Goal: Task Accomplishment & Management: Use online tool/utility

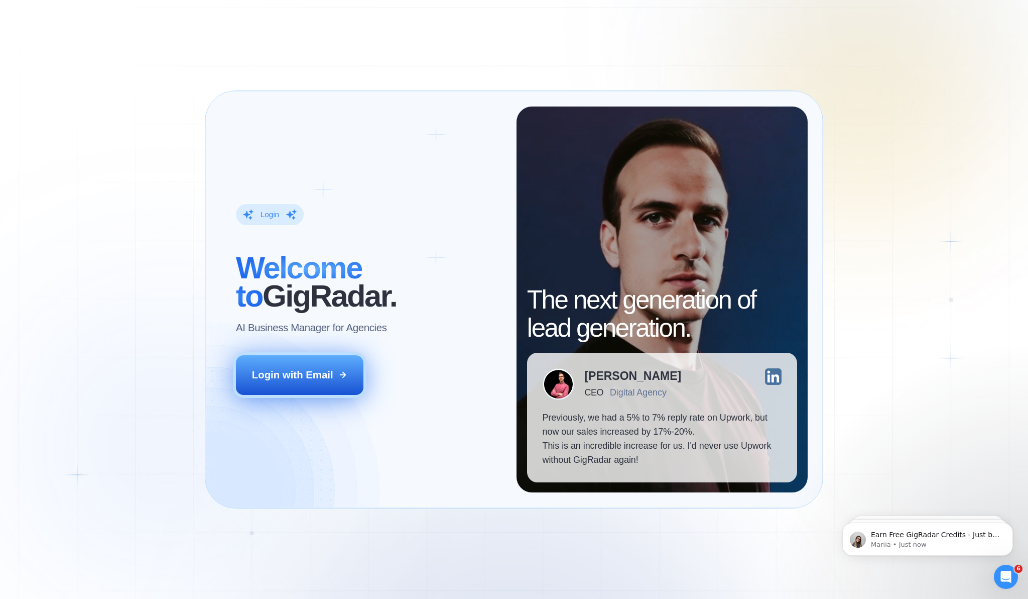
click at [272, 376] on div "Login with Email" at bounding box center [292, 375] width 81 height 14
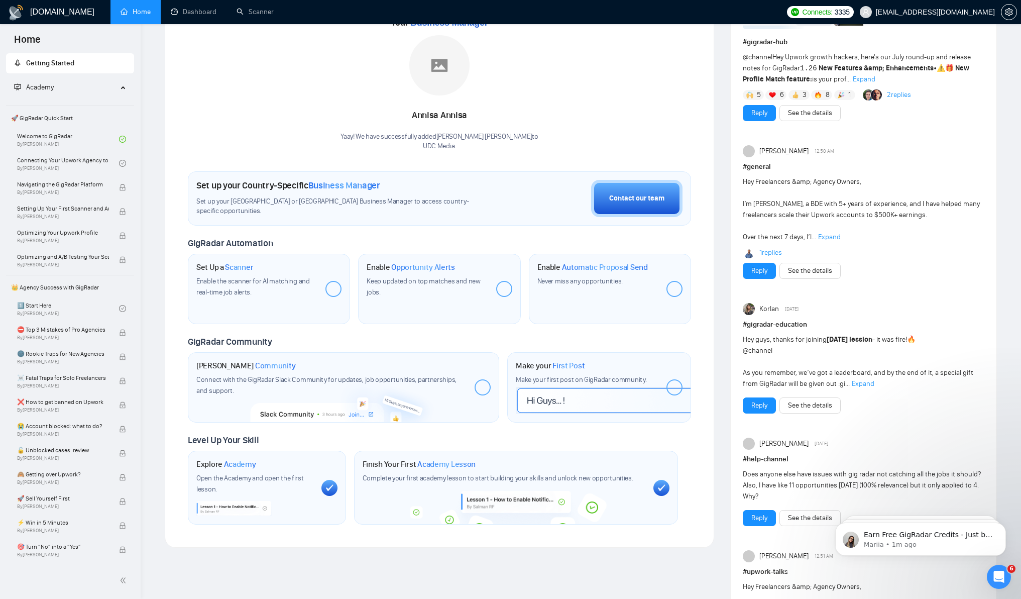
scroll to position [151, 0]
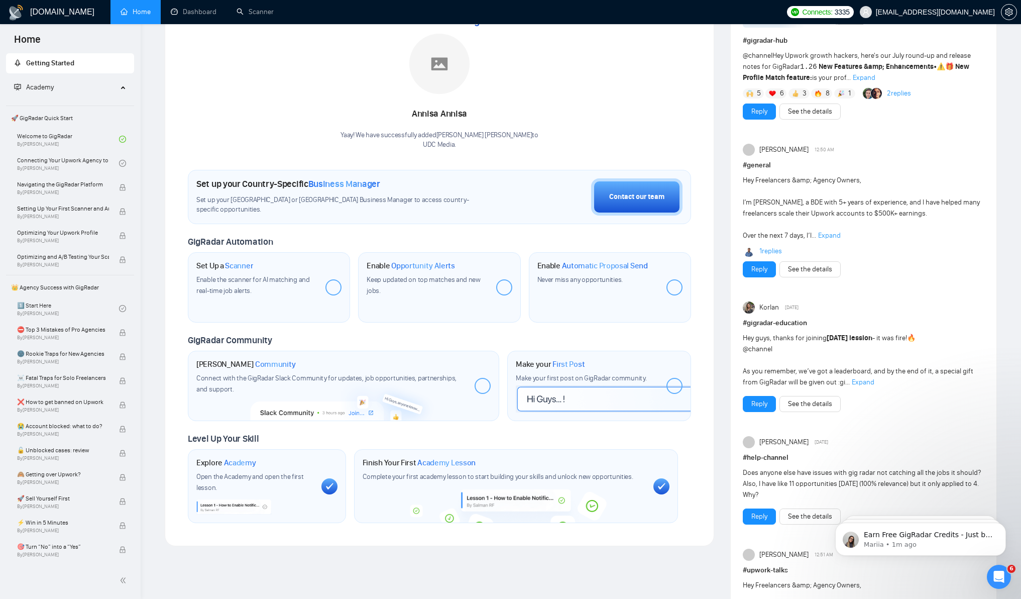
click at [100, 124] on span "🚀 GigRadar Quick Start" at bounding box center [70, 118] width 126 height 20
click at [81, 167] on link "Connecting Your Upwork Agency to GigRadar By Vlad Timinsky" at bounding box center [68, 163] width 102 height 22
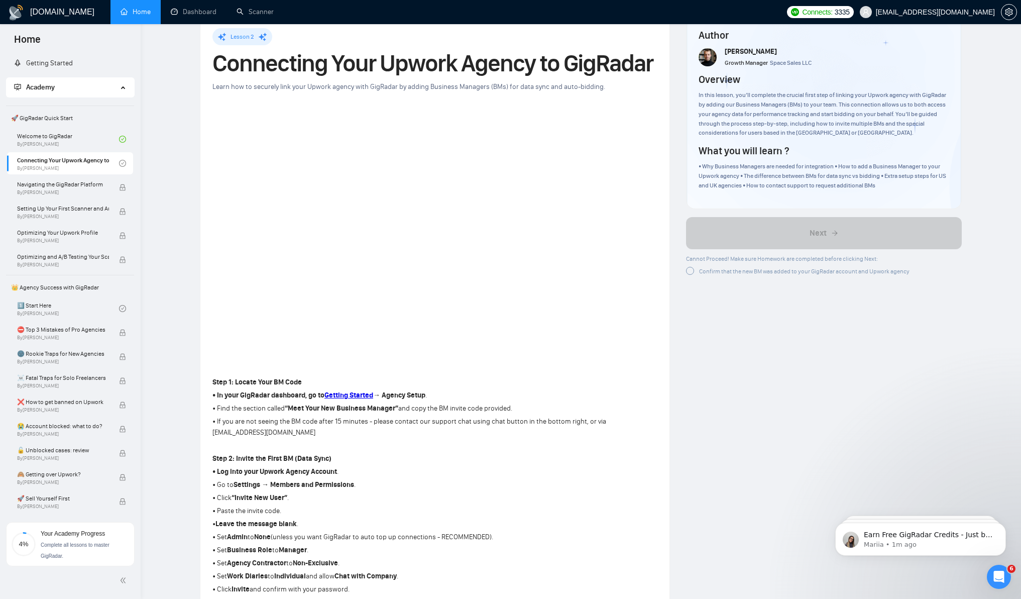
scroll to position [27, 0]
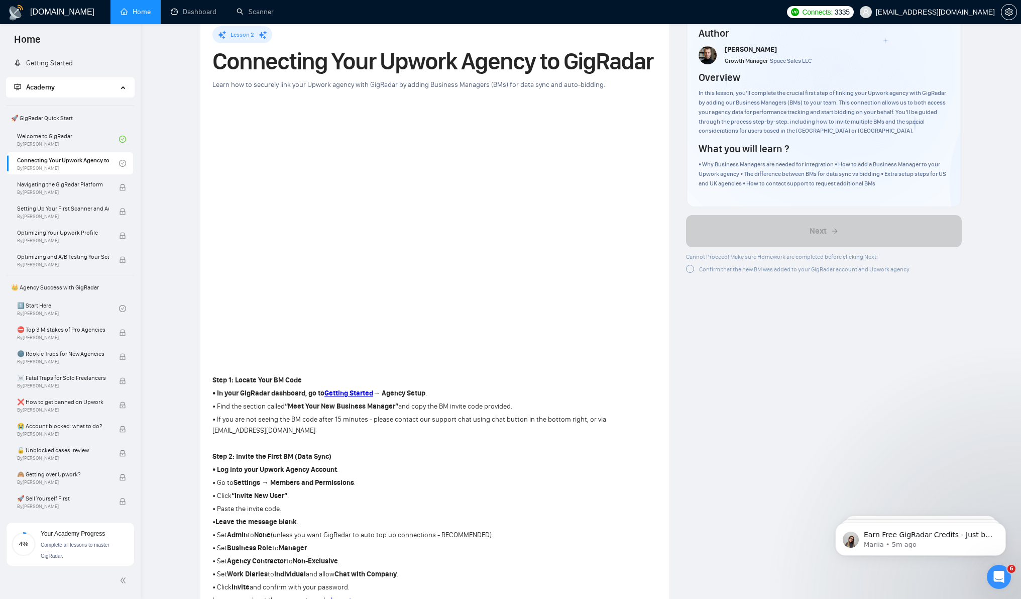
click at [737, 270] on span "Confirm that the new BM was added to your GigRadar account and Upwork agency" at bounding box center [804, 269] width 210 height 7
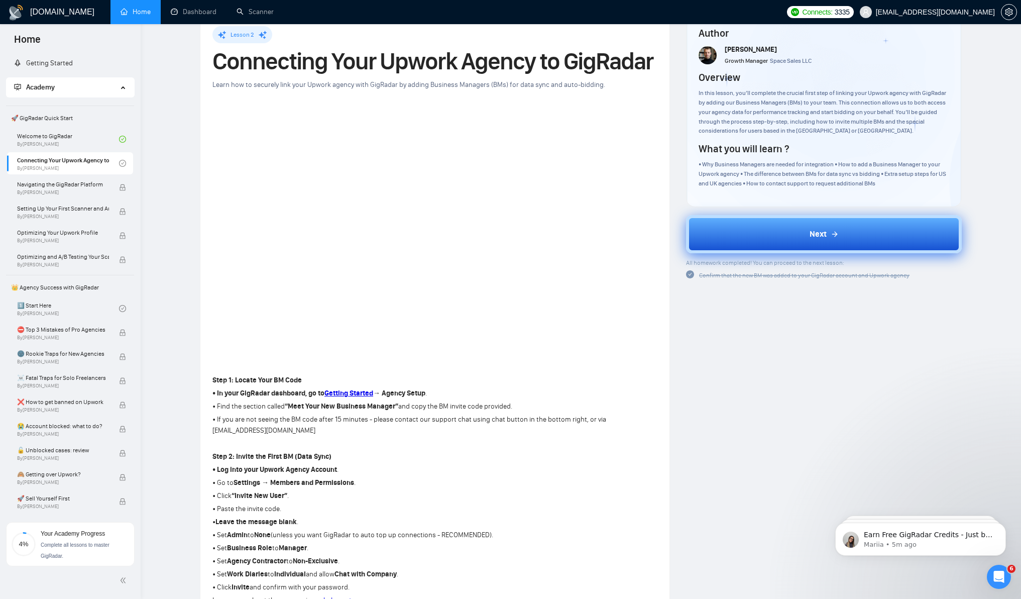
click at [817, 239] on span "Next" at bounding box center [817, 234] width 17 height 12
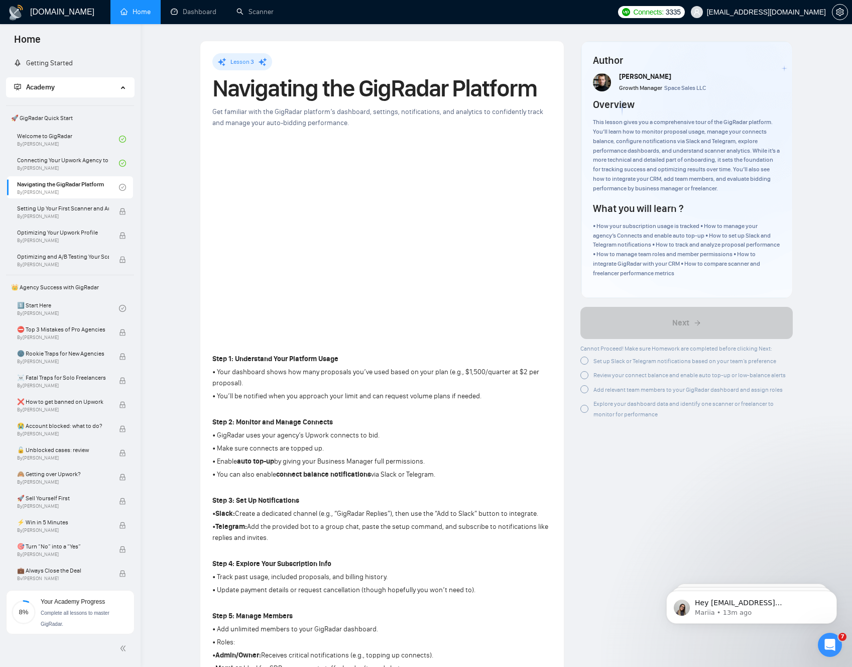
click at [584, 360] on div at bounding box center [584, 361] width 8 height 8
click at [585, 374] on div at bounding box center [584, 375] width 8 height 8
click at [585, 388] on div at bounding box center [584, 386] width 8 height 8
click at [584, 403] on div at bounding box center [584, 404] width 8 height 8
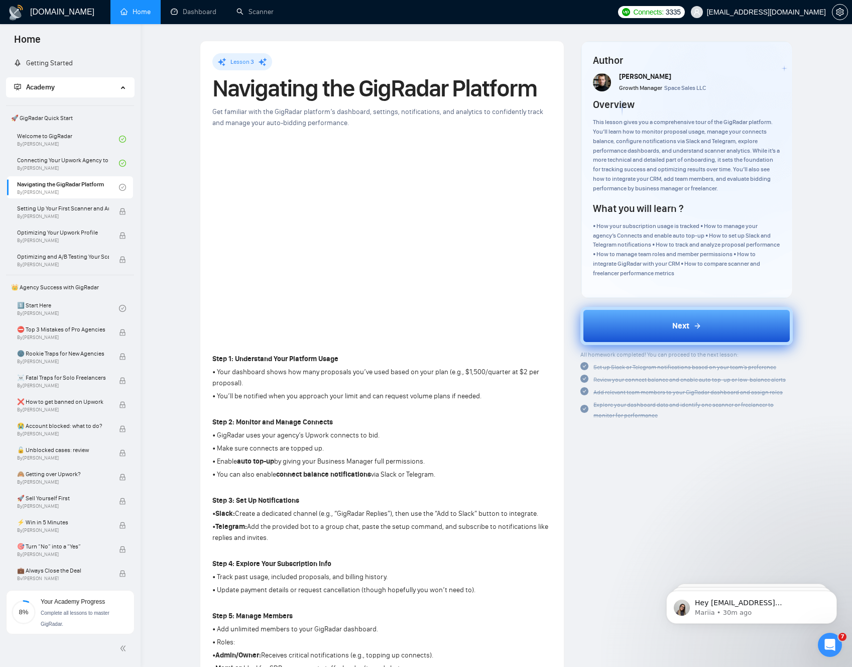
click at [637, 338] on button "Next" at bounding box center [686, 326] width 212 height 38
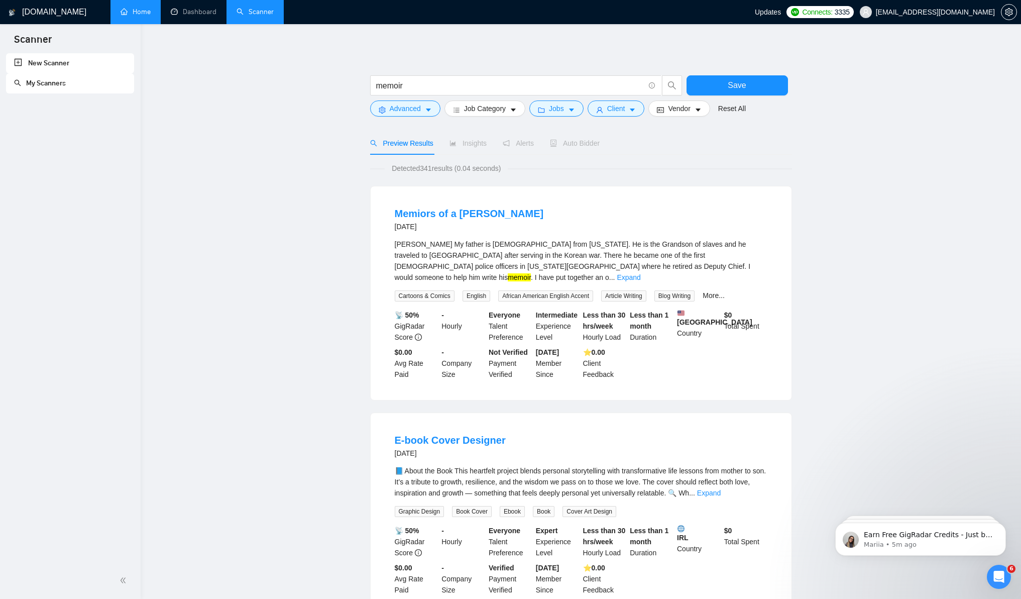
click at [134, 16] on link "Home" at bounding box center [136, 12] width 30 height 9
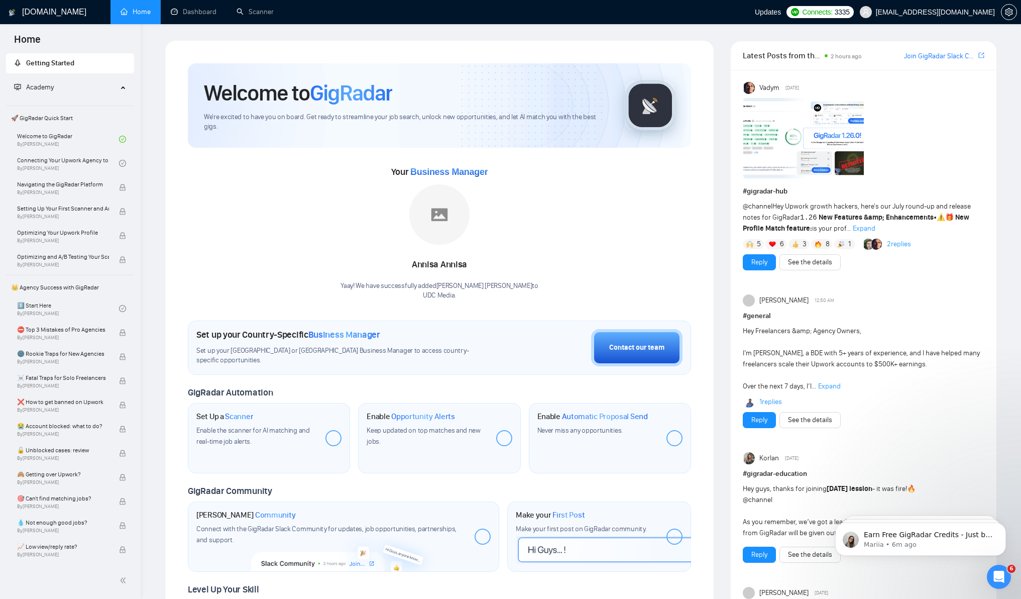
click at [836, 385] on span "Expand" at bounding box center [829, 386] width 23 height 9
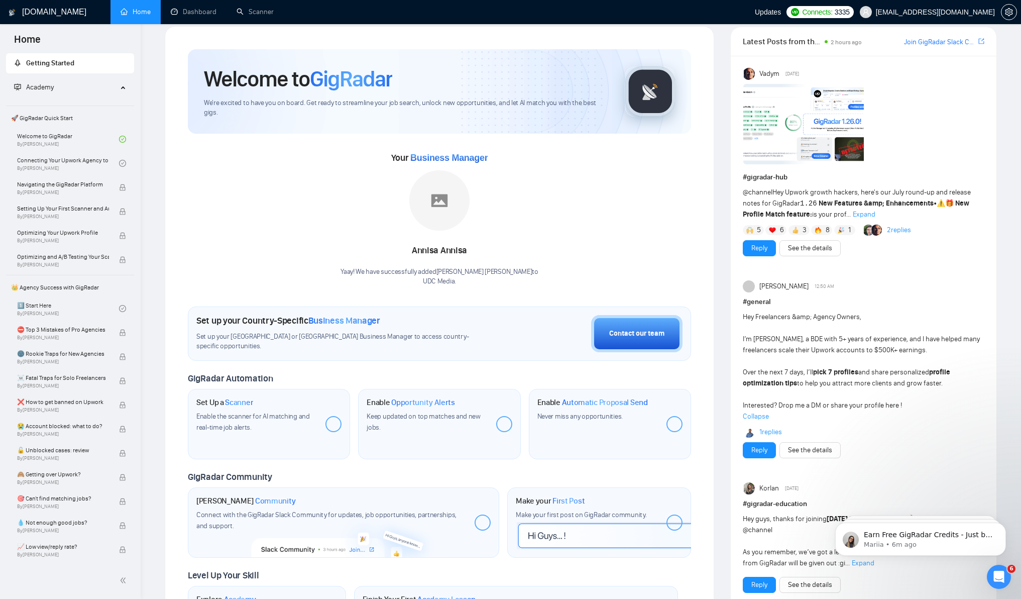
scroll to position [16, 0]
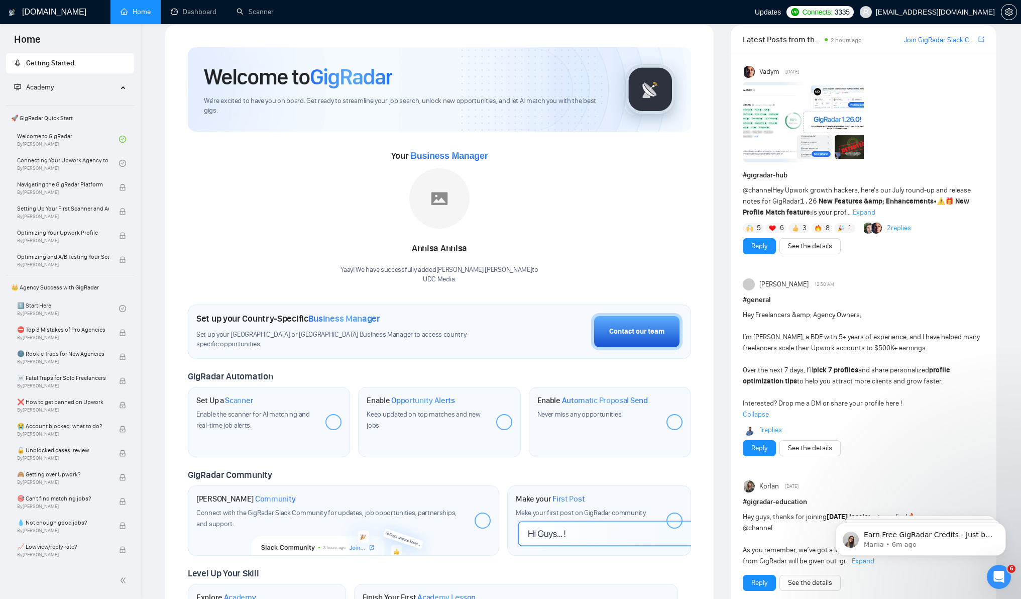
click at [773, 429] on link "1 replies" at bounding box center [770, 430] width 23 height 10
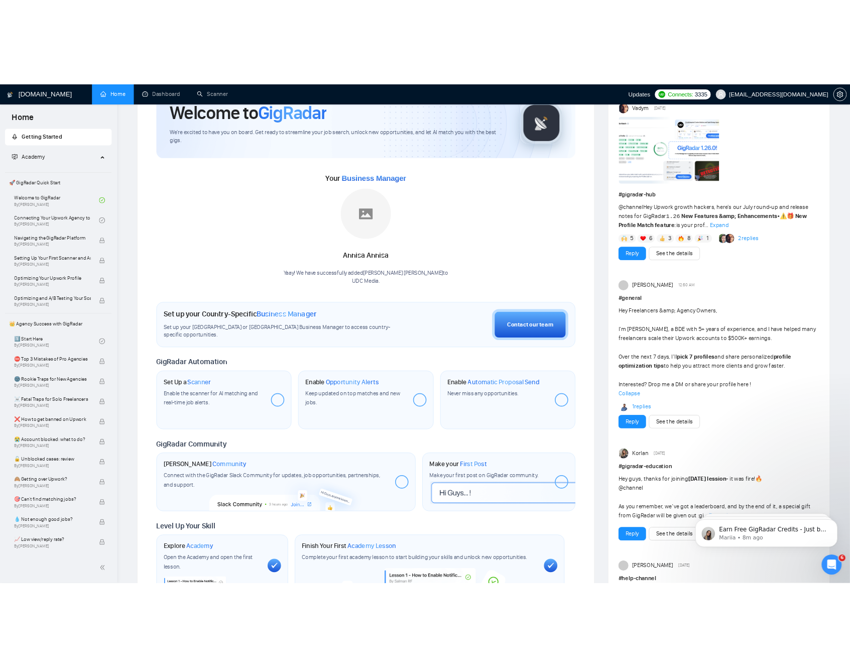
scroll to position [0, 0]
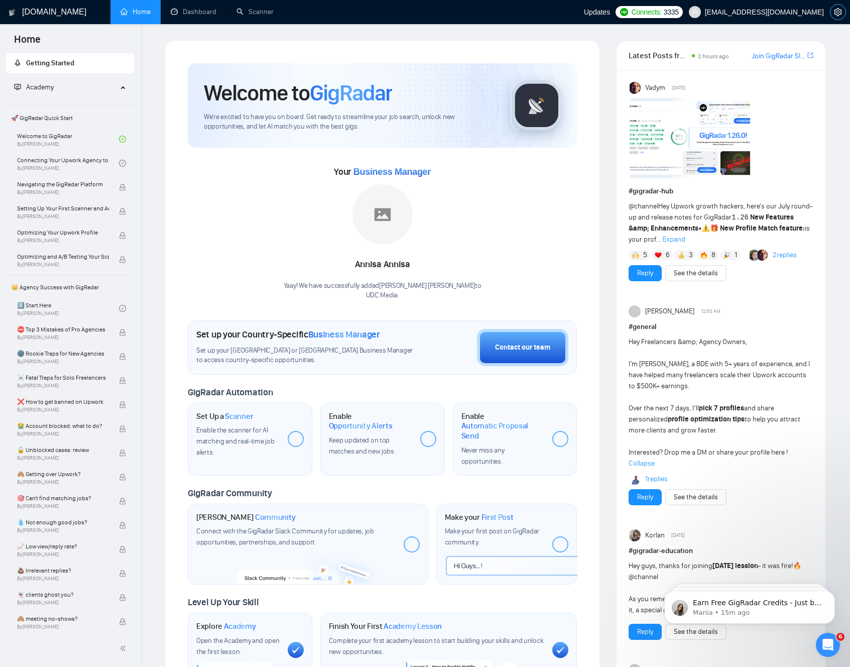
click at [838, 12] on icon "setting" at bounding box center [838, 12] width 8 height 8
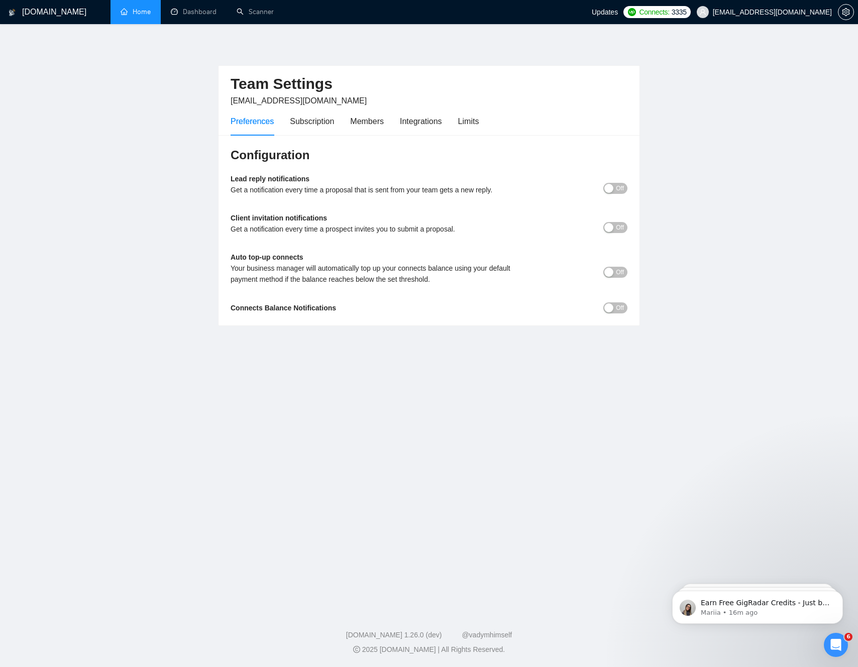
click at [611, 190] on div "button" at bounding box center [608, 188] width 9 height 9
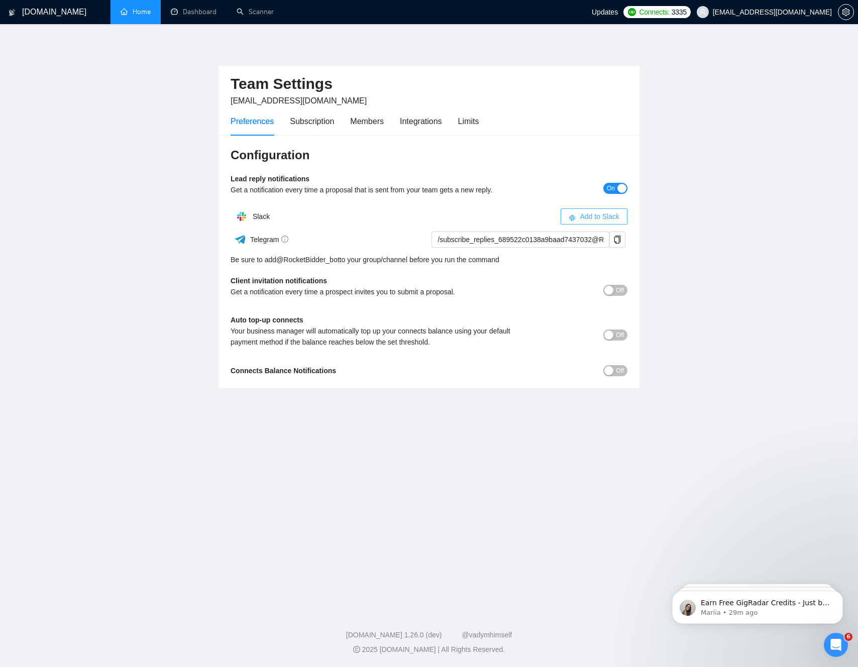
click at [595, 215] on span "Add to Slack" at bounding box center [599, 216] width 40 height 11
click at [134, 598] on footer "GigRadar.io 1.26.0 (dev) @vadymhimself 2025 GigRadar.io | All Rights Reserved." at bounding box center [429, 636] width 858 height 61
click at [617, 371] on span "Off" at bounding box center [620, 370] width 8 height 11
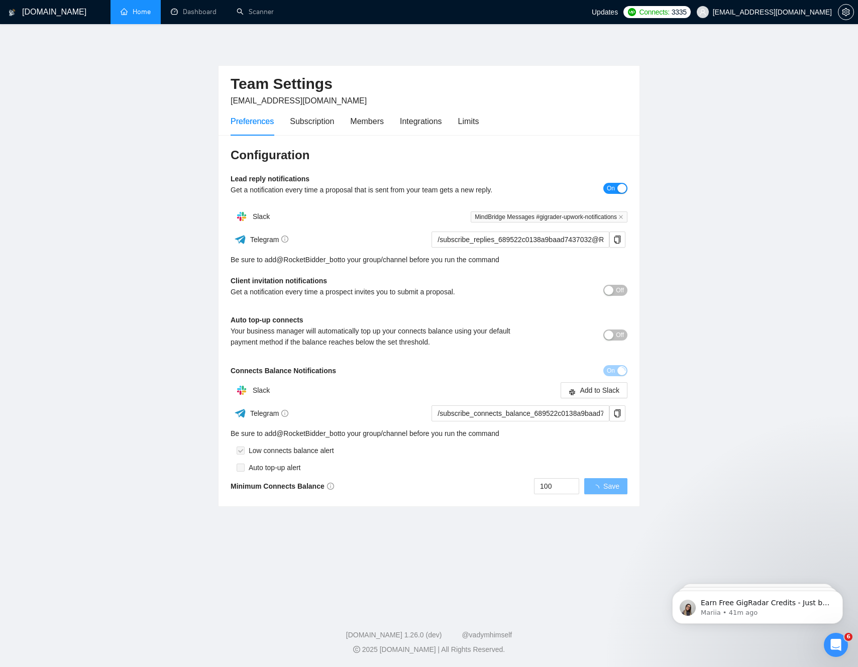
click at [616, 336] on span "Off" at bounding box center [620, 334] width 8 height 11
click at [597, 389] on span "Add to Slack" at bounding box center [599, 390] width 40 height 11
click at [610, 335] on span "On" at bounding box center [611, 334] width 8 height 11
click at [304, 122] on div "Subscription" at bounding box center [312, 121] width 44 height 13
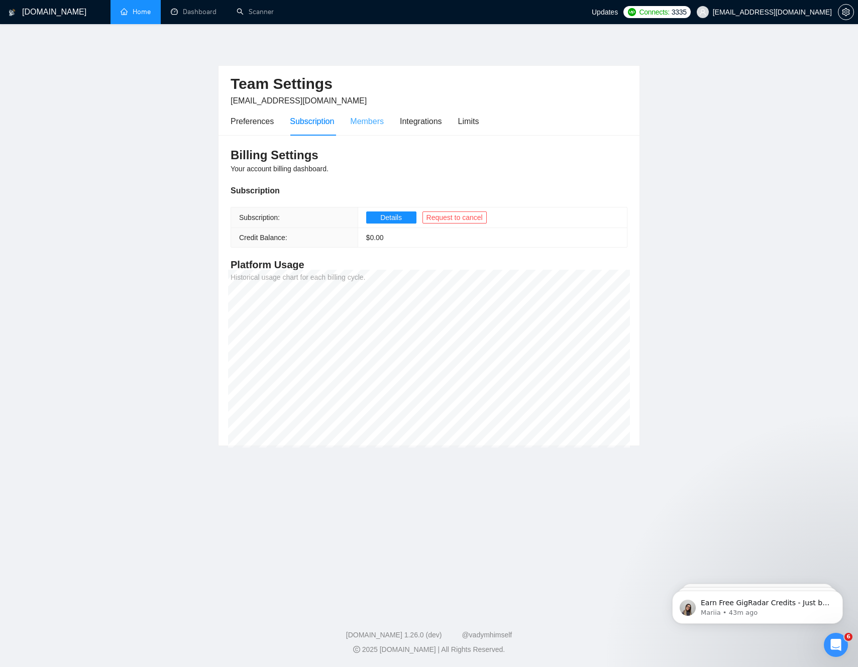
click at [374, 129] on div "Members" at bounding box center [367, 121] width 34 height 29
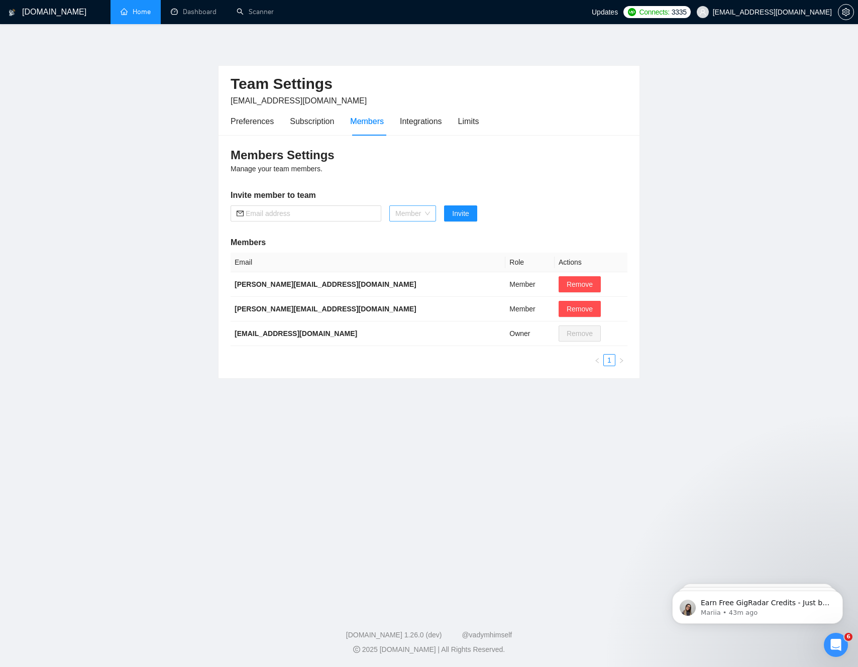
click at [424, 214] on span "Member" at bounding box center [412, 213] width 35 height 15
click at [446, 179] on div "Members Settings Manage your team members. Invite member to team Member Invite …" at bounding box center [428, 256] width 421 height 243
click at [434, 122] on div "Integrations" at bounding box center [421, 121] width 42 height 13
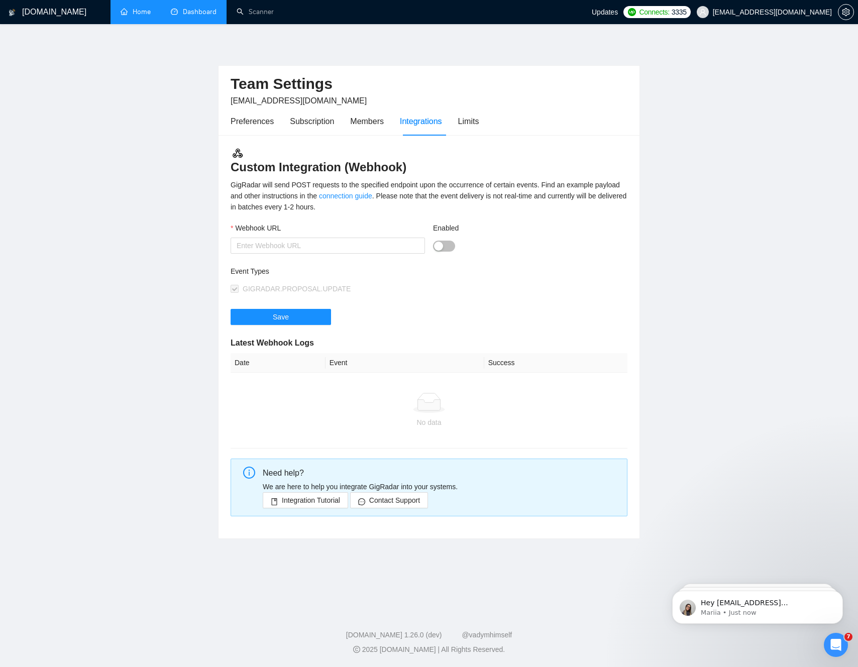
click at [194, 11] on link "Dashboard" at bounding box center [194, 12] width 46 height 9
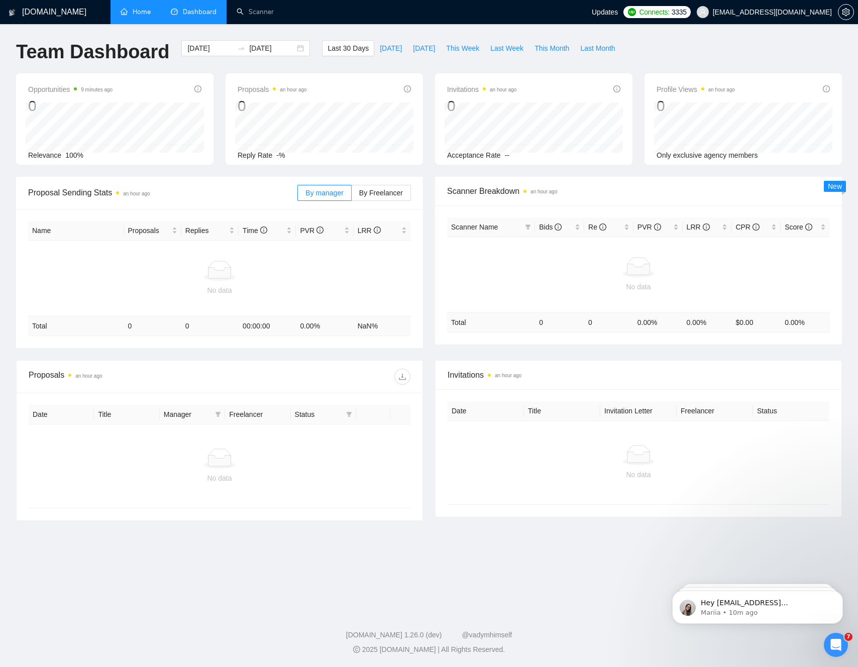
click at [141, 13] on link "Home" at bounding box center [136, 12] width 30 height 9
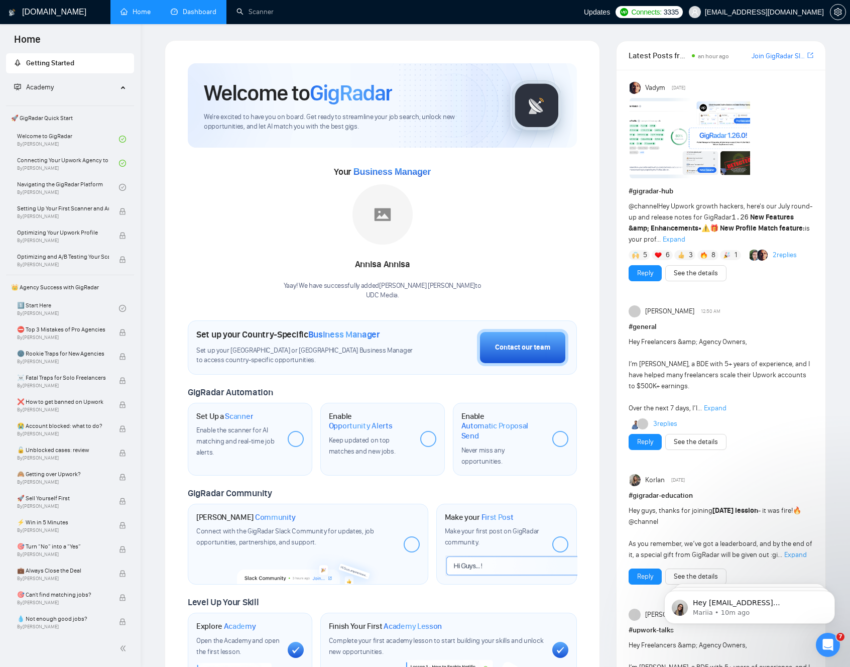
click at [196, 14] on link "Dashboard" at bounding box center [194, 12] width 46 height 9
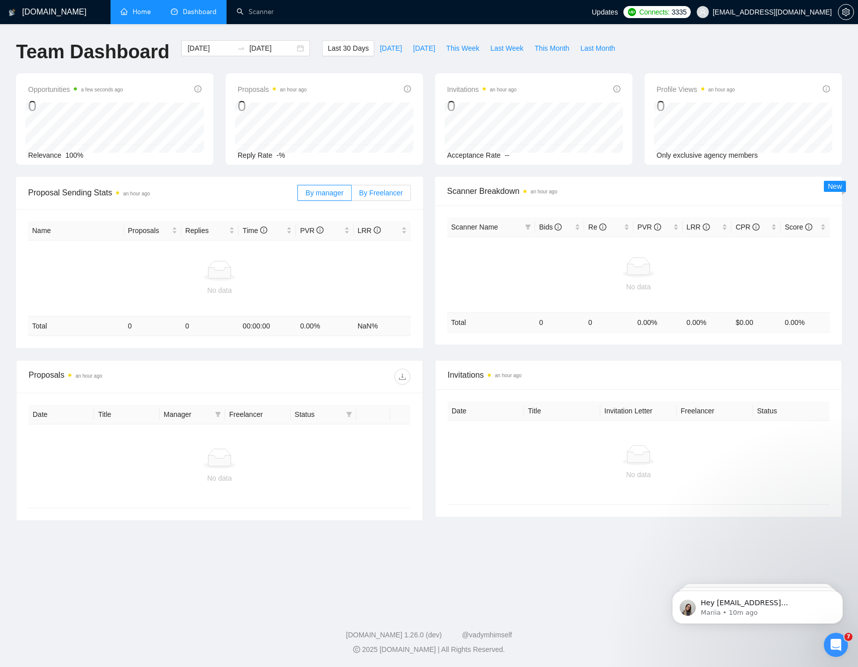
click at [381, 192] on span "By Freelancer" at bounding box center [381, 193] width 44 height 8
click at [352, 195] on input "By Freelancer" at bounding box center [352, 195] width 0 height 0
click at [142, 16] on link "Home" at bounding box center [136, 12] width 30 height 9
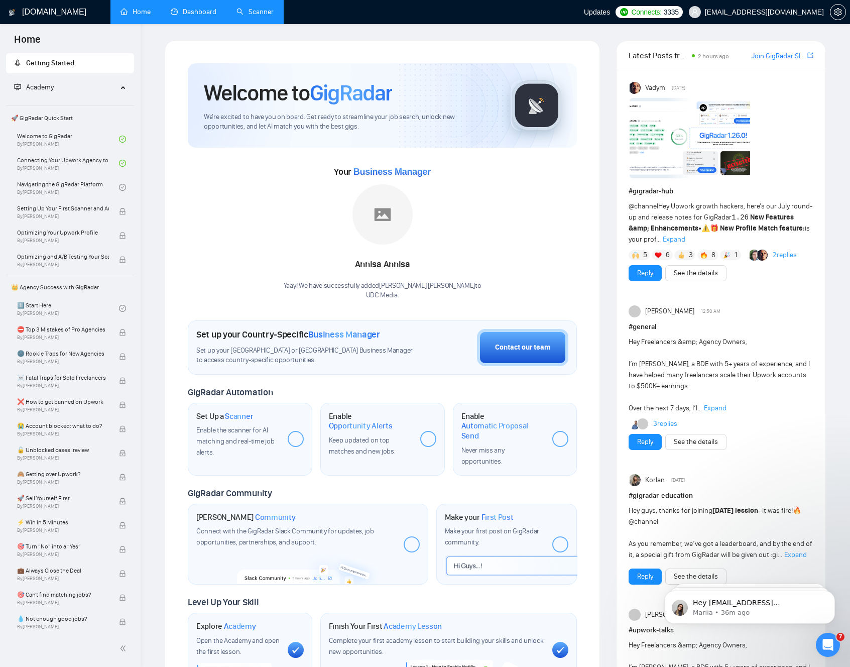
click at [253, 16] on link "Scanner" at bounding box center [255, 12] width 37 height 9
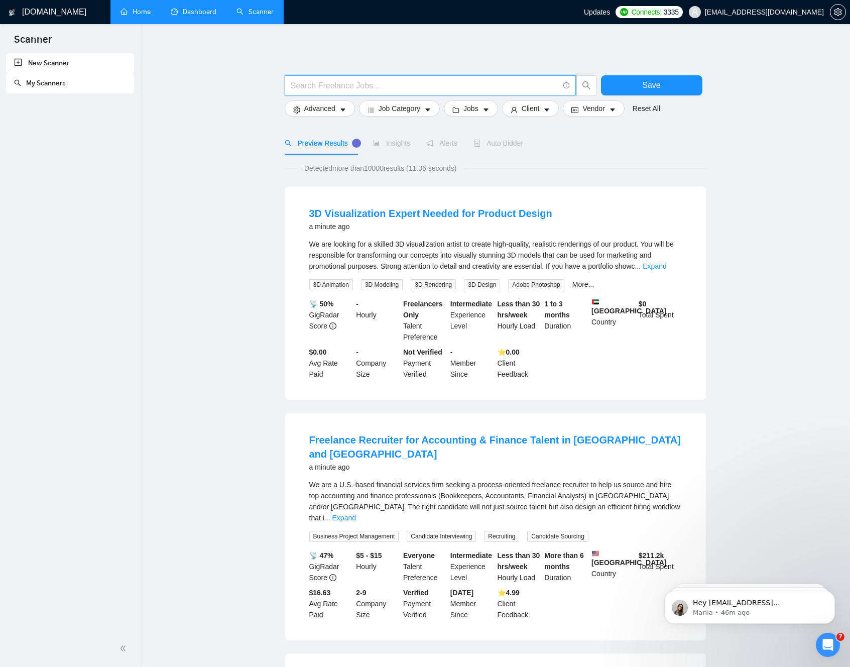
click at [445, 84] on input "text" at bounding box center [425, 85] width 268 height 13
click at [339, 86] on input "text" at bounding box center [425, 85] width 268 height 13
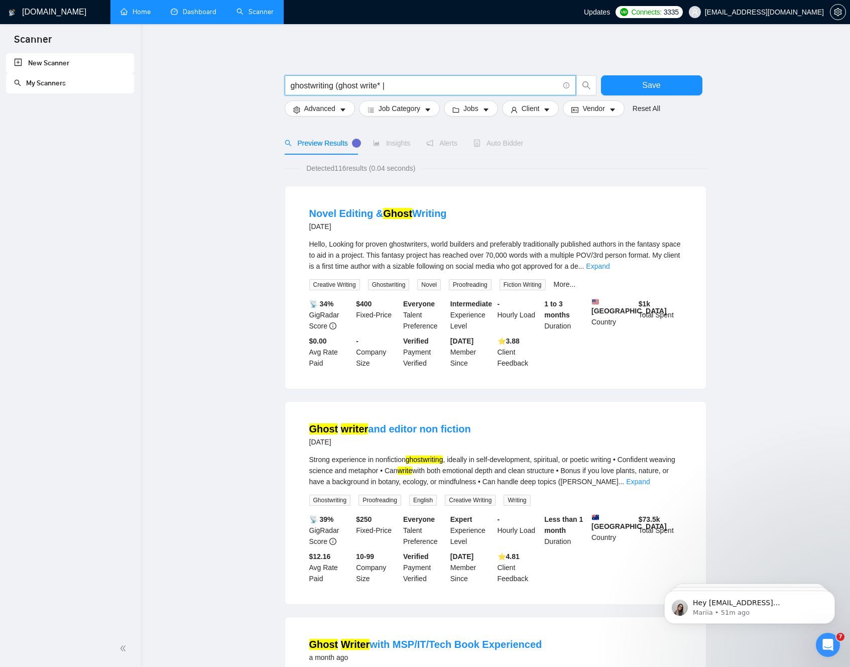
click at [412, 86] on input "ghostwriting (ghost write* |" at bounding box center [425, 85] width 268 height 13
paste input "ghost writer book"
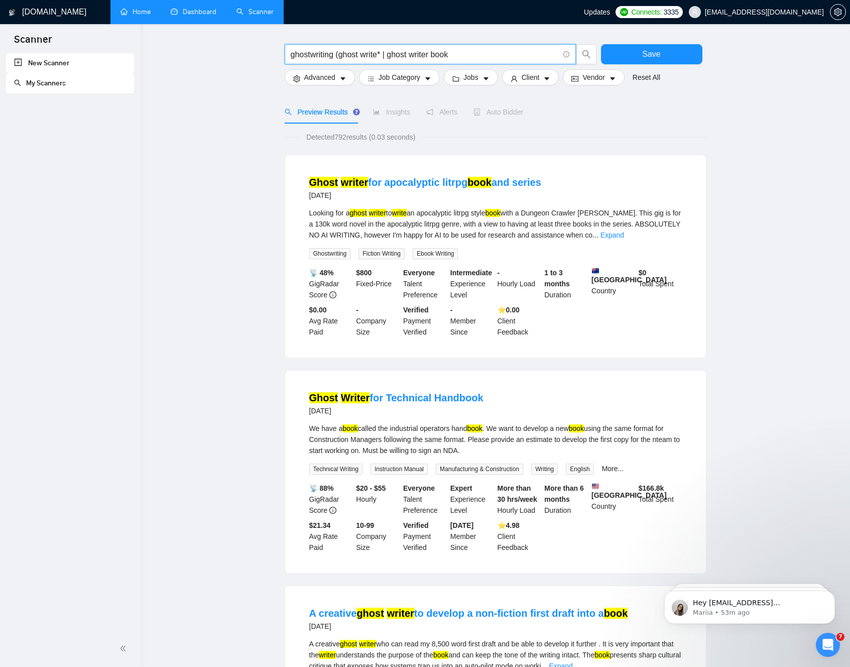
scroll to position [173, 0]
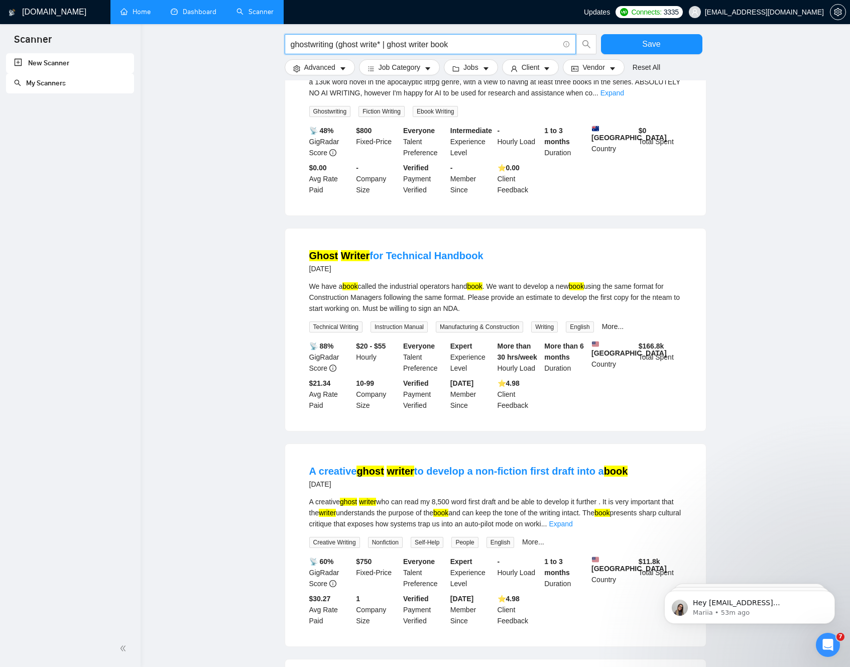
click at [341, 46] on input "ghostwriting (ghost write* | ghost writer book" at bounding box center [425, 44] width 268 height 13
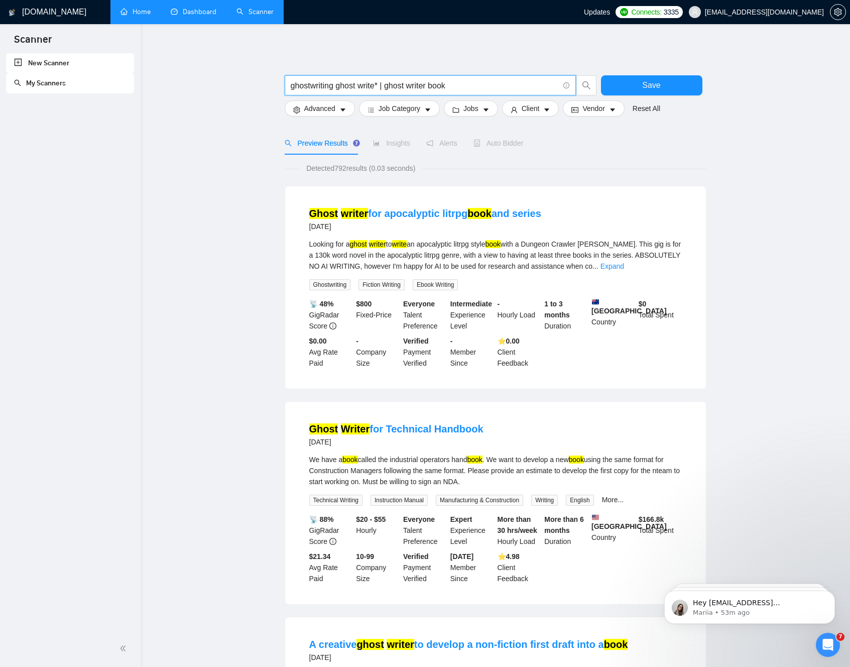
click at [456, 87] on input "ghostwriting ghost write* | ghost writer book" at bounding box center [425, 85] width 268 height 13
type input "ghostwriting ghost write* | ghost writer book"
click at [430, 111] on icon "caret-down" at bounding box center [427, 109] width 5 height 3
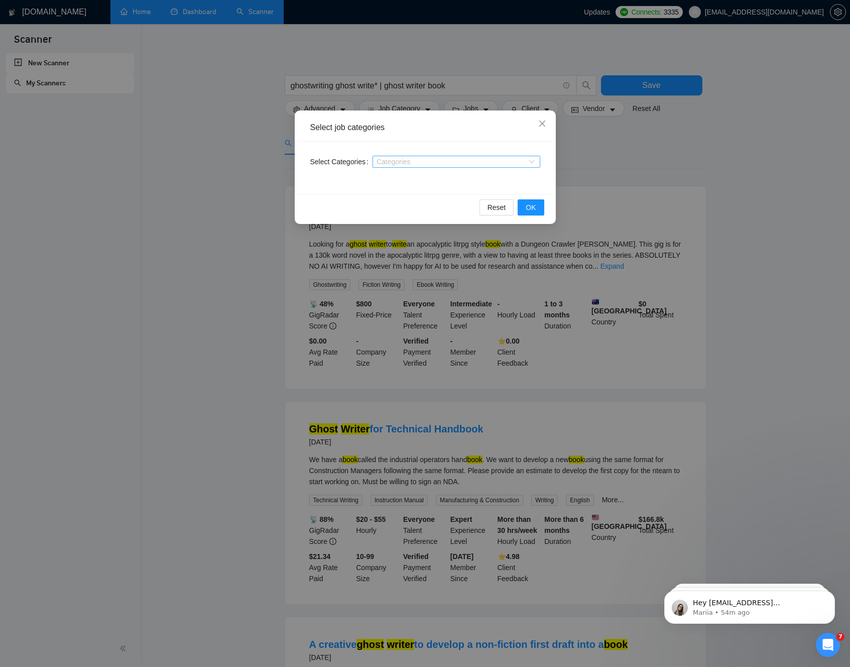
click at [392, 162] on div at bounding box center [451, 162] width 153 height 8
click at [533, 161] on div "Categories" at bounding box center [457, 162] width 168 height 12
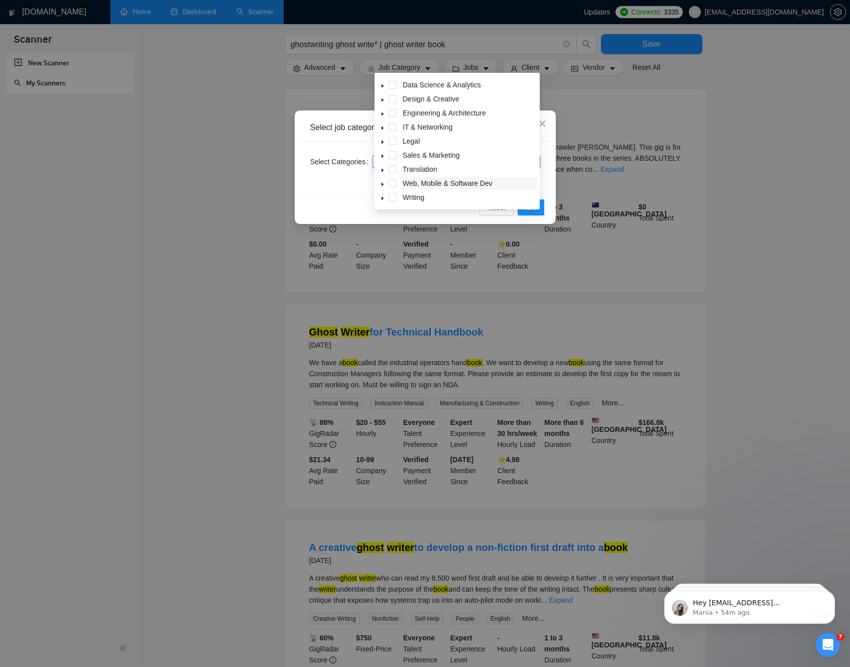
scroll to position [100, 0]
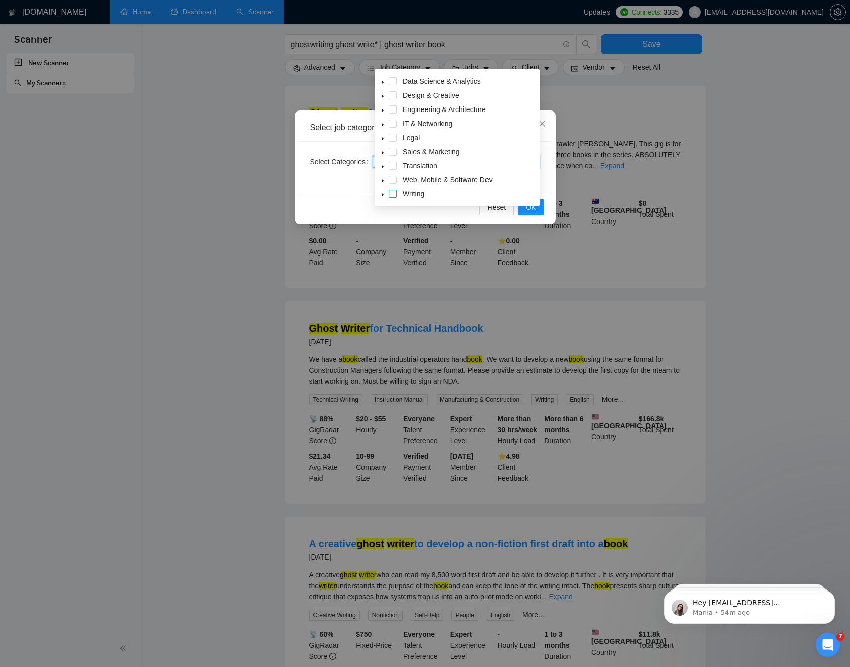
click at [394, 195] on span at bounding box center [393, 194] width 8 height 8
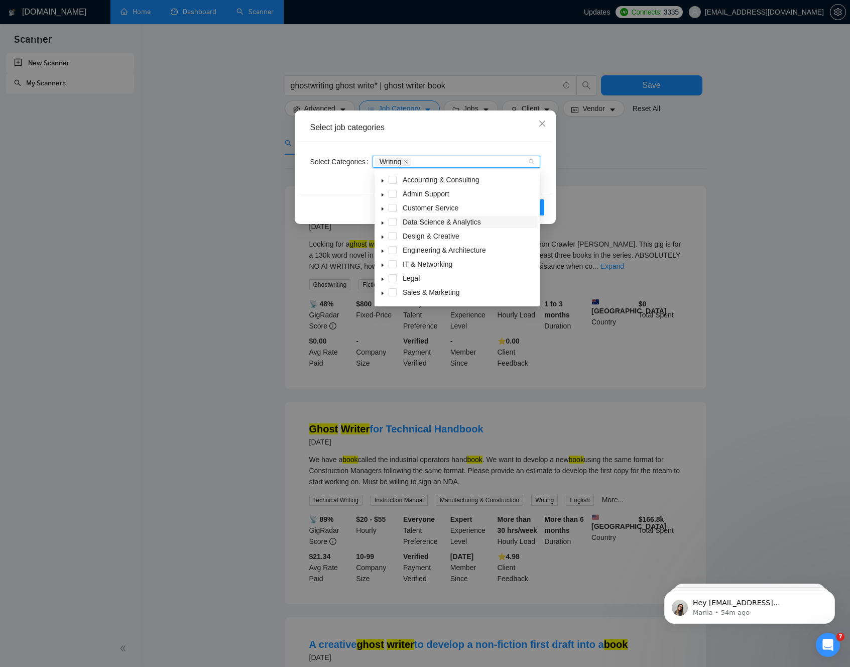
scroll to position [40, 0]
click at [393, 293] on span at bounding box center [393, 294] width 8 height 8
click at [538, 123] on icon "close" at bounding box center [542, 124] width 8 height 8
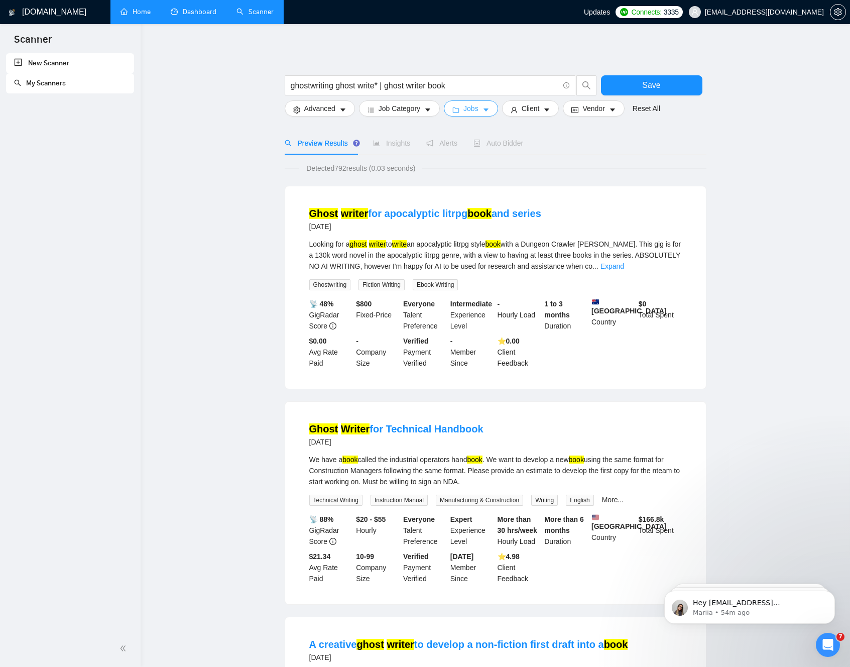
click at [486, 107] on icon "caret-down" at bounding box center [486, 109] width 7 height 7
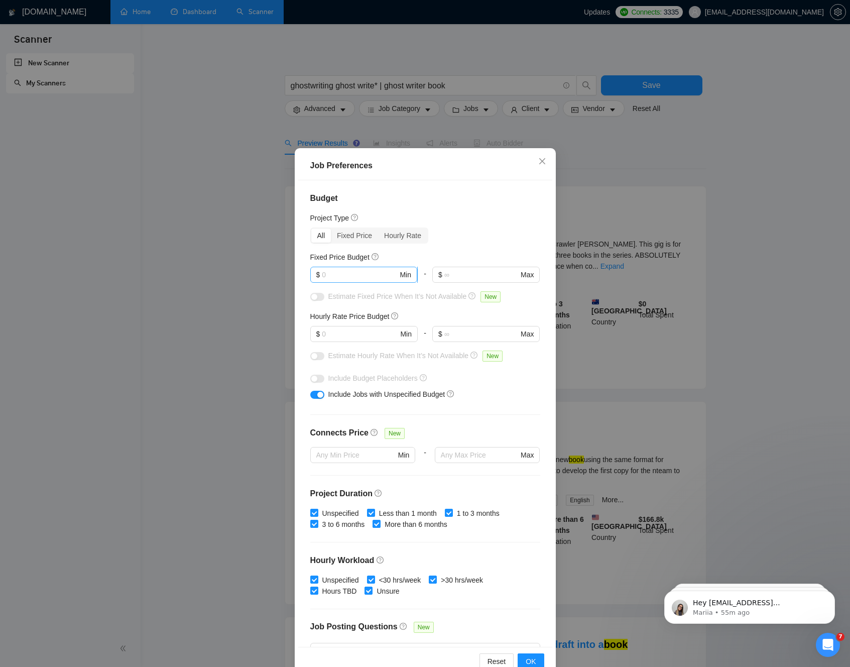
click at [360, 271] on input "text" at bounding box center [360, 274] width 76 height 11
type input "500"
click at [380, 336] on input "text" at bounding box center [360, 333] width 76 height 11
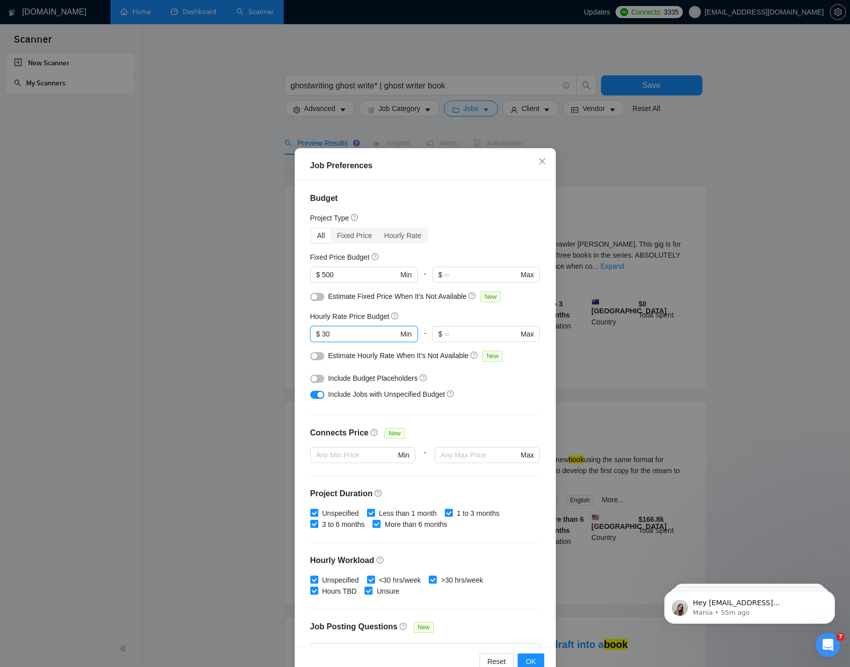
type input "30"
click at [473, 374] on div "Include Budget Placeholders" at bounding box center [428, 378] width 201 height 11
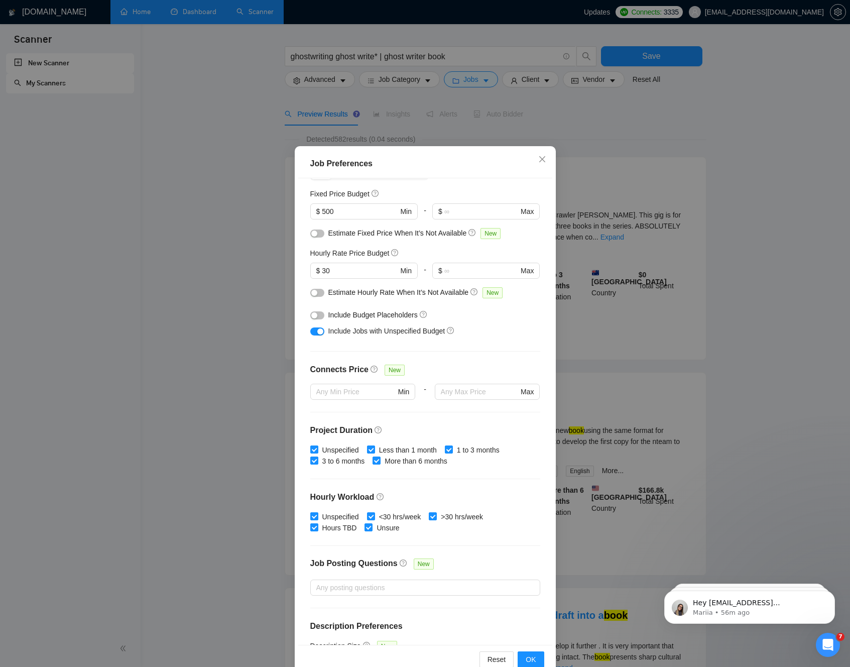
scroll to position [54, 0]
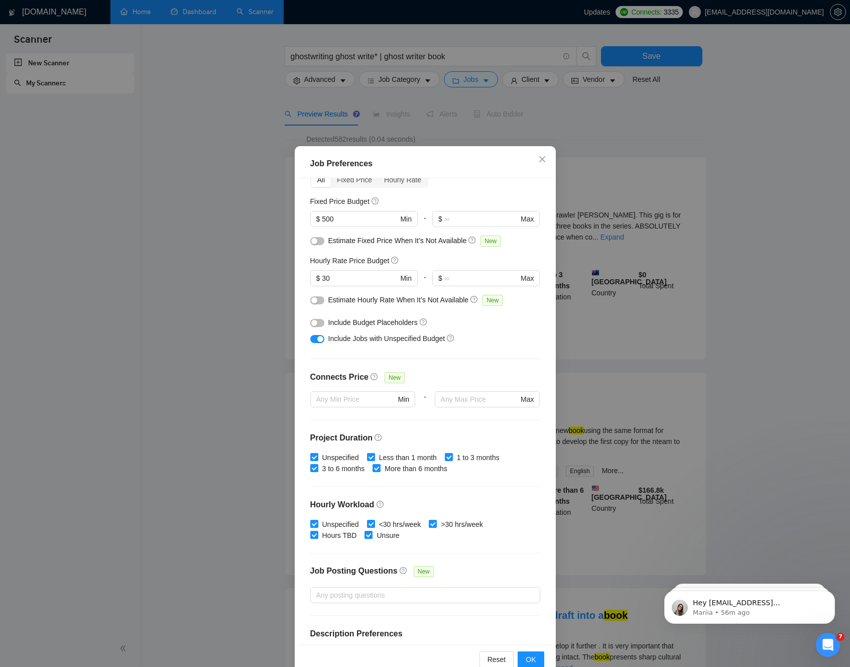
click at [312, 324] on div "button" at bounding box center [314, 323] width 6 height 6
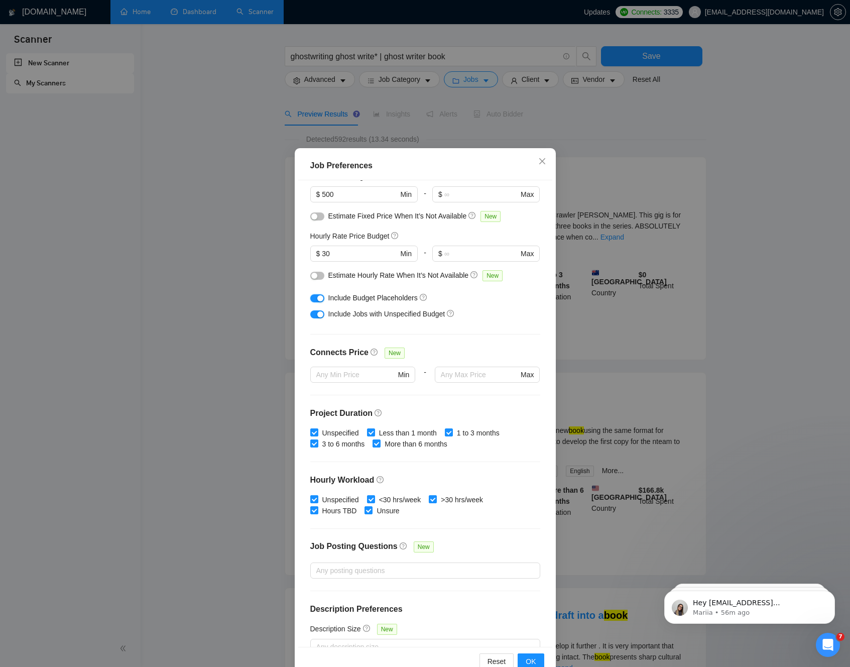
scroll to position [99, 0]
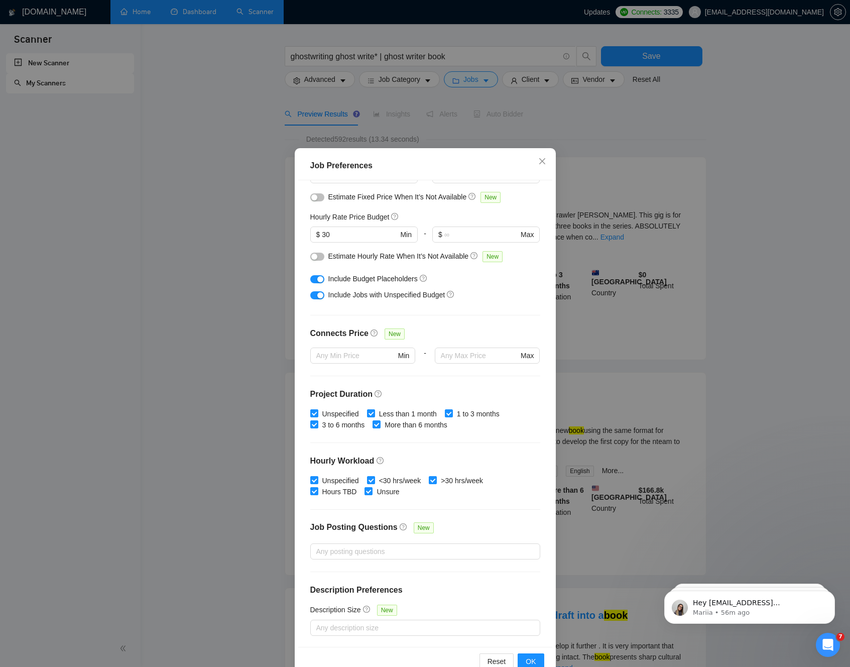
click at [392, 535] on div "Job Posting Questions New" at bounding box center [374, 531] width 128 height 20
click at [318, 545] on input "Job Posting Questions New" at bounding box center [317, 551] width 2 height 12
click at [389, 548] on div at bounding box center [420, 551] width 215 height 12
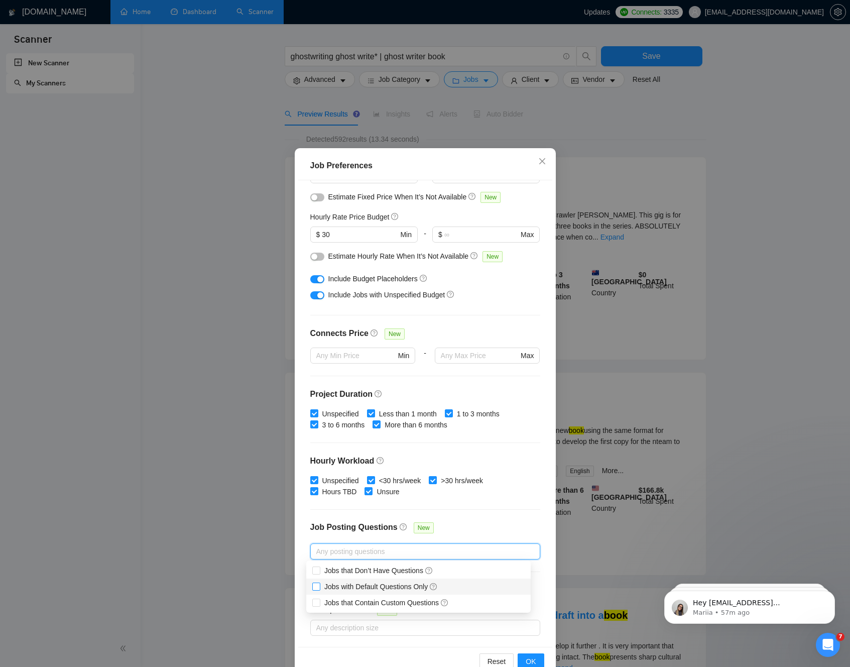
click at [317, 586] on input "Jobs with Default Questions Only" at bounding box center [315, 585] width 7 height 7
checkbox input "true"
click at [316, 598] on input "Jobs that Contain Custom Questions" at bounding box center [315, 602] width 7 height 7
checkbox input "true"
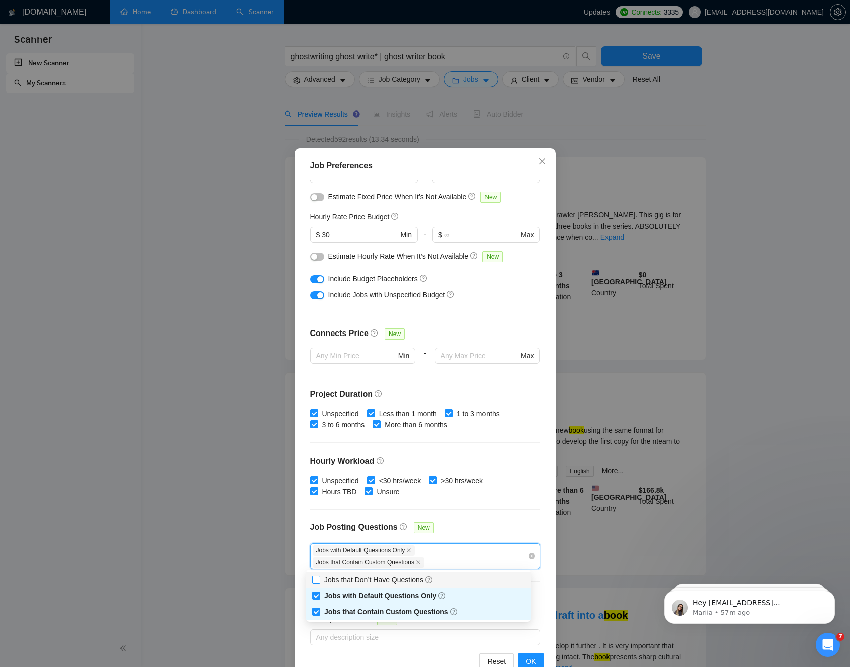
click at [318, 580] on input "Jobs that Don’t Have Questions" at bounding box center [315, 578] width 7 height 7
checkbox input "true"
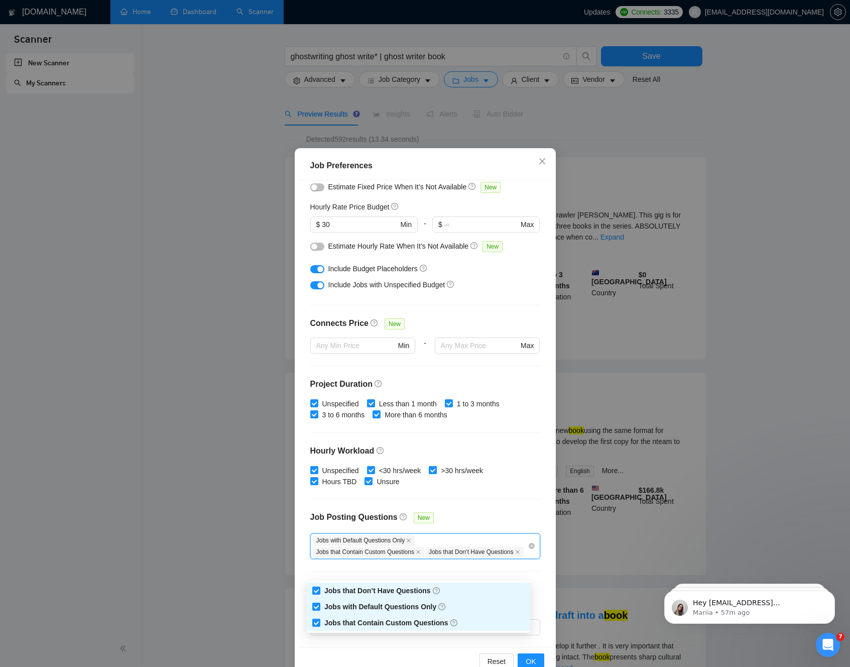
scroll to position [120, 0]
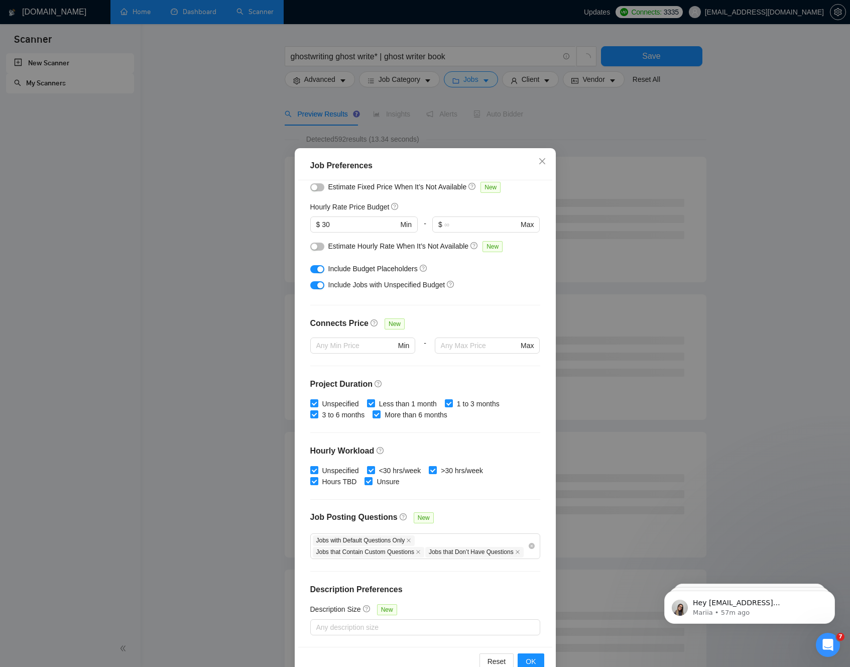
click at [490, 567] on div "Budget Project Type All Fixed Price Hourly Rate Fixed Price Budget $ 500 Min - …" at bounding box center [425, 413] width 254 height 467
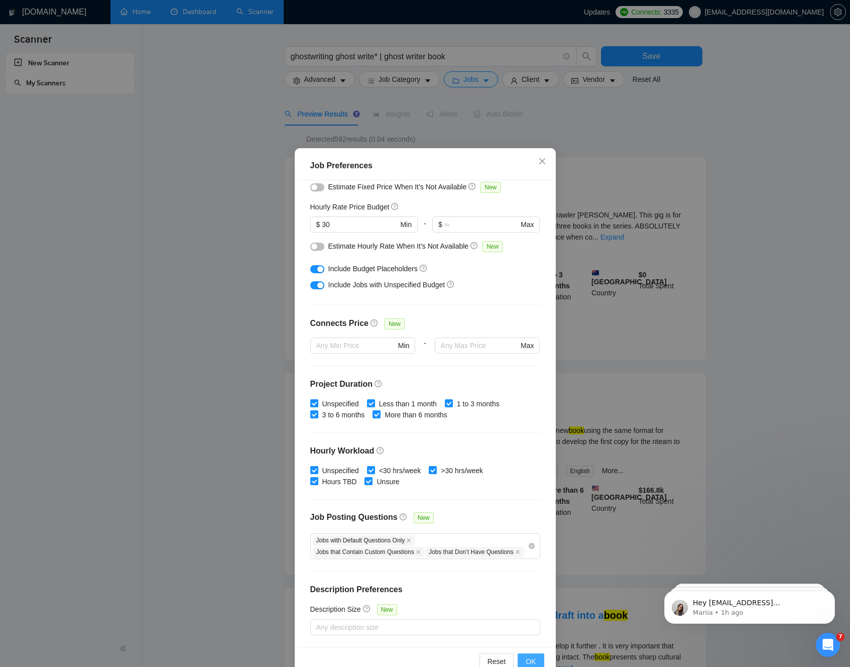
click at [526, 598] on span "OK" at bounding box center [531, 661] width 10 height 11
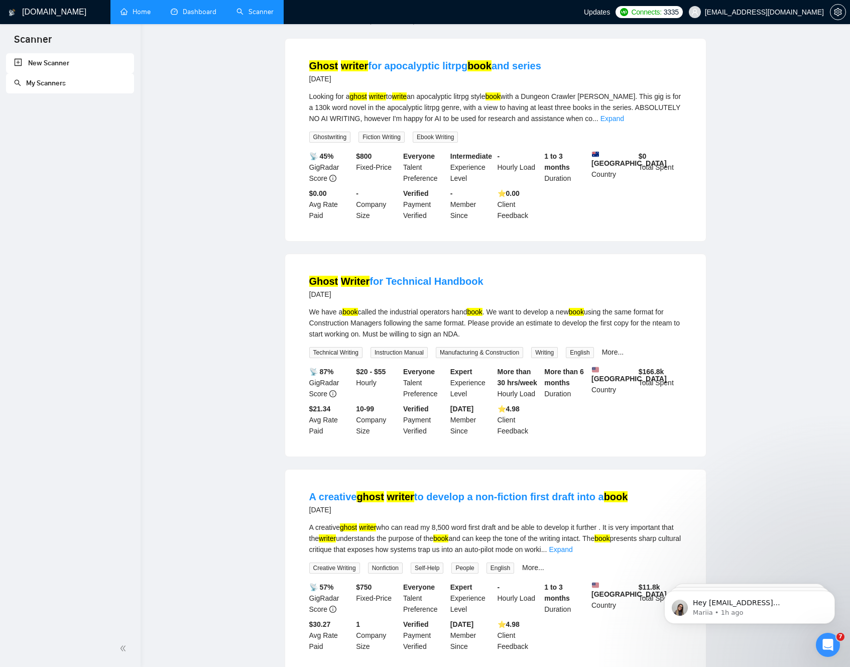
scroll to position [0, 0]
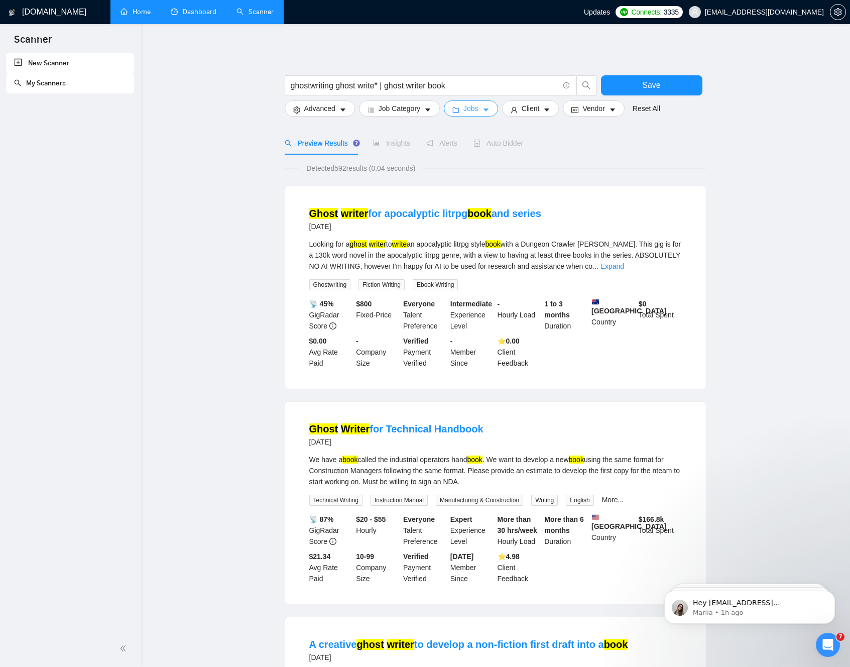
click at [483, 108] on button "Jobs" at bounding box center [471, 108] width 54 height 16
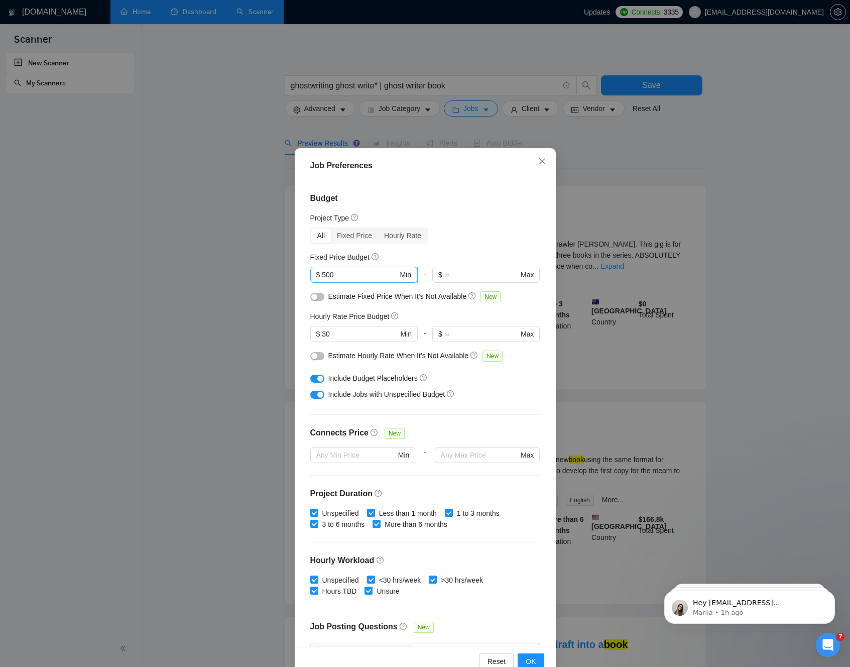
click at [323, 272] on input "500" at bounding box center [360, 274] width 76 height 11
click at [442, 203] on h4 "Budget" at bounding box center [425, 198] width 230 height 12
click at [527, 598] on span "OK" at bounding box center [531, 661] width 10 height 11
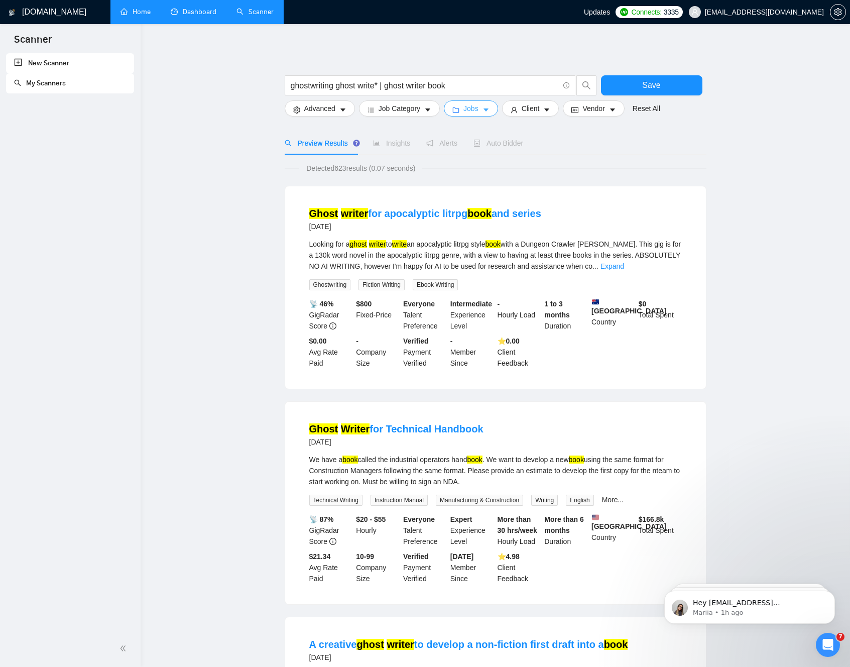
click at [490, 108] on icon "caret-down" at bounding box center [486, 109] width 7 height 7
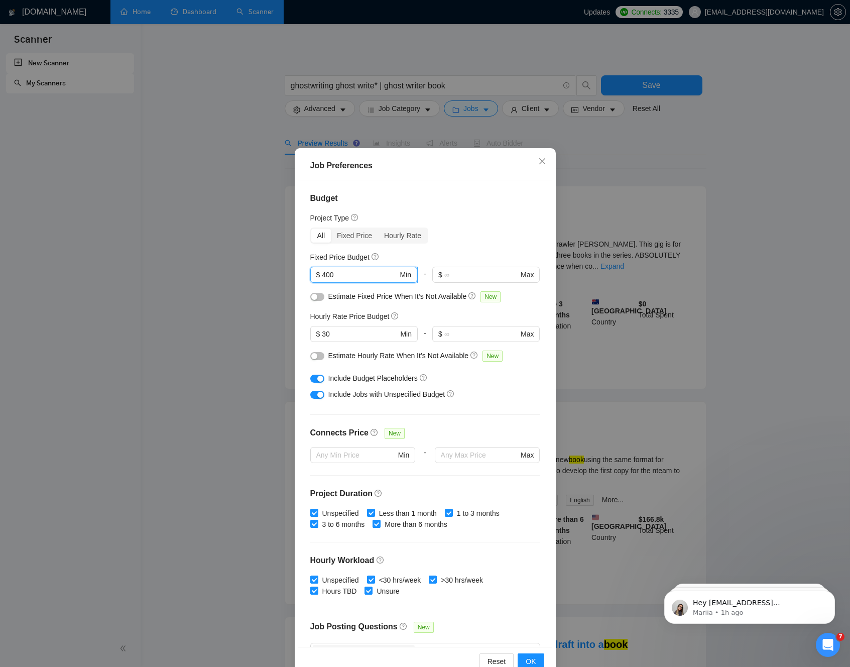
click at [322, 276] on input "400" at bounding box center [360, 274] width 76 height 11
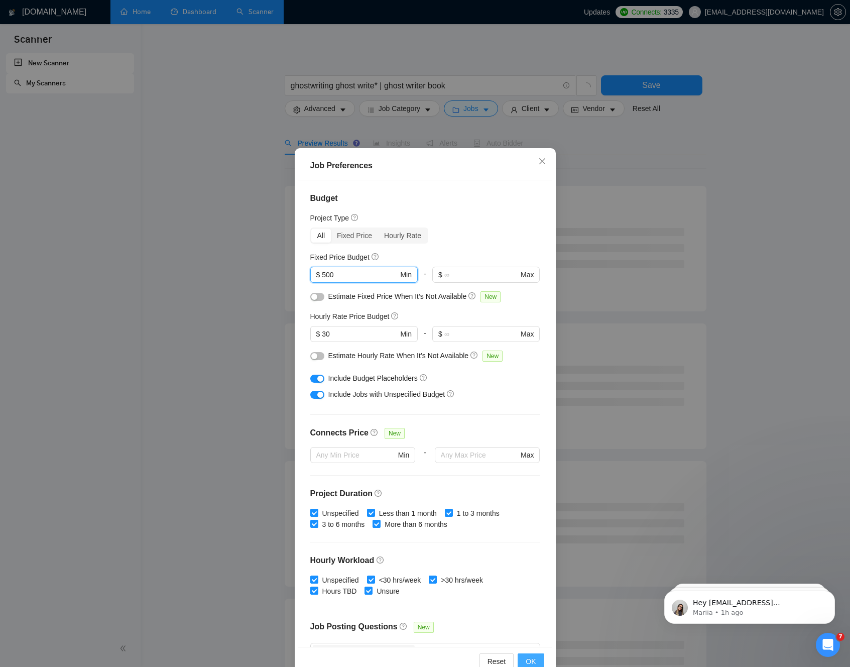
type input "500"
click at [527, 598] on span "OK" at bounding box center [531, 661] width 10 height 11
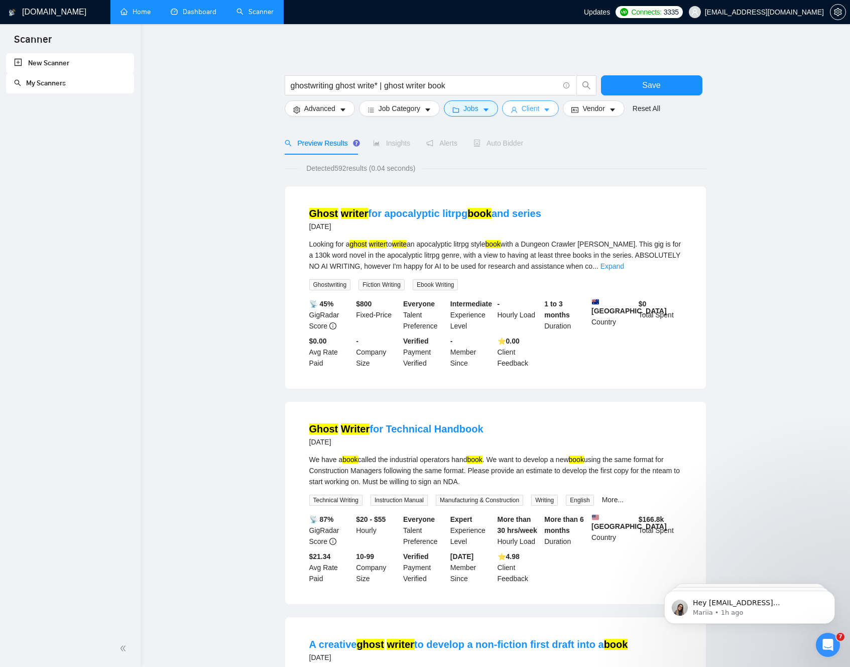
click at [540, 108] on span "Client" at bounding box center [531, 108] width 18 height 11
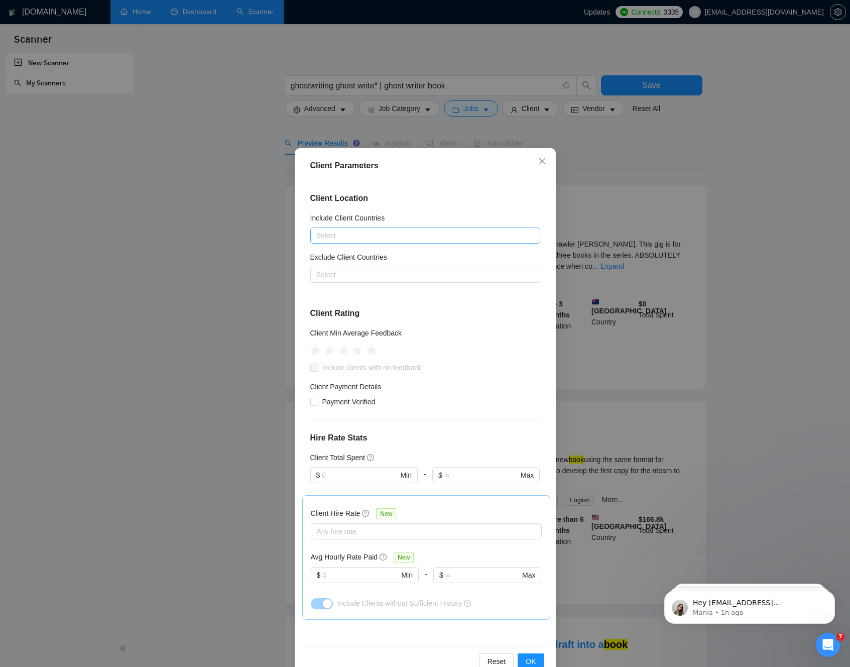
click at [352, 232] on div at bounding box center [420, 235] width 215 height 12
click at [347, 275] on div "Americas" at bounding box center [421, 274] width 206 height 11
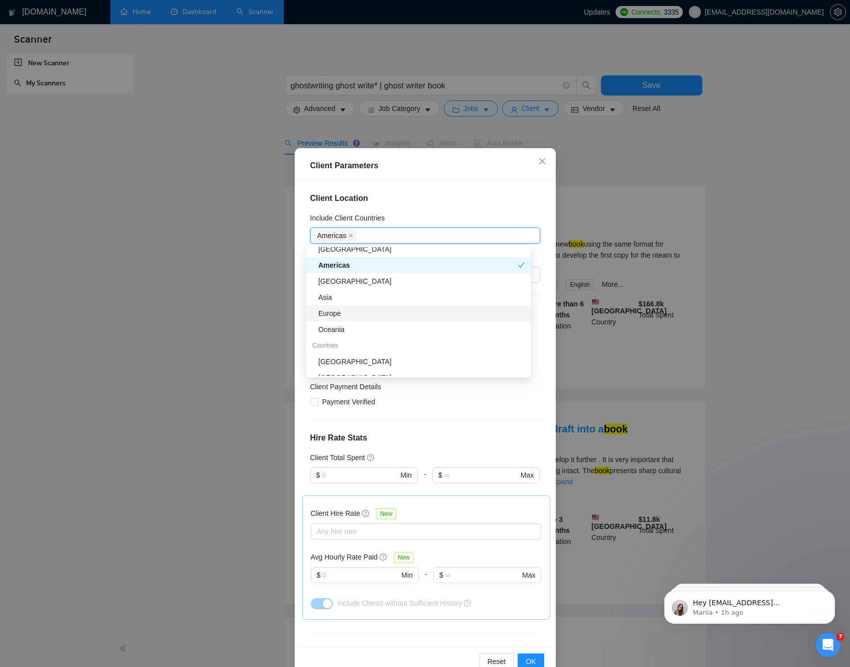
scroll to position [24, 0]
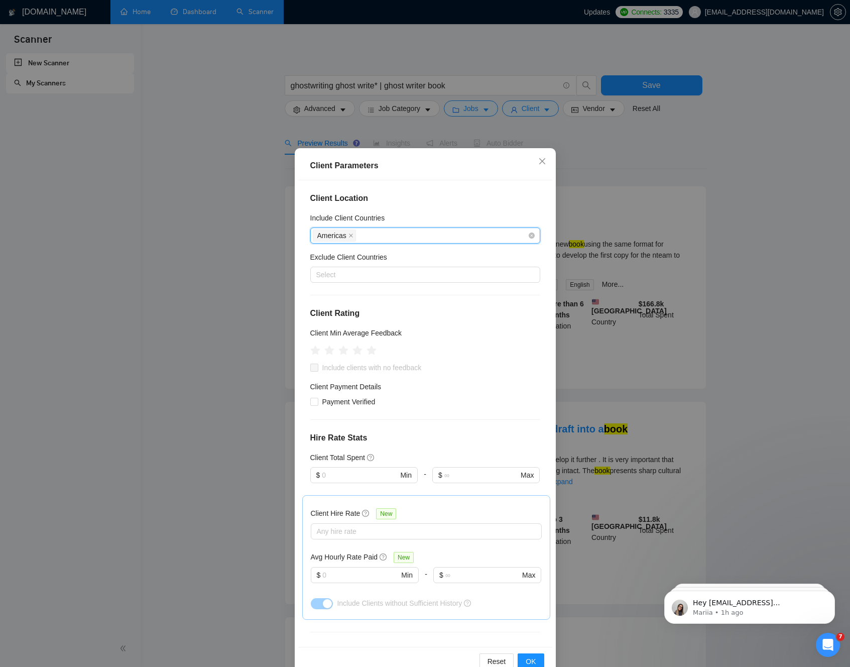
click at [364, 237] on div "Americas" at bounding box center [420, 235] width 215 height 14
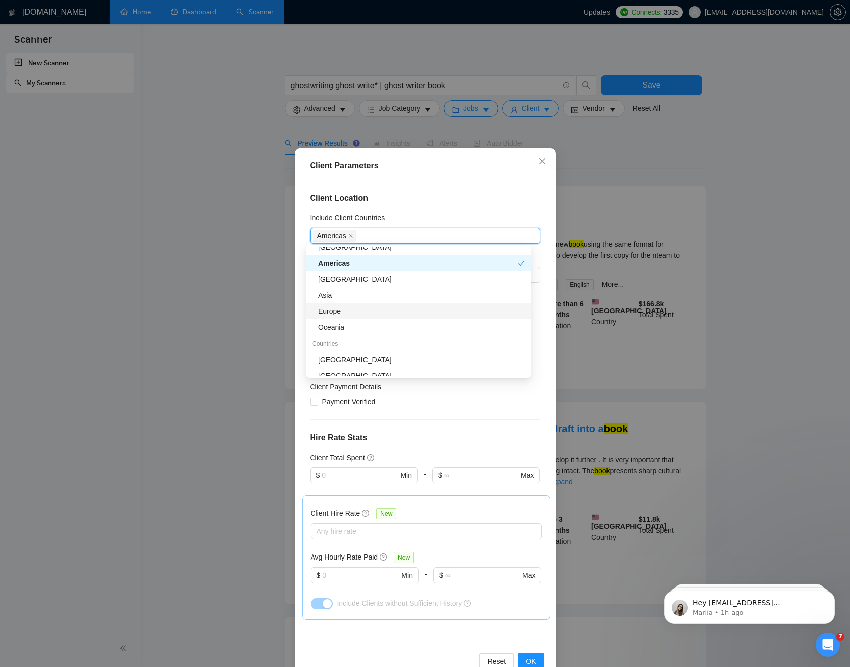
click at [352, 310] on div "Europe" at bounding box center [421, 311] width 206 height 11
click at [388, 290] on div "Asia" at bounding box center [421, 295] width 206 height 11
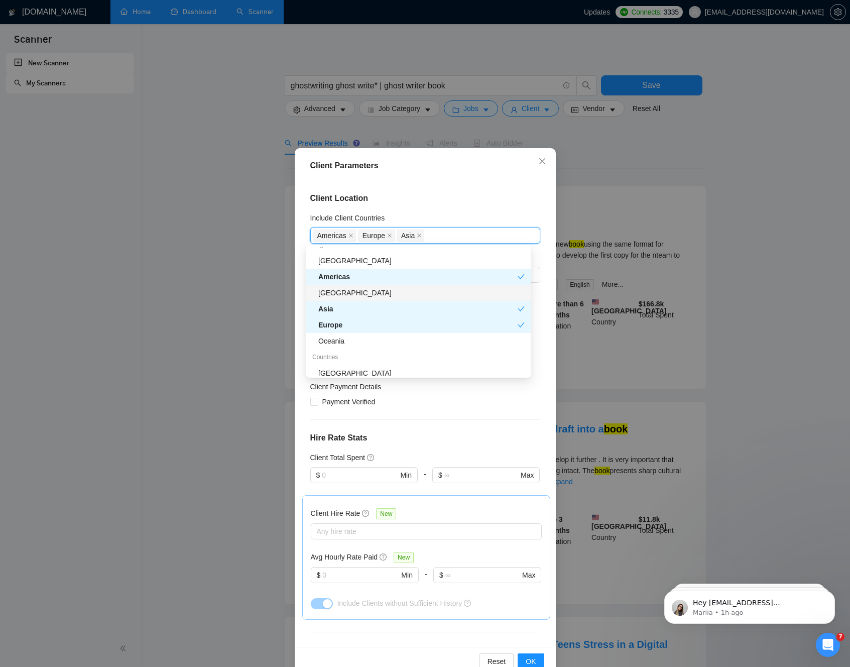
scroll to position [0, 0]
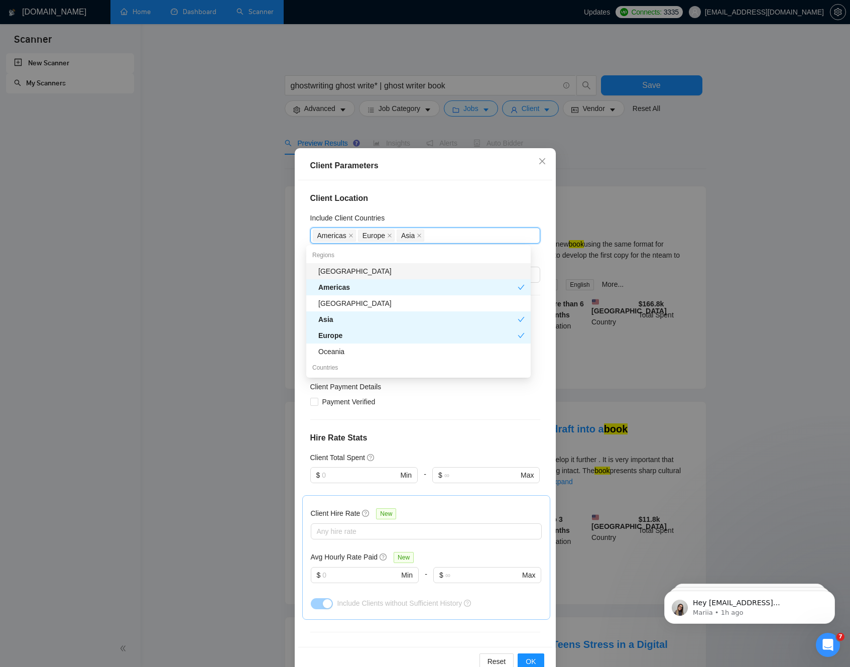
click at [534, 220] on div "Client Location Include Client Countries Americas Europe Asia Exclude Client Co…" at bounding box center [425, 413] width 254 height 467
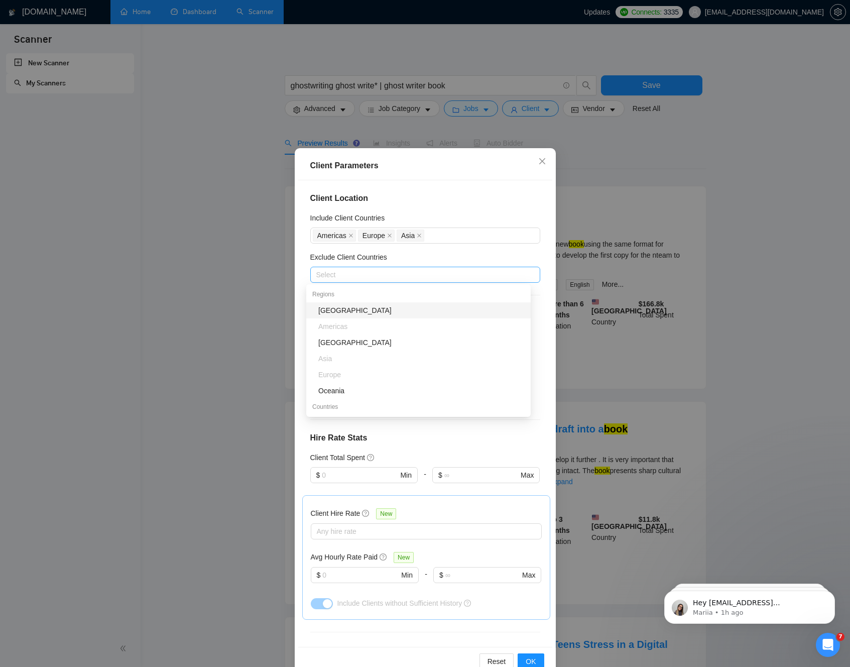
click at [371, 271] on div at bounding box center [420, 275] width 215 height 12
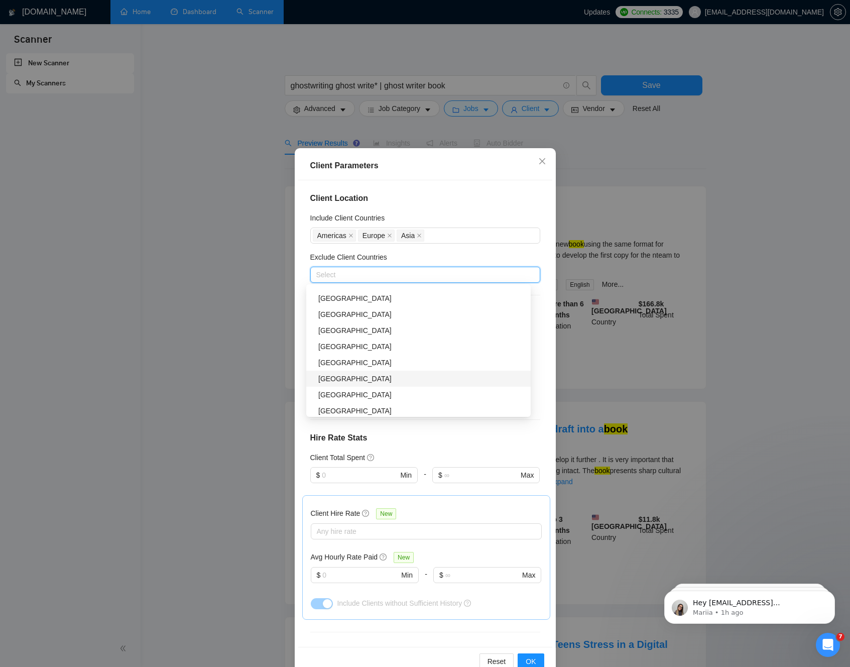
scroll to position [141, 0]
click at [432, 236] on div "Americas Europe Asia" at bounding box center [420, 235] width 215 height 14
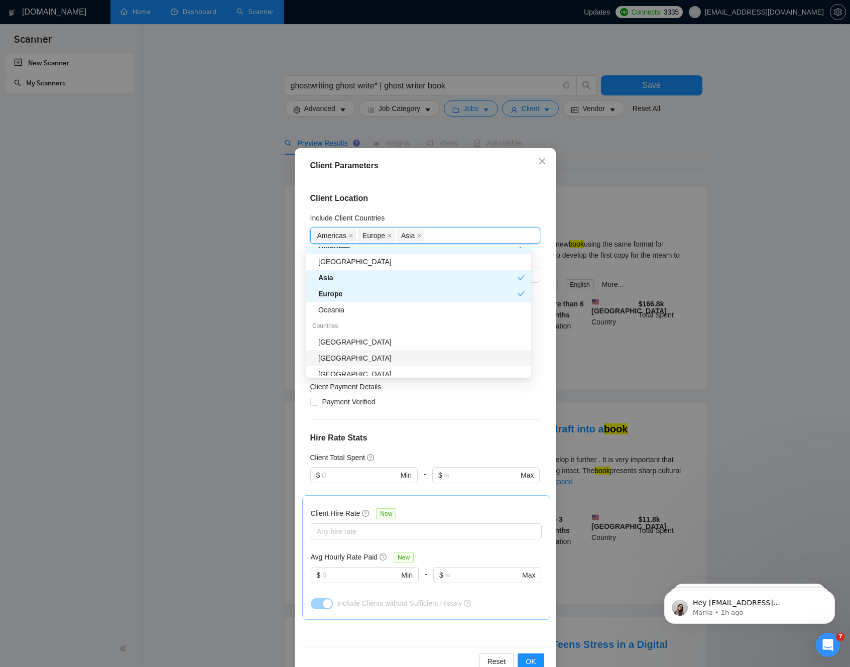
scroll to position [0, 0]
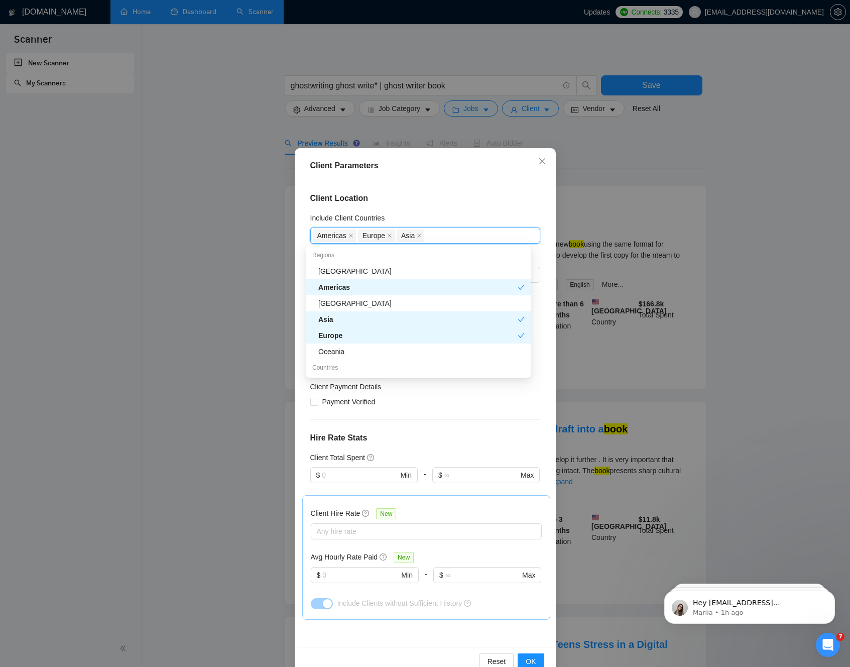
drag, startPoint x: 508, startPoint y: 287, endPoint x: 504, endPoint y: 297, distance: 10.8
click at [508, 287] on div "Americas" at bounding box center [417, 287] width 199 height 11
drag, startPoint x: 498, startPoint y: 314, endPoint x: 494, endPoint y: 317, distance: 5.2
click at [498, 314] on div "Asia" at bounding box center [417, 319] width 199 height 11
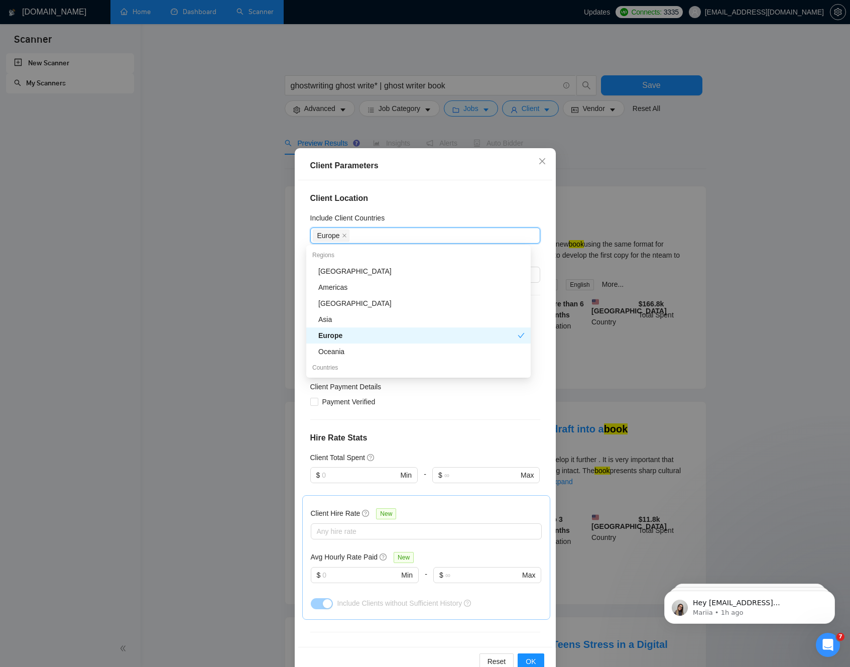
click at [472, 331] on div "Europe" at bounding box center [417, 335] width 199 height 11
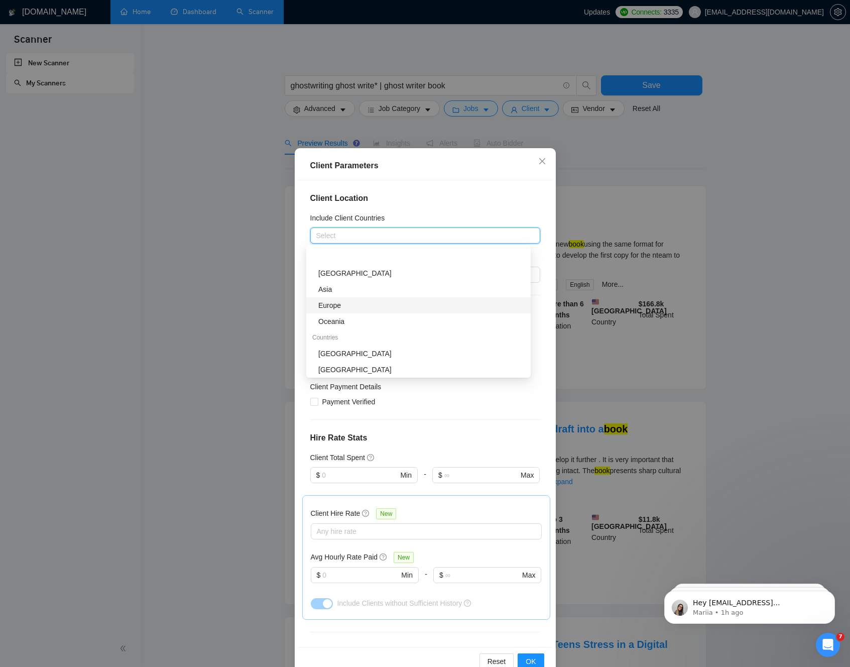
scroll to position [49, 0]
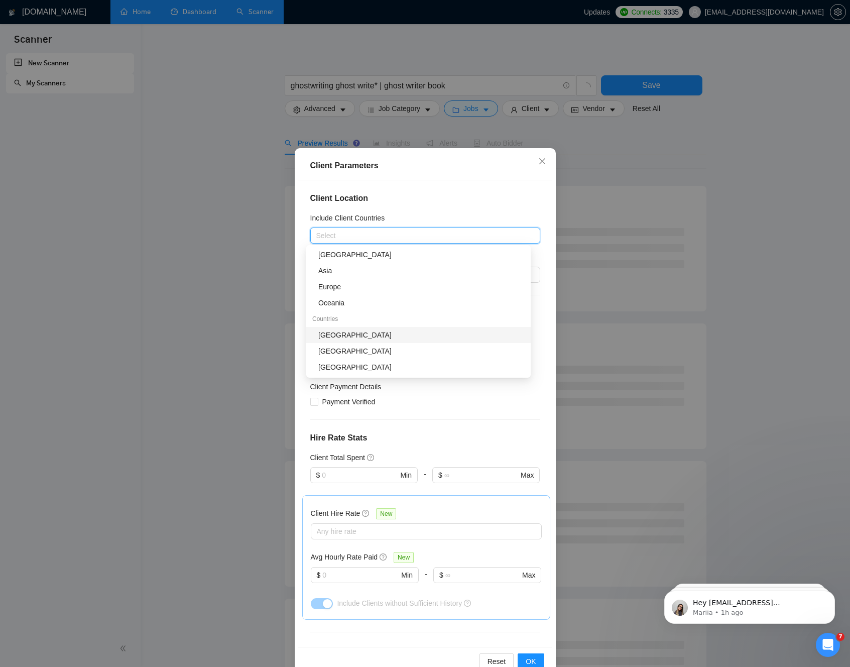
click at [426, 335] on div "[GEOGRAPHIC_DATA]" at bounding box center [421, 334] width 206 height 11
click at [398, 356] on div "[GEOGRAPHIC_DATA]" at bounding box center [421, 350] width 206 height 11
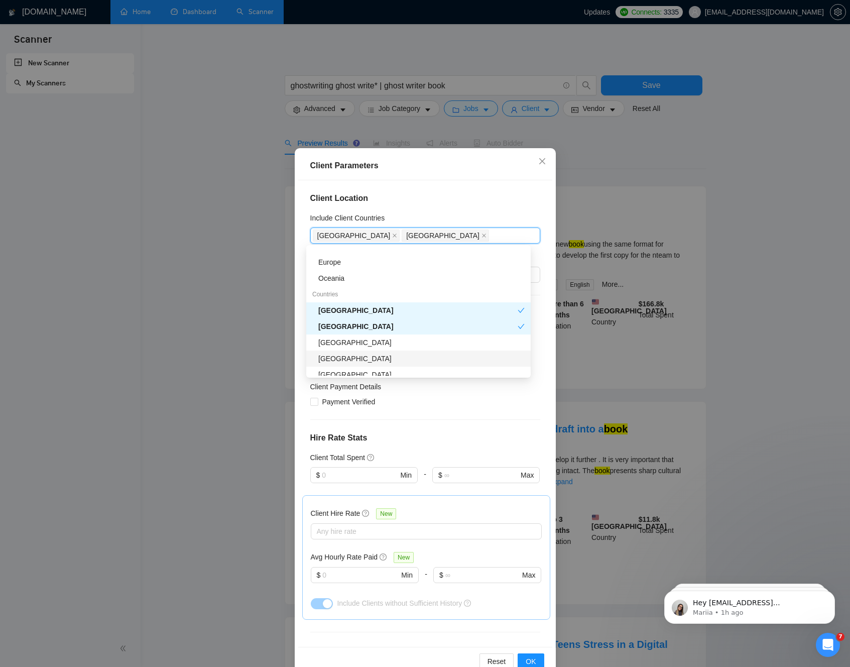
scroll to position [82, 0]
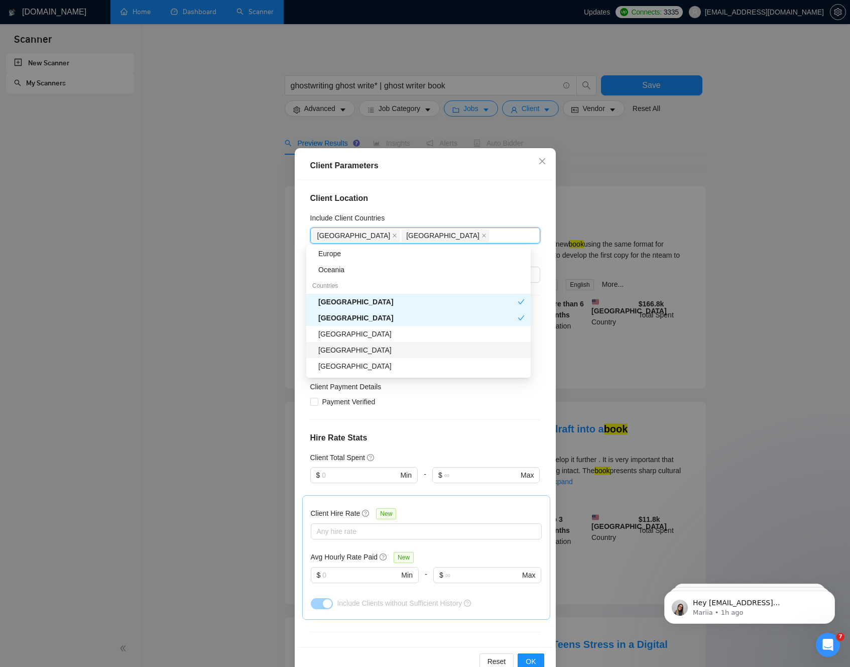
click at [362, 352] on div "[GEOGRAPHIC_DATA]" at bounding box center [421, 349] width 206 height 11
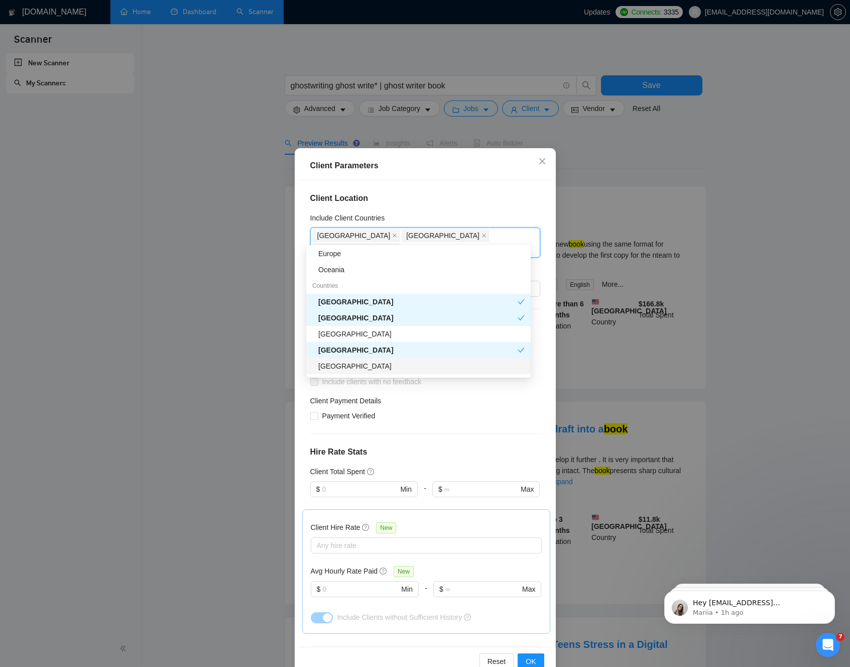
click at [358, 366] on div "[GEOGRAPHIC_DATA]" at bounding box center [421, 366] width 206 height 11
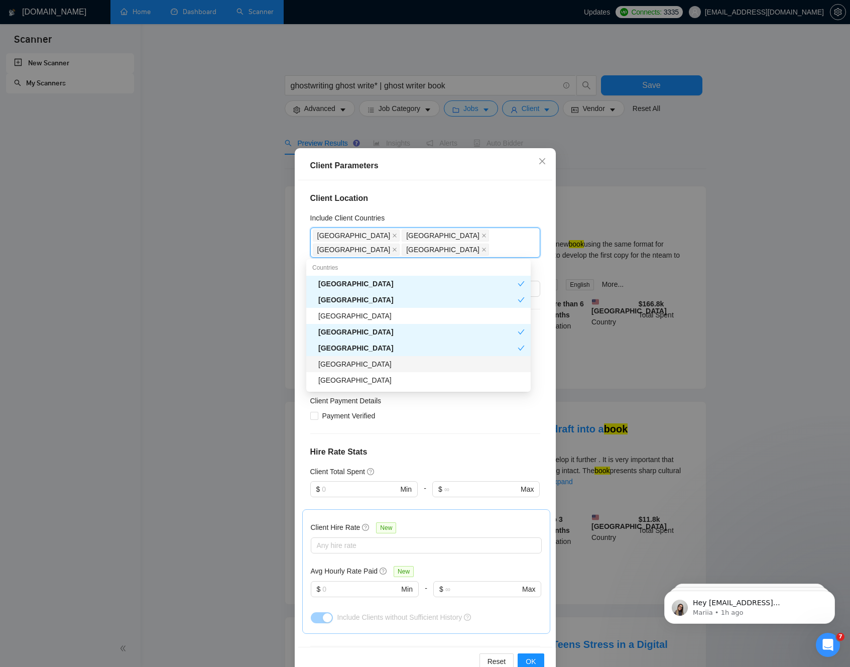
scroll to position [152, 0]
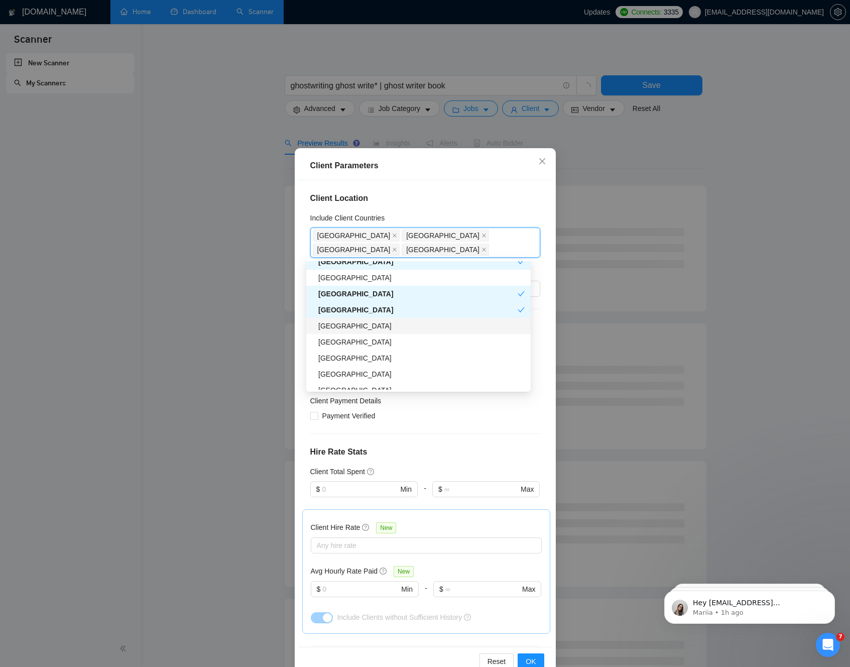
drag, startPoint x: 349, startPoint y: 327, endPoint x: 352, endPoint y: 358, distance: 30.2
click at [349, 327] on div "[GEOGRAPHIC_DATA]" at bounding box center [421, 325] width 206 height 11
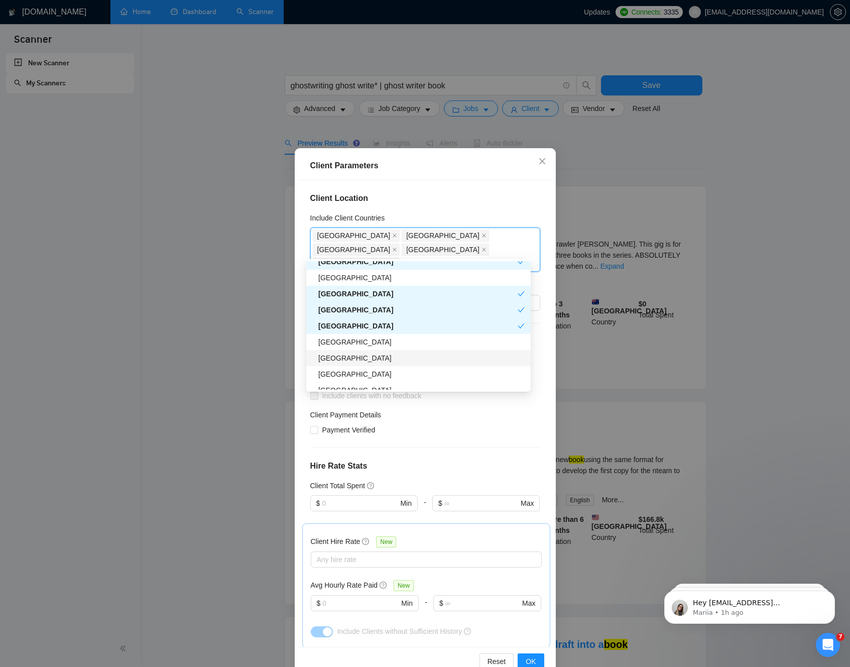
click at [352, 358] on div "[GEOGRAPHIC_DATA]" at bounding box center [421, 358] width 206 height 11
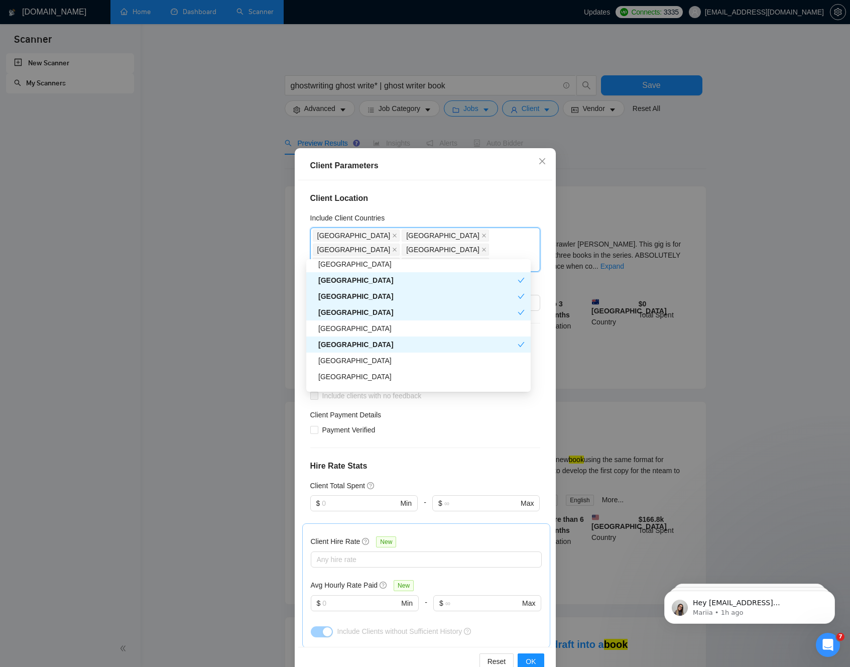
scroll to position [191, 0]
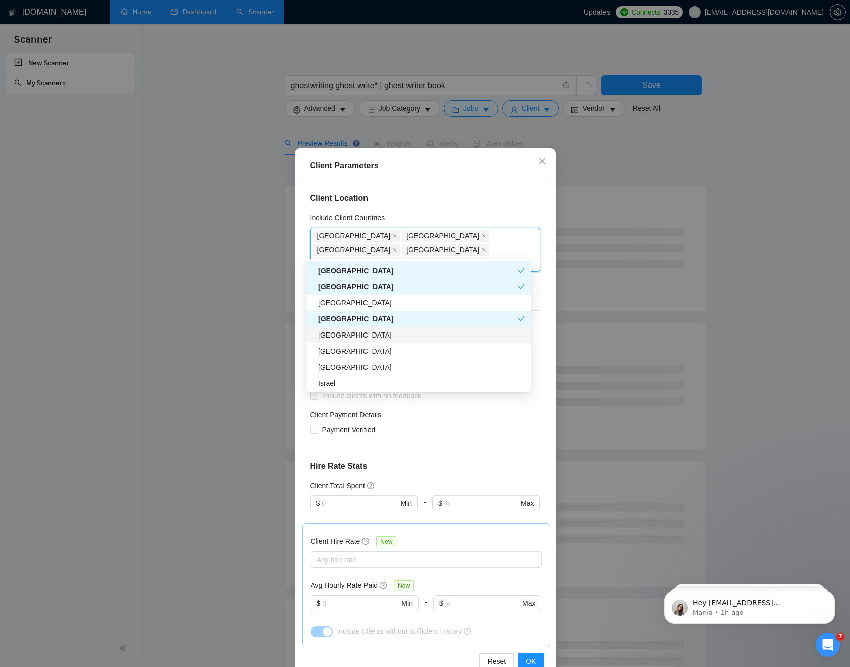
click at [346, 338] on div "[GEOGRAPHIC_DATA]" at bounding box center [421, 334] width 206 height 11
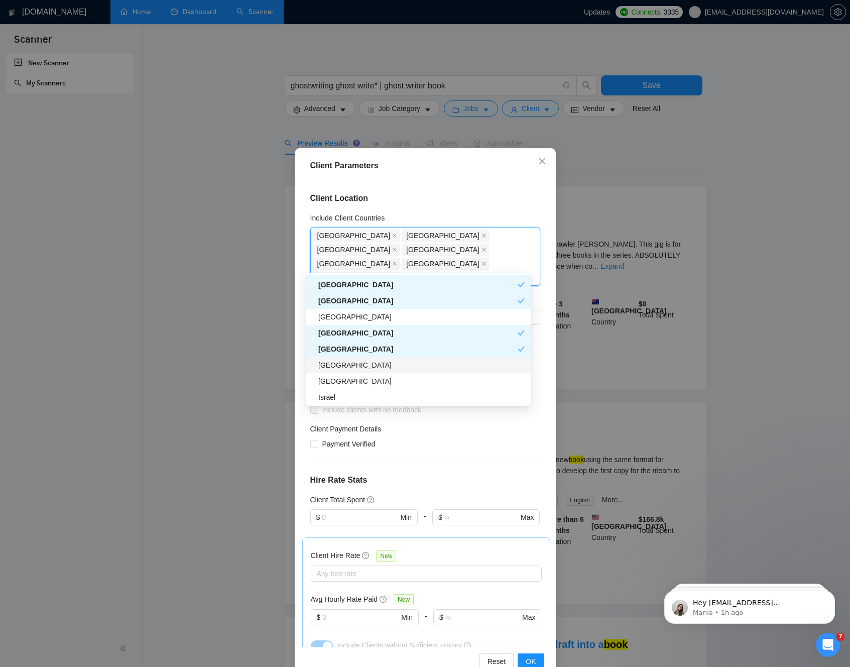
click at [349, 365] on div "[GEOGRAPHIC_DATA]" at bounding box center [421, 365] width 206 height 11
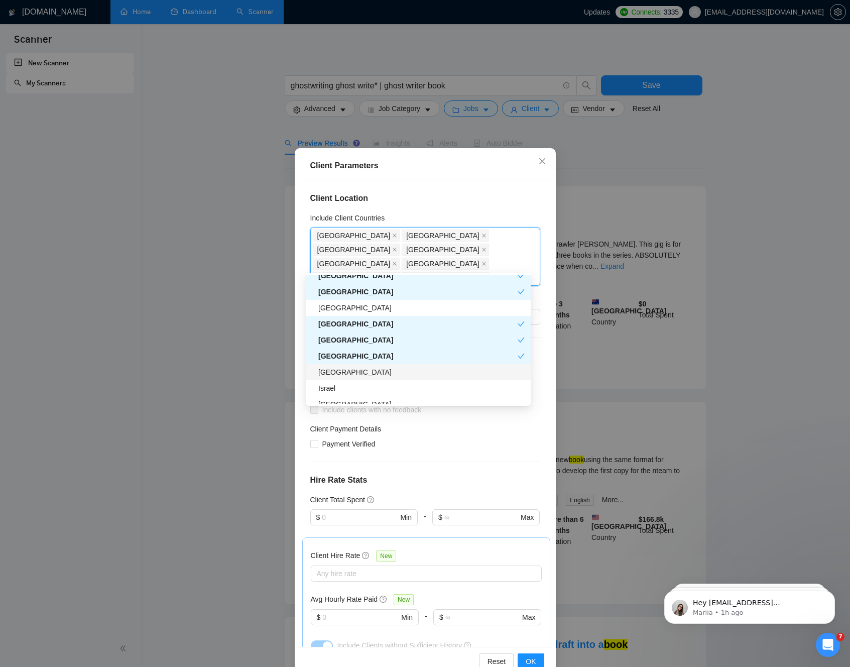
scroll to position [204, 0]
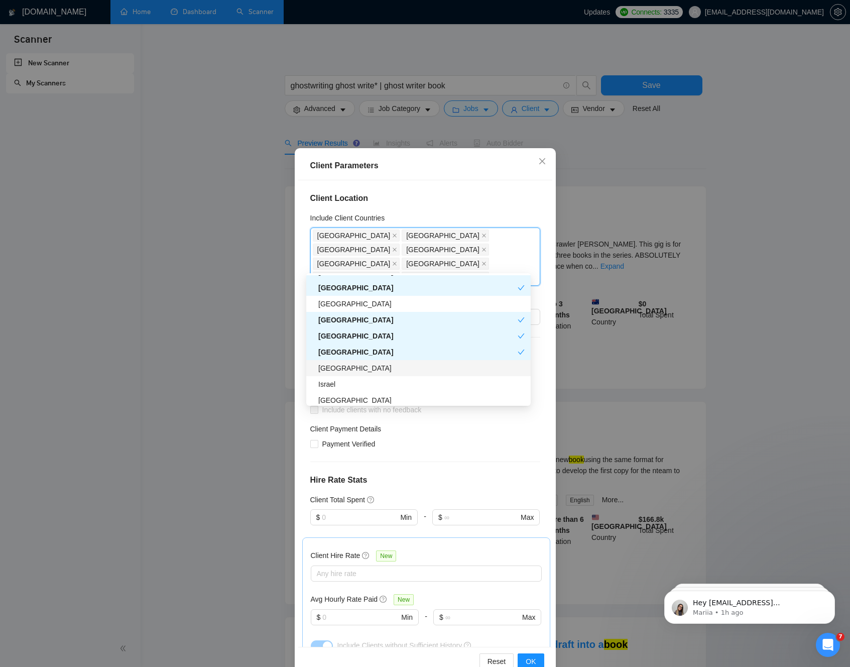
click at [344, 369] on div "[GEOGRAPHIC_DATA]" at bounding box center [421, 368] width 206 height 11
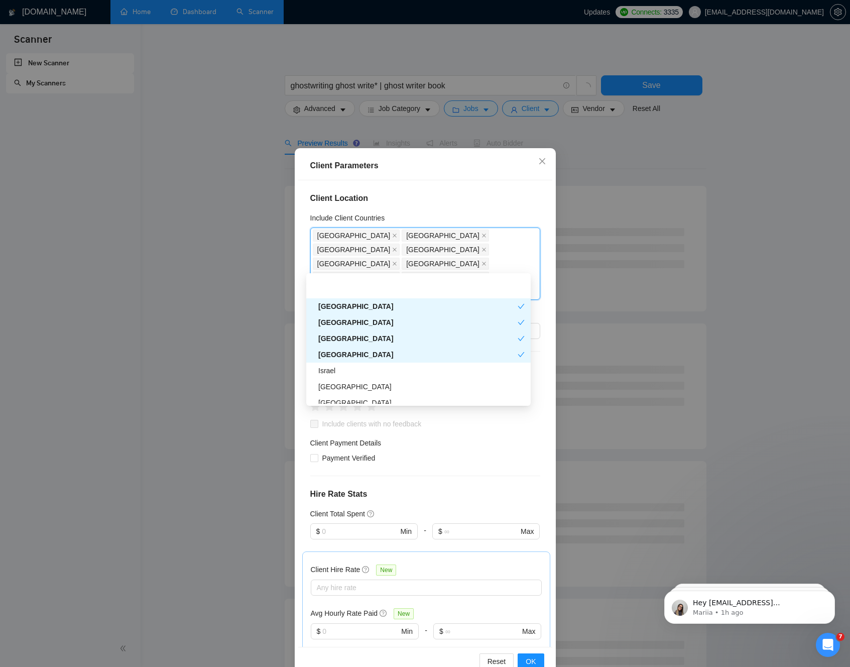
scroll to position [250, 0]
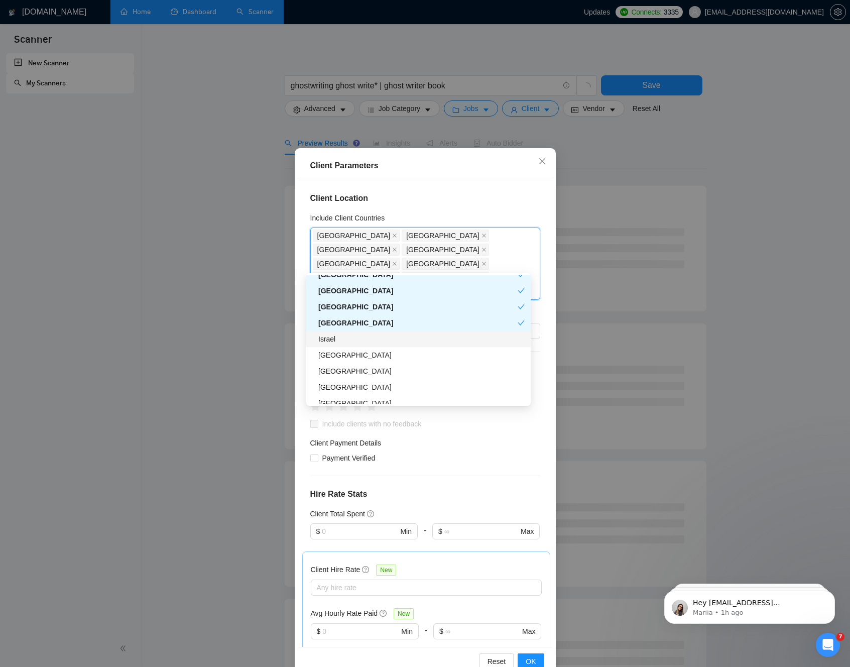
click at [345, 337] on div "Israel" at bounding box center [421, 338] width 206 height 11
click at [346, 354] on div "[GEOGRAPHIC_DATA]" at bounding box center [421, 354] width 206 height 11
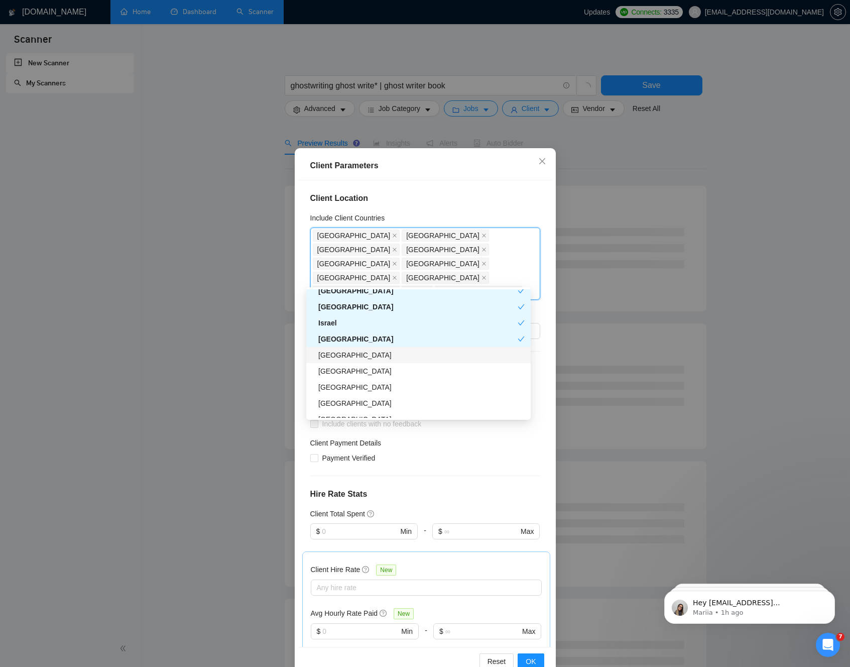
scroll to position [282, 0]
click at [341, 370] on div "[GEOGRAPHIC_DATA]" at bounding box center [421, 369] width 206 height 11
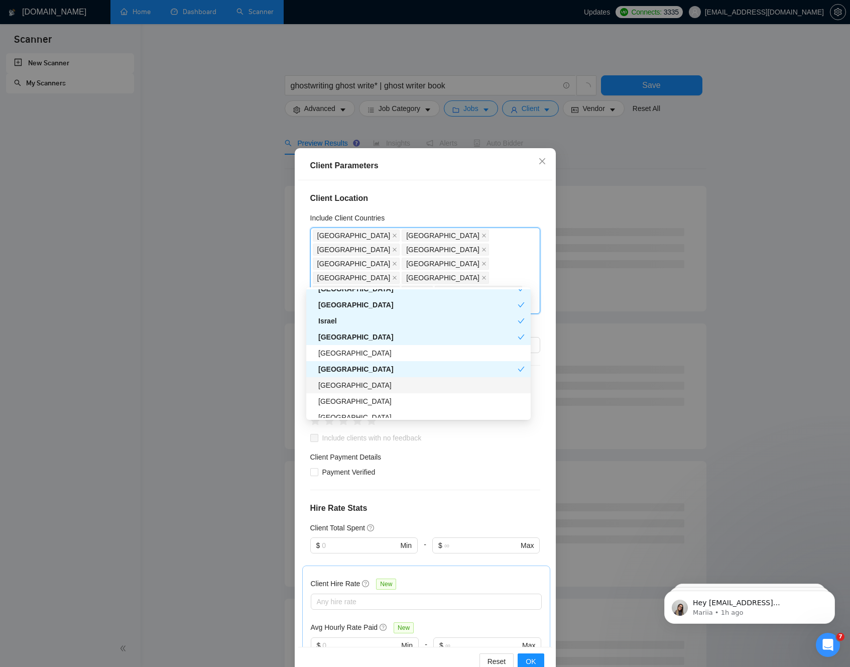
click at [343, 389] on div "[GEOGRAPHIC_DATA]" at bounding box center [421, 385] width 206 height 11
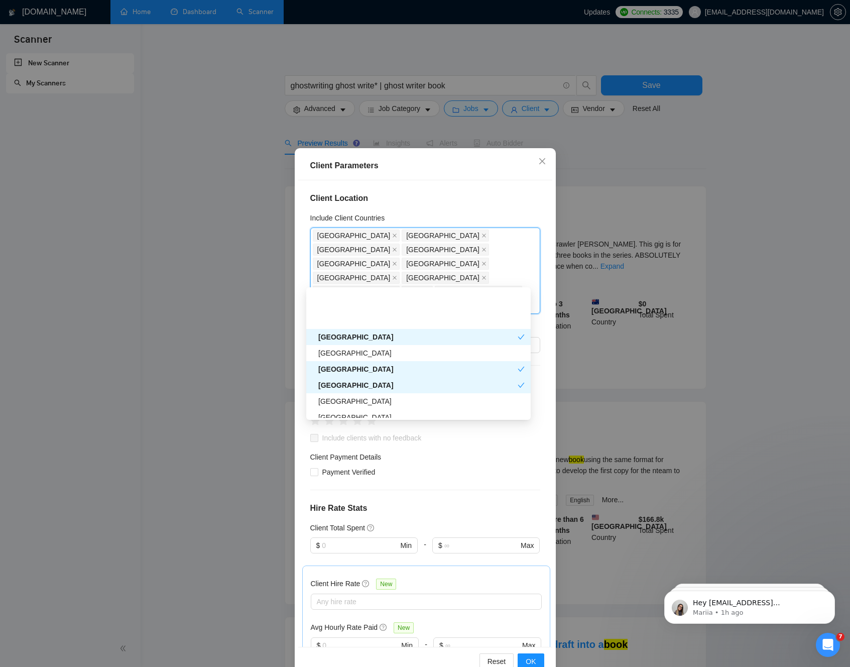
scroll to position [339, 0]
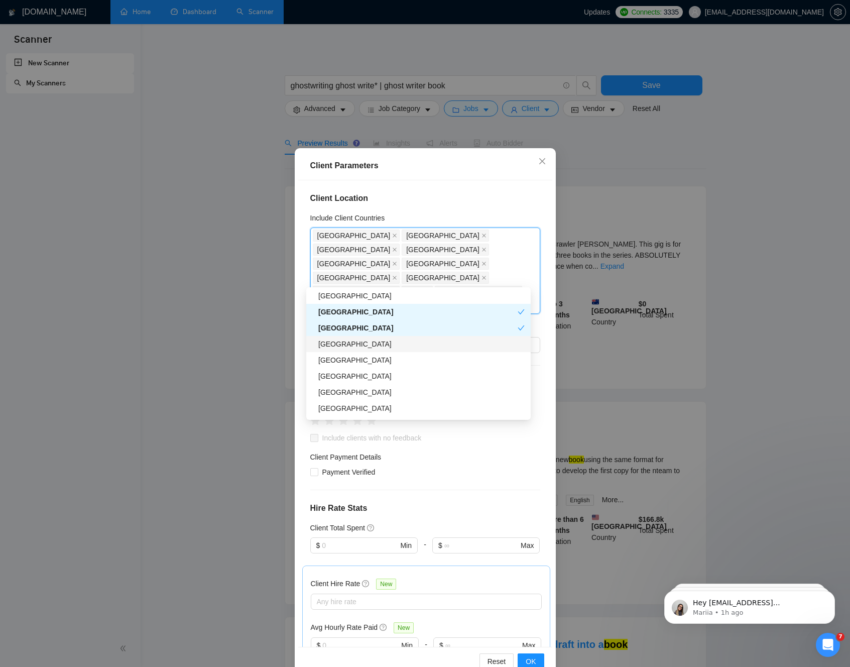
click at [338, 344] on div "[GEOGRAPHIC_DATA]" at bounding box center [421, 343] width 206 height 11
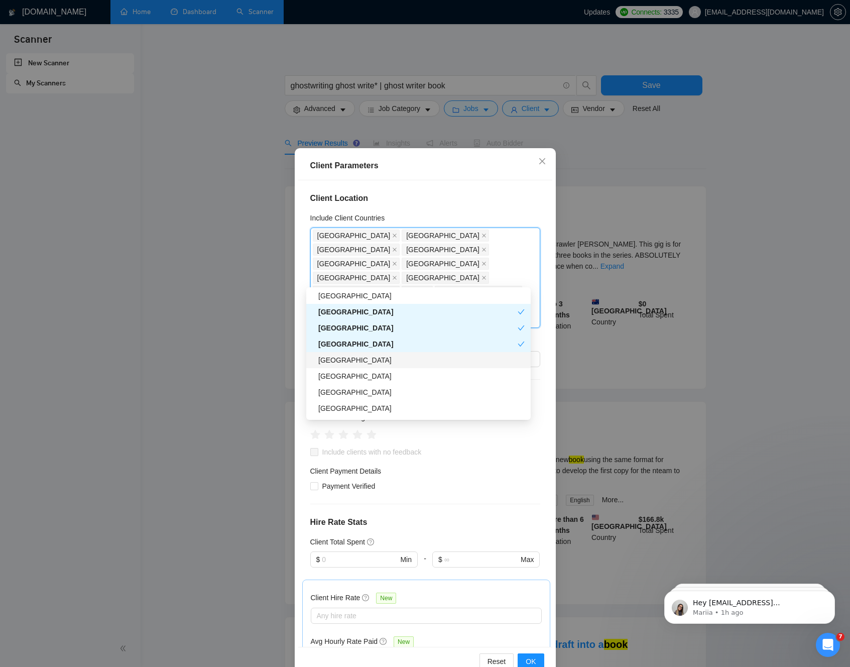
click at [339, 365] on div "[GEOGRAPHIC_DATA]" at bounding box center [421, 360] width 206 height 11
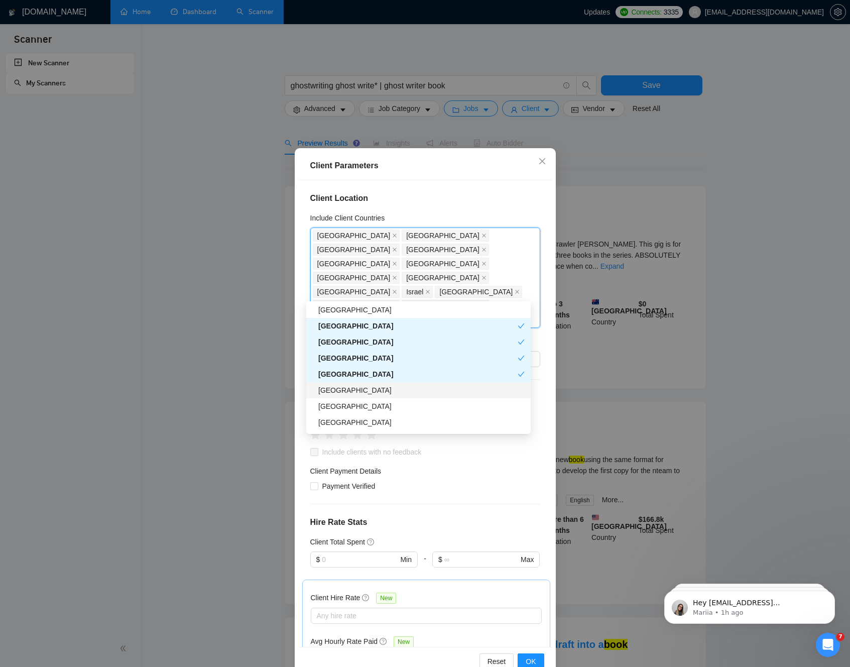
click at [337, 392] on div "[GEOGRAPHIC_DATA]" at bounding box center [421, 390] width 206 height 11
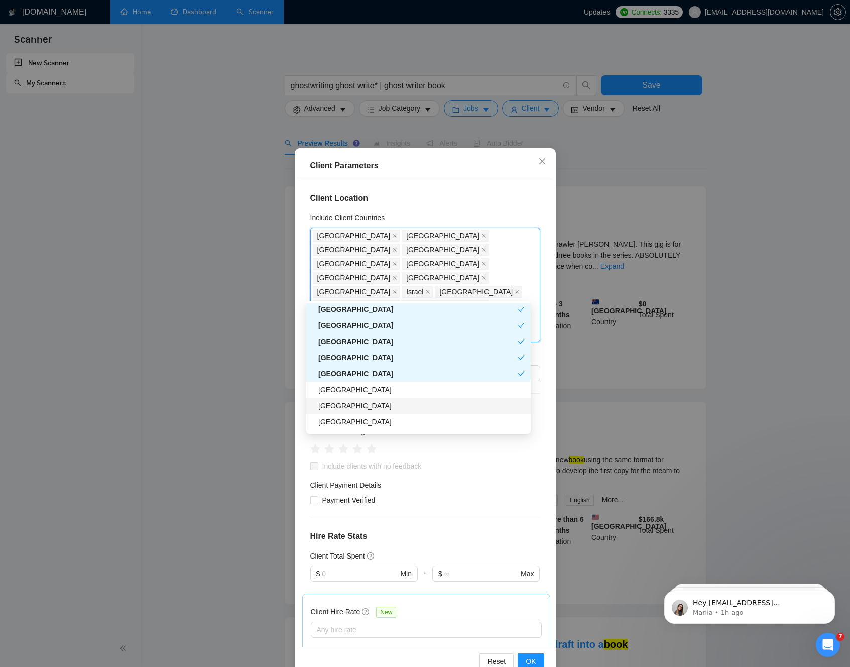
scroll to position [358, 0]
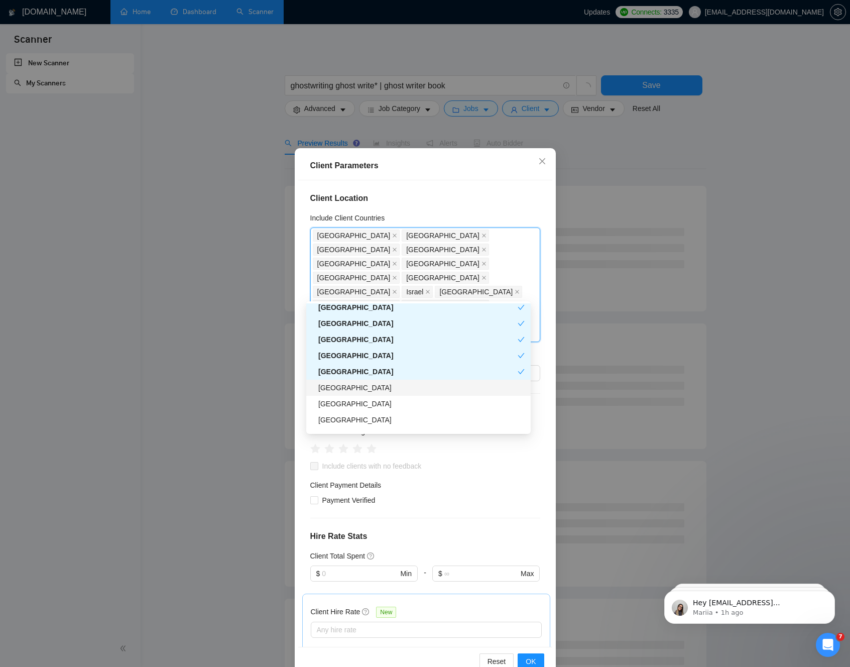
click at [332, 384] on div "[GEOGRAPHIC_DATA]" at bounding box center [421, 387] width 206 height 11
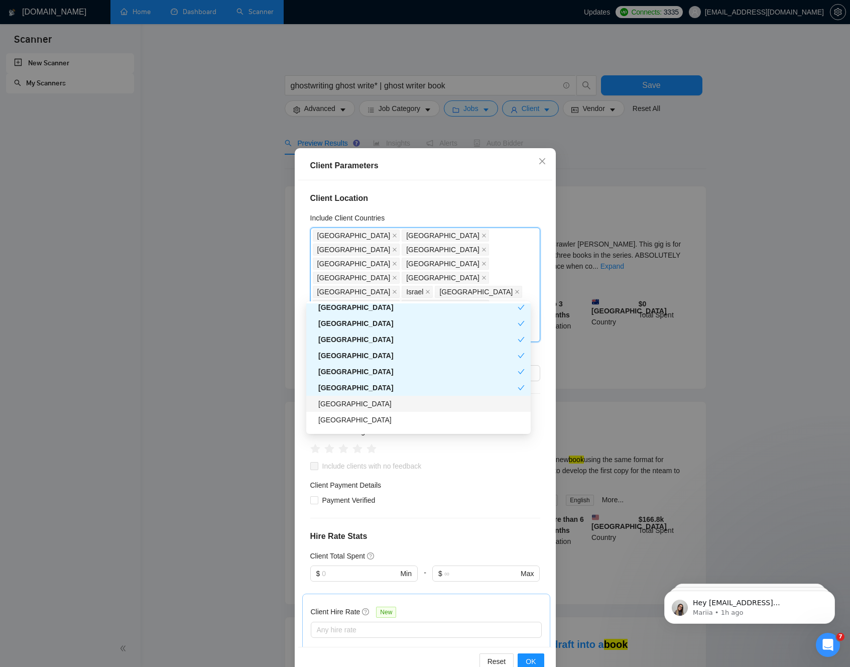
click at [334, 400] on div "[GEOGRAPHIC_DATA]" at bounding box center [421, 403] width 206 height 11
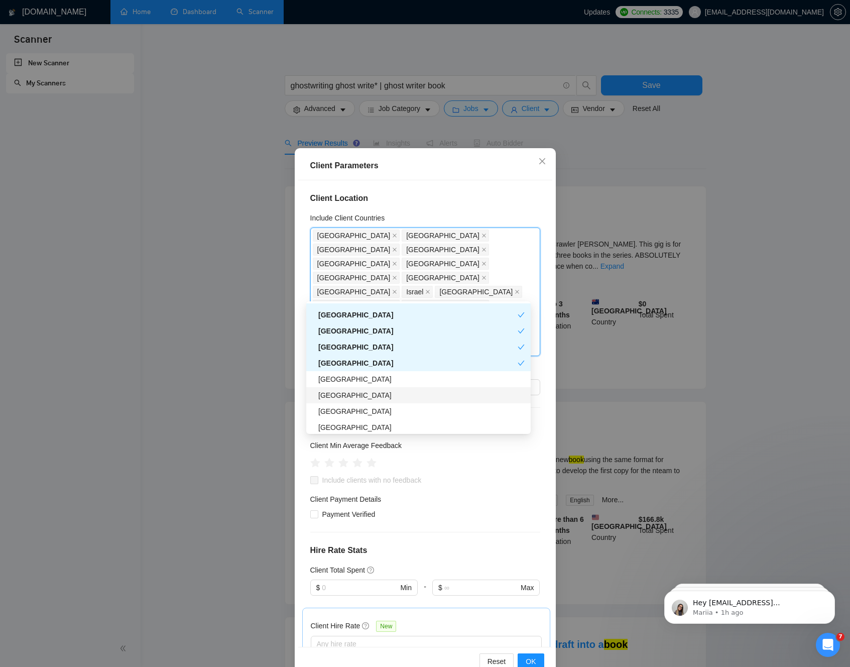
scroll to position [400, 0]
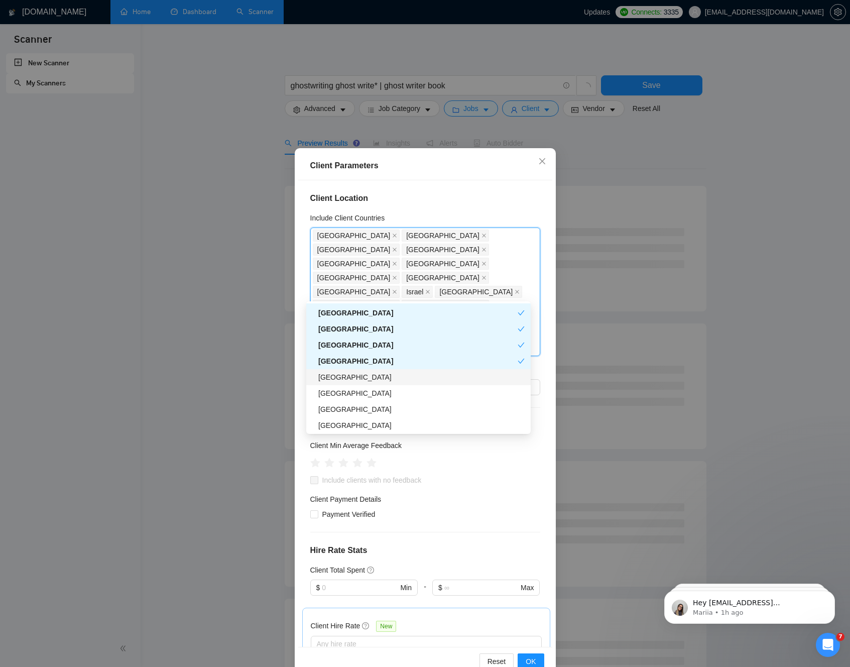
click at [338, 375] on div "[GEOGRAPHIC_DATA]" at bounding box center [421, 377] width 206 height 11
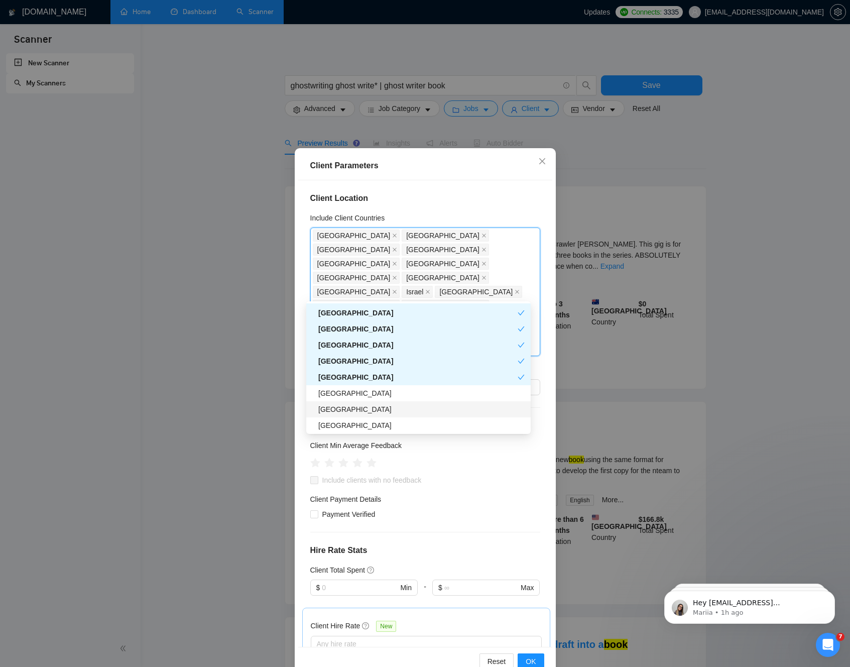
click at [334, 407] on div "[GEOGRAPHIC_DATA]" at bounding box center [421, 409] width 206 height 11
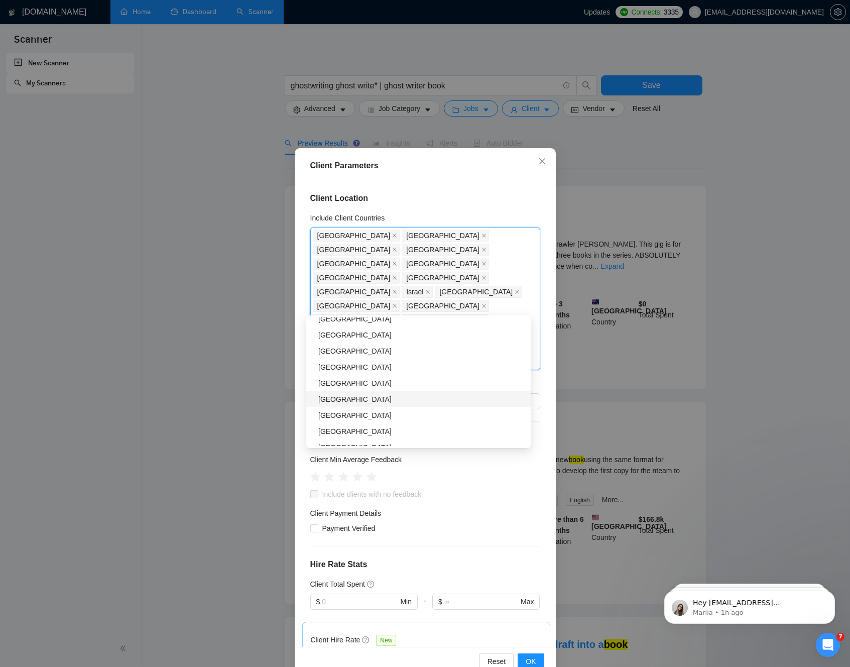
scroll to position [450, 0]
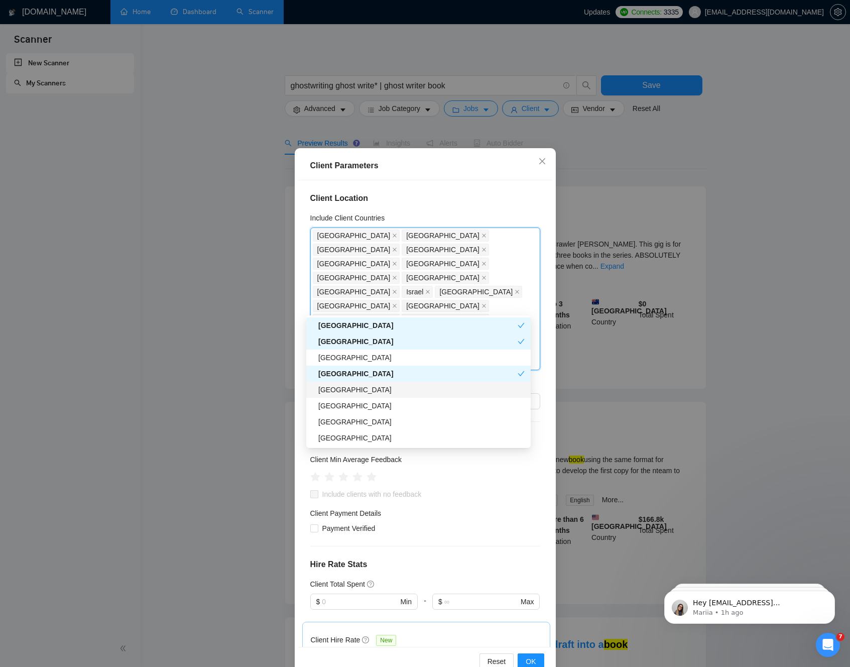
click at [348, 391] on div "[GEOGRAPHIC_DATA]" at bounding box center [421, 389] width 206 height 11
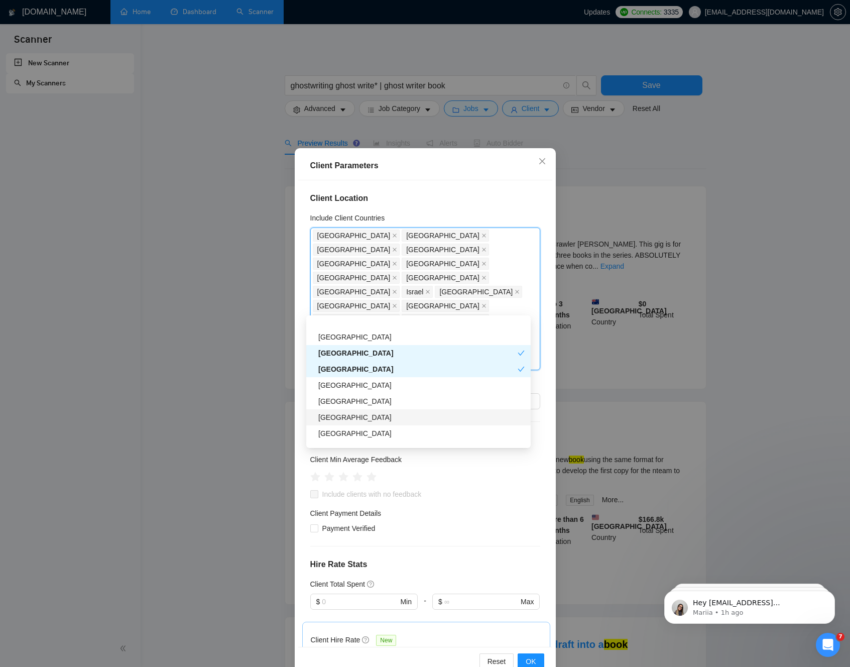
scroll to position [489, 0]
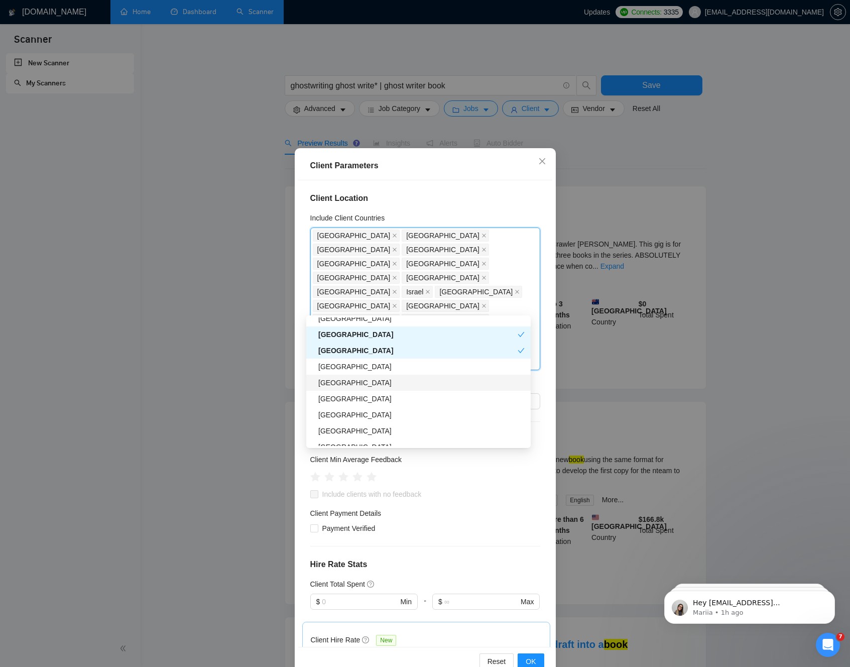
click at [342, 384] on div "[GEOGRAPHIC_DATA]" at bounding box center [421, 382] width 206 height 11
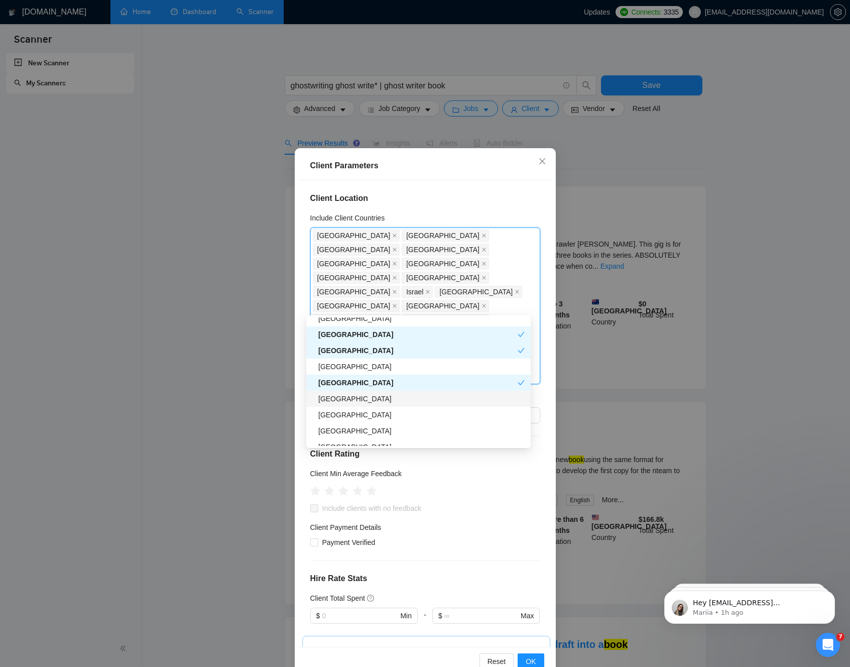
click at [340, 402] on div "[GEOGRAPHIC_DATA]" at bounding box center [421, 398] width 206 height 11
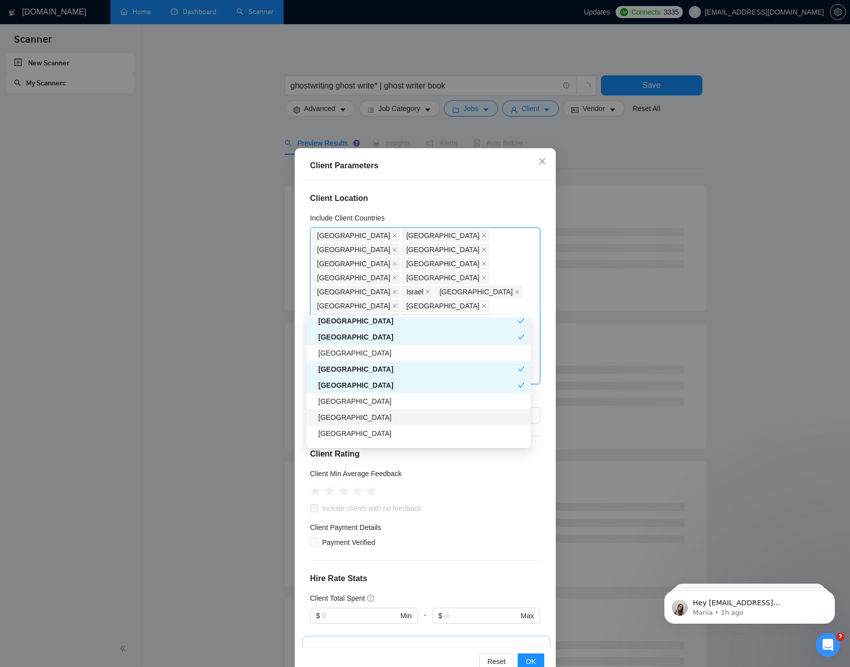
scroll to position [505, 0]
click at [345, 417] on div "[GEOGRAPHIC_DATA]" at bounding box center [421, 415] width 206 height 11
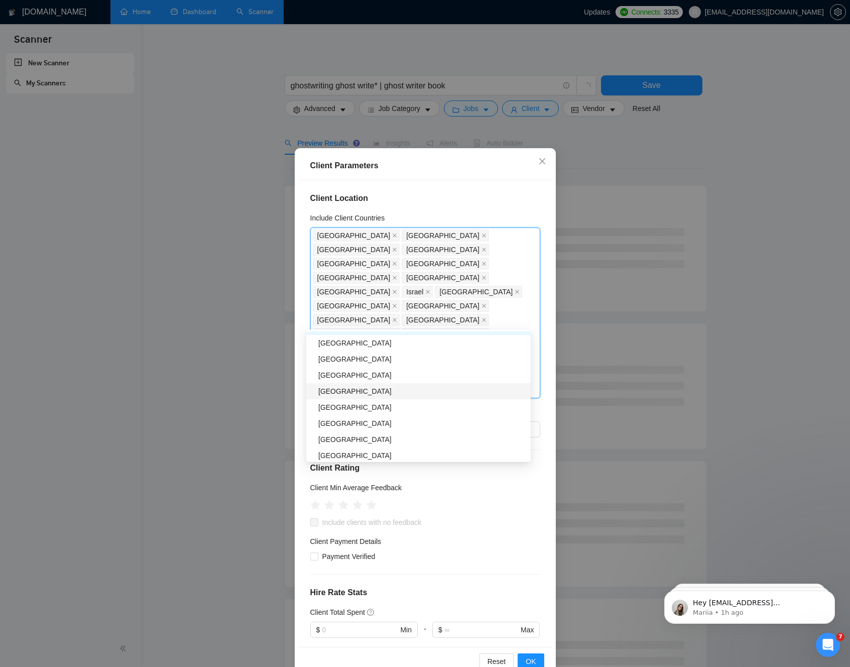
scroll to position [591, 0]
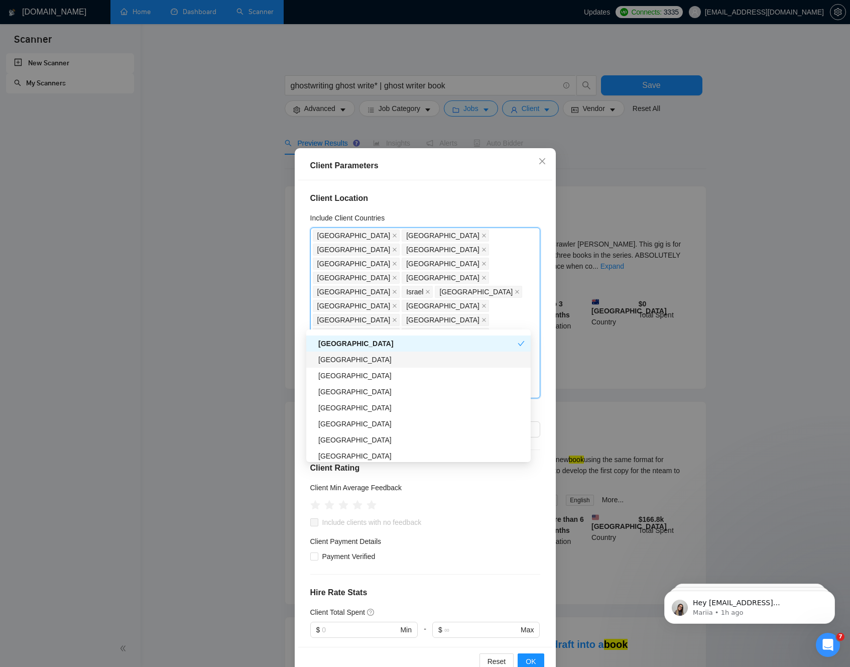
click at [350, 357] on div "[GEOGRAPHIC_DATA]" at bounding box center [421, 359] width 206 height 11
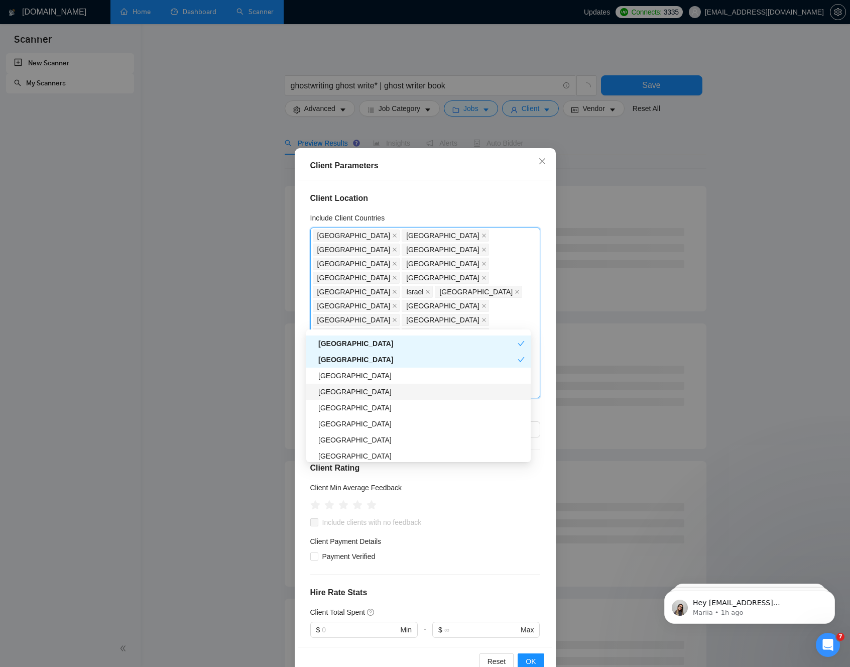
click at [348, 393] on div "[GEOGRAPHIC_DATA]" at bounding box center [421, 391] width 206 height 11
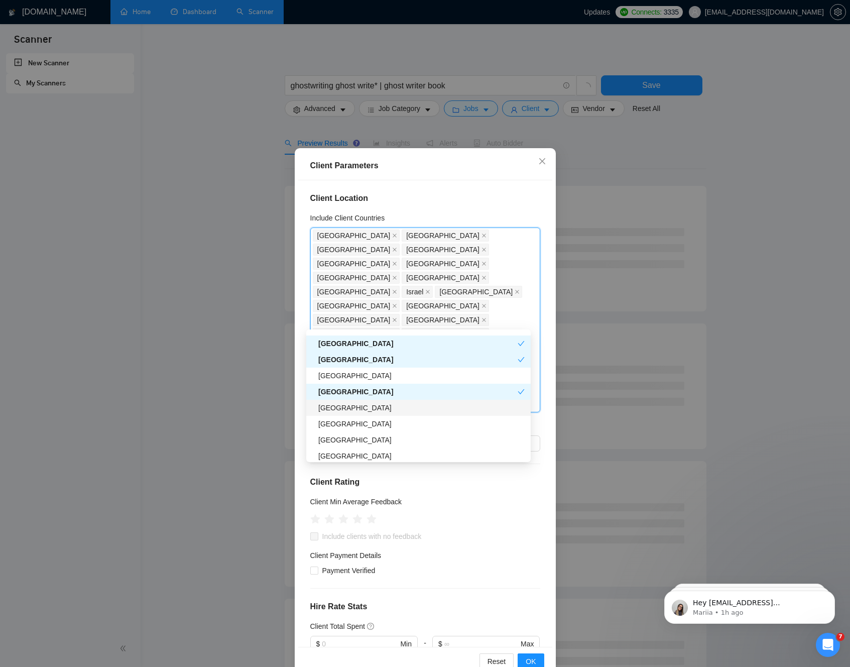
click at [346, 410] on div "[GEOGRAPHIC_DATA]" at bounding box center [421, 407] width 206 height 11
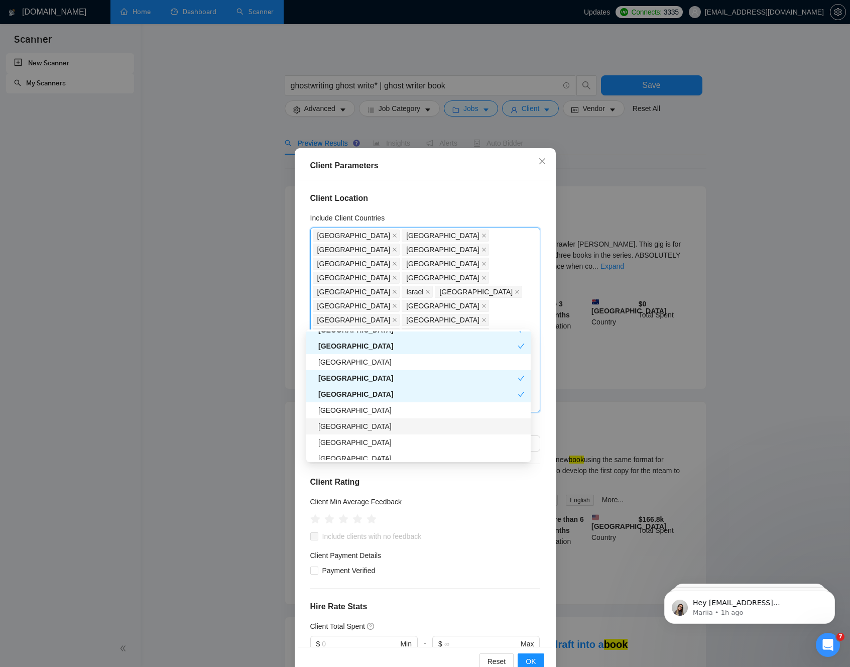
scroll to position [606, 0]
click at [344, 392] on div "[GEOGRAPHIC_DATA]" at bounding box center [417, 392] width 199 height 11
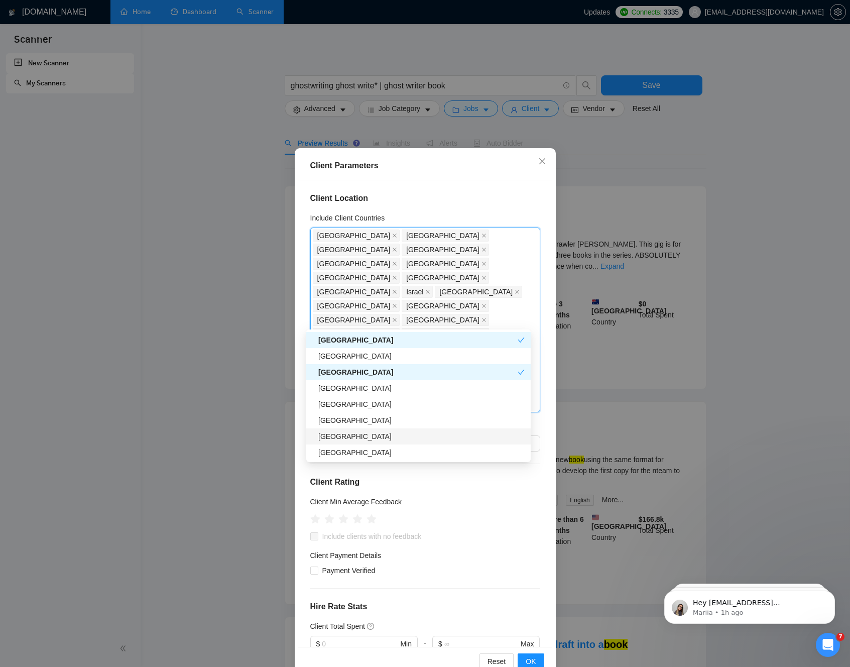
scroll to position [612, 0]
drag, startPoint x: 343, startPoint y: 390, endPoint x: 343, endPoint y: 397, distance: 7.0
click at [343, 391] on div "[GEOGRAPHIC_DATA]" at bounding box center [421, 386] width 206 height 11
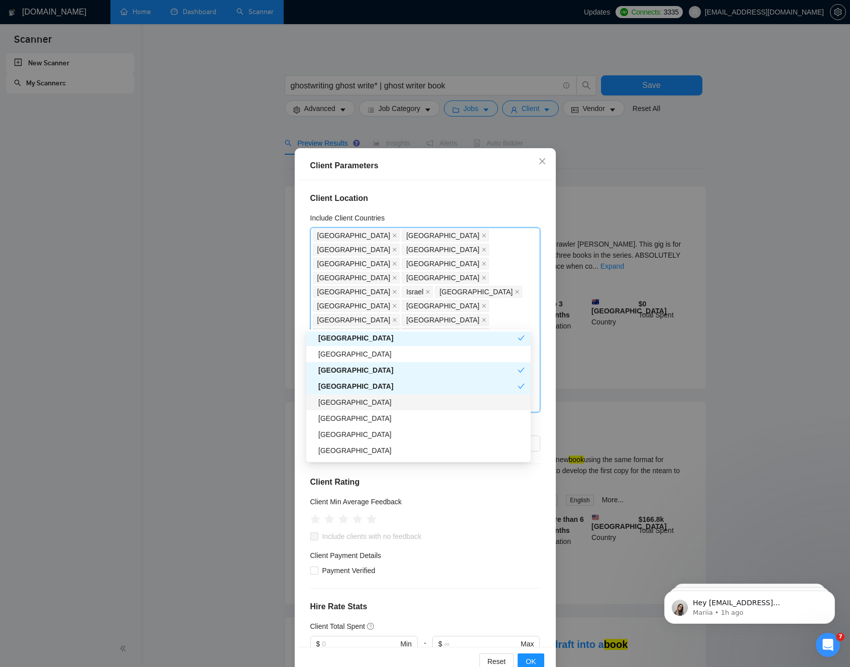
click at [342, 406] on div "[GEOGRAPHIC_DATA]" at bounding box center [421, 402] width 206 height 11
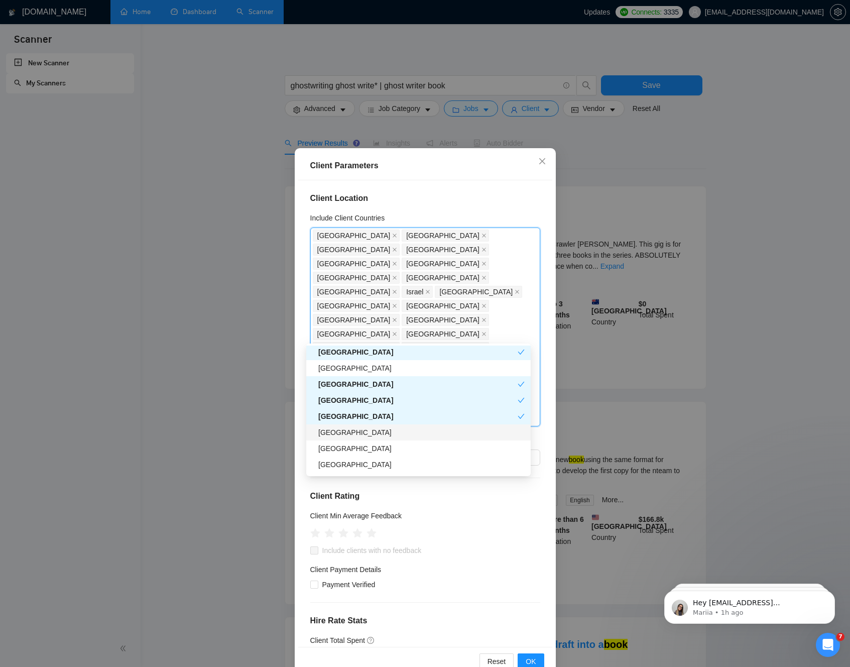
click at [339, 437] on div "[GEOGRAPHIC_DATA]" at bounding box center [421, 432] width 206 height 11
click at [336, 452] on div "[GEOGRAPHIC_DATA]" at bounding box center [421, 448] width 206 height 11
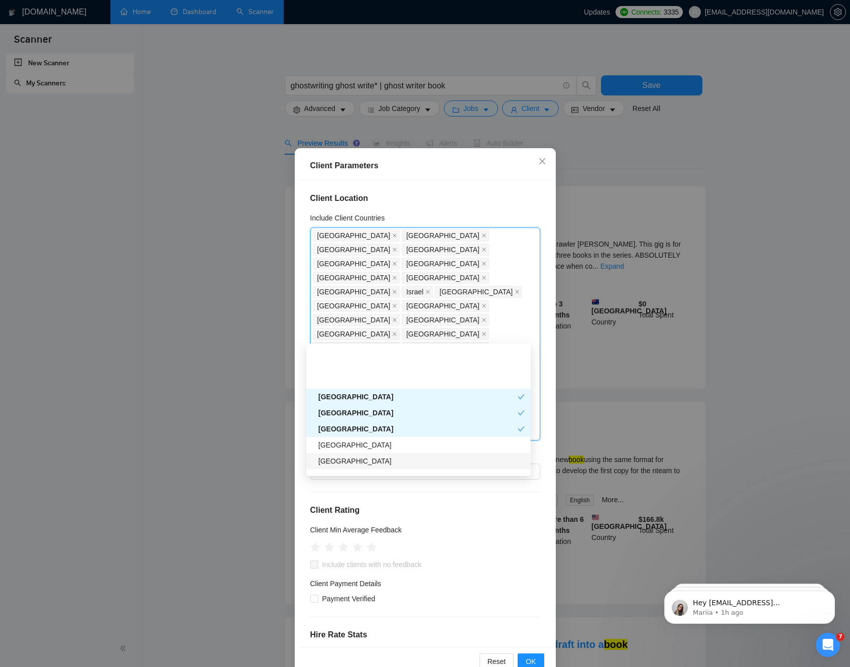
scroll to position [676, 0]
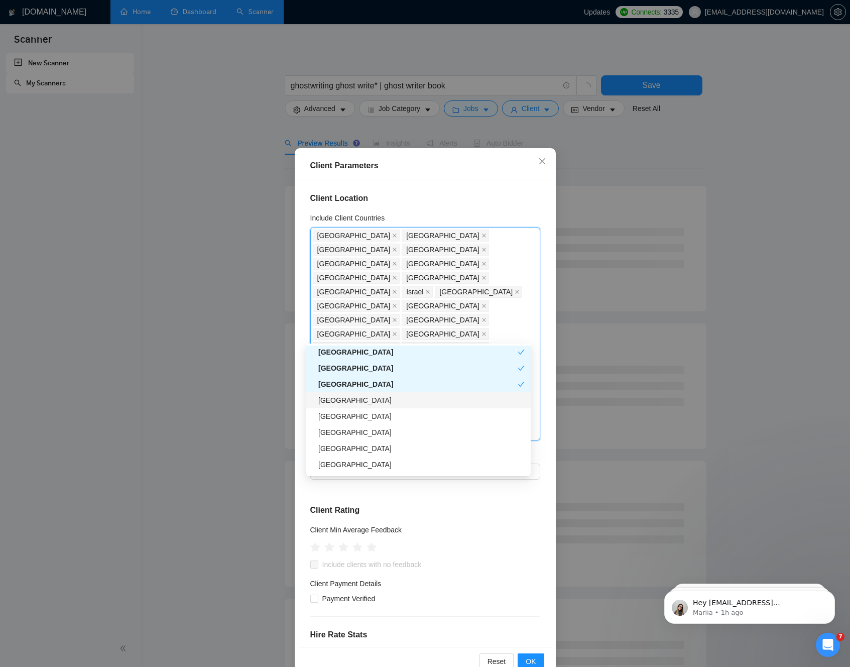
click at [341, 398] on div "Japan" at bounding box center [421, 400] width 206 height 11
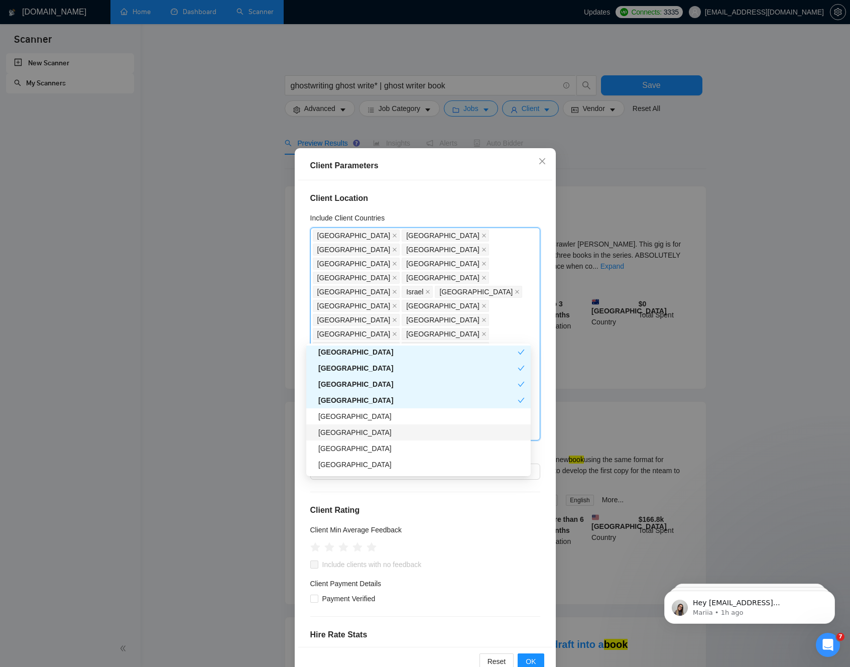
click at [341, 432] on div "[GEOGRAPHIC_DATA]" at bounding box center [421, 432] width 206 height 11
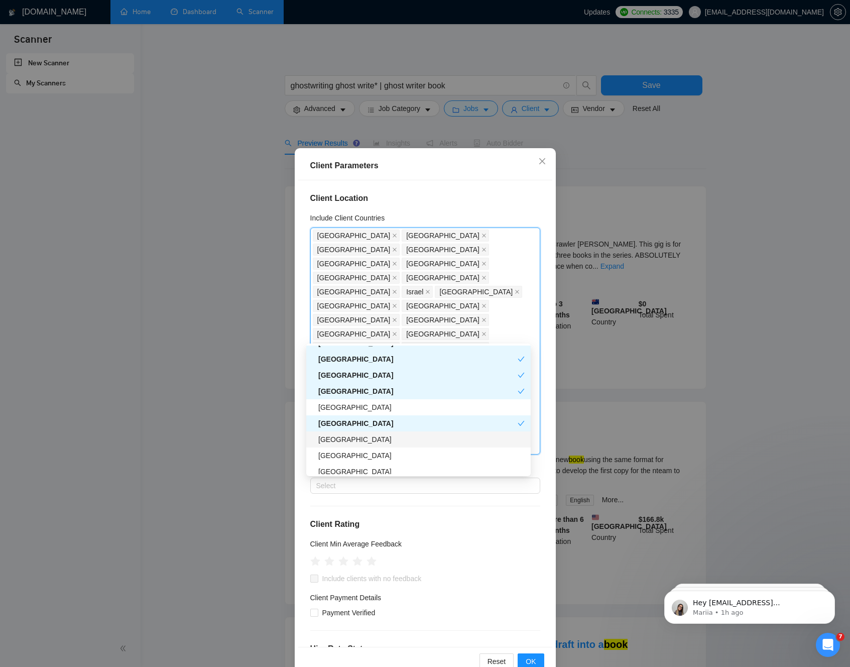
scroll to position [701, 0]
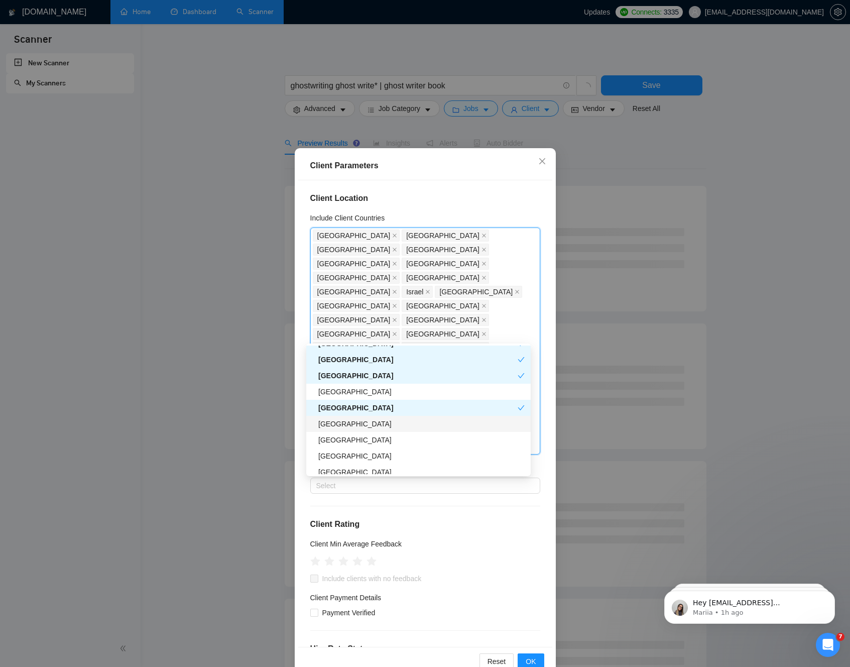
click at [355, 422] on div "[GEOGRAPHIC_DATA]" at bounding box center [421, 423] width 206 height 11
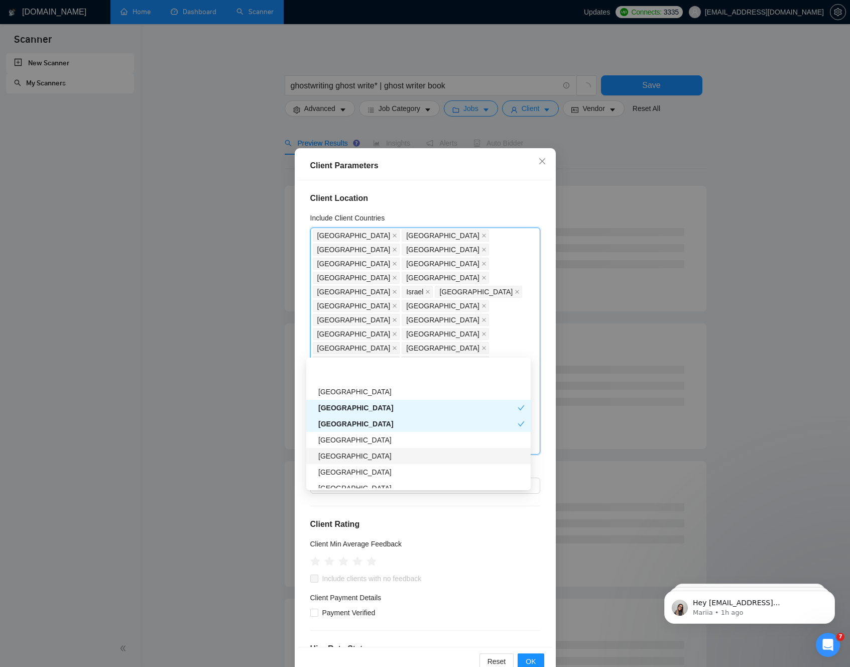
scroll to position [743, 0]
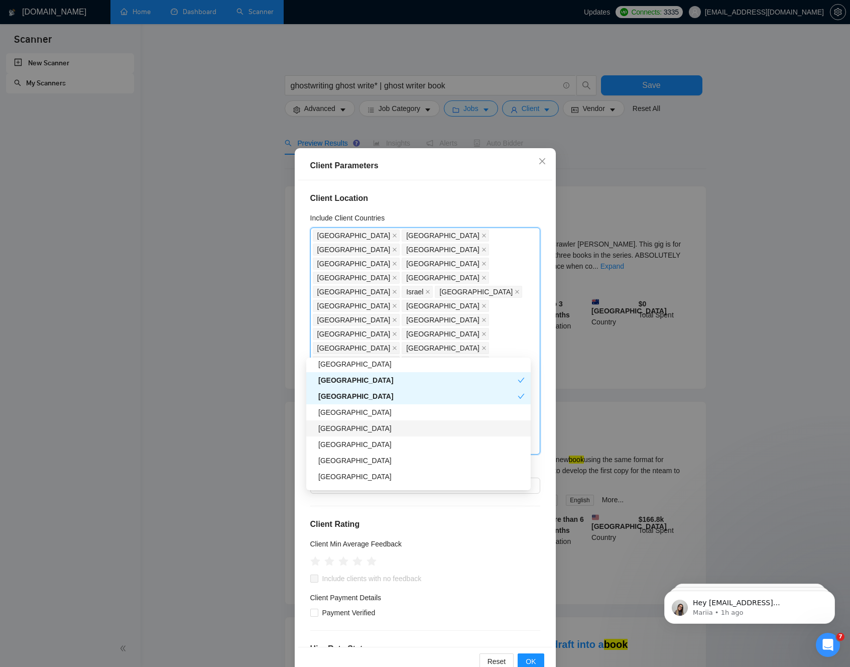
click at [349, 430] on div "Indonesia" at bounding box center [421, 428] width 206 height 11
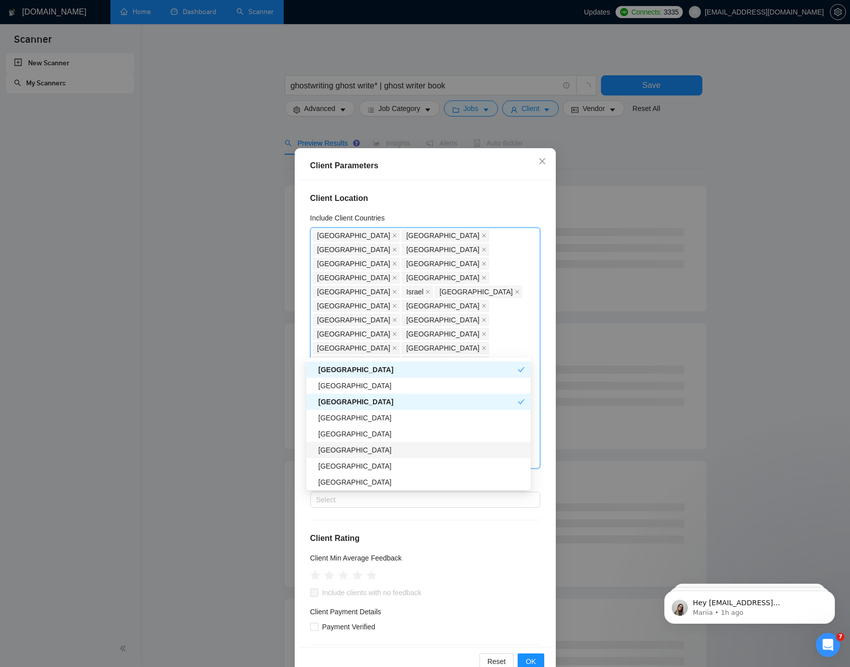
scroll to position [771, 0]
click at [343, 431] on div "[GEOGRAPHIC_DATA]" at bounding box center [421, 431] width 206 height 11
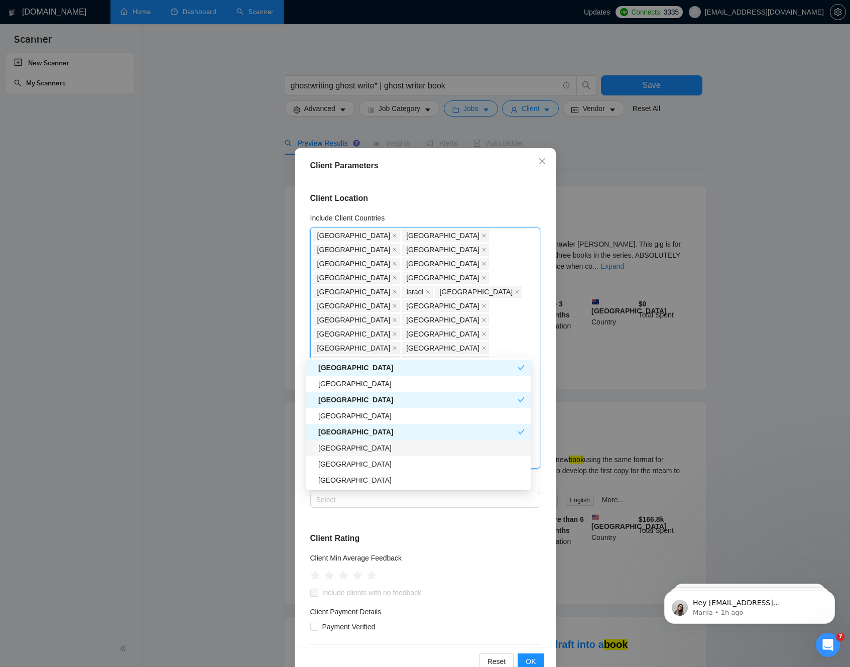
click at [342, 449] on div "[GEOGRAPHIC_DATA]" at bounding box center [421, 447] width 206 height 11
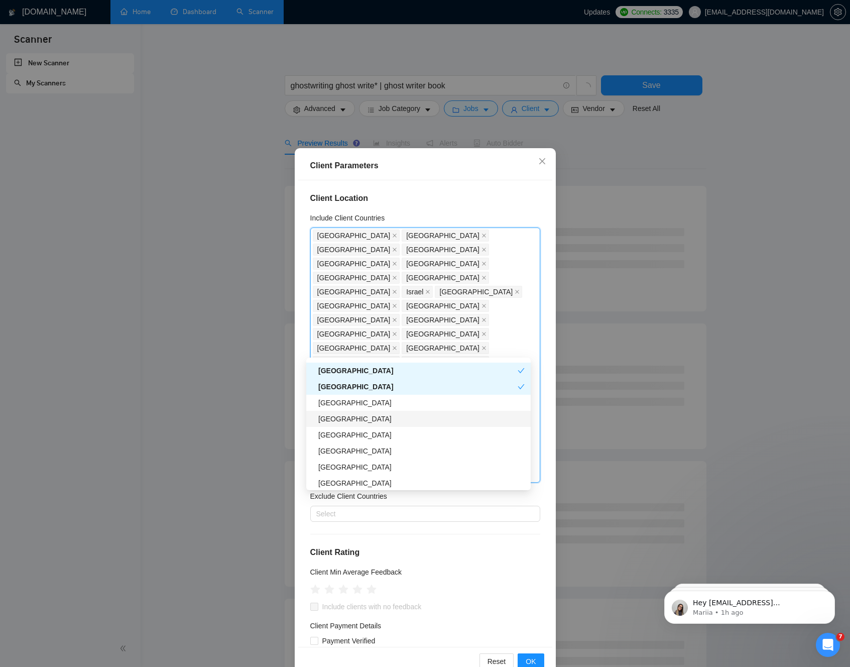
scroll to position [833, 0]
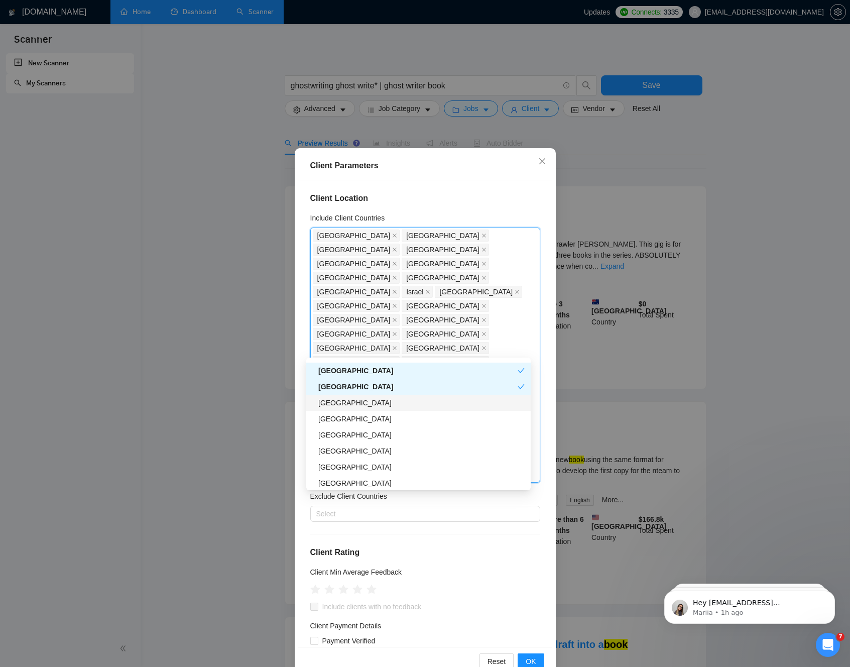
click at [348, 407] on div "[GEOGRAPHIC_DATA]" at bounding box center [421, 402] width 206 height 11
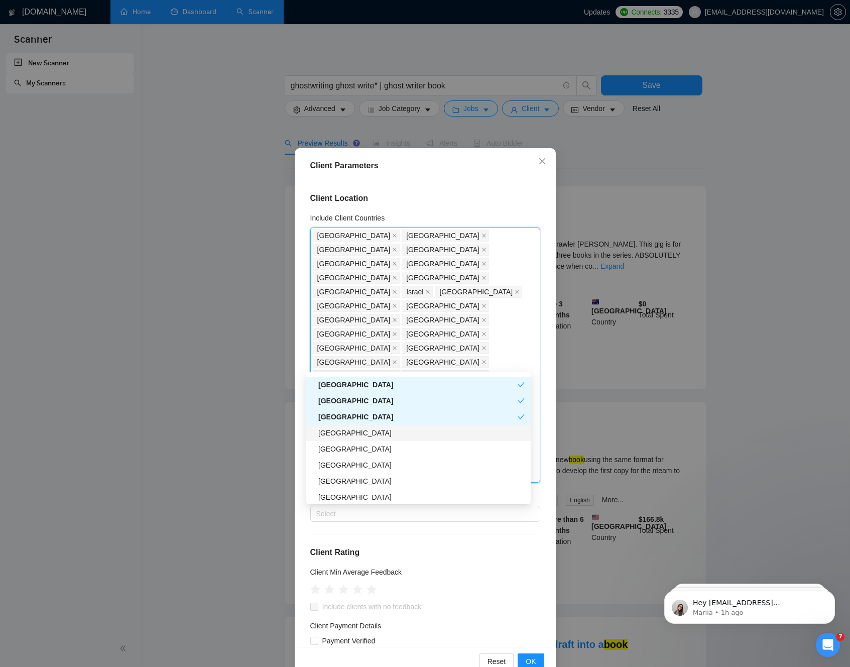
click at [342, 437] on div "[GEOGRAPHIC_DATA]" at bounding box center [421, 432] width 206 height 11
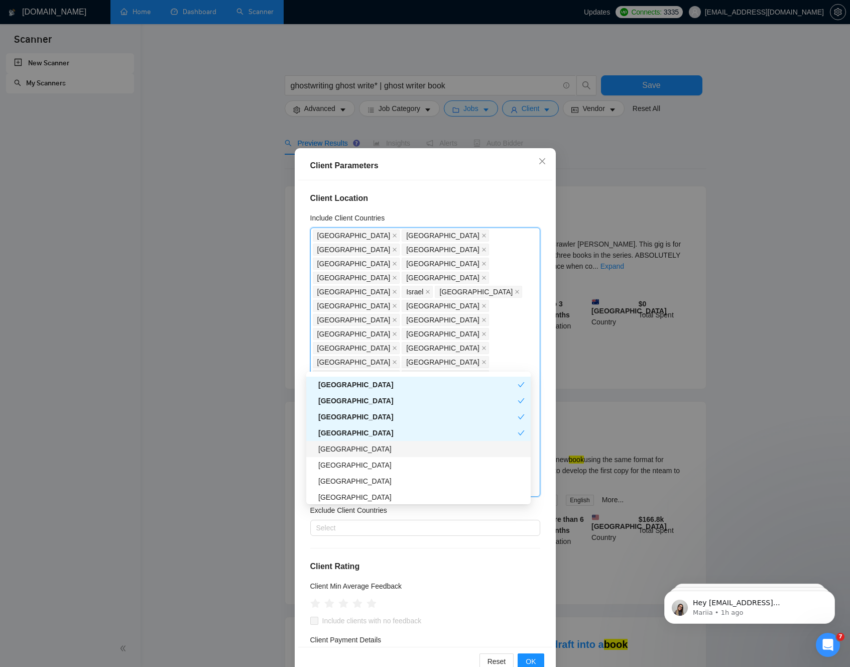
click at [340, 450] on div "[GEOGRAPHIC_DATA]" at bounding box center [421, 448] width 206 height 11
click at [340, 454] on div "[GEOGRAPHIC_DATA]" at bounding box center [417, 448] width 199 height 11
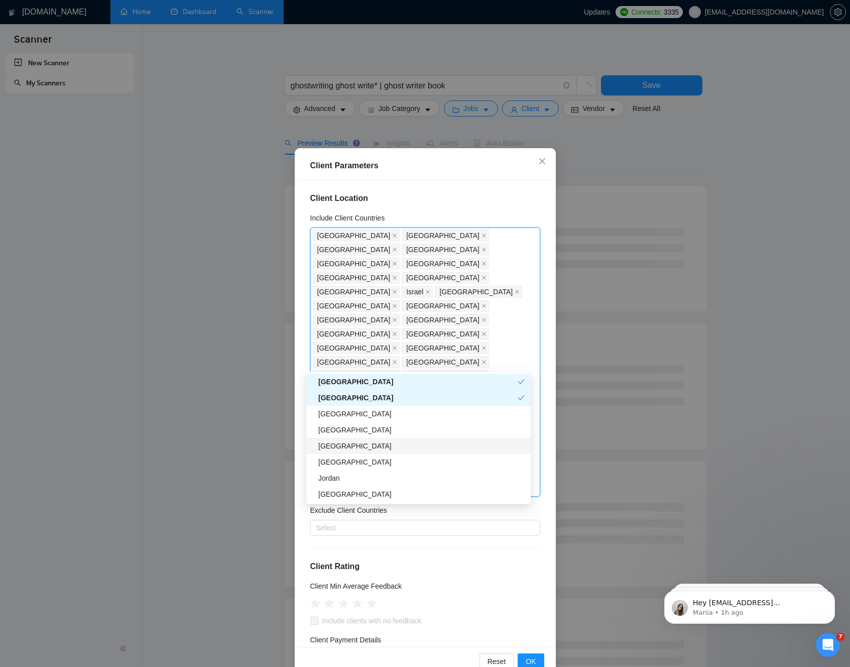
click at [344, 444] on div "[GEOGRAPHIC_DATA]" at bounding box center [421, 445] width 206 height 11
click at [343, 465] on div "[GEOGRAPHIC_DATA]" at bounding box center [421, 461] width 206 height 11
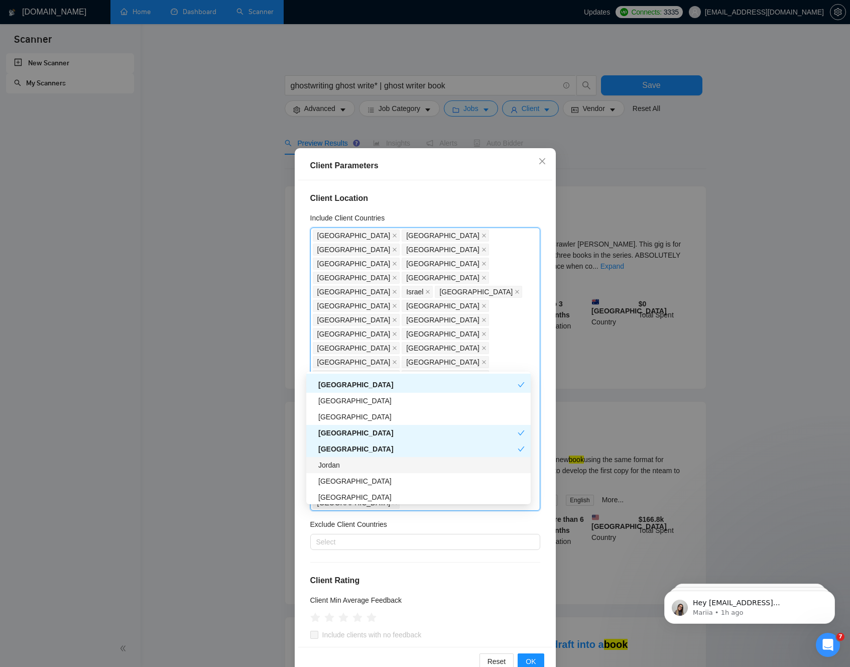
scroll to position [899, 0]
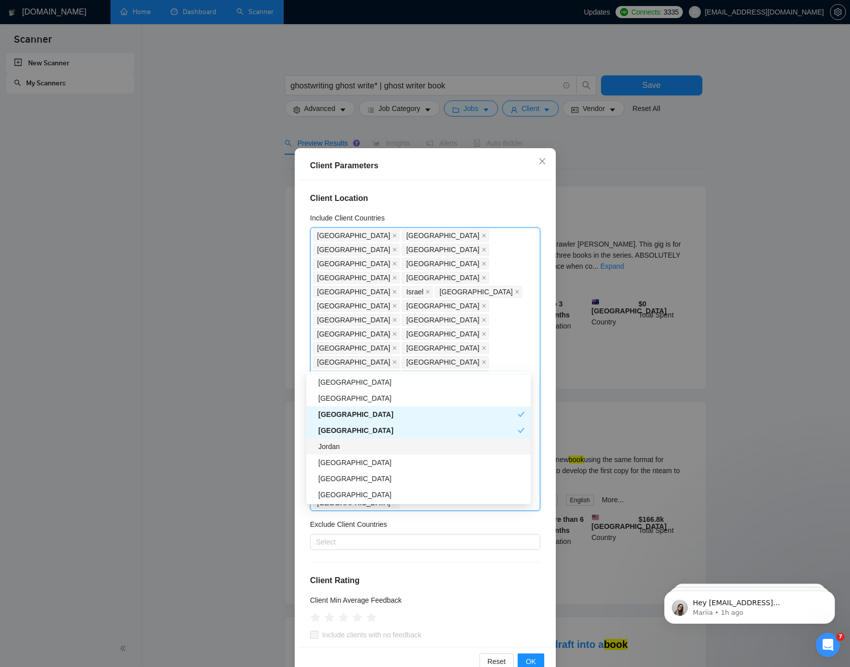
click at [351, 449] on div "Jordan" at bounding box center [421, 446] width 206 height 11
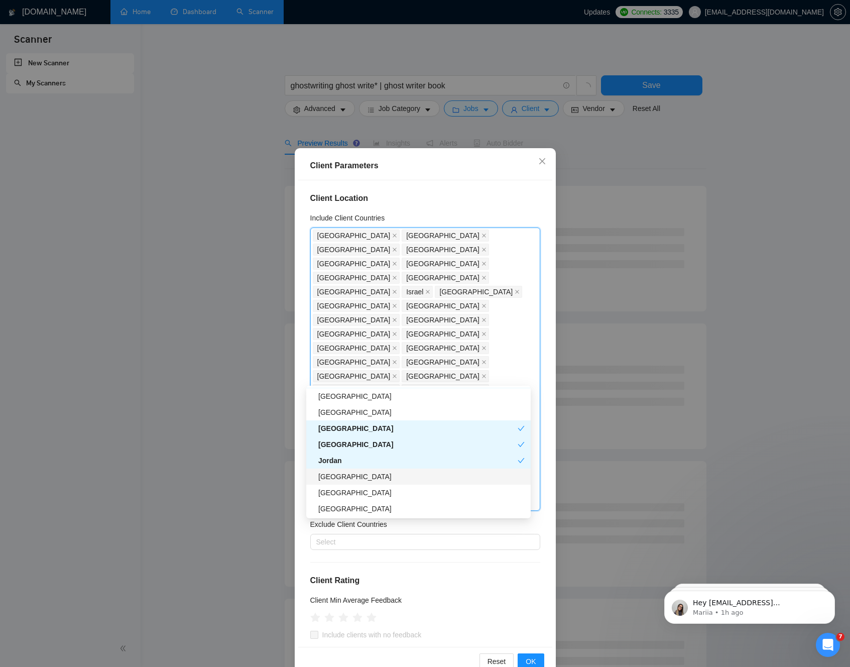
click at [347, 482] on div "Argentina" at bounding box center [421, 476] width 206 height 11
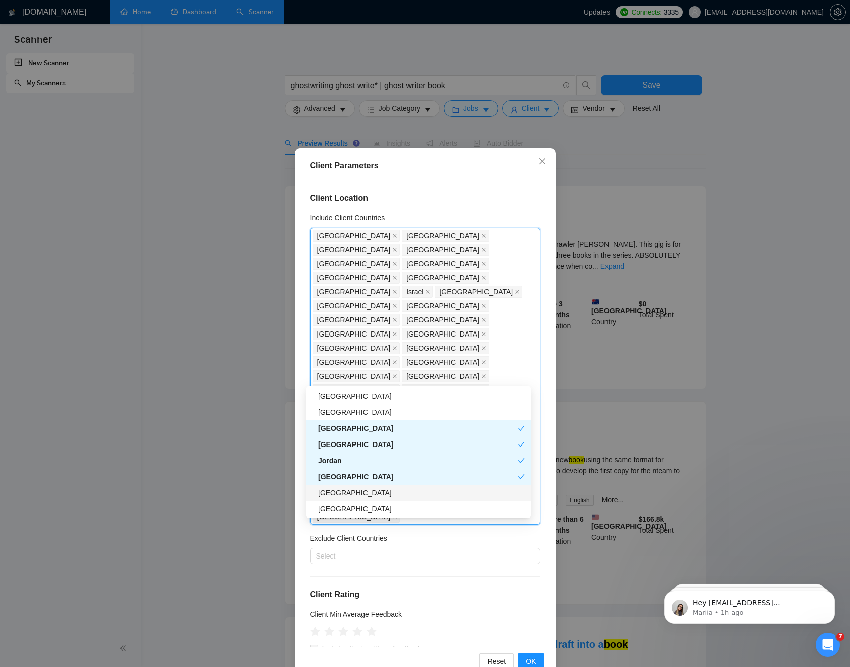
click at [347, 494] on div "[GEOGRAPHIC_DATA]" at bounding box center [421, 492] width 206 height 11
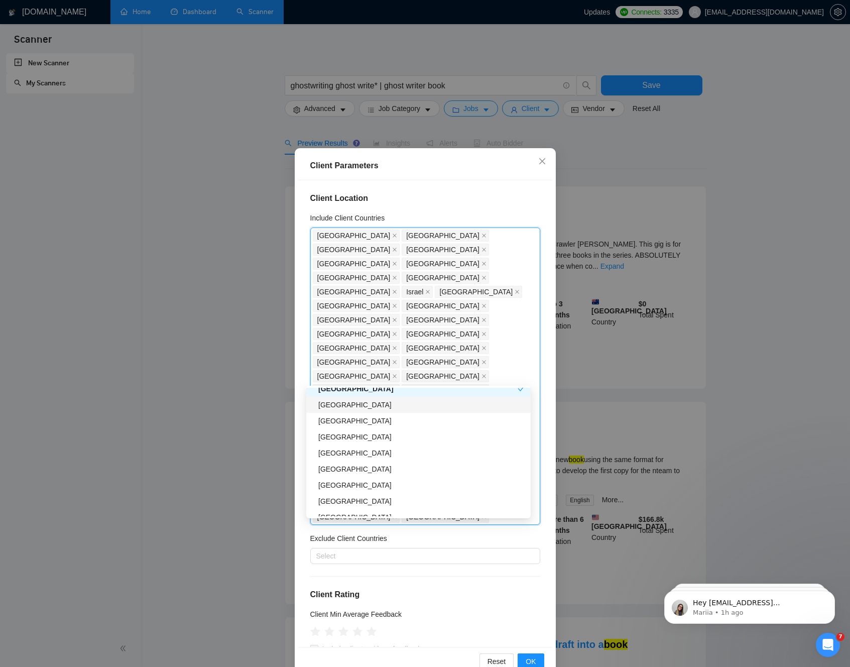
scroll to position [1001, 0]
click at [356, 410] on div "[GEOGRAPHIC_DATA]" at bounding box center [421, 406] width 206 height 11
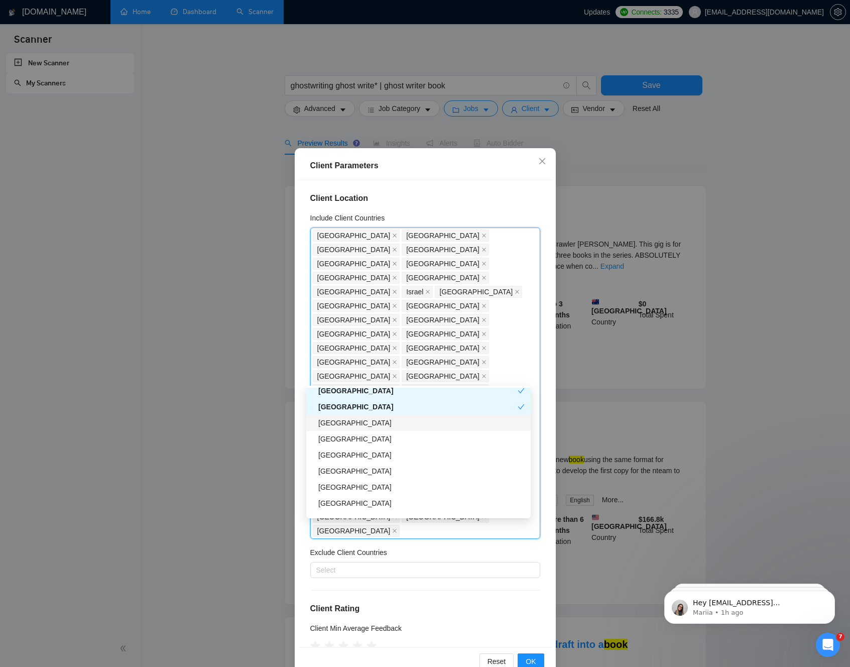
click at [354, 425] on div "[GEOGRAPHIC_DATA]" at bounding box center [421, 422] width 206 height 11
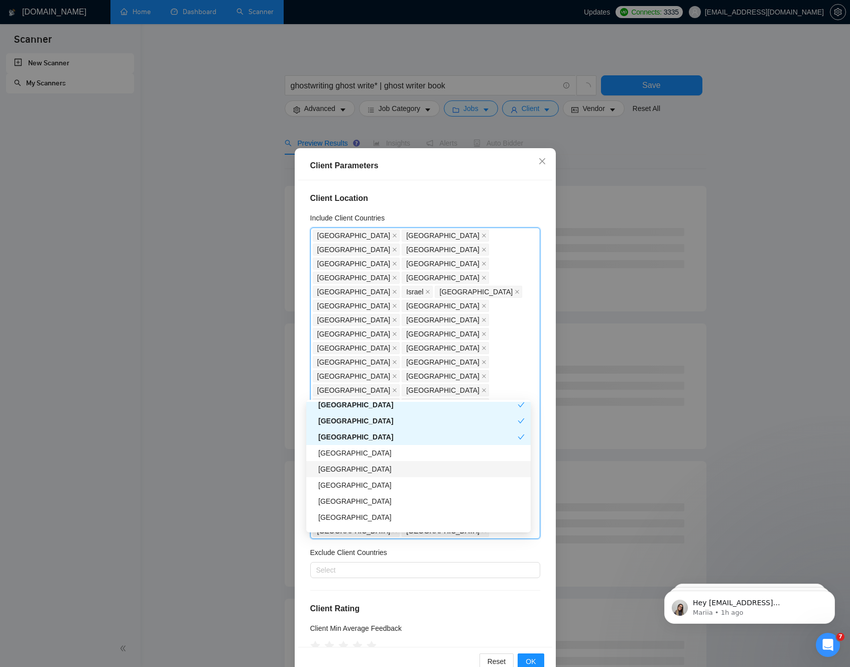
click at [344, 469] on div "[GEOGRAPHIC_DATA]" at bounding box center [421, 468] width 206 height 11
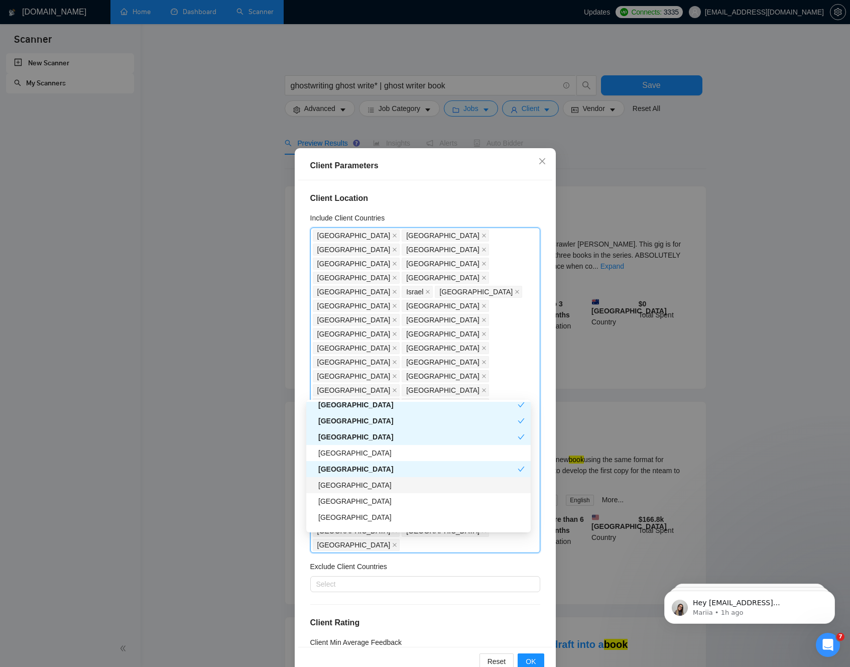
click at [345, 490] on div "Serbia" at bounding box center [421, 485] width 206 height 11
click at [342, 503] on div "Latvia" at bounding box center [421, 501] width 206 height 11
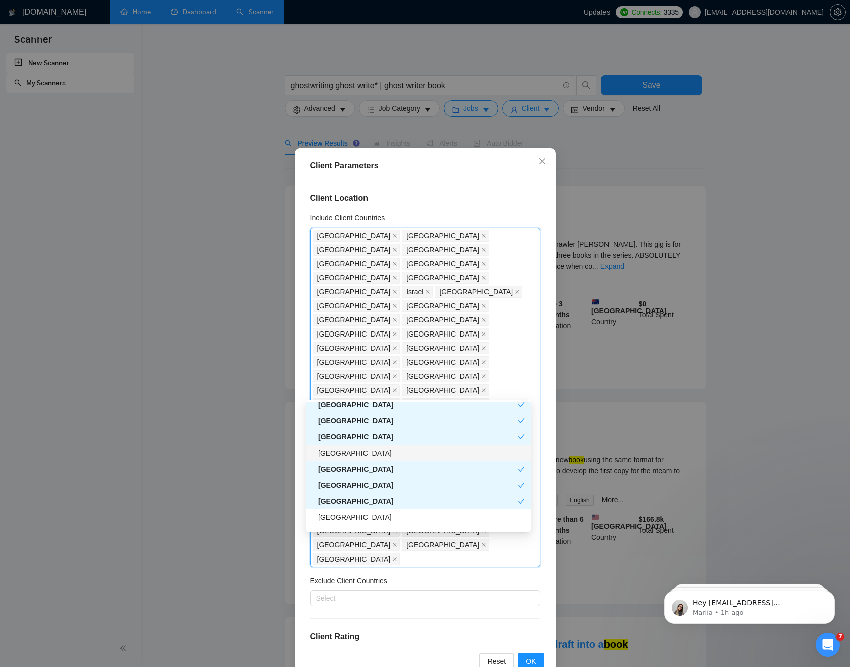
click at [359, 455] on div "[GEOGRAPHIC_DATA]" at bounding box center [421, 452] width 206 height 11
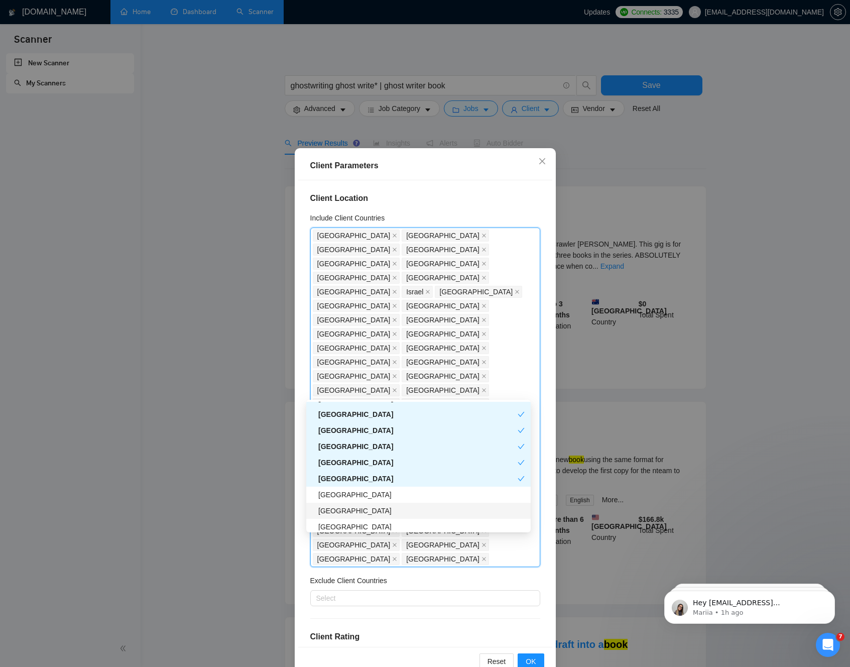
scroll to position [1056, 0]
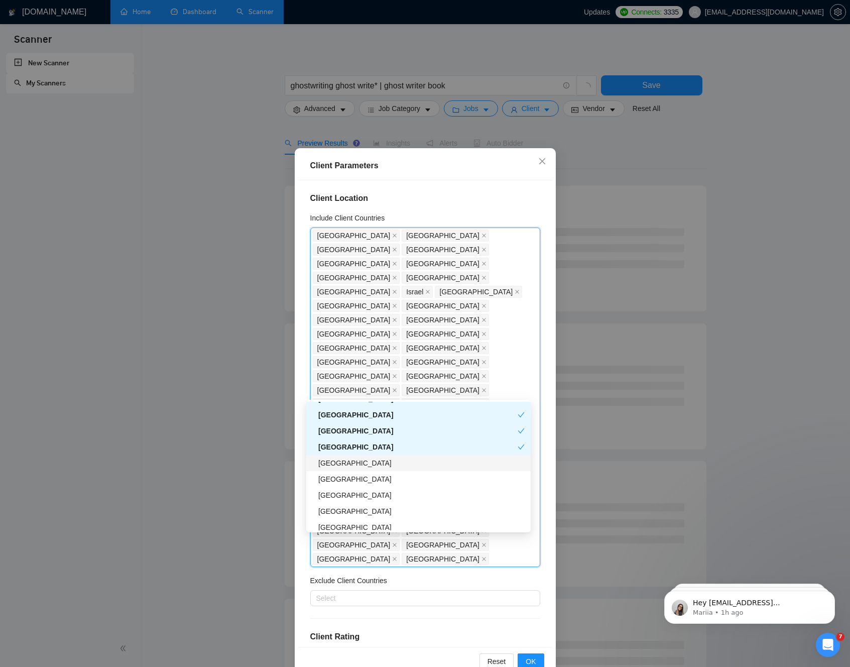
click at [341, 462] on div "Hungary" at bounding box center [421, 462] width 206 height 11
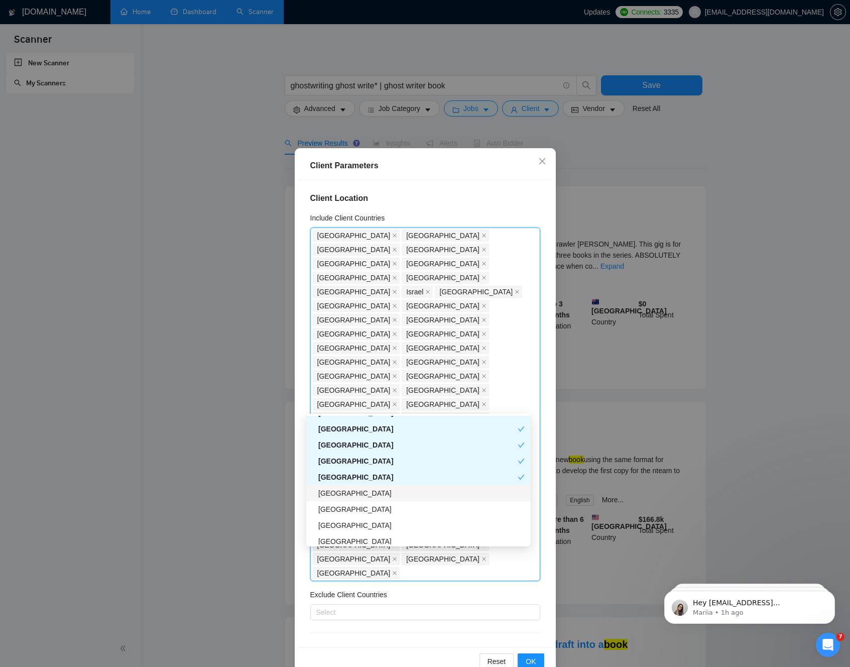
click at [339, 498] on div "Malta" at bounding box center [421, 493] width 206 height 11
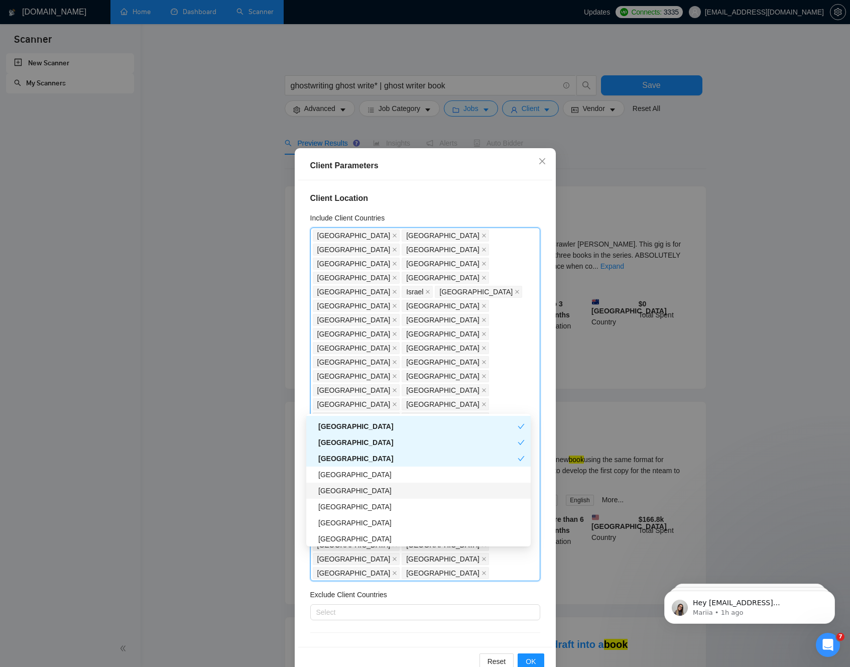
click at [339, 497] on div "Bahrain" at bounding box center [418, 491] width 224 height 16
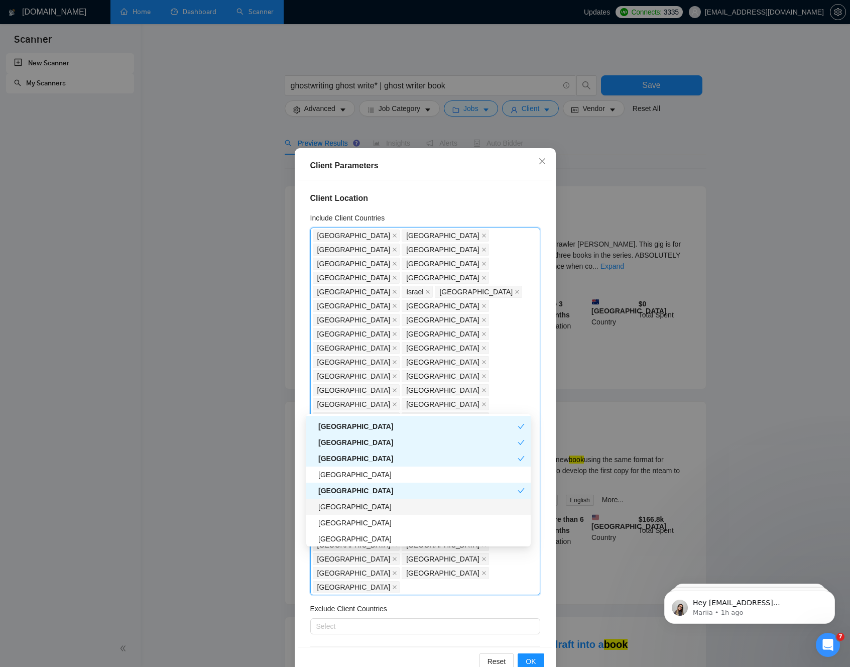
click at [338, 509] on div "Croatia" at bounding box center [421, 506] width 206 height 11
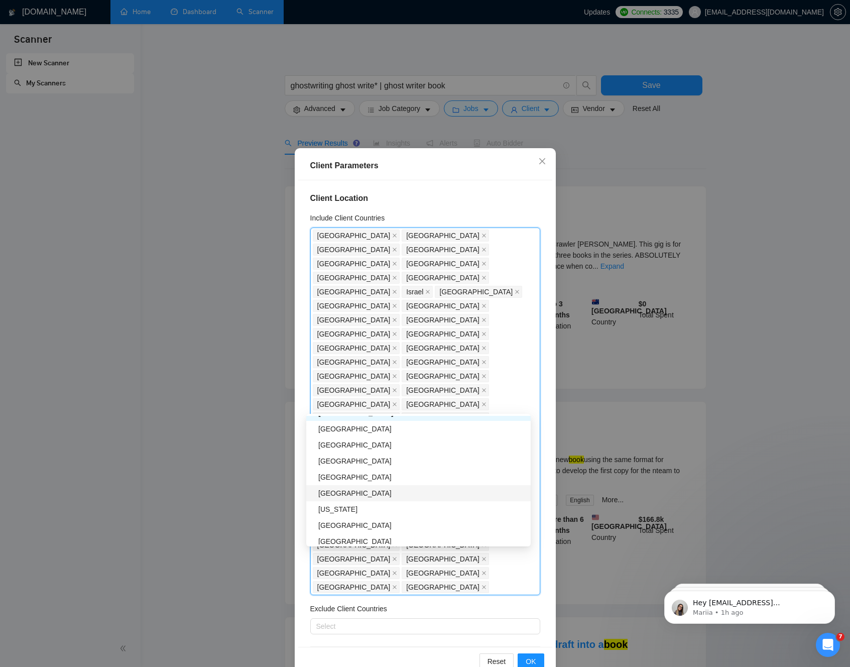
scroll to position [1182, 0]
click at [353, 434] on div "Belarus" at bounding box center [421, 430] width 206 height 11
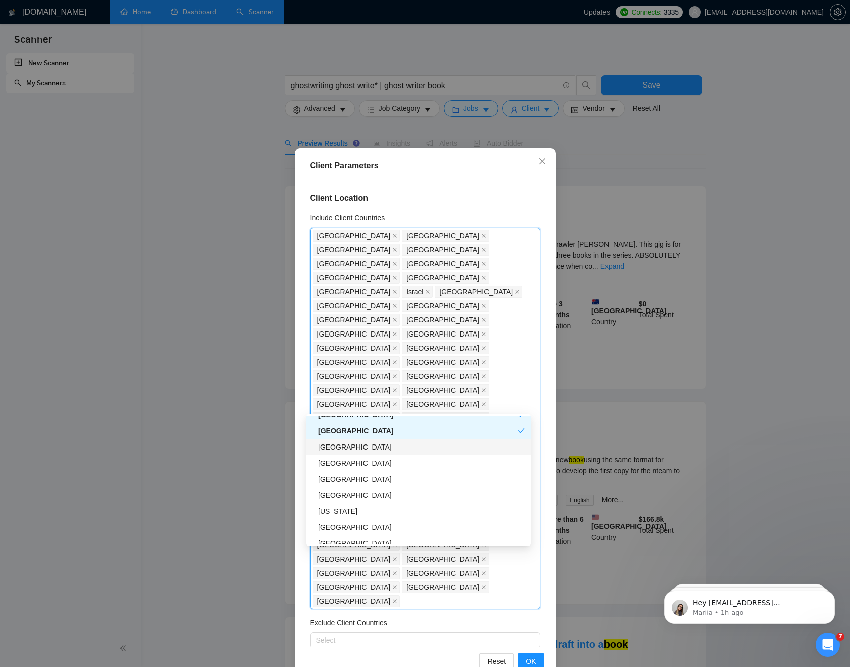
click at [349, 452] on div "Albania" at bounding box center [418, 447] width 224 height 16
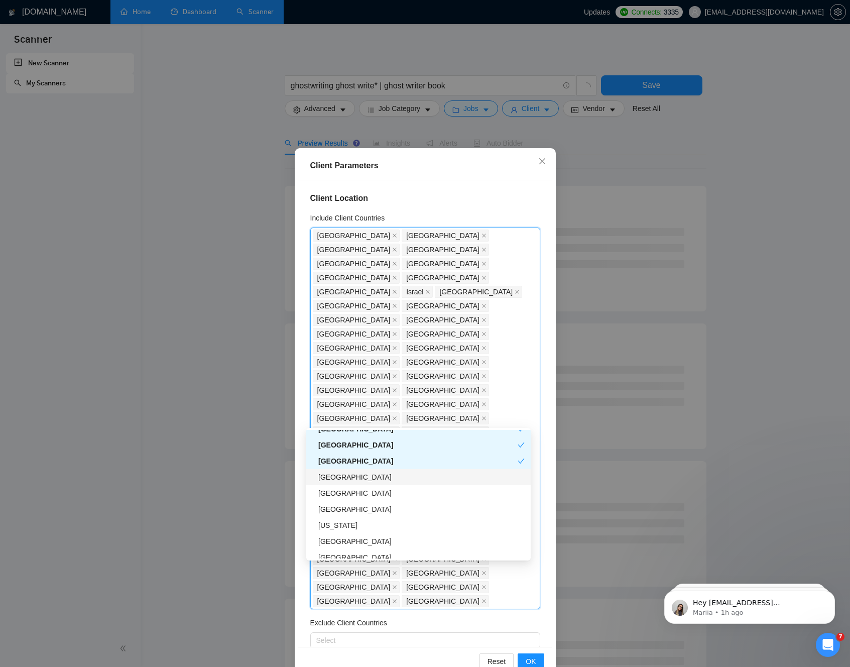
click at [345, 484] on div "[GEOGRAPHIC_DATA]" at bounding box center [418, 477] width 224 height 16
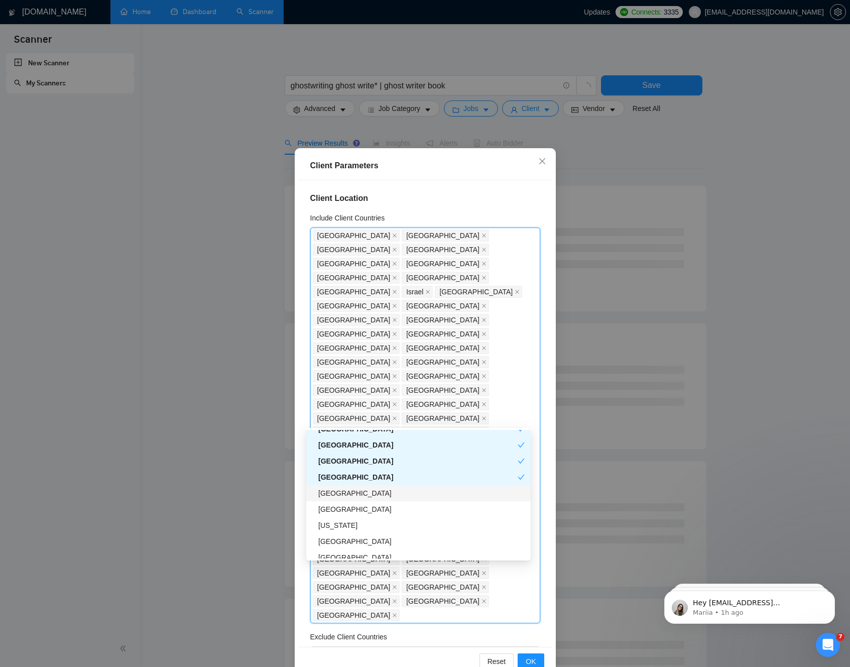
click at [343, 497] on div "[GEOGRAPHIC_DATA]" at bounding box center [421, 493] width 206 height 11
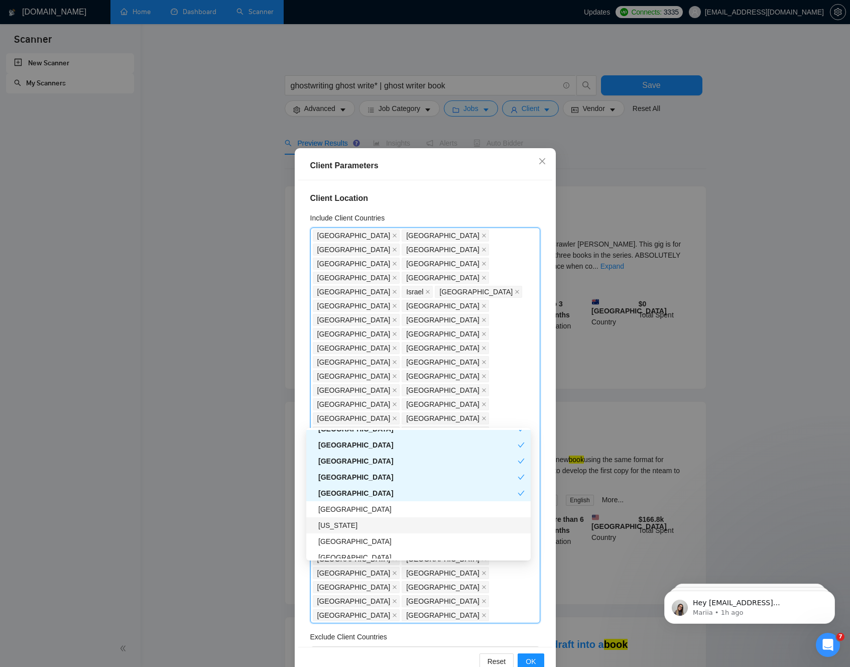
click at [342, 519] on div "Georgia" at bounding box center [418, 525] width 224 height 16
drag, startPoint x: 343, startPoint y: 523, endPoint x: 343, endPoint y: 517, distance: 6.0
click at [343, 522] on div "Georgia" at bounding box center [417, 525] width 199 height 11
click at [345, 510] on div "[GEOGRAPHIC_DATA]" at bounding box center [421, 509] width 206 height 11
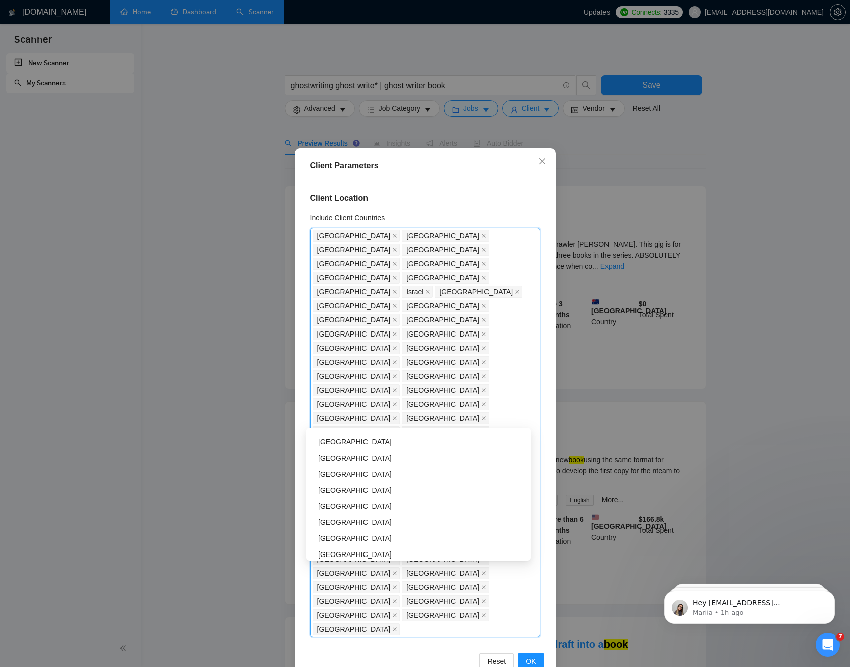
scroll to position [1483, 0]
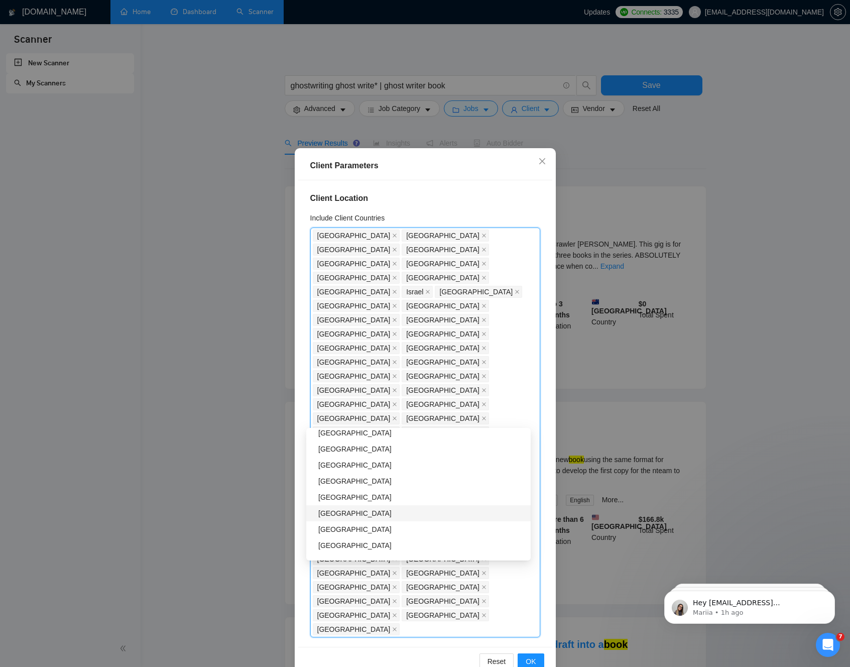
click at [346, 516] on div "[GEOGRAPHIC_DATA]" at bounding box center [421, 513] width 206 height 11
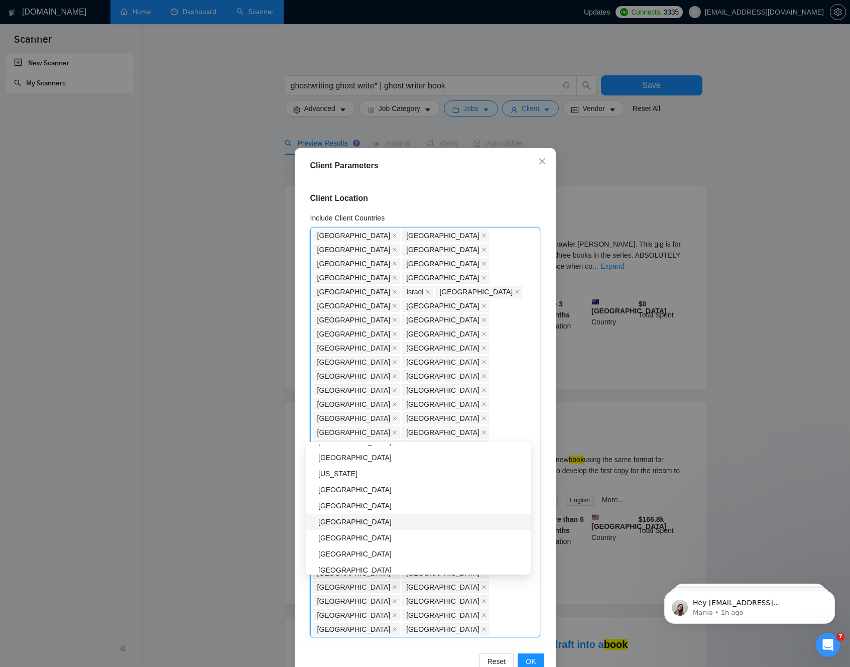
scroll to position [1662, 0]
click at [349, 495] on div "Iceland" at bounding box center [421, 493] width 206 height 11
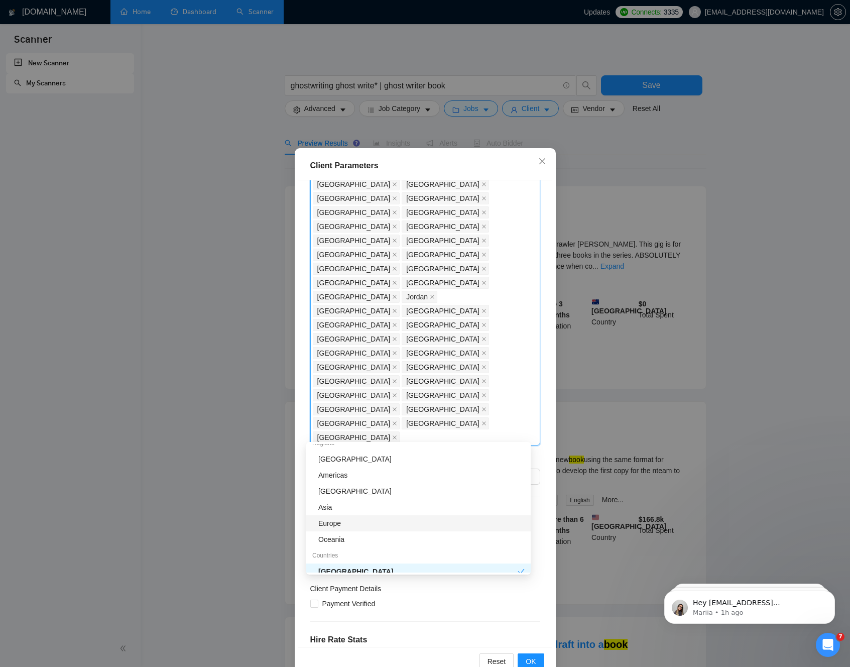
scroll to position [11, 0]
click at [388, 521] on div "Europe" at bounding box center [421, 521] width 206 height 11
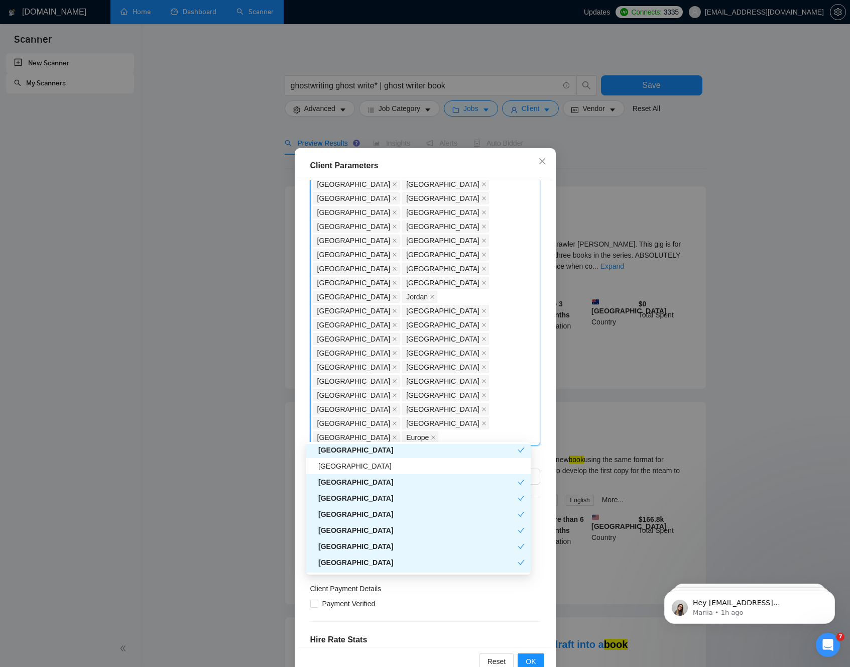
scroll to position [409, 0]
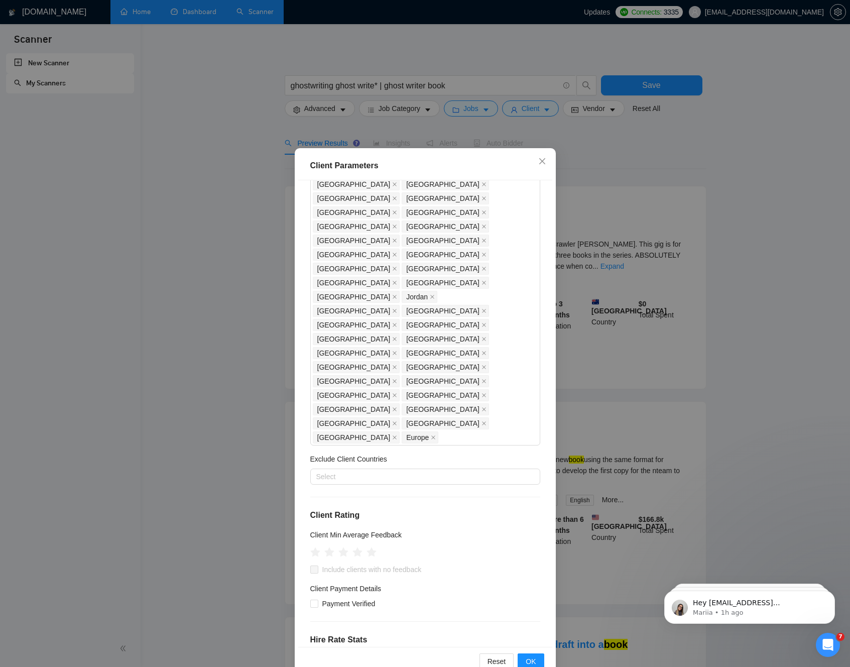
click at [458, 529] on div "Client Min Average Feedback" at bounding box center [425, 536] width 230 height 15
click at [360, 471] on div at bounding box center [420, 477] width 215 height 12
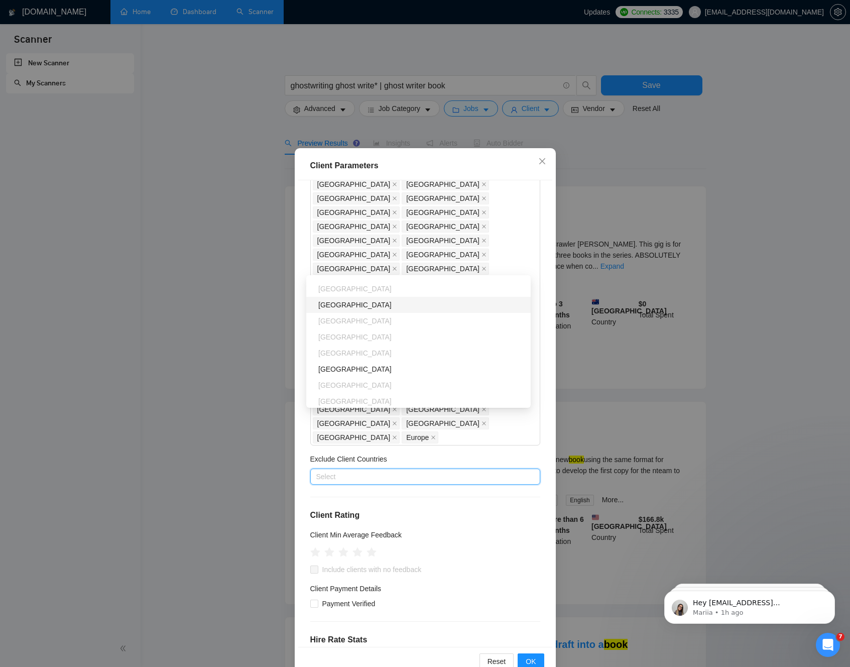
click at [351, 310] on div "[GEOGRAPHIC_DATA]" at bounding box center [418, 305] width 224 height 16
click at [354, 365] on div "[GEOGRAPHIC_DATA]" at bounding box center [421, 369] width 206 height 11
click at [342, 345] on div "[GEOGRAPHIC_DATA]" at bounding box center [421, 344] width 206 height 11
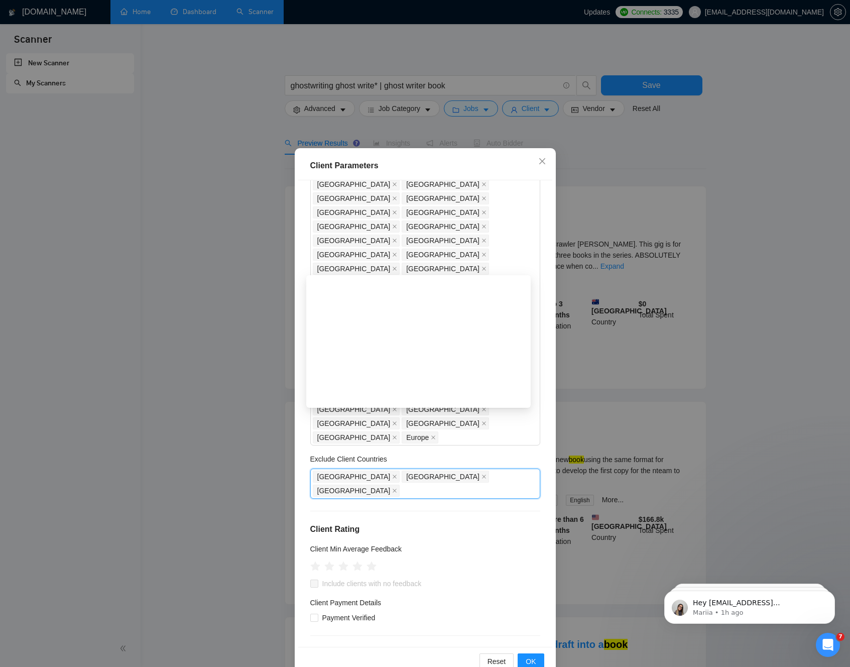
scroll to position [812, 0]
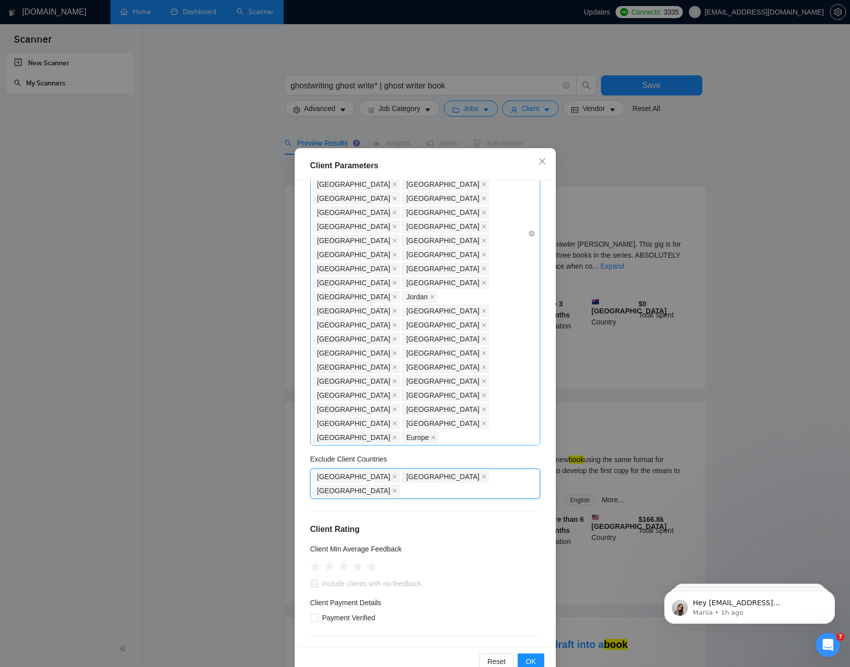
click at [456, 225] on div "United States United Kingdom Canada Australia Germany United Arab Emirates Sing…" at bounding box center [420, 234] width 215 height 422
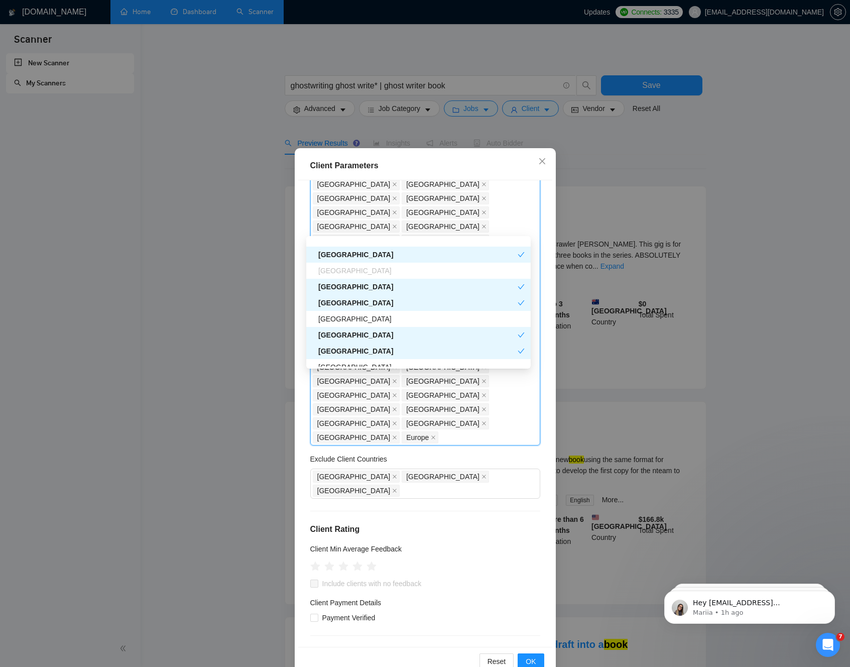
scroll to position [480, 0]
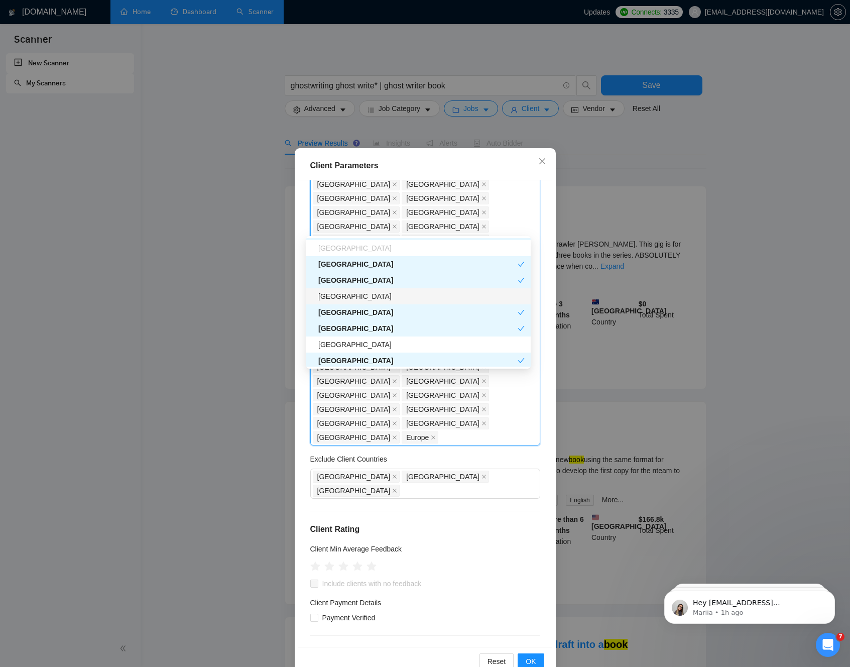
click at [376, 295] on div "South Africa" at bounding box center [421, 296] width 206 height 11
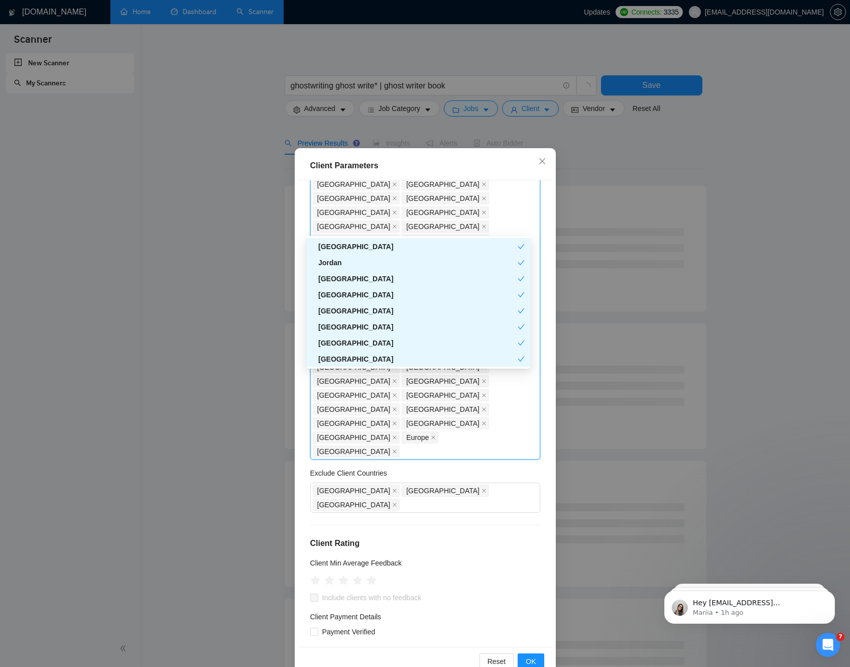
scroll to position [1144, 0]
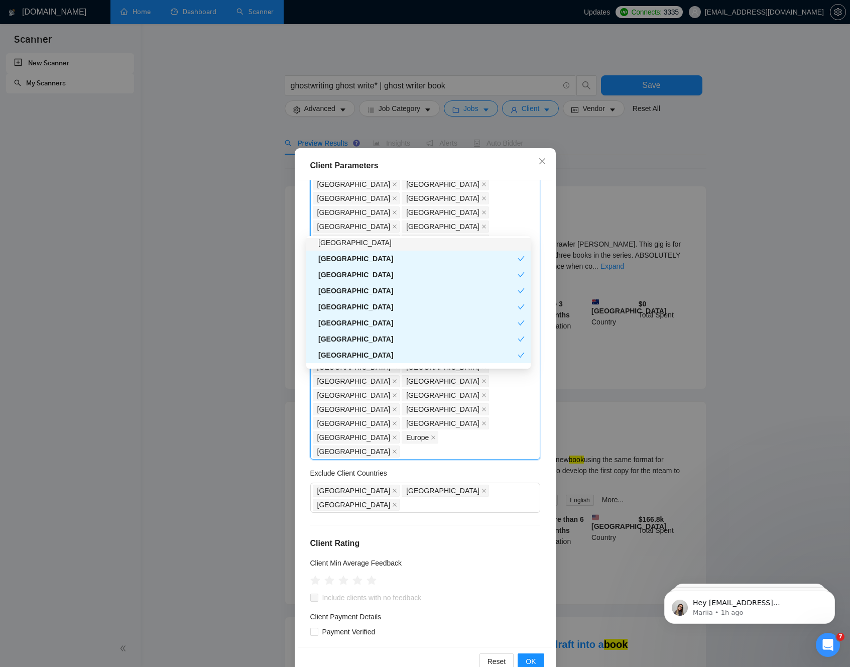
click at [536, 211] on div "Client Location Include Client Countries United States United Kingdom Canada Au…" at bounding box center [425, 413] width 254 height 467
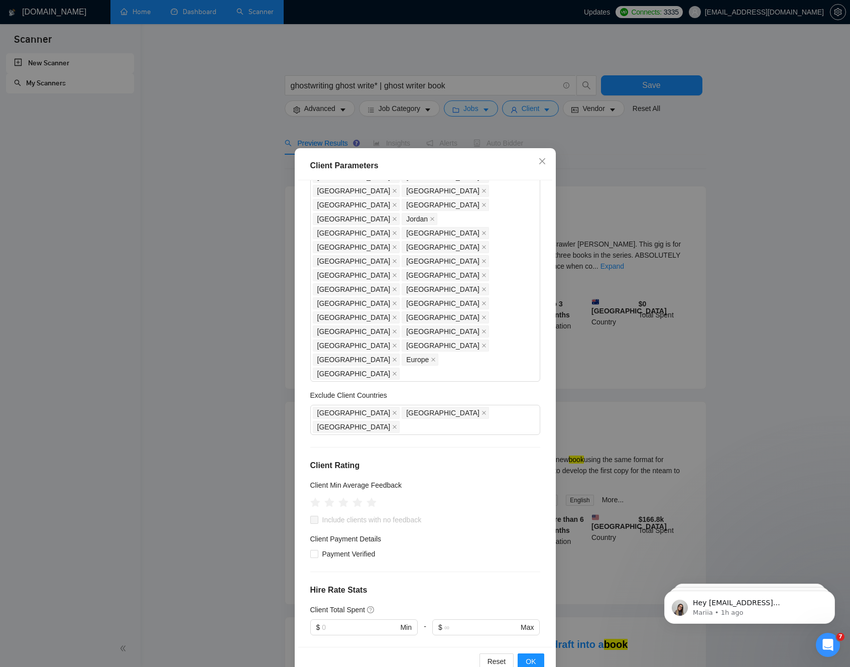
scroll to position [286, 0]
click at [354, 496] on icon "star" at bounding box center [357, 501] width 11 height 10
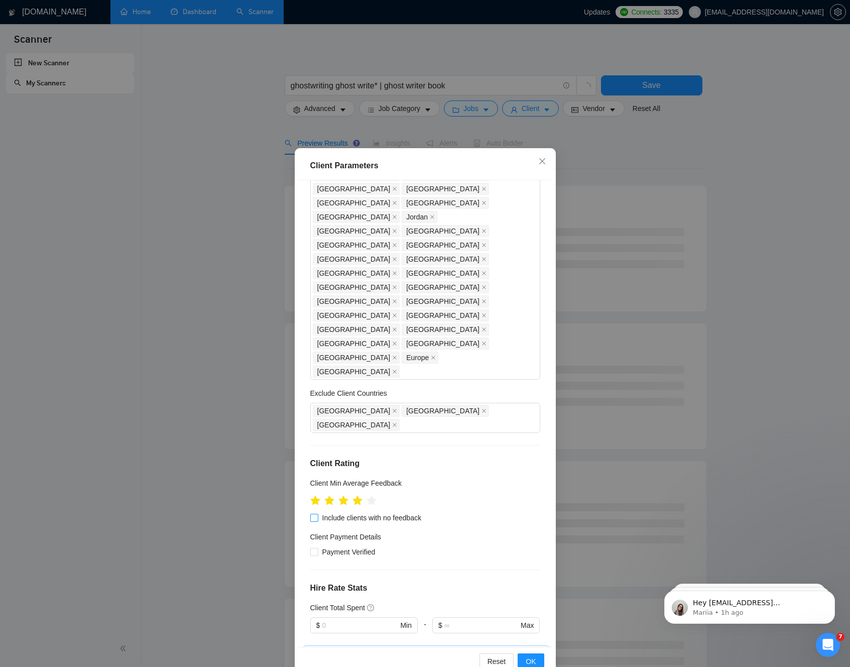
click at [311, 514] on input "Include clients with no feedback" at bounding box center [313, 517] width 7 height 7
checkbox input "true"
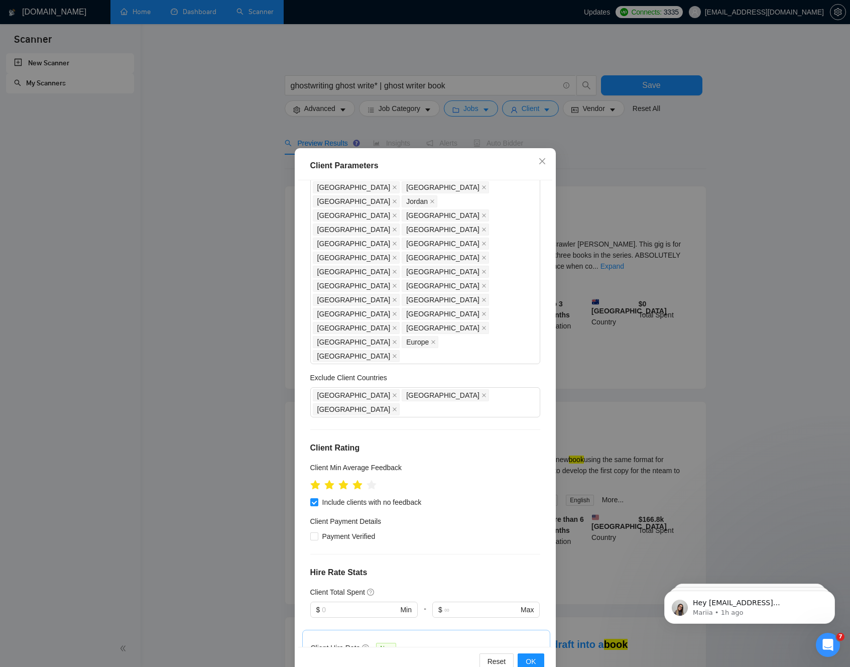
scroll to position [354, 0]
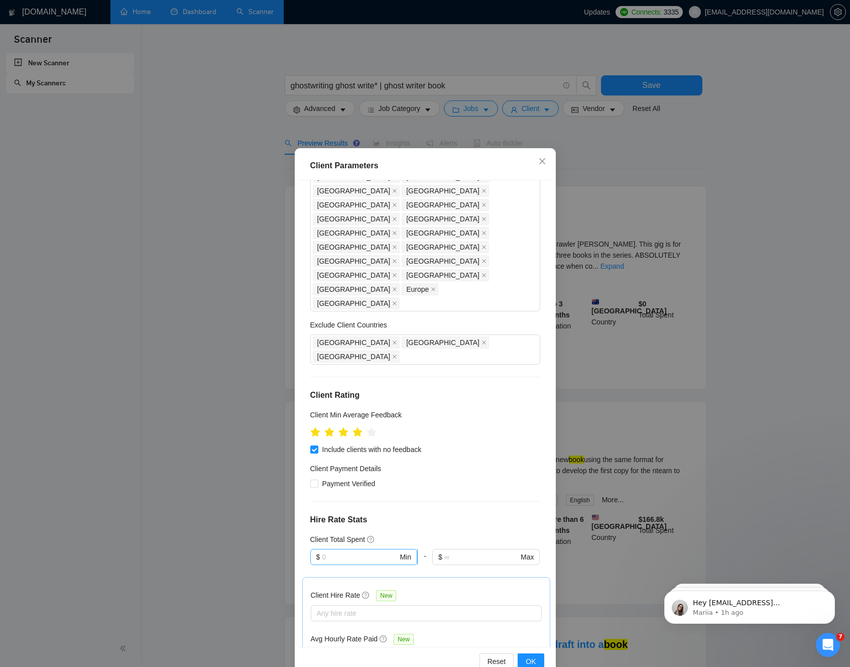
click at [349, 551] on input "text" at bounding box center [360, 556] width 76 height 11
click at [332, 336] on div "$0" at bounding box center [358, 337] width 93 height 11
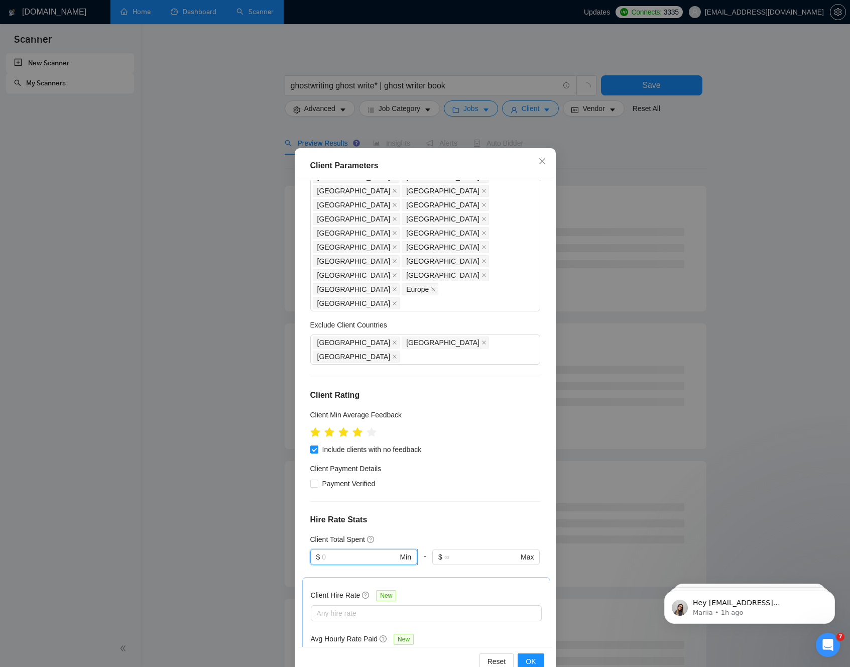
click at [353, 551] on input "text" at bounding box center [360, 556] width 76 height 11
click at [336, 338] on div "$0" at bounding box center [358, 337] width 93 height 11
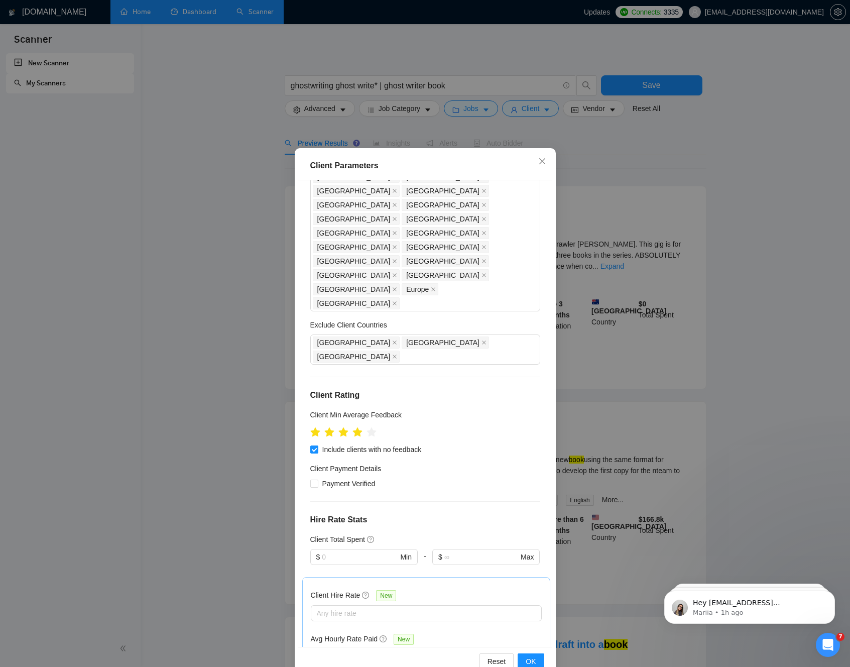
click at [435, 514] on h4 "Hire Rate Stats" at bounding box center [425, 520] width 230 height 12
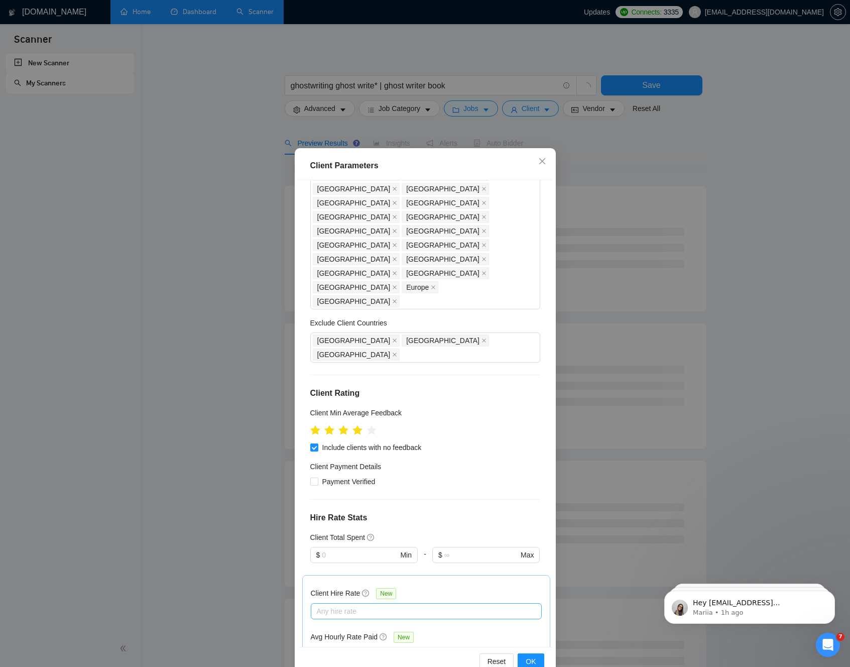
scroll to position [357, 0]
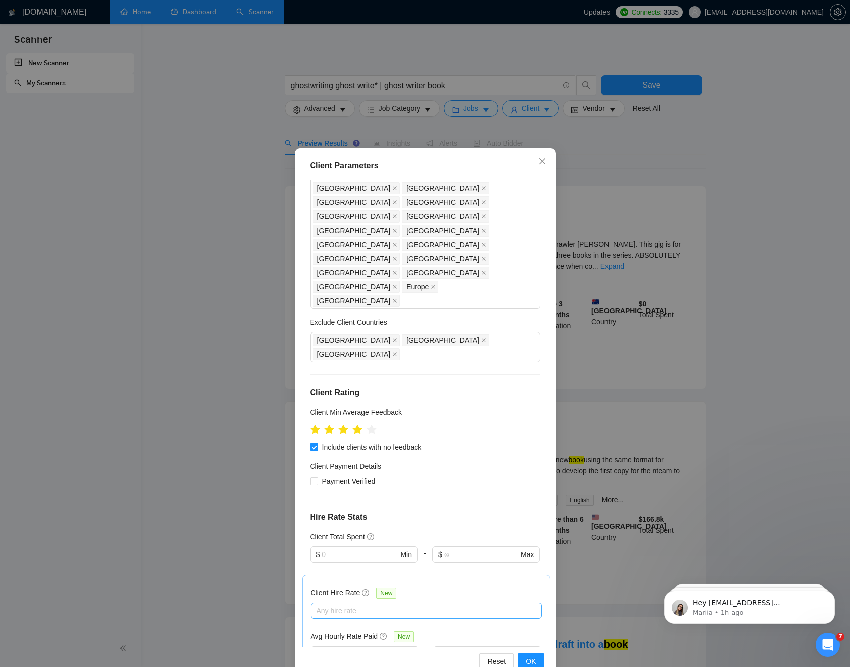
click at [366, 598] on div "Any hire rate" at bounding box center [426, 611] width 231 height 16
click at [361, 406] on div "Mid Rates" at bounding box center [422, 407] width 219 height 11
checkbox input "true"
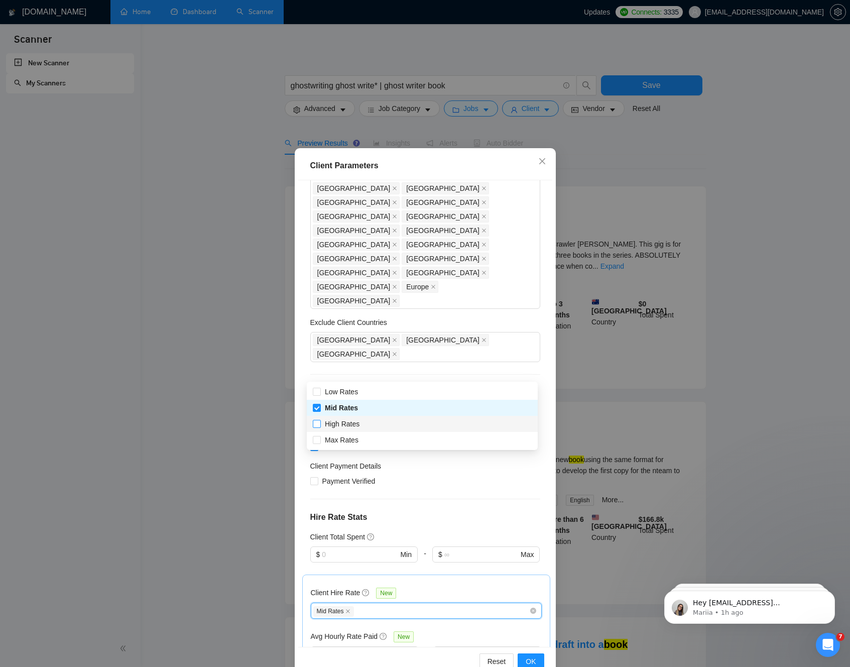
click at [359, 422] on span "High Rates" at bounding box center [342, 424] width 35 height 8
click at [320, 422] on input "High Rates" at bounding box center [316, 423] width 7 height 7
checkbox input "true"
click at [358, 437] on span "Max Rates" at bounding box center [342, 440] width 34 height 8
click at [320, 437] on input "Max Rates" at bounding box center [316, 439] width 7 height 7
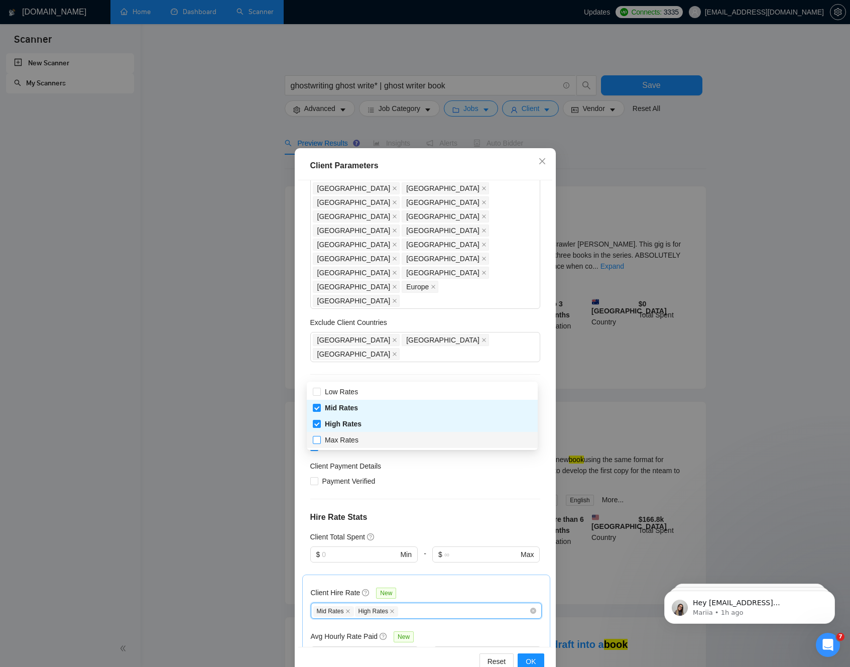
checkbox input "true"
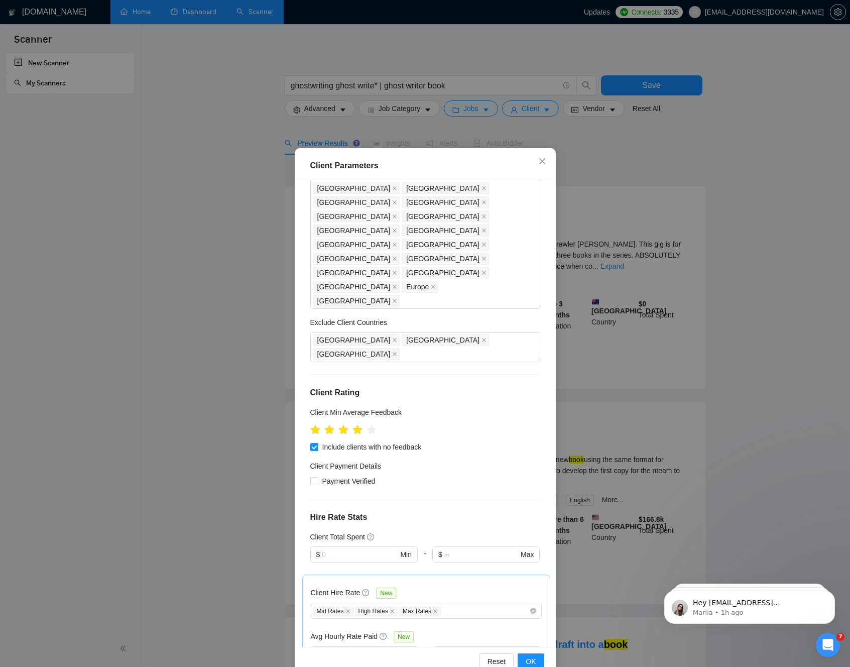
click at [486, 587] on div "Client Hire Rate New" at bounding box center [426, 595] width 231 height 16
click at [527, 598] on span "OK" at bounding box center [531, 661] width 10 height 11
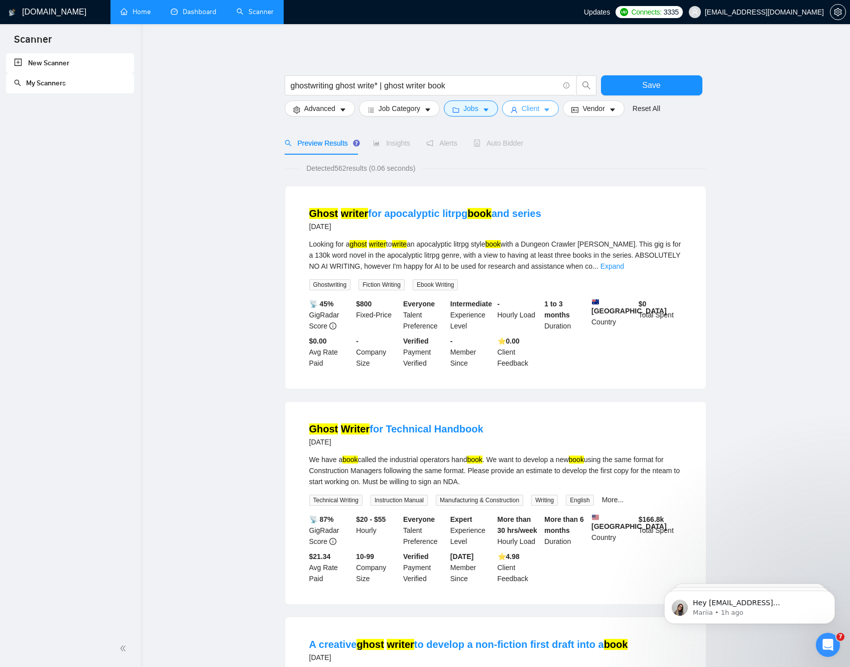
click at [535, 104] on span "Client" at bounding box center [531, 108] width 18 height 11
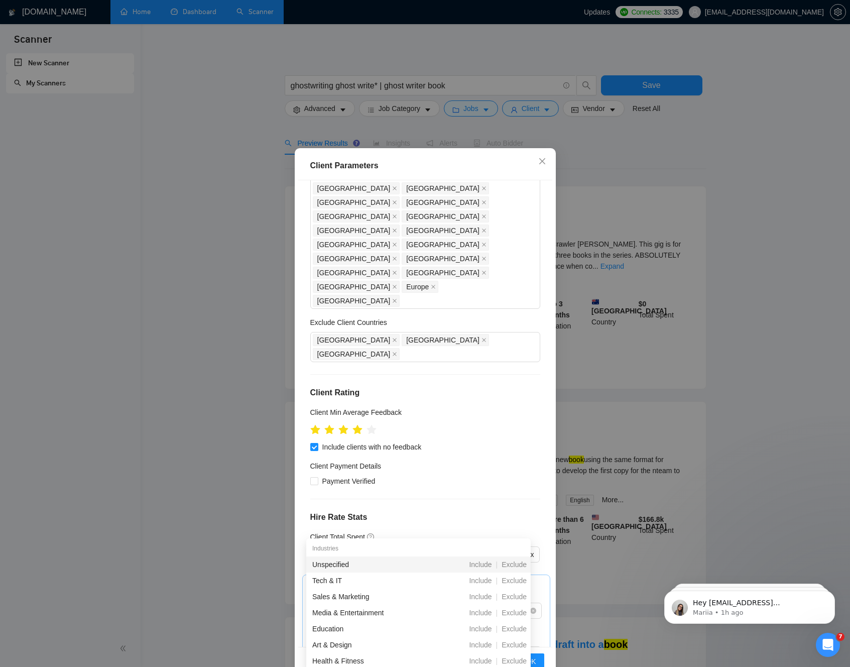
click at [371, 476] on div "Client Location Include Client Countries United States United Kingdom Canada Au…" at bounding box center [425, 413] width 254 height 467
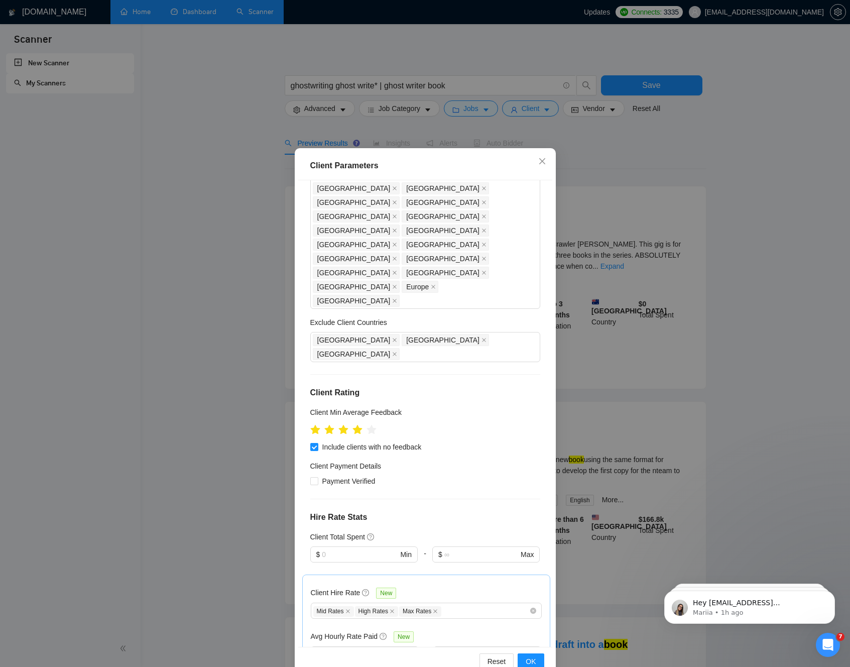
drag, startPoint x: 321, startPoint y: 636, endPoint x: 320, endPoint y: 643, distance: 7.1
click at [321, 598] on span "Enterprise Clients" at bounding box center [352, 635] width 64 height 11
click at [319, 598] on input "Enterprise Clients" at bounding box center [315, 634] width 7 height 7
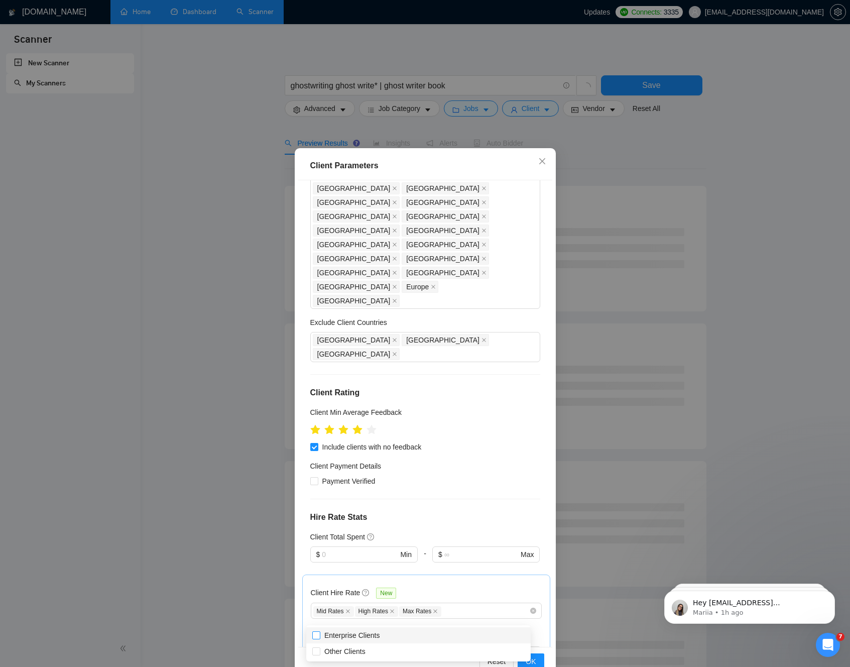
drag, startPoint x: 316, startPoint y: 636, endPoint x: 315, endPoint y: 642, distance: 6.1
click at [316, 598] on input "Enterprise Clients" at bounding box center [315, 634] width 7 height 7
checkbox input "true"
click at [314, 598] on input "Other Clients" at bounding box center [315, 650] width 7 height 7
checkbox input "true"
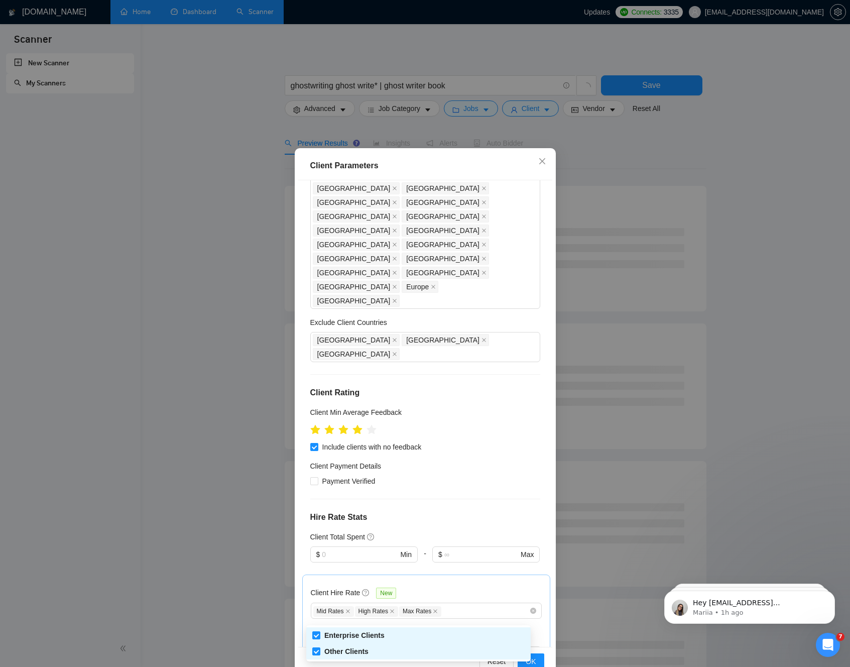
click at [453, 590] on div "Client Location Include Client Countries United States United Kingdom Canada Au…" at bounding box center [425, 413] width 254 height 467
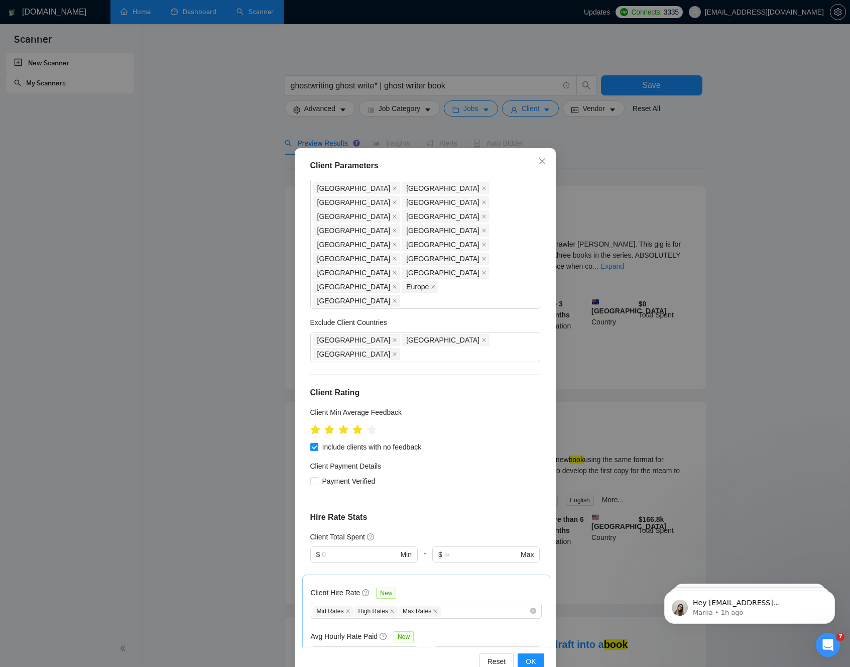
click at [412, 546] on div "Client Location Include Client Countries United States United Kingdom Canada Au…" at bounding box center [425, 413] width 254 height 467
click at [526, 598] on span "OK" at bounding box center [531, 661] width 10 height 11
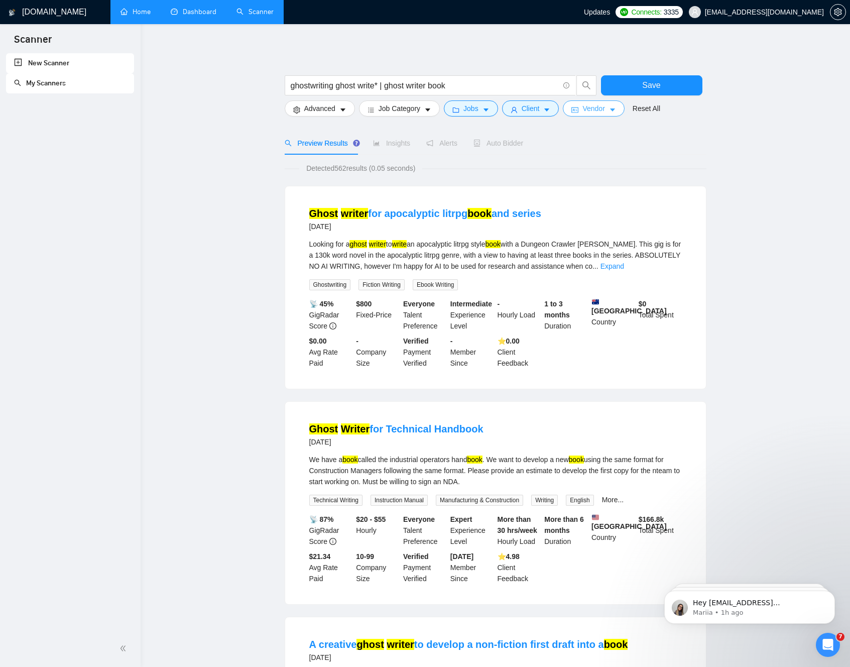
click at [601, 107] on span "Vendor" at bounding box center [593, 108] width 22 height 11
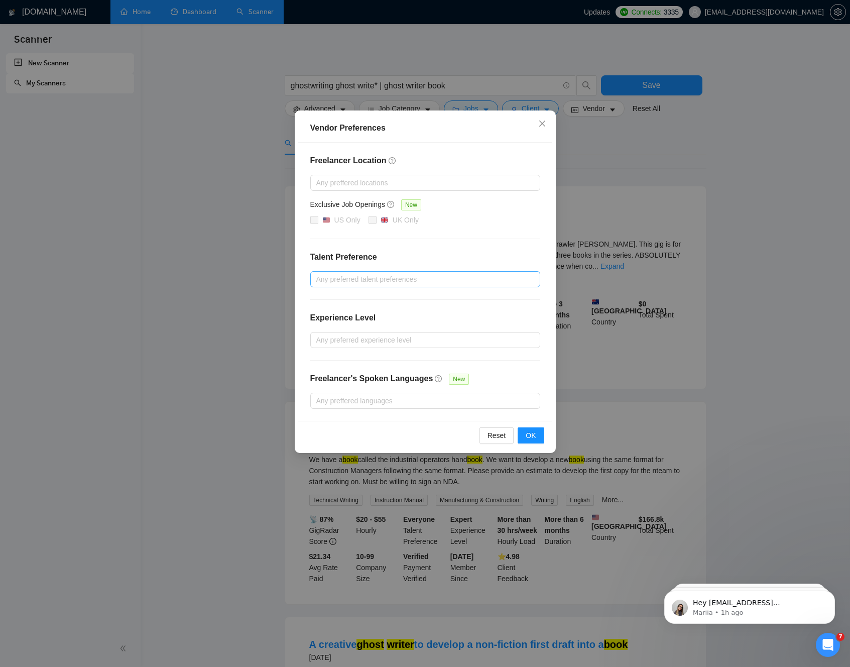
click at [367, 282] on div at bounding box center [420, 279] width 215 height 12
click at [318, 300] on input "Unspecified" at bounding box center [319, 298] width 7 height 7
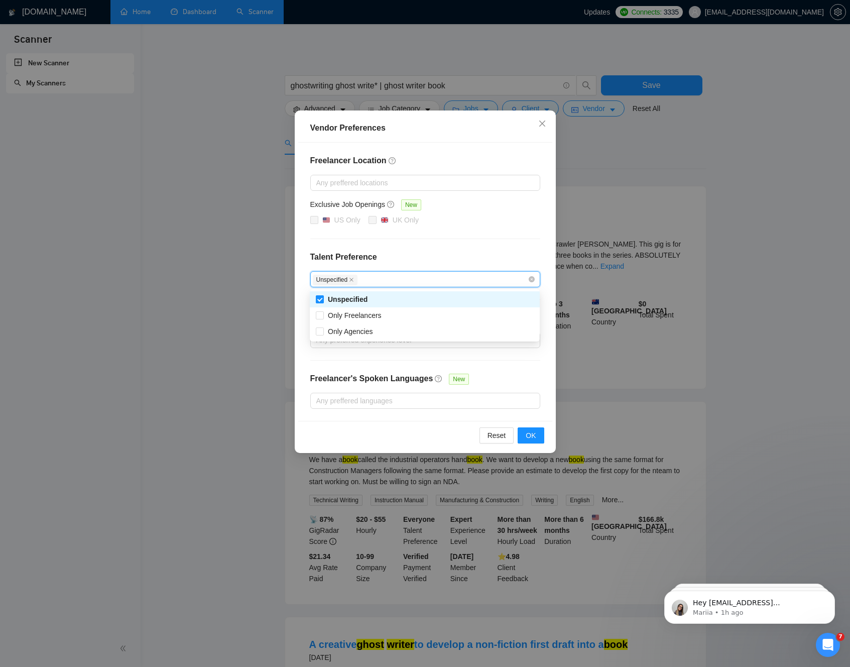
click at [321, 297] on input "Unspecified" at bounding box center [319, 298] width 7 height 7
checkbox input "false"
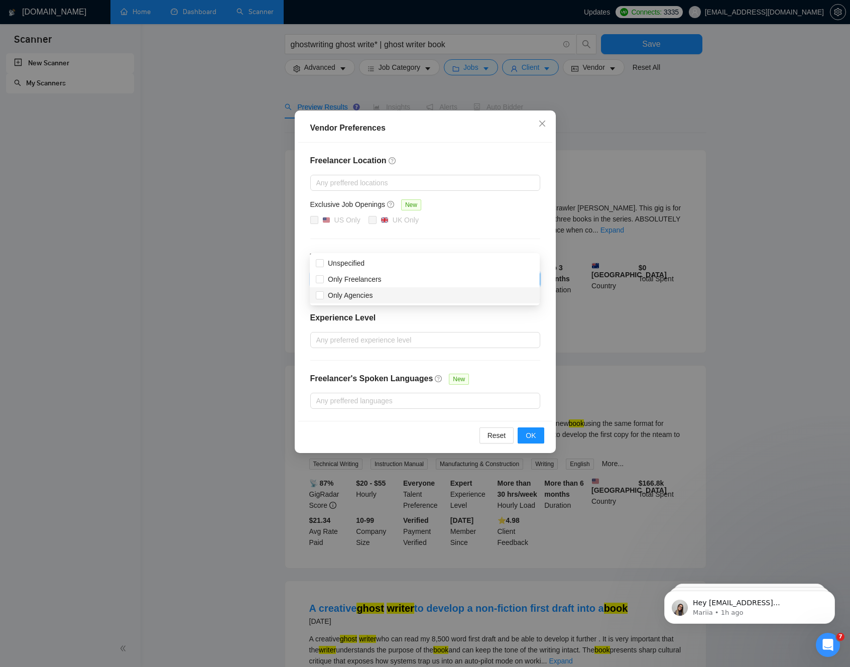
scroll to position [85, 0]
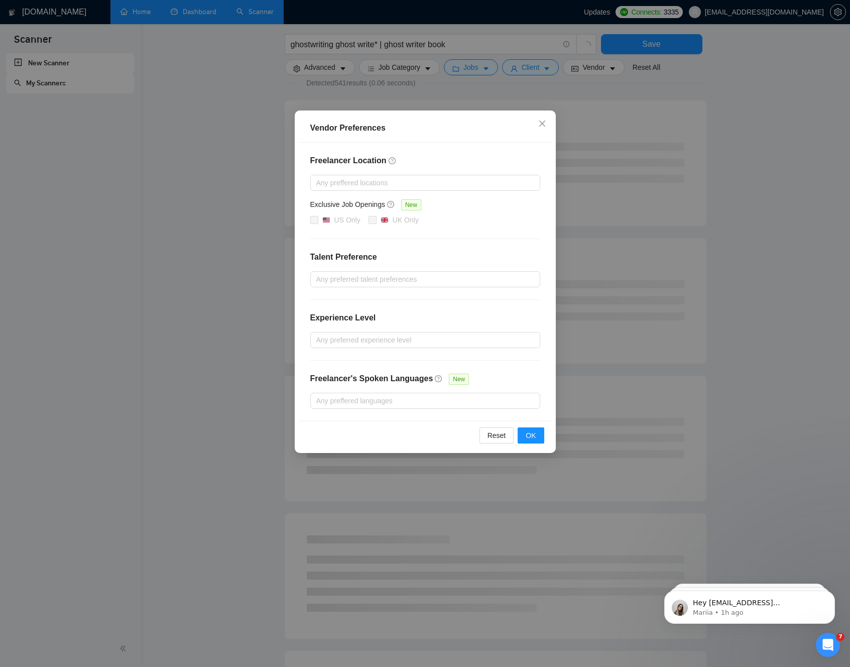
click at [380, 309] on div "Freelancer Location Any preffered locations Exclusive Job Openings New US Only …" at bounding box center [425, 282] width 254 height 278
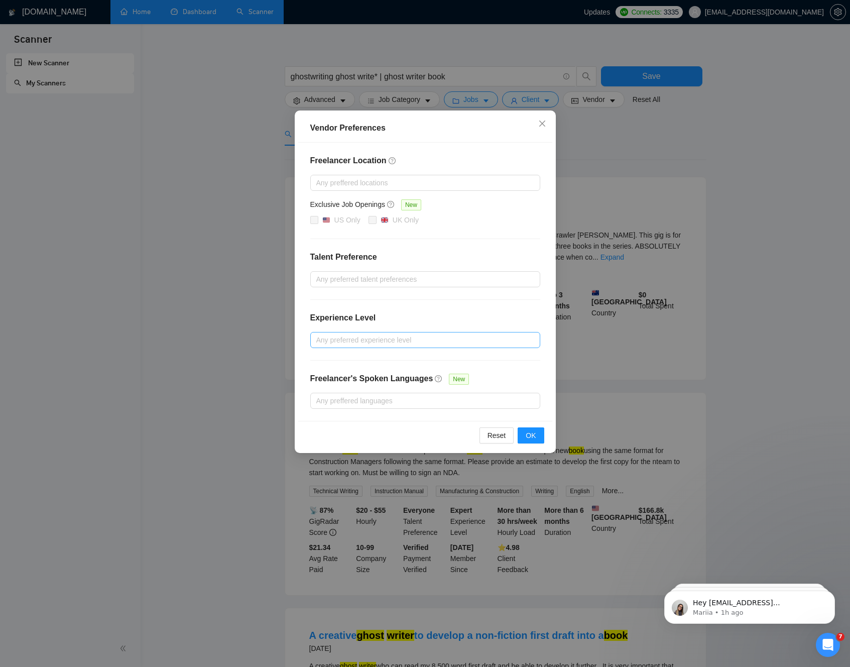
scroll to position [17, 0]
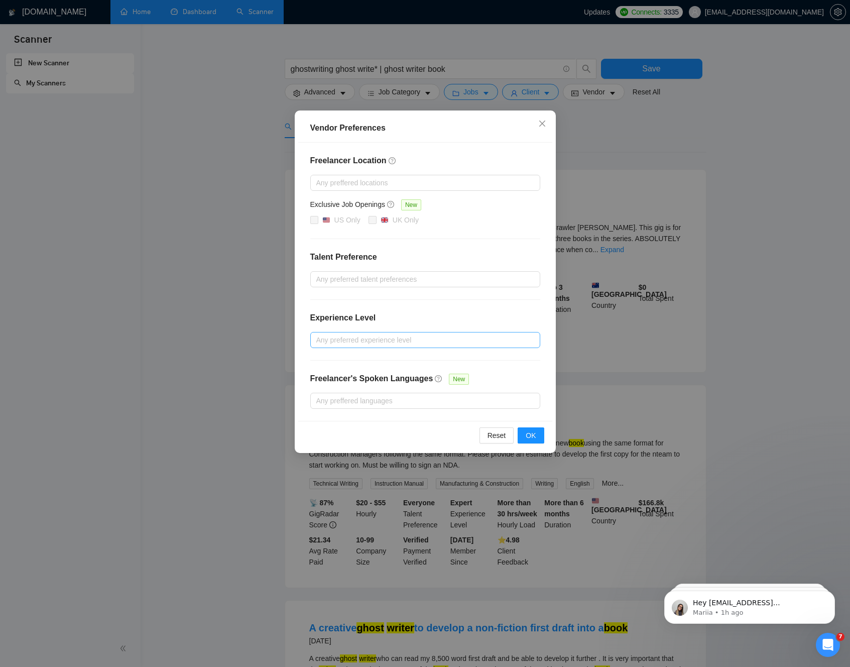
click at [396, 342] on div at bounding box center [420, 340] width 215 height 12
click at [317, 374] on input "Intermediate" at bounding box center [319, 375] width 7 height 7
checkbox input "true"
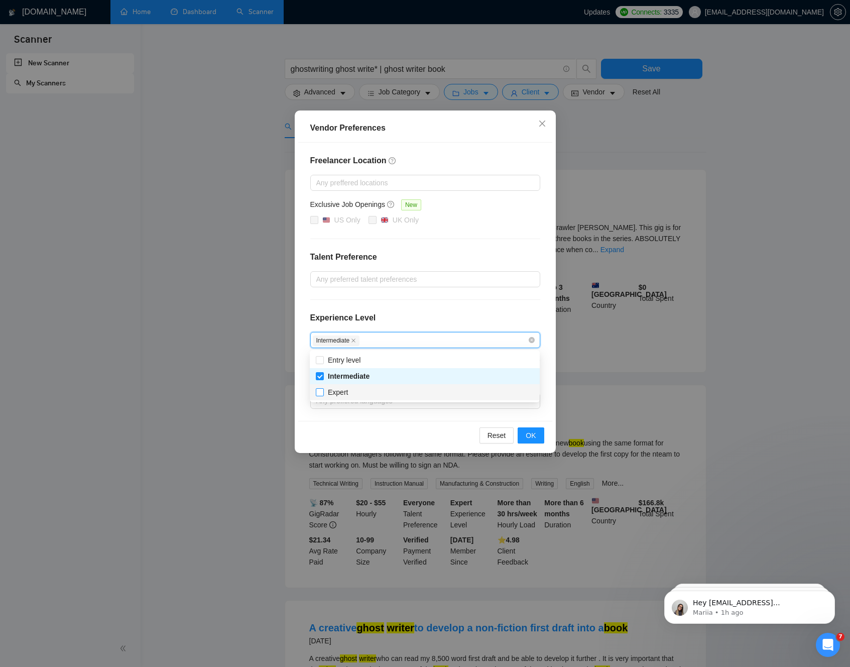
click at [322, 392] on input "Expert" at bounding box center [319, 391] width 7 height 7
checkbox input "true"
click at [319, 358] on input "Entry level" at bounding box center [319, 359] width 7 height 7
checkbox input "true"
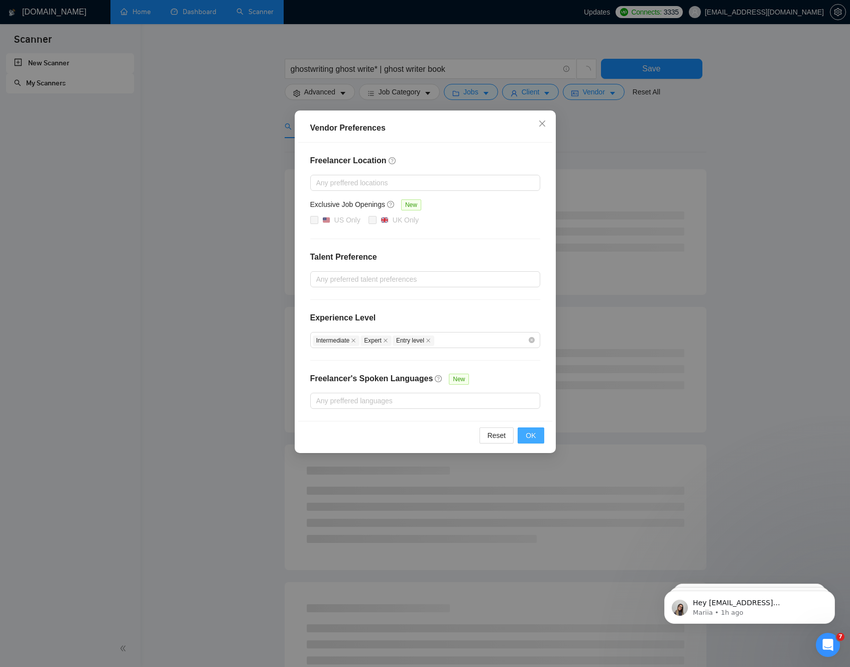
click at [528, 436] on span "OK" at bounding box center [531, 435] width 10 height 11
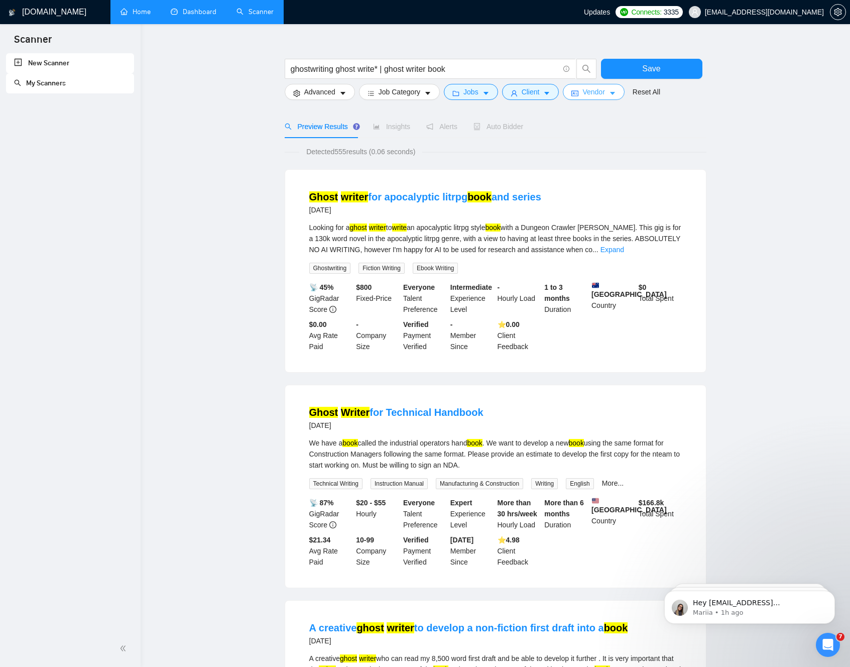
click at [615, 93] on icon "caret-down" at bounding box center [612, 93] width 5 height 3
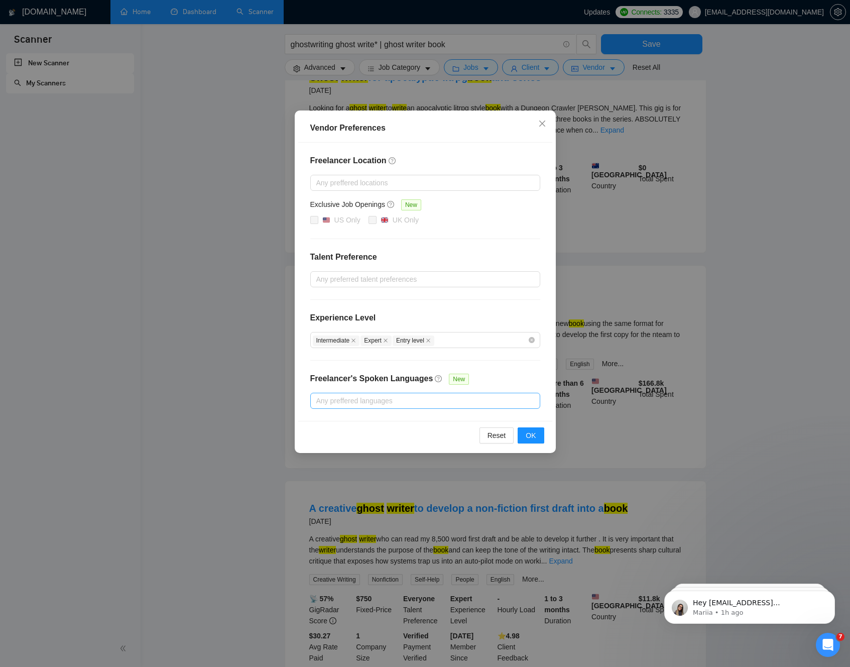
scroll to position [136, 0]
click at [361, 405] on div at bounding box center [420, 401] width 215 height 12
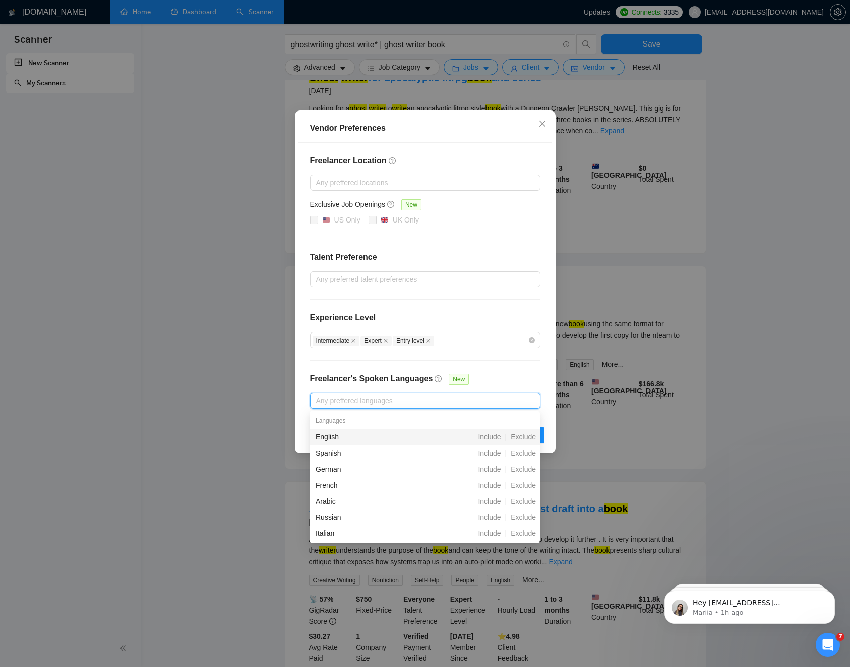
click at [344, 439] on div "English" at bounding box center [372, 436] width 112 height 11
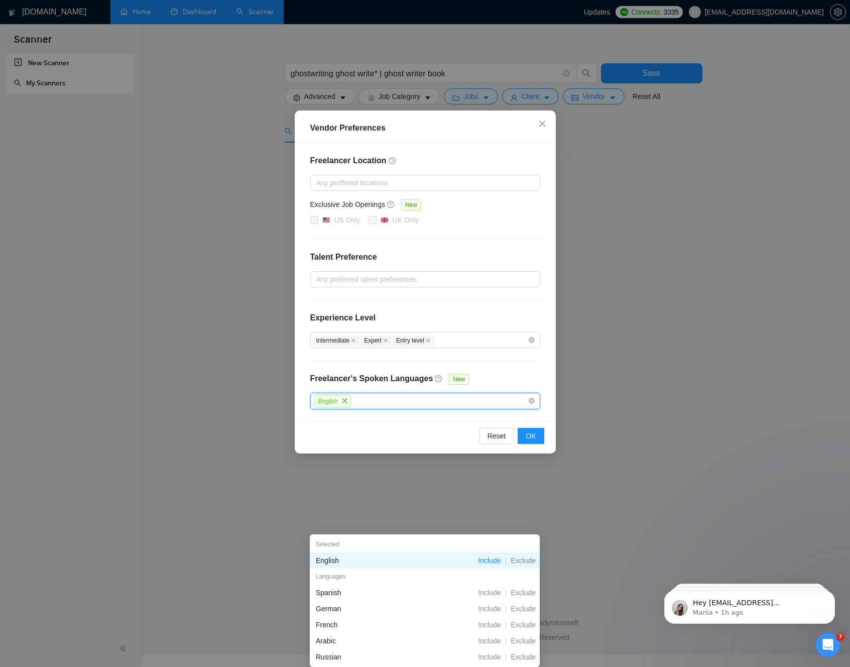
scroll to position [12, 0]
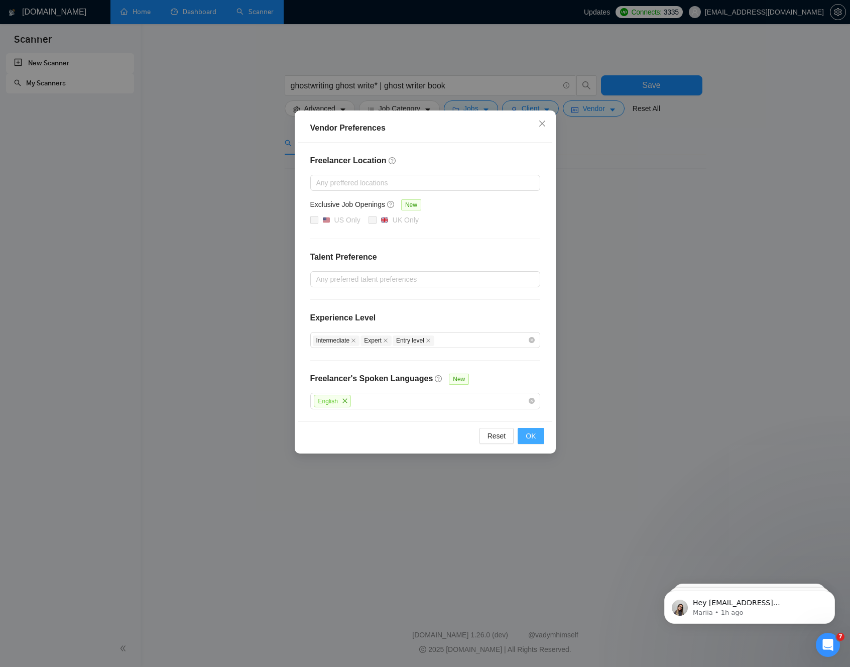
click at [533, 437] on span "OK" at bounding box center [531, 435] width 10 height 11
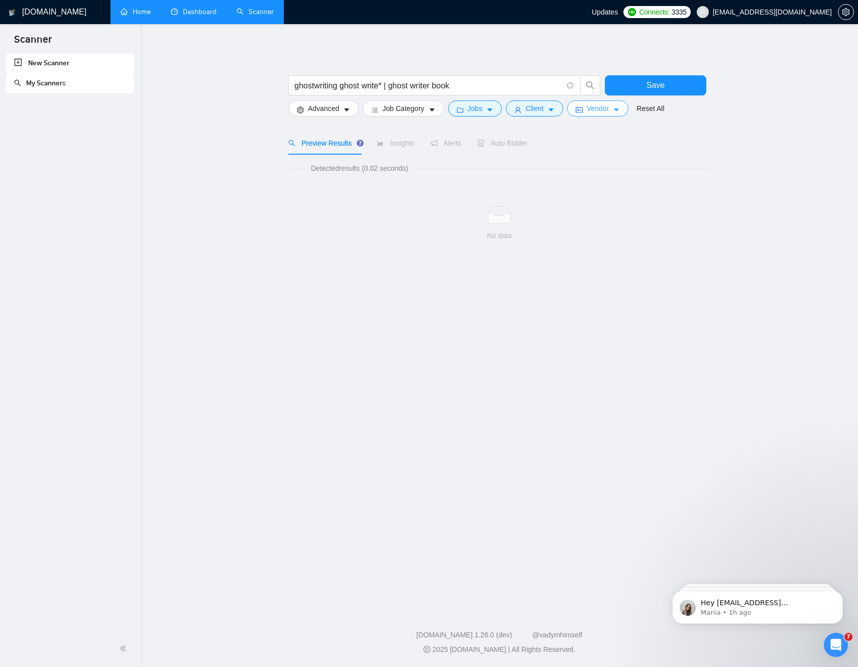
click at [609, 112] on span "Vendor" at bounding box center [598, 108] width 22 height 11
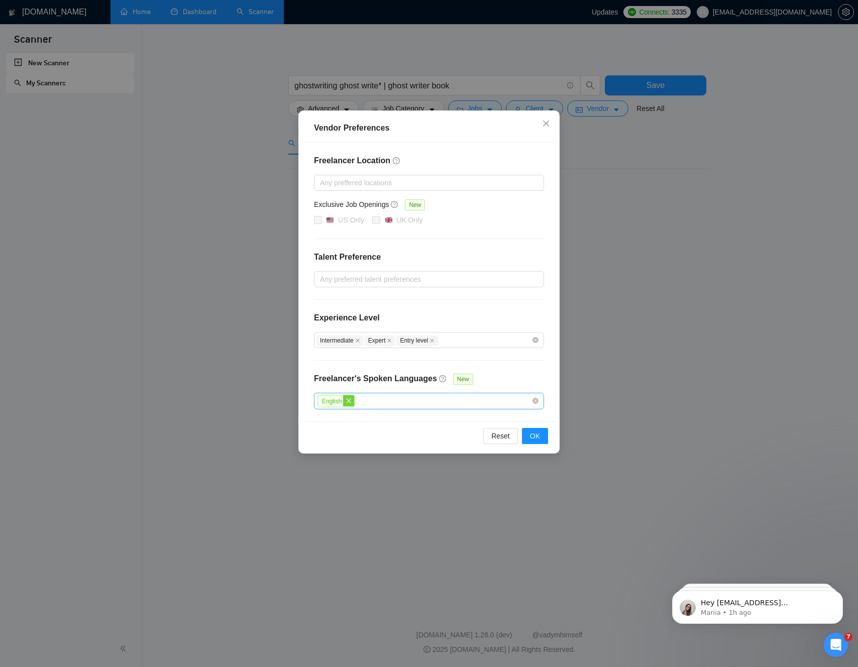
click at [347, 402] on icon "close" at bounding box center [348, 401] width 6 height 6
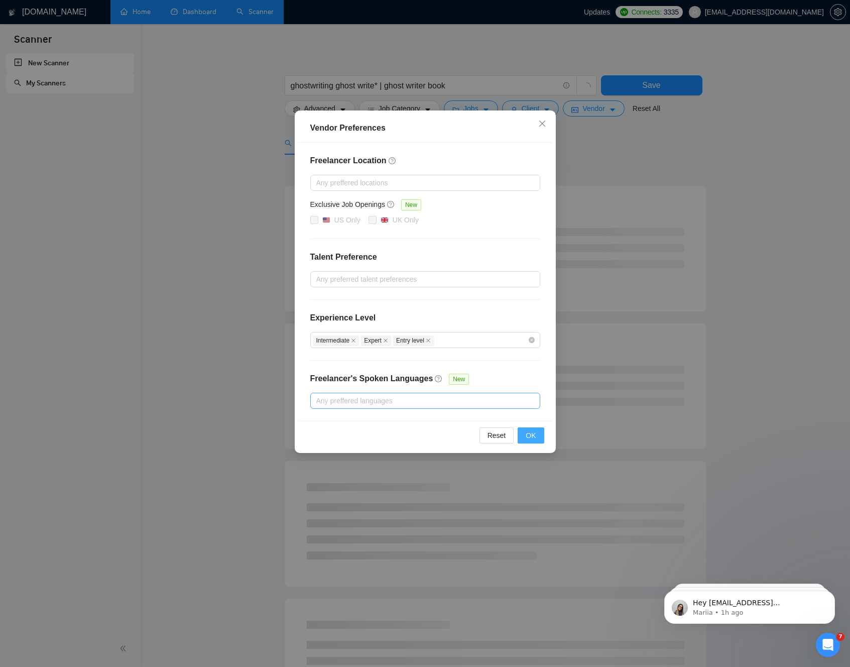
click at [531, 437] on span "OK" at bounding box center [531, 435] width 10 height 11
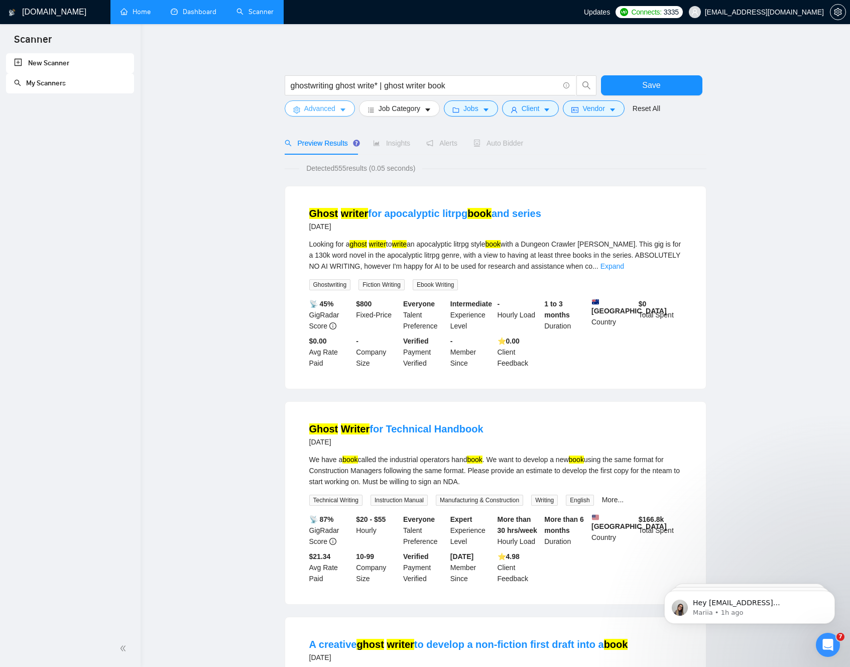
click at [335, 113] on span "Advanced" at bounding box center [319, 108] width 31 height 11
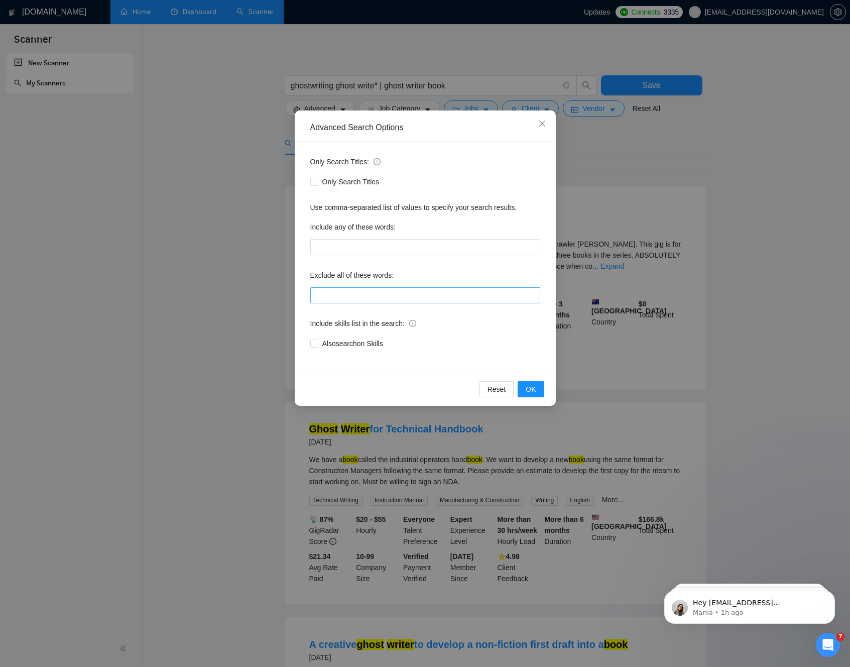
drag, startPoint x: 335, startPoint y: 303, endPoint x: 335, endPoint y: 296, distance: 7.0
click at [335, 303] on div "Only Search Titles: Only Search Titles Use comma-separated list of values to sp…" at bounding box center [425, 259] width 254 height 234
click at [335, 292] on input "text" at bounding box center [425, 295] width 230 height 16
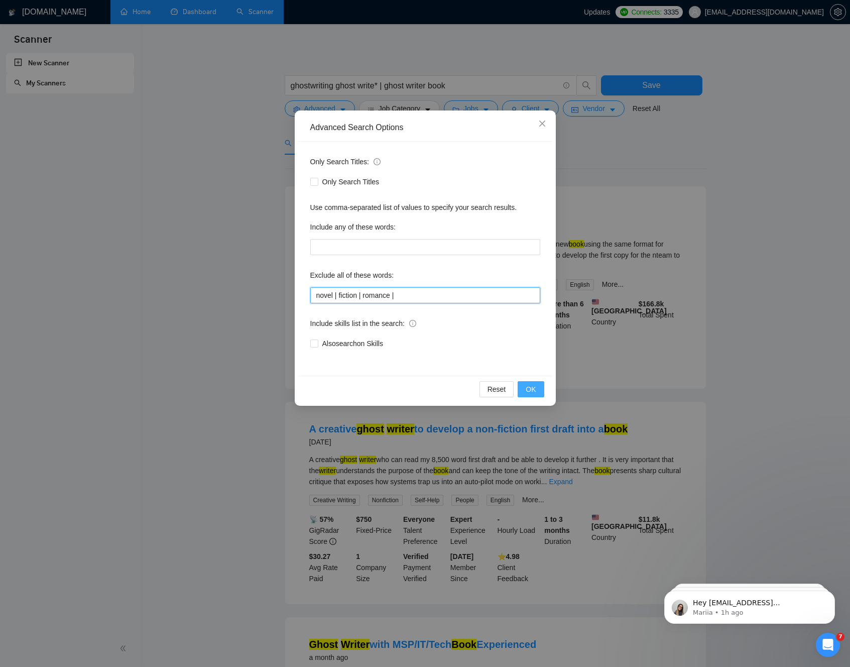
type input "novel | fiction | romance |"
click at [530, 388] on span "OK" at bounding box center [531, 389] width 10 height 11
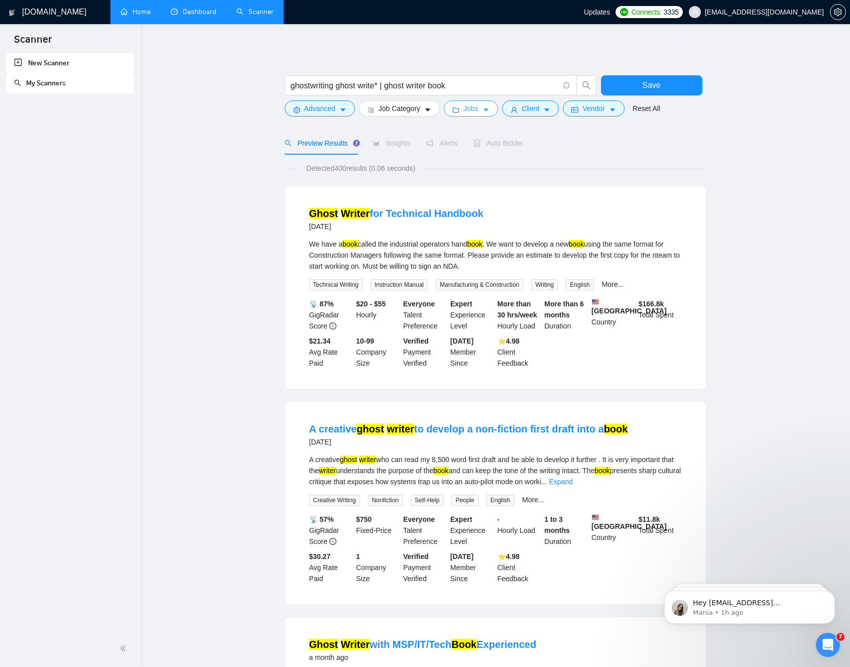
click at [479, 111] on span "Jobs" at bounding box center [470, 108] width 15 height 11
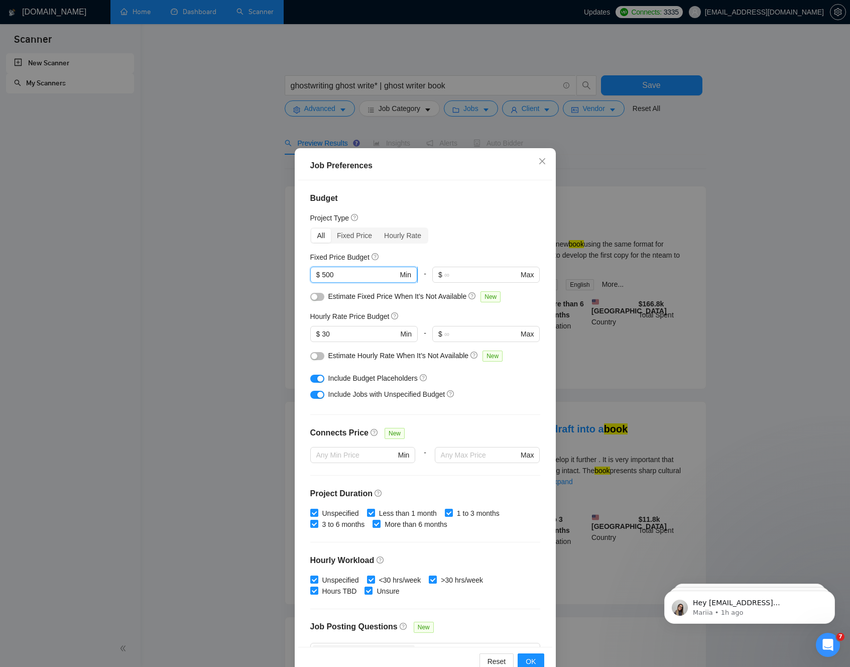
click at [339, 273] on input "500" at bounding box center [360, 274] width 76 height 11
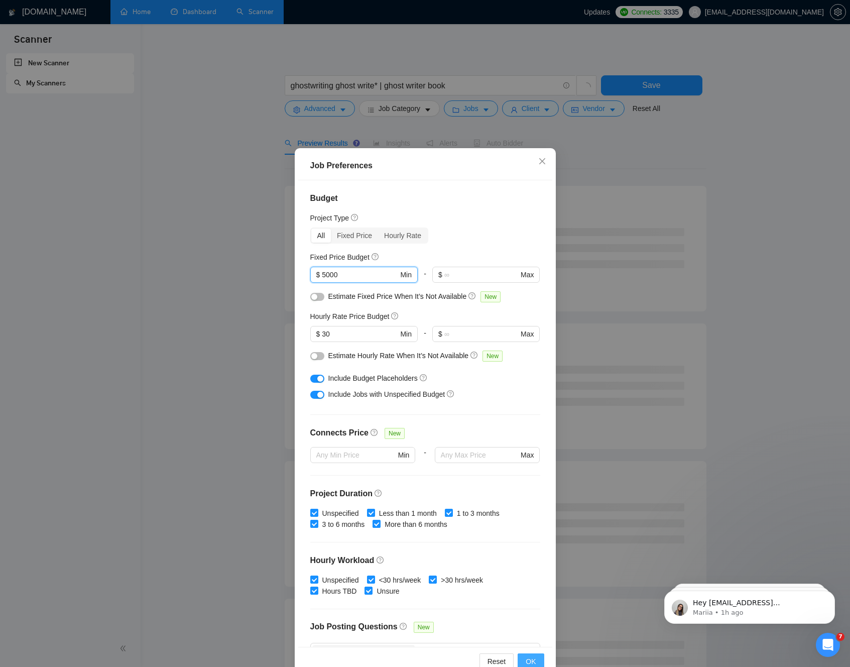
click at [528, 598] on span "OK" at bounding box center [531, 661] width 10 height 11
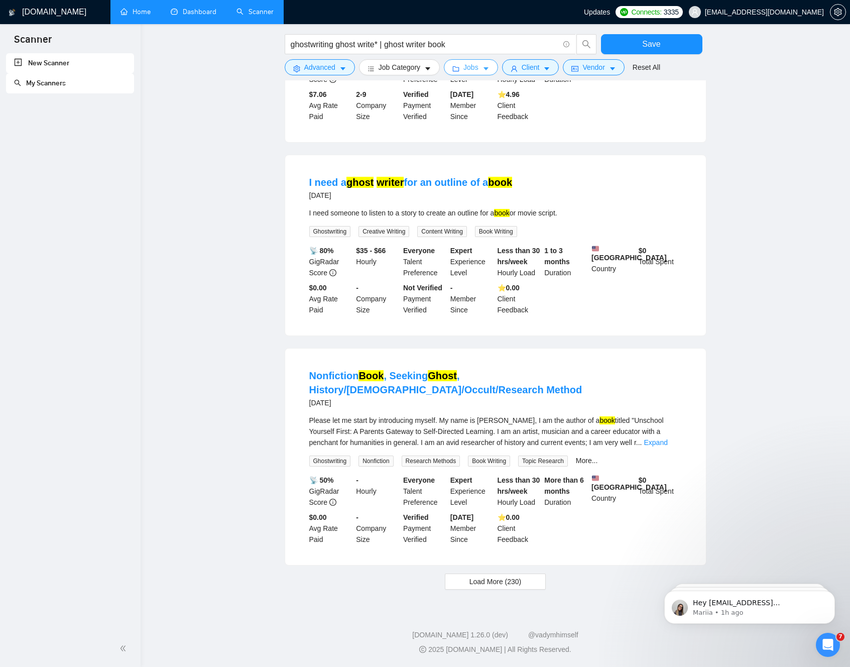
scroll to position [691, 0]
click at [470, 584] on span "Load More (230)" at bounding box center [496, 581] width 52 height 11
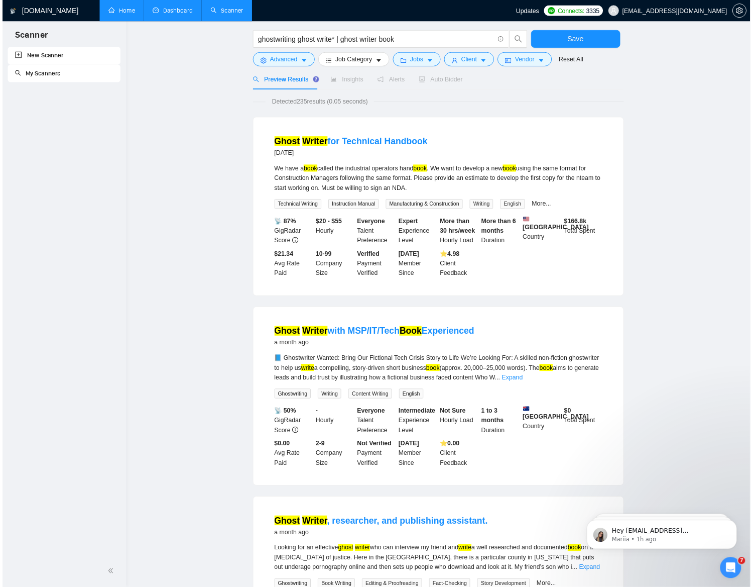
scroll to position [0, 0]
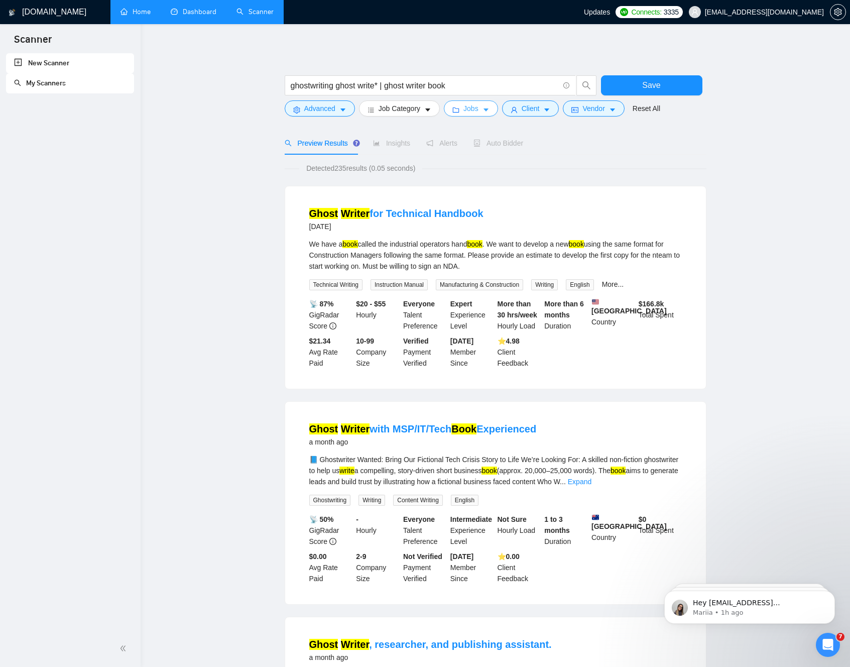
click at [482, 109] on button "Jobs" at bounding box center [471, 108] width 54 height 16
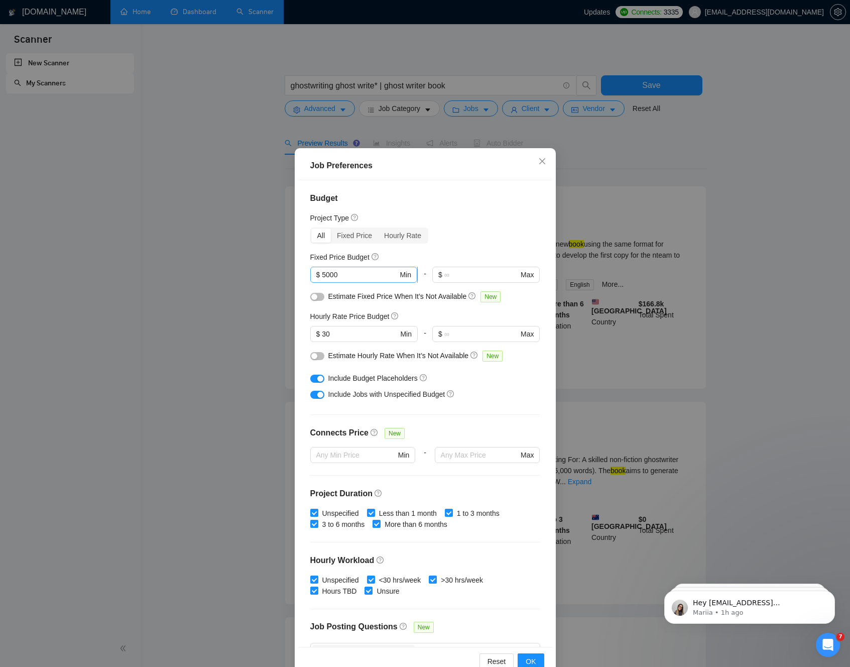
click at [347, 275] on input "5000" at bounding box center [360, 274] width 76 height 11
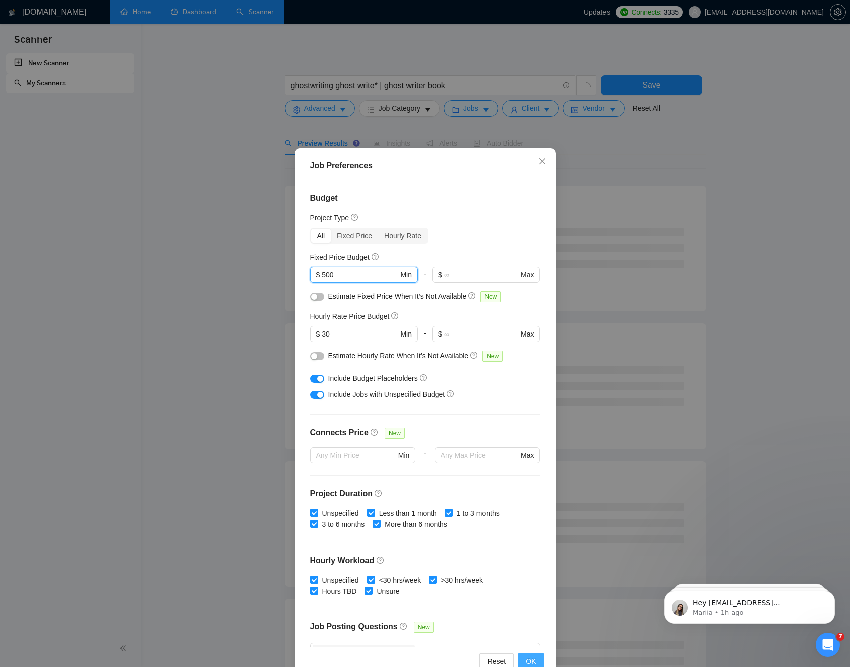
type input "500"
click at [526, 598] on span "OK" at bounding box center [531, 661] width 10 height 11
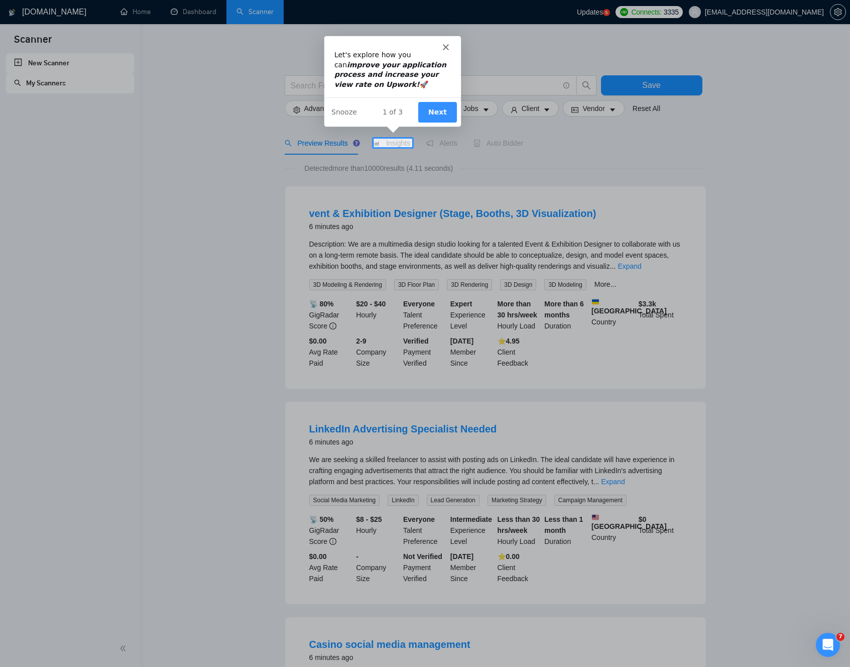
drag, startPoint x: 41, startPoint y: 183, endPoint x: 248, endPoint y: 206, distance: 208.2
click at [248, 206] on div "Product tour overlay" at bounding box center [425, 333] width 850 height 667
click at [441, 44] on div "Intercom messenger" at bounding box center [392, 42] width 137 height 14
click at [444, 48] on icon "Close" at bounding box center [445, 46] width 6 height 6
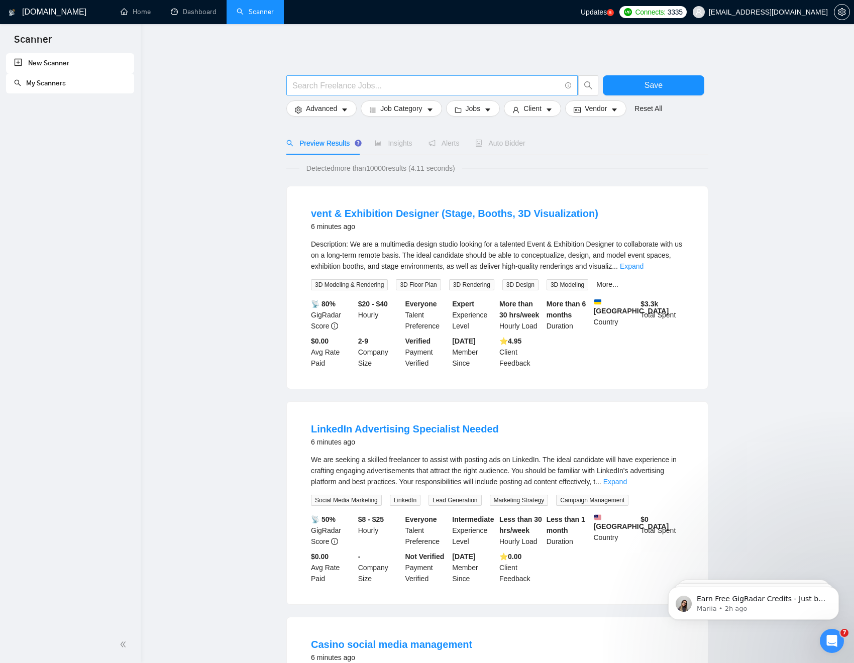
click at [469, 85] on input "text" at bounding box center [426, 85] width 268 height 13
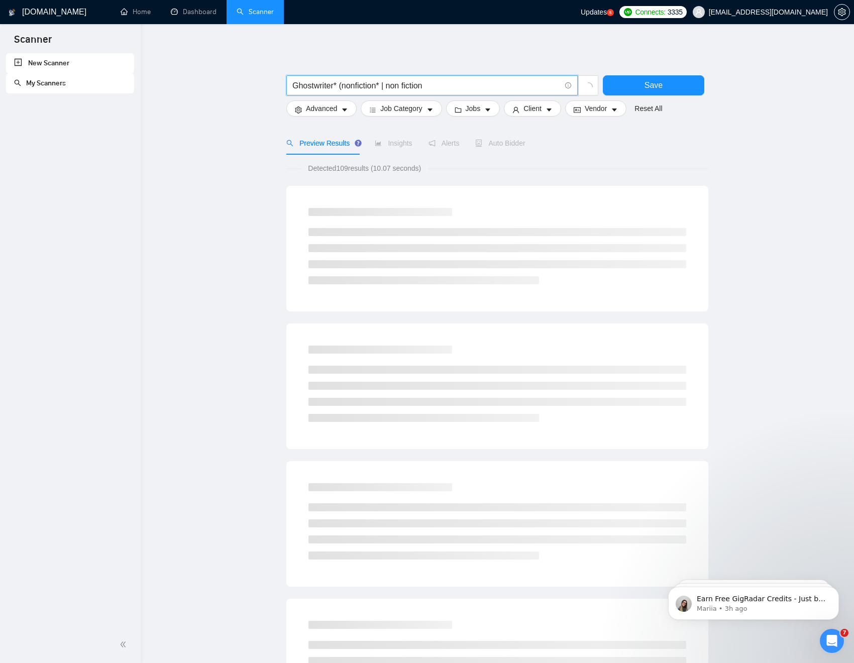
click at [343, 84] on input "Ghostwriter* (nonfiction* | non fiction" at bounding box center [426, 85] width 268 height 13
click at [432, 86] on input "Ghostwriter* nonfiction* | non fiction" at bounding box center [426, 85] width 268 height 13
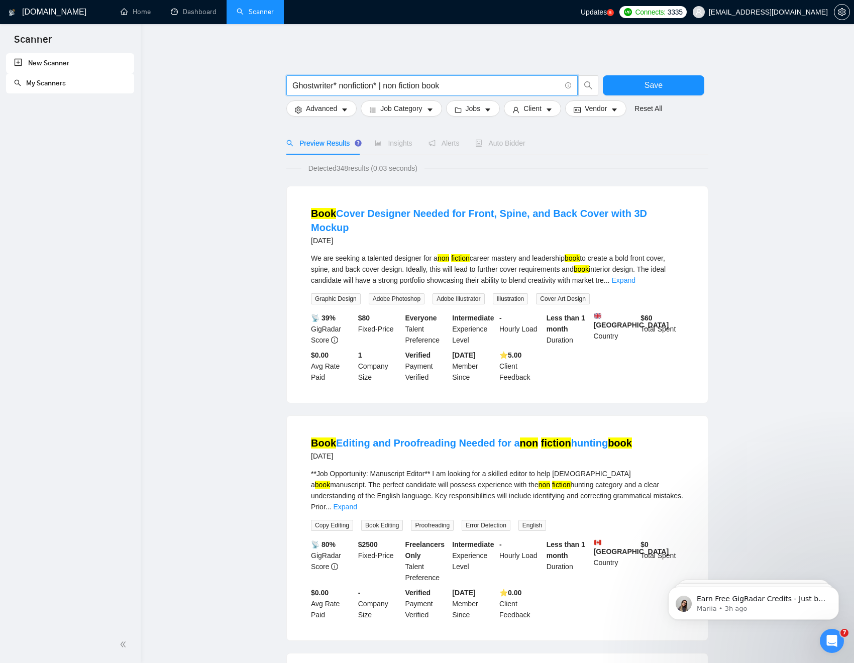
click at [340, 85] on input "Ghostwriter* nonfiction* | non fiction book" at bounding box center [426, 85] width 268 height 13
click at [380, 85] on input "Ghostwriter* nonfiction* | non fiction book" at bounding box center [426, 85] width 268 height 13
click at [449, 84] on input "Ghostwriter* nonfiction* | non fiction book" at bounding box center [426, 85] width 268 height 13
drag, startPoint x: 449, startPoint y: 84, endPoint x: 342, endPoint y: 86, distance: 107.0
click at [342, 86] on input "Ghostwriter* nonfiction* | non fiction book" at bounding box center [426, 85] width 268 height 13
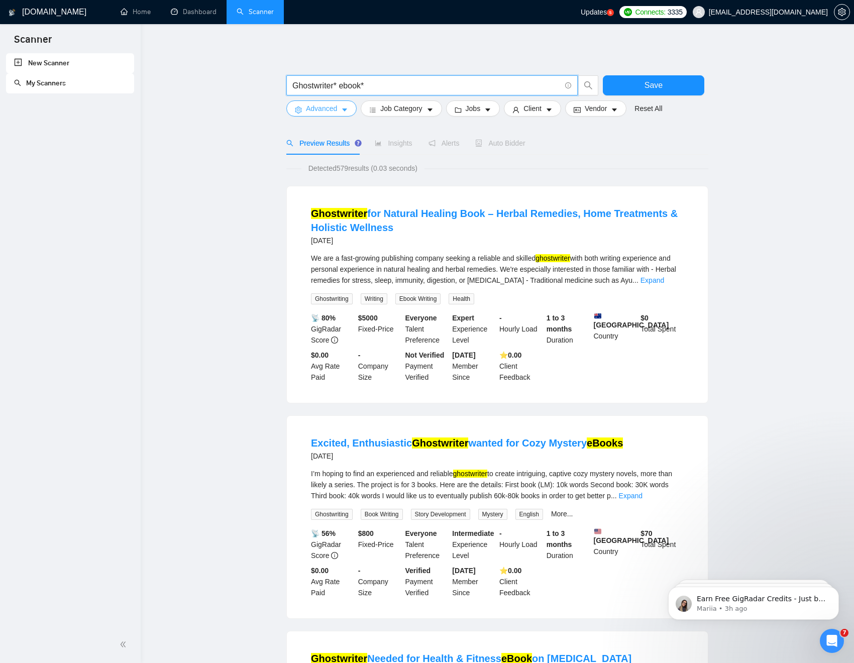
type input "Ghostwriter* ebook*"
click at [324, 107] on span "Advanced" at bounding box center [321, 108] width 31 height 11
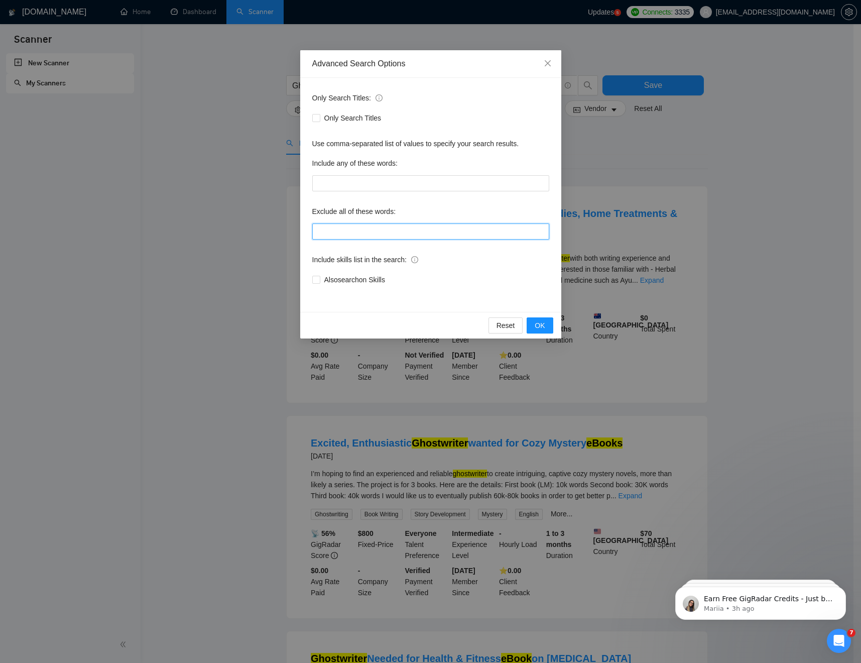
click at [355, 229] on input "text" at bounding box center [430, 231] width 237 height 16
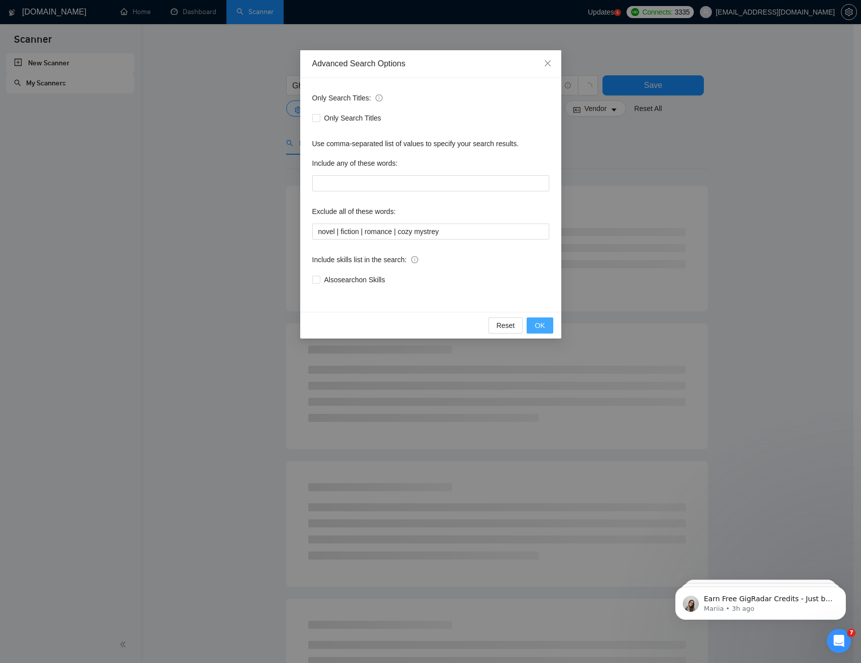
click at [545, 320] on span "OK" at bounding box center [540, 325] width 10 height 11
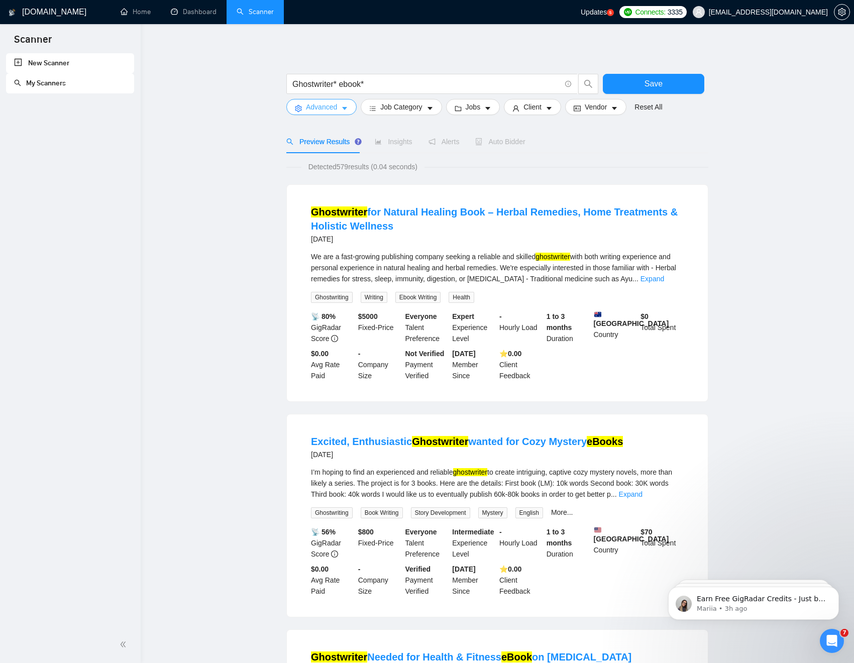
scroll to position [2, 0]
click at [338, 106] on button "Advanced" at bounding box center [321, 106] width 70 height 16
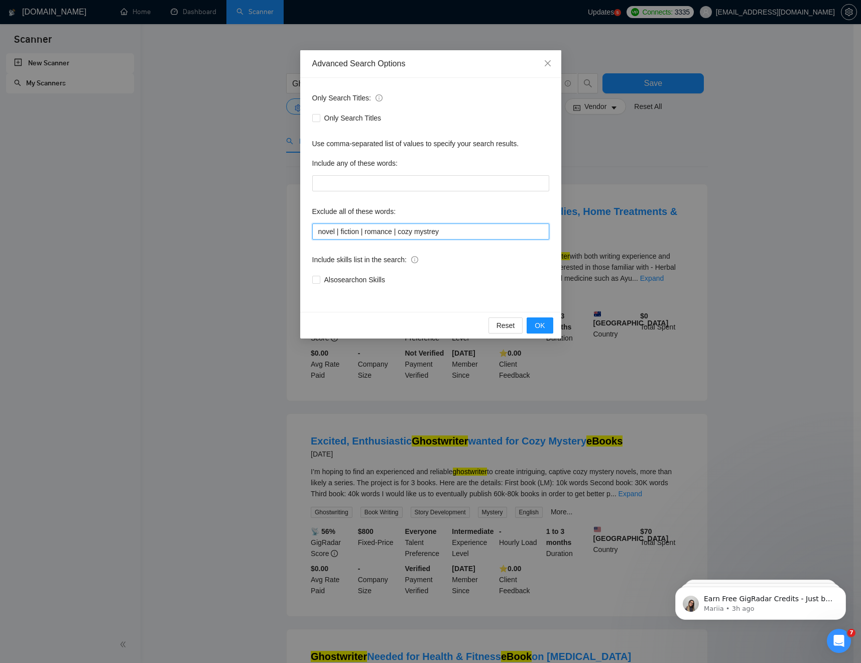
click at [455, 232] on input "novel | fiction | romance | cozy mystrey" at bounding box center [430, 231] width 237 height 16
click at [339, 233] on input "novel | fiction | romance | cozy mystrey" at bounding box center [430, 231] width 237 height 16
click at [364, 234] on input "novel fiction | romance | cozy mystrey" at bounding box center [430, 231] width 237 height 16
click at [396, 231] on input "novel fiction romance | cozy mystrey" at bounding box center [430, 231] width 237 height 16
click at [448, 232] on input "novel fiction romance cozy mystrey" at bounding box center [430, 231] width 237 height 16
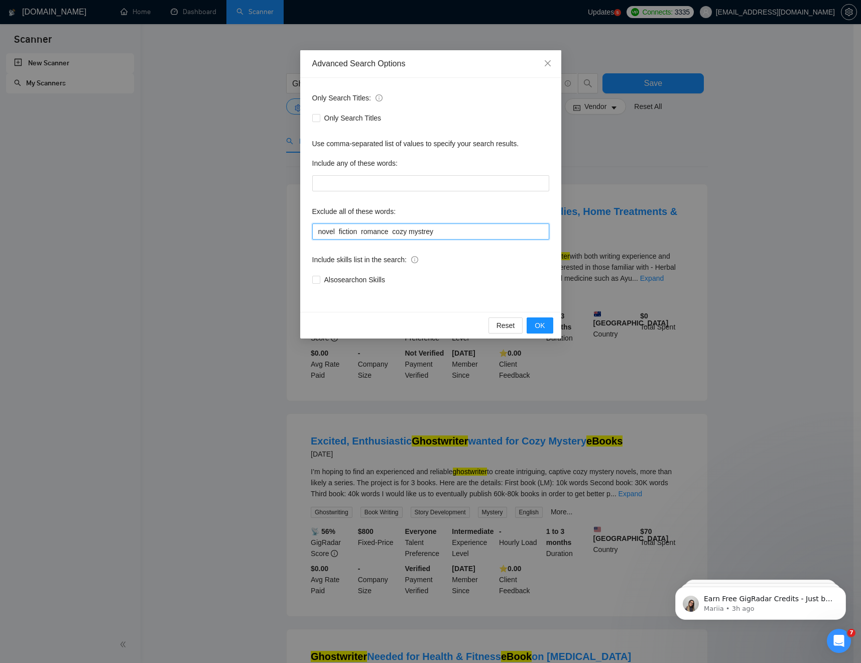
click at [425, 232] on input "novel fiction romance cozy mystrey" at bounding box center [430, 231] width 237 height 16
type input "novel fiction romance cozy mystery"
click at [540, 325] on span "OK" at bounding box center [540, 325] width 10 height 11
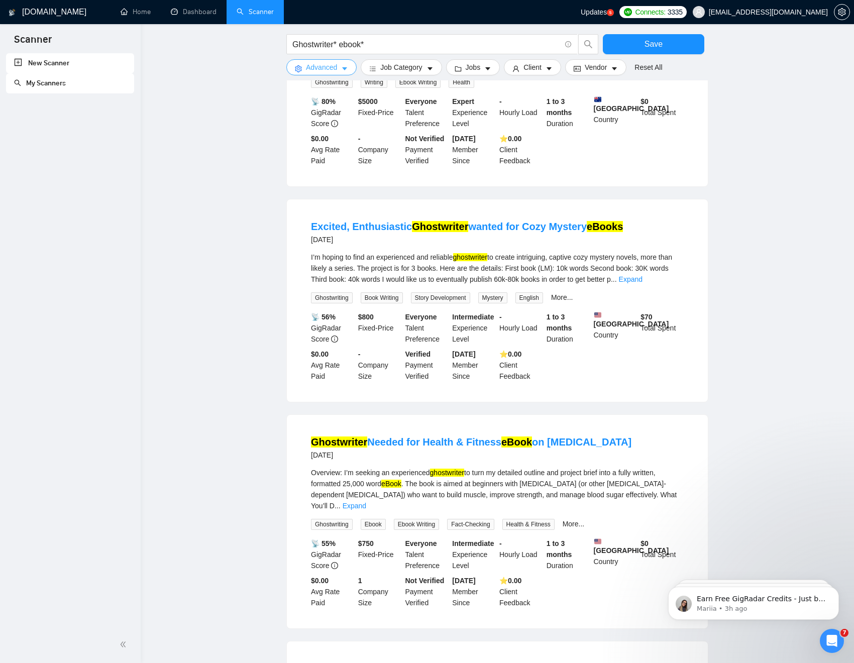
scroll to position [0, 0]
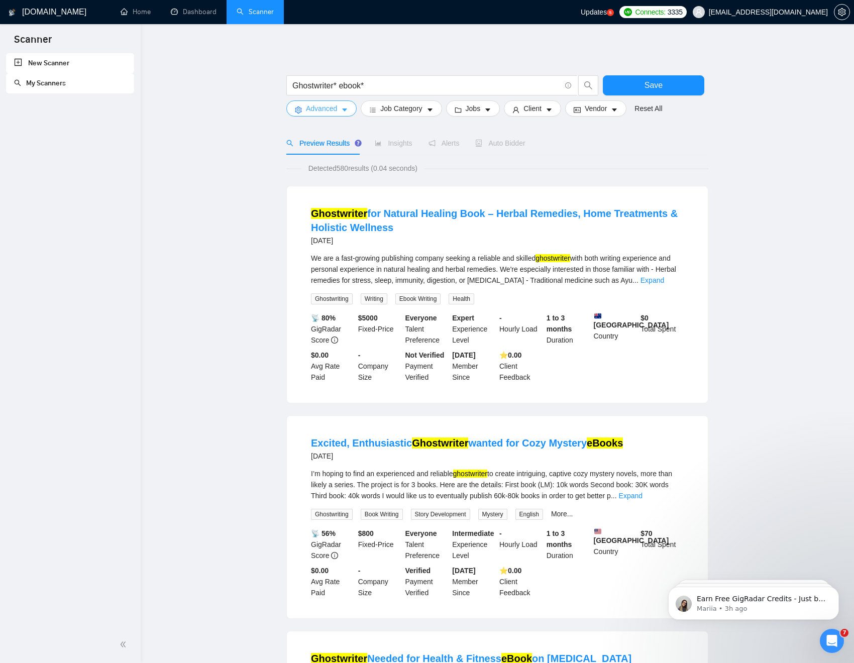
click at [344, 109] on icon "caret-down" at bounding box center [344, 109] width 7 height 7
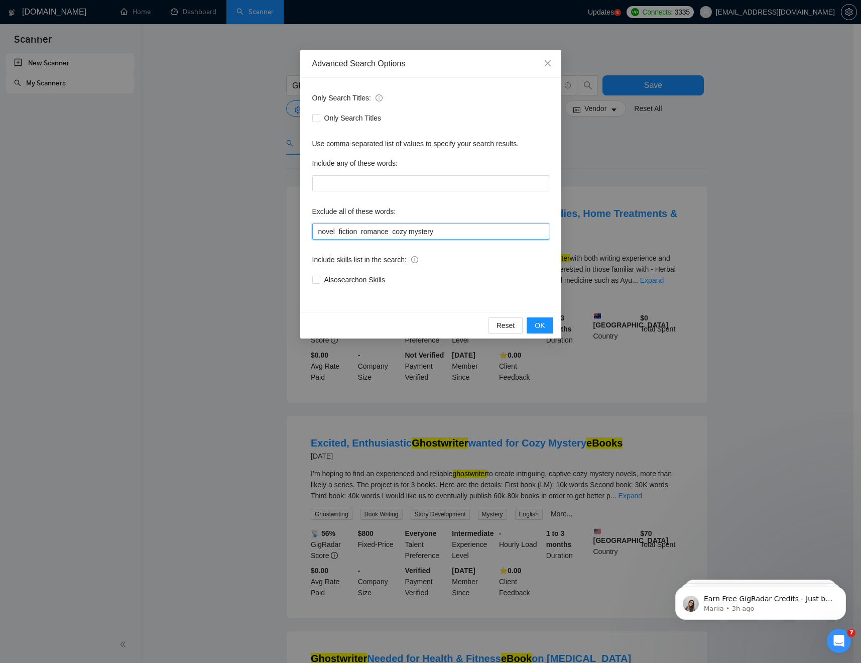
click at [343, 234] on input "novel fiction romance cozy mystery" at bounding box center [430, 231] width 237 height 16
click at [317, 120] on input "Only Search Titles" at bounding box center [315, 117] width 7 height 7
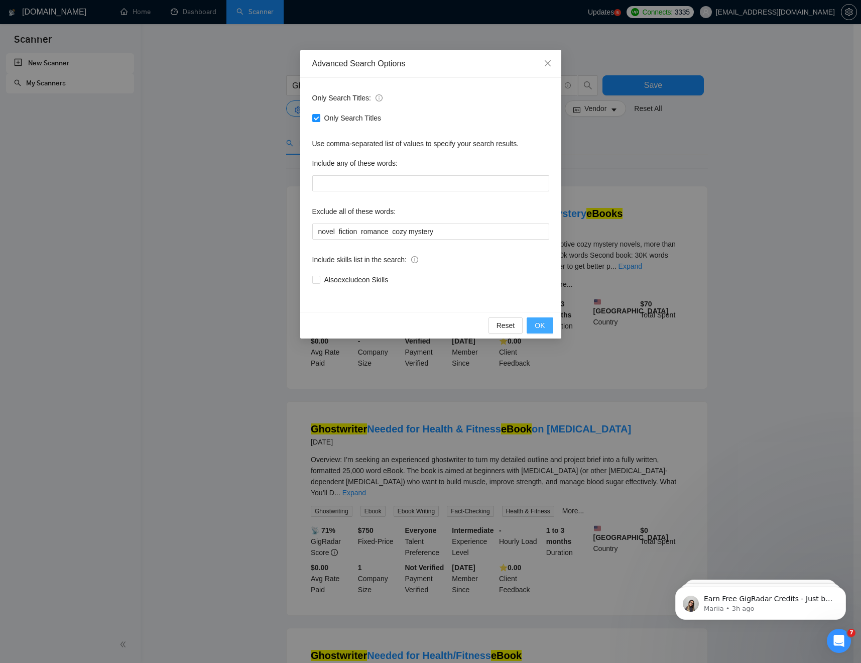
click at [537, 324] on span "OK" at bounding box center [540, 325] width 10 height 11
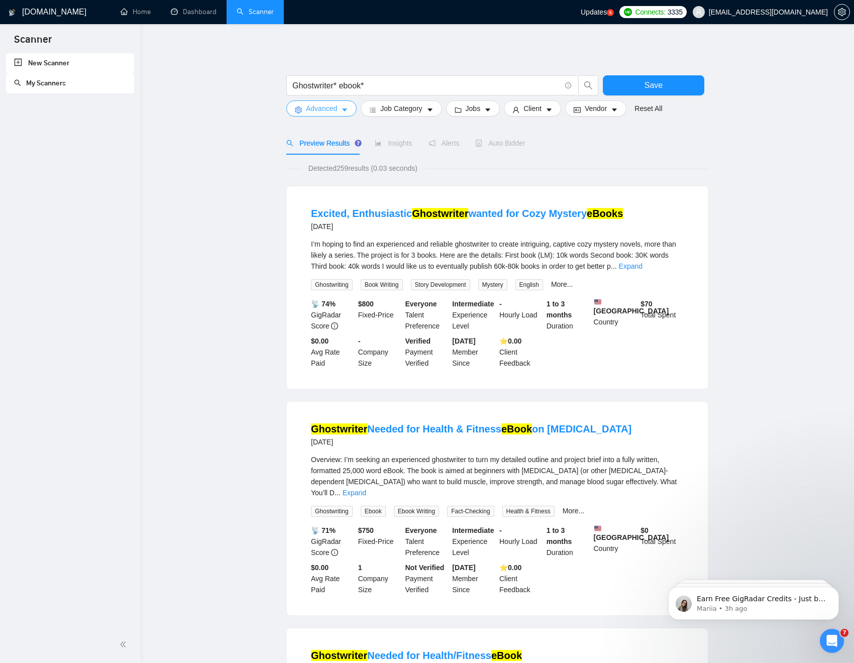
click at [339, 108] on button "Advanced" at bounding box center [321, 108] width 70 height 16
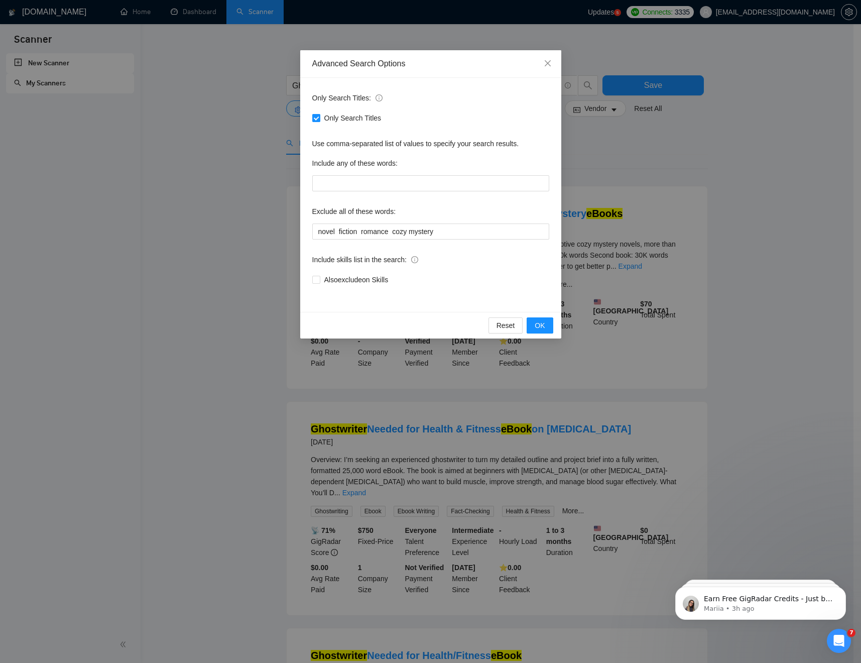
click at [315, 118] on input "Only Search Titles" at bounding box center [315, 117] width 7 height 7
checkbox input "false"
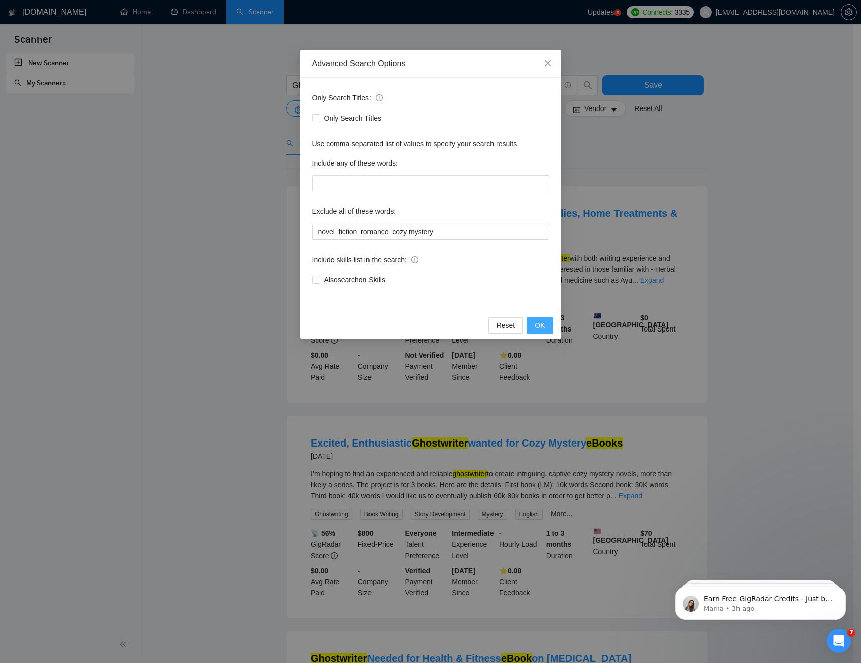
click at [544, 323] on span "OK" at bounding box center [540, 325] width 10 height 11
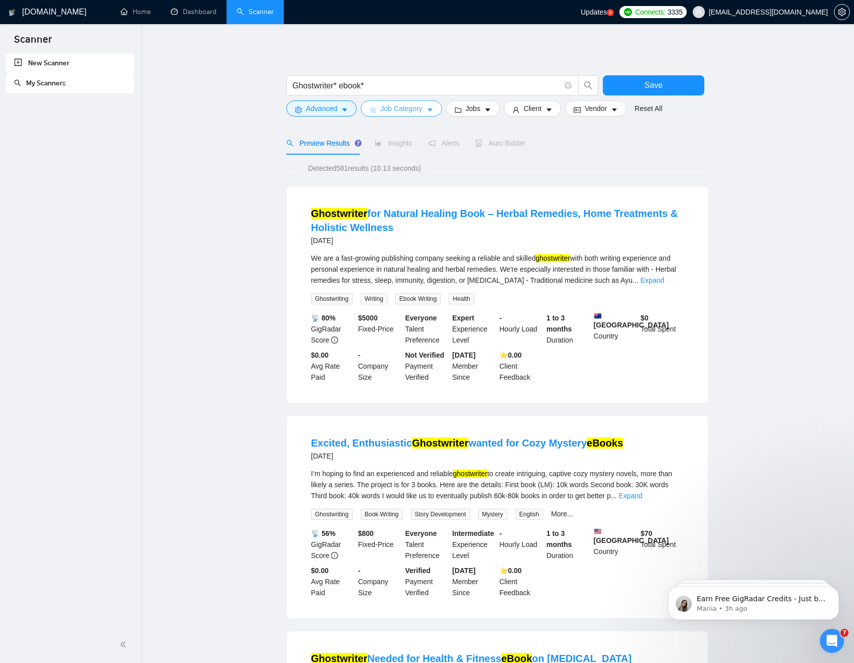
click at [408, 111] on span "Job Category" at bounding box center [401, 108] width 42 height 11
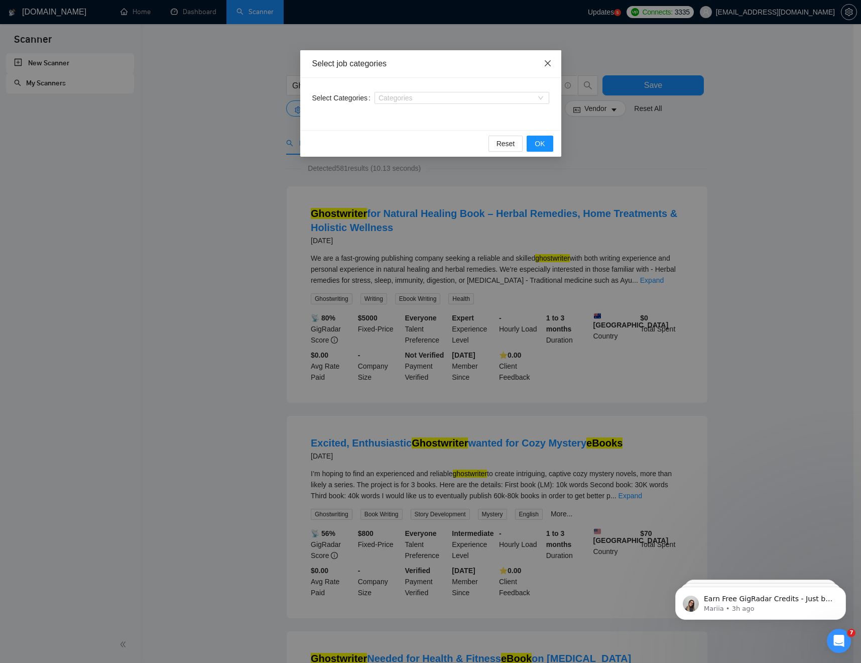
click at [549, 60] on icon "close" at bounding box center [548, 63] width 8 height 8
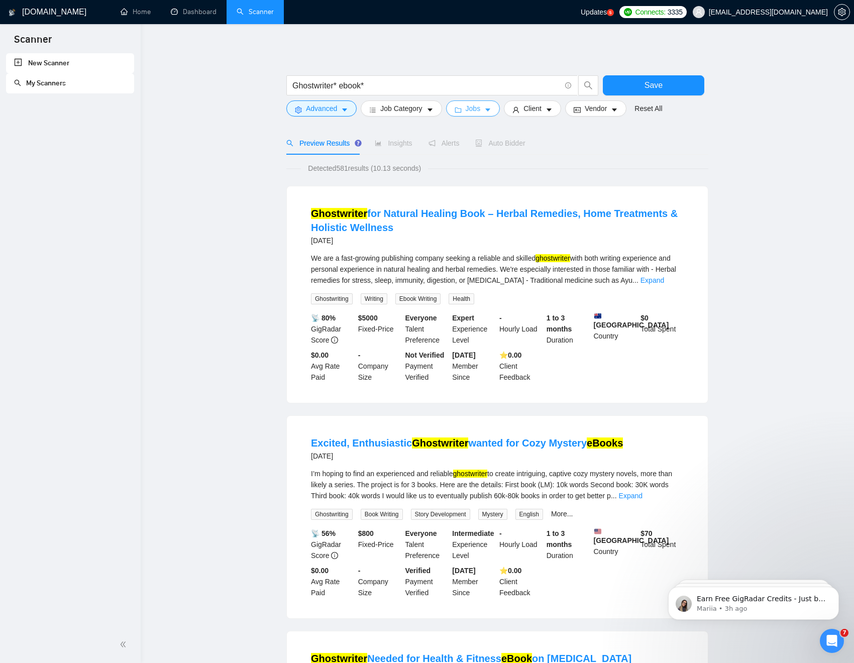
click at [476, 111] on span "Jobs" at bounding box center [472, 108] width 15 height 11
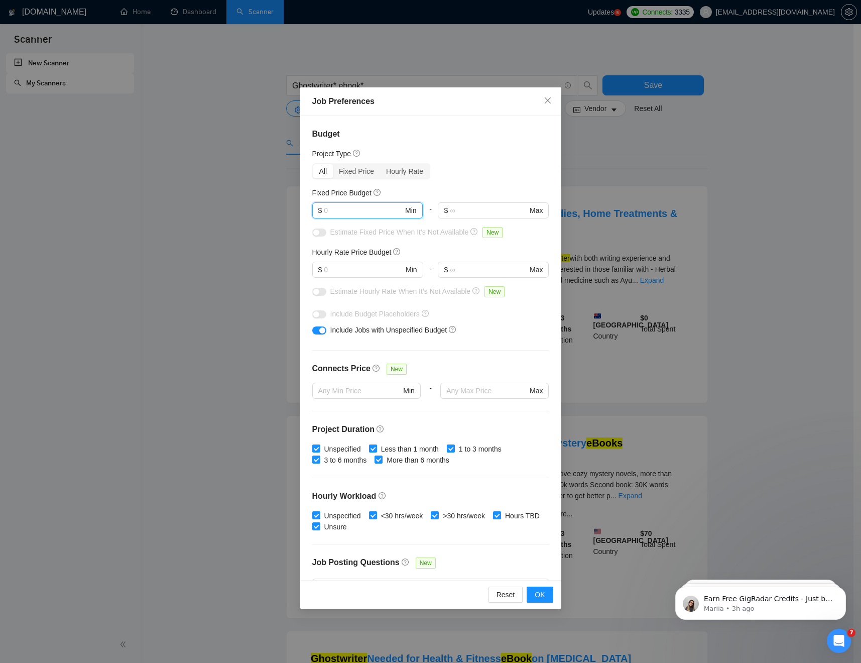
click at [353, 205] on input "text" at bounding box center [363, 210] width 79 height 11
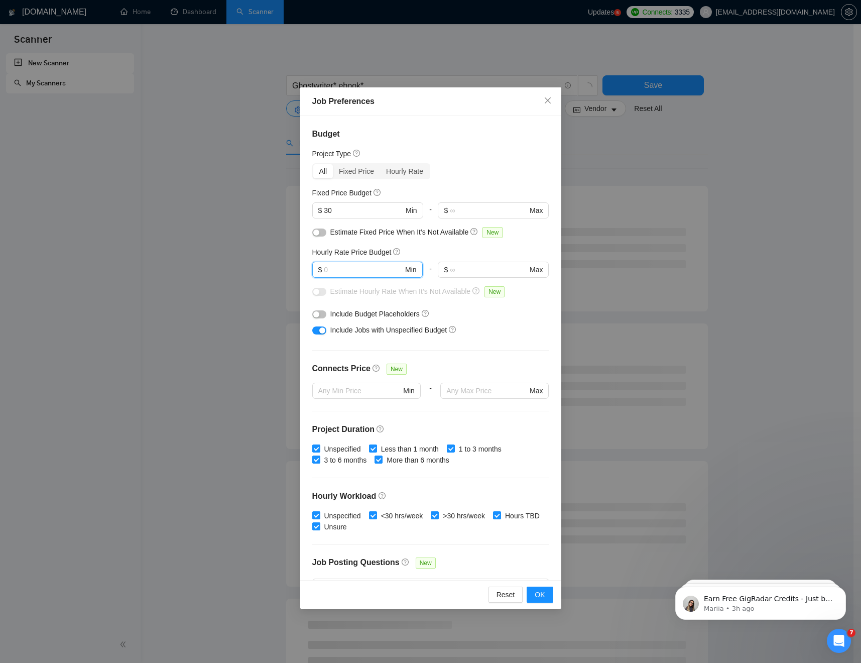
click at [374, 272] on input "text" at bounding box center [363, 269] width 79 height 11
click at [344, 208] on input "30" at bounding box center [363, 210] width 79 height 11
type input "3"
type input "500"
click at [367, 272] on input "text" at bounding box center [363, 269] width 79 height 11
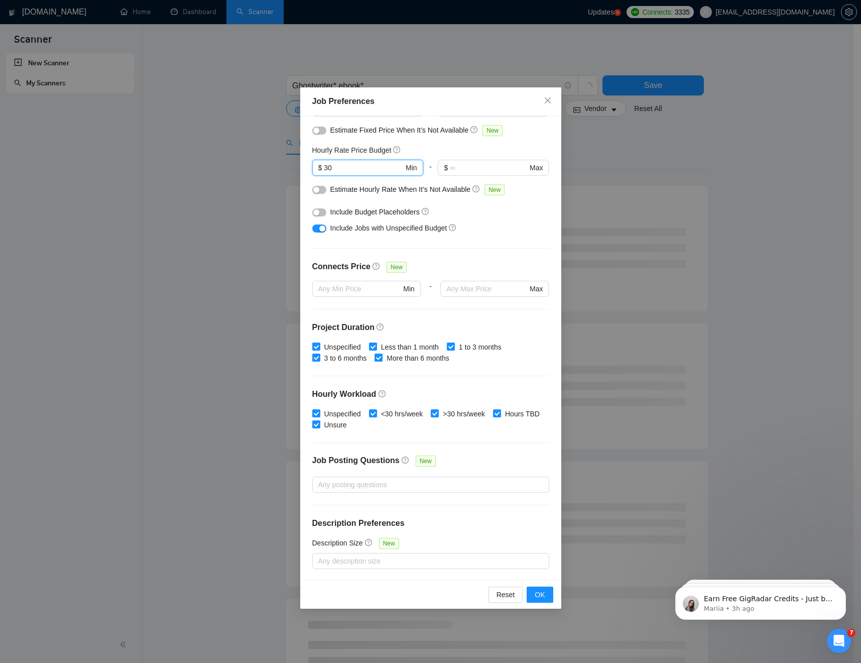
scroll to position [102, 0]
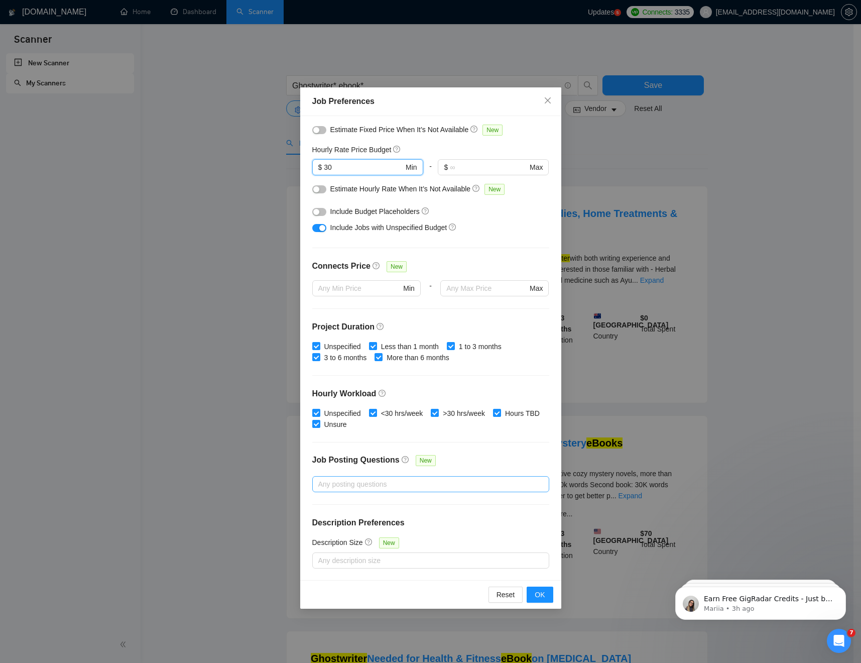
click at [399, 484] on div at bounding box center [426, 484] width 222 height 12
type input "30"
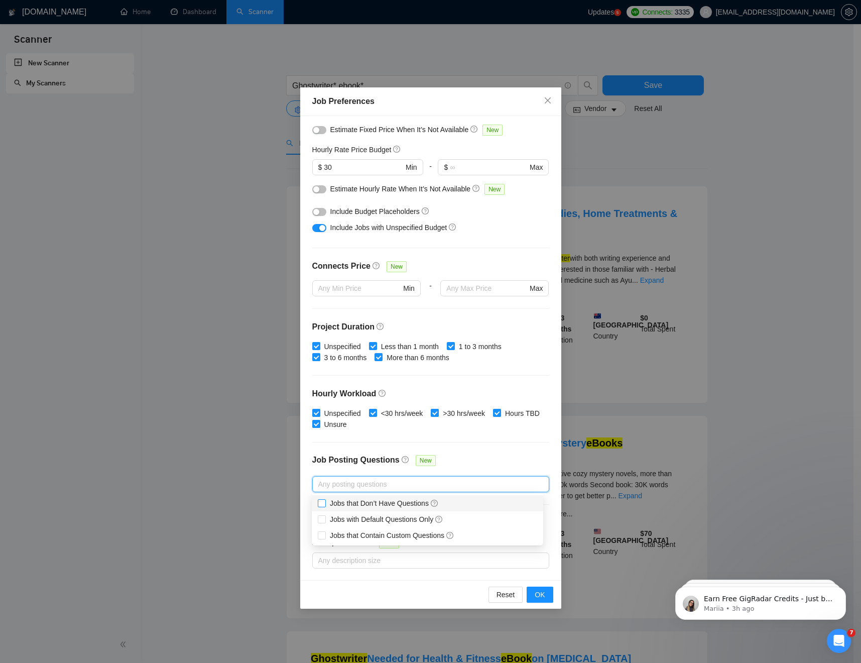
click at [320, 504] on input "Jobs that Don’t Have Questions" at bounding box center [321, 502] width 7 height 7
checkbox input "true"
drag, startPoint x: 322, startPoint y: 517, endPoint x: 321, endPoint y: 531, distance: 14.1
click at [322, 506] on input "Jobs with Default Questions Only" at bounding box center [321, 518] width 7 height 7
checkbox input "true"
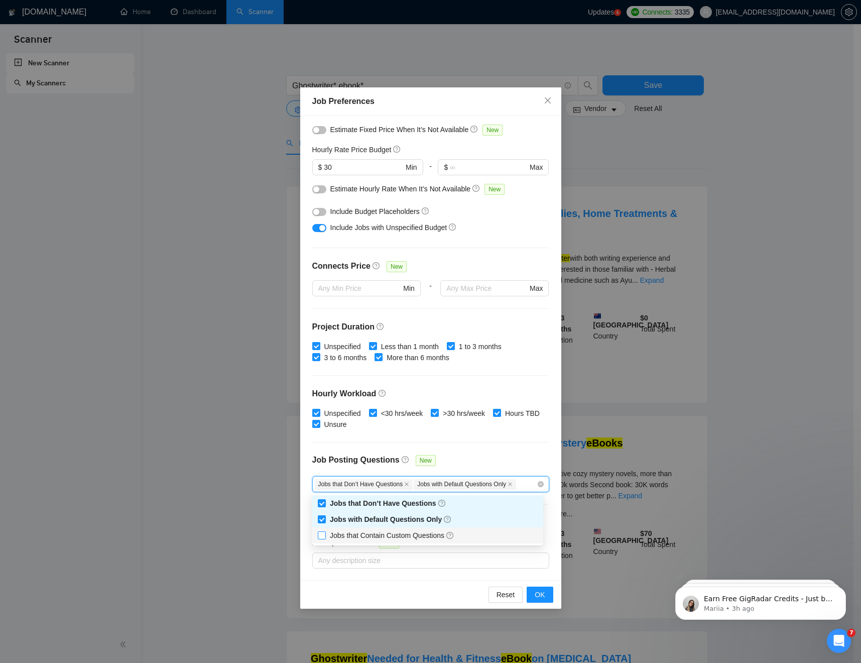
click at [321, 506] on input "Jobs that Contain Custom Questions" at bounding box center [321, 534] width 7 height 7
checkbox input "true"
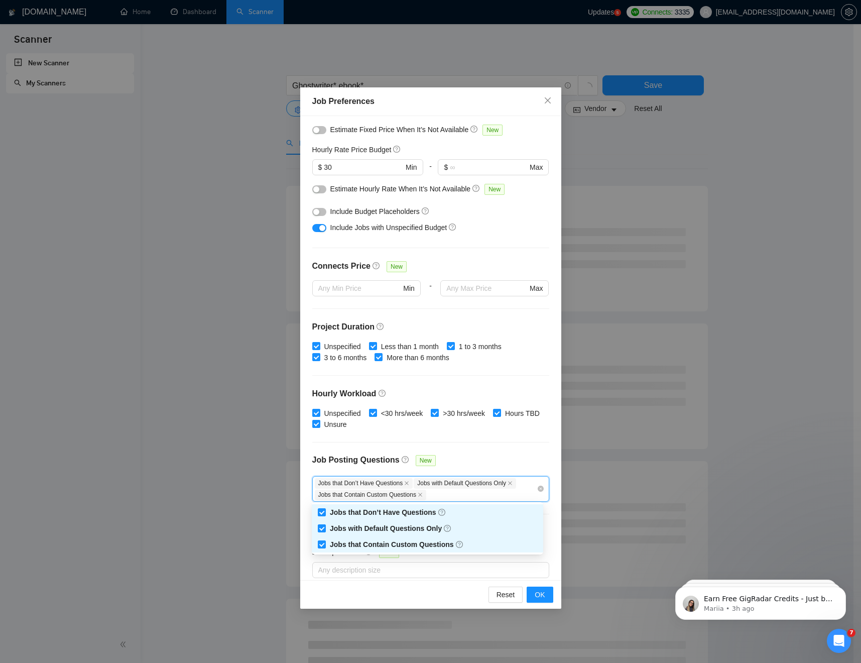
click at [527, 449] on div "Budget Project Type All Fixed Price Hourly Rate Fixed Price Budget $ 500 Min - …" at bounding box center [430, 348] width 261 height 464
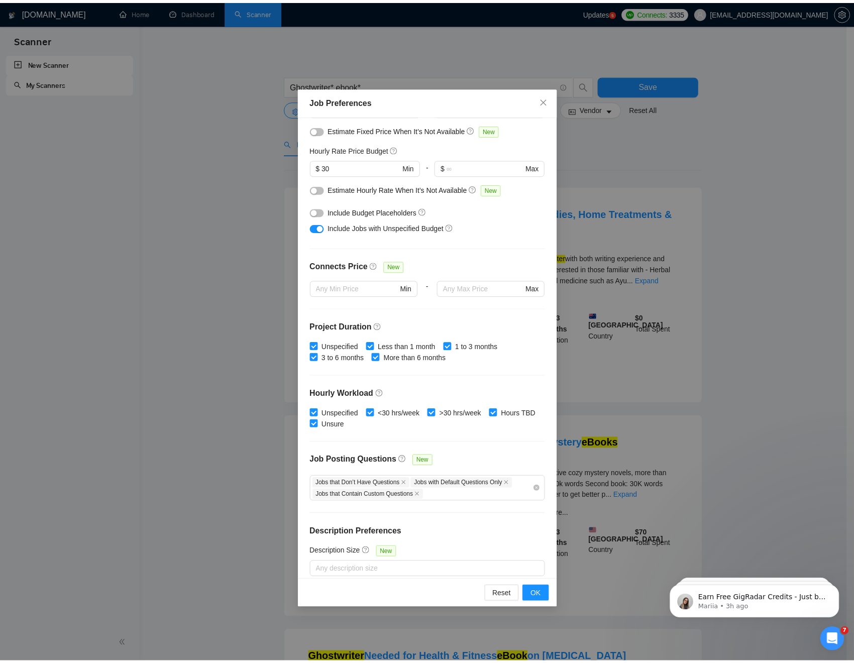
scroll to position [111, 0]
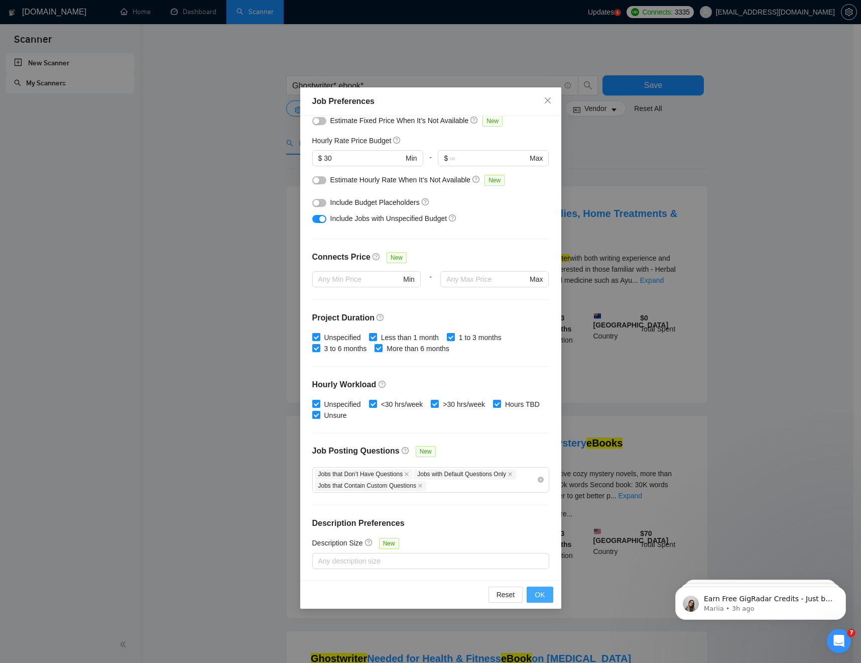
click at [536, 506] on span "OK" at bounding box center [540, 594] width 10 height 11
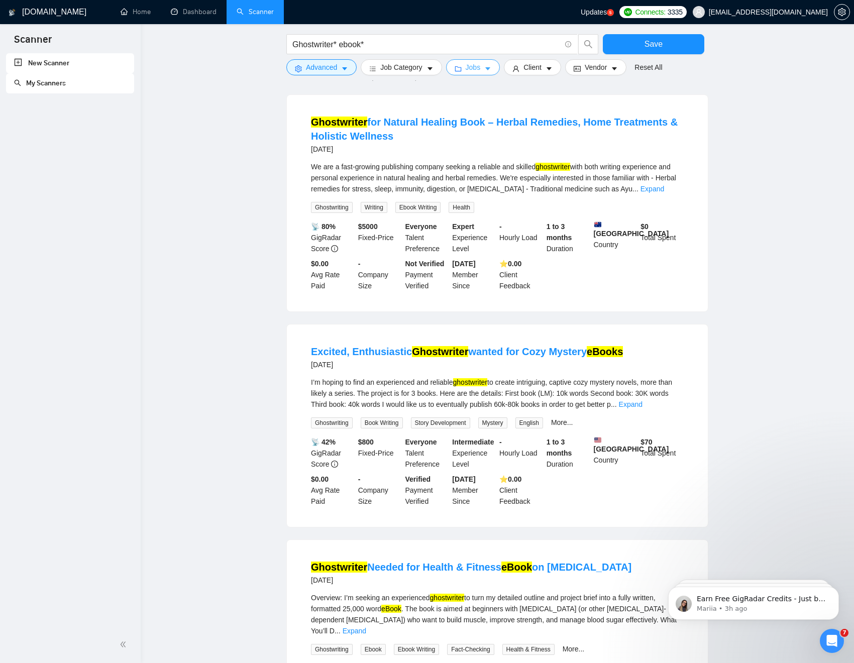
scroll to position [92, 0]
click at [642, 403] on link "Expand" at bounding box center [631, 404] width 24 height 8
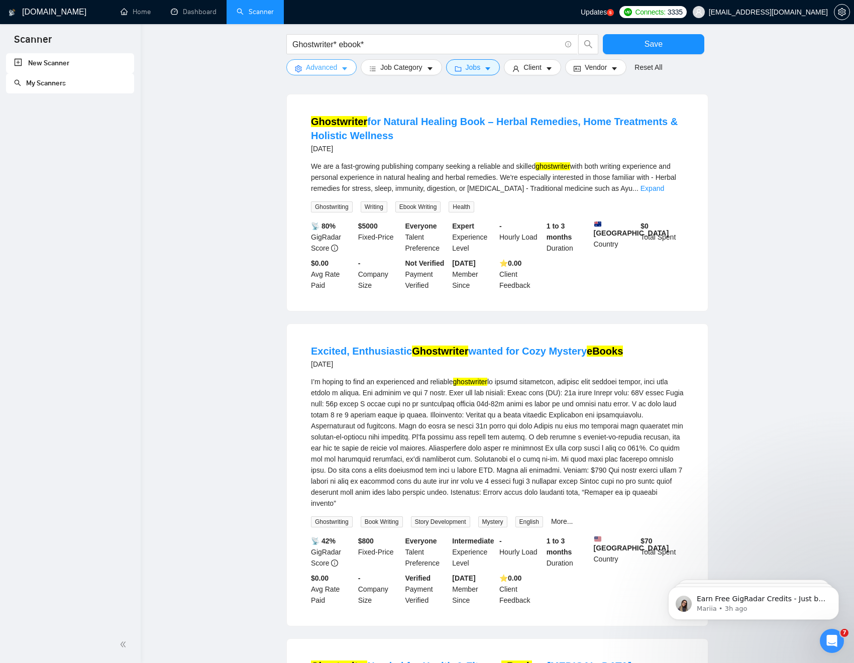
click at [332, 68] on span "Advanced" at bounding box center [321, 67] width 31 height 11
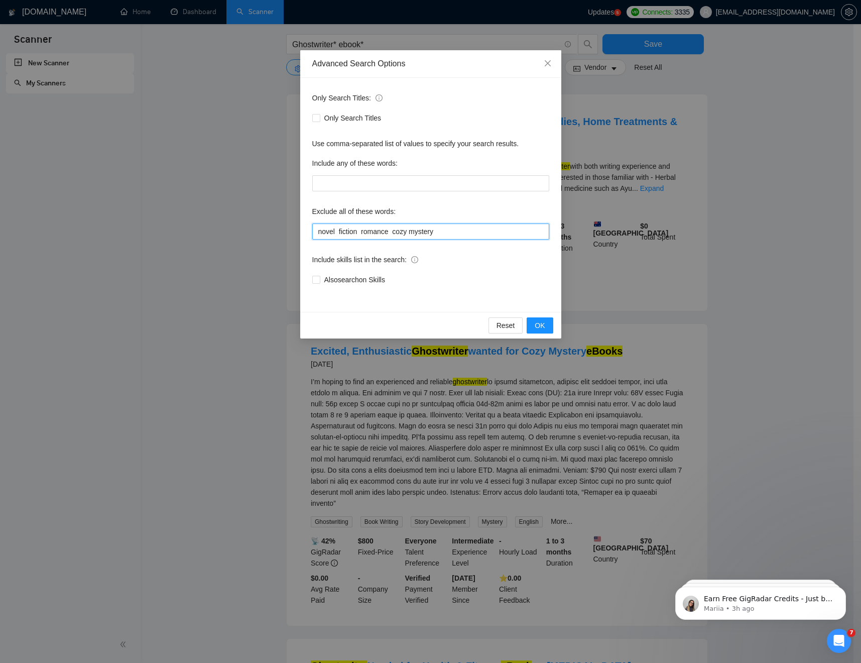
click at [336, 233] on input "novel fiction romance cozy mystery" at bounding box center [430, 231] width 237 height 16
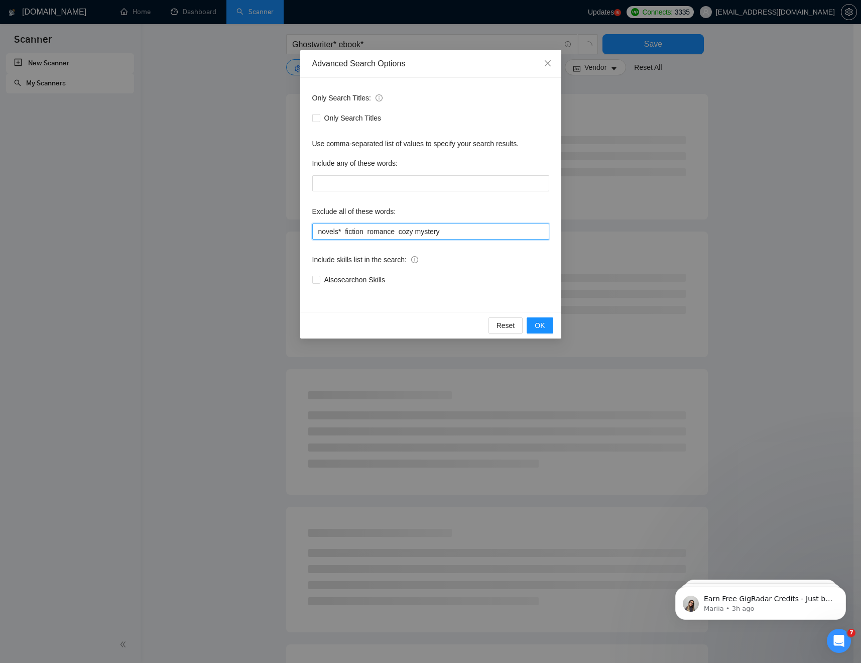
click at [367, 232] on input "novels* fiction romance cozy mystery" at bounding box center [430, 231] width 237 height 16
click at [398, 231] on input "novels* fiction romance cozy mystery" at bounding box center [430, 231] width 237 height 16
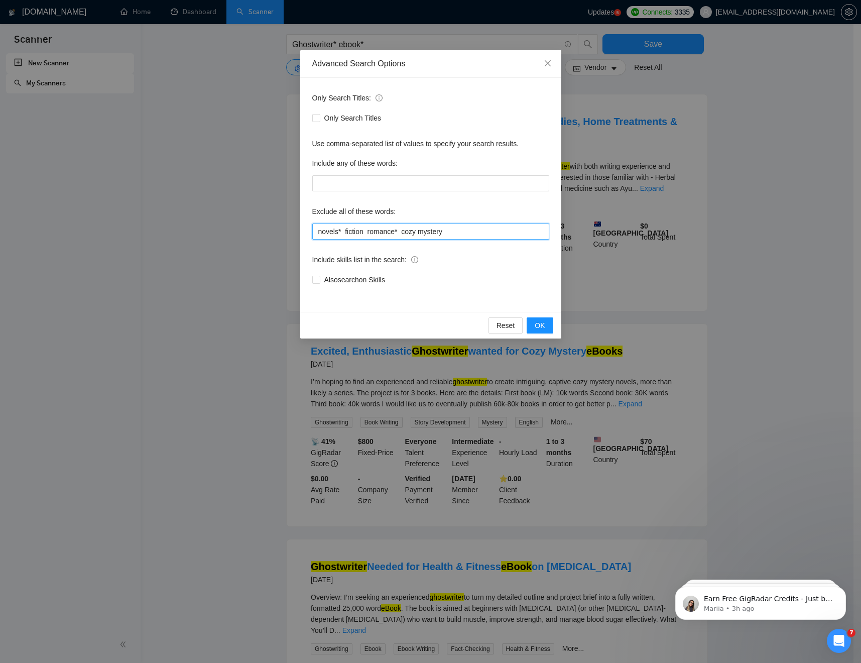
drag, startPoint x: 422, startPoint y: 232, endPoint x: 434, endPoint y: 235, distance: 12.8
click at [422, 232] on input "novels* fiction romance* cozy mystery" at bounding box center [430, 231] width 237 height 16
click at [405, 231] on input "novels* fiction romance* cozy mystery" at bounding box center [430, 231] width 237 height 16
click at [463, 231] on input "novels* fiction romance* (cozy mystery" at bounding box center [430, 231] width 237 height 16
type input "novels* fiction romance* (cozy mystery*)"
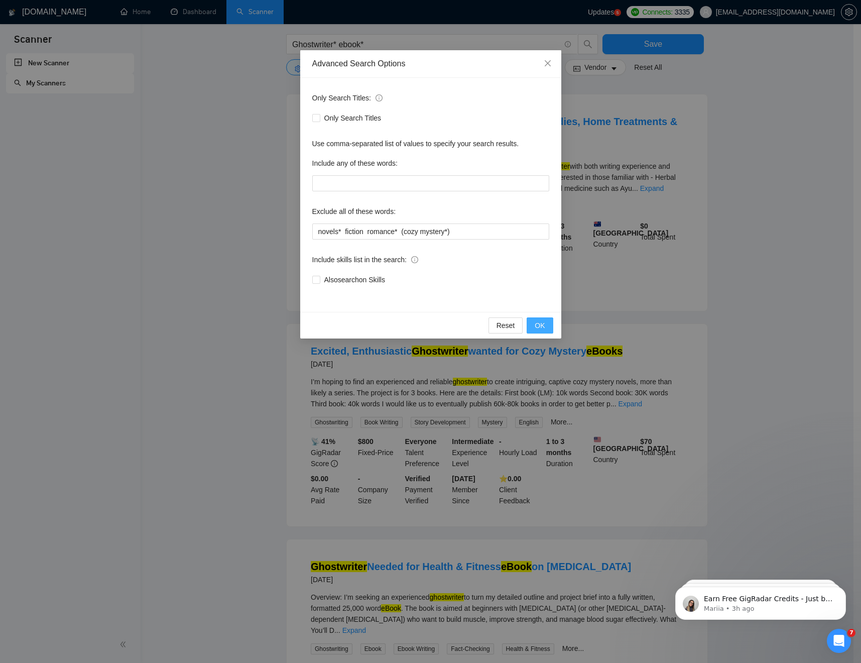
click at [536, 320] on span "OK" at bounding box center [540, 325] width 10 height 11
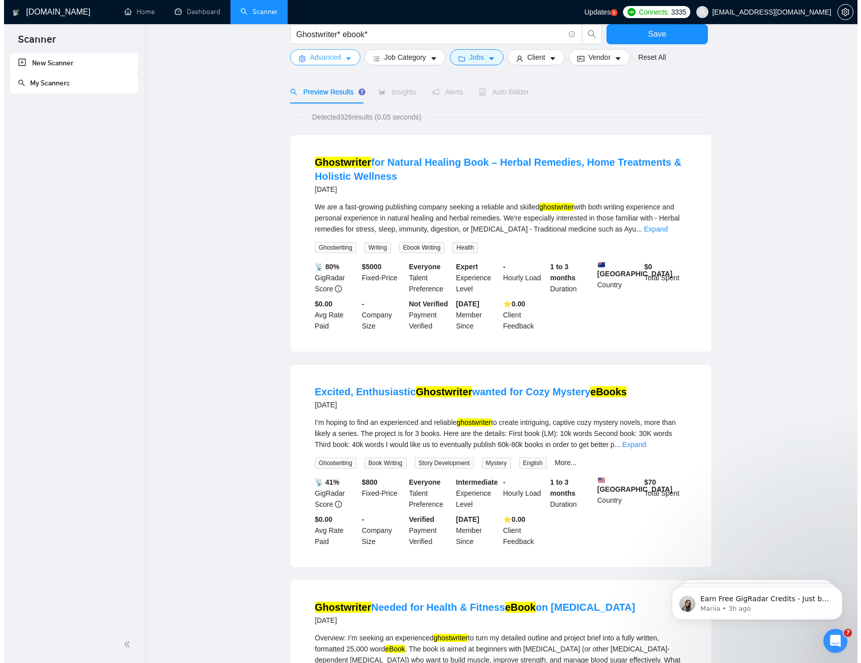
scroll to position [0, 0]
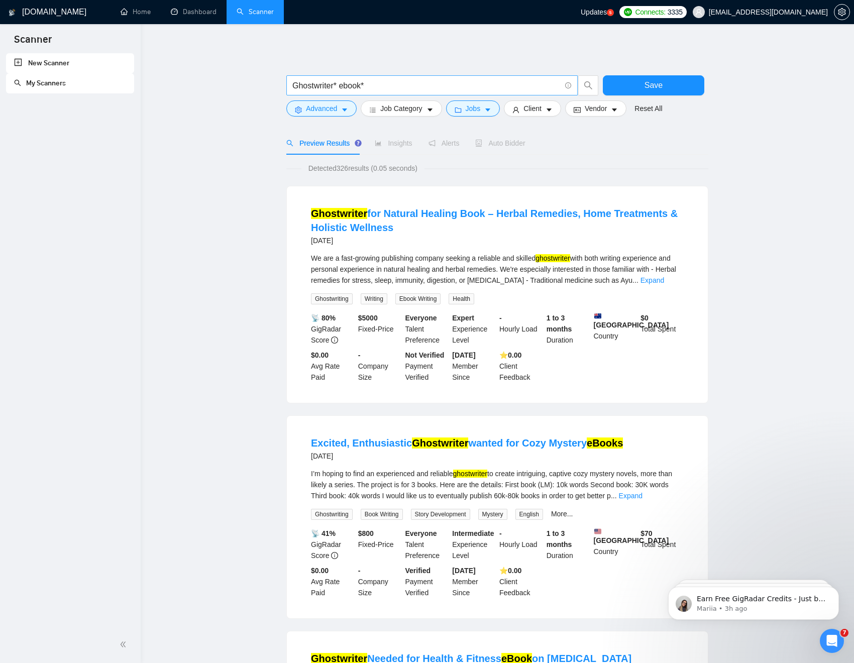
click at [379, 83] on input "Ghostwriter* ebook*" at bounding box center [426, 85] width 268 height 13
type input "Ghostwriter* ebook*"
click at [541, 109] on span "Client" at bounding box center [532, 108] width 18 height 11
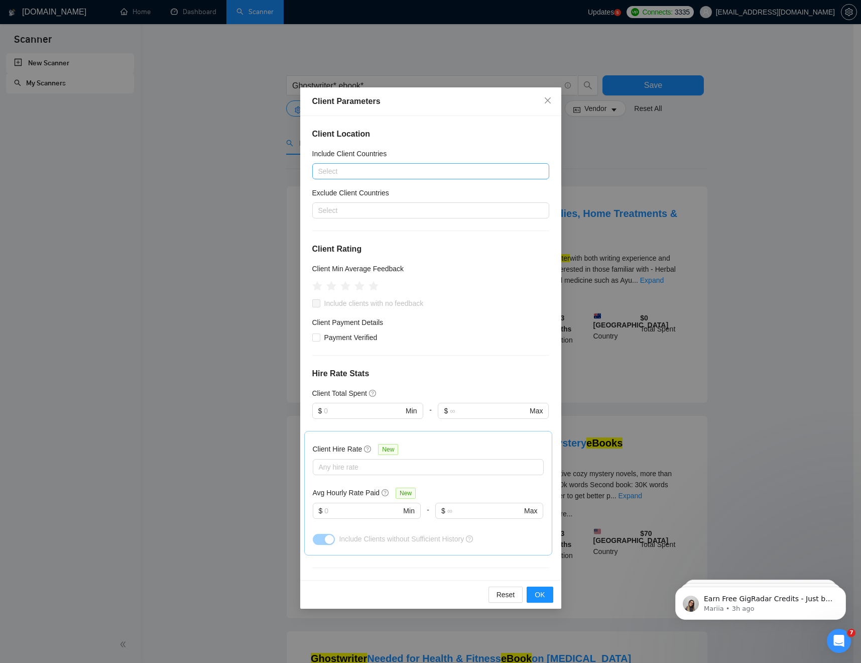
click at [395, 171] on div at bounding box center [426, 171] width 222 height 12
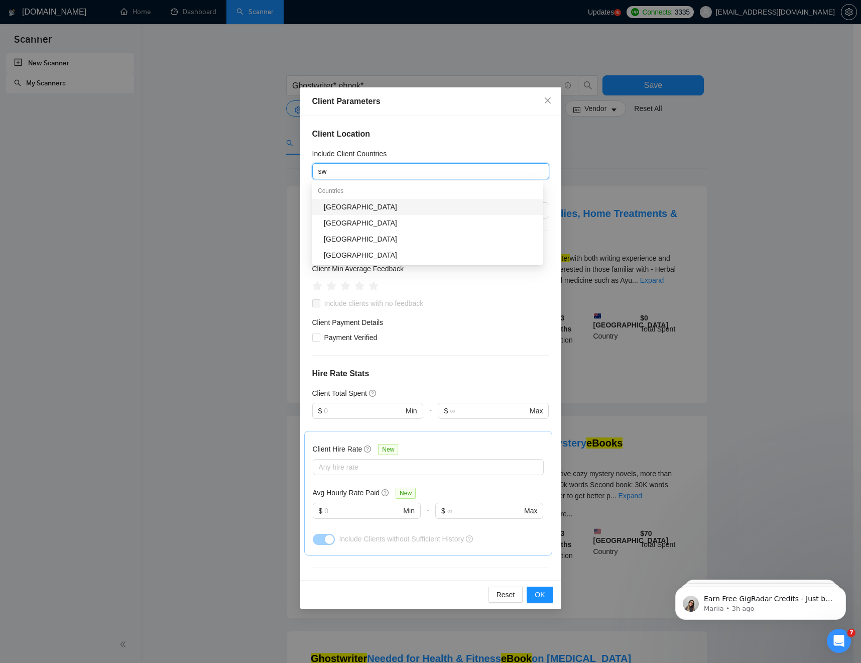
type input "swi"
click at [335, 208] on div "[GEOGRAPHIC_DATA]" at bounding box center [430, 206] width 213 height 11
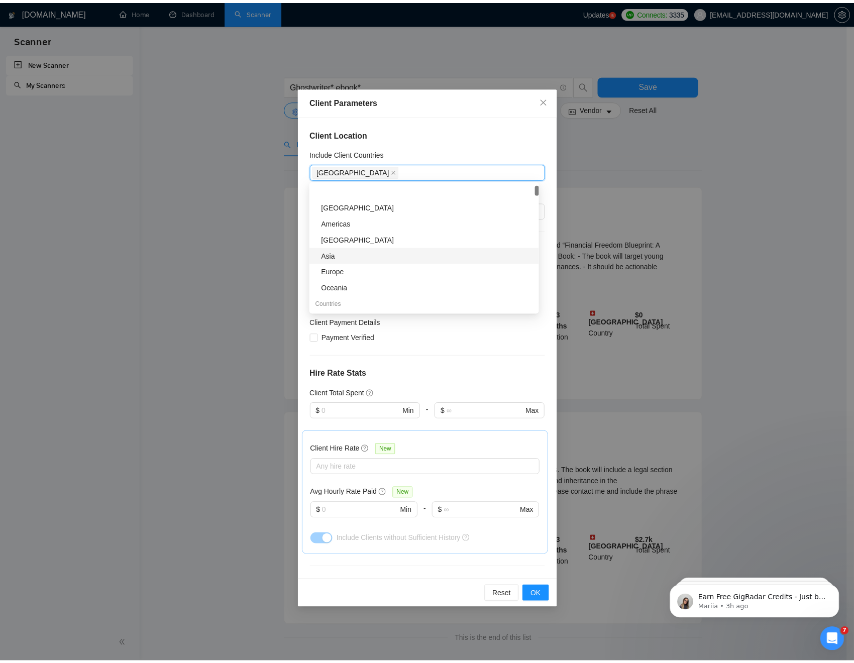
scroll to position [27, 0]
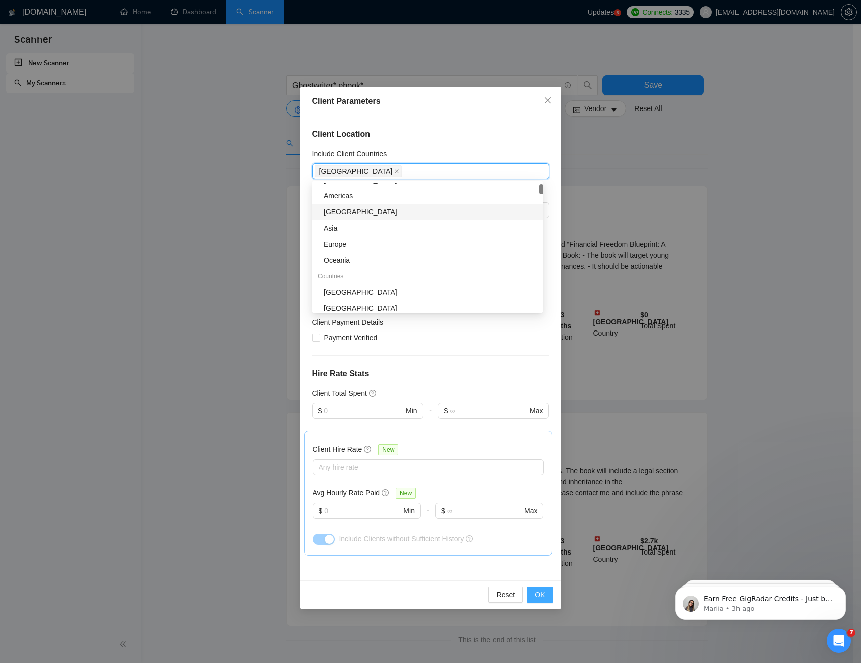
click at [549, 506] on button "OK" at bounding box center [540, 595] width 26 height 16
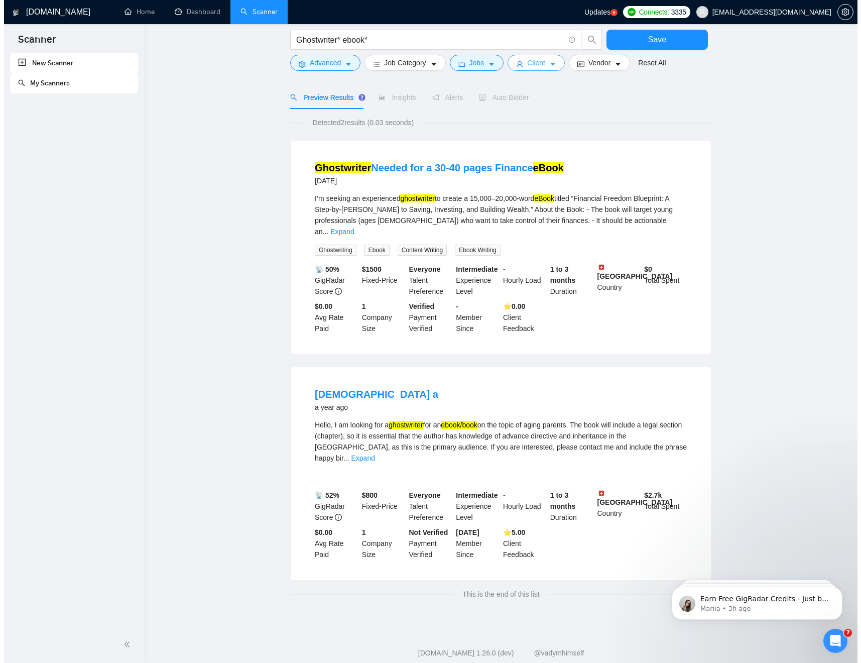
scroll to position [0, 0]
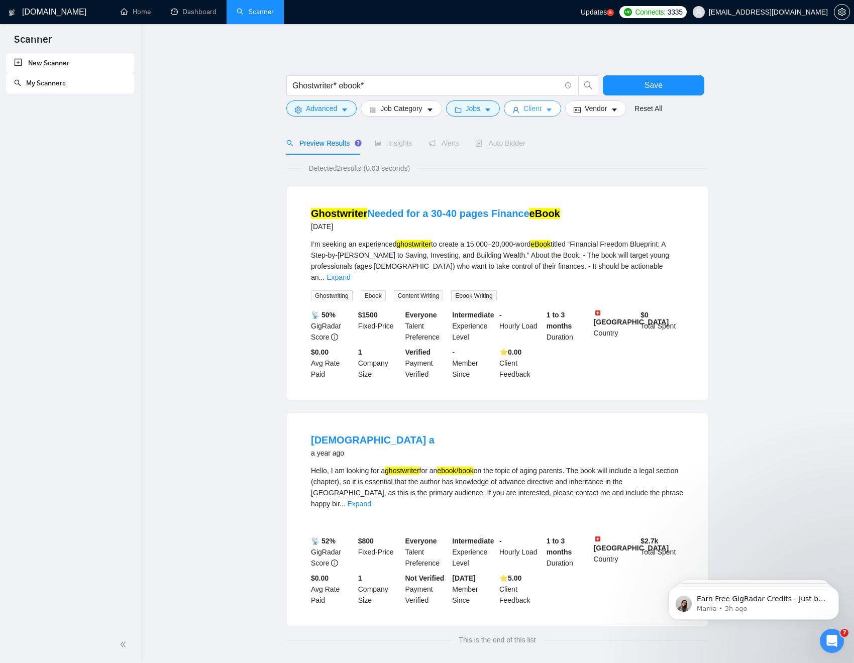
click at [551, 109] on icon "caret-down" at bounding box center [548, 109] width 5 height 3
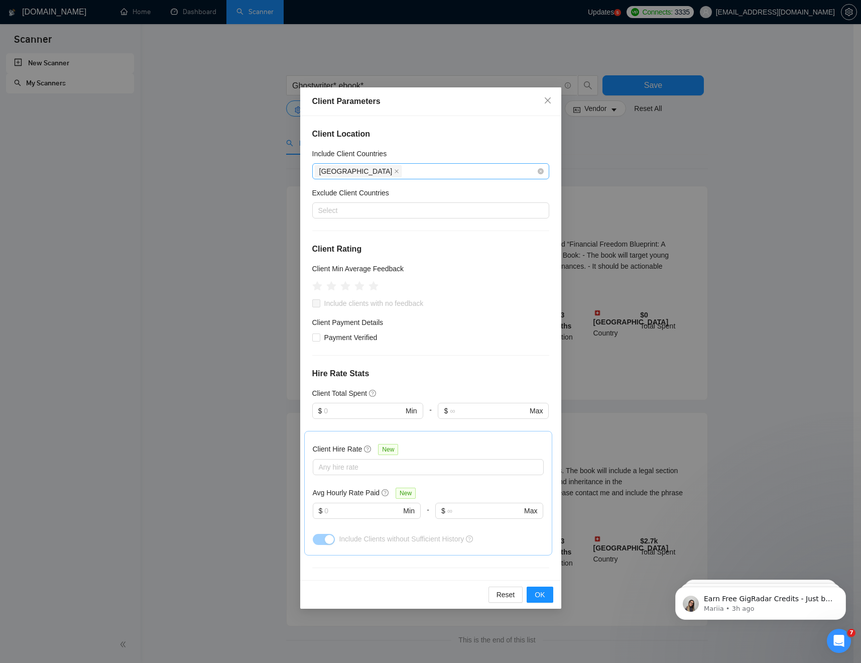
click at [392, 167] on div "[GEOGRAPHIC_DATA]" at bounding box center [426, 171] width 222 height 14
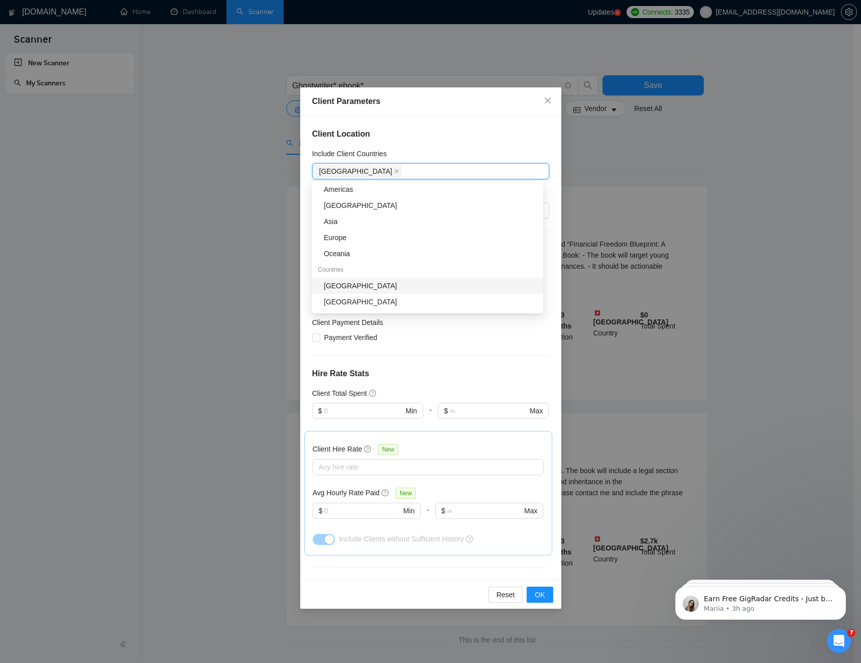
click at [353, 282] on div "[GEOGRAPHIC_DATA]" at bounding box center [430, 285] width 213 height 11
click at [353, 279] on div "[GEOGRAPHIC_DATA]" at bounding box center [427, 285] width 231 height 16
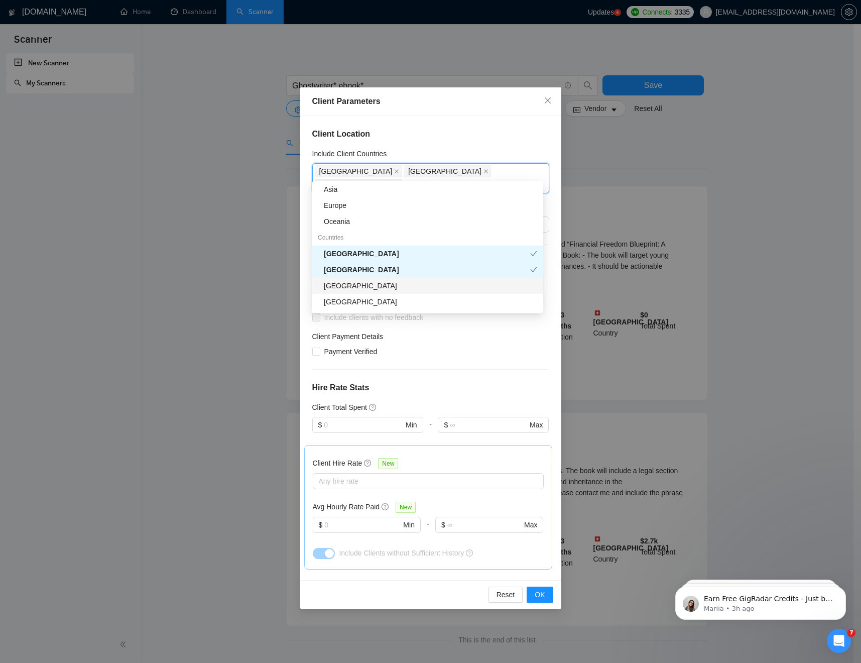
scroll to position [73, 0]
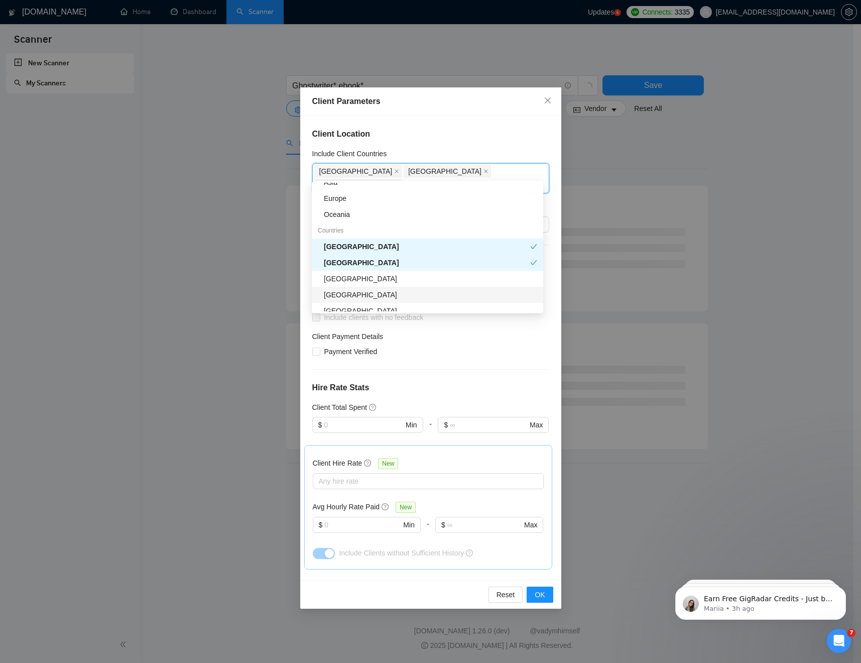
click at [350, 293] on div "[GEOGRAPHIC_DATA]" at bounding box center [430, 294] width 213 height 11
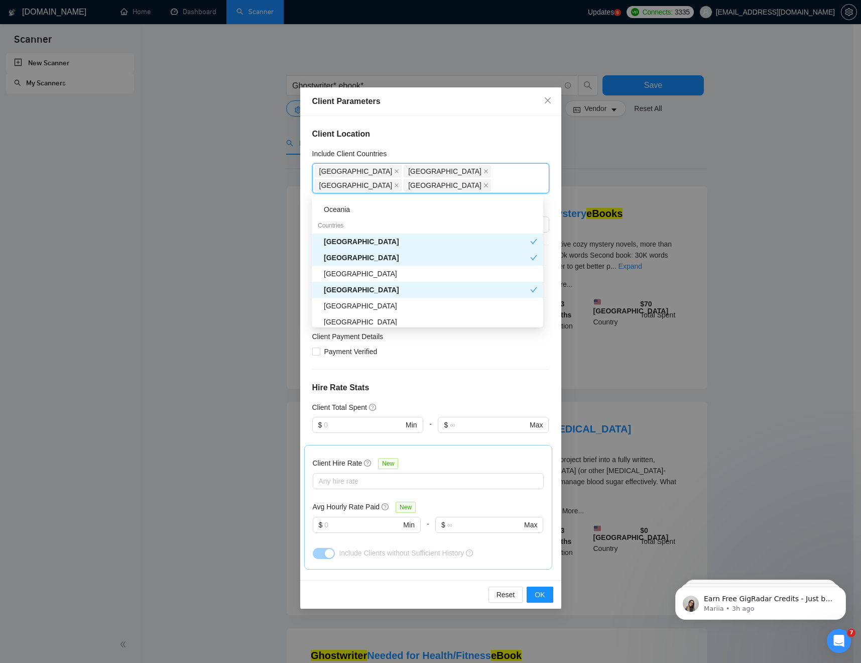
scroll to position [111, 0]
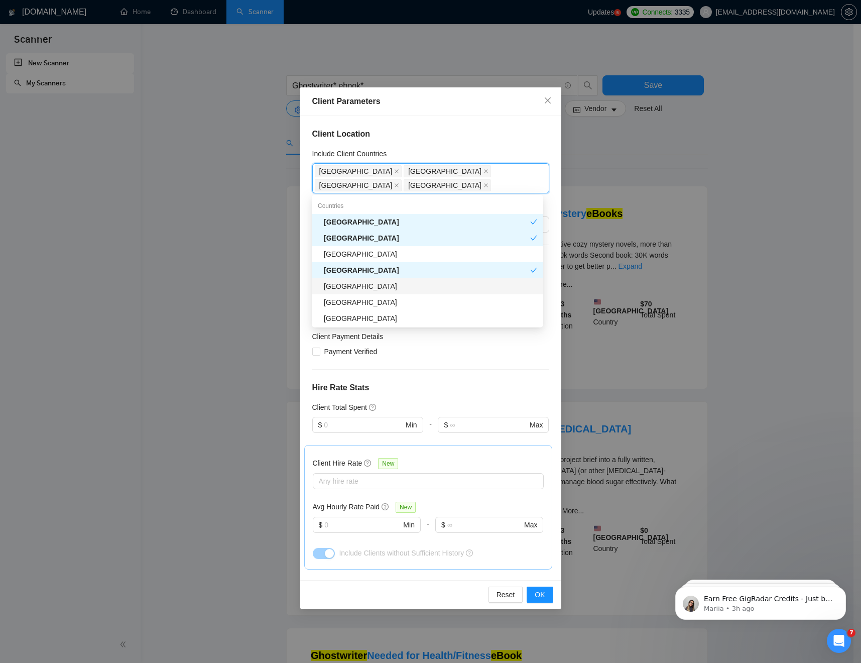
click at [347, 289] on div "[GEOGRAPHIC_DATA]" at bounding box center [430, 286] width 213 height 11
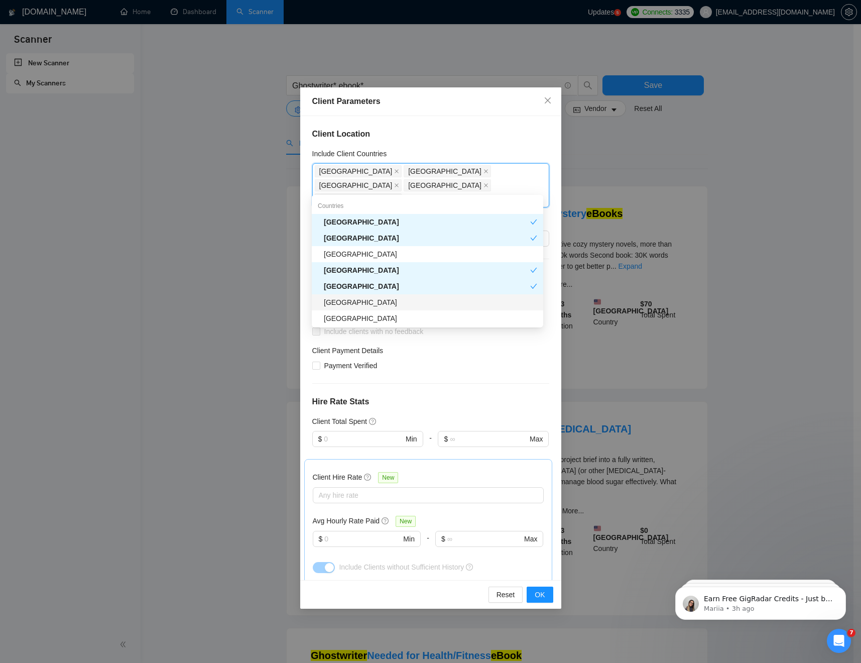
click at [344, 301] on div "[GEOGRAPHIC_DATA]" at bounding box center [430, 302] width 213 height 11
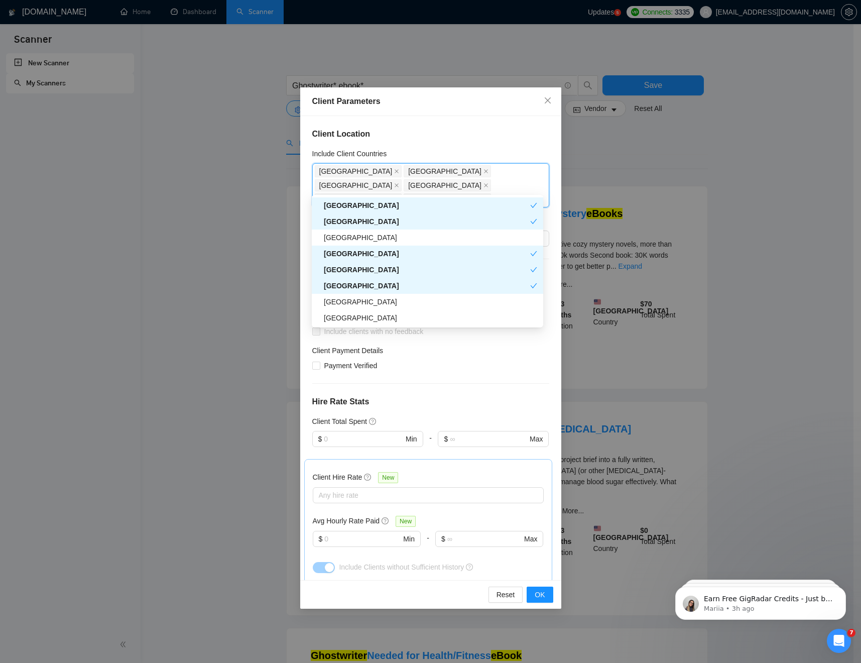
scroll to position [154, 0]
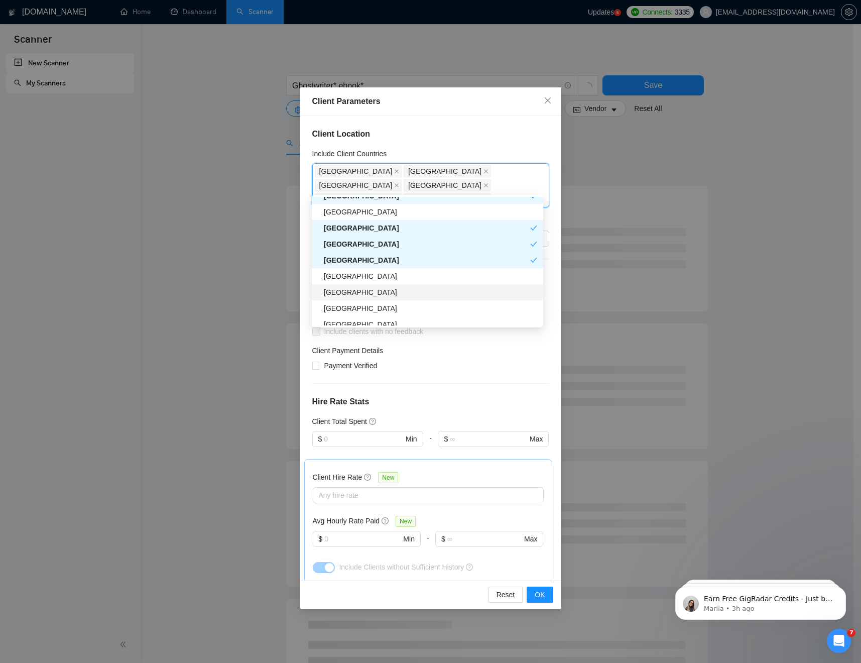
click at [344, 290] on div "[GEOGRAPHIC_DATA]" at bounding box center [430, 292] width 213 height 11
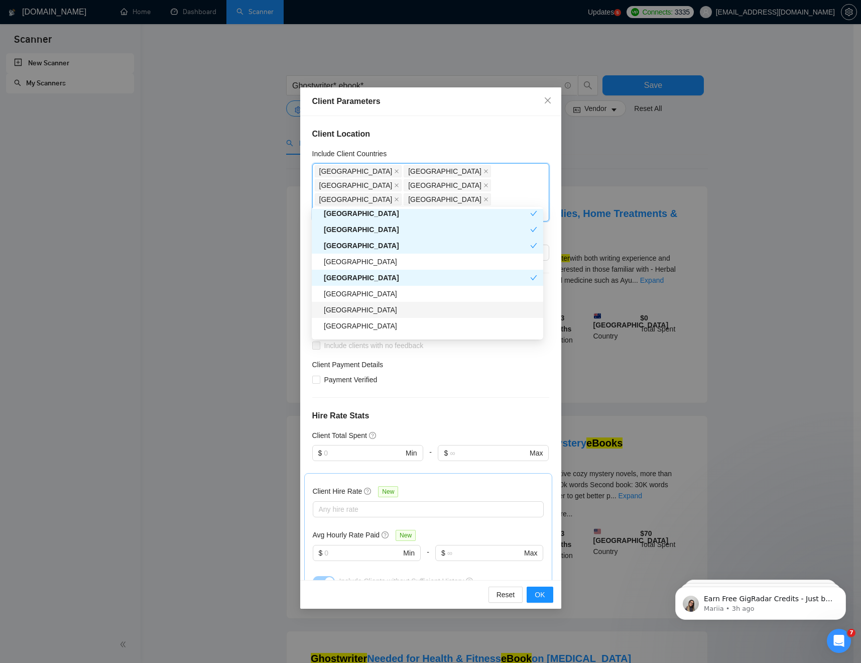
scroll to position [180, 0]
click at [364, 308] on div "[GEOGRAPHIC_DATA]" at bounding box center [430, 309] width 213 height 11
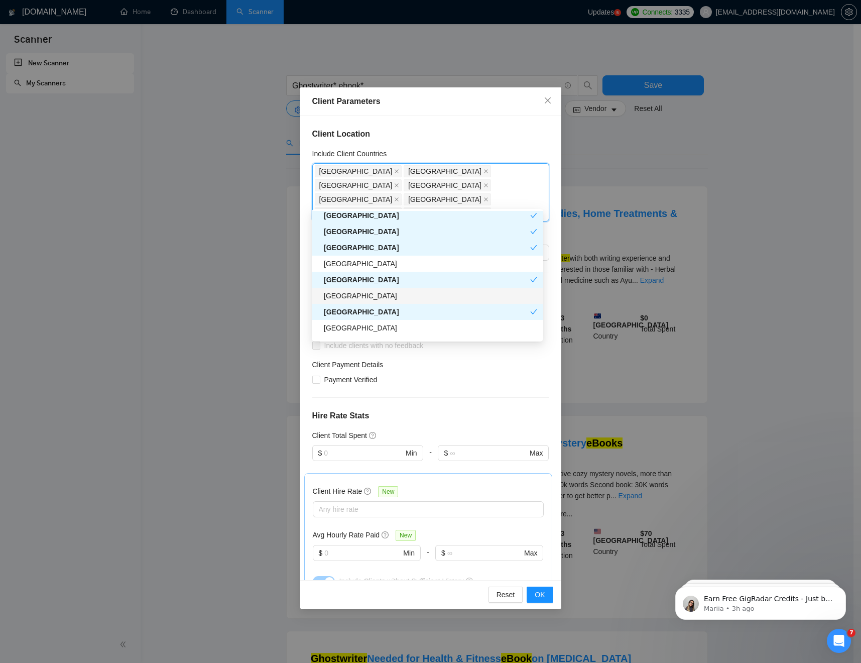
click at [361, 298] on div "[GEOGRAPHIC_DATA]" at bounding box center [430, 295] width 213 height 11
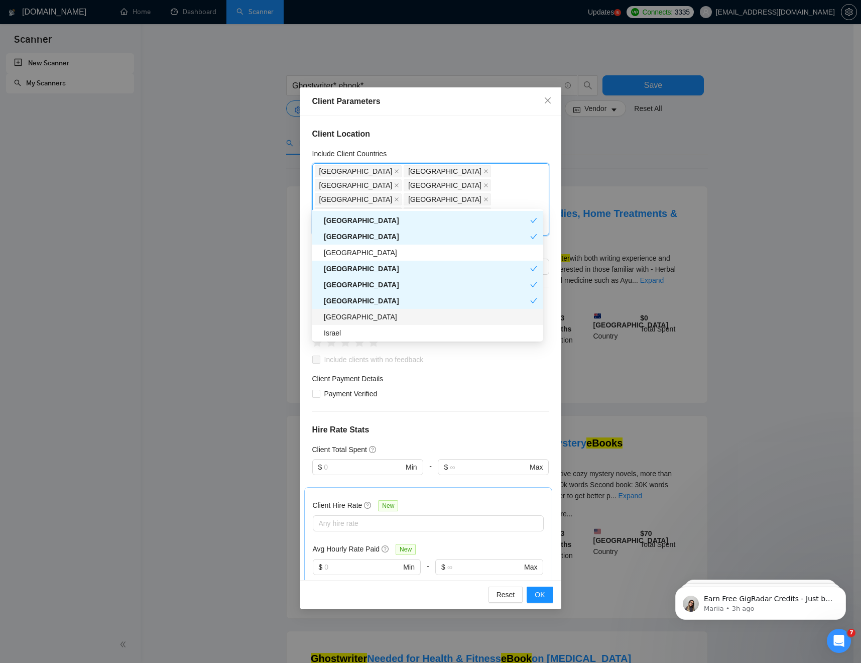
scroll to position [217, 0]
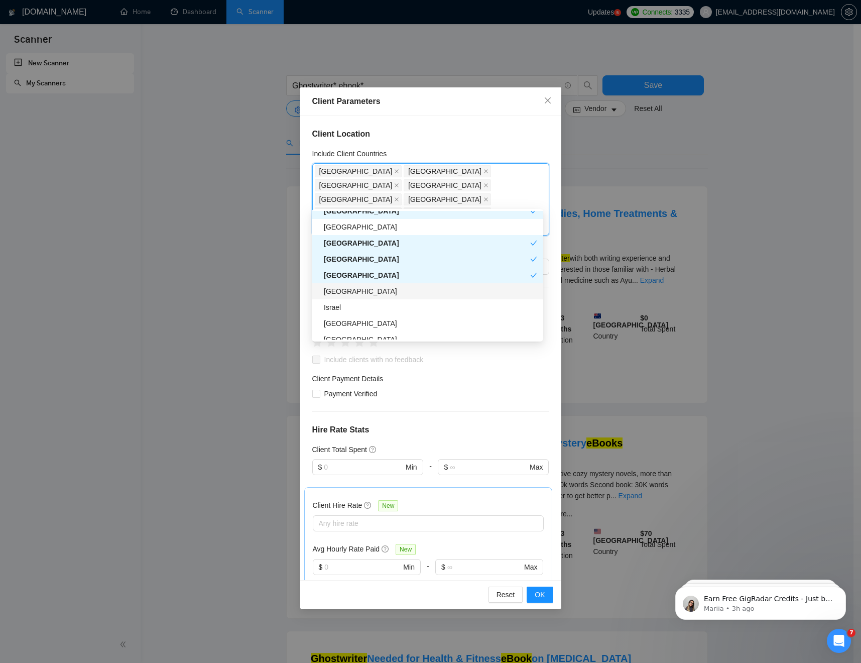
click at [356, 295] on div "[GEOGRAPHIC_DATA]" at bounding box center [430, 291] width 213 height 11
click at [353, 310] on div "Israel" at bounding box center [430, 307] width 213 height 11
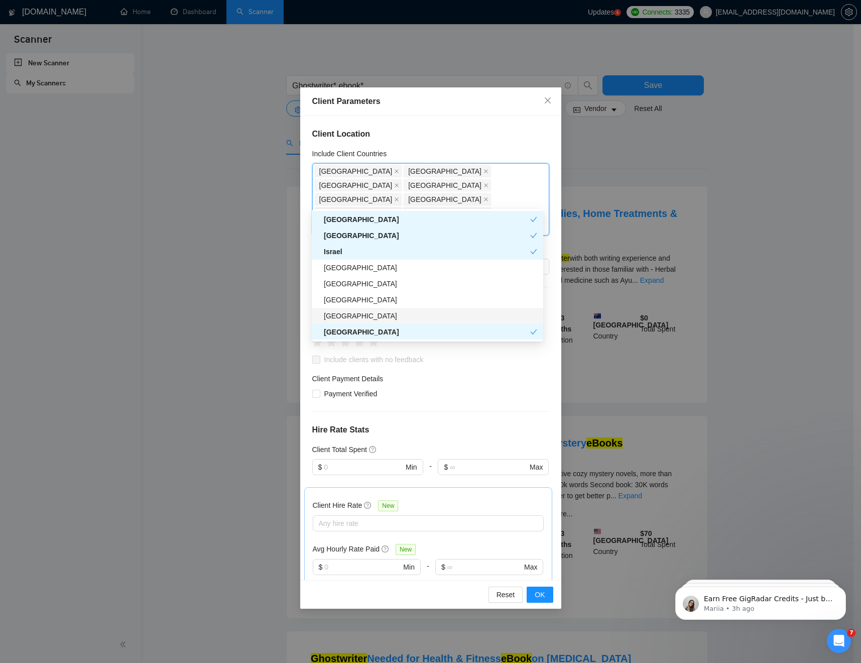
scroll to position [275, 0]
click at [355, 267] on div "[GEOGRAPHIC_DATA]" at bounding box center [430, 265] width 213 height 11
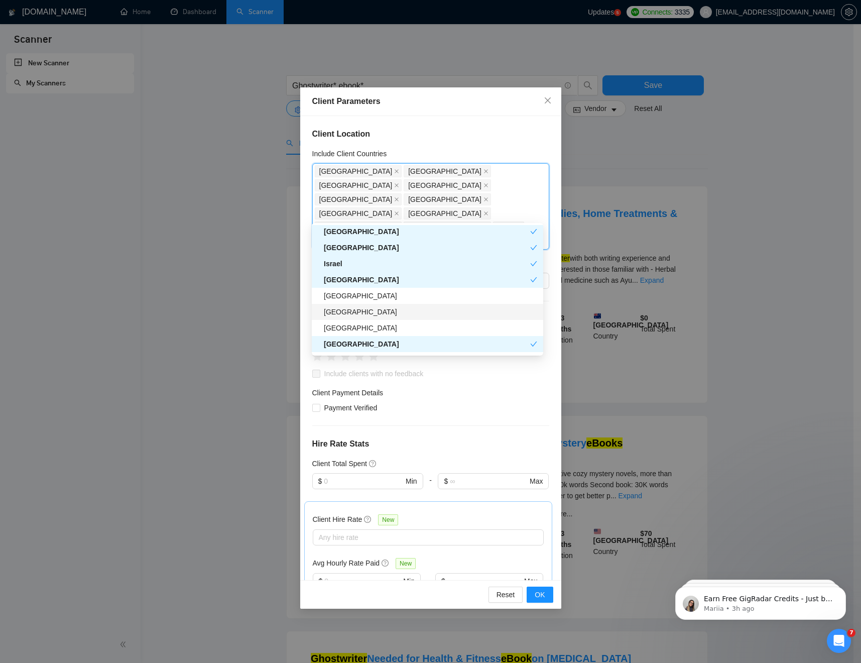
scroll to position [291, 0]
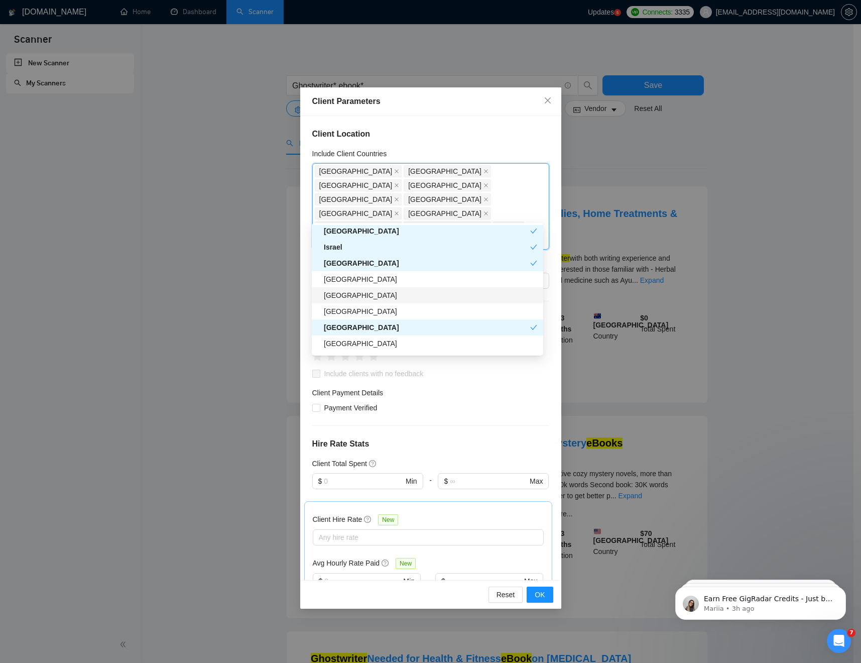
click at [344, 296] on div "[GEOGRAPHIC_DATA]" at bounding box center [430, 295] width 213 height 11
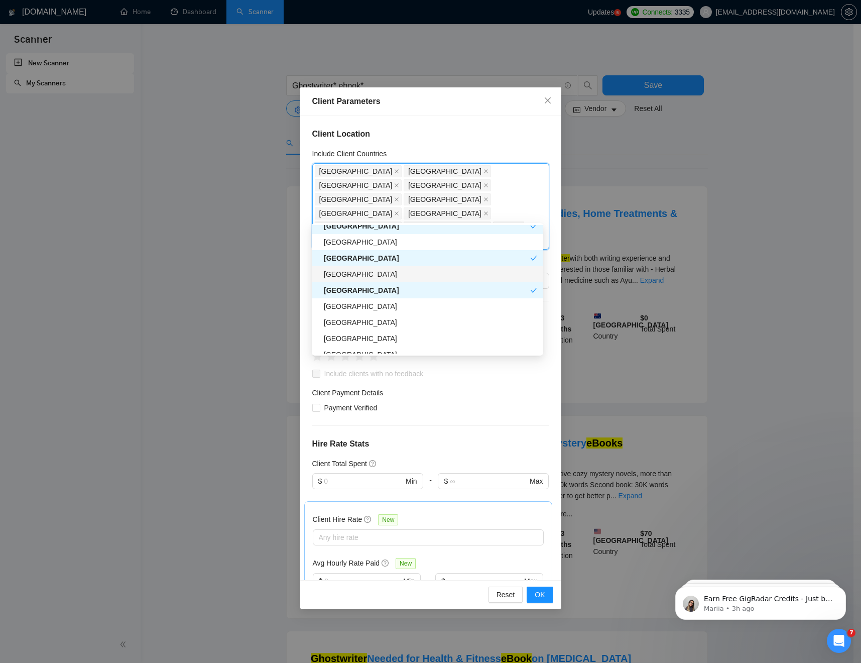
click at [343, 275] on div "[GEOGRAPHIC_DATA]" at bounding box center [430, 274] width 213 height 11
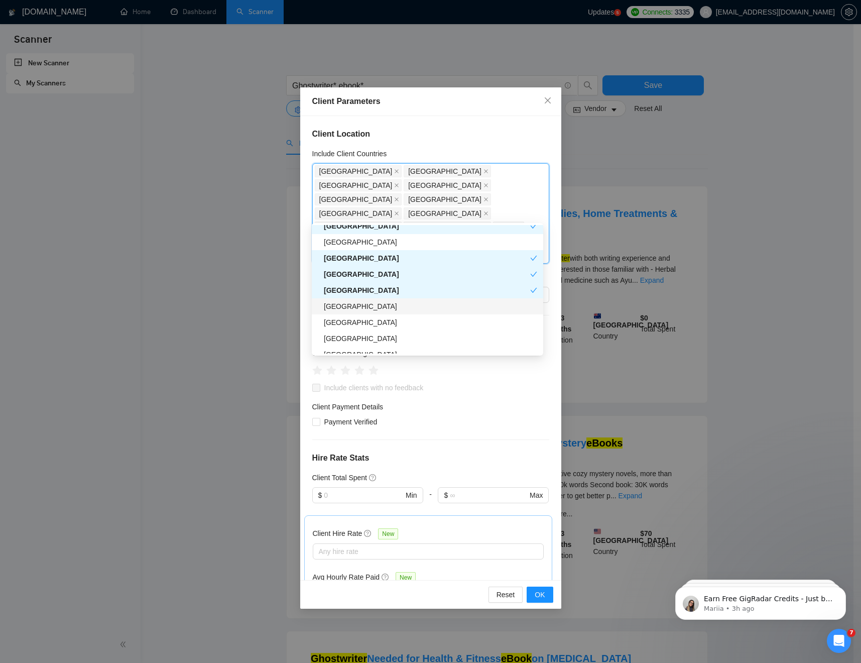
click at [343, 311] on div "[GEOGRAPHIC_DATA]" at bounding box center [430, 306] width 213 height 11
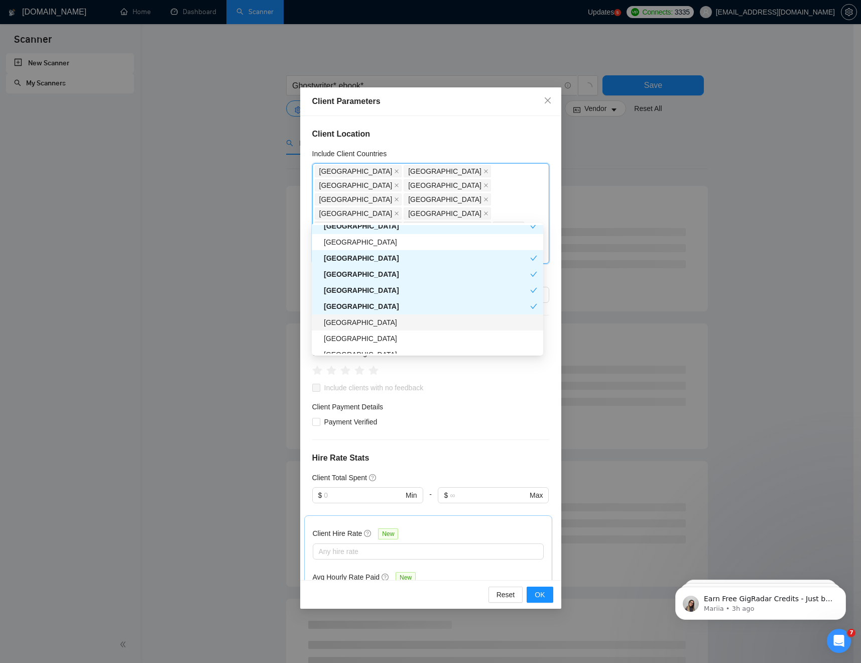
click at [343, 326] on div "[GEOGRAPHIC_DATA]" at bounding box center [430, 322] width 213 height 11
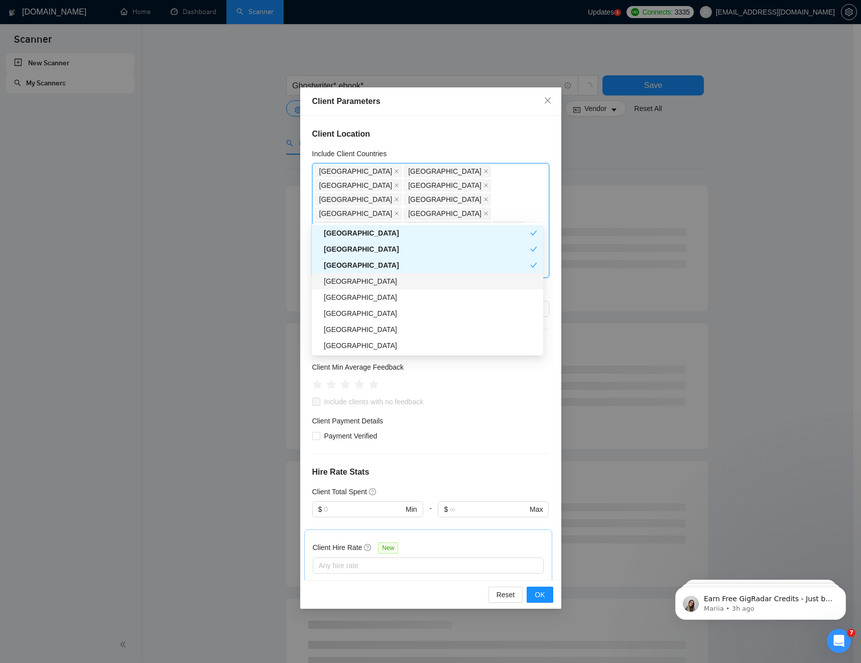
scroll to position [388, 0]
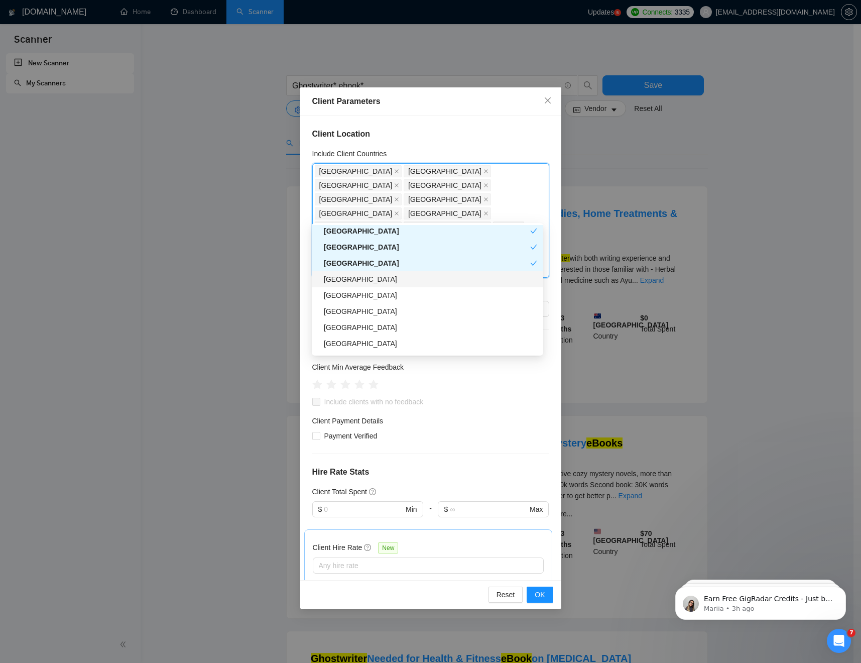
click at [341, 282] on div "[GEOGRAPHIC_DATA]" at bounding box center [430, 279] width 213 height 11
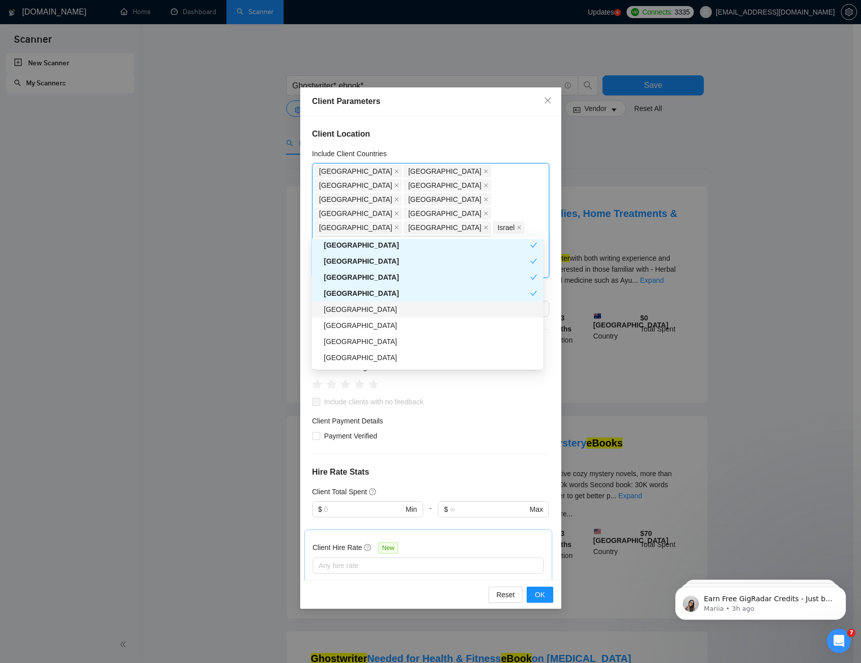
click at [344, 308] on div "[GEOGRAPHIC_DATA]" at bounding box center [430, 309] width 213 height 11
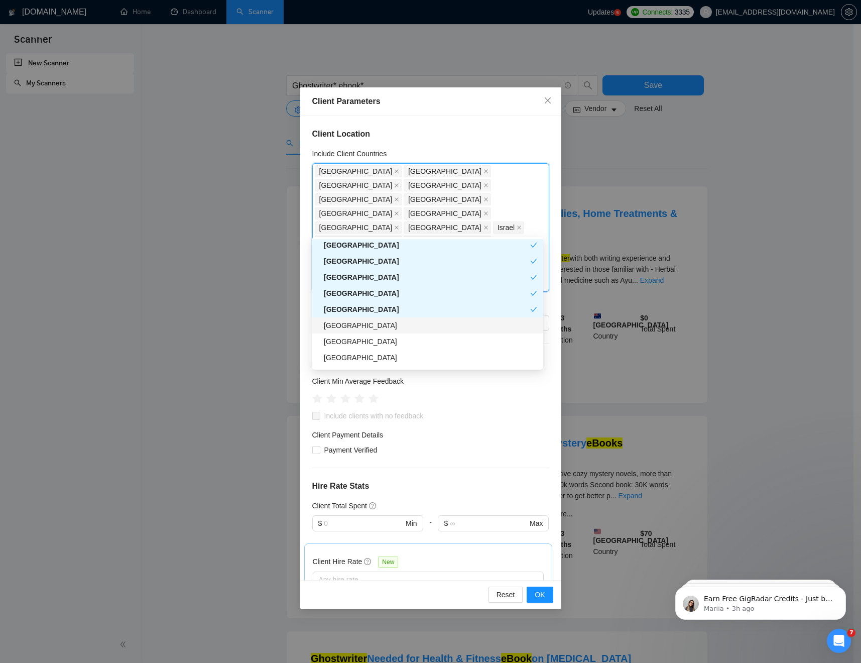
click at [343, 327] on div "[GEOGRAPHIC_DATA]" at bounding box center [430, 325] width 213 height 11
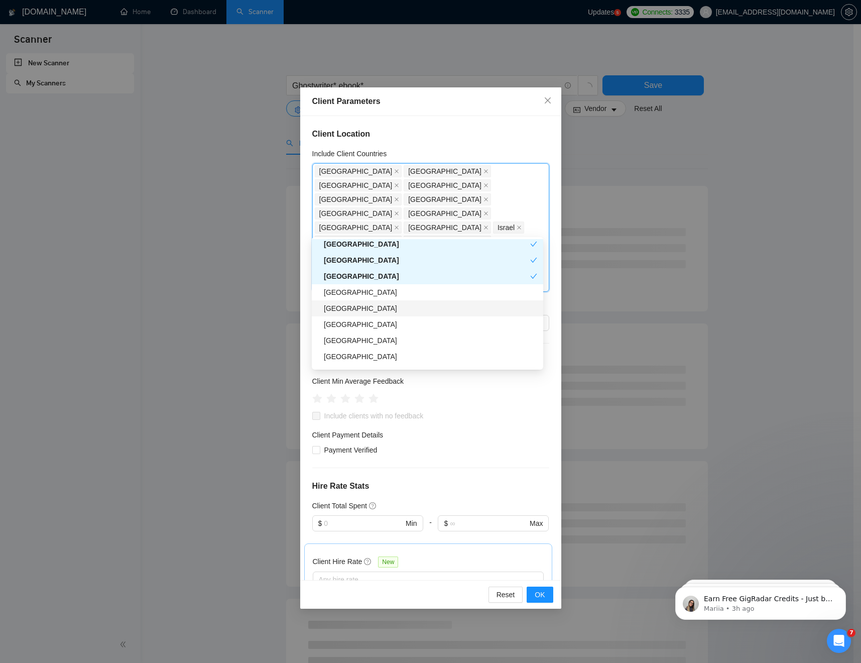
click at [347, 309] on div "[GEOGRAPHIC_DATA]" at bounding box center [430, 308] width 213 height 11
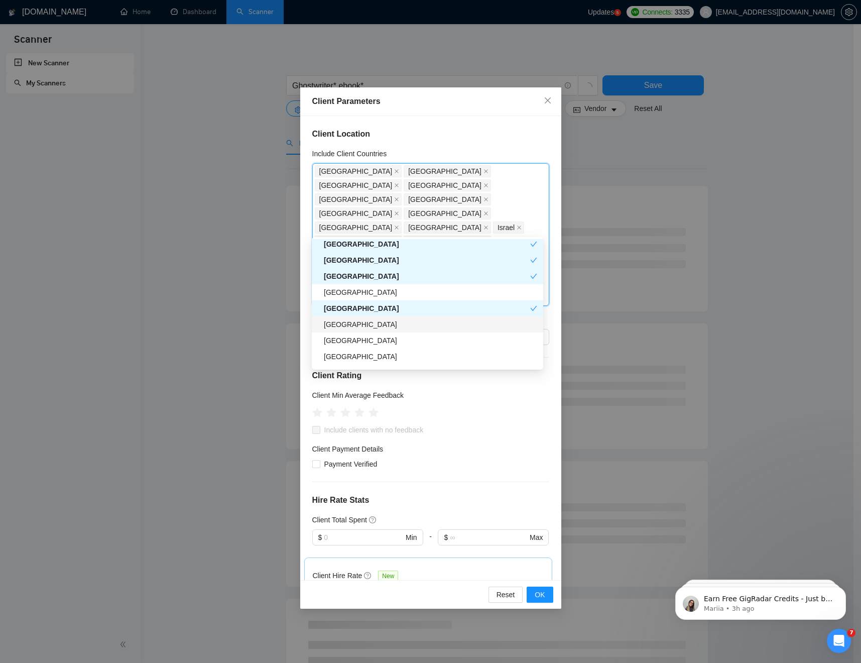
click at [347, 328] on div "[GEOGRAPHIC_DATA]" at bounding box center [430, 324] width 213 height 11
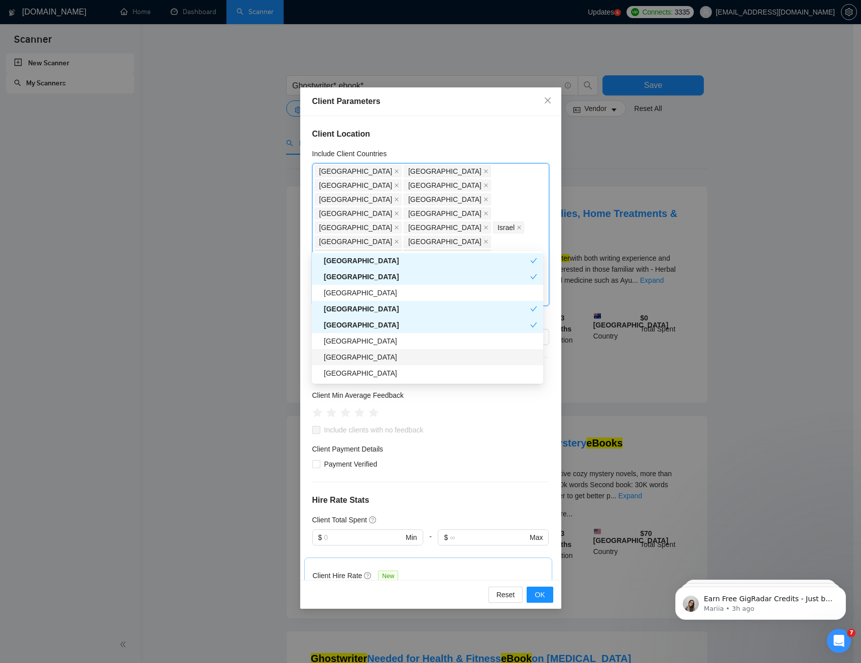
scroll to position [476, 0]
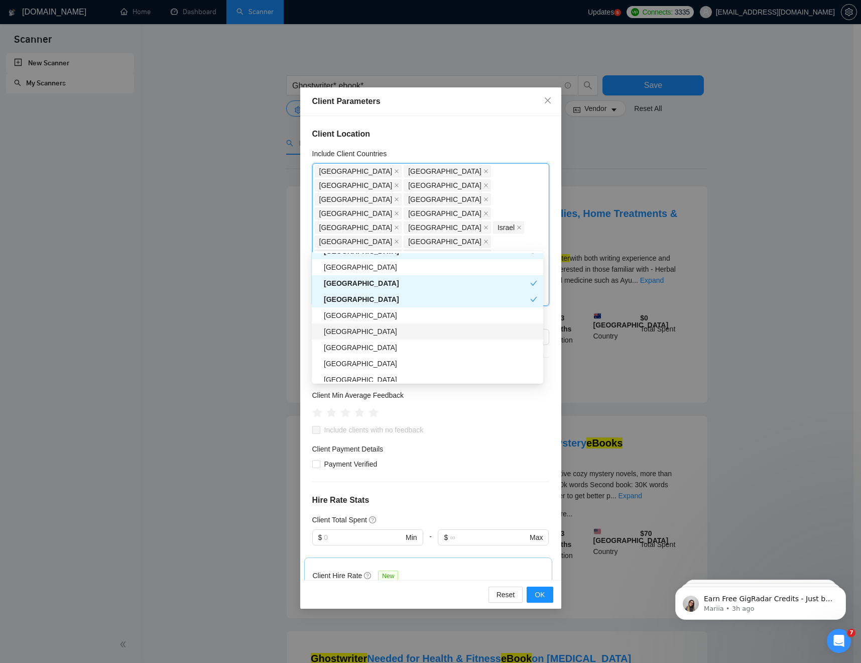
drag, startPoint x: 343, startPoint y: 333, endPoint x: 347, endPoint y: 344, distance: 11.6
click at [343, 333] on div "[GEOGRAPHIC_DATA]" at bounding box center [430, 331] width 213 height 11
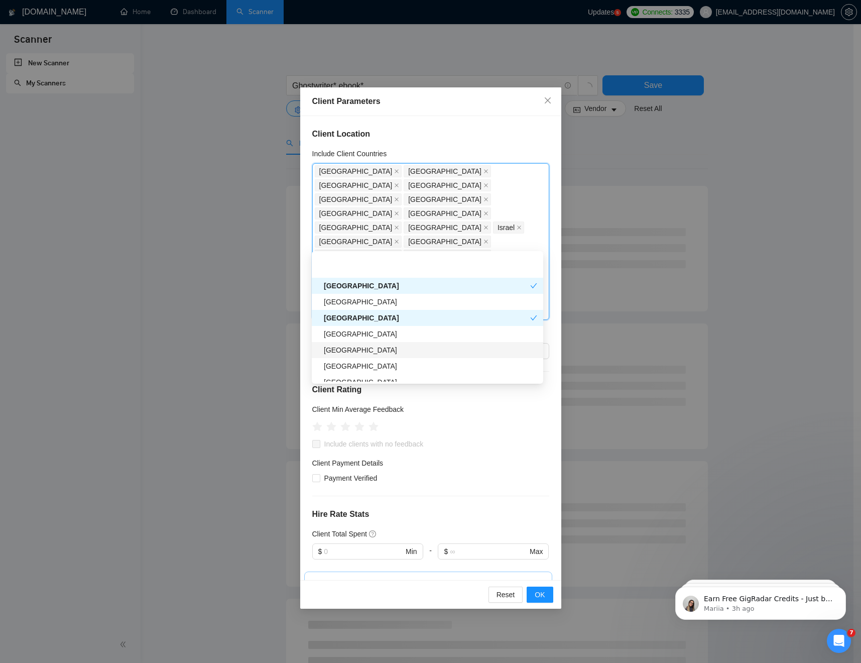
scroll to position [515, 0]
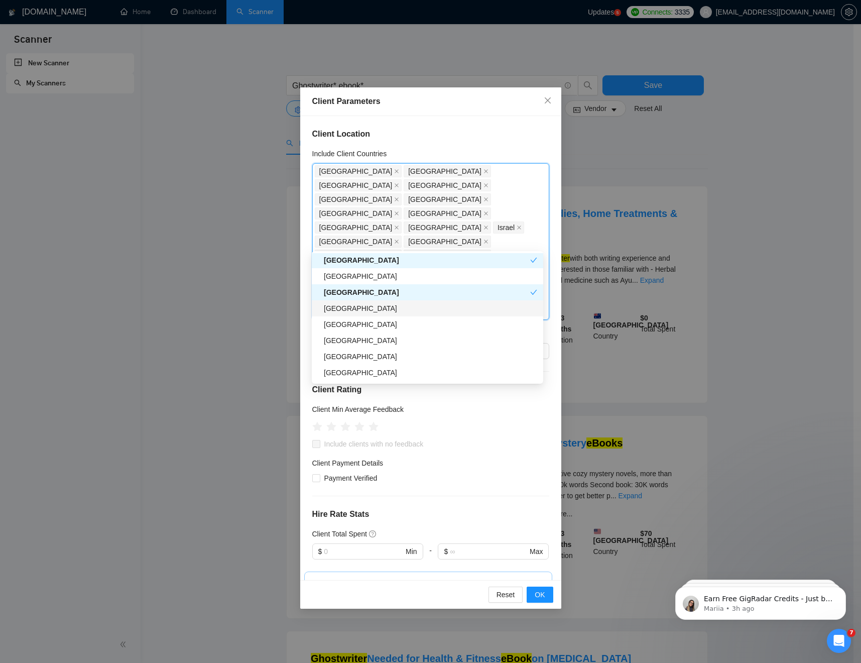
click at [343, 310] on div "[GEOGRAPHIC_DATA]" at bounding box center [430, 308] width 213 height 11
click at [348, 324] on div "[GEOGRAPHIC_DATA]" at bounding box center [430, 324] width 213 height 11
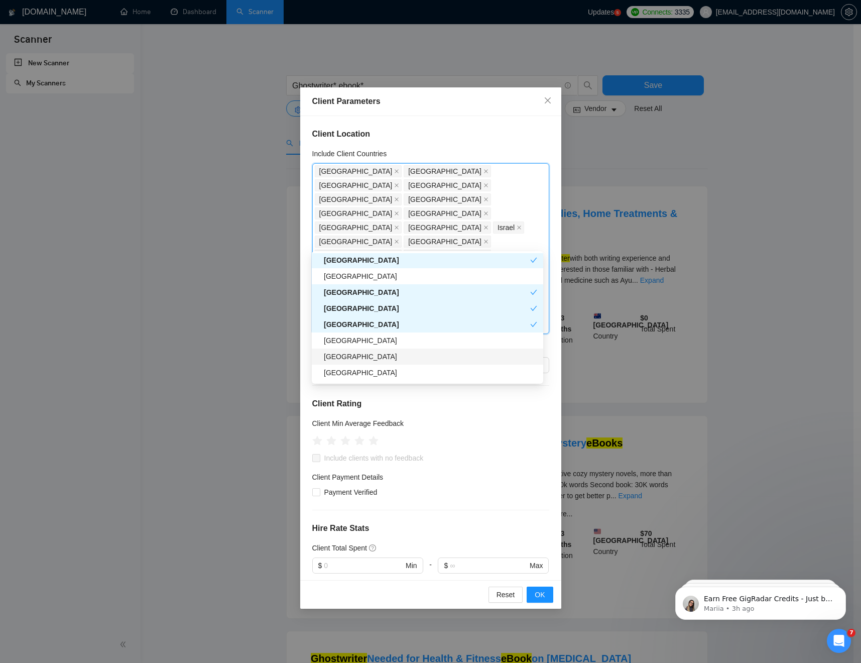
scroll to position [526, 0]
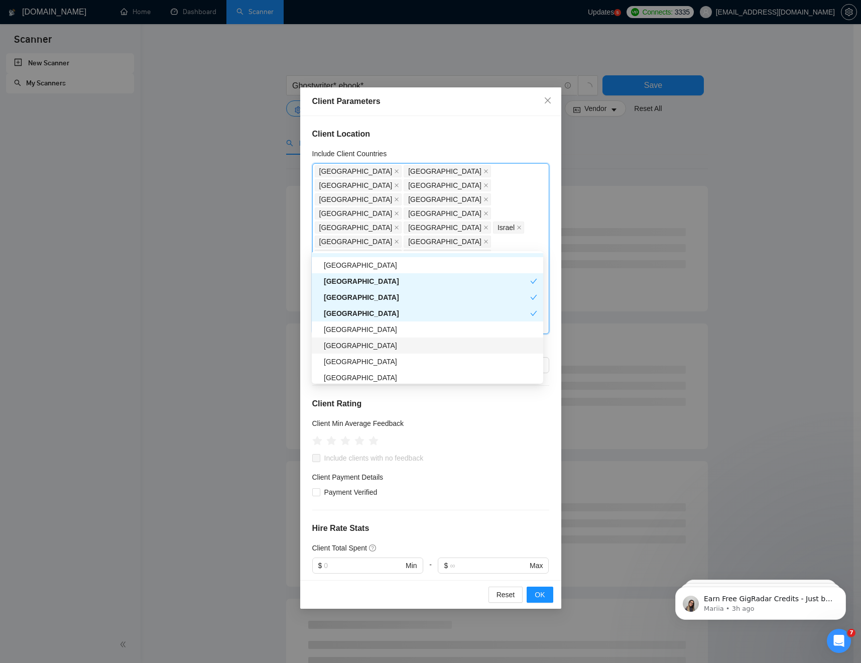
click at [361, 343] on div "[GEOGRAPHIC_DATA]" at bounding box center [430, 345] width 213 height 11
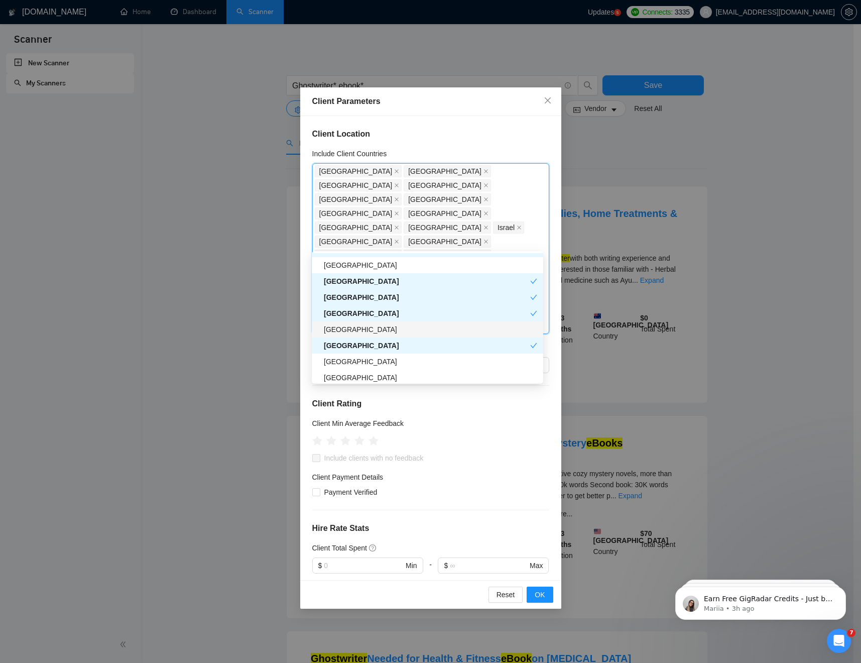
click at [362, 332] on div "[GEOGRAPHIC_DATA]" at bounding box center [430, 329] width 213 height 11
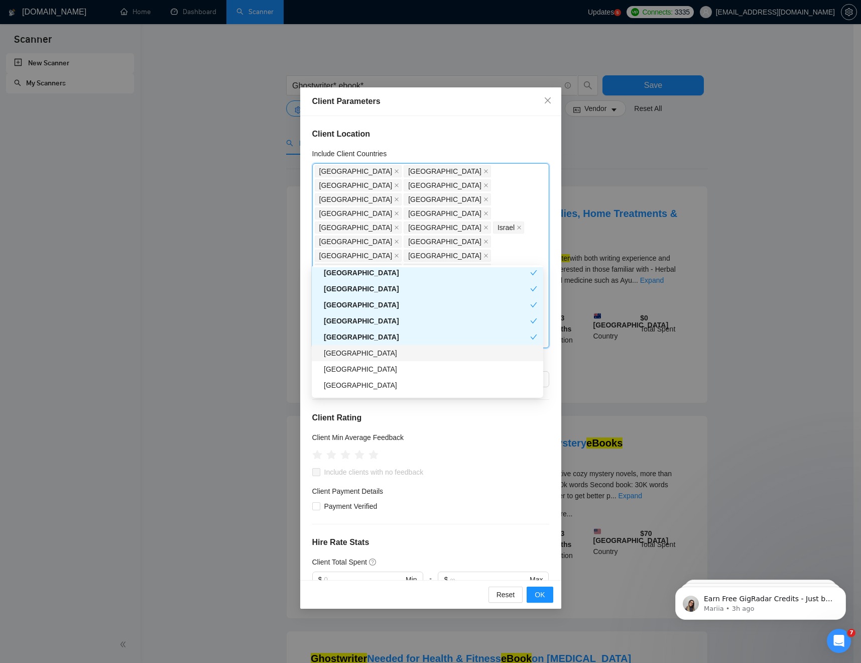
scroll to position [574, 0]
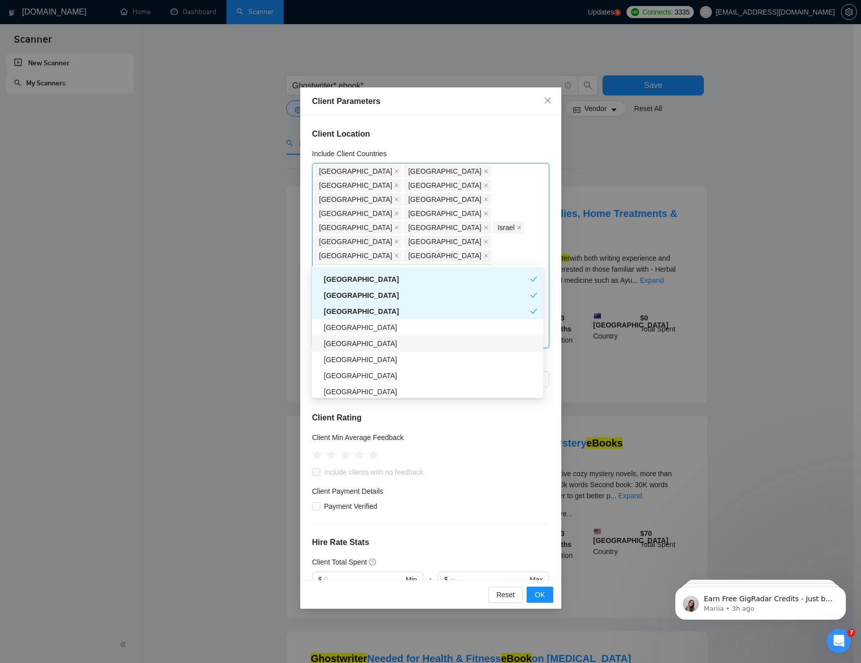
drag, startPoint x: 351, startPoint y: 344, endPoint x: 350, endPoint y: 349, distance: 5.6
click at [351, 344] on div "[GEOGRAPHIC_DATA]" at bounding box center [430, 343] width 213 height 11
click at [350, 362] on div "[GEOGRAPHIC_DATA]" at bounding box center [430, 359] width 213 height 11
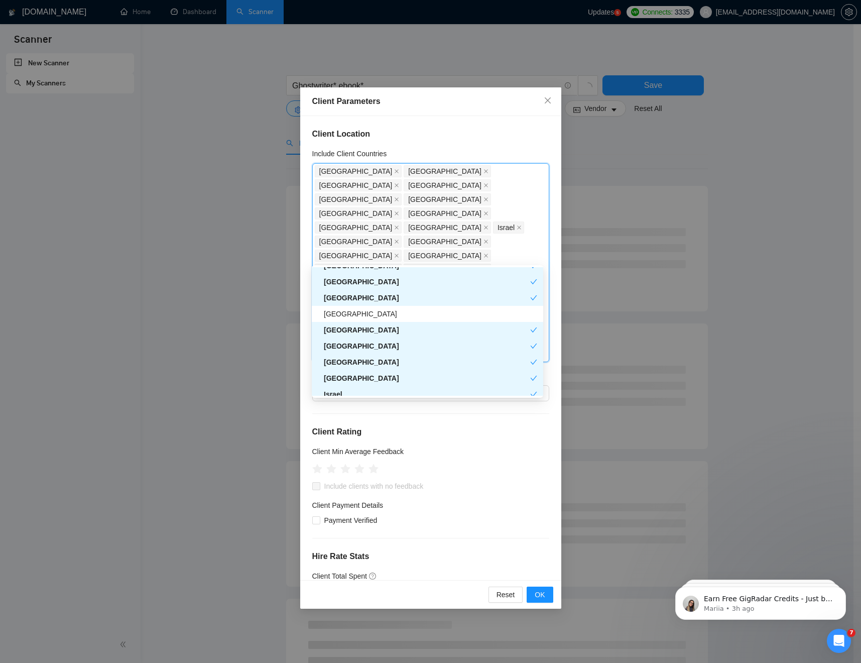
scroll to position [0, 0]
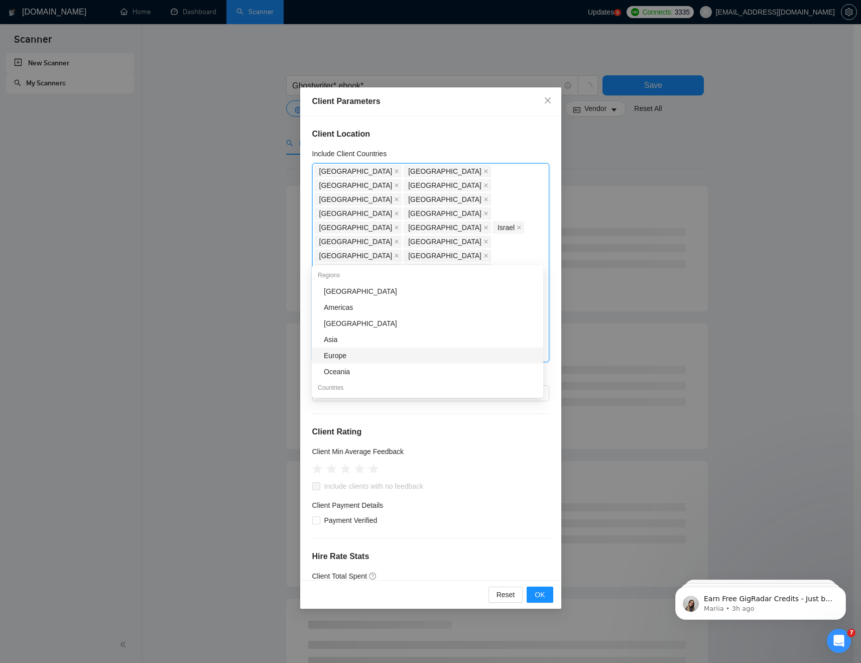
click at [345, 351] on div "Europe" at bounding box center [430, 355] width 213 height 11
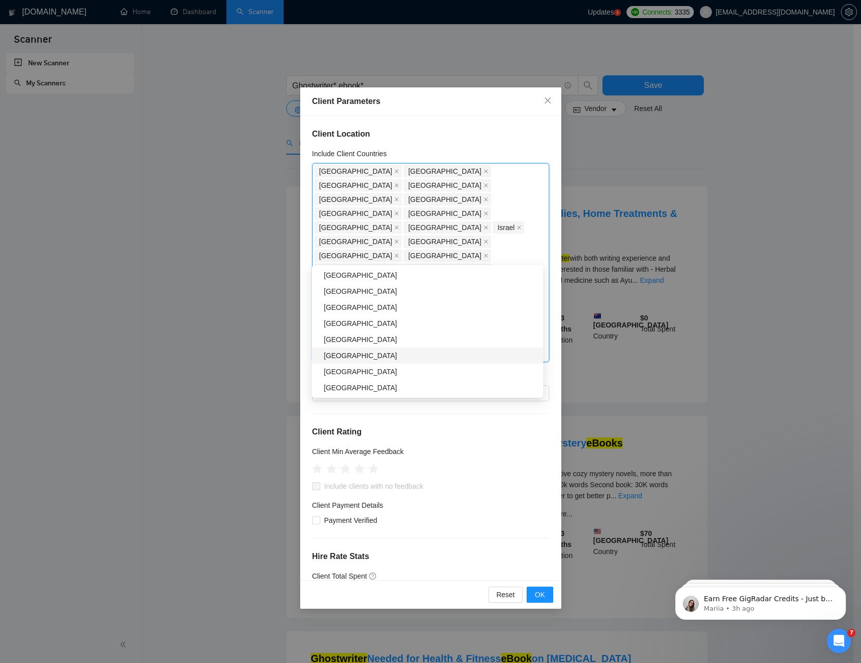
click at [344, 358] on div "[GEOGRAPHIC_DATA]" at bounding box center [430, 355] width 213 height 11
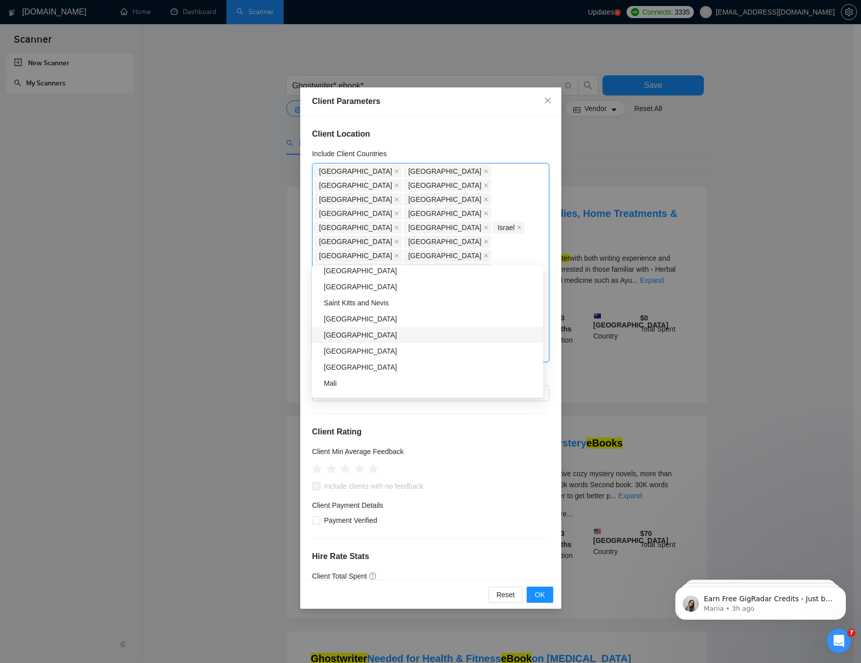
scroll to position [2831, 0]
click at [372, 324] on div "[GEOGRAPHIC_DATA]" at bounding box center [430, 320] width 213 height 11
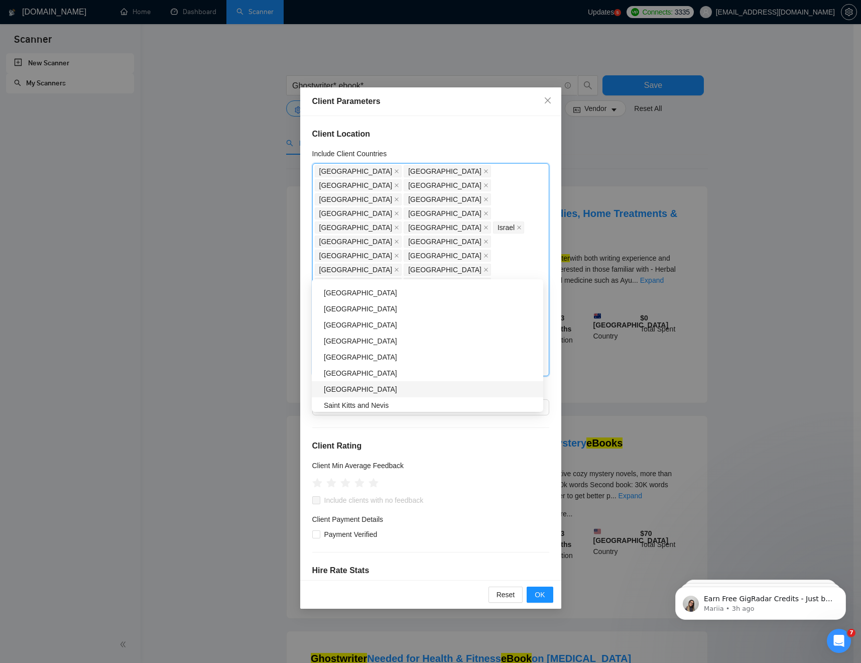
scroll to position [2733, 0]
click at [349, 299] on div "[GEOGRAPHIC_DATA]" at bounding box center [430, 303] width 213 height 11
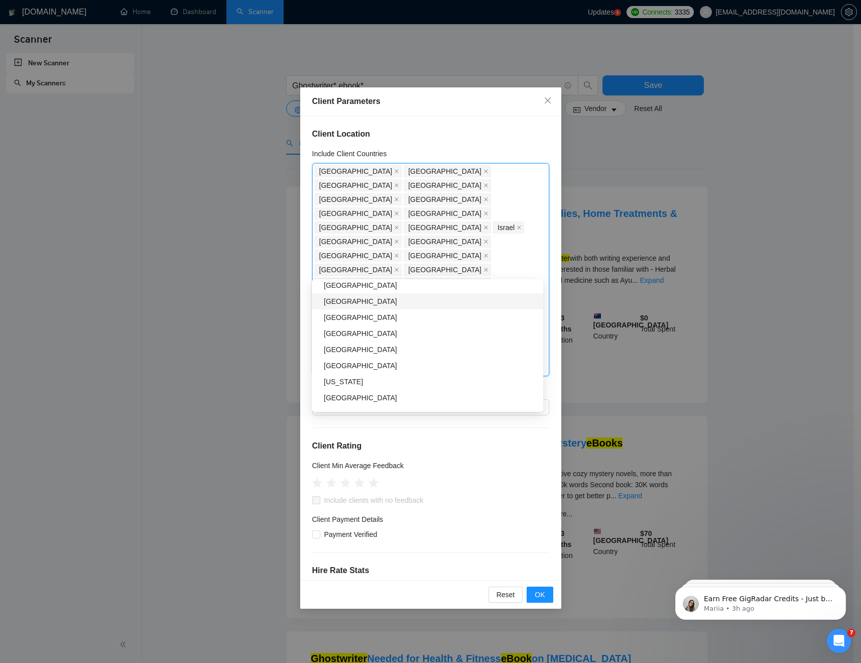
click at [370, 301] on div "[GEOGRAPHIC_DATA]" at bounding box center [430, 301] width 213 height 11
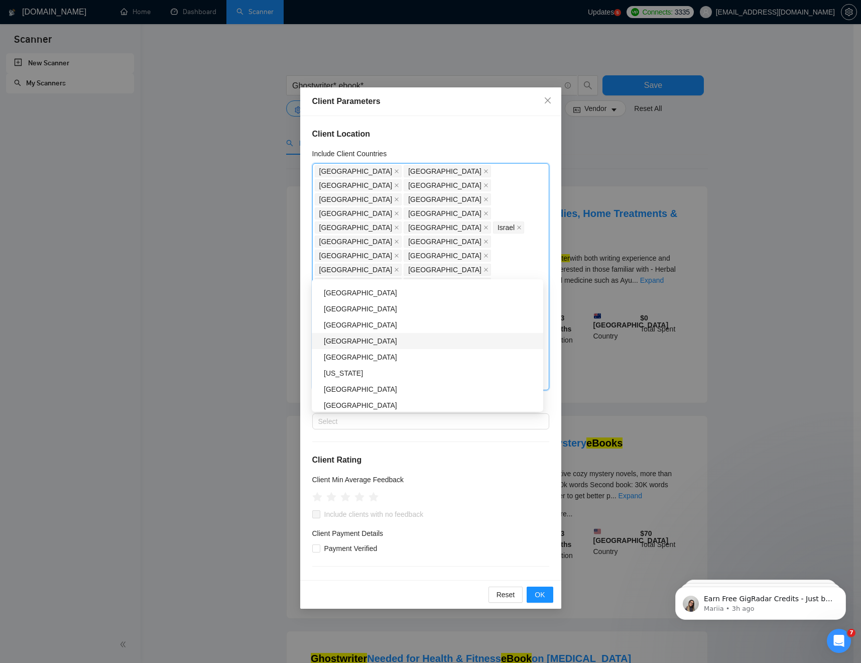
scroll to position [1184, 0]
drag, startPoint x: 390, startPoint y: 330, endPoint x: 389, endPoint y: 335, distance: 5.7
click at [390, 330] on div "[GEOGRAPHIC_DATA]" at bounding box center [430, 326] width 213 height 11
click at [383, 361] on div "[GEOGRAPHIC_DATA]" at bounding box center [430, 359] width 213 height 11
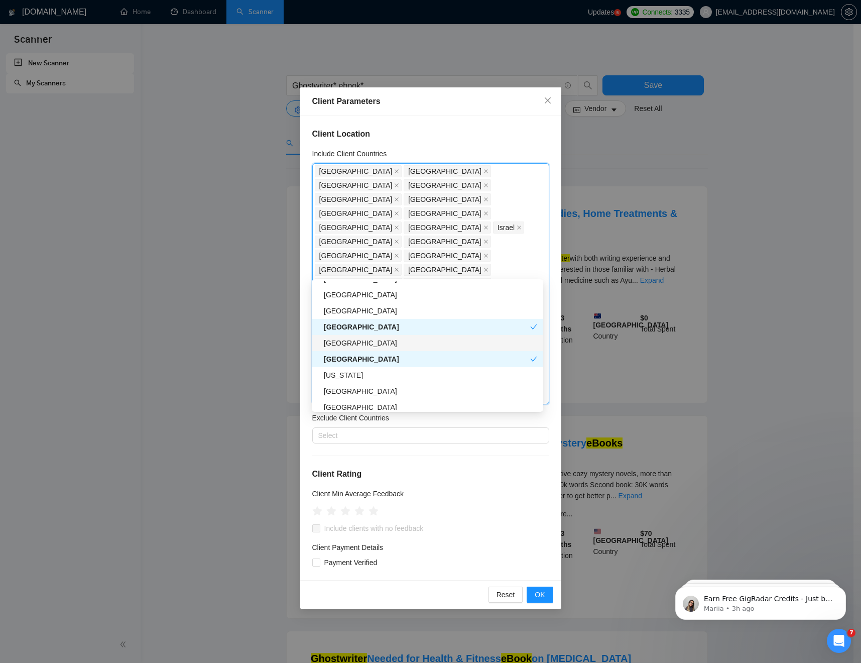
click at [381, 343] on div "[GEOGRAPHIC_DATA]" at bounding box center [430, 342] width 213 height 11
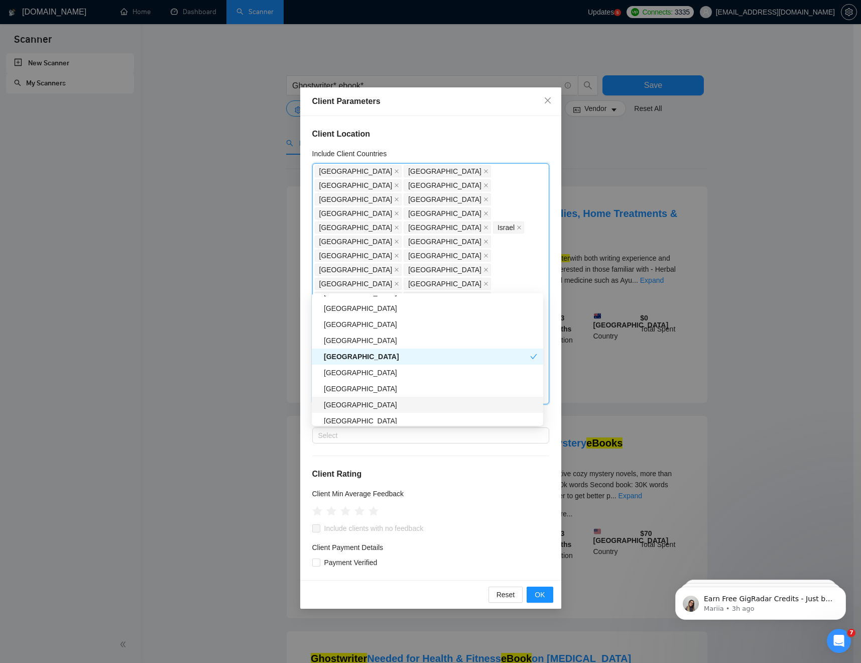
scroll to position [965, 0]
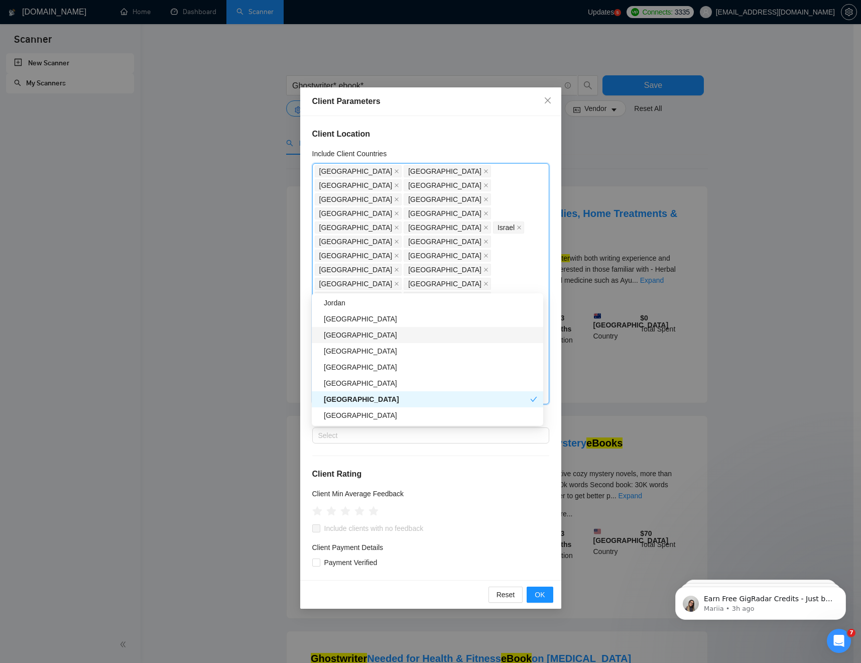
drag, startPoint x: 374, startPoint y: 340, endPoint x: 371, endPoint y: 346, distance: 7.2
click at [374, 340] on div "[GEOGRAPHIC_DATA]" at bounding box center [430, 334] width 213 height 11
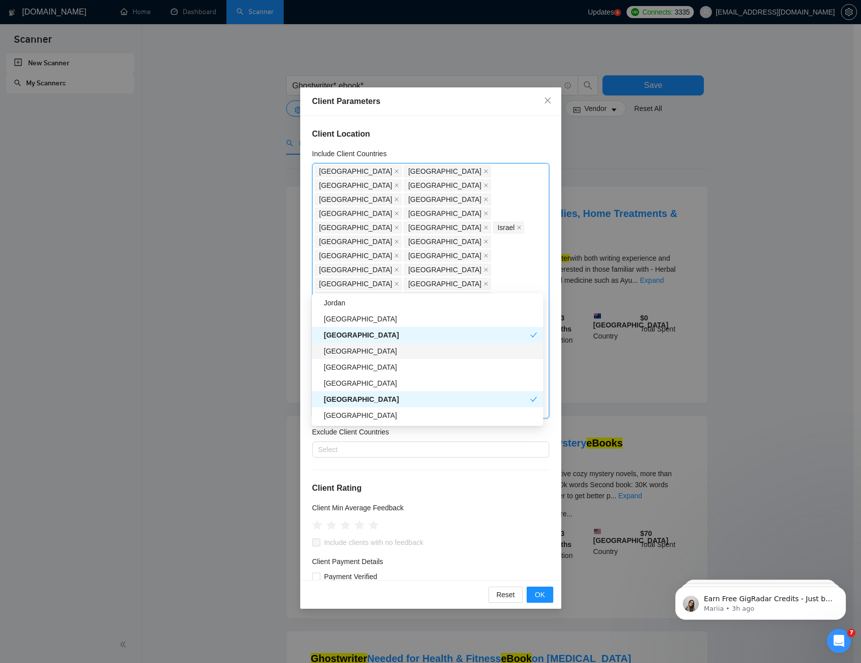
click at [364, 354] on div "[GEOGRAPHIC_DATA]" at bounding box center [430, 350] width 213 height 11
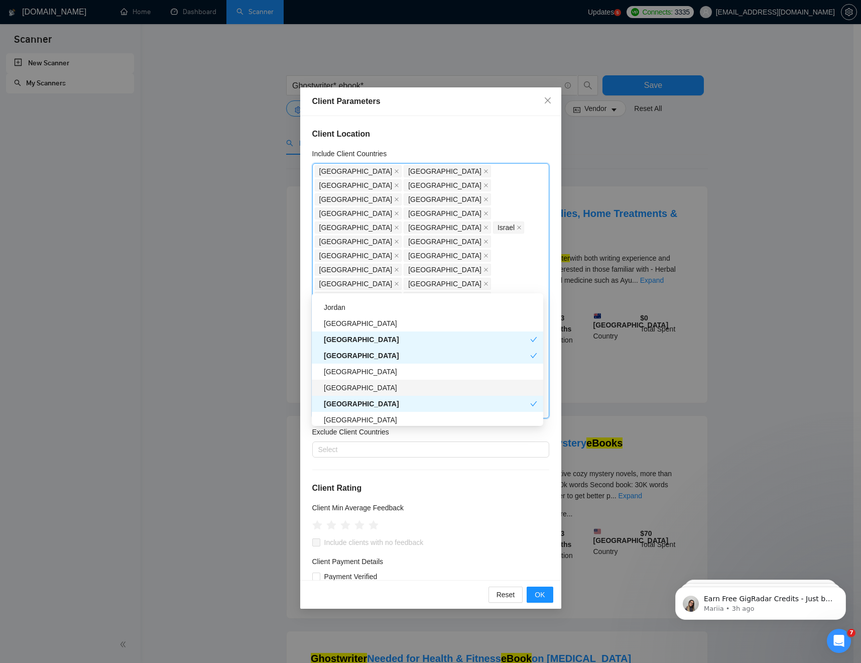
scroll to position [958, 0]
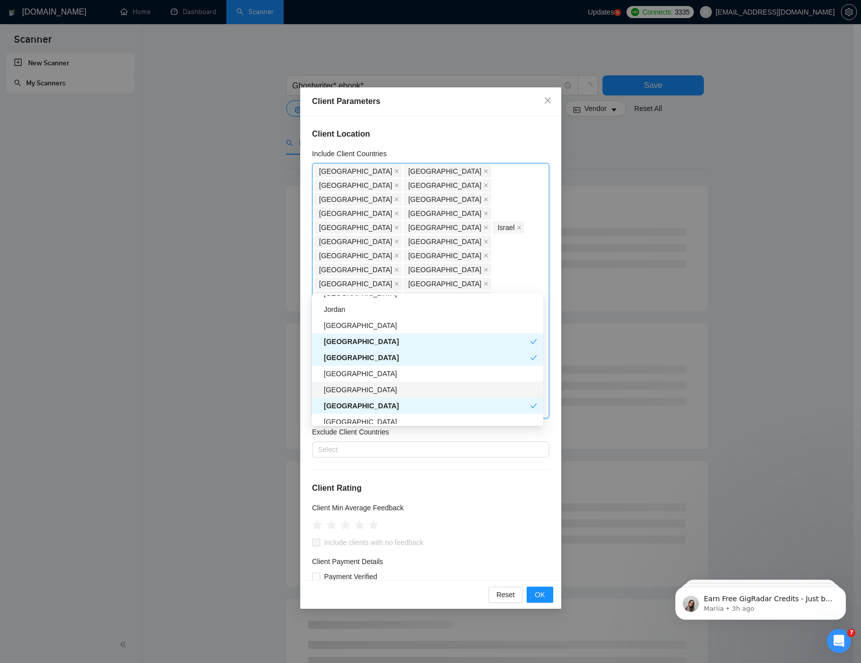
click at [360, 389] on div "[GEOGRAPHIC_DATA]" at bounding box center [430, 389] width 213 height 11
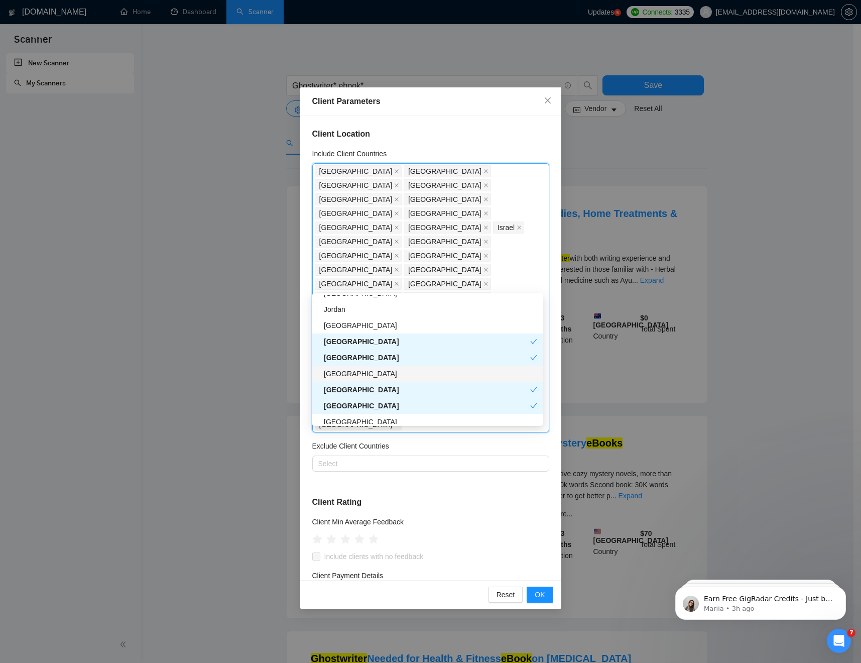
click at [360, 375] on div "[GEOGRAPHIC_DATA]" at bounding box center [430, 373] width 213 height 11
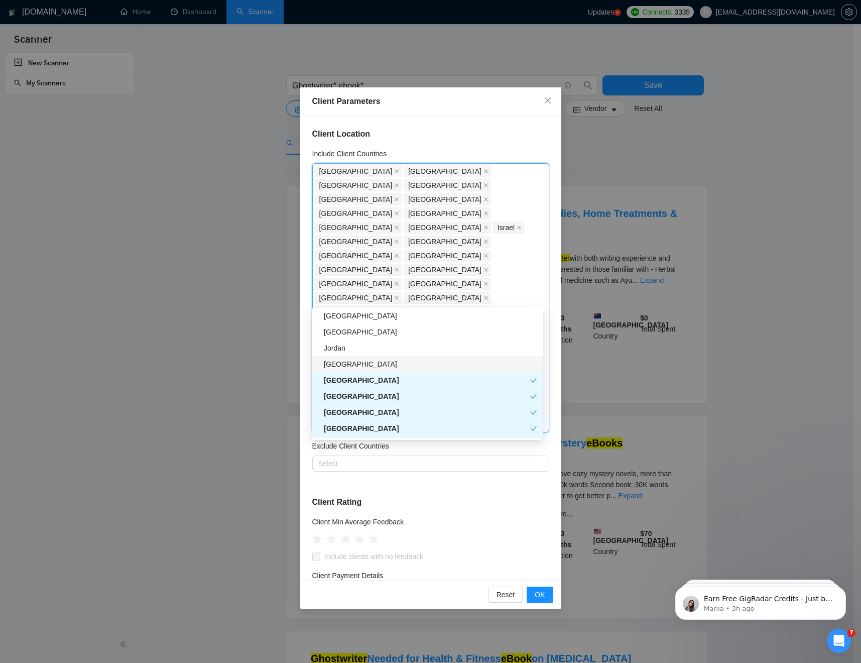
scroll to position [902, 0]
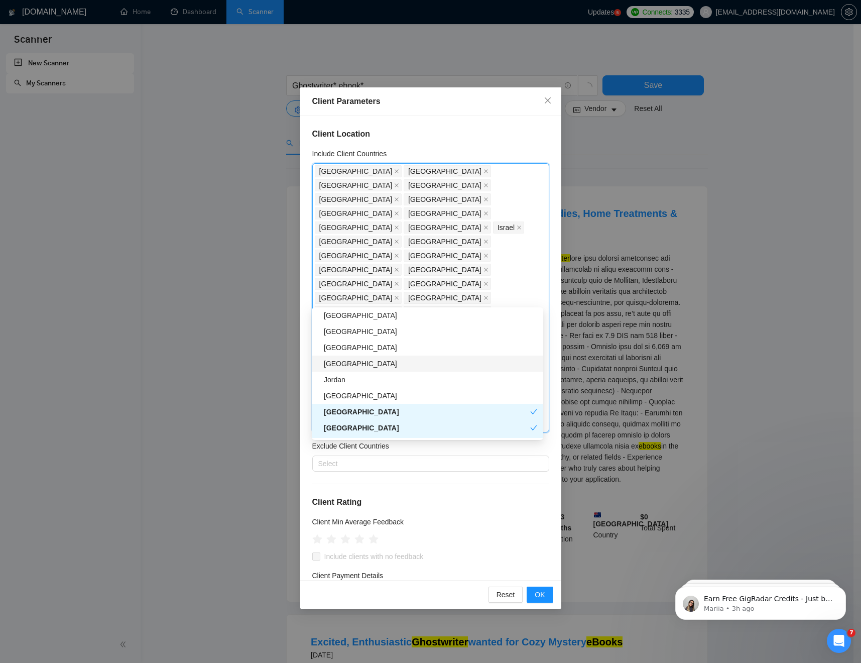
click at [358, 367] on div "[GEOGRAPHIC_DATA]" at bounding box center [430, 363] width 213 height 11
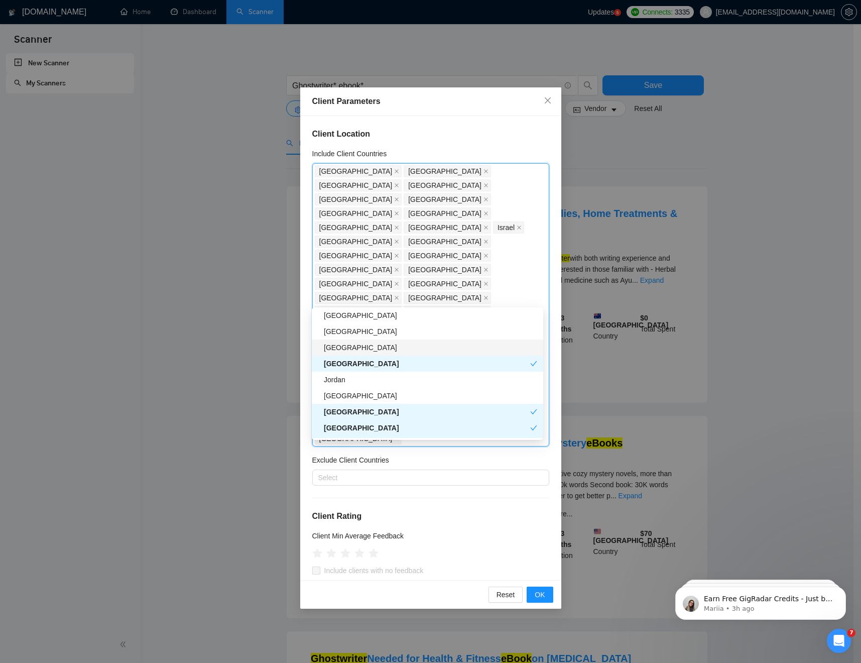
click at [365, 353] on div "[GEOGRAPHIC_DATA]" at bounding box center [430, 347] width 213 height 11
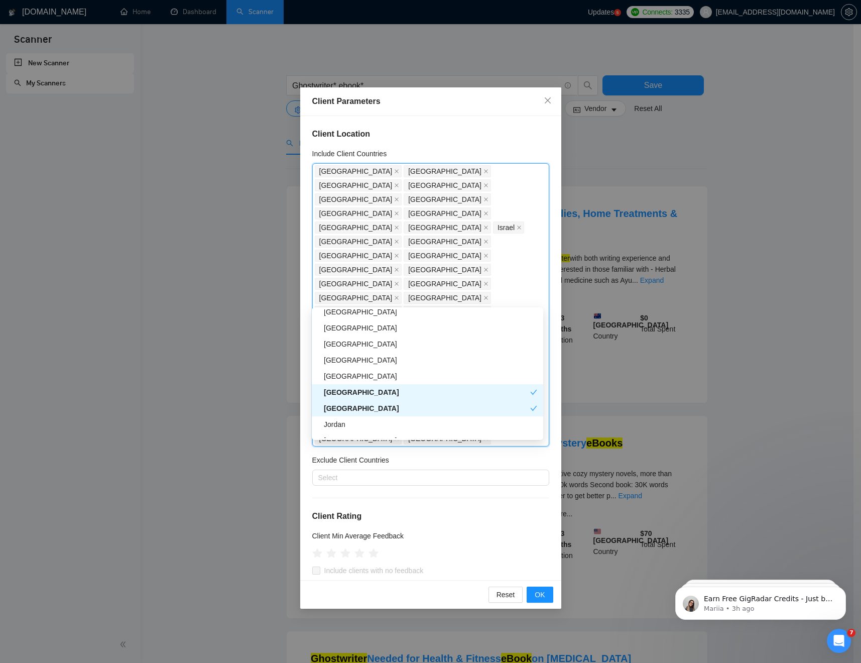
scroll to position [846, 0]
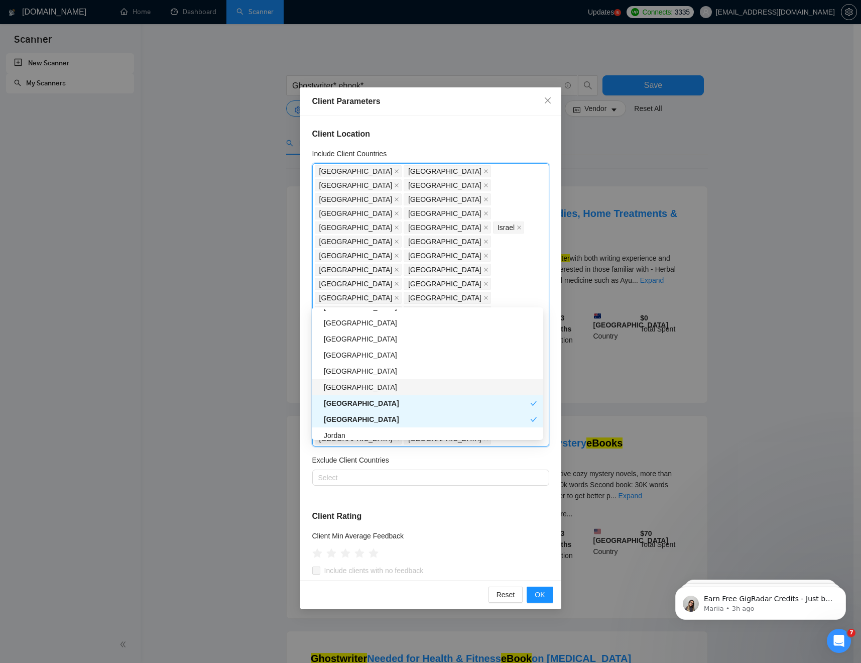
click at [365, 383] on div "[GEOGRAPHIC_DATA]" at bounding box center [430, 387] width 213 height 11
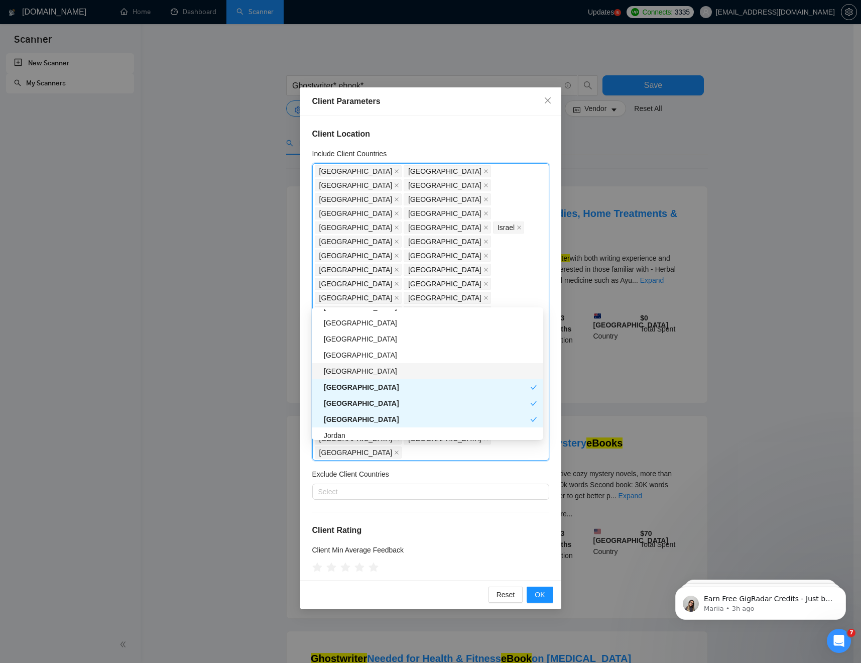
drag, startPoint x: 365, startPoint y: 368, endPoint x: 365, endPoint y: 357, distance: 11.5
click at [365, 368] on div "[GEOGRAPHIC_DATA]" at bounding box center [430, 371] width 213 height 11
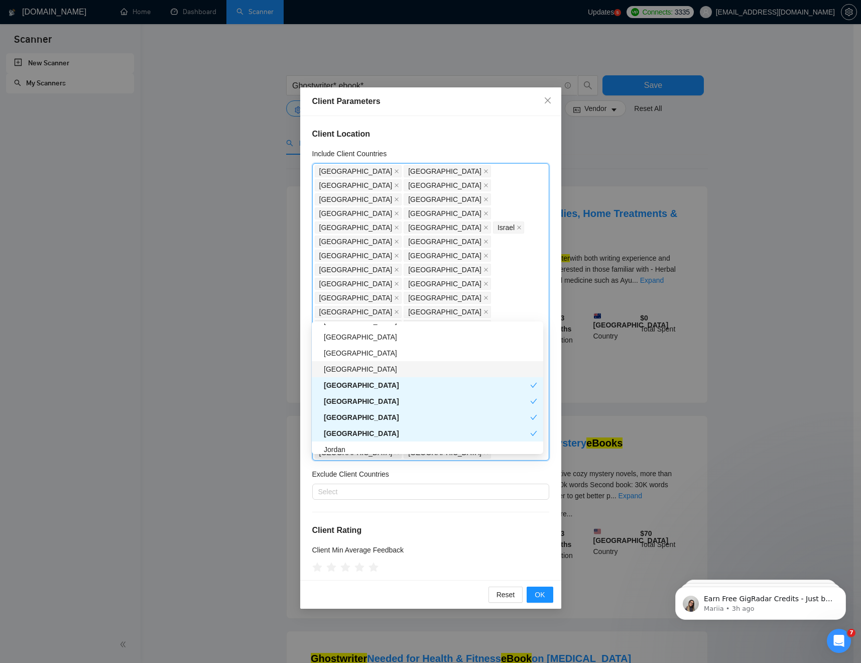
drag, startPoint x: 361, startPoint y: 373, endPoint x: 362, endPoint y: 360, distance: 12.6
click at [361, 372] on div "[GEOGRAPHIC_DATA]" at bounding box center [427, 369] width 231 height 16
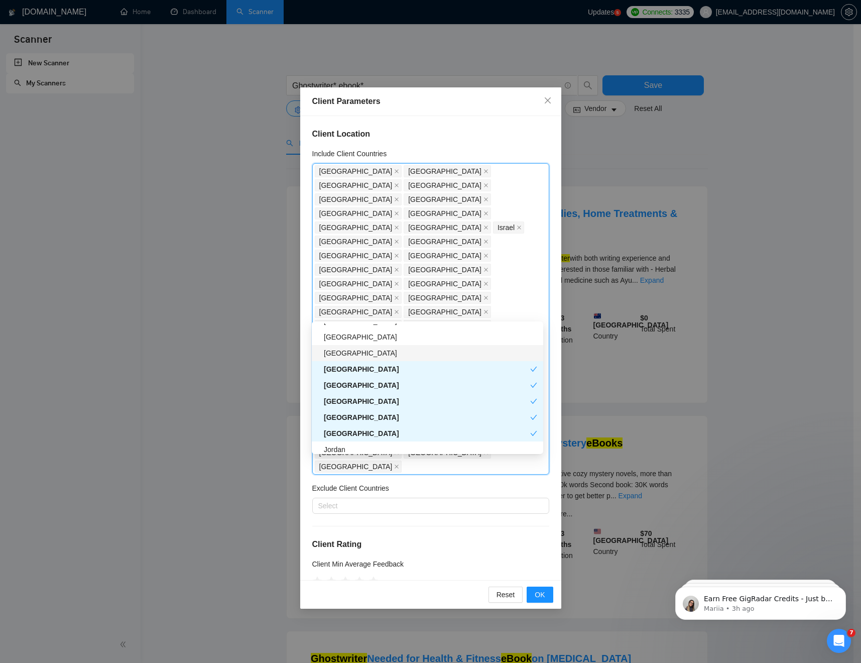
click at [362, 354] on div "[GEOGRAPHIC_DATA]" at bounding box center [430, 352] width 213 height 11
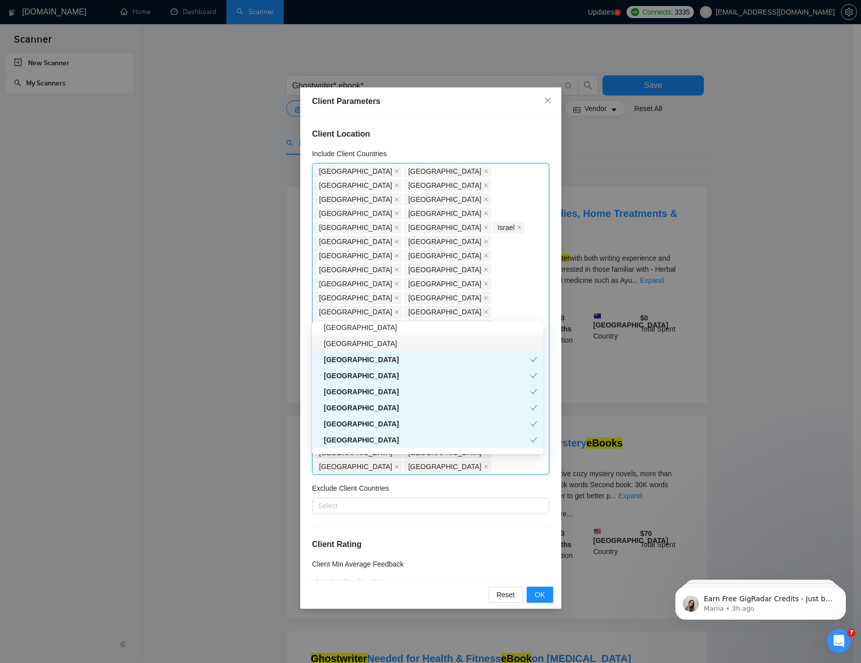
drag, startPoint x: 362, startPoint y: 346, endPoint x: 361, endPoint y: 355, distance: 8.6
click at [362, 346] on div "[GEOGRAPHIC_DATA]" at bounding box center [430, 343] width 213 height 11
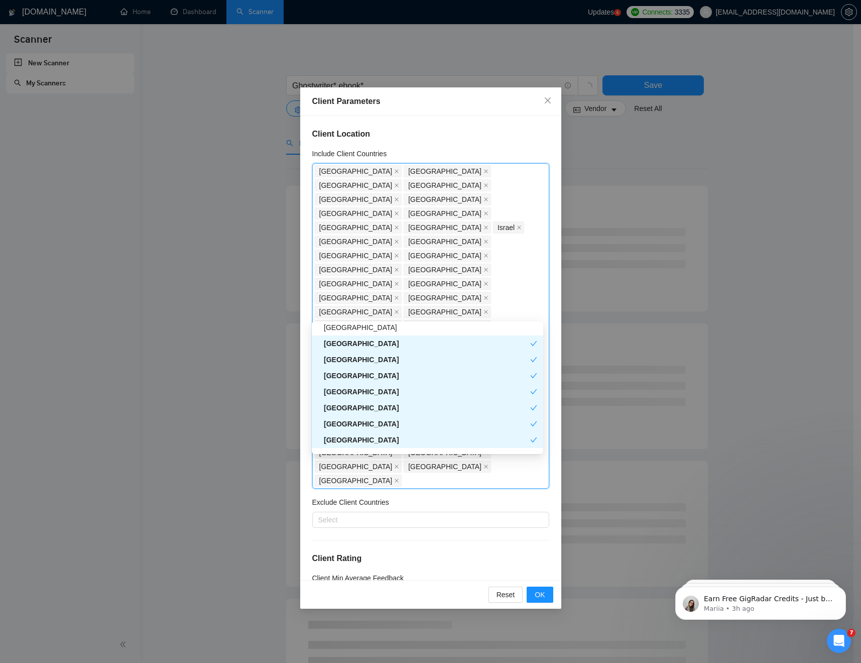
scroll to position [803, 0]
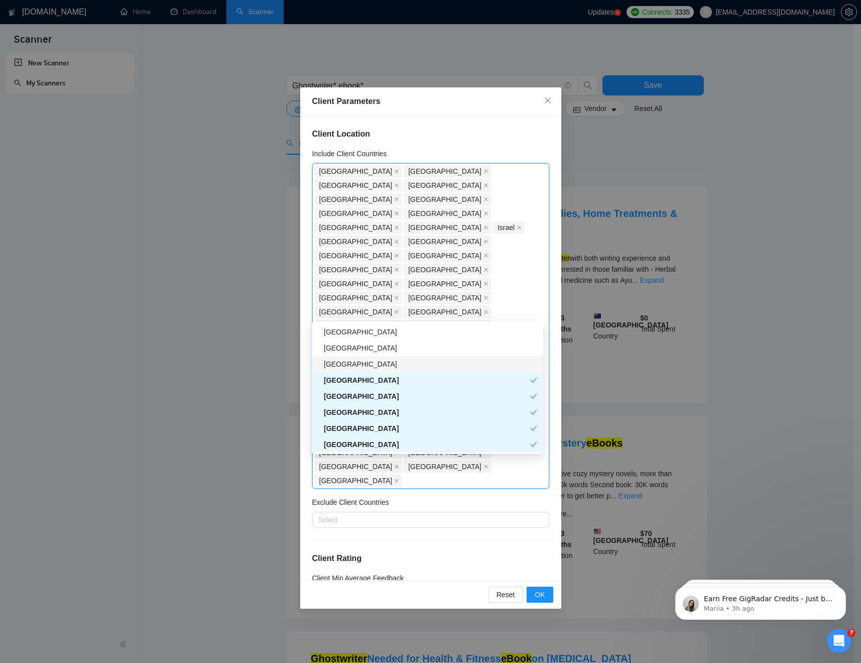
click at [365, 366] on div "[GEOGRAPHIC_DATA]" at bounding box center [430, 364] width 213 height 11
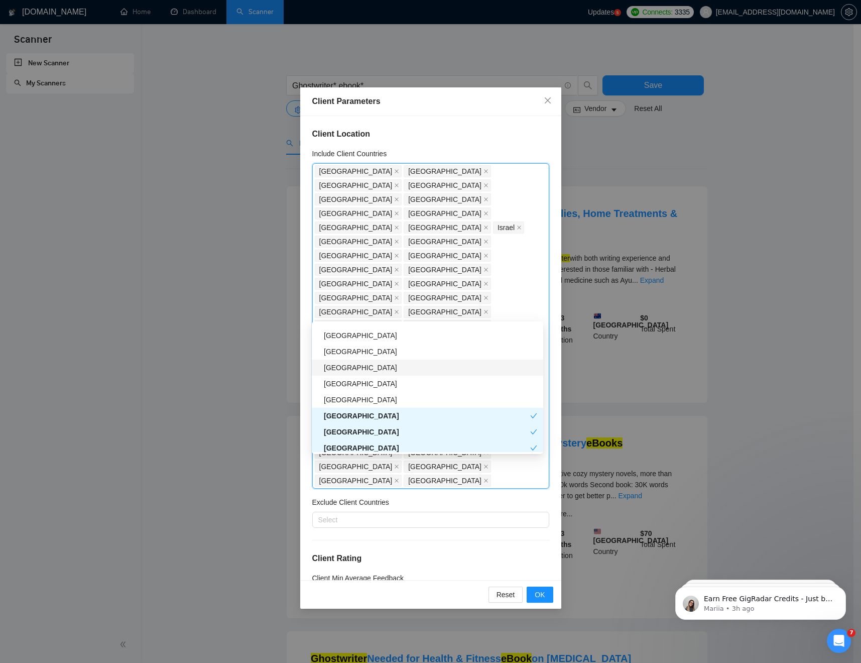
scroll to position [742, 0]
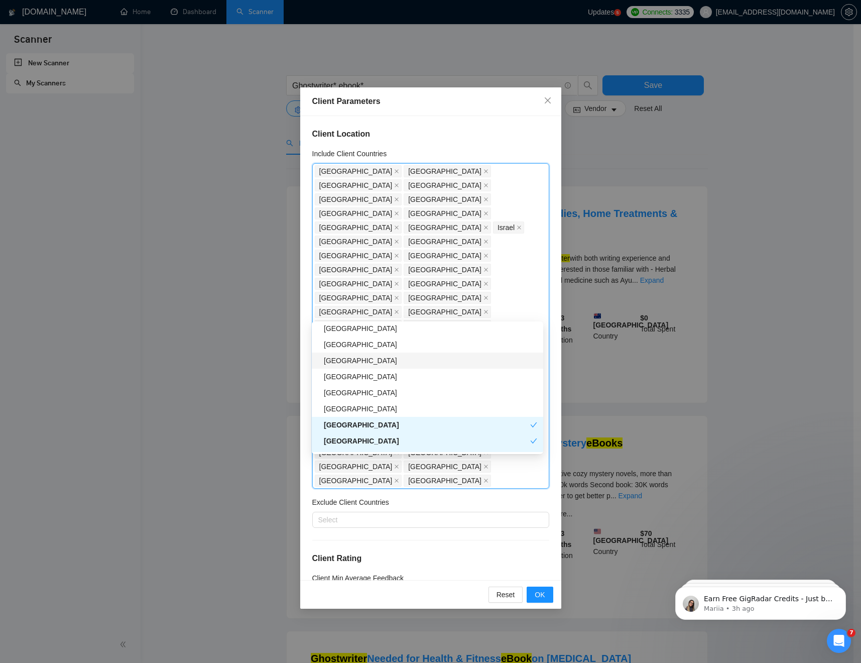
click at [365, 365] on div "[GEOGRAPHIC_DATA]" at bounding box center [430, 360] width 213 height 11
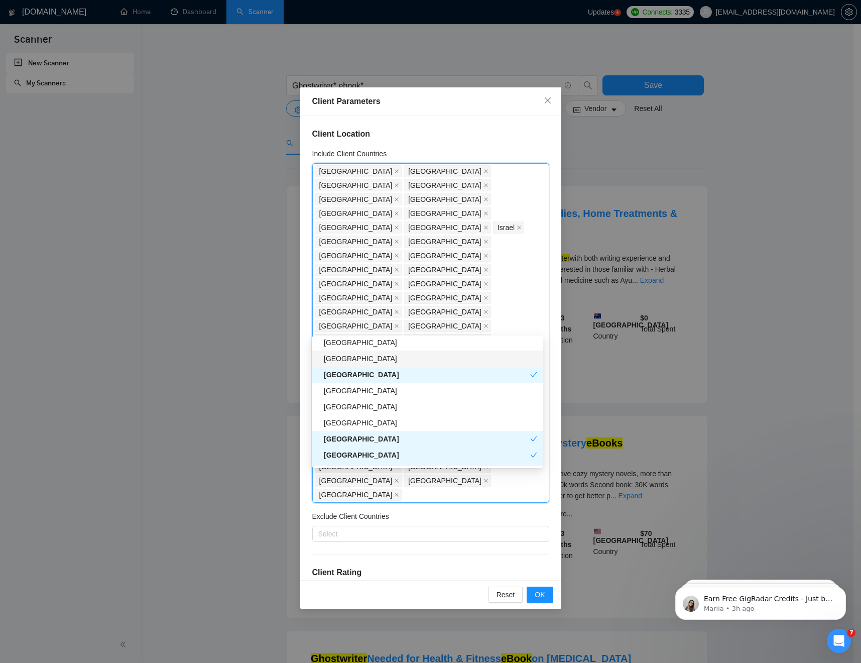
click at [364, 360] on div "[GEOGRAPHIC_DATA]" at bounding box center [430, 358] width 213 height 11
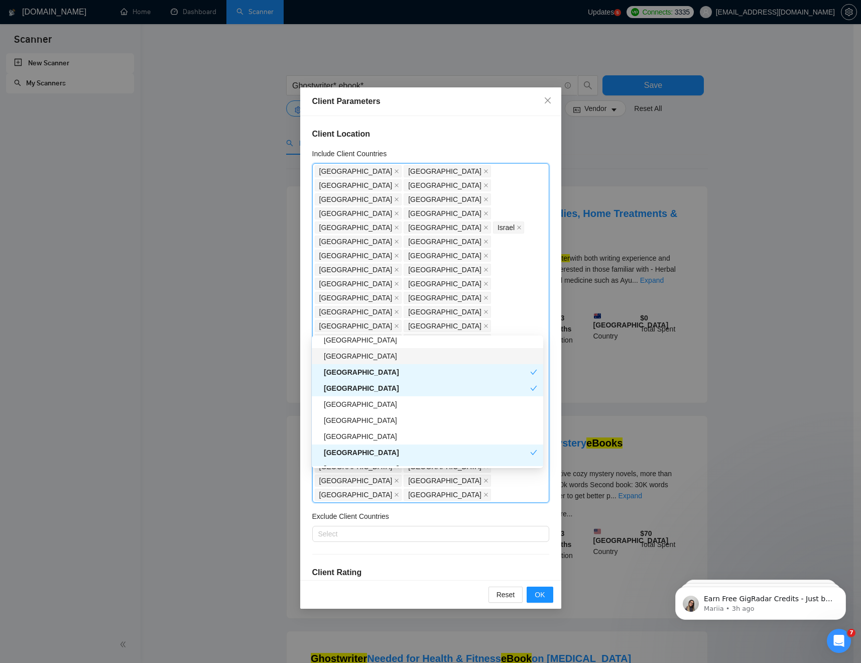
scroll to position [713, 0]
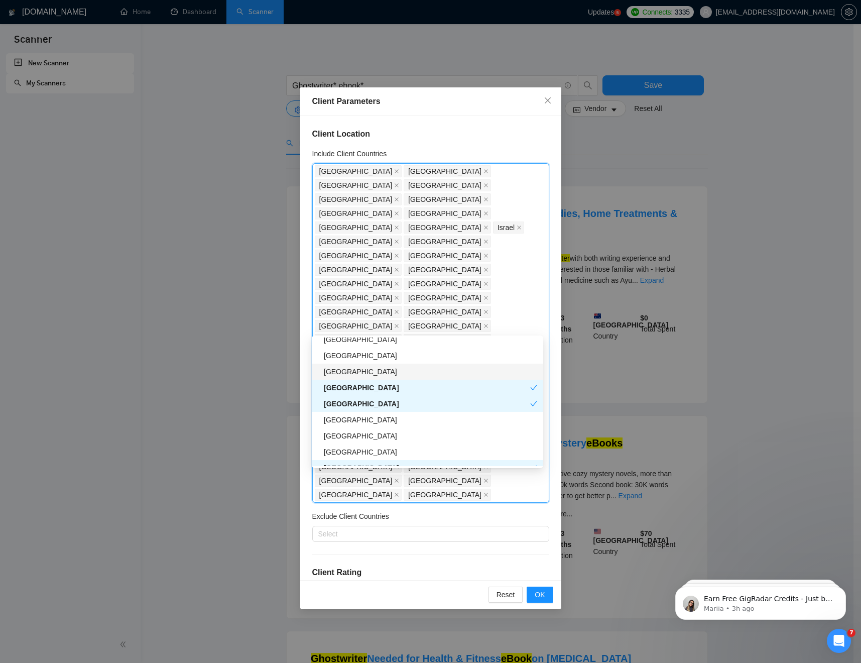
click at [364, 365] on div "[GEOGRAPHIC_DATA]" at bounding box center [427, 372] width 231 height 16
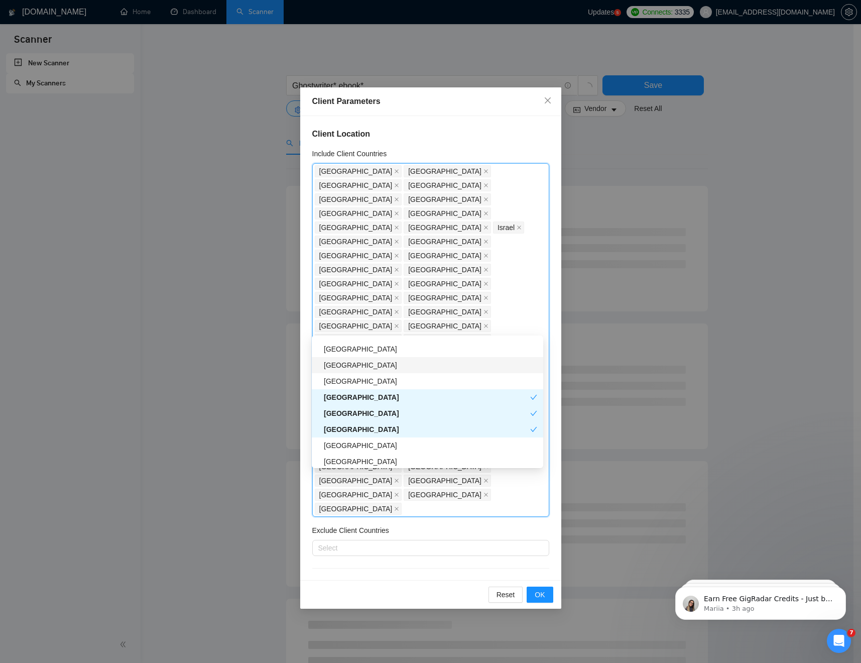
scroll to position [677, 0]
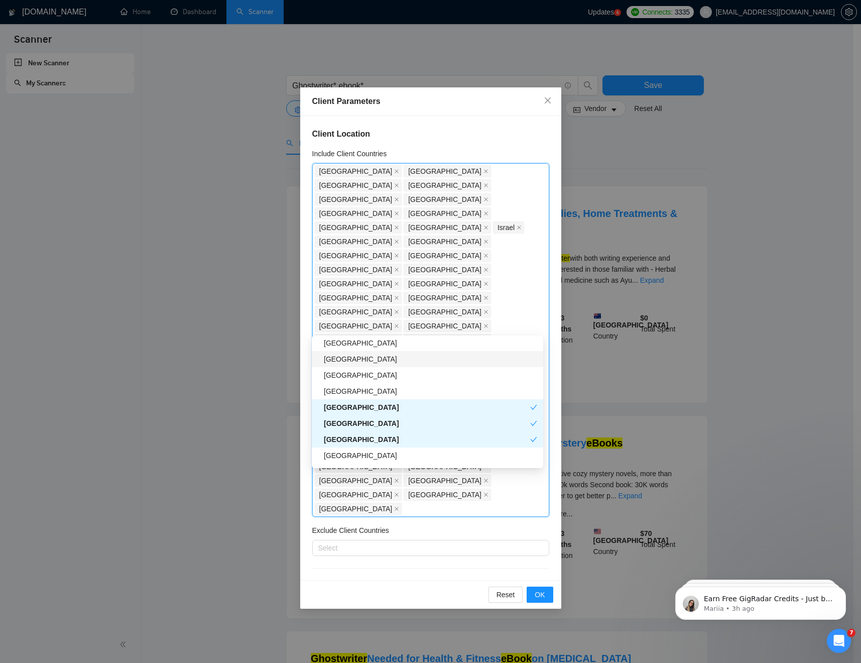
click at [364, 362] on div "[GEOGRAPHIC_DATA]" at bounding box center [430, 359] width 213 height 11
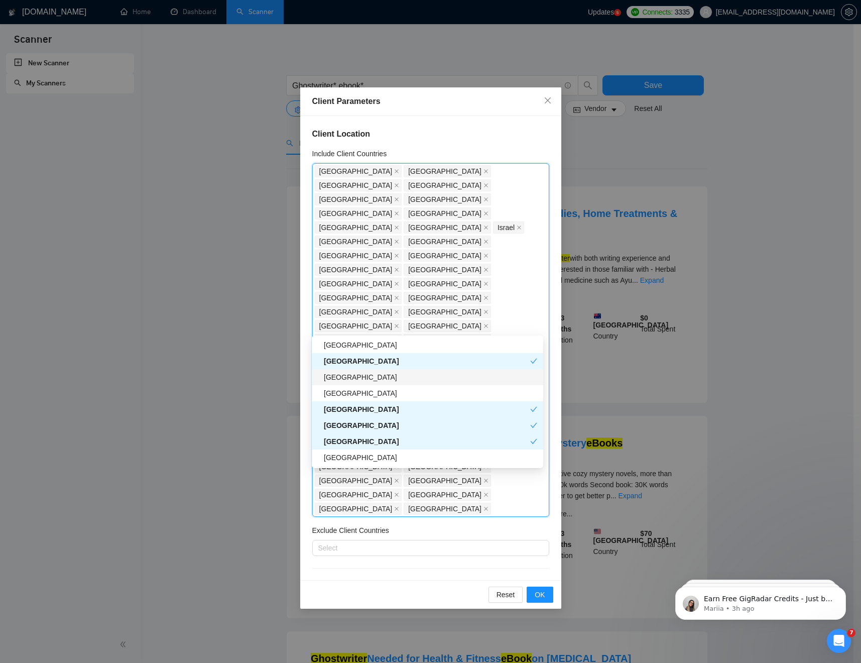
click at [362, 374] on div "[GEOGRAPHIC_DATA]" at bounding box center [430, 377] width 213 height 11
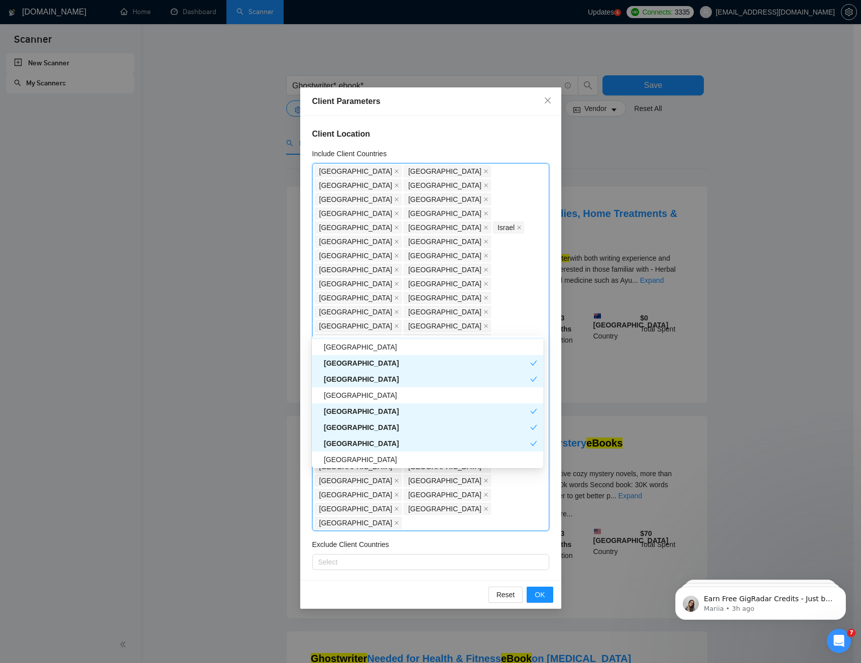
scroll to position [664, 0]
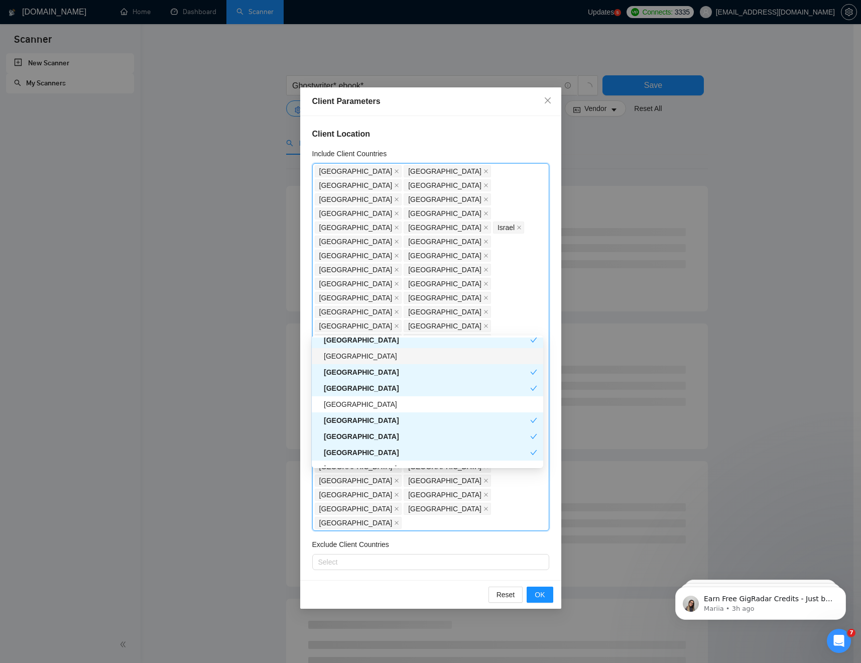
click at [361, 361] on div "[GEOGRAPHIC_DATA]" at bounding box center [430, 356] width 213 height 11
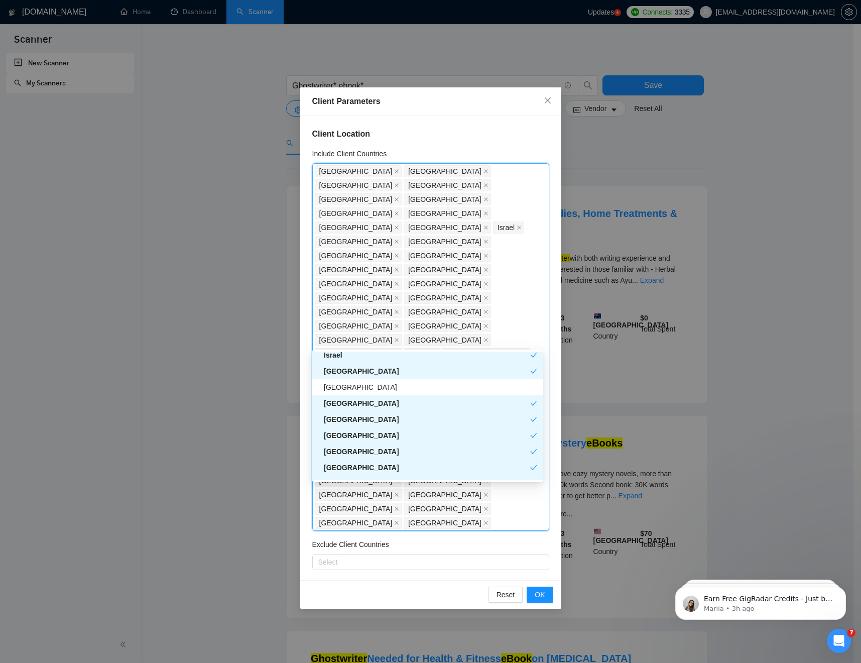
scroll to position [402, 0]
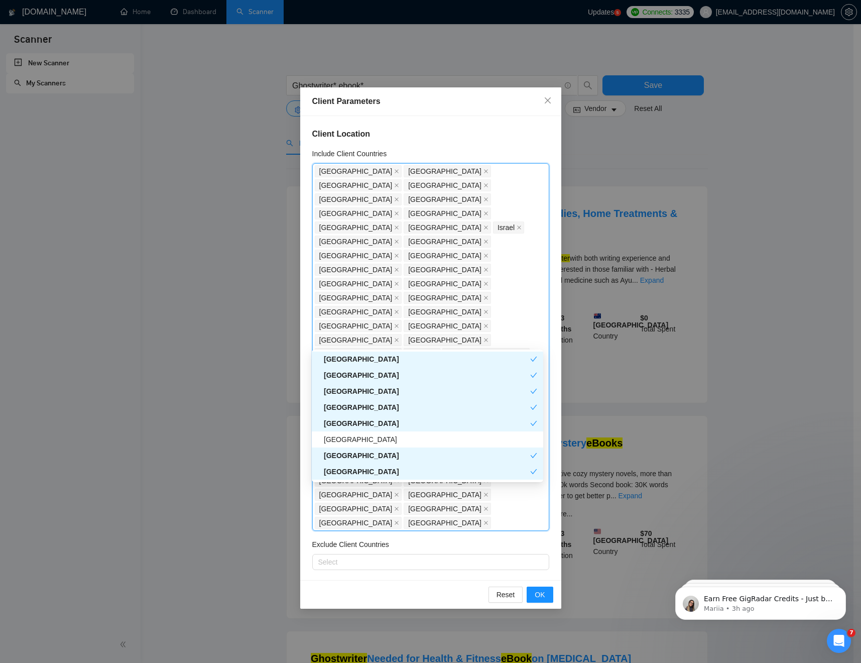
click at [504, 506] on div "Client Location Include Client Countries Switzerland United States United Kingd…" at bounding box center [430, 348] width 261 height 464
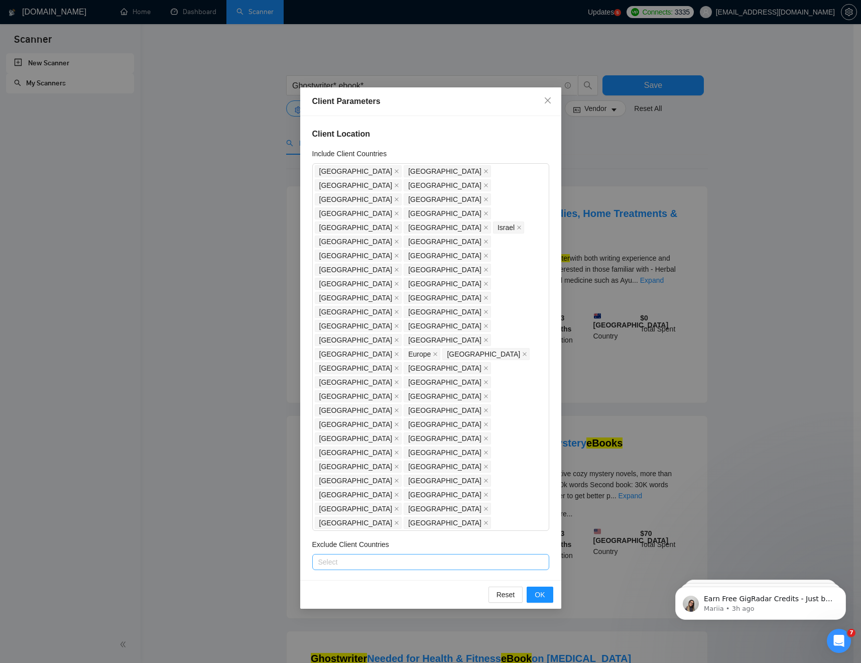
drag, startPoint x: 395, startPoint y: 373, endPoint x: 399, endPoint y: 377, distance: 5.3
click at [395, 506] on div at bounding box center [426, 562] width 222 height 12
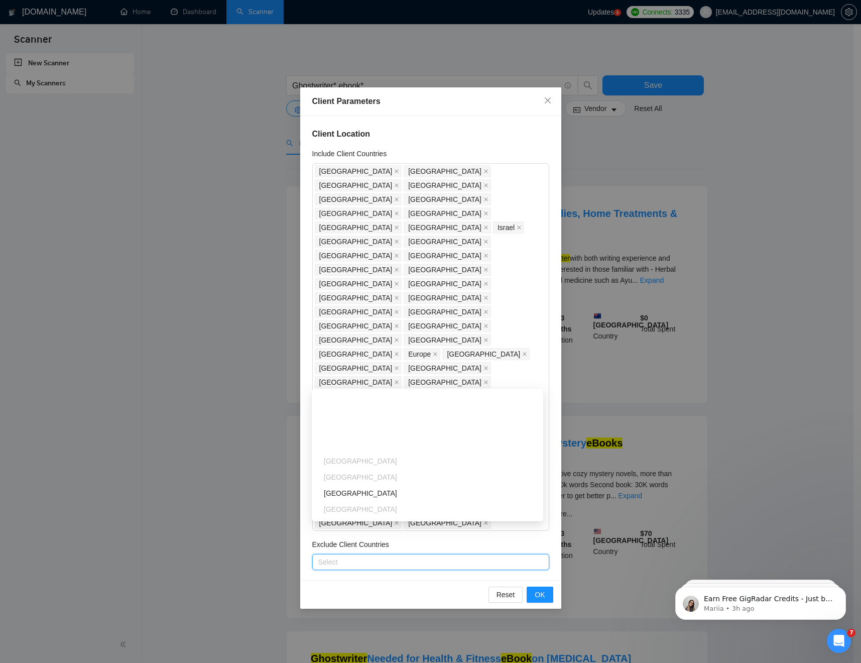
scroll to position [196, 0]
click at [347, 427] on div "[GEOGRAPHIC_DATA]" at bounding box center [430, 427] width 213 height 11
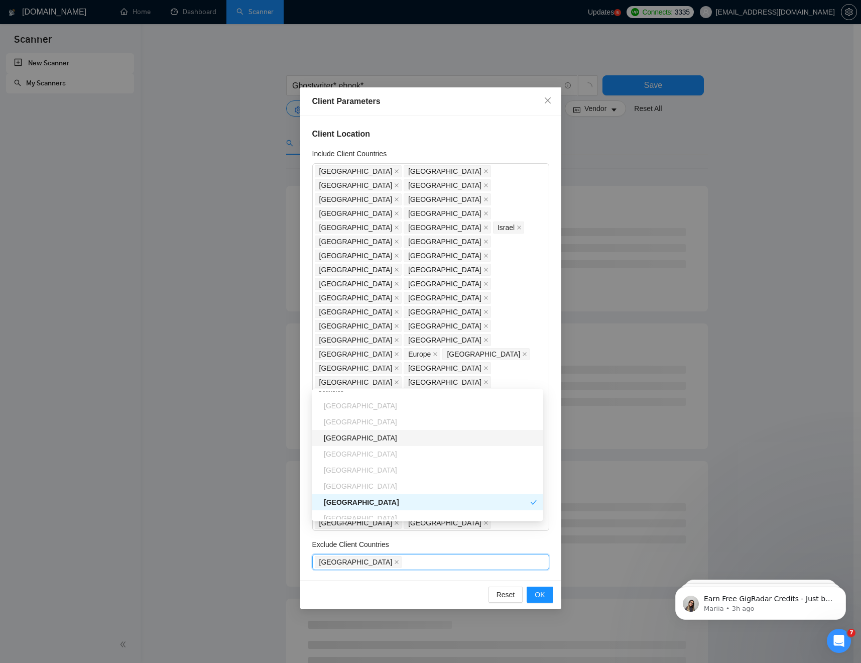
click at [346, 435] on div "[GEOGRAPHIC_DATA]" at bounding box center [430, 437] width 213 height 11
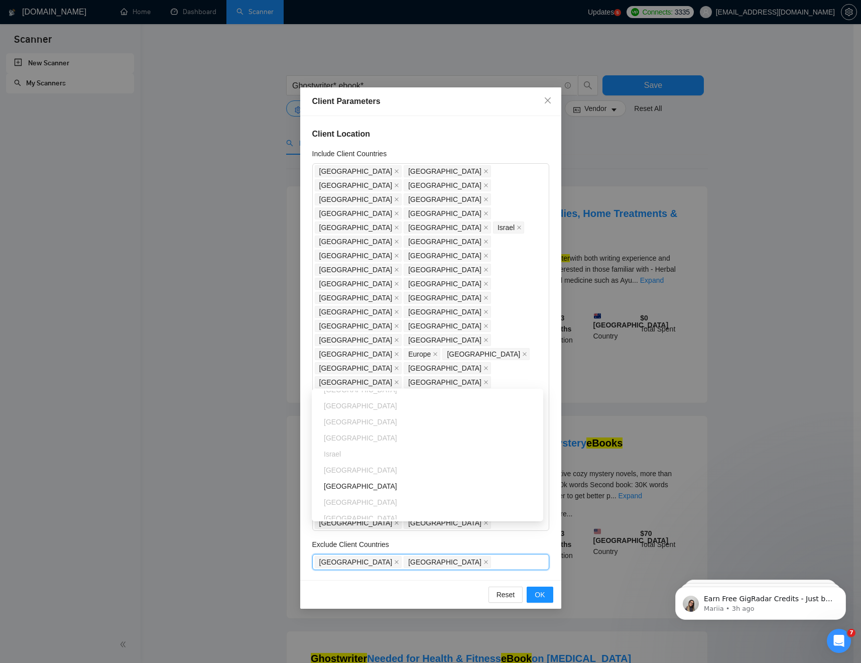
scroll to position [309, 0]
click at [348, 424] on div "[GEOGRAPHIC_DATA]" at bounding box center [430, 426] width 213 height 11
click at [354, 434] on div "[GEOGRAPHIC_DATA]" at bounding box center [430, 437] width 213 height 11
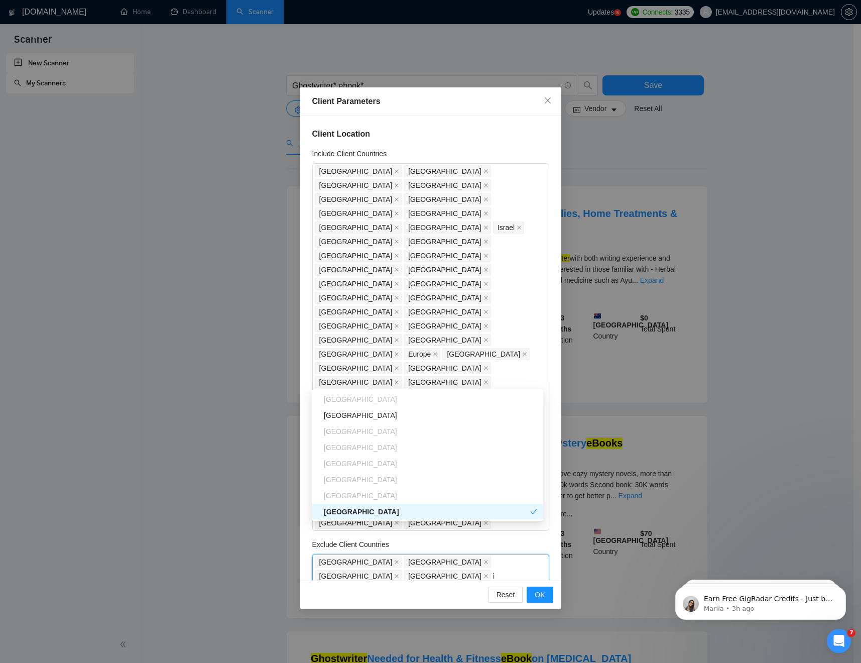
type input "ig"
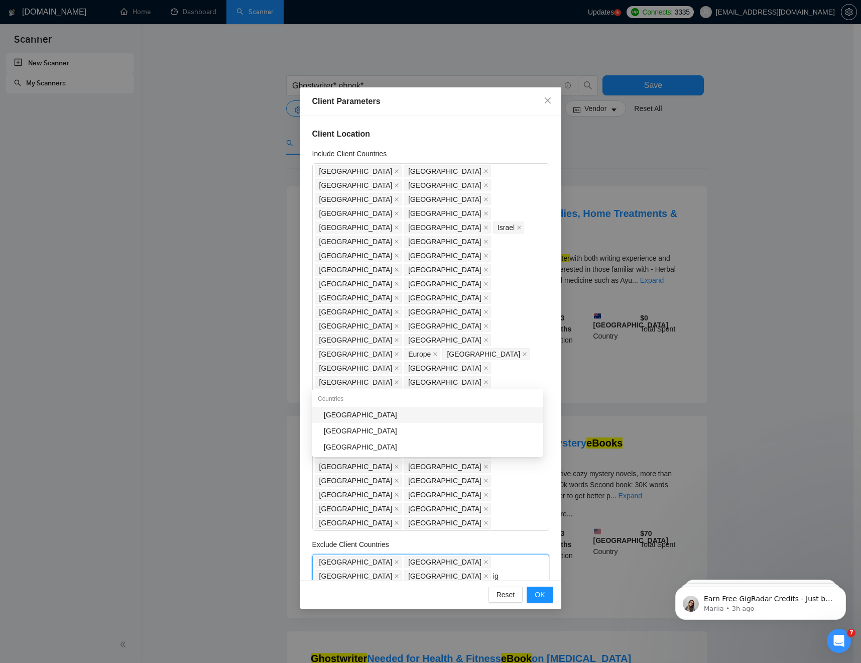
click at [365, 416] on div "[GEOGRAPHIC_DATA]" at bounding box center [430, 414] width 213 height 11
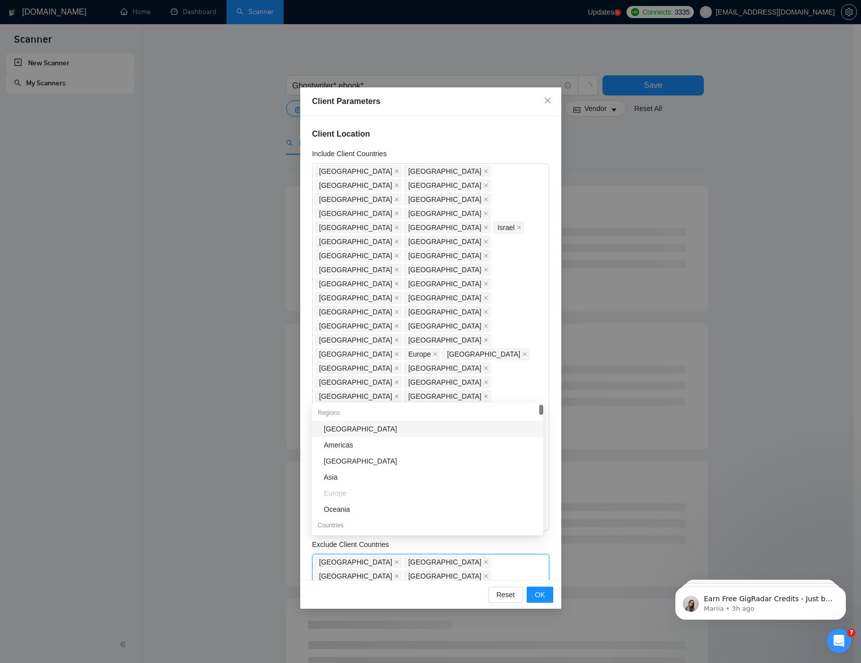
click at [525, 506] on div "Exclude Client Countries" at bounding box center [430, 546] width 237 height 15
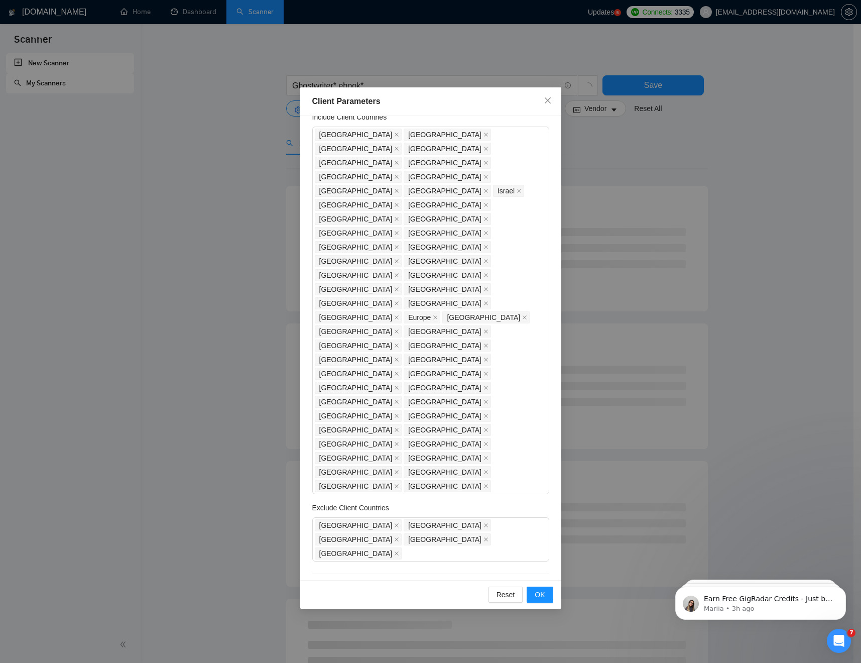
scroll to position [46, 0]
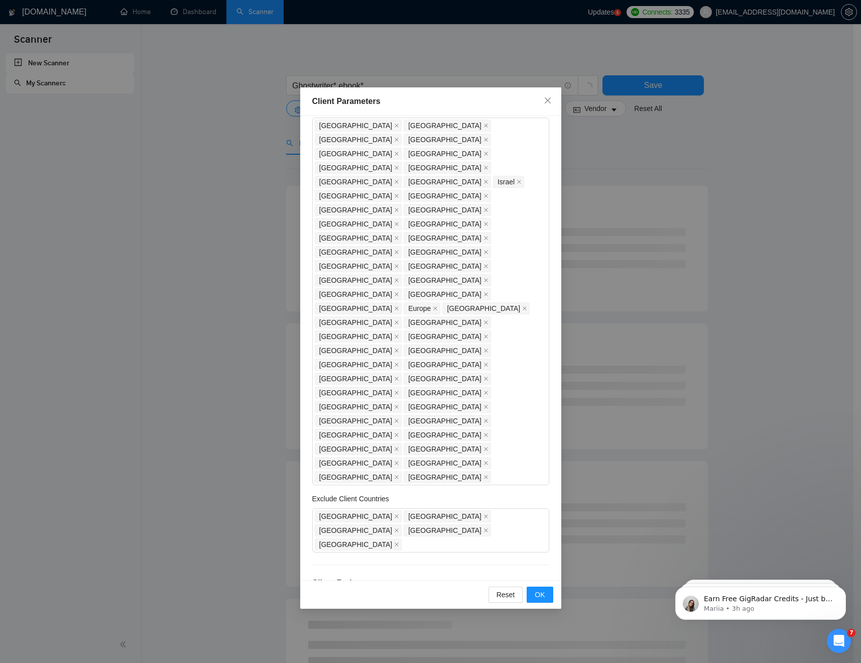
click at [361, 506] on icon "star" at bounding box center [359, 620] width 11 height 10
click at [319, 506] on input "Include clients with no feedback" at bounding box center [315, 636] width 7 height 7
checkbox input "true"
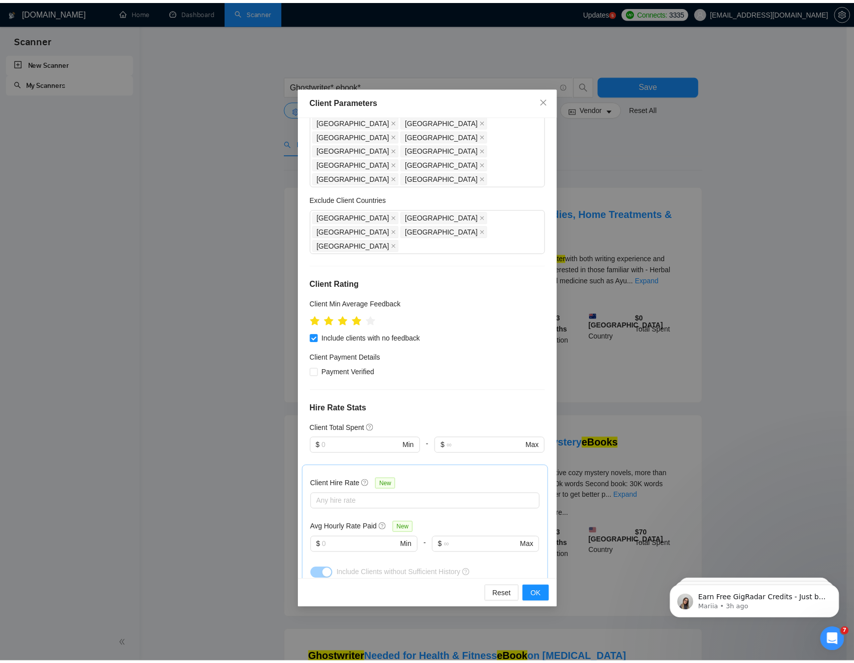
scroll to position [345, 0]
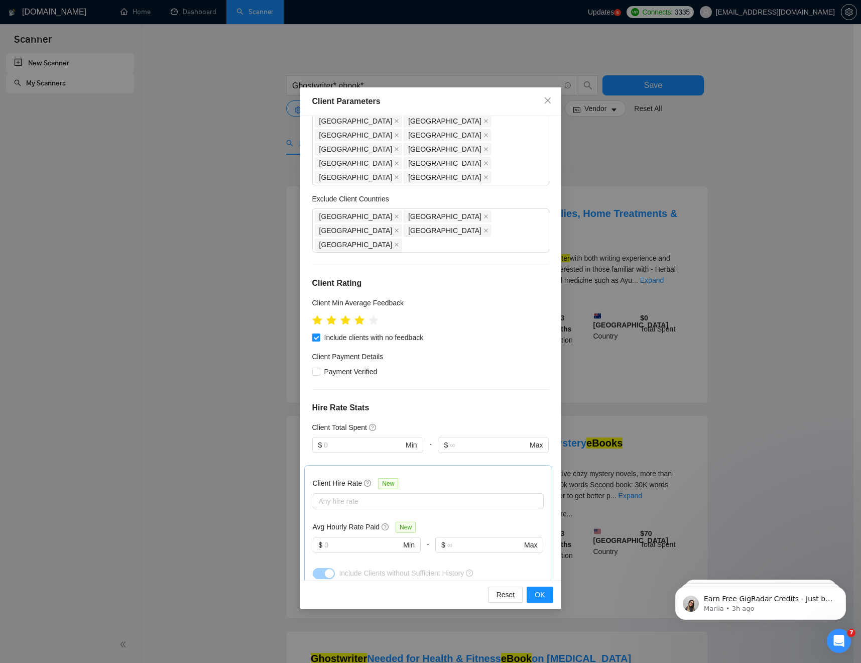
click at [322, 506] on input "Enterprise Clients" at bounding box center [321, 566] width 7 height 7
checkbox input "true"
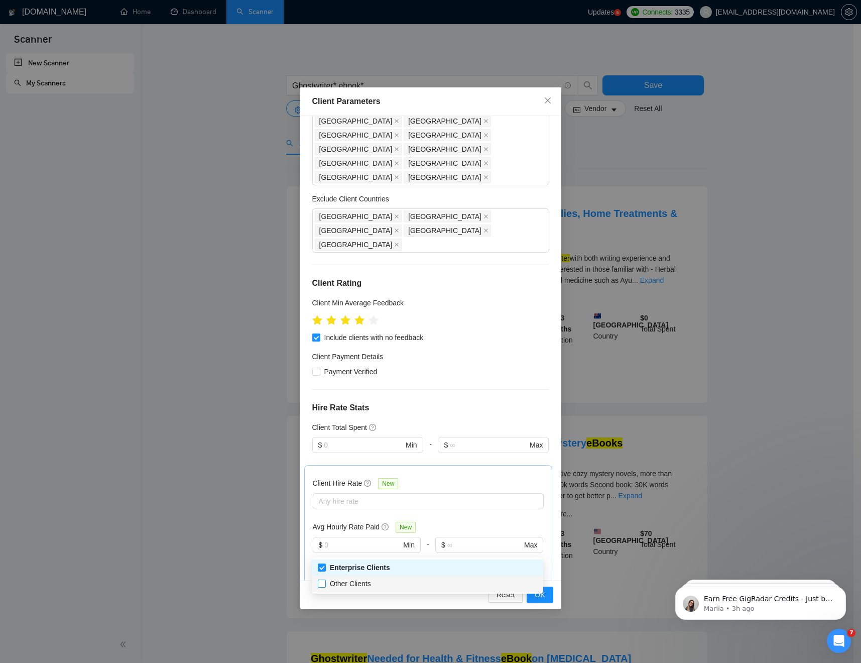
click at [322, 506] on input "Other Clients" at bounding box center [321, 582] width 7 height 7
checkbox input "true"
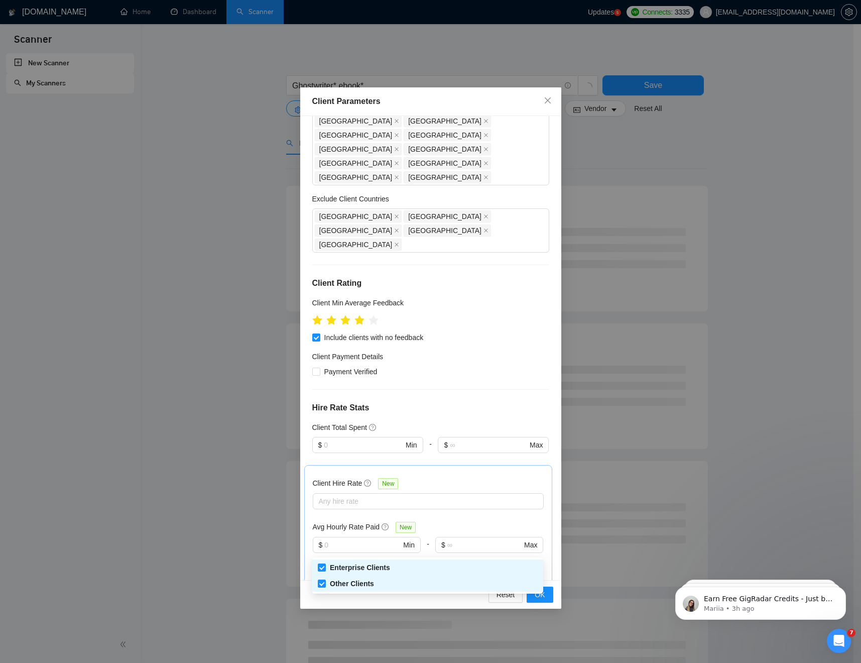
click at [422, 438] on div "Client Location Include Client Countries Switzerland United States United Kingd…" at bounding box center [430, 348] width 261 height 464
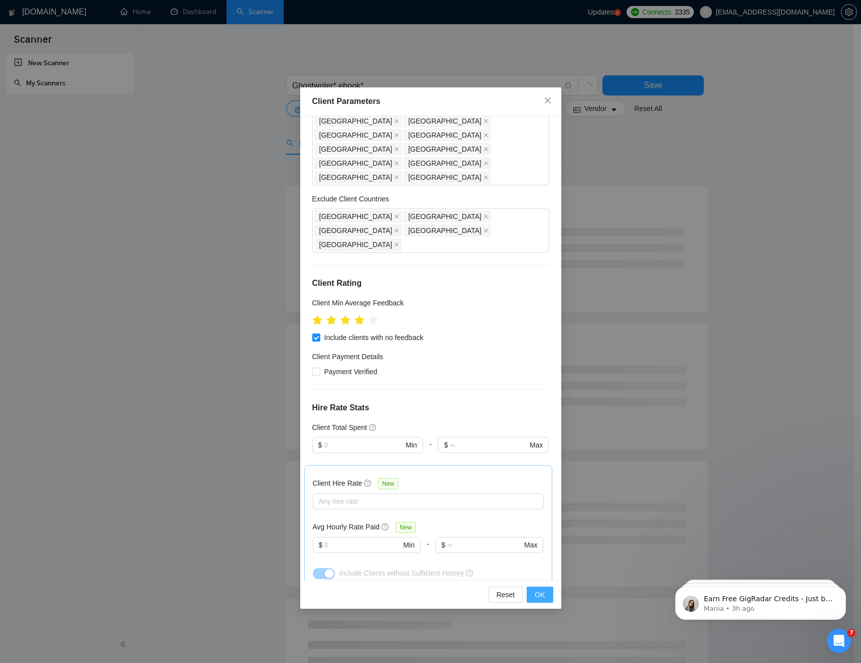
click at [544, 506] on span "OK" at bounding box center [540, 594] width 10 height 11
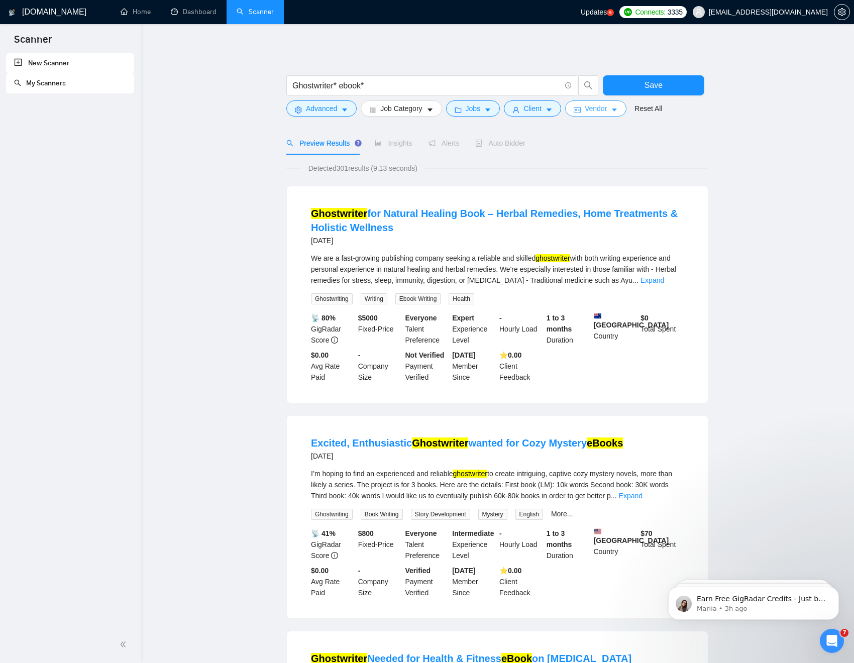
click at [594, 107] on span "Vendor" at bounding box center [596, 108] width 22 height 11
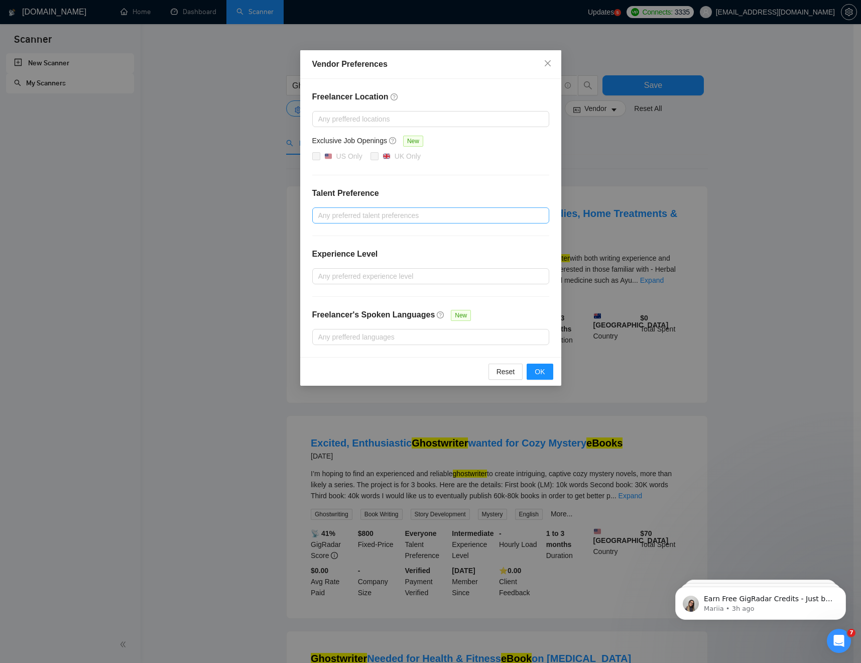
click at [363, 213] on div at bounding box center [426, 215] width 222 height 12
drag, startPoint x: 327, startPoint y: 190, endPoint x: 326, endPoint y: 197, distance: 7.0
click at [327, 189] on h4 "Talent Preference" at bounding box center [430, 193] width 237 height 12
click at [354, 335] on div at bounding box center [426, 337] width 222 height 12
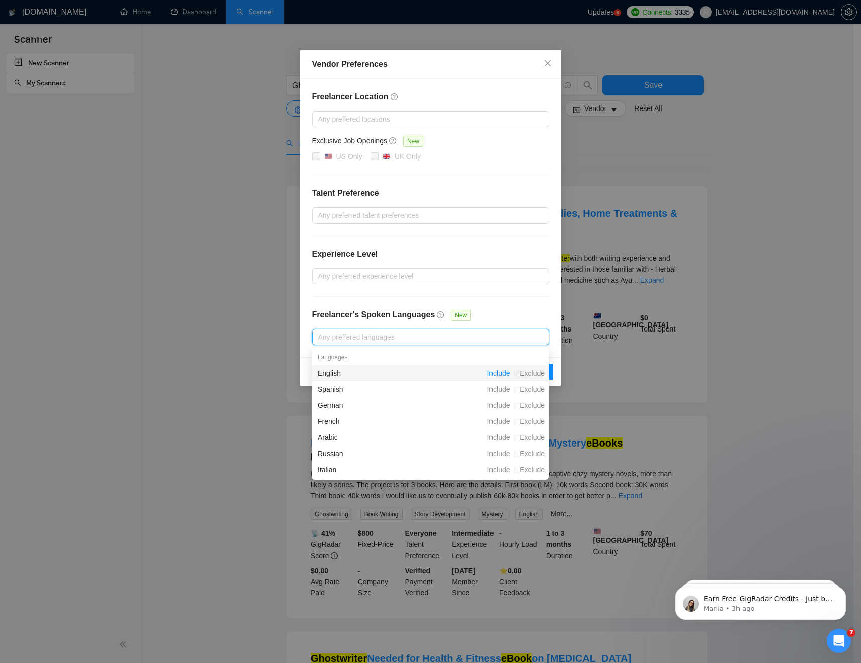
click at [496, 374] on span "Include" at bounding box center [498, 373] width 31 height 8
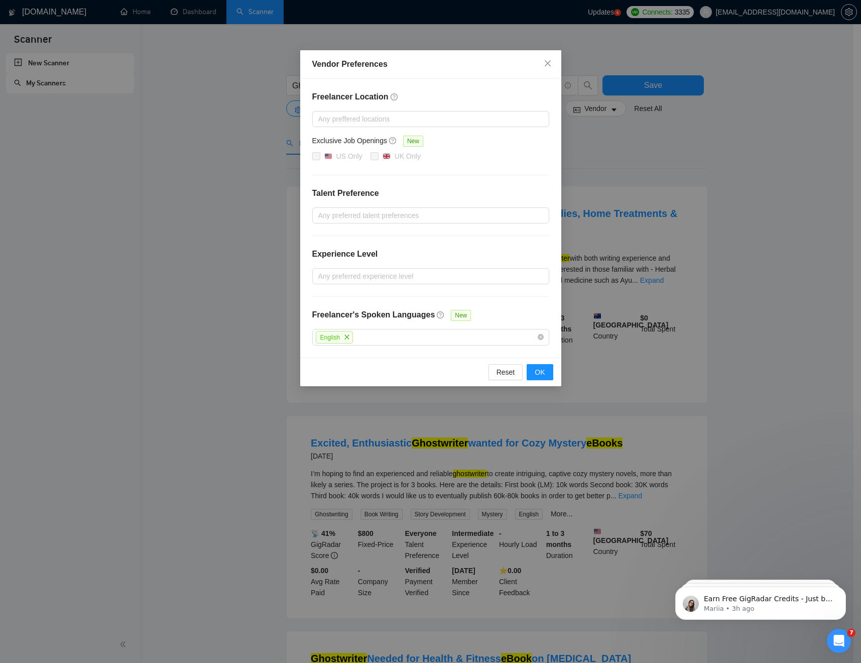
click at [493, 312] on div "Freelancer Location Any preffered locations Exclusive Job Openings New US Only …" at bounding box center [430, 218] width 261 height 279
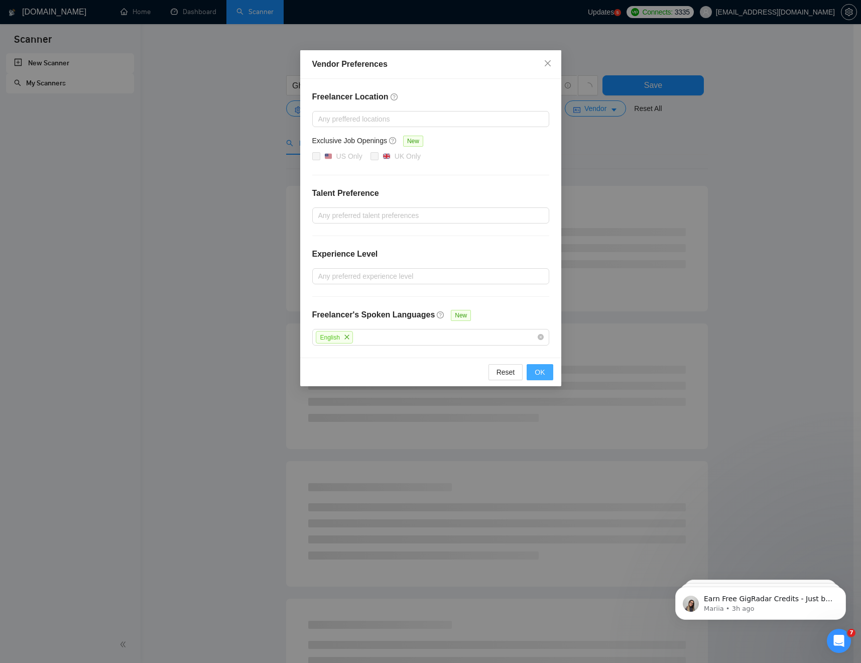
click at [546, 375] on button "OK" at bounding box center [540, 372] width 26 height 16
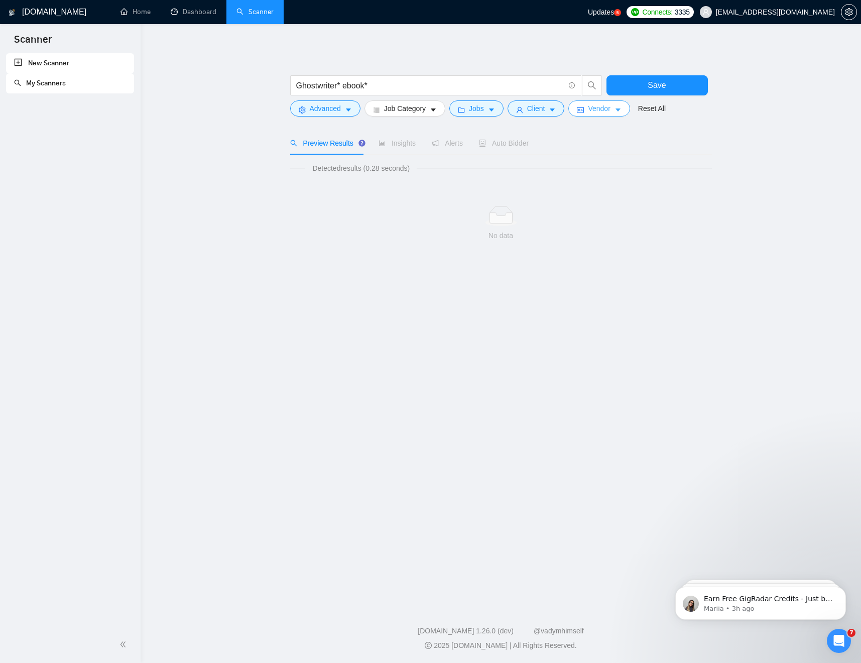
click at [610, 108] on span "Vendor" at bounding box center [599, 108] width 22 height 11
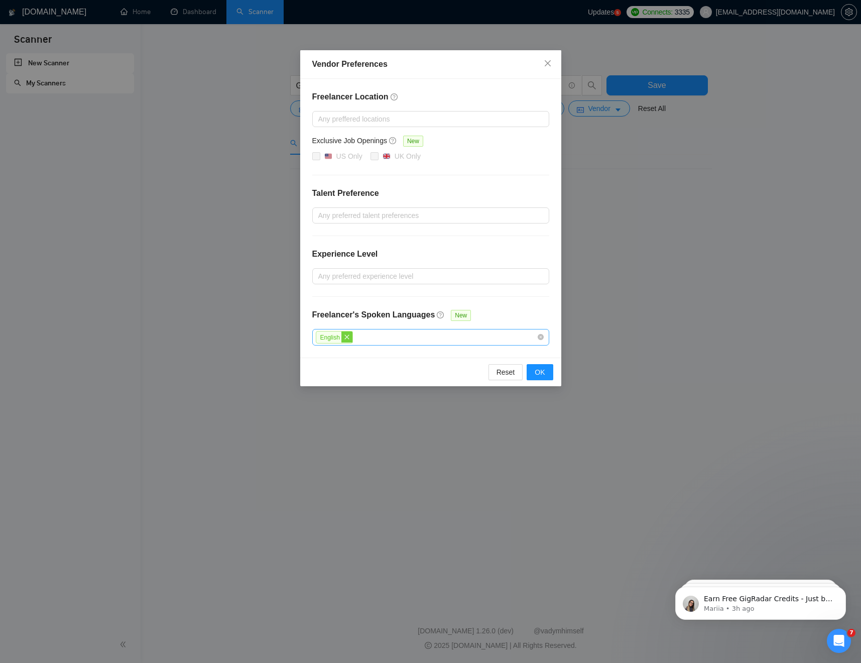
click at [347, 337] on icon "close" at bounding box center [346, 336] width 5 height 5
click at [548, 372] on button "OK" at bounding box center [540, 372] width 26 height 16
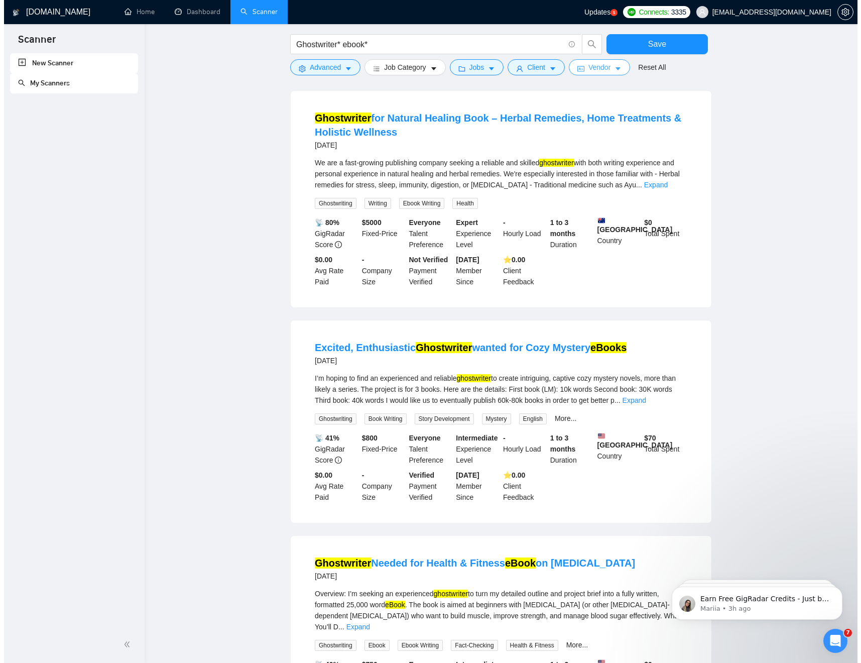
scroll to position [93, 0]
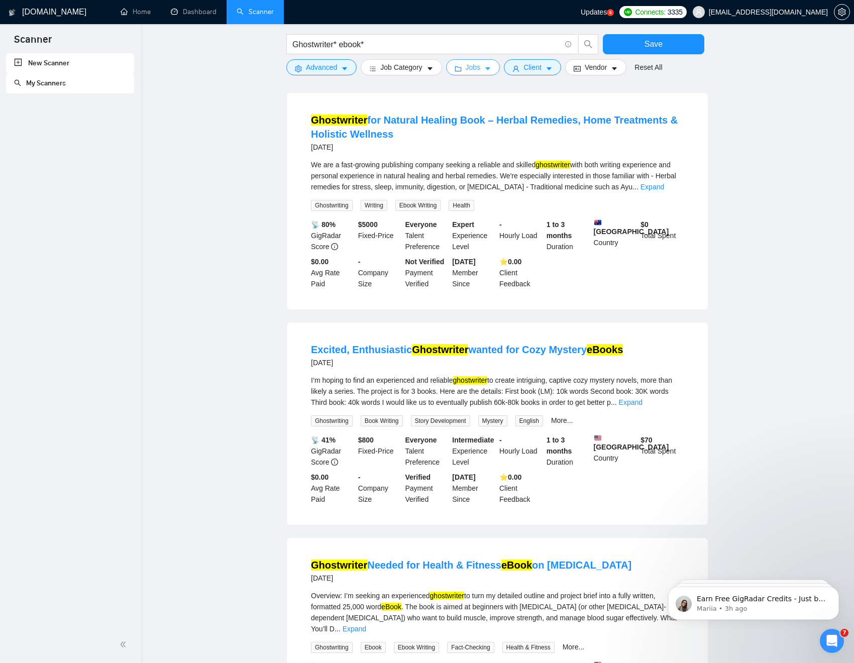
click at [472, 68] on span "Jobs" at bounding box center [472, 67] width 15 height 11
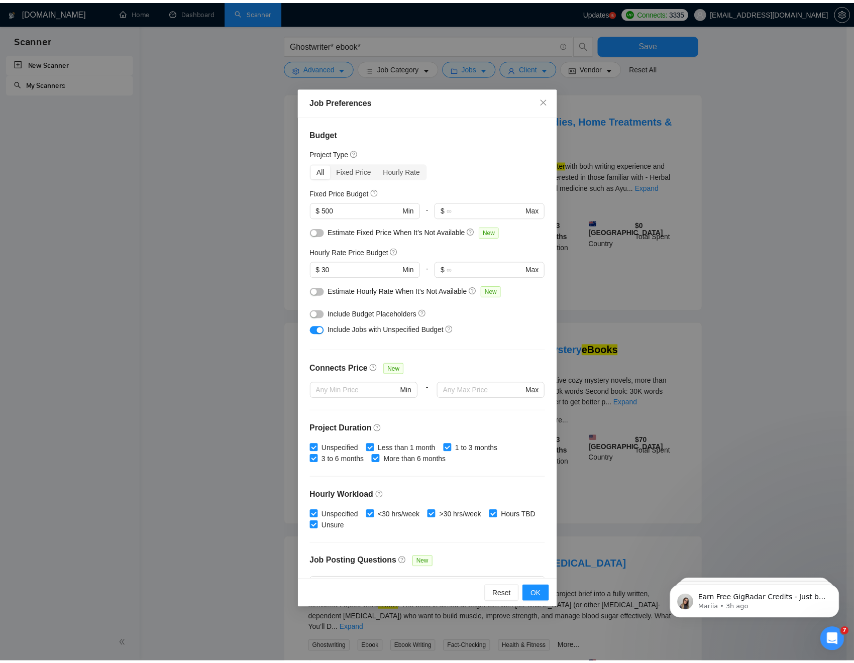
scroll to position [0, 0]
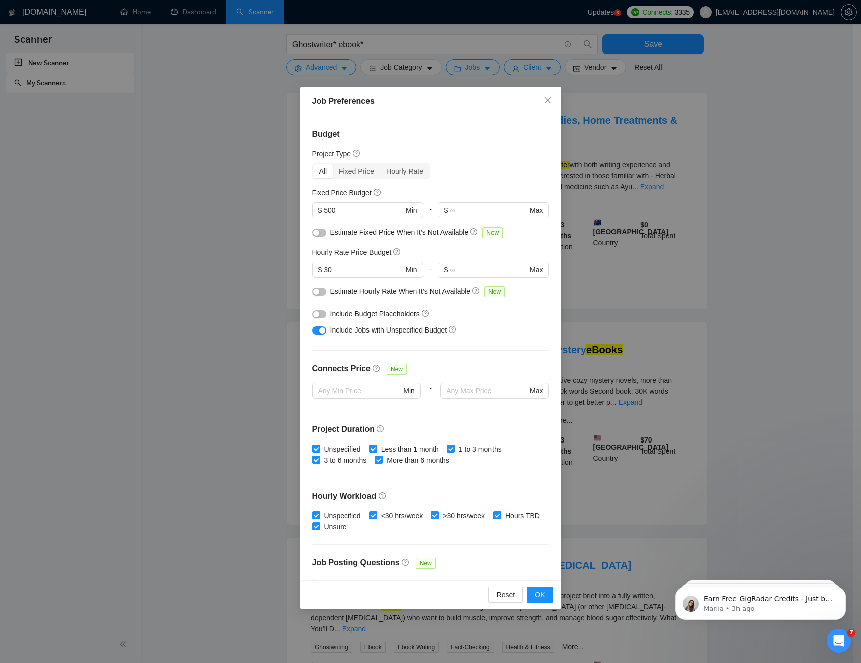
click at [636, 387] on div "Job Preferences Budget Project Type All Fixed Price Hourly Rate Fixed Price Bud…" at bounding box center [430, 331] width 861 height 663
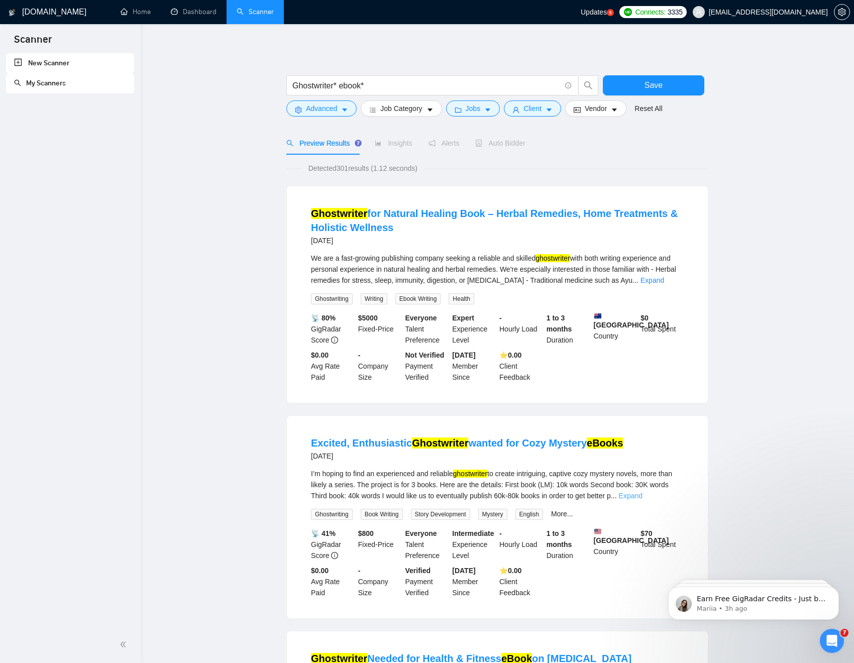
click at [642, 497] on link "Expand" at bounding box center [631, 496] width 24 height 8
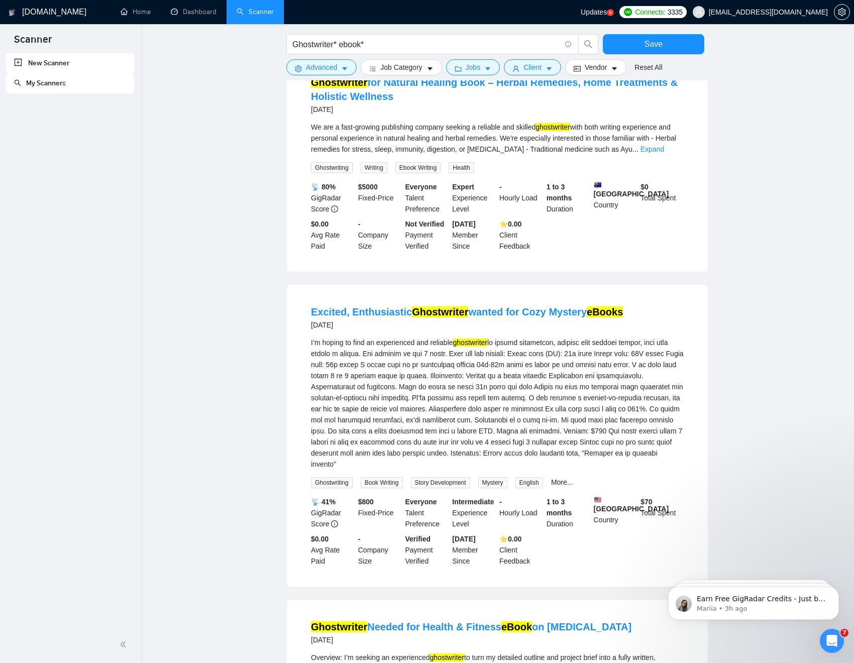
scroll to position [148, 0]
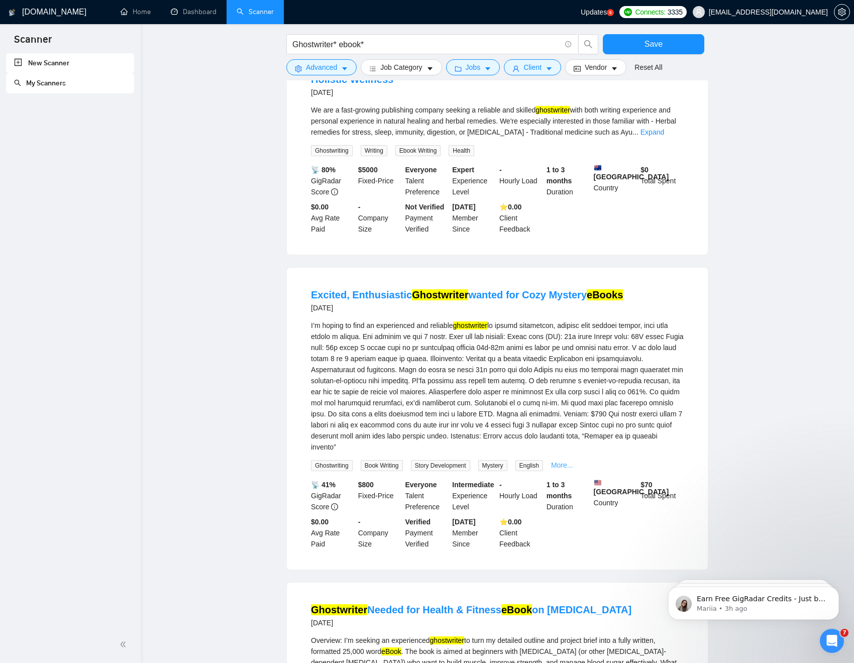
click at [572, 464] on link "More..." at bounding box center [562, 465] width 22 height 8
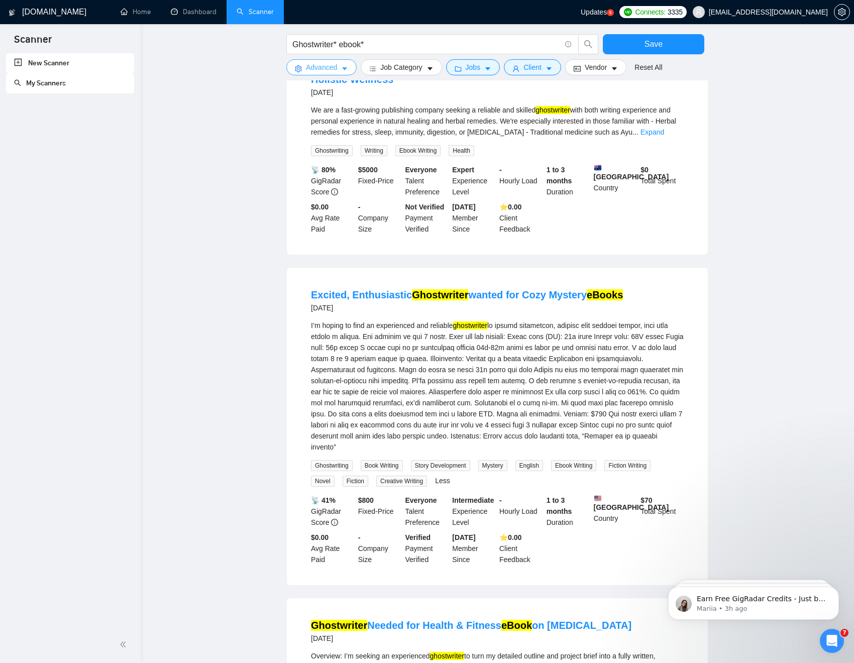
click at [344, 67] on icon "caret-down" at bounding box center [344, 68] width 5 height 3
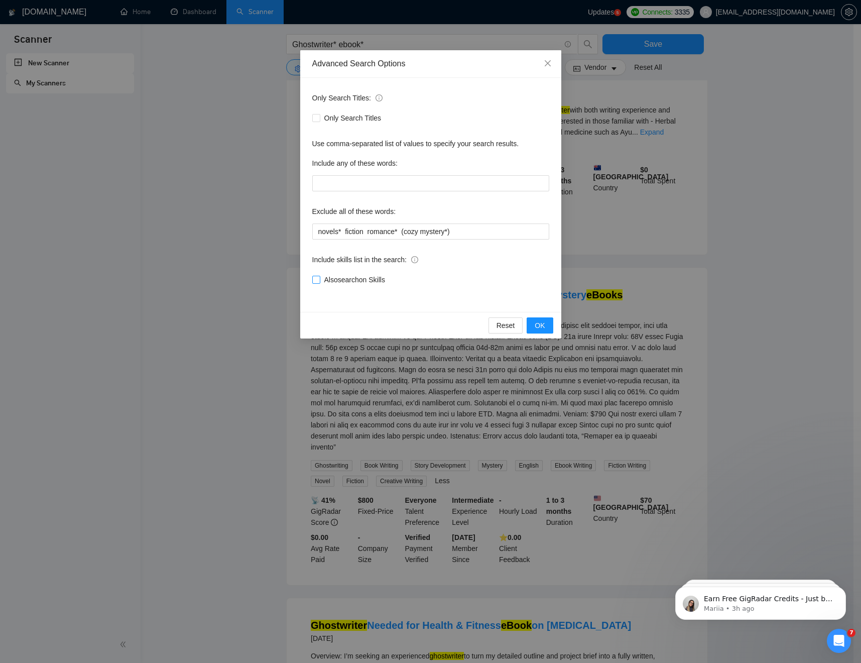
click at [318, 281] on input "Also search on Skills" at bounding box center [315, 279] width 7 height 7
checkbox input "true"
click at [466, 232] on input "novels* fiction romance* (cozy mystery*)" at bounding box center [430, 231] width 237 height 16
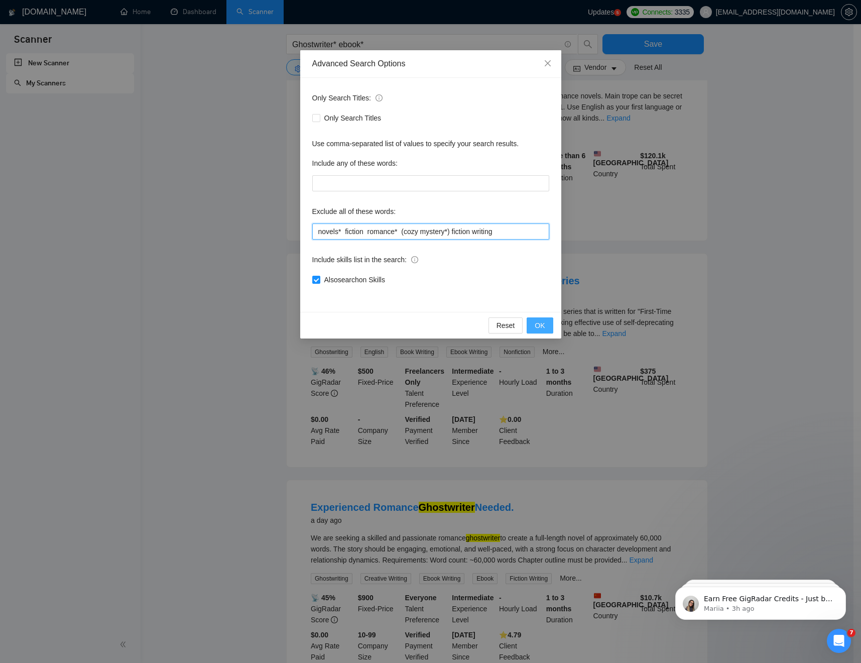
type input "novels* fiction romance* (cozy mystery*) fiction writing"
click at [533, 325] on button "OK" at bounding box center [540, 325] width 26 height 16
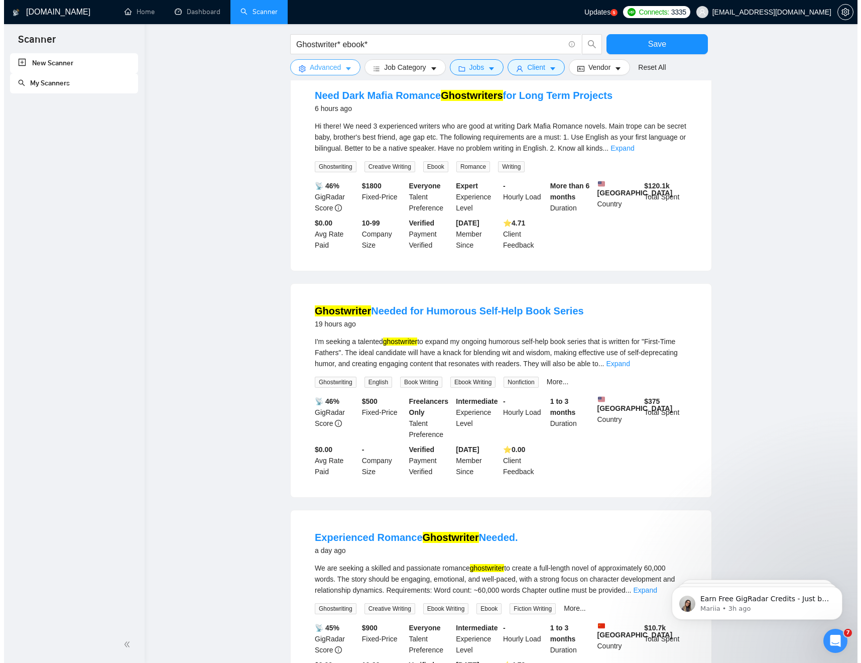
scroll to position [0, 0]
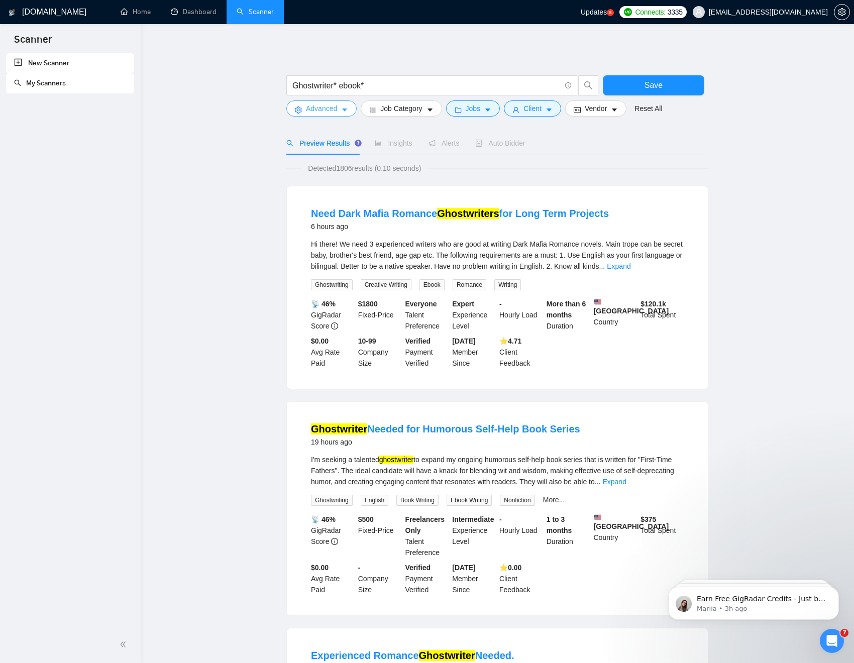
click at [346, 108] on icon "caret-down" at bounding box center [344, 109] width 7 height 7
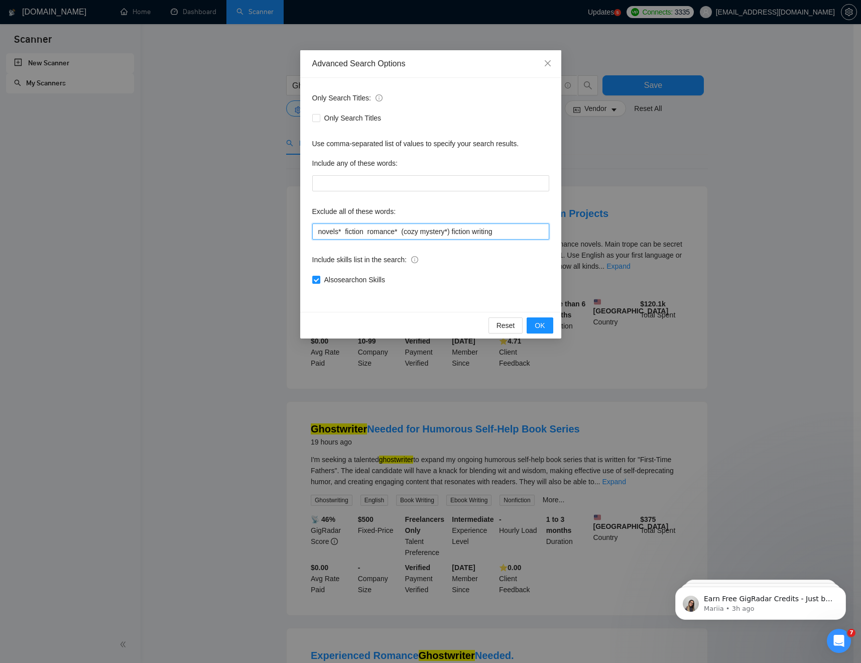
click at [361, 232] on input "novels* fiction romance* (cozy mystery*) fiction writing" at bounding box center [430, 231] width 237 height 16
click at [315, 278] on input "Also search on Skills" at bounding box center [315, 279] width 7 height 7
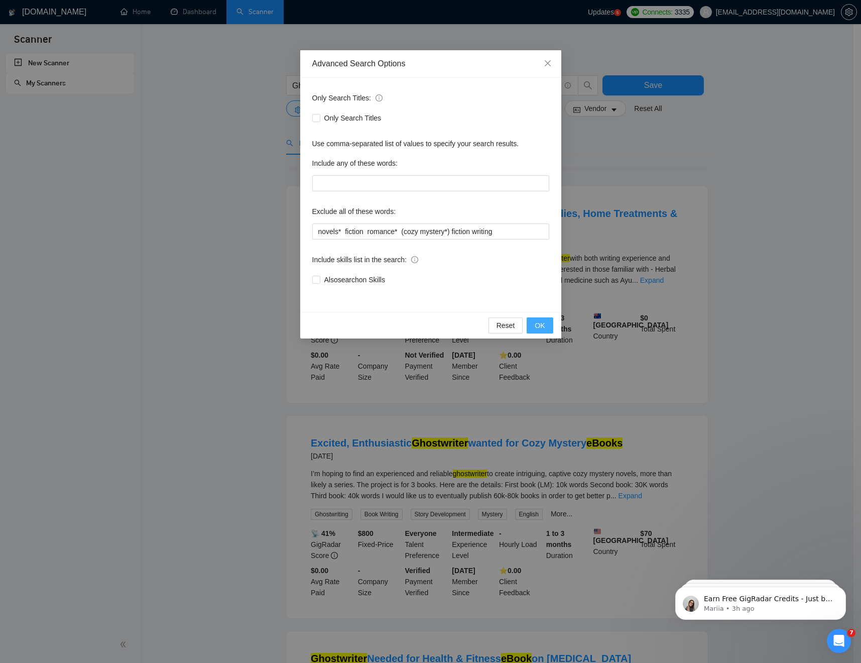
click at [537, 329] on span "OK" at bounding box center [540, 325] width 10 height 11
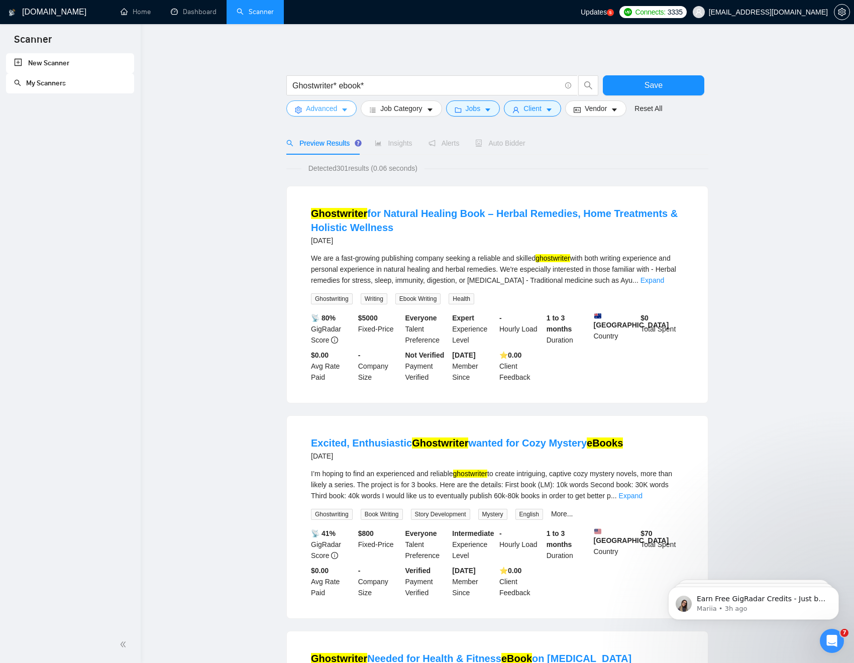
click at [337, 111] on button "Advanced" at bounding box center [321, 108] width 70 height 16
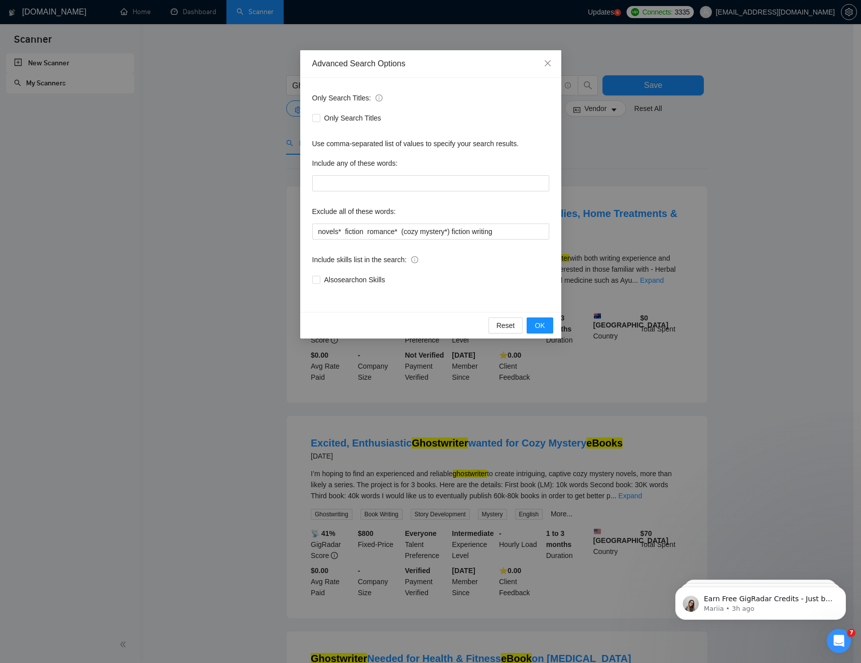
drag, startPoint x: 371, startPoint y: 277, endPoint x: 407, endPoint y: 292, distance: 39.0
click at [371, 277] on span "Also search on Skills" at bounding box center [354, 279] width 69 height 11
click at [319, 277] on input "Also search on Skills" at bounding box center [315, 279] width 7 height 7
click at [536, 325] on span "OK" at bounding box center [540, 325] width 10 height 11
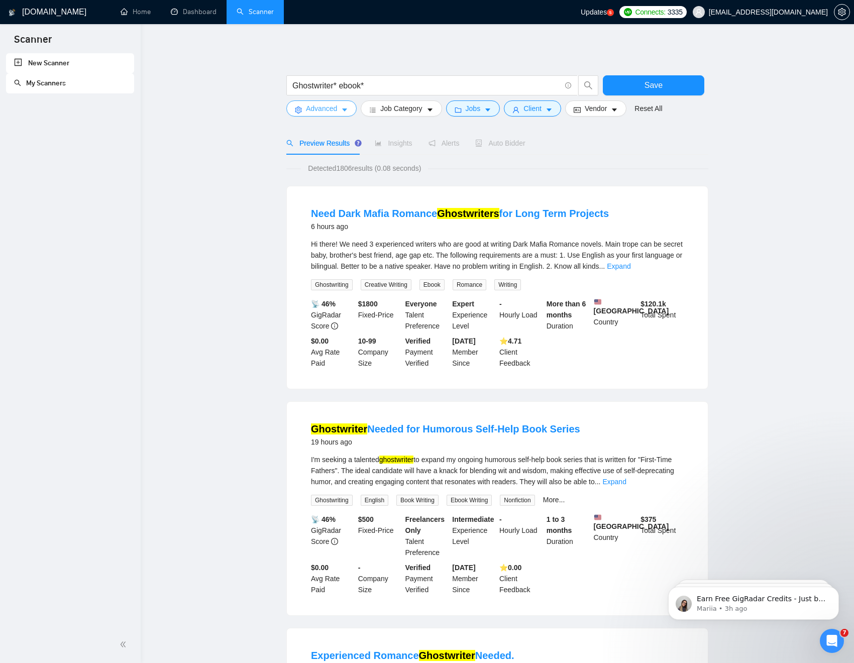
click at [330, 111] on span "Advanced" at bounding box center [321, 108] width 31 height 11
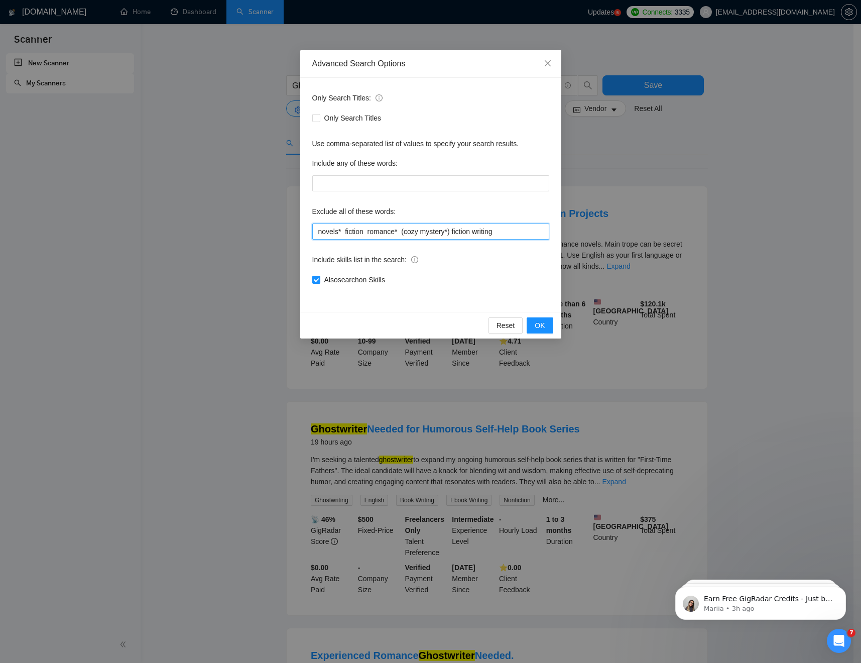
click at [367, 233] on input "novels* fiction romance* (cozy mystery*) fiction writing" at bounding box center [430, 231] width 237 height 16
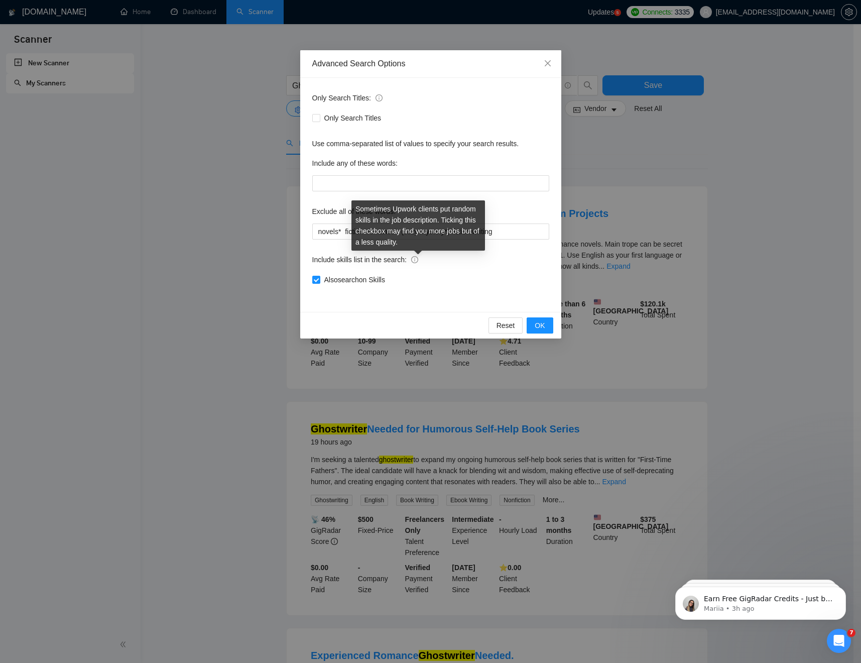
click at [418, 260] on icon "info-circle" at bounding box center [414, 259] width 7 height 7
click at [319, 276] on input "Also search on Skills" at bounding box center [315, 279] width 7 height 7
checkbox input "false"
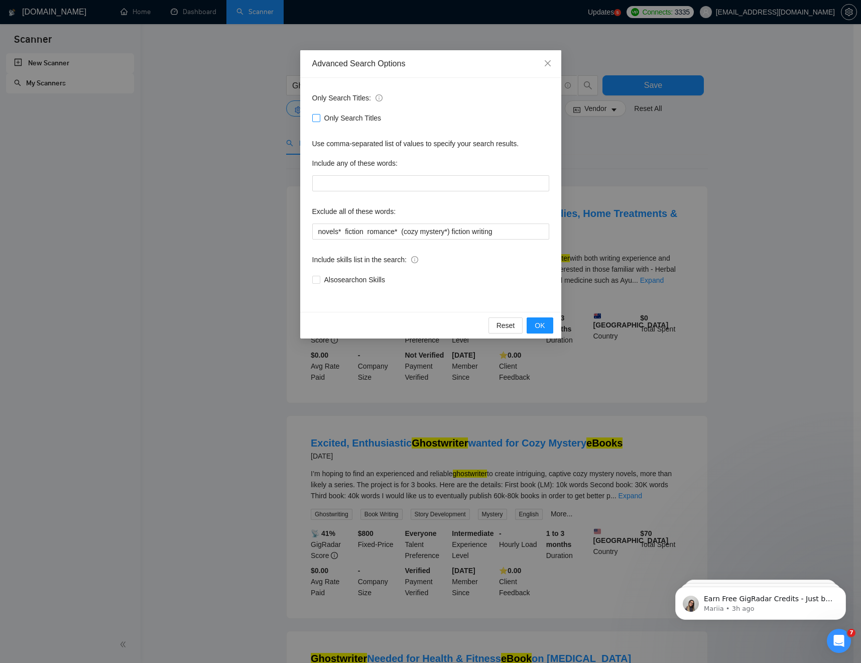
click at [316, 120] on input "Only Search Titles" at bounding box center [315, 117] width 7 height 7
checkbox input "true"
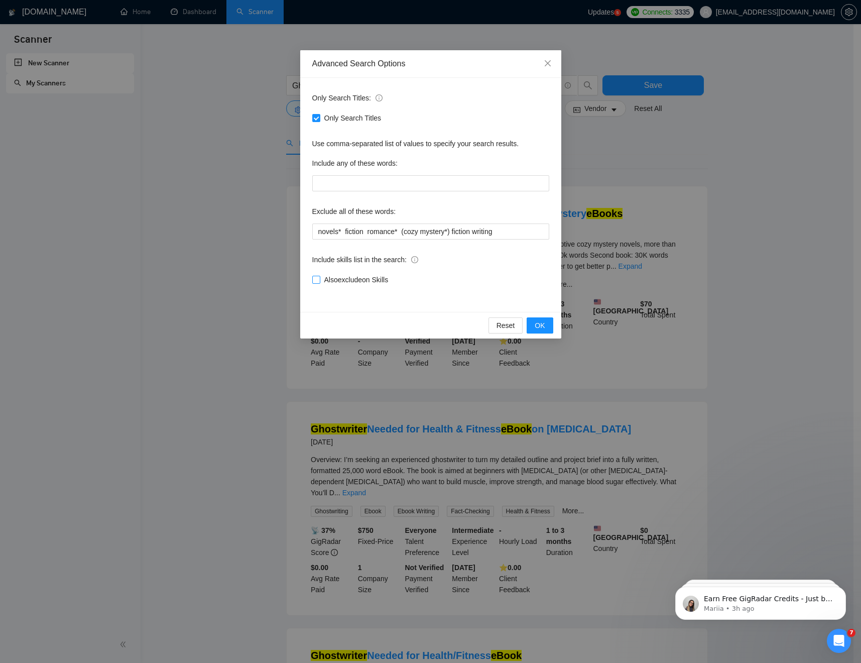
click at [338, 281] on span "Also exclude on Skills" at bounding box center [356, 279] width 72 height 11
click at [319, 281] on input "Also exclude on Skills" at bounding box center [315, 279] width 7 height 7
click at [337, 272] on div "Also exclude on Skills" at bounding box center [430, 280] width 237 height 16
click at [338, 277] on span "Also exclude on Skills" at bounding box center [356, 279] width 72 height 11
click at [319, 277] on input "Also exclude on Skills" at bounding box center [315, 279] width 7 height 7
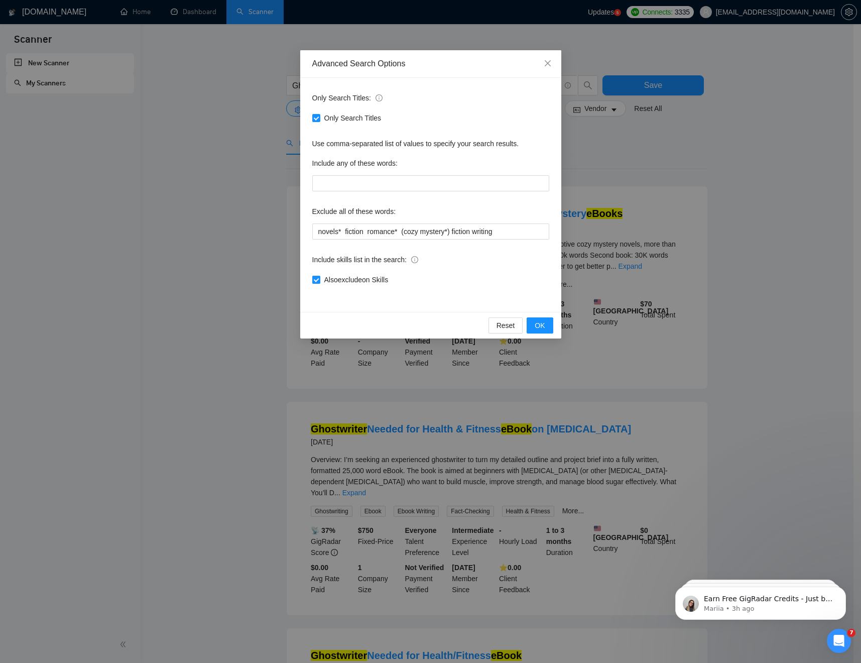
checkbox input "false"
click at [536, 324] on span "OK" at bounding box center [540, 325] width 10 height 11
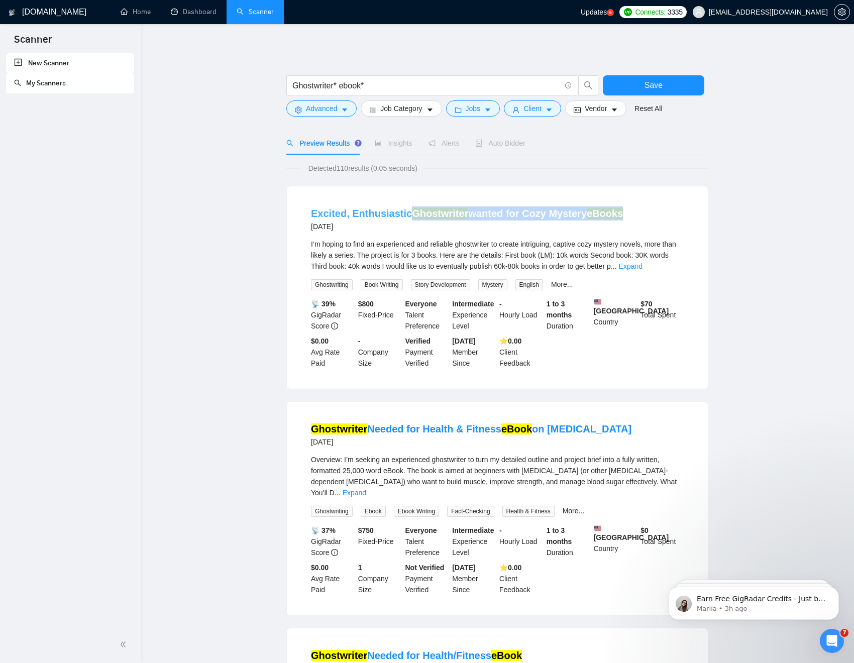
drag, startPoint x: 623, startPoint y: 212, endPoint x: 412, endPoint y: 210, distance: 210.9
click at [412, 210] on div "Excited, Enthusiastic Ghostwriter wanted for Cozy Mystery eBooks 4 days ago" at bounding box center [497, 219] width 373 height 26
copy link "Ghostwriter wanted for Cozy Mystery eBooks"
click at [344, 107] on icon "caret-down" at bounding box center [344, 109] width 7 height 7
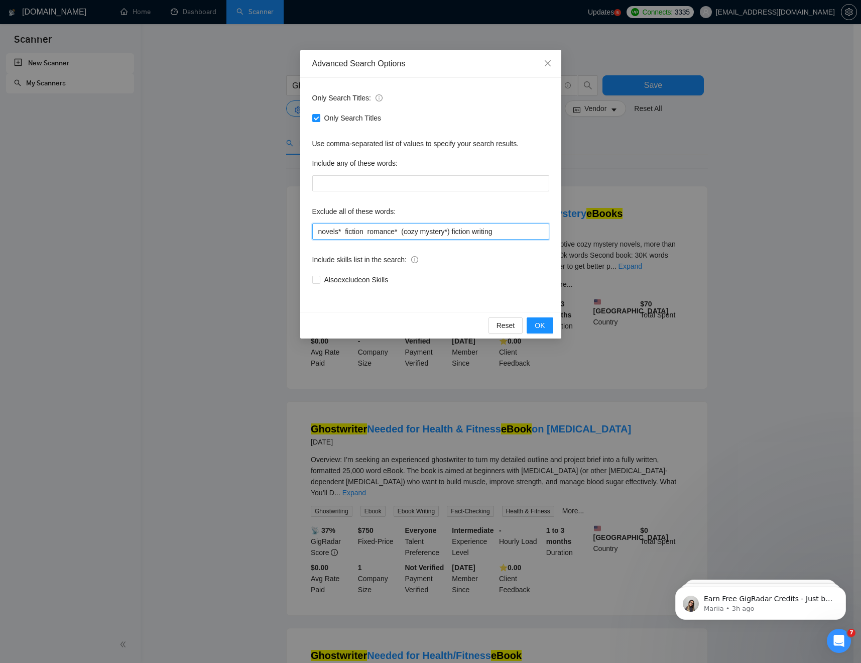
click at [509, 231] on input "novels* fiction romance* (cozy mystery*) fiction writing" at bounding box center [430, 231] width 237 height 16
paste input "Ghostwriter wanted for Cozy Mystery eBooks"
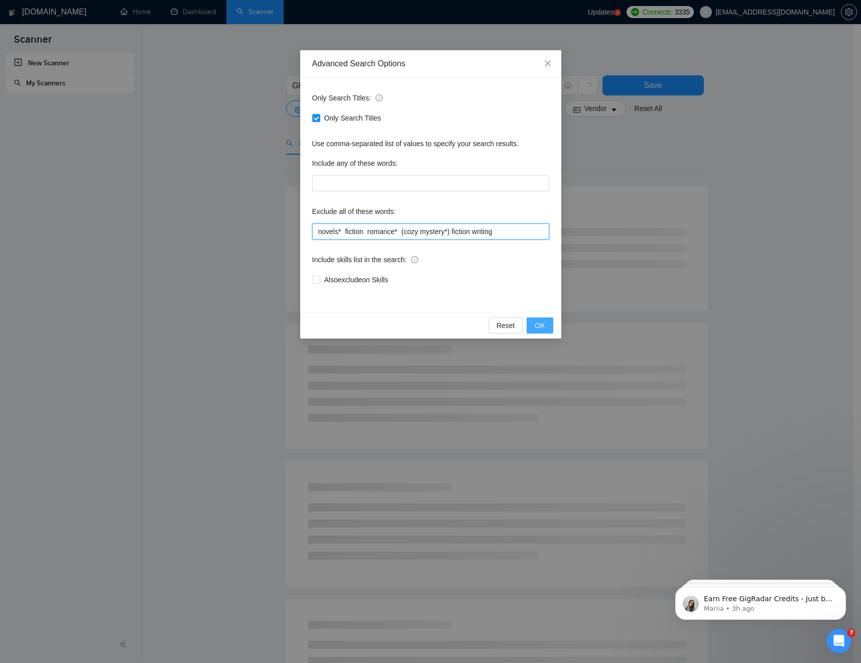
type input "novels* fiction romance* (cozy mystery*) fiction writing"
click at [537, 324] on span "OK" at bounding box center [540, 325] width 10 height 11
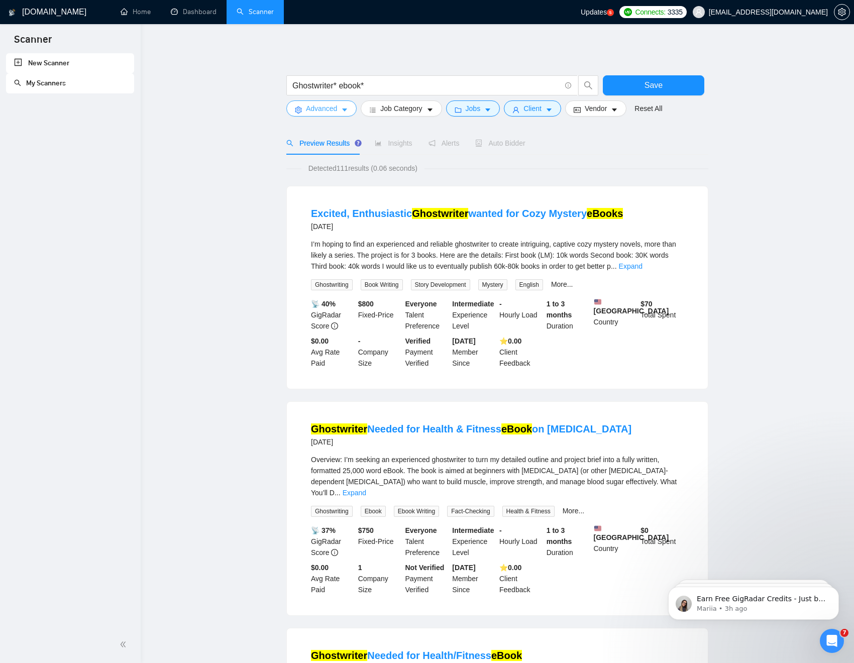
click at [345, 106] on icon "caret-down" at bounding box center [344, 109] width 7 height 7
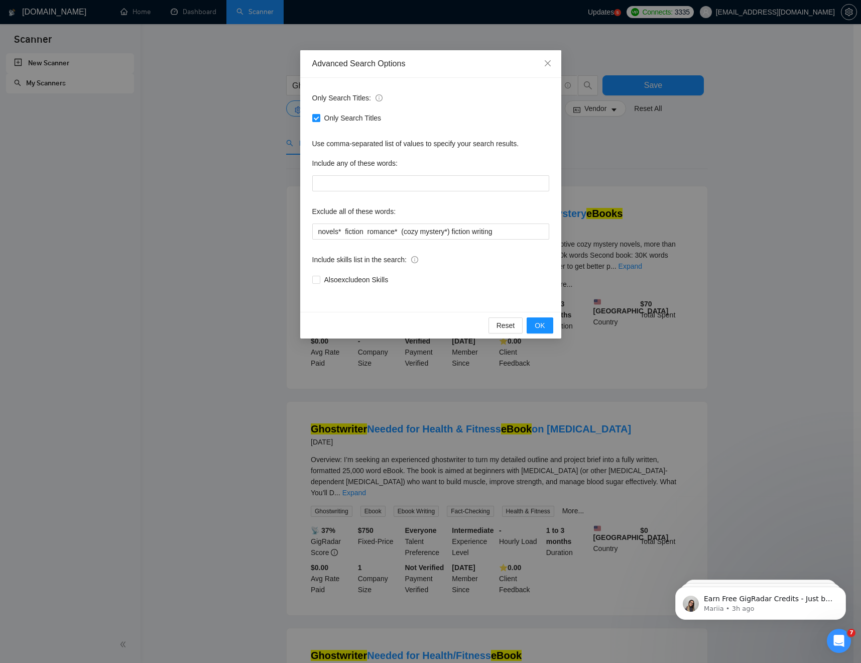
click at [317, 115] on input "Only Search Titles" at bounding box center [315, 117] width 7 height 7
checkbox input "false"
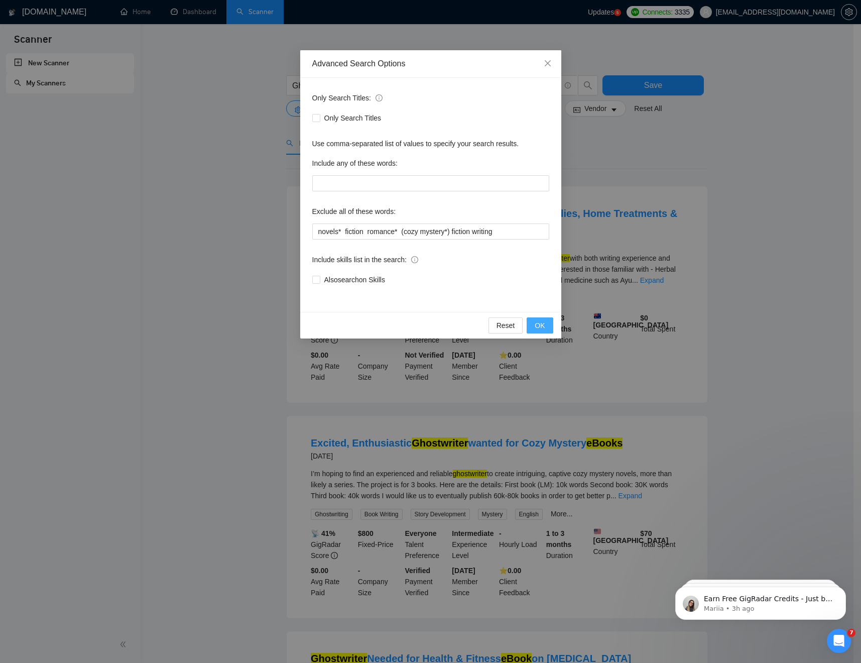
click at [537, 326] on span "OK" at bounding box center [540, 325] width 10 height 11
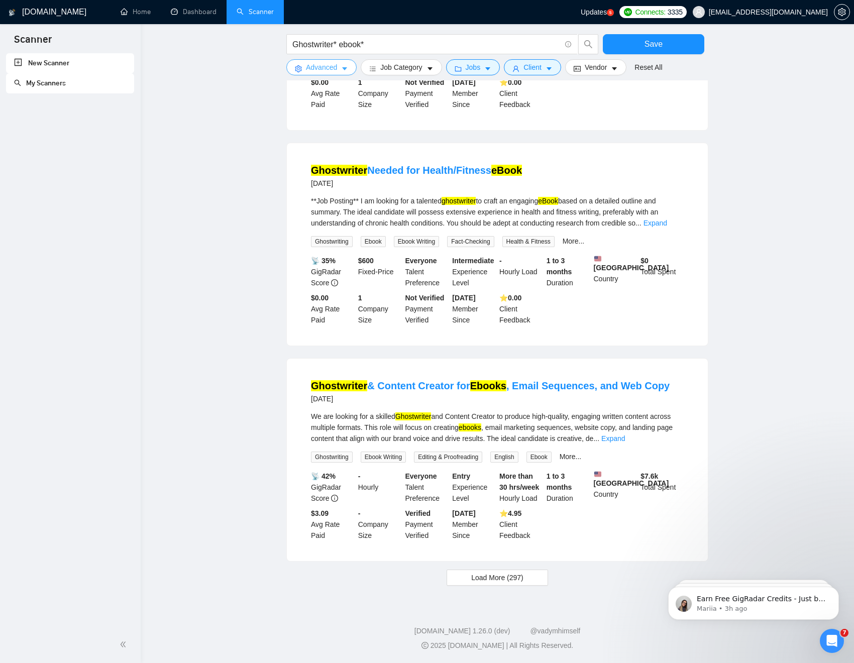
scroll to position [725, 0]
click at [489, 506] on span "Load More (297)" at bounding box center [497, 577] width 52 height 11
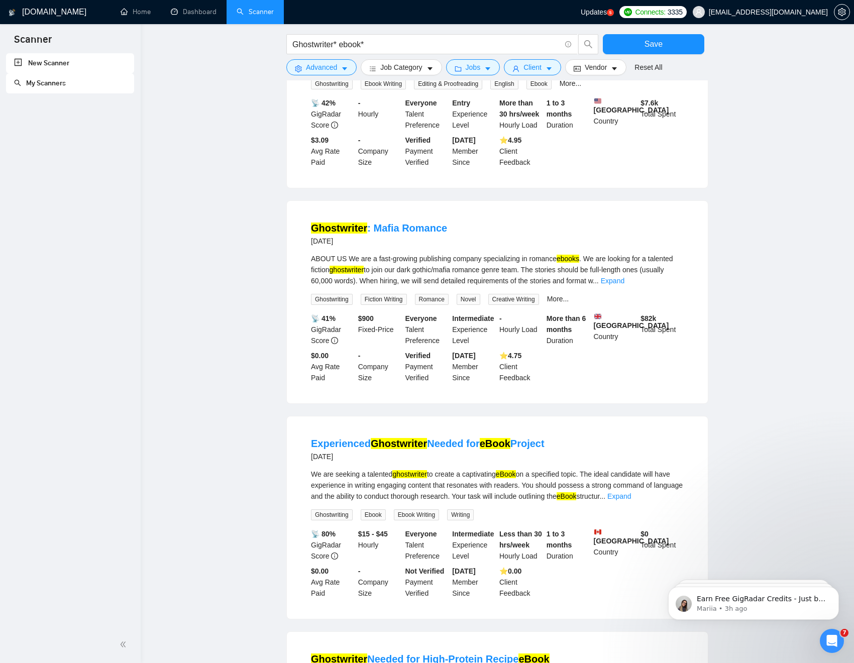
scroll to position [1090, 0]
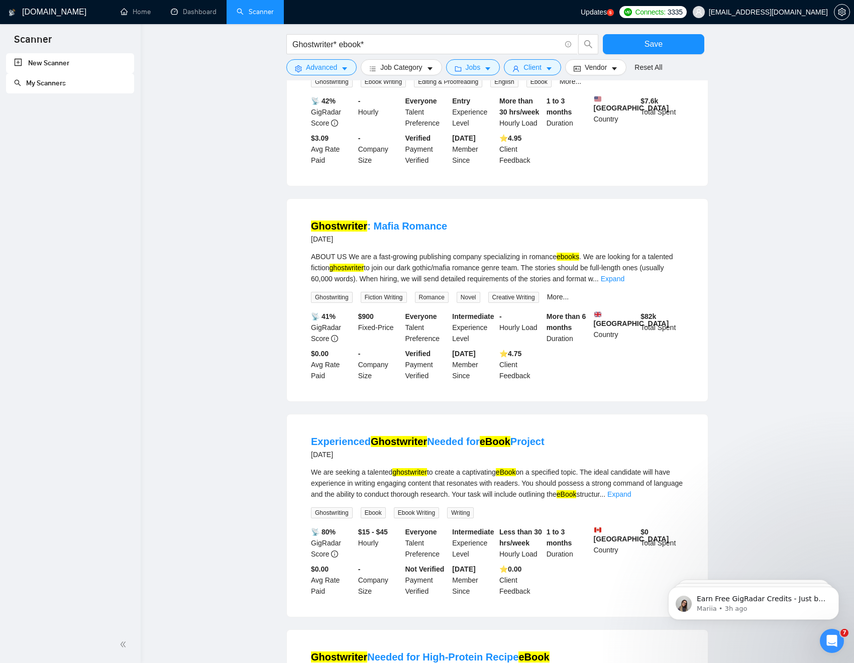
click at [467, 237] on div "Ghostwriter : Mafia Romance 8 days ago" at bounding box center [497, 232] width 373 height 26
drag, startPoint x: 460, startPoint y: 238, endPoint x: 373, endPoint y: 237, distance: 86.9
click at [373, 237] on div "Ghostwriter : Mafia Romance 8 days ago" at bounding box center [497, 232] width 373 height 26
copy link "Mafia Romance"
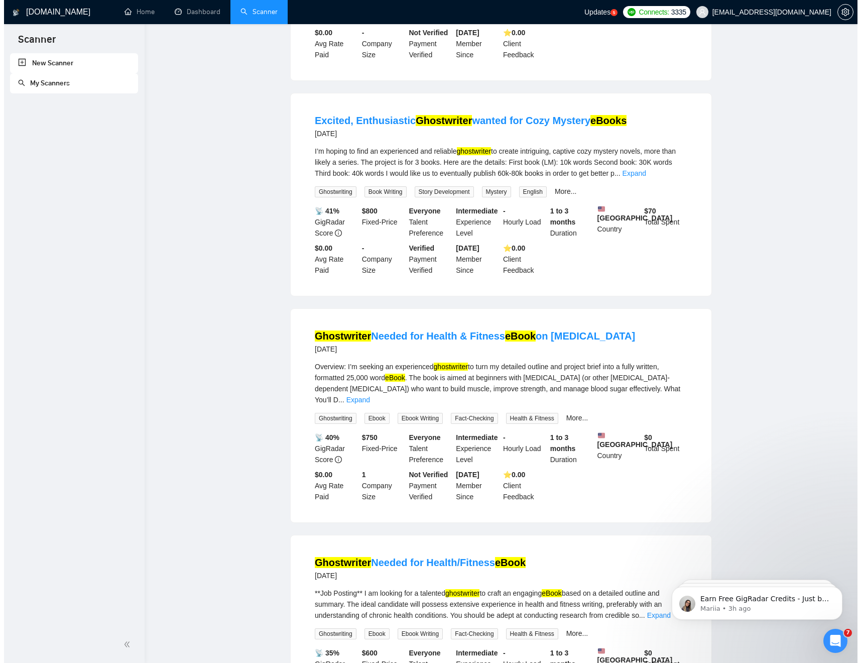
scroll to position [0, 0]
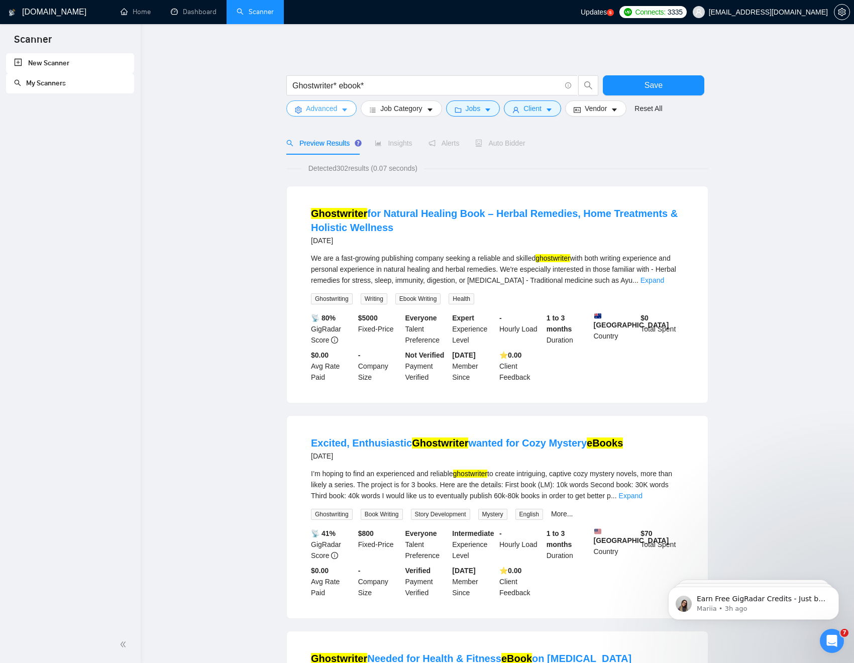
click at [343, 112] on icon "caret-down" at bounding box center [344, 109] width 7 height 7
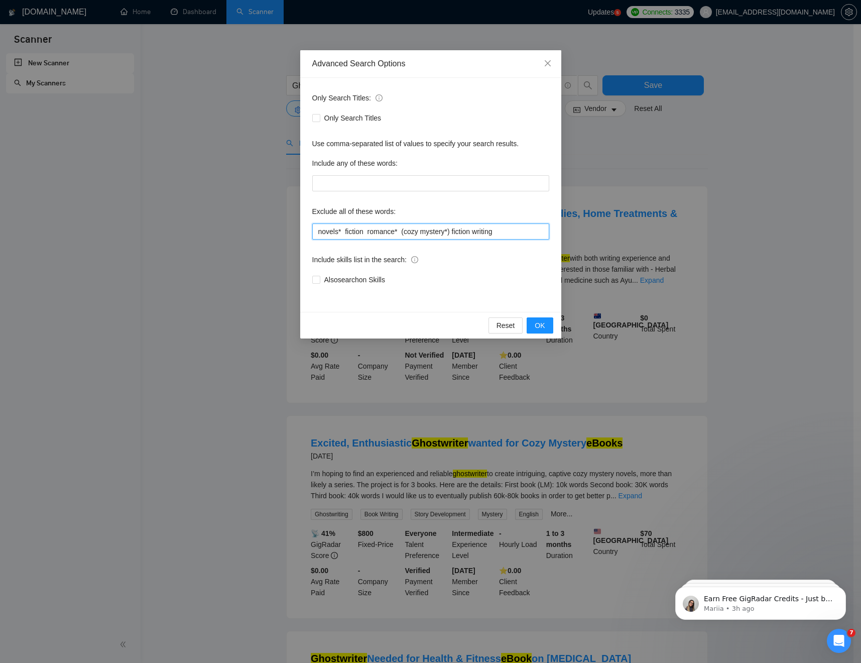
click at [528, 231] on input "novels* fiction romance* (cozy mystery*) fiction writing" at bounding box center [430, 231] width 237 height 16
paste input "Mafia Romance"
type input "novels* fiction romance* (cozy mystery*) fiction writing Mafia Romance"
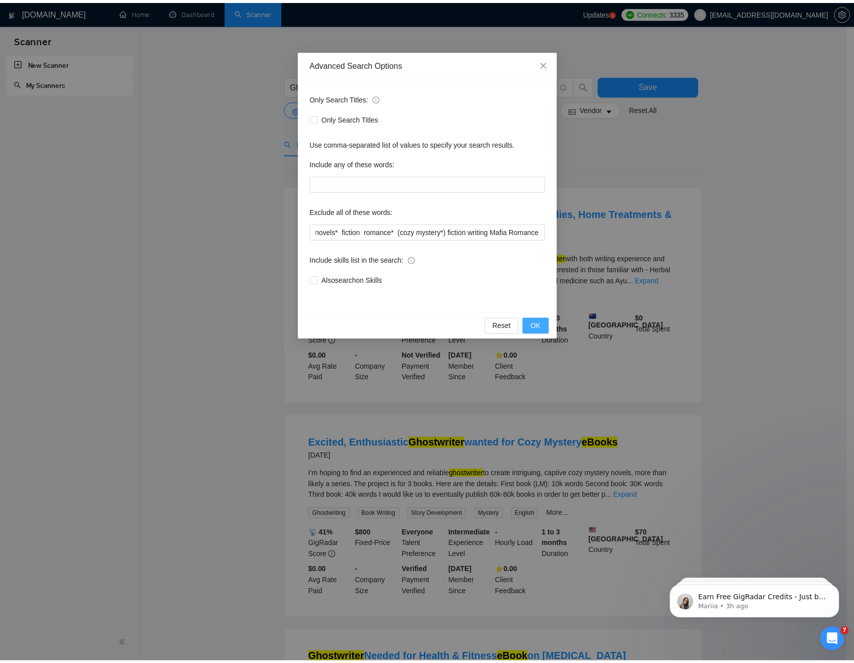
scroll to position [0, 0]
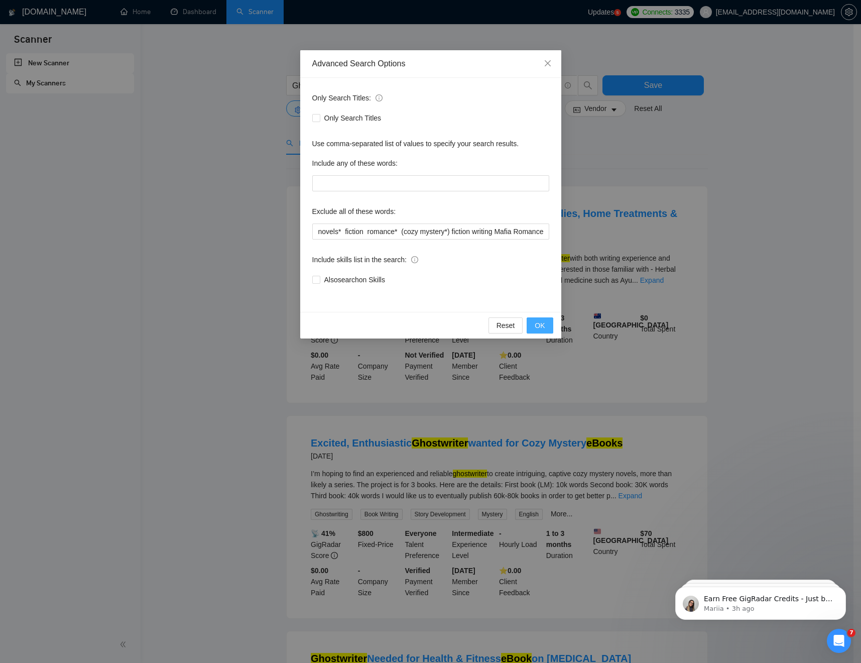
click at [539, 325] on span "OK" at bounding box center [540, 325] width 10 height 11
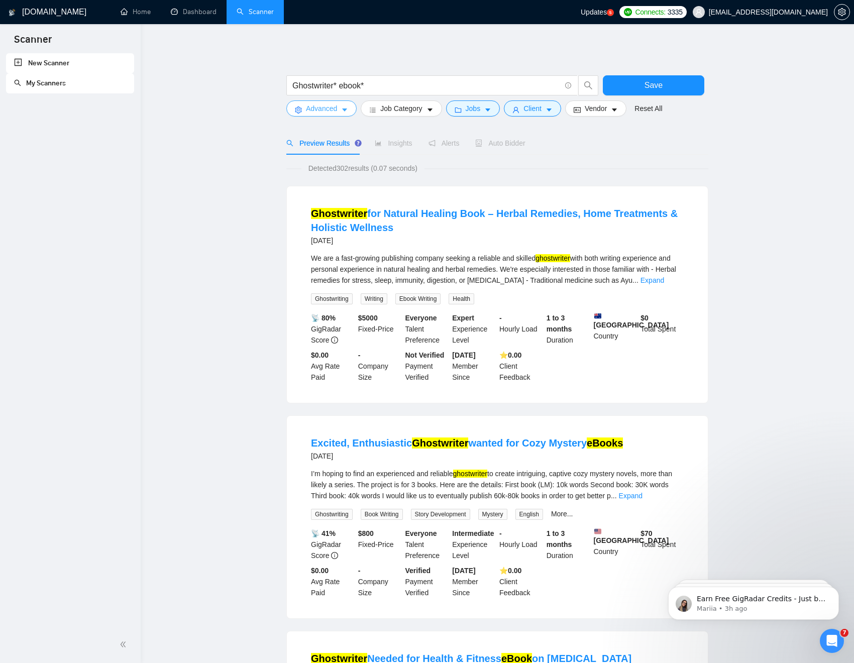
drag, startPoint x: 343, startPoint y: 107, endPoint x: 348, endPoint y: 112, distance: 7.1
click at [343, 107] on icon "caret-down" at bounding box center [344, 109] width 7 height 7
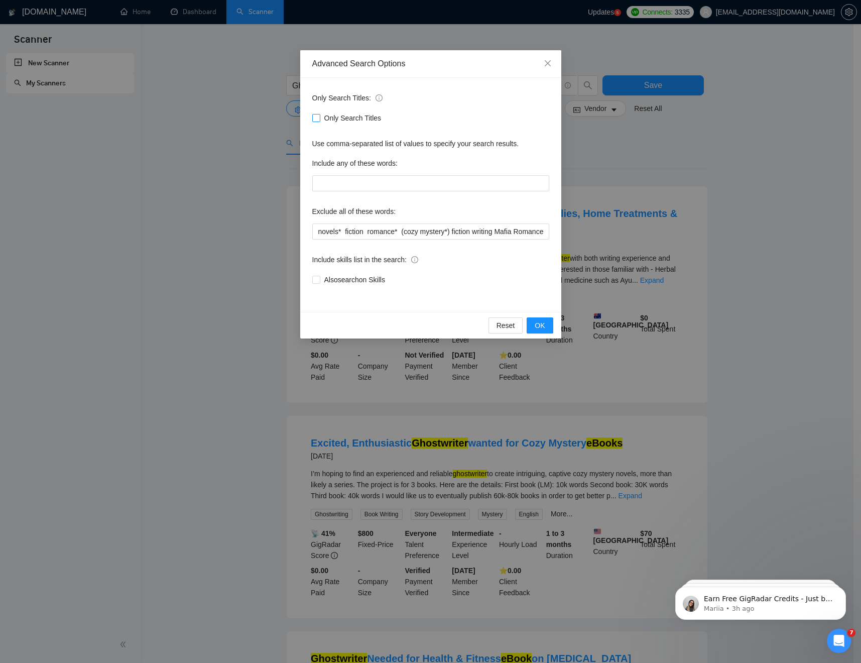
click at [317, 117] on input "Only Search Titles" at bounding box center [315, 117] width 7 height 7
checkbox input "true"
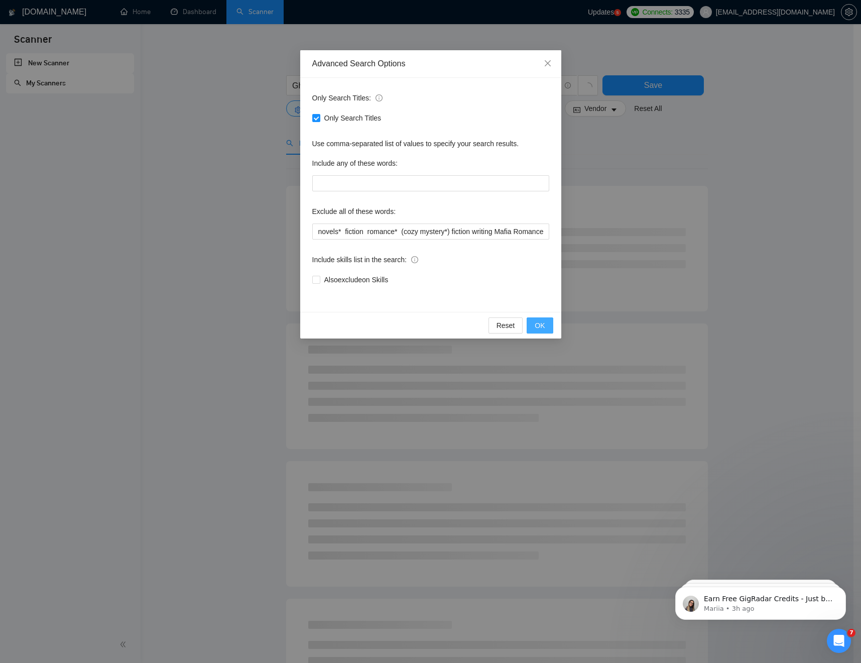
click at [541, 326] on span "OK" at bounding box center [540, 325] width 10 height 11
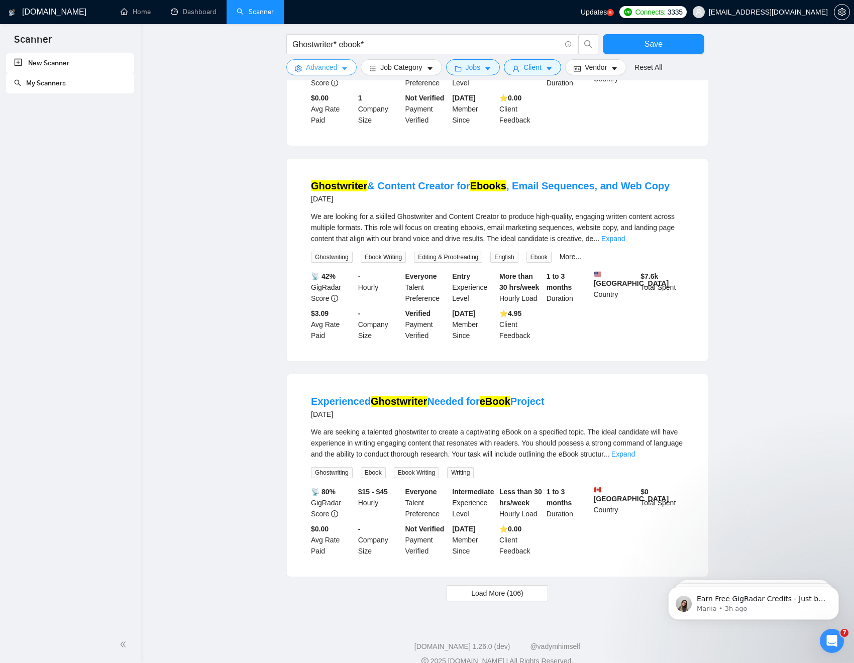
scroll to position [711, 0]
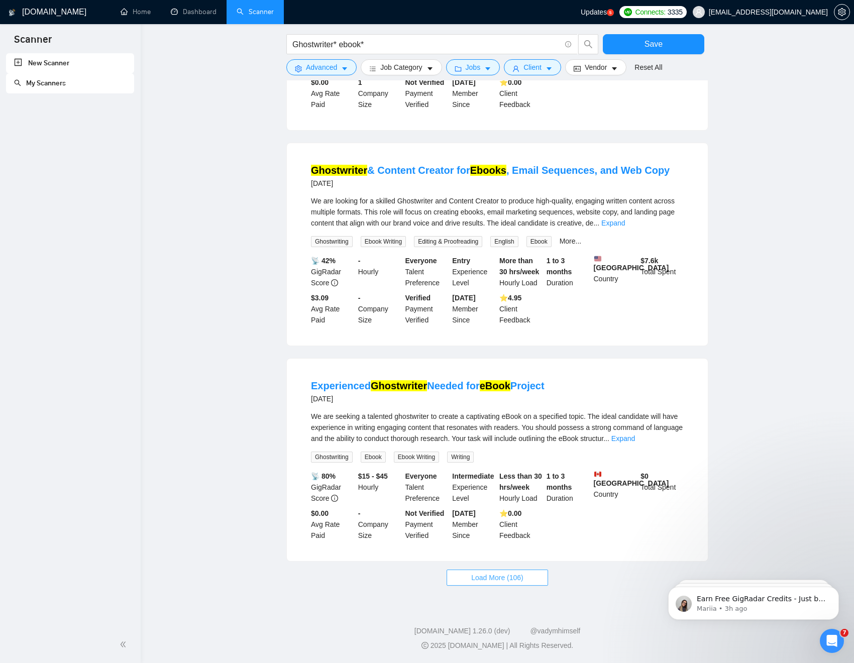
click at [482, 506] on span "Load More (106)" at bounding box center [497, 577] width 52 height 11
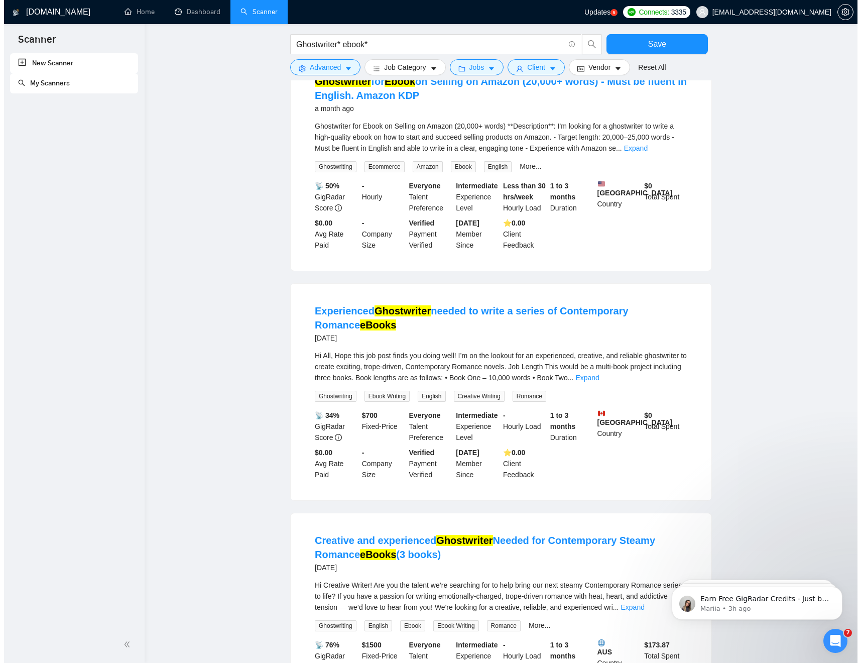
scroll to position [1437, 0]
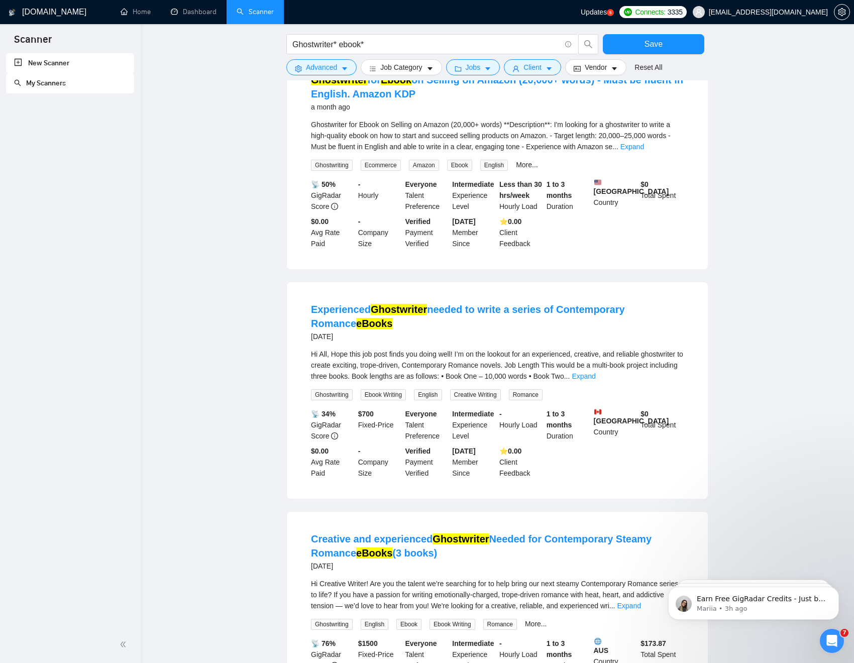
click at [668, 318] on h4 "Experienced Ghostwriter needed to write a series of Contemporary Romance eBooks" at bounding box center [497, 316] width 373 height 28
drag, startPoint x: 668, startPoint y: 318, endPoint x: 552, endPoint y: 323, distance: 116.1
click at [552, 323] on h4 "Experienced Ghostwriter needed to write a series of Contemporary Romance eBooks" at bounding box center [497, 316] width 373 height 28
copy link "Contemporary Romance"
drag, startPoint x: 336, startPoint y: 68, endPoint x: 346, endPoint y: 78, distance: 14.6
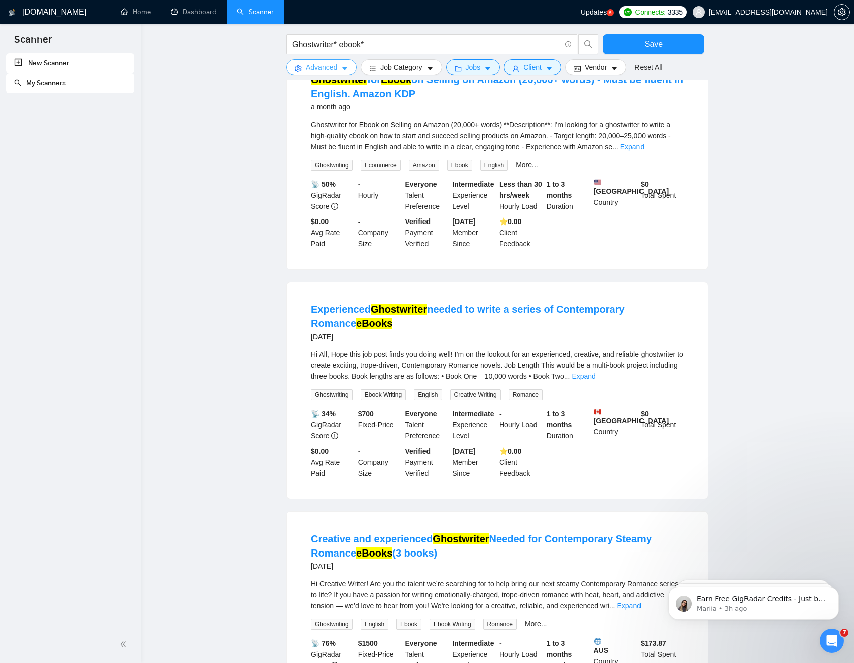
click at [336, 68] on span "Advanced" at bounding box center [321, 67] width 31 height 11
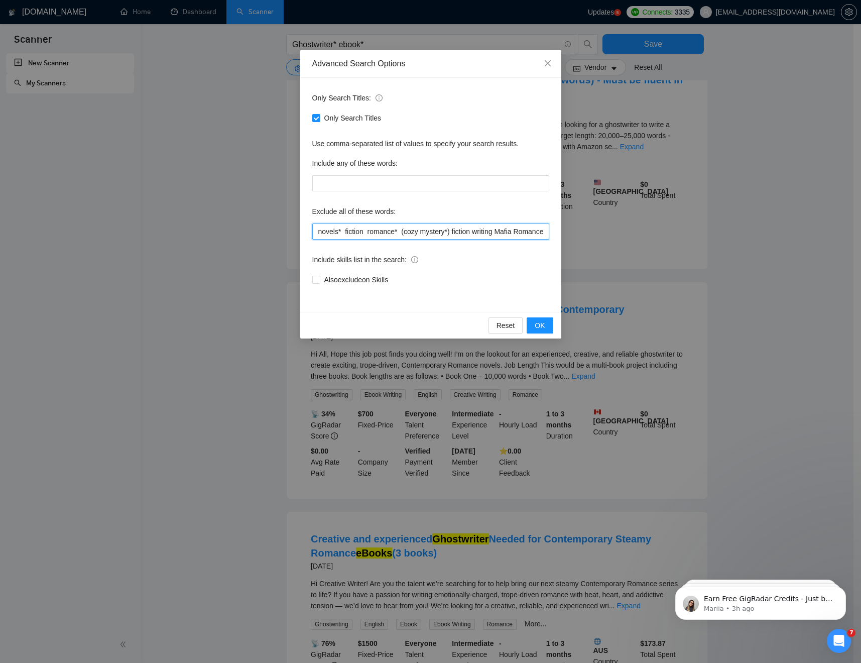
drag, startPoint x: 528, startPoint y: 229, endPoint x: 539, endPoint y: 232, distance: 11.5
click at [528, 229] on input "novels* fiction romance* (cozy mystery*) fiction writing Mafia Romance" at bounding box center [430, 231] width 237 height 16
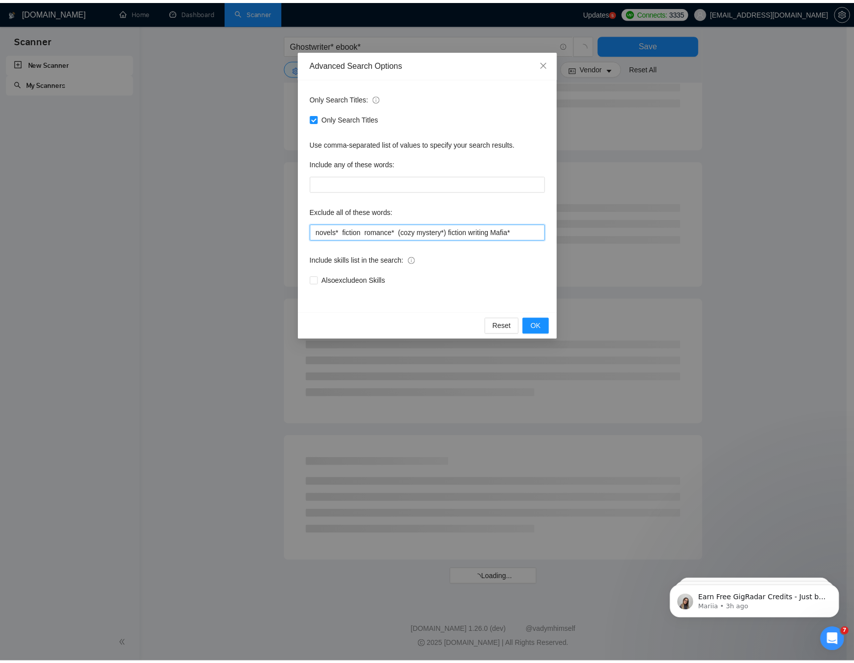
scroll to position [300, 0]
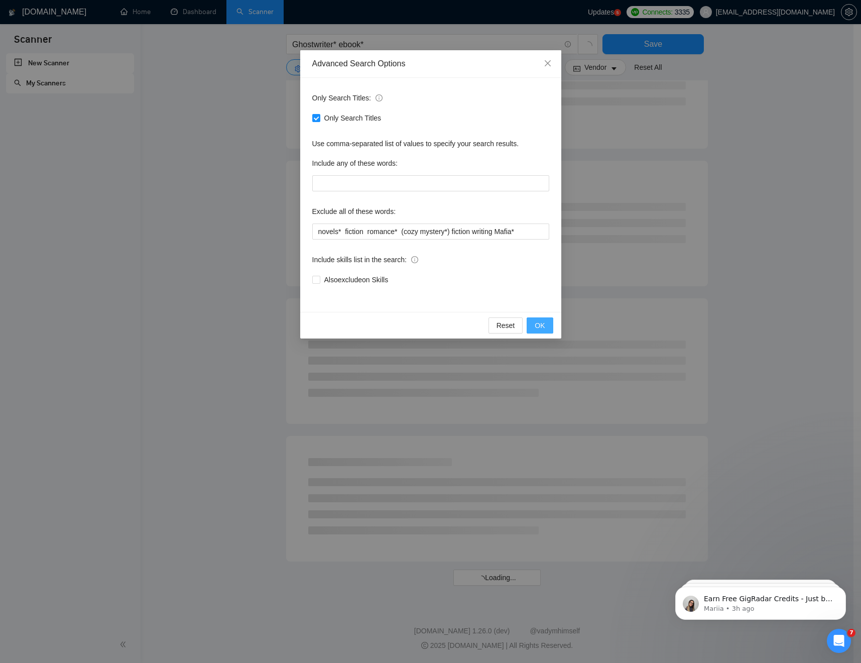
click at [538, 329] on span "OK" at bounding box center [540, 325] width 10 height 11
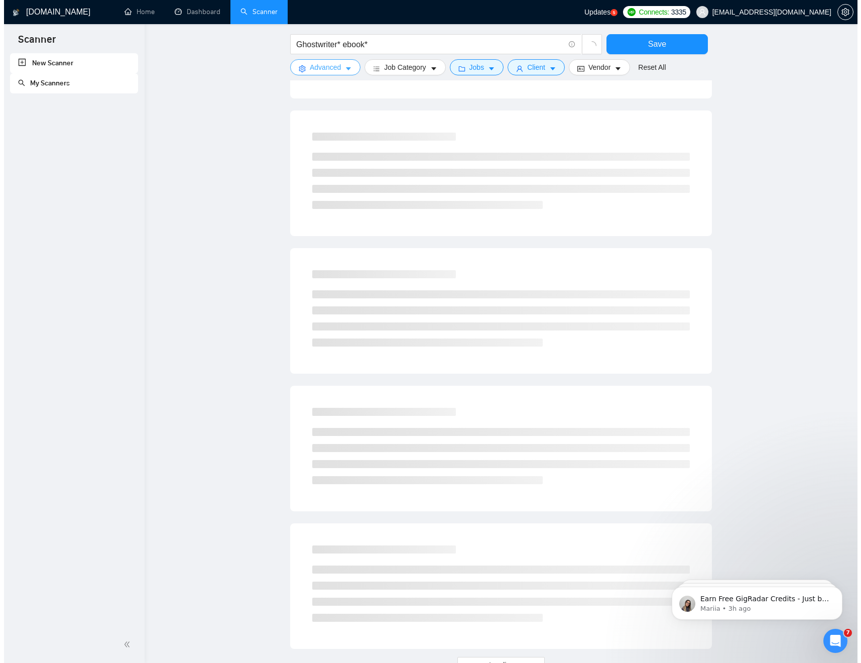
scroll to position [0, 0]
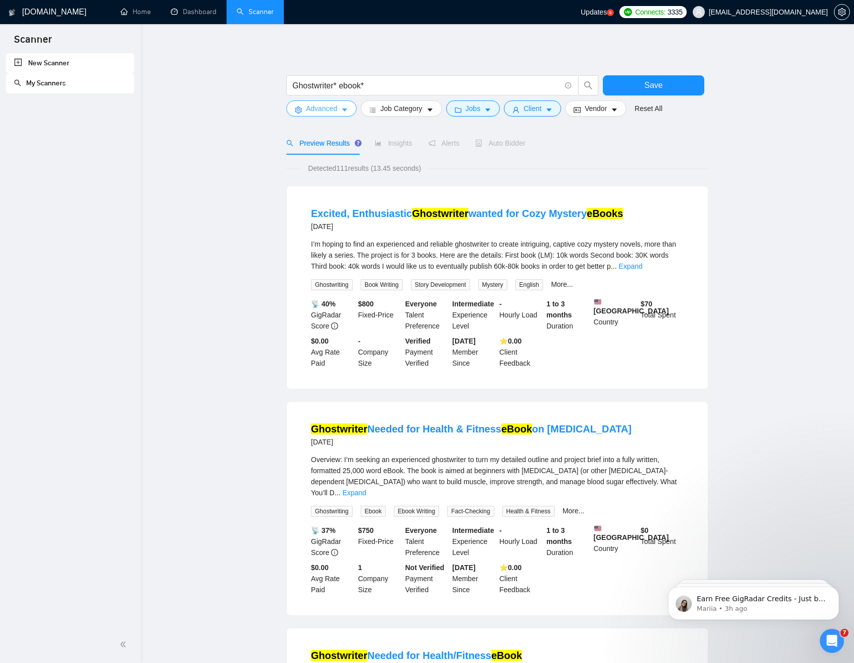
click at [343, 109] on icon "caret-down" at bounding box center [344, 109] width 7 height 7
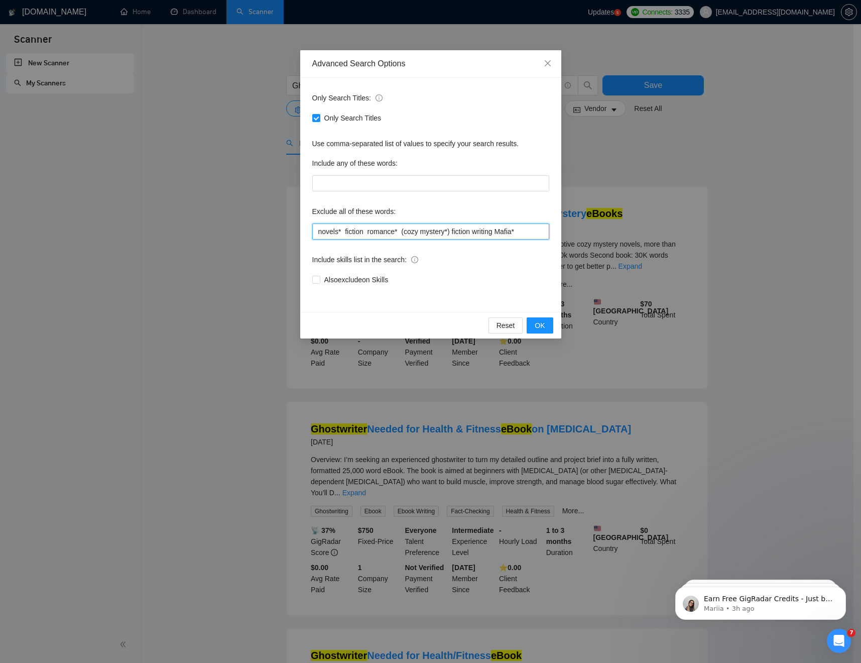
click at [530, 232] on input "novels* fiction romance* (cozy mystery*) fiction writing Mafia*" at bounding box center [430, 231] width 237 height 16
paste input "Contemporary Romance"
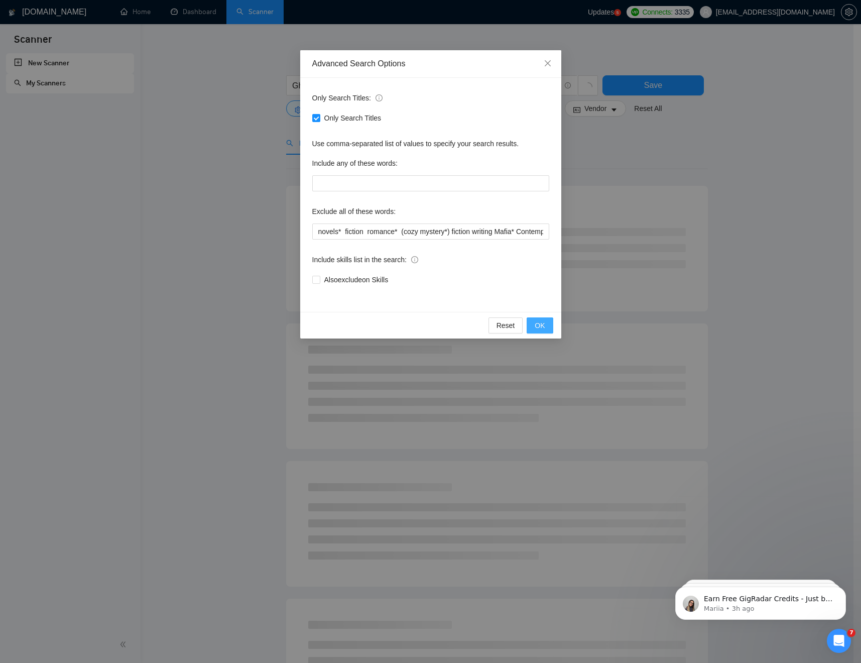
click at [542, 322] on span "OK" at bounding box center [540, 325] width 10 height 11
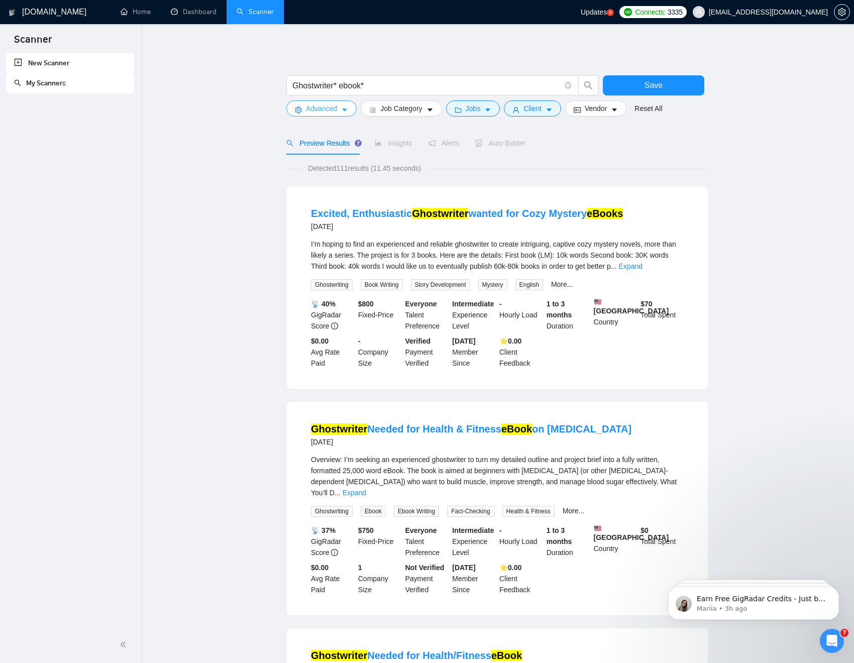
click at [353, 111] on button "Advanced" at bounding box center [321, 108] width 70 height 16
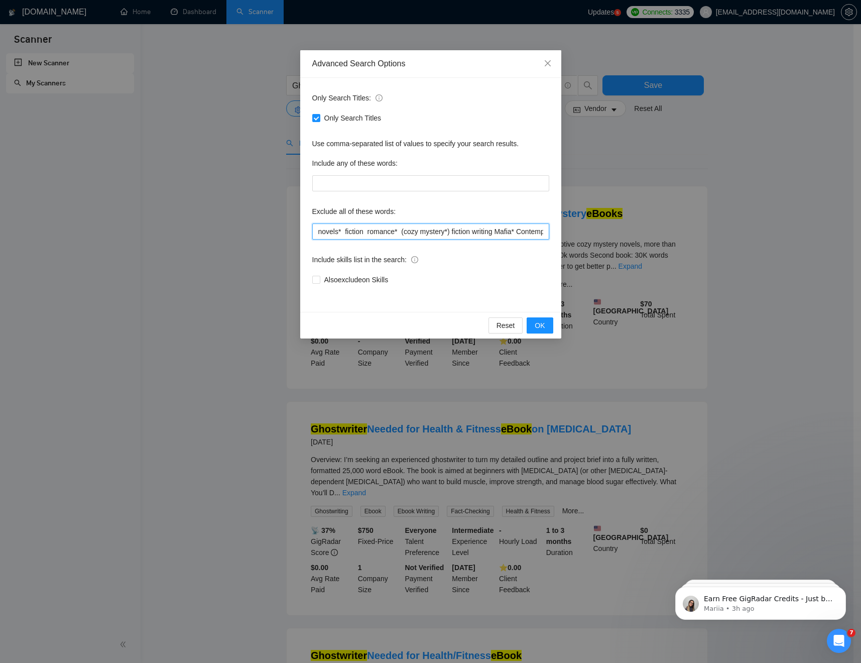
click at [407, 232] on input "novels* fiction romance* (cozy mystery*) fiction writing Mafia* Contemporary Ro…" at bounding box center [430, 231] width 237 height 16
click at [454, 230] on input "novels* fiction romance* cozy mystery*) fiction writing Mafia* Contemporary Rom…" at bounding box center [430, 231] width 237 height 16
type input "novels* fiction romance* cozy mystery* fiction writing Mafia* Contemporary Roma…"
click at [543, 320] on span "OK" at bounding box center [540, 325] width 10 height 11
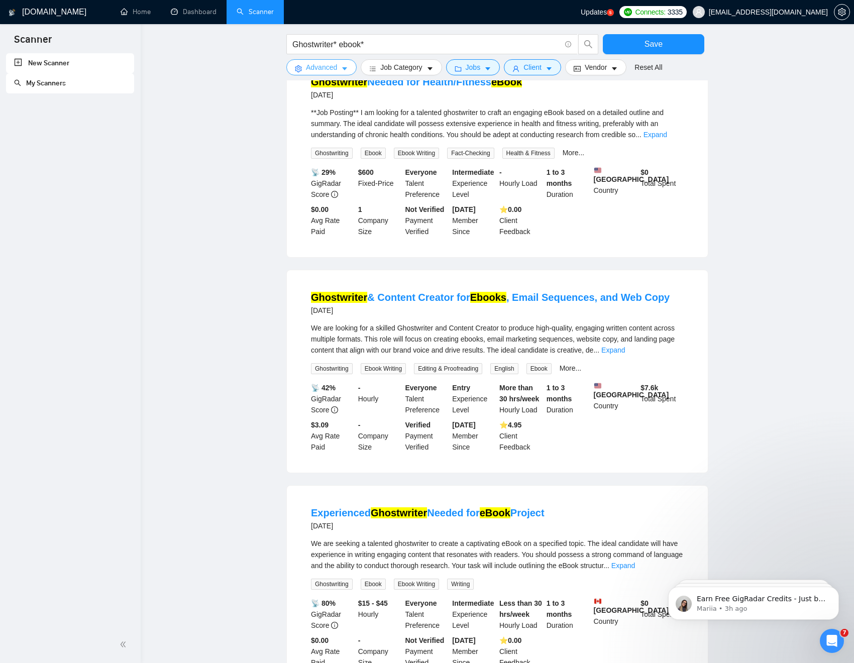
scroll to position [711, 0]
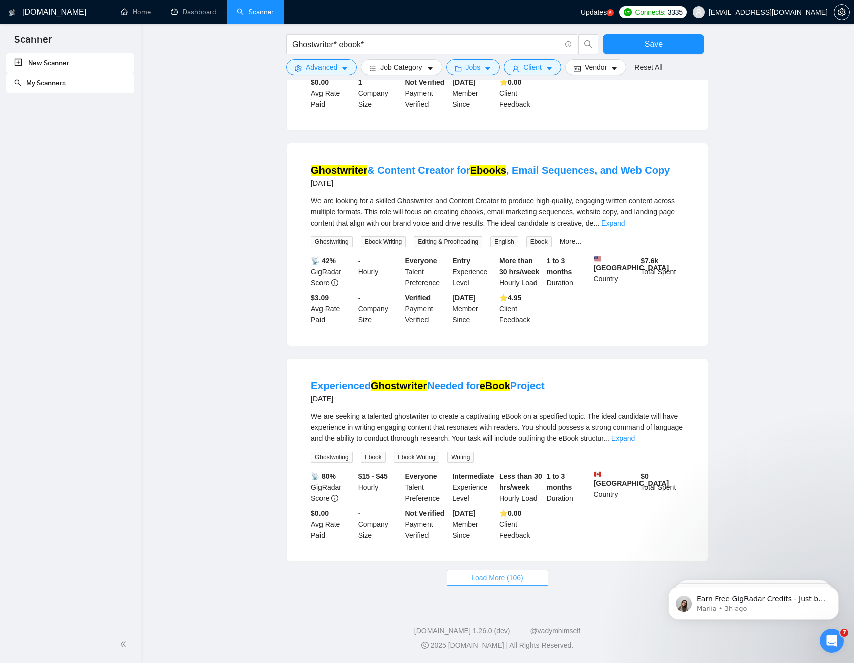
click at [497, 506] on span "Load More (106)" at bounding box center [497, 577] width 52 height 11
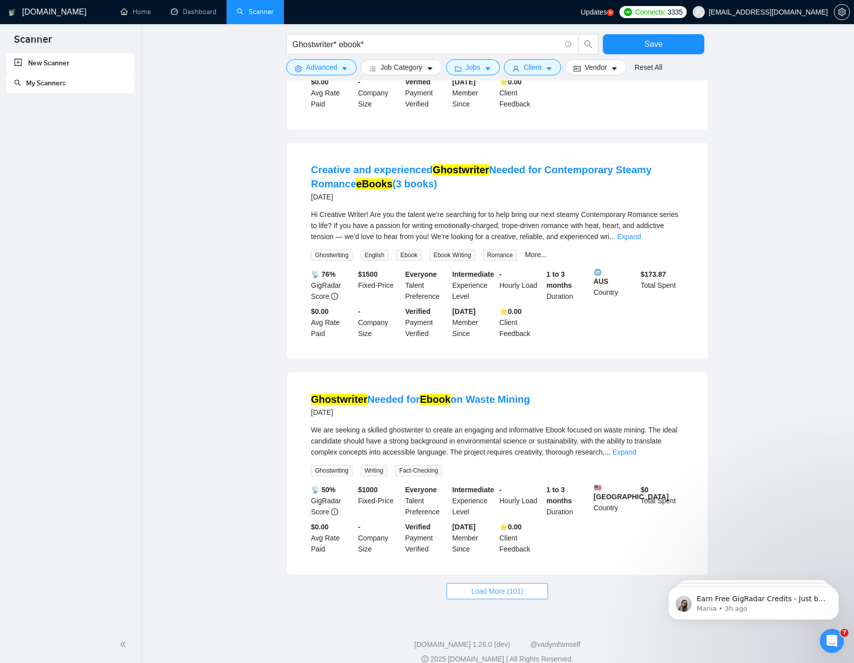
scroll to position [1821, 0]
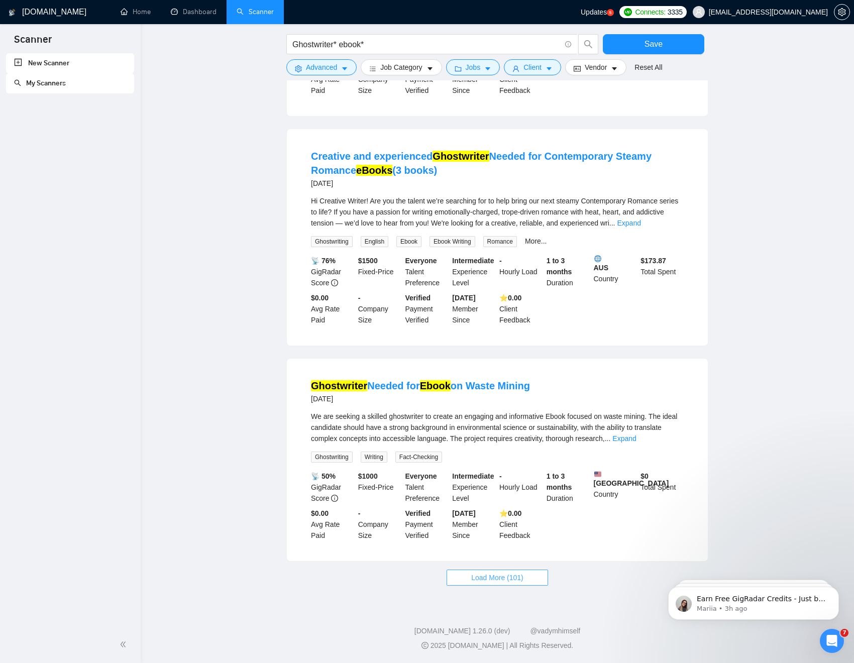
click at [500, 506] on span "Load More (101)" at bounding box center [497, 577] width 52 height 11
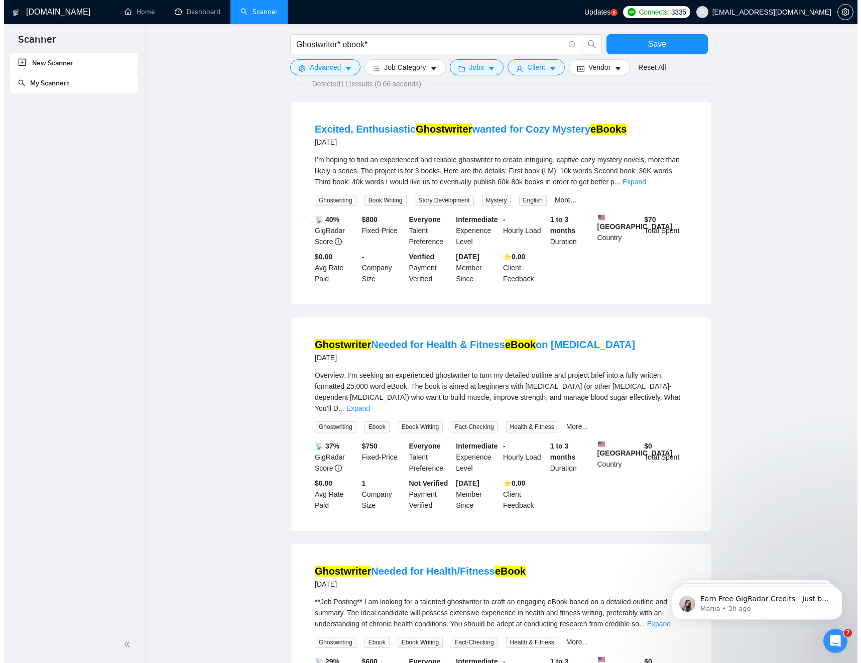
scroll to position [0, 0]
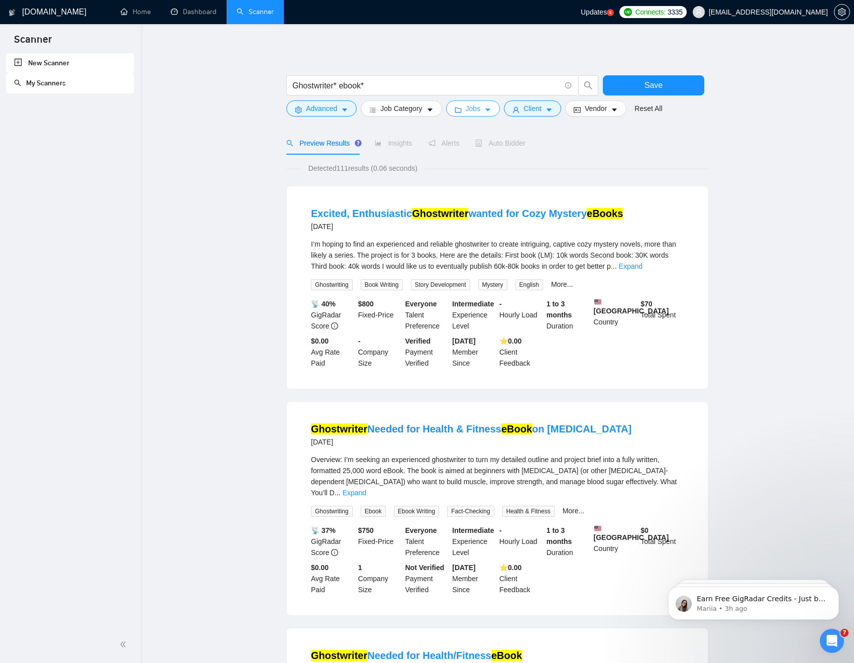
click at [490, 109] on icon "caret-down" at bounding box center [487, 109] width 5 height 3
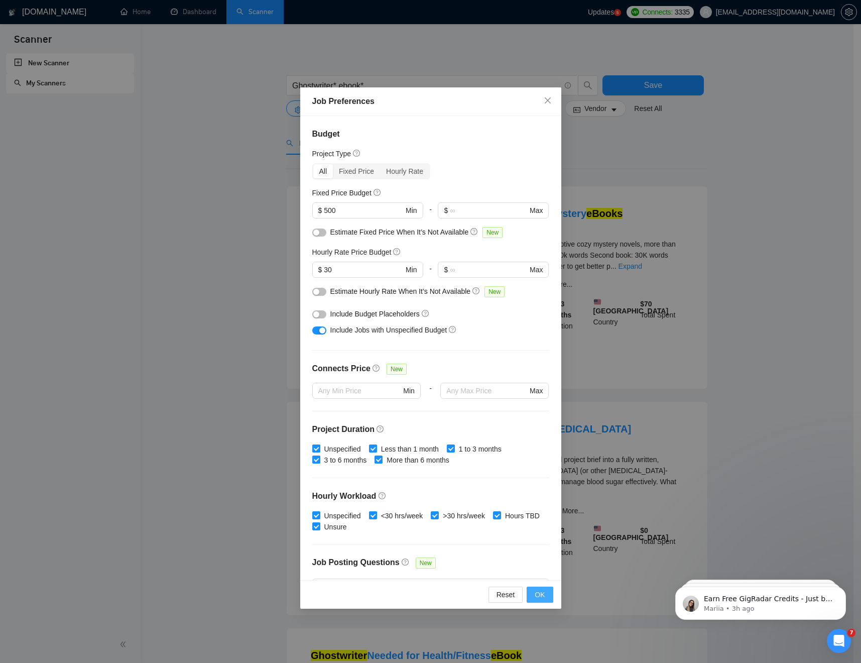
click at [538, 506] on span "OK" at bounding box center [540, 594] width 10 height 11
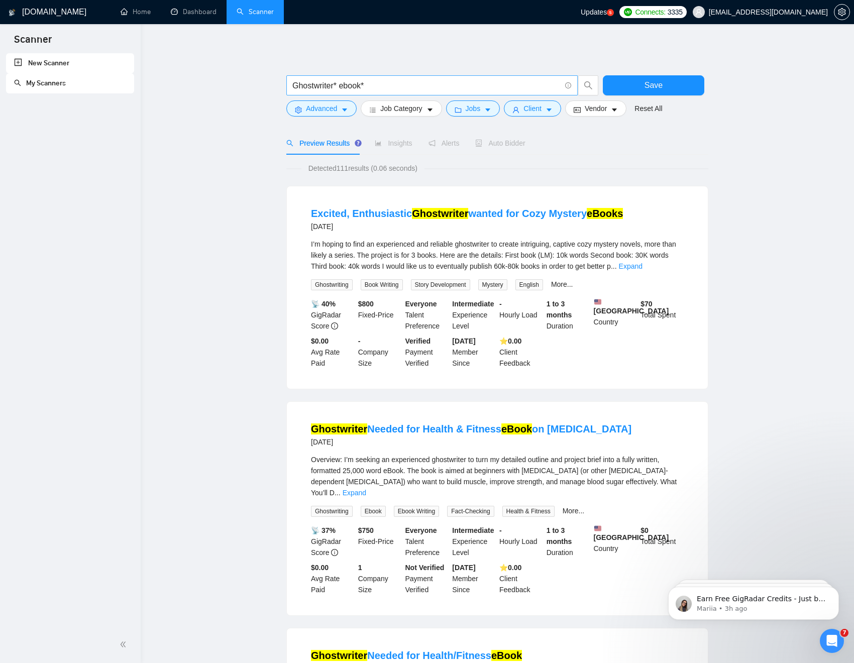
click at [379, 83] on input "Ghostwriter* ebook*" at bounding box center [426, 85] width 268 height 13
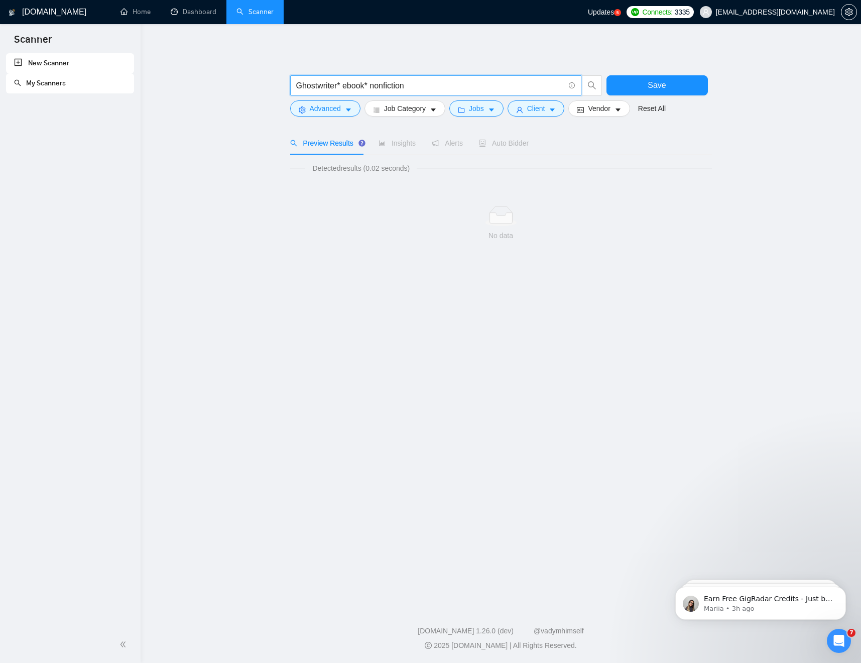
click at [388, 86] on input "Ghostwriter* ebook* nonfiction" at bounding box center [430, 85] width 268 height 13
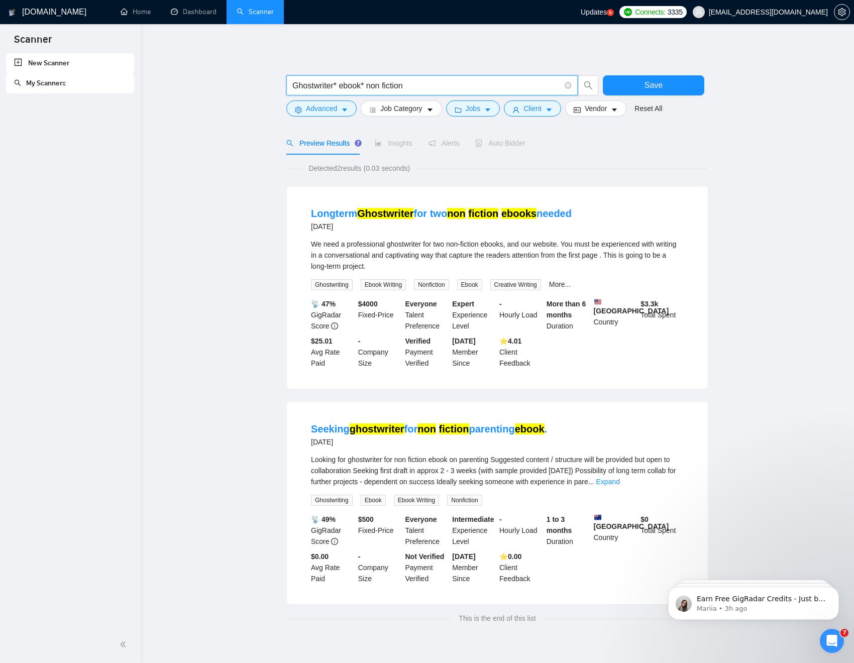
drag, startPoint x: 369, startPoint y: 85, endPoint x: 428, endPoint y: 87, distance: 58.8
click at [430, 87] on input "Ghostwriter* ebook* non fiction" at bounding box center [426, 85] width 268 height 13
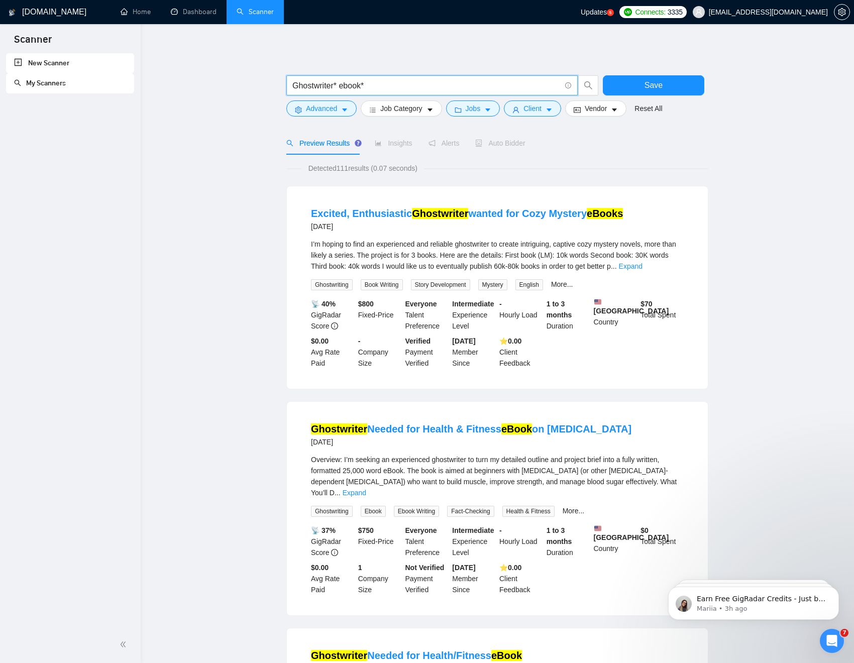
click at [295, 86] on input "Ghostwriter* ebook*" at bounding box center [426, 85] width 268 height 13
paste input "non fiction"
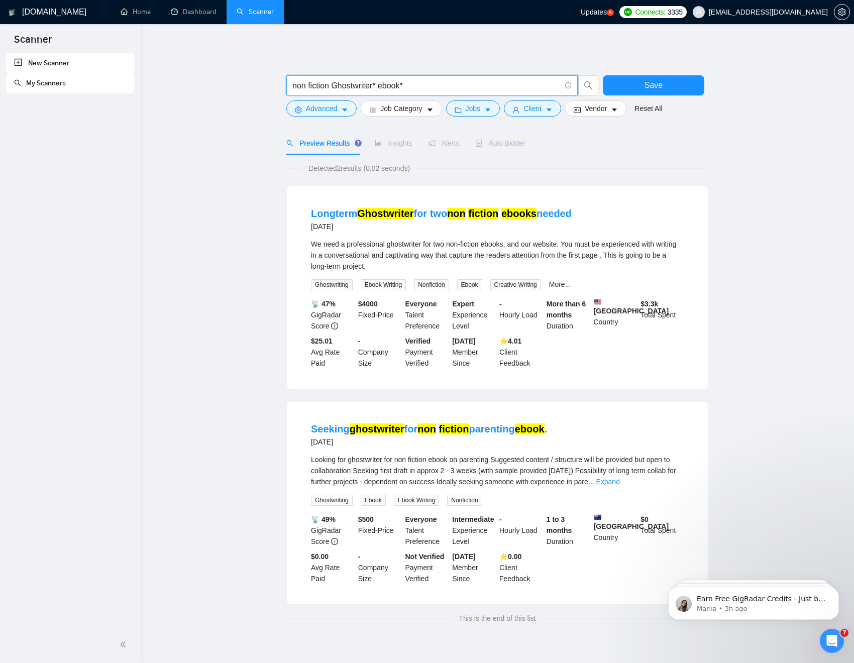
click at [330, 86] on input "non fiction Ghostwriter* ebook*" at bounding box center [426, 85] width 268 height 13
click at [307, 86] on input "non fiction Ghostwriter* ebook*" at bounding box center [426, 85] width 268 height 13
click at [329, 87] on input "nonfiction Ghostwriter* ebook*" at bounding box center [426, 85] width 268 height 13
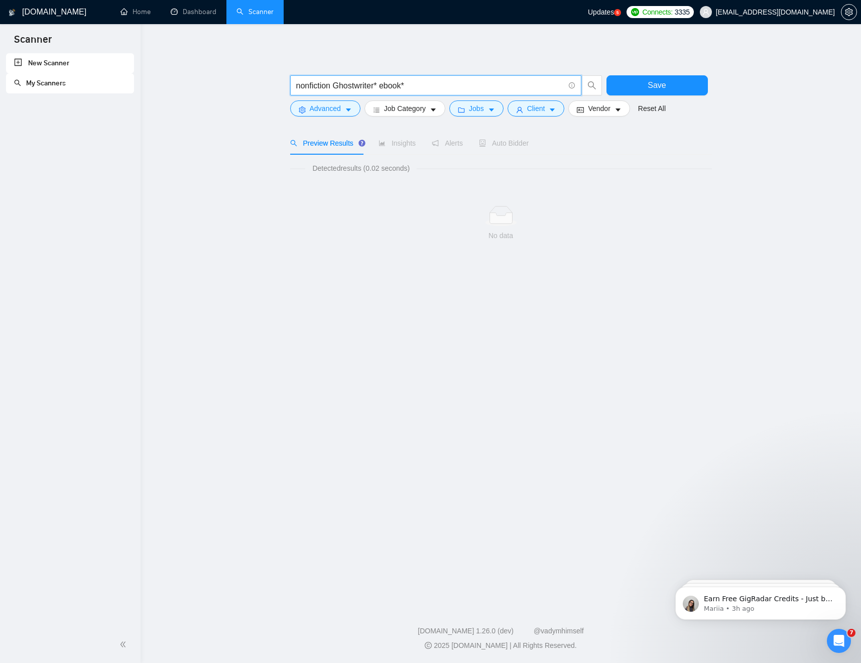
click at [310, 87] on input "nonfiction Ghostwriter* ebook*" at bounding box center [430, 85] width 268 height 13
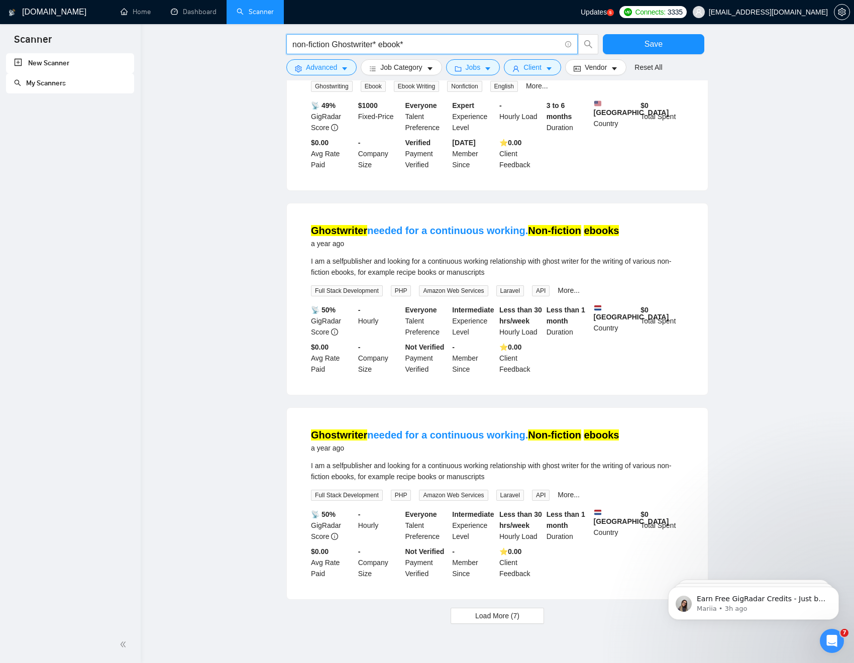
scroll to position [681, 0]
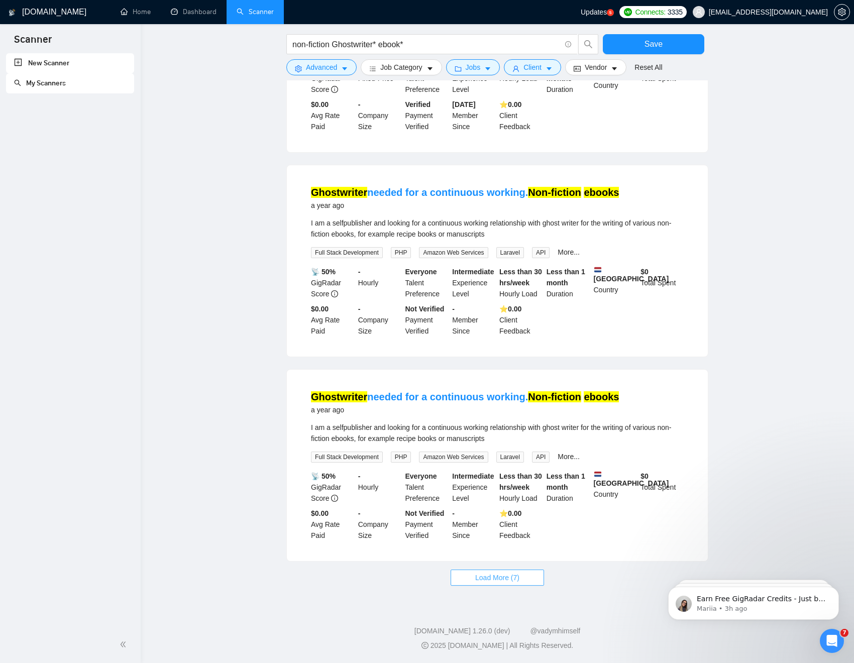
click at [509, 506] on span "Load More (7)" at bounding box center [497, 577] width 44 height 11
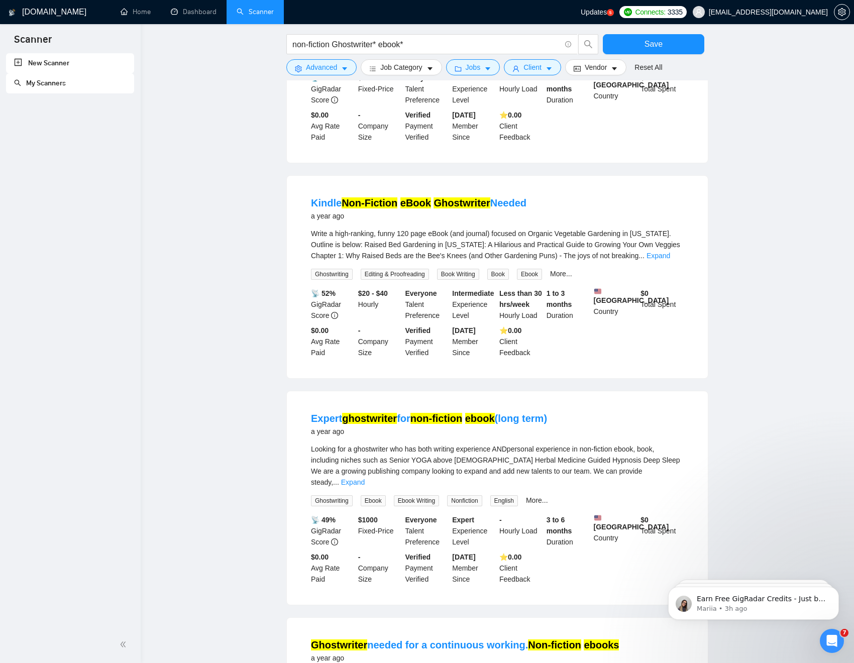
scroll to position [0, 0]
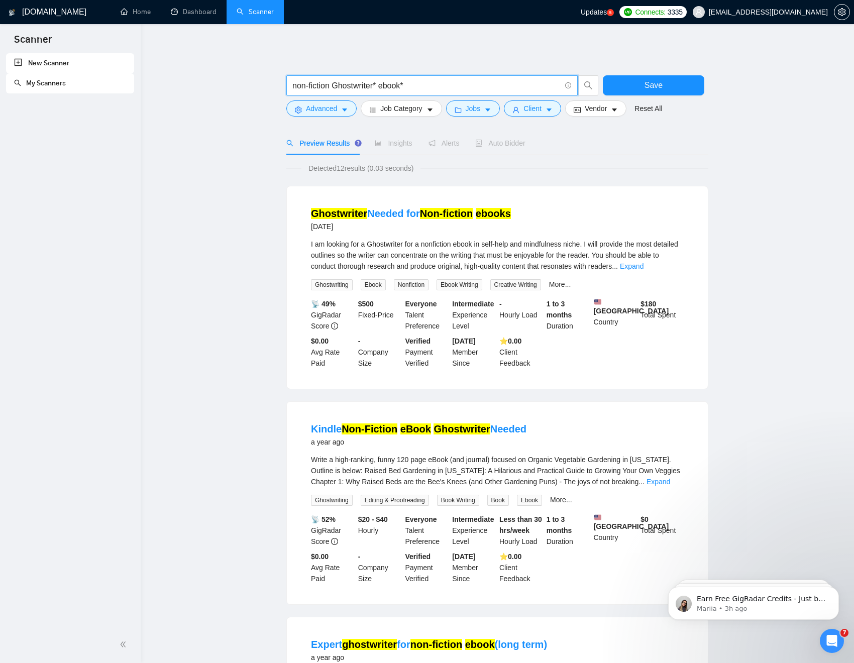
drag, startPoint x: 415, startPoint y: 87, endPoint x: 393, endPoint y: 88, distance: 22.1
click at [394, 87] on input "non-fiction Ghostwriter* ebook*" at bounding box center [426, 85] width 268 height 13
click at [338, 87] on input "non-fiction Ghostwriter* ebook*" at bounding box center [426, 85] width 268 height 13
click at [331, 86] on input "non-fiction Ghostwriter* ebook*" at bounding box center [426, 85] width 268 height 13
drag, startPoint x: 331, startPoint y: 86, endPoint x: 260, endPoint y: 90, distance: 71.9
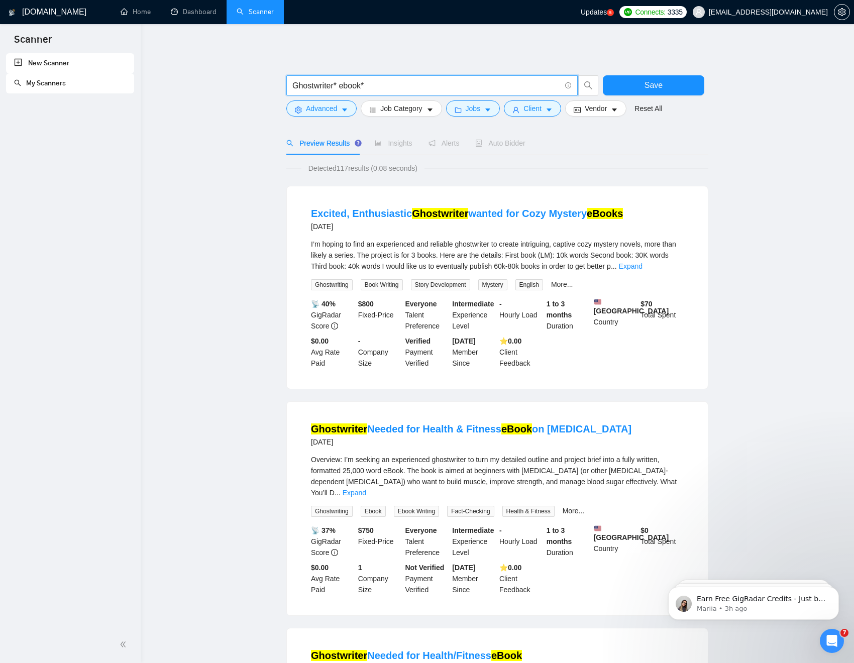
type input "Ghostwriter* ebook*"
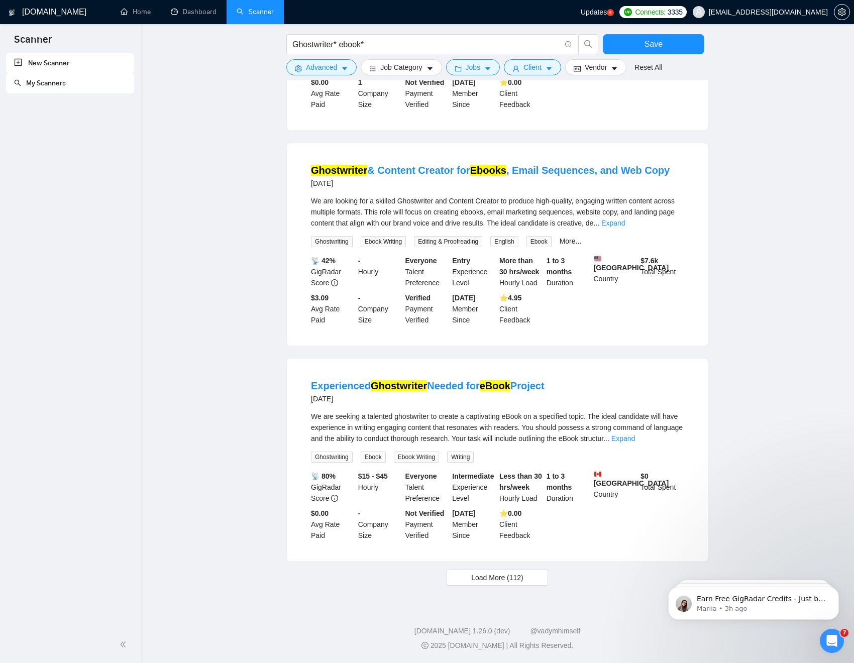
scroll to position [711, 0]
click at [512, 506] on span "Load More (112)" at bounding box center [497, 577] width 52 height 11
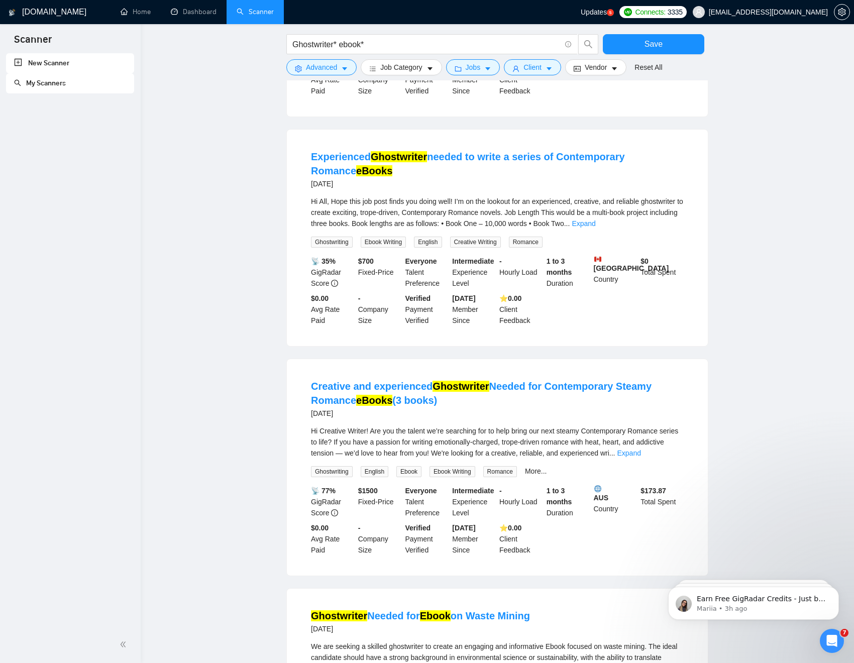
scroll to position [1599, 0]
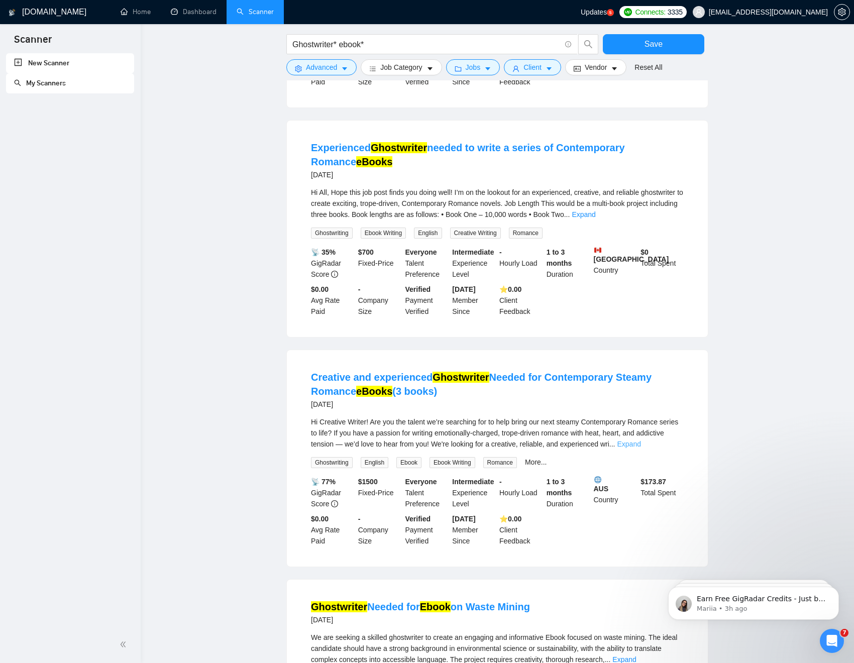
click at [641, 448] on link "Expand" at bounding box center [629, 444] width 24 height 8
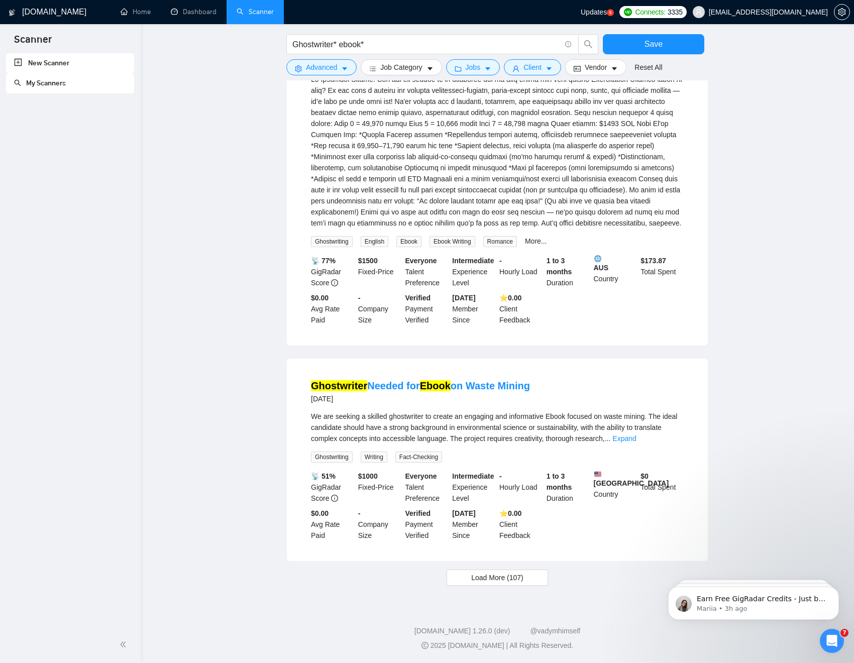
scroll to position [1969, 0]
click at [514, 506] on span "Load More (107)" at bounding box center [497, 577] width 52 height 11
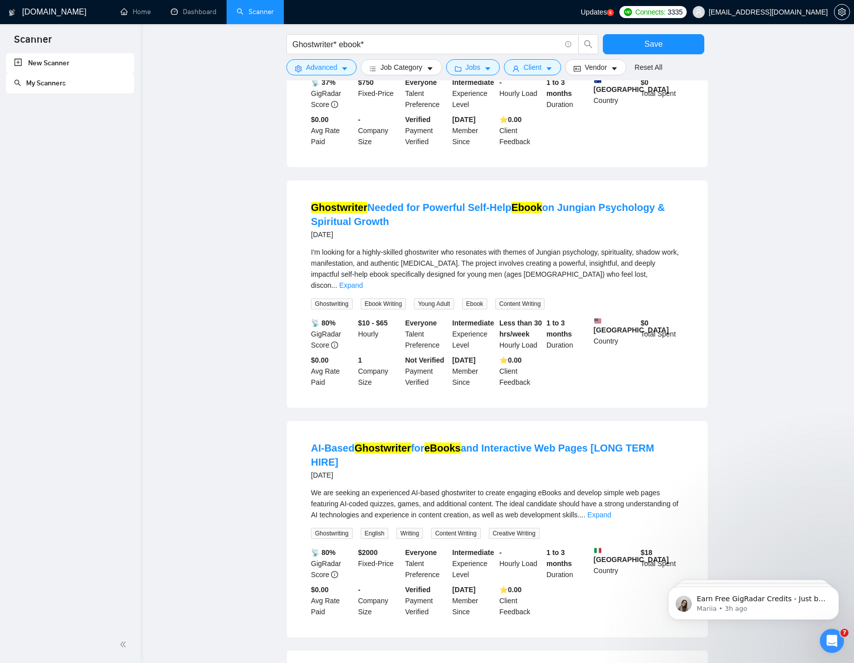
scroll to position [2691, 0]
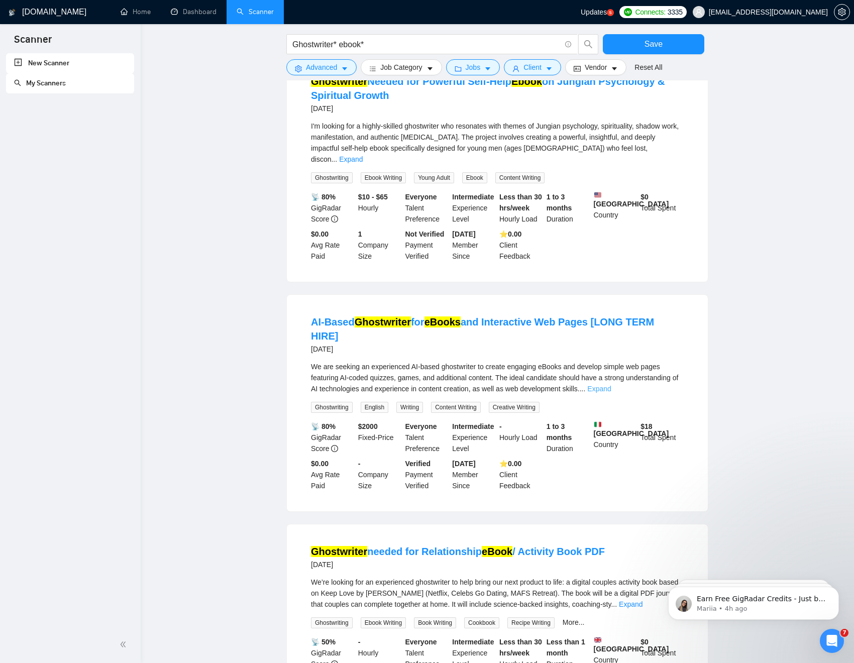
click at [611, 393] on link "Expand" at bounding box center [599, 389] width 24 height 8
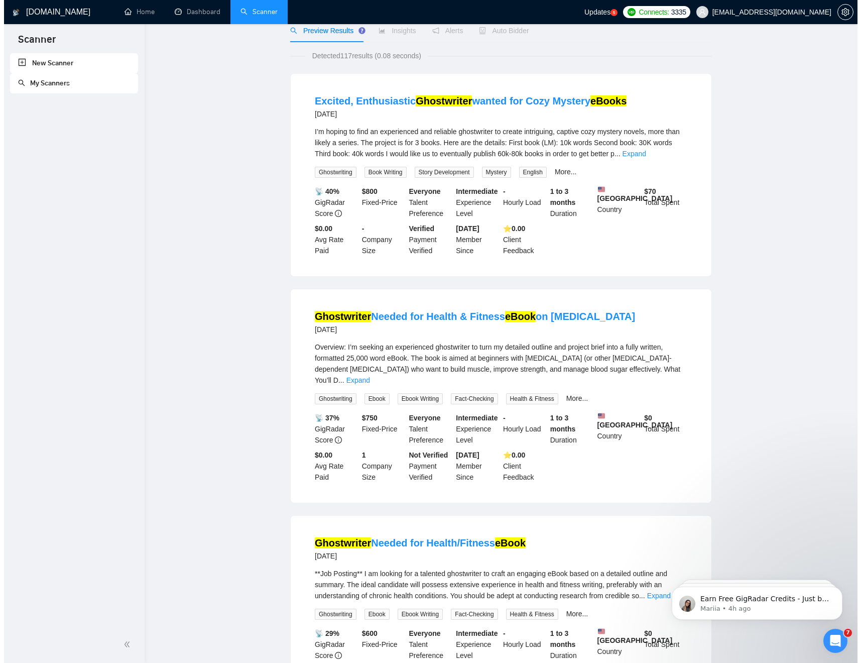
scroll to position [0, 0]
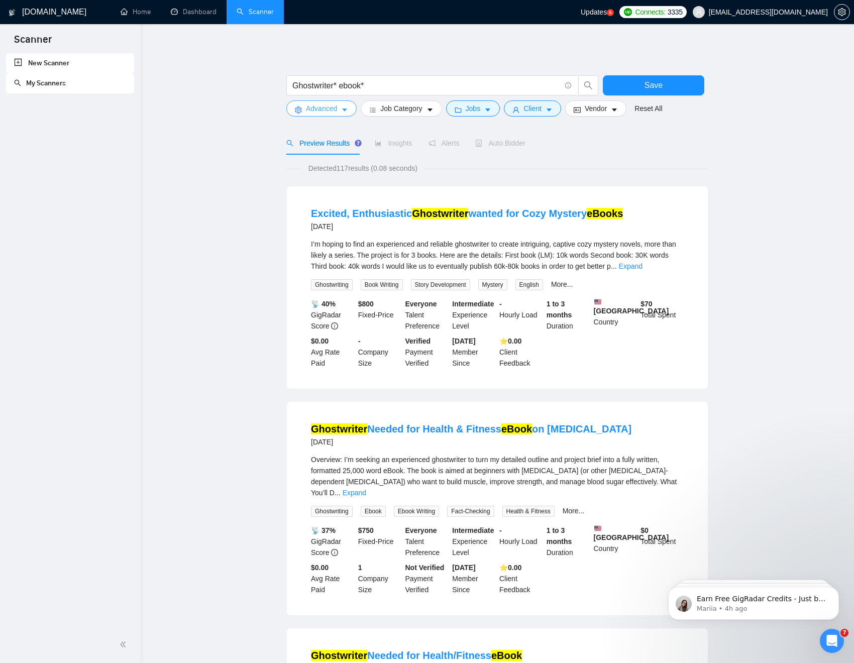
click at [331, 113] on span "Advanced" at bounding box center [321, 108] width 31 height 11
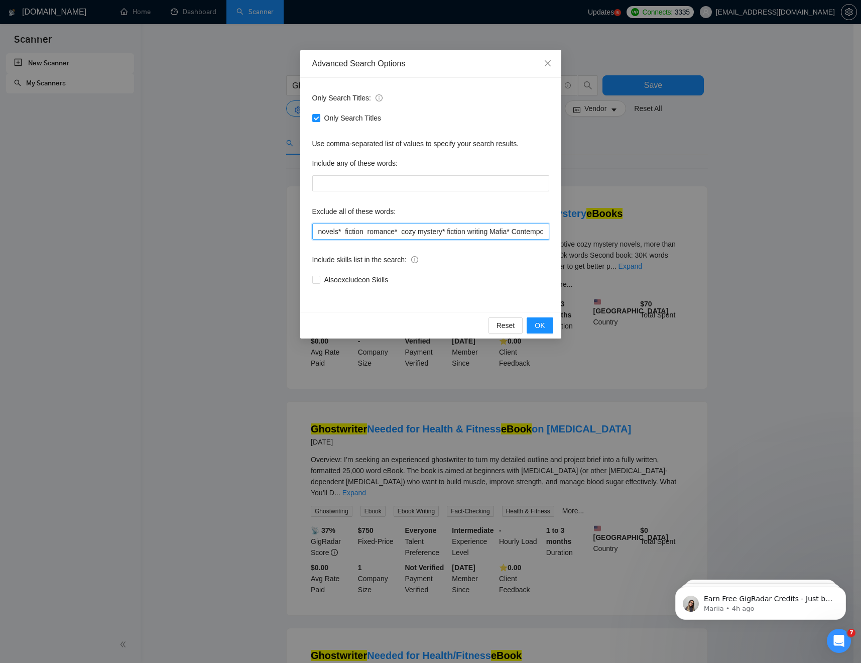
click at [379, 232] on input "novels* fiction romance* cozy mystery* fiction writing Mafia* Contemporary Roma…" at bounding box center [430, 231] width 237 height 16
drag, startPoint x: 439, startPoint y: 233, endPoint x: 459, endPoint y: 233, distance: 19.6
click at [439, 233] on input "novels* fiction romance* cozy mystery* fiction writing Mafia* Contemporary Roma…" at bounding box center [430, 231] width 237 height 16
click at [498, 232] on input "novels* fiction romance* cozy mystery* fiction writing Mafia* Contemporary Roma…" at bounding box center [430, 231] width 237 height 16
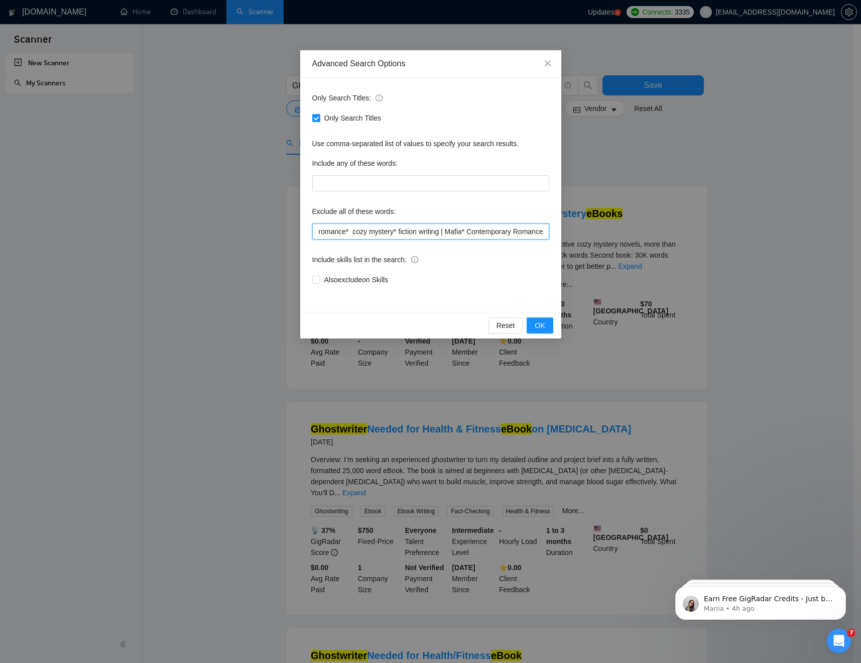
type input "novels* fiction romance* cozy mystery* fiction writing | Mafia* Contemporary Ro…"
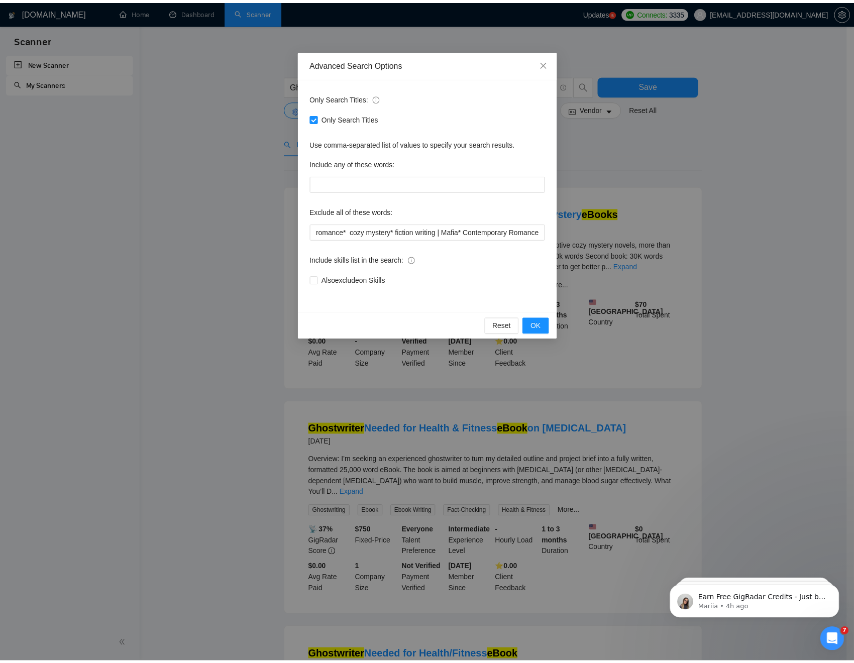
scroll to position [0, 0]
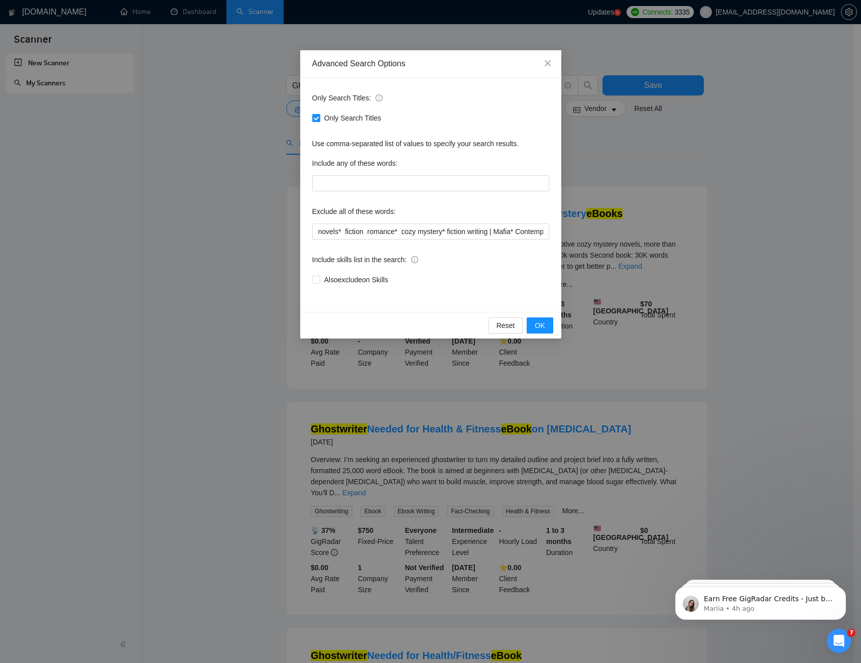
click at [318, 120] on input "Only Search Titles" at bounding box center [315, 117] width 7 height 7
checkbox input "false"
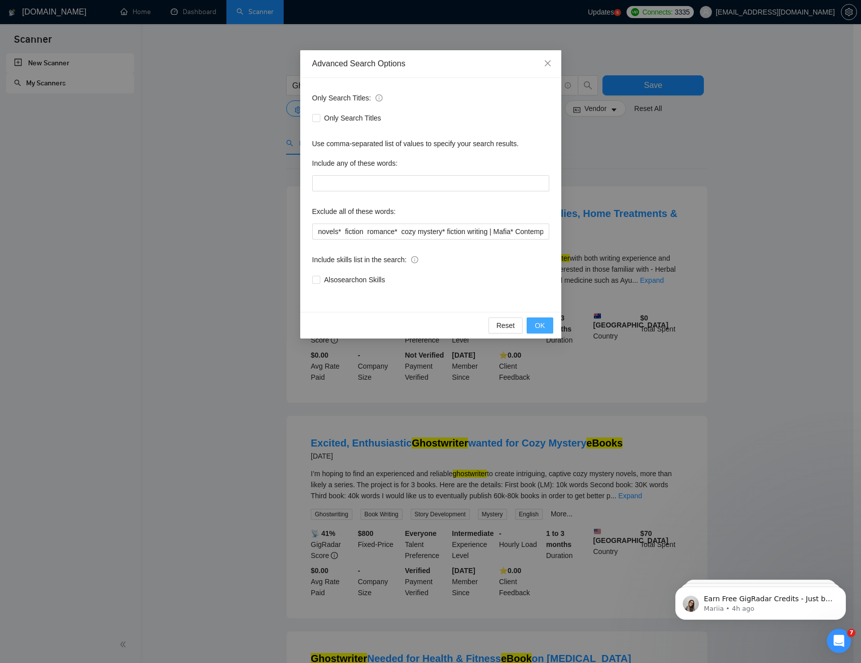
click at [542, 324] on span "OK" at bounding box center [540, 325] width 10 height 11
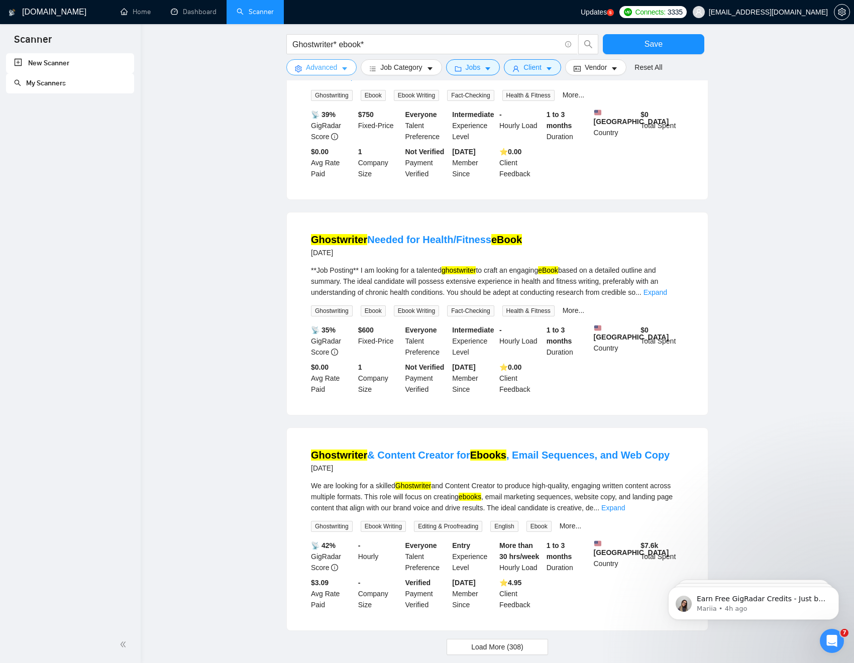
scroll to position [725, 0]
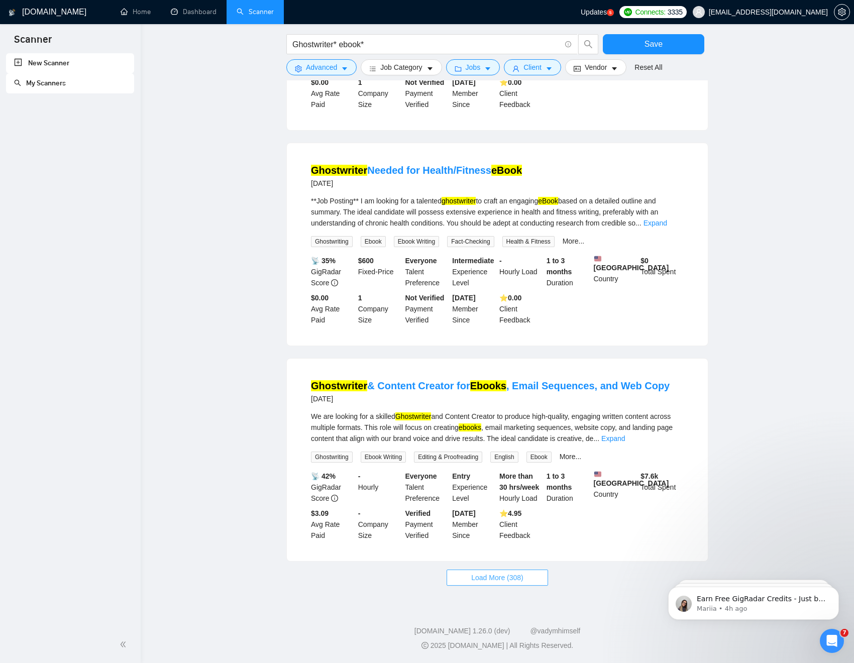
click at [482, 506] on span "Load More (308)" at bounding box center [497, 577] width 52 height 11
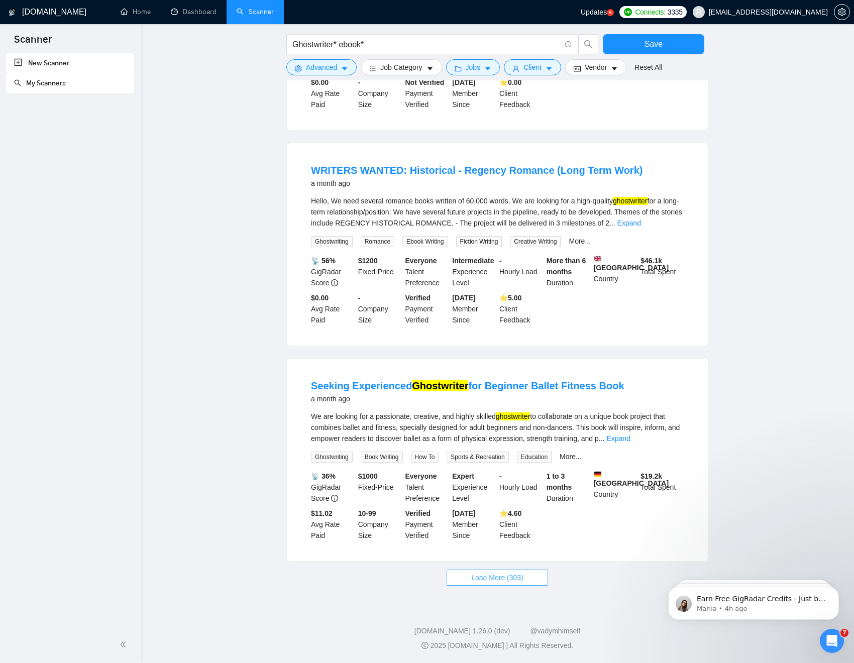
scroll to position [1816, 0]
click at [471, 506] on span "Load More (303)" at bounding box center [497, 577] width 52 height 11
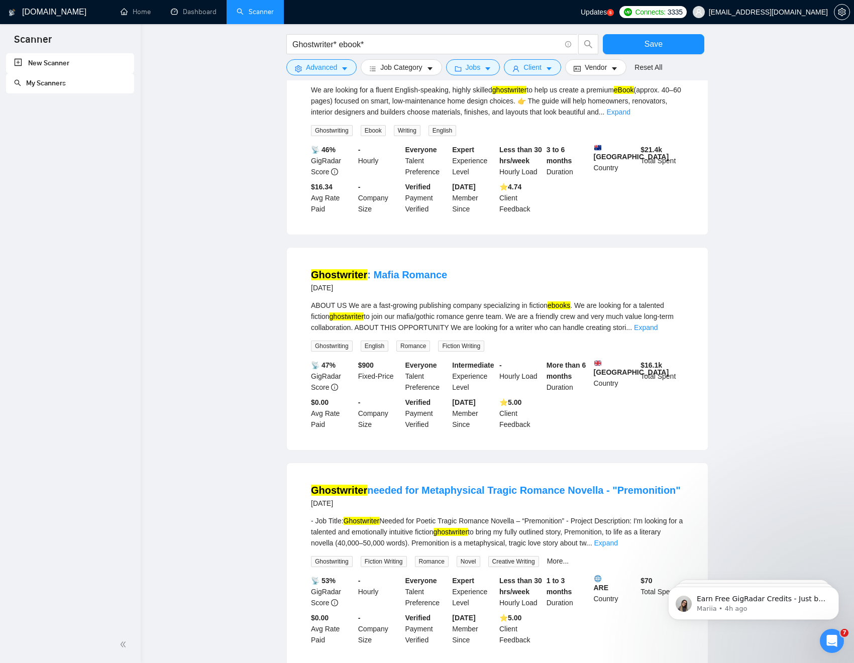
scroll to position [2949, 0]
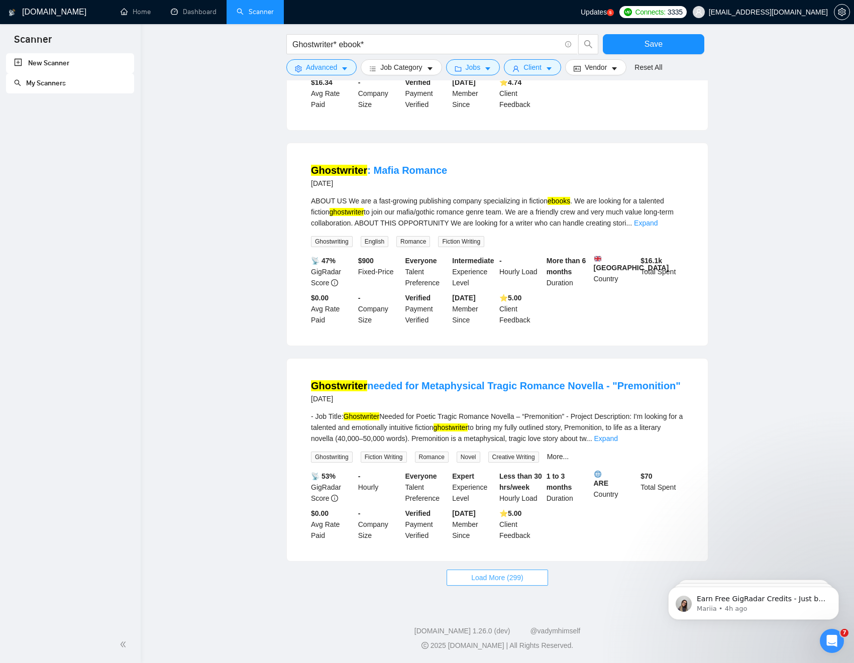
click at [476, 506] on span "Load More (299)" at bounding box center [497, 577] width 52 height 11
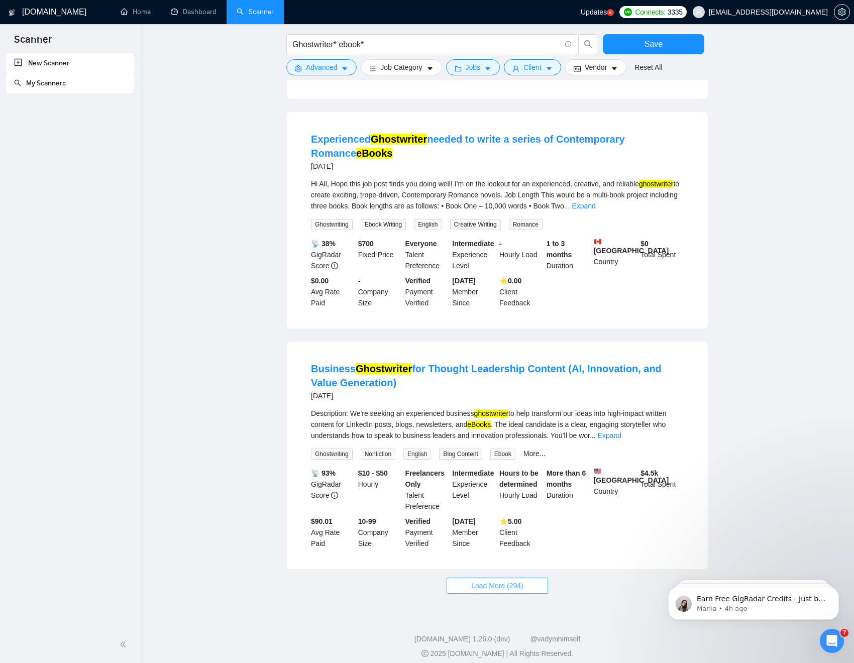
scroll to position [4074, 0]
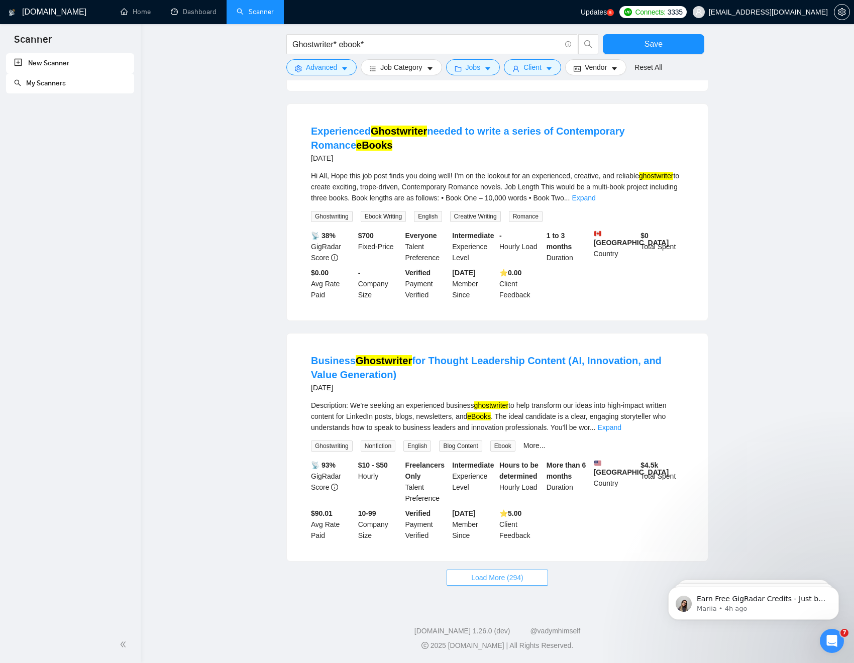
click at [480, 506] on span "Load More (294)" at bounding box center [497, 577] width 52 height 11
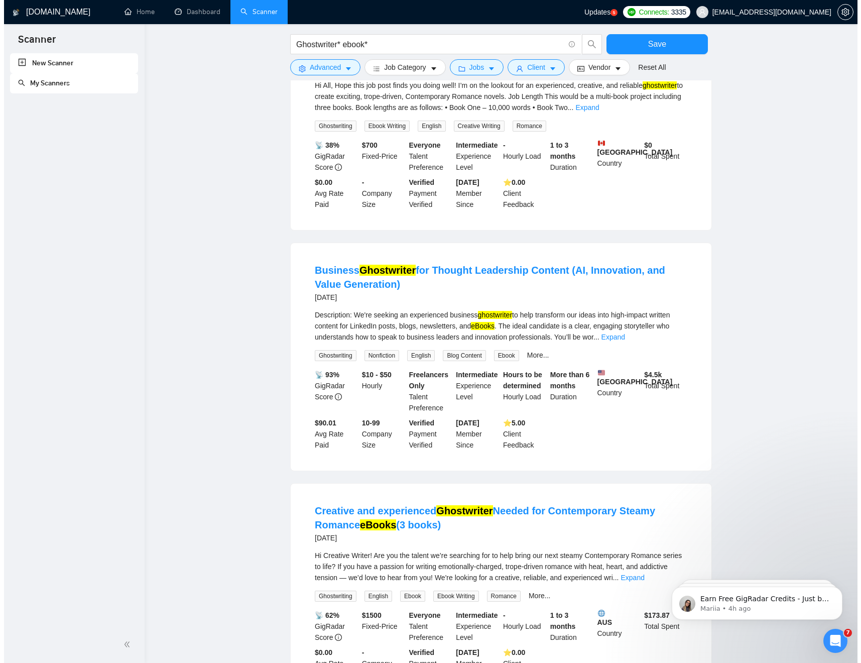
scroll to position [4361, 0]
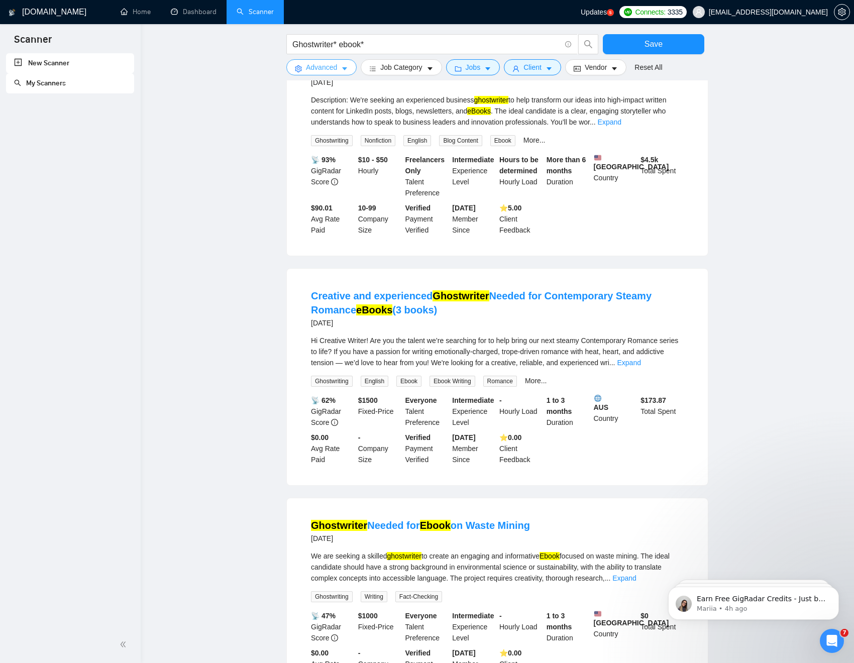
click at [333, 66] on span "Advanced" at bounding box center [321, 67] width 31 height 11
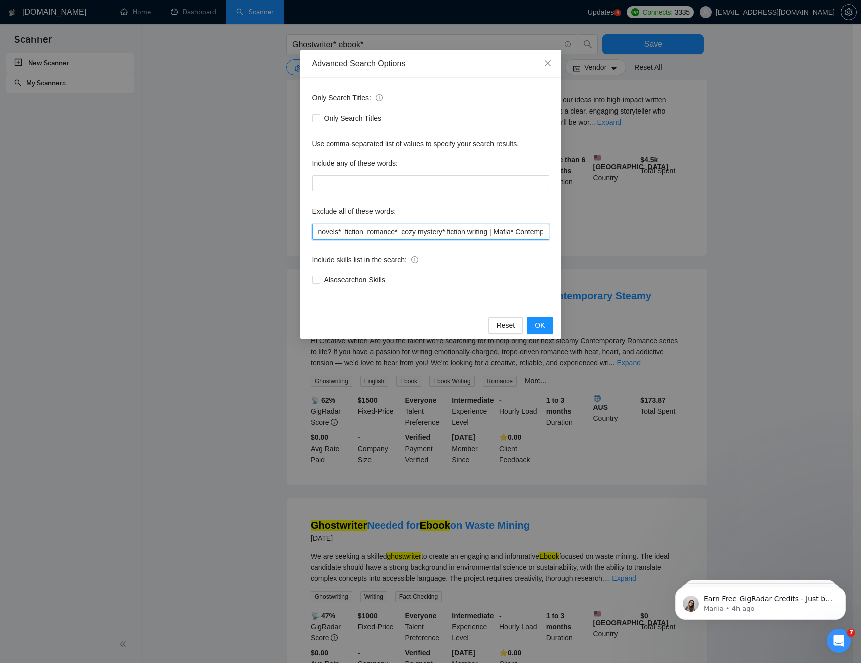
click at [342, 234] on input "novels* fiction romance* cozy mystery* fiction writing | Mafia* Contemporary Ro…" at bounding box center [430, 231] width 237 height 16
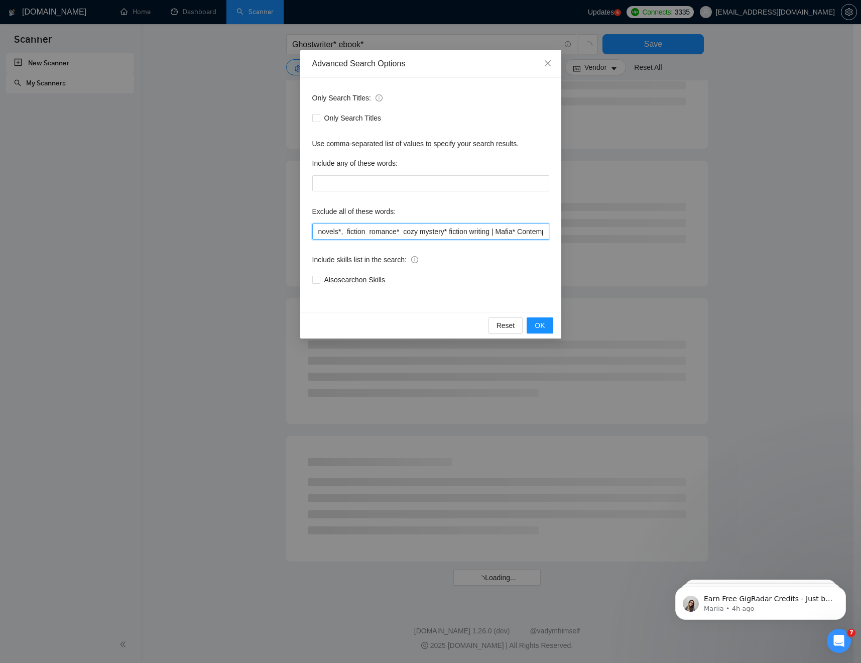
click at [368, 233] on input "novels*, fiction romance* cozy mystery* fiction writing | Mafia* Contemporary R…" at bounding box center [430, 231] width 237 height 16
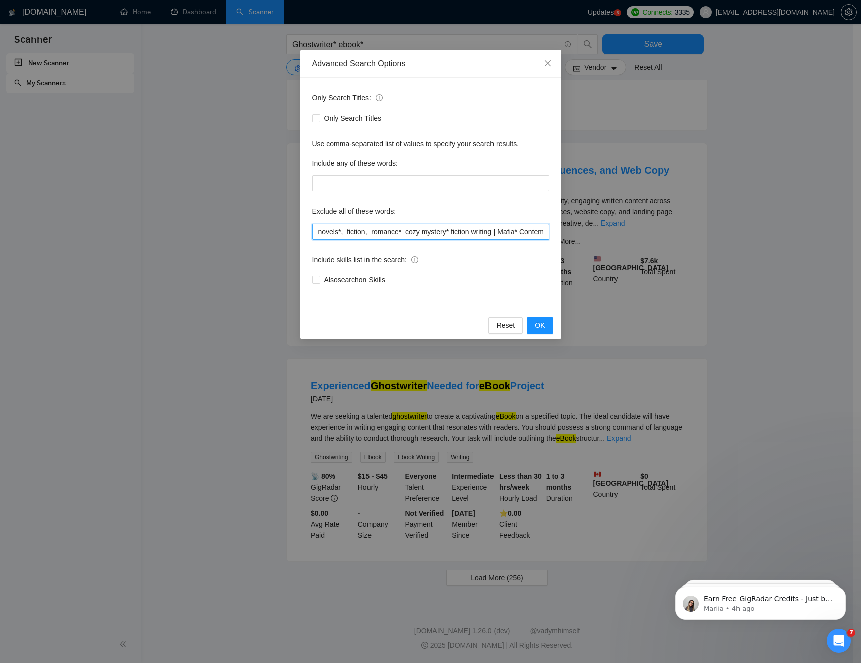
scroll to position [725, 0]
click at [406, 232] on input "novels*, fiction, romance* cozy mystery* fiction writing | Mafia* Contemporary …" at bounding box center [430, 231] width 237 height 16
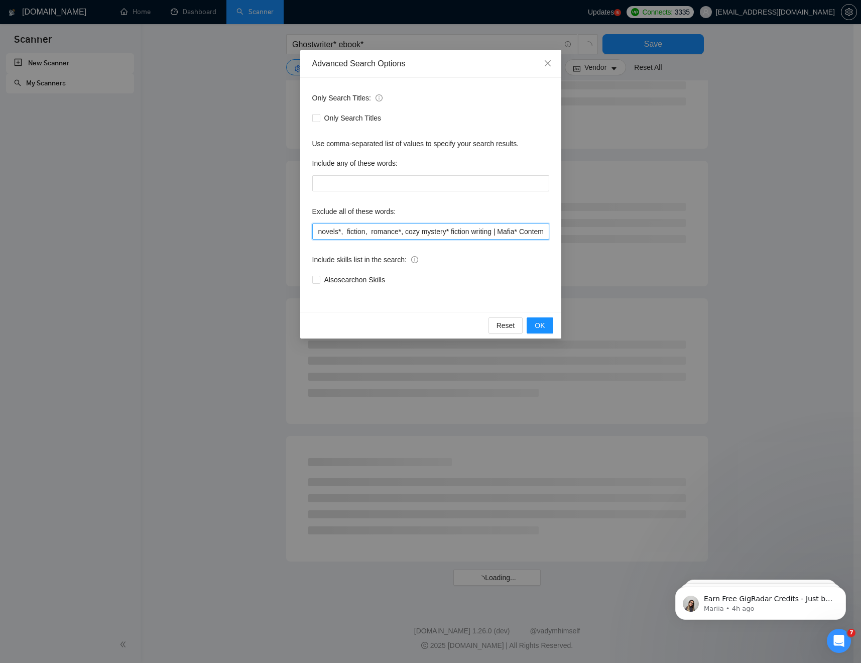
scroll to position [300, 0]
click at [452, 232] on input "novels*, fiction, romance*, cozy mystery* fiction writing | Mafia* Contemporary…" at bounding box center [430, 231] width 237 height 16
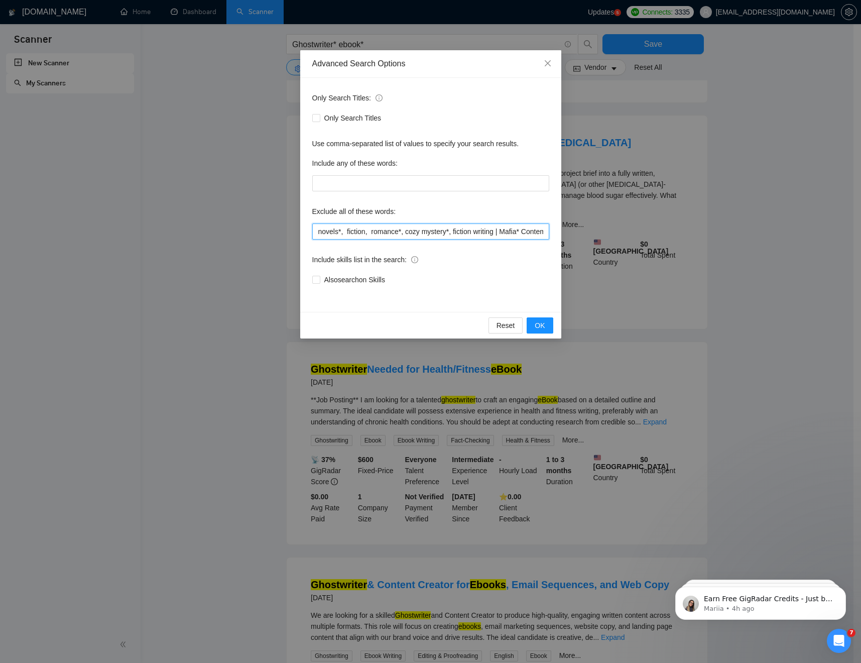
scroll to position [725, 0]
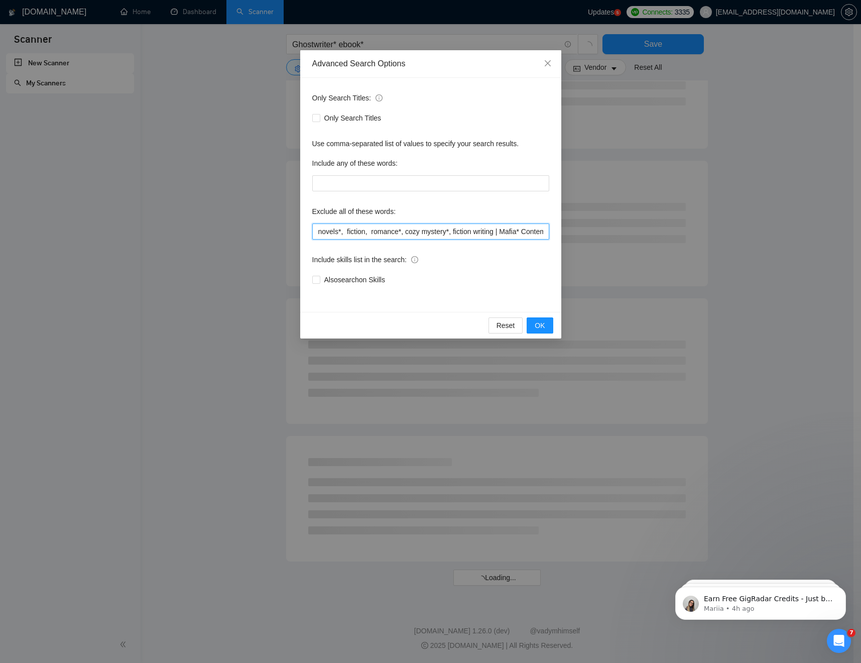
click at [501, 234] on input "novels*, fiction, romance*, cozy mystery*, fiction writing | Mafia* Contemporar…" at bounding box center [430, 231] width 237 height 16
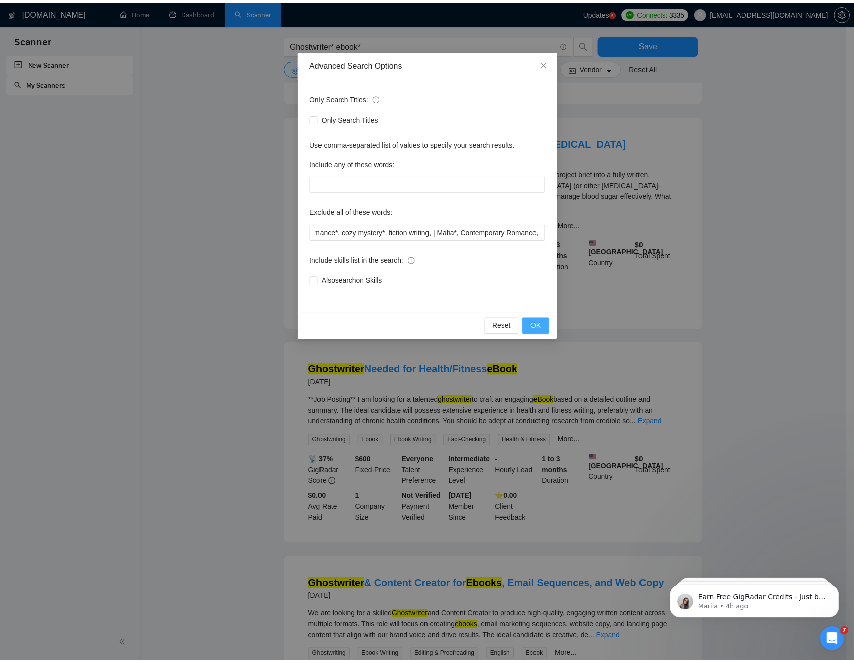
scroll to position [0, 0]
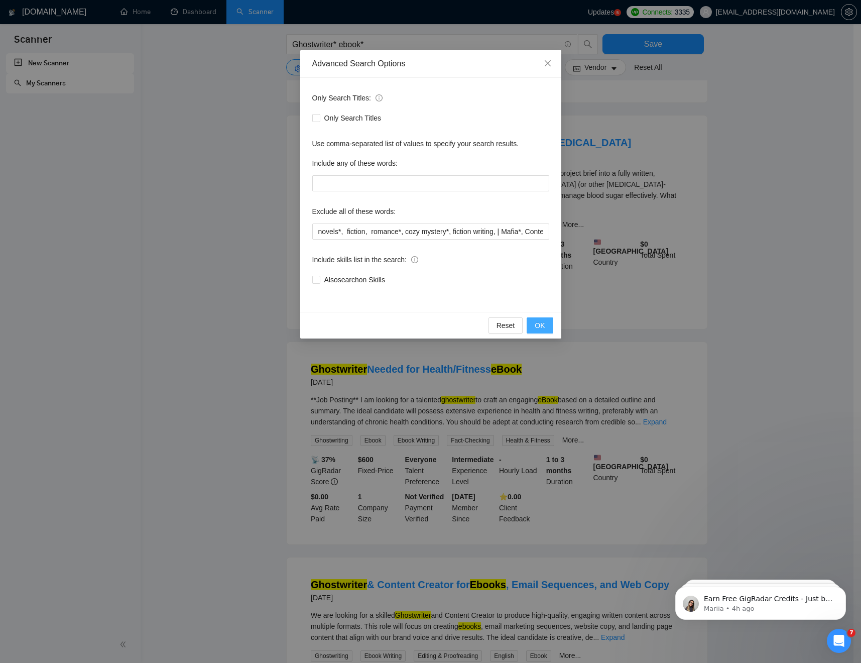
click at [539, 325] on span "OK" at bounding box center [540, 325] width 10 height 11
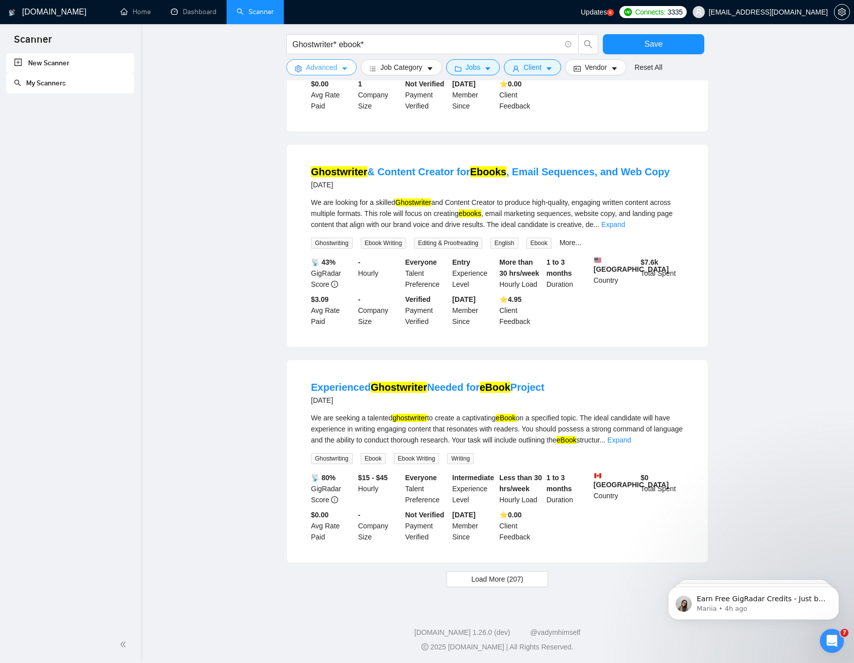
scroll to position [725, 0]
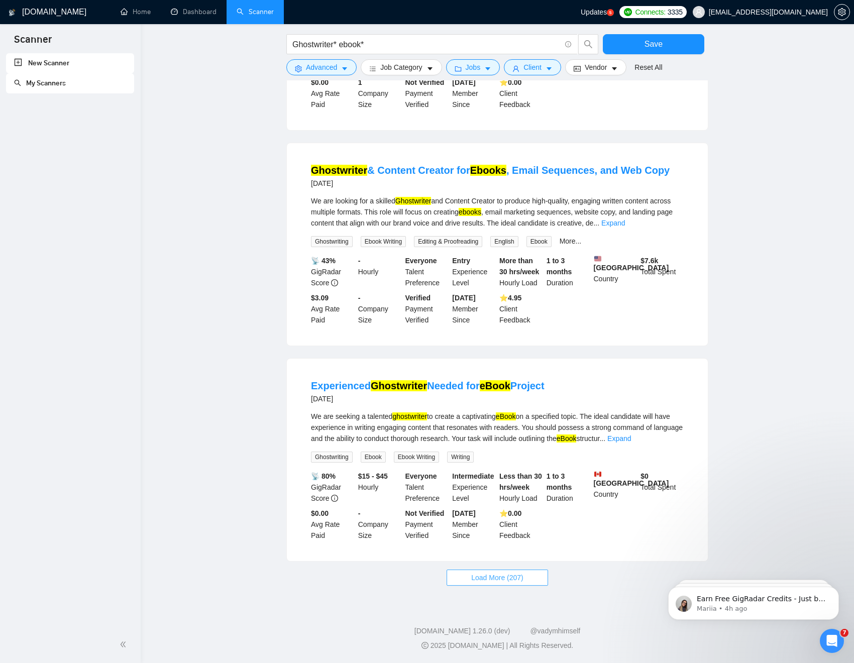
click at [503, 506] on span "Load More (207)" at bounding box center [497, 577] width 52 height 11
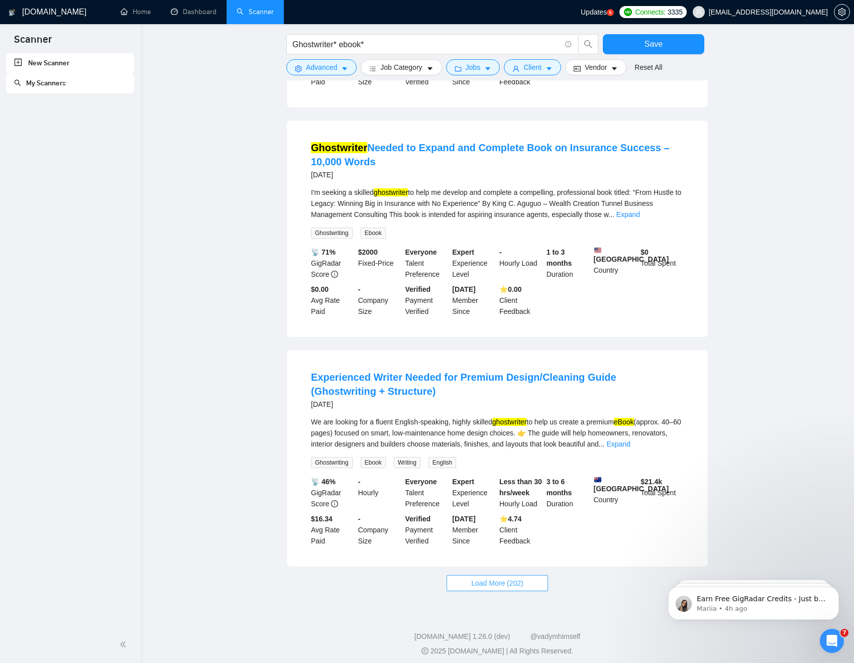
scroll to position [1851, 0]
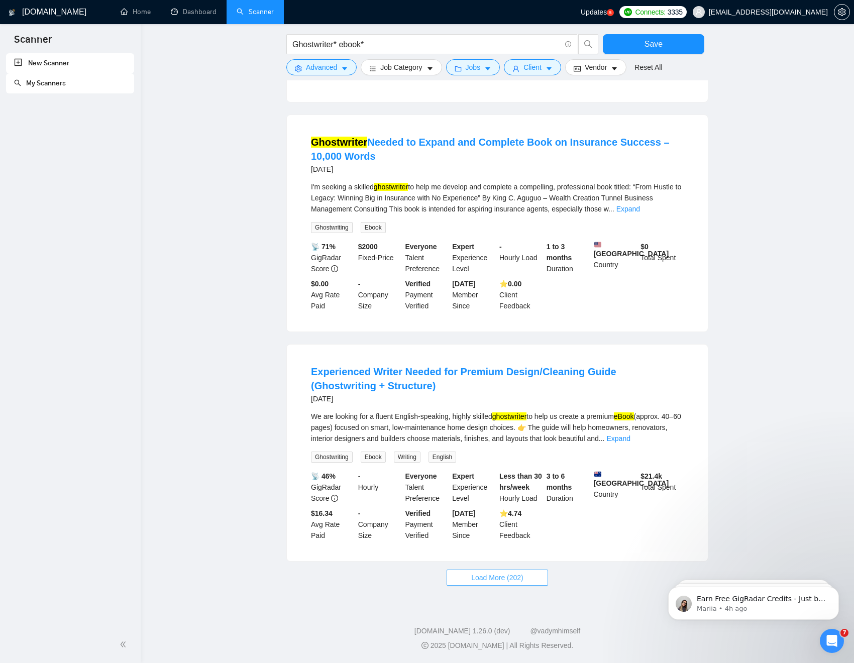
click at [491, 506] on button "Load More (202)" at bounding box center [496, 577] width 101 height 16
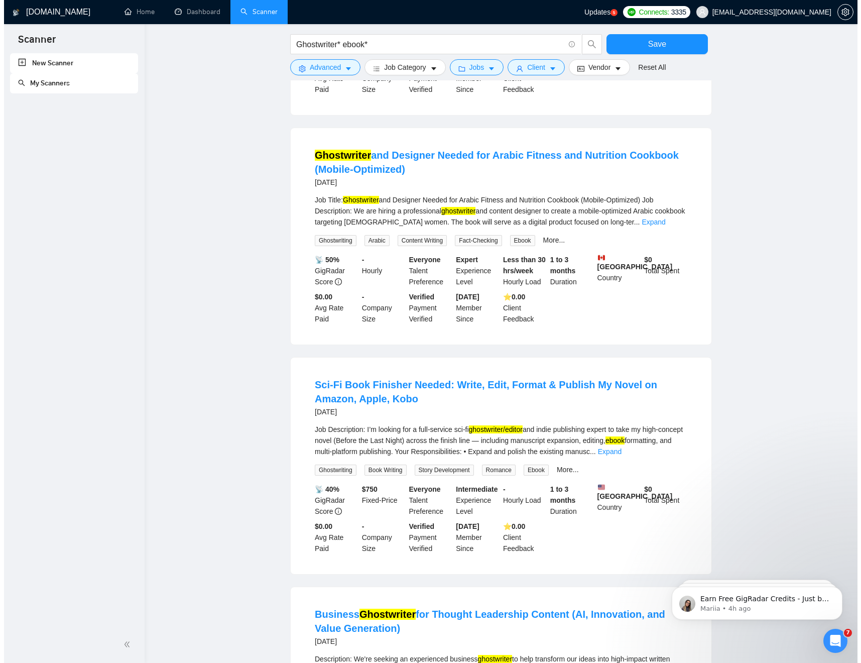
scroll to position [2626, 0]
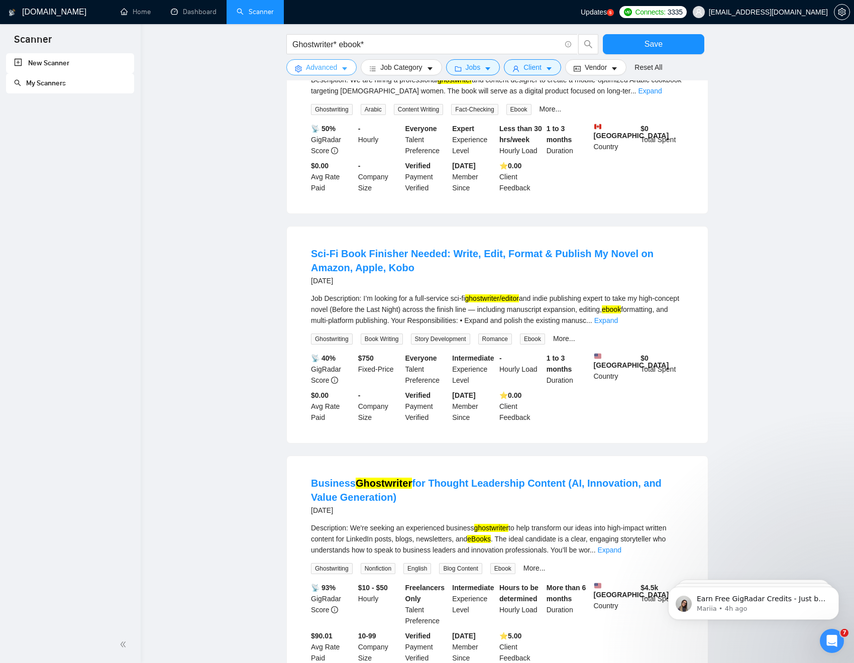
click at [347, 70] on icon "caret-down" at bounding box center [344, 68] width 7 height 7
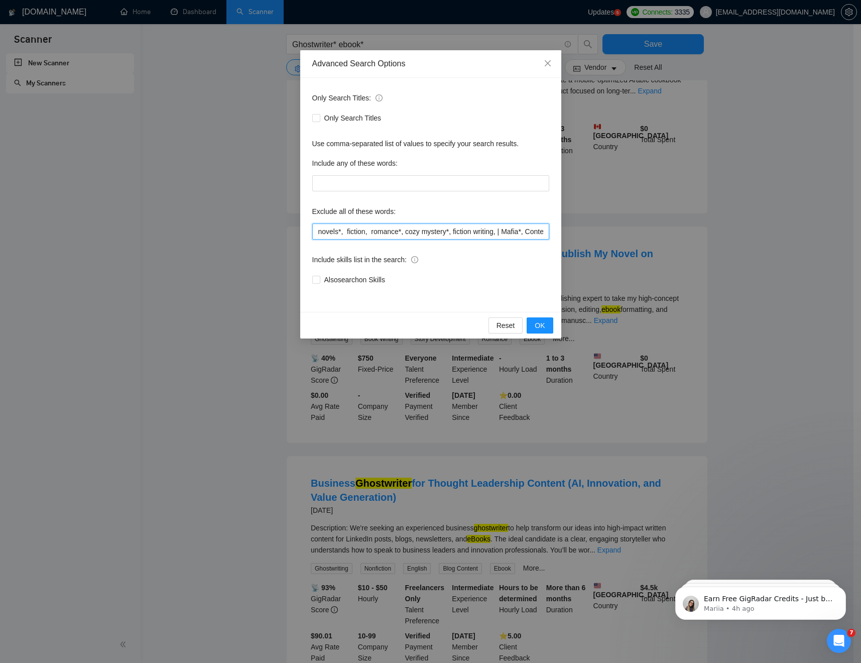
click at [323, 234] on input "novels*, fiction, romance*, cozy mystery*, fiction writing, | Mafia*, Contempor…" at bounding box center [430, 231] width 237 height 16
click at [316, 234] on input "novels*, fiction, romance*, cozy mystery*, fiction writing, | Mafia*, Contempor…" at bounding box center [430, 231] width 237 height 16
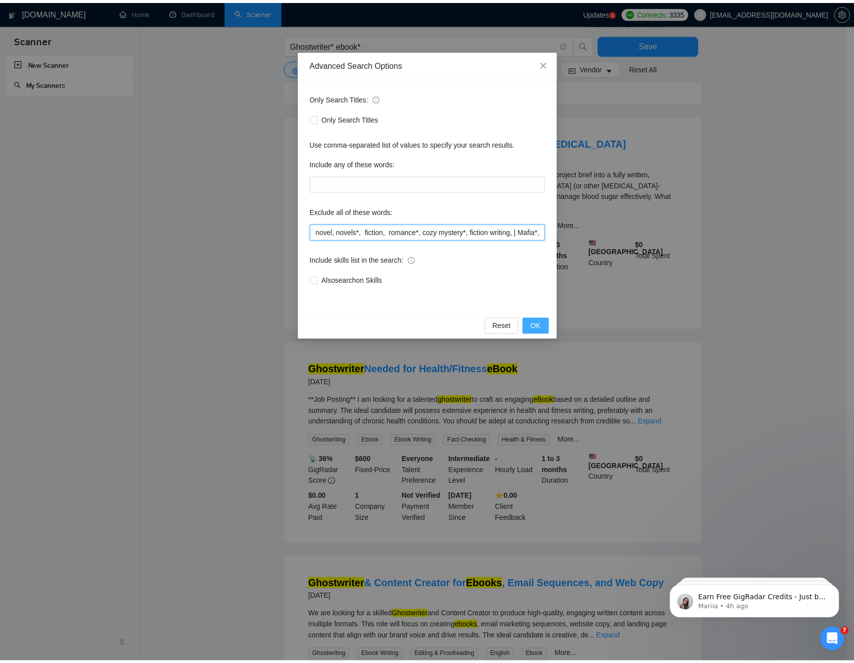
scroll to position [725, 0]
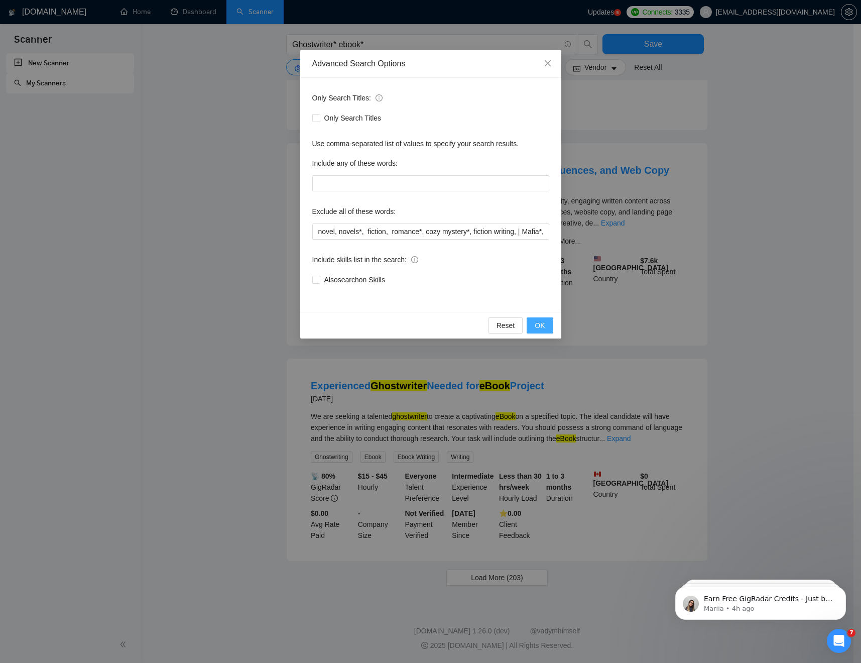
click at [543, 323] on span "OK" at bounding box center [540, 325] width 10 height 11
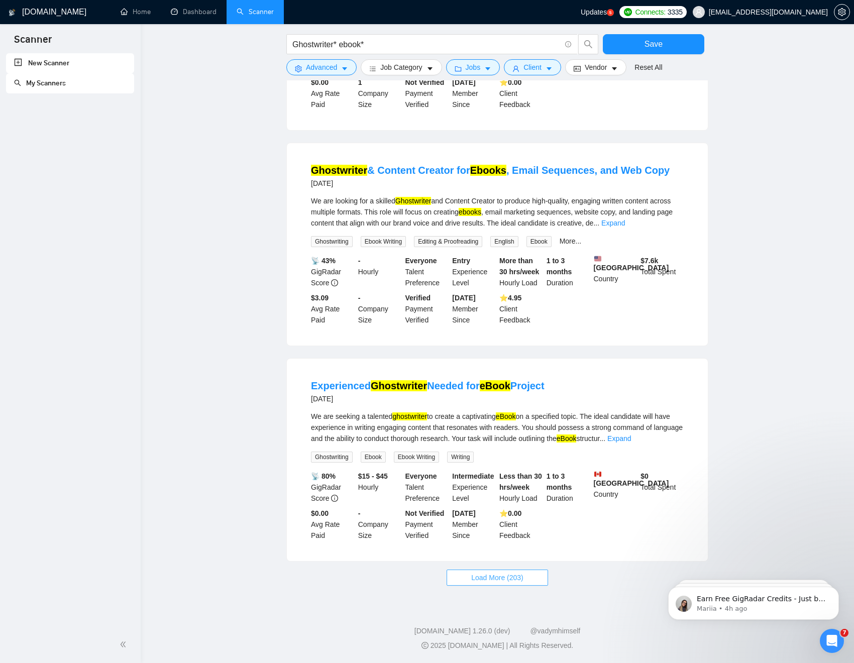
click at [489, 506] on span "Load More (203)" at bounding box center [497, 577] width 52 height 11
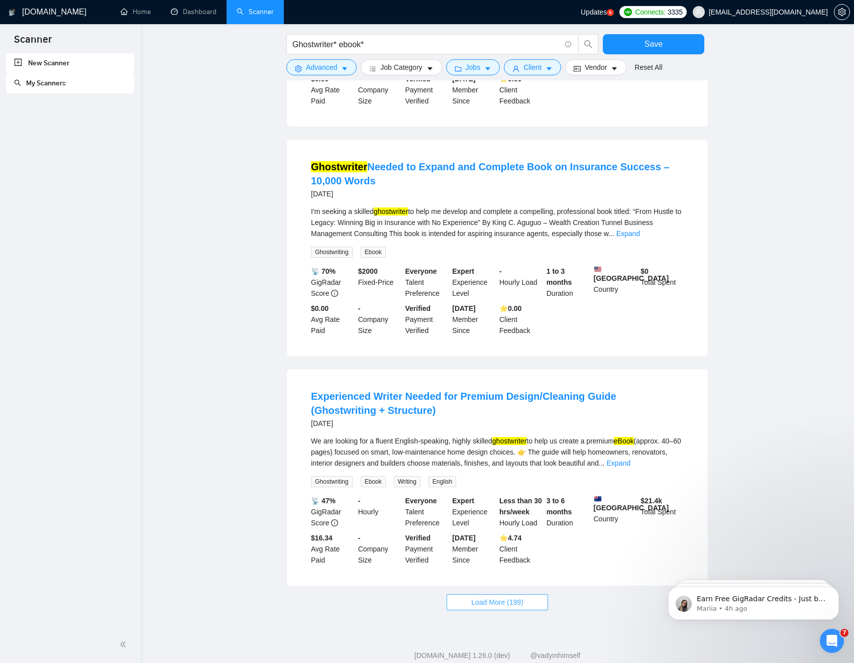
scroll to position [1851, 0]
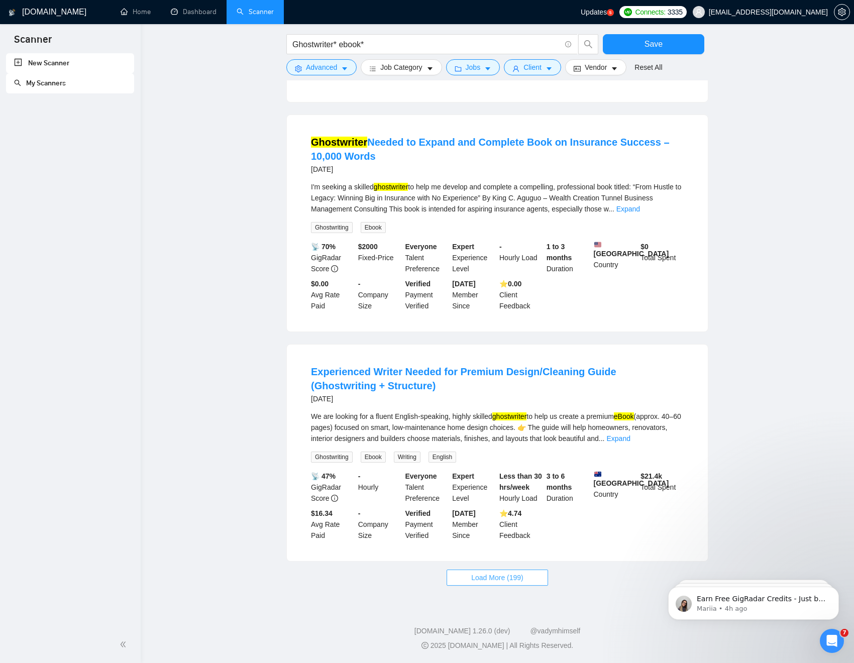
click at [481, 506] on span "Load More (199)" at bounding box center [497, 577] width 52 height 11
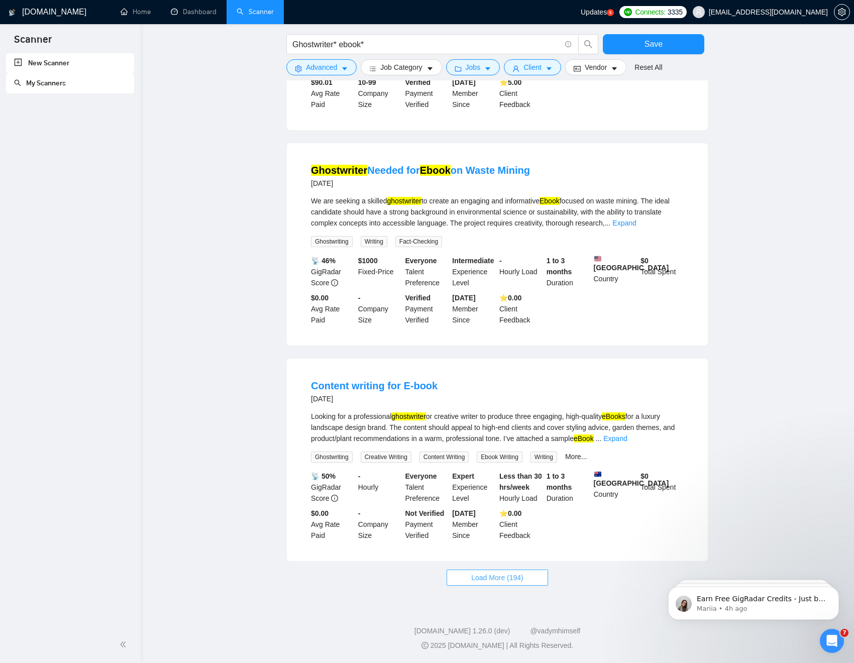
scroll to position [2974, 0]
click at [477, 506] on span "Load More (194)" at bounding box center [497, 577] width 52 height 11
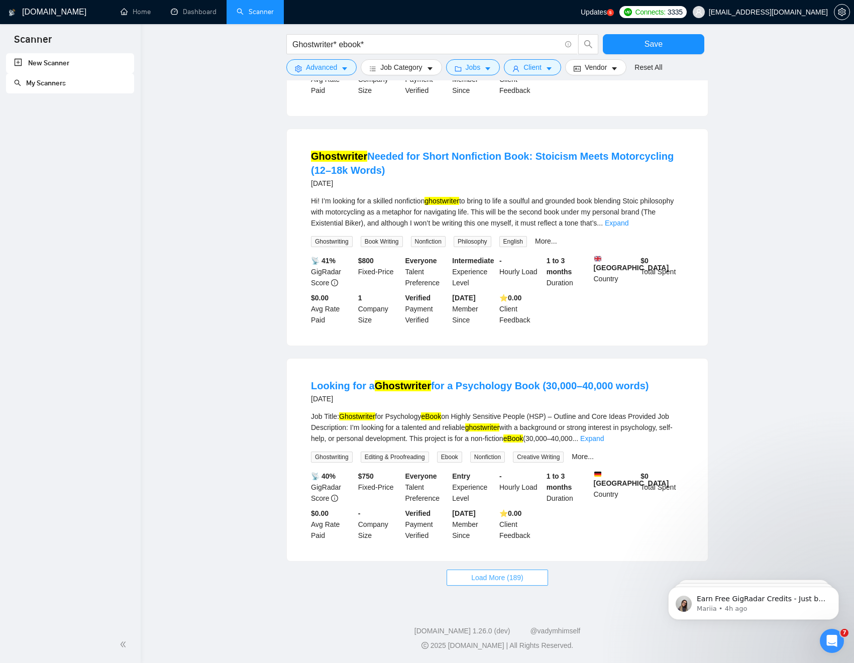
scroll to position [4115, 0]
click at [482, 506] on span "Load More (189)" at bounding box center [497, 577] width 52 height 11
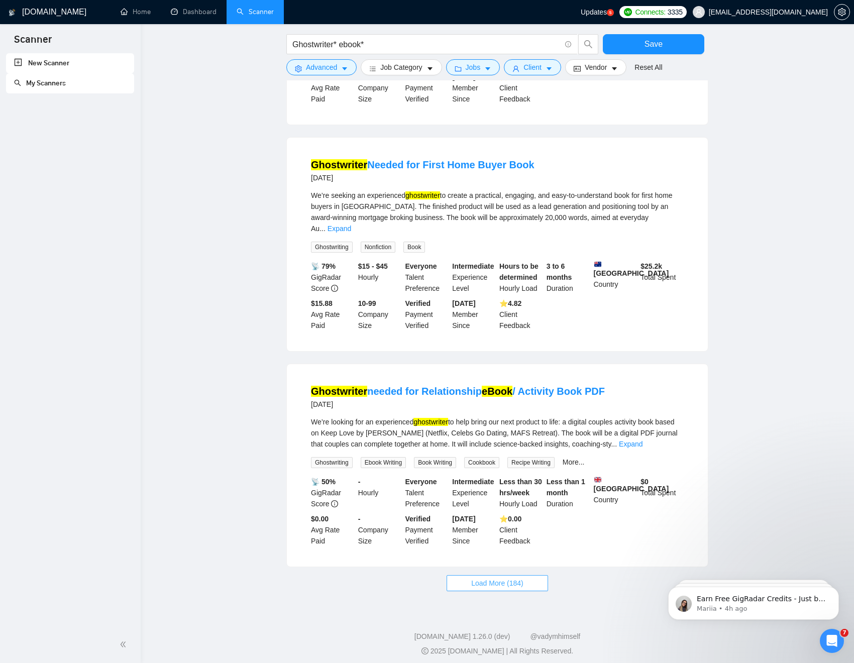
scroll to position [5220, 0]
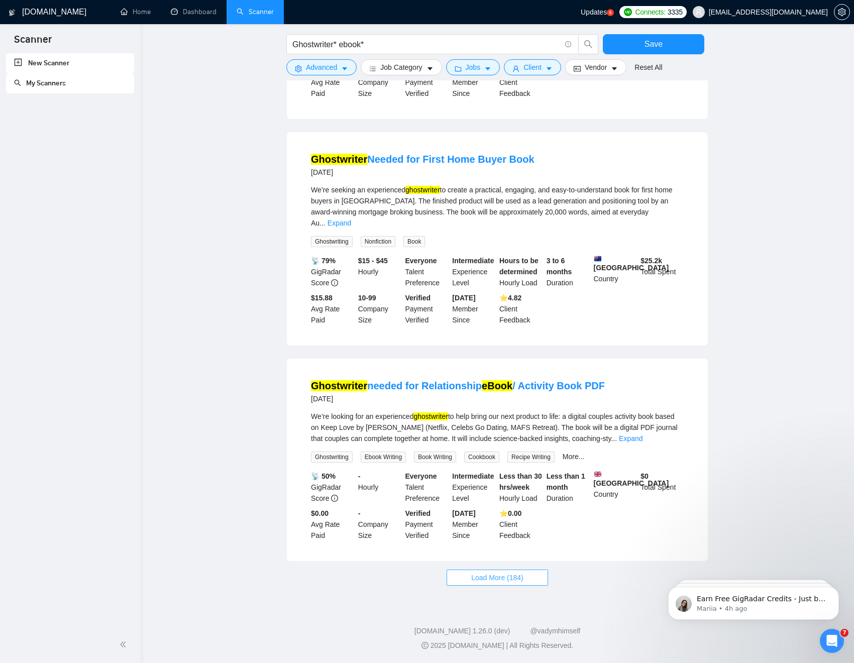
click at [504, 506] on span "Load More (184)" at bounding box center [497, 577] width 52 height 11
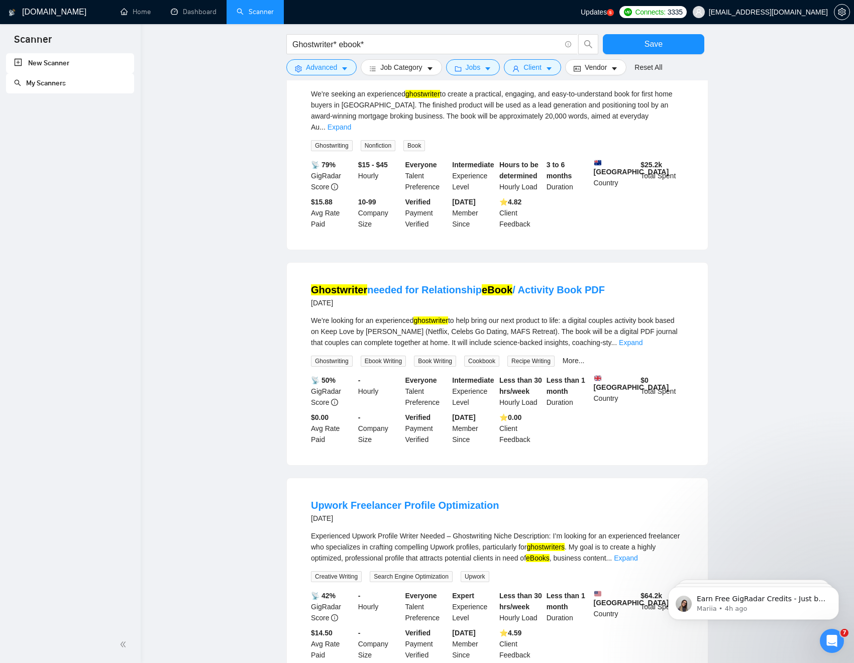
scroll to position [5548, 0]
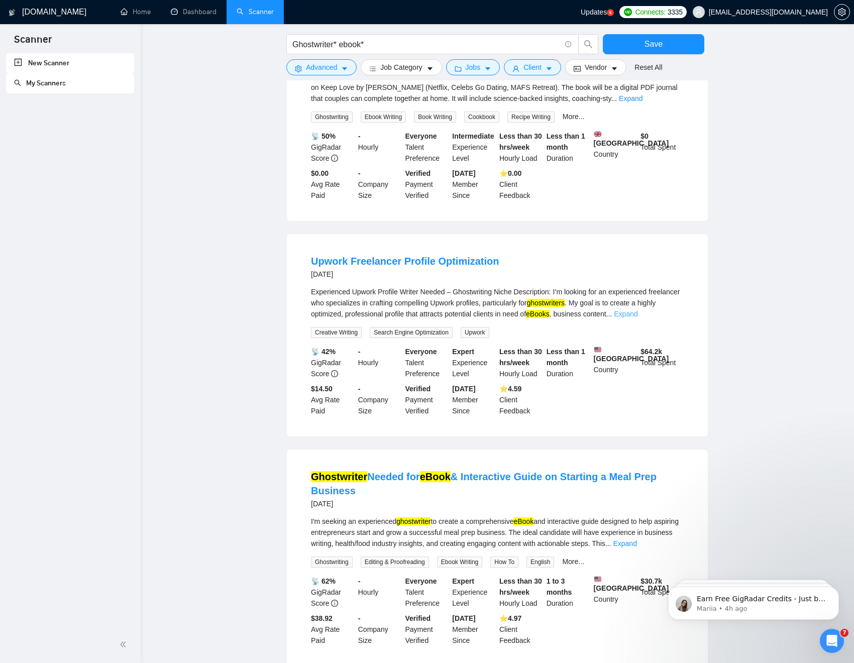
click at [637, 318] on link "Expand" at bounding box center [626, 314] width 24 height 8
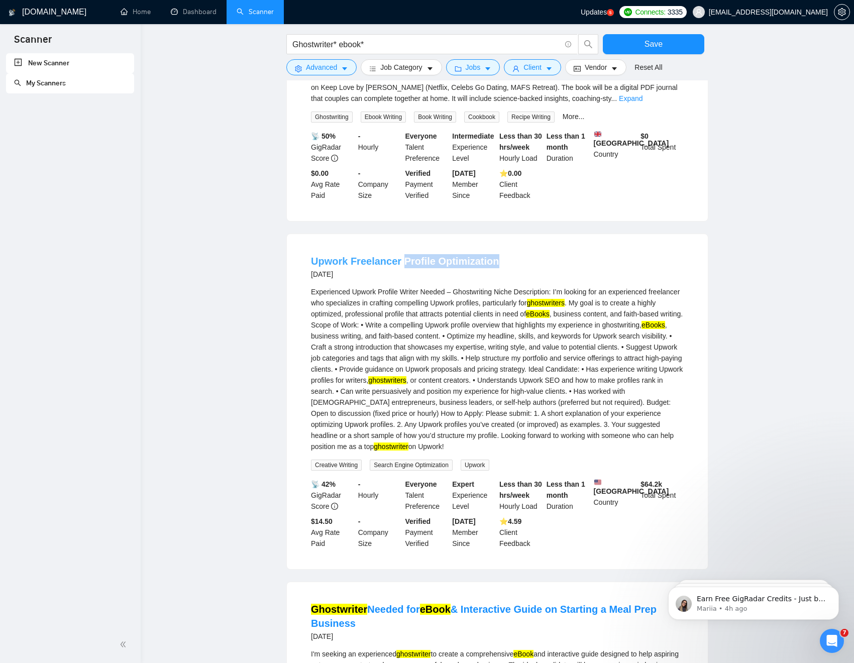
drag, startPoint x: 498, startPoint y: 273, endPoint x: 402, endPoint y: 275, distance: 95.9
click at [402, 275] on div "Upwork Freelancer Profile Optimization 5 months ago" at bounding box center [497, 267] width 373 height 26
copy link "Profile Optimization"
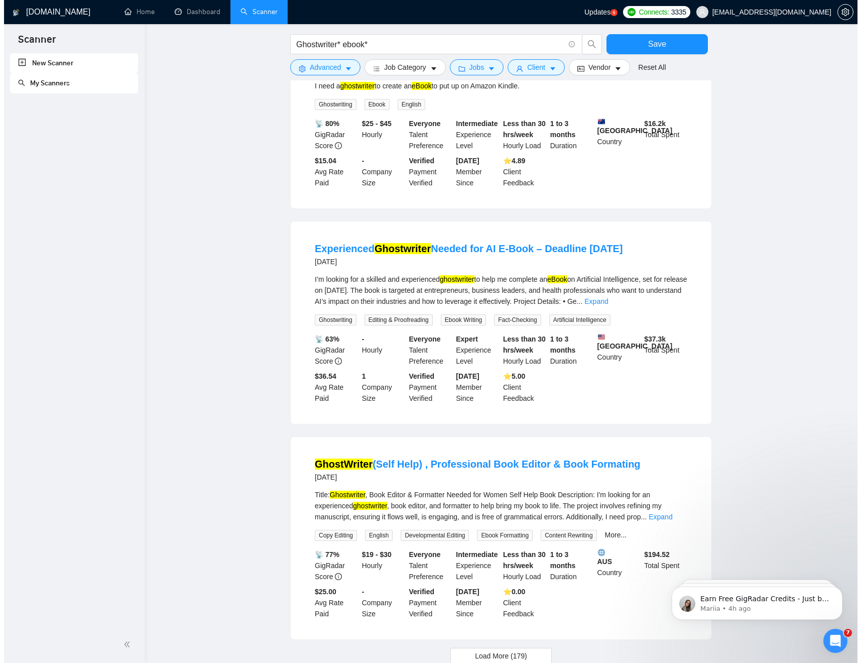
scroll to position [6332, 0]
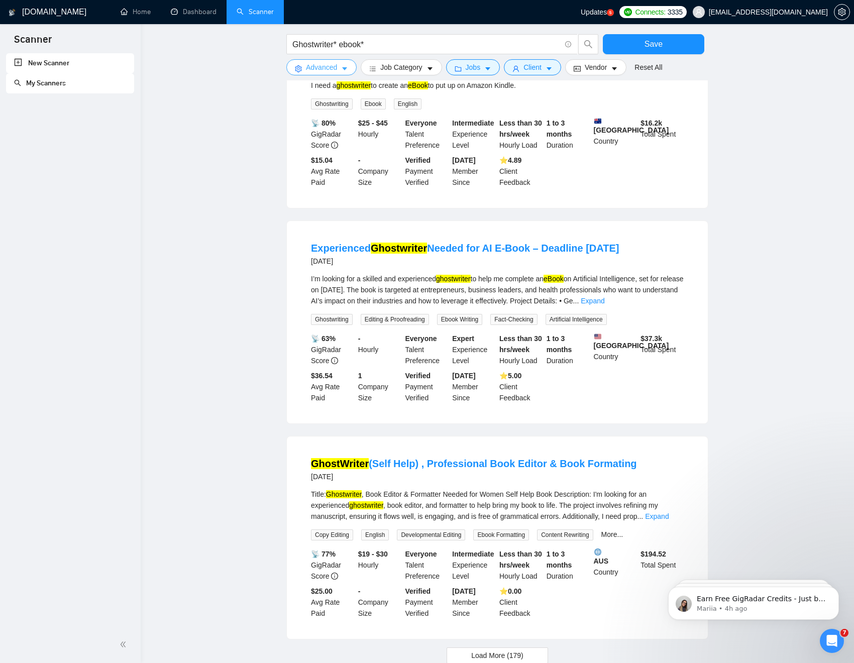
click at [332, 67] on span "Advanced" at bounding box center [321, 67] width 31 height 11
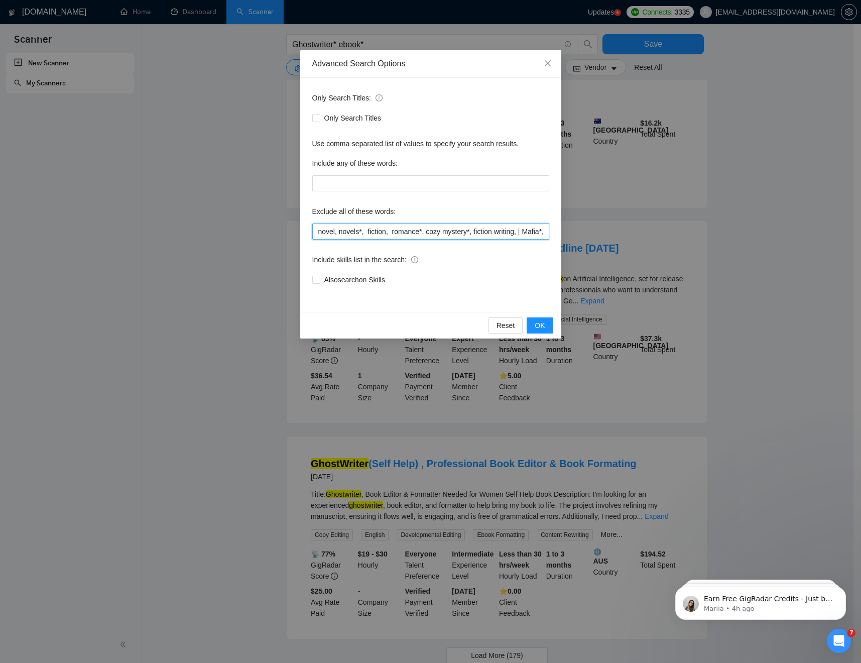
click at [525, 230] on input "novel, novels*, fiction, romance*, cozy mystery*, fiction writing, | Mafia*, Co…" at bounding box center [430, 231] width 237 height 16
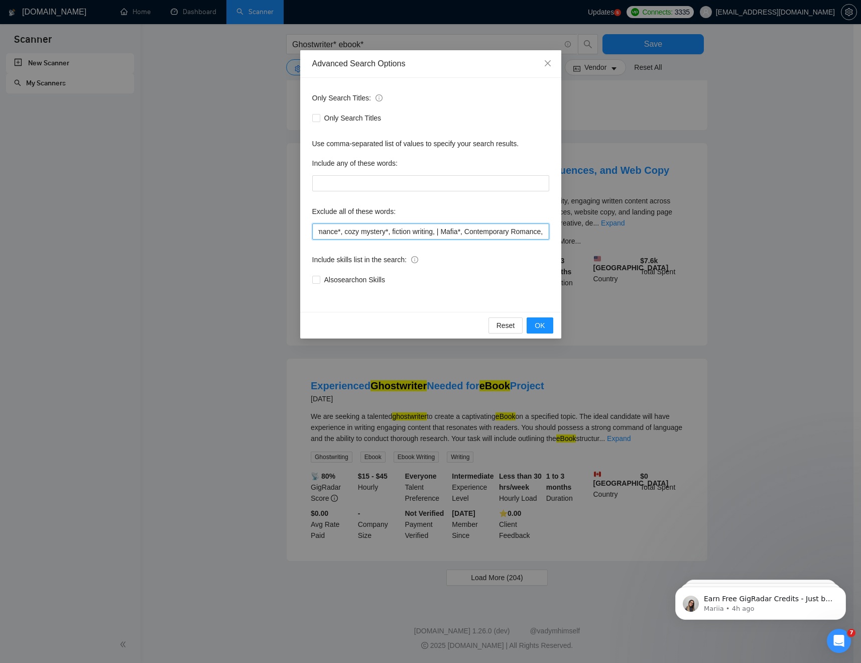
scroll to position [725, 0]
paste input "Profile Optimization"
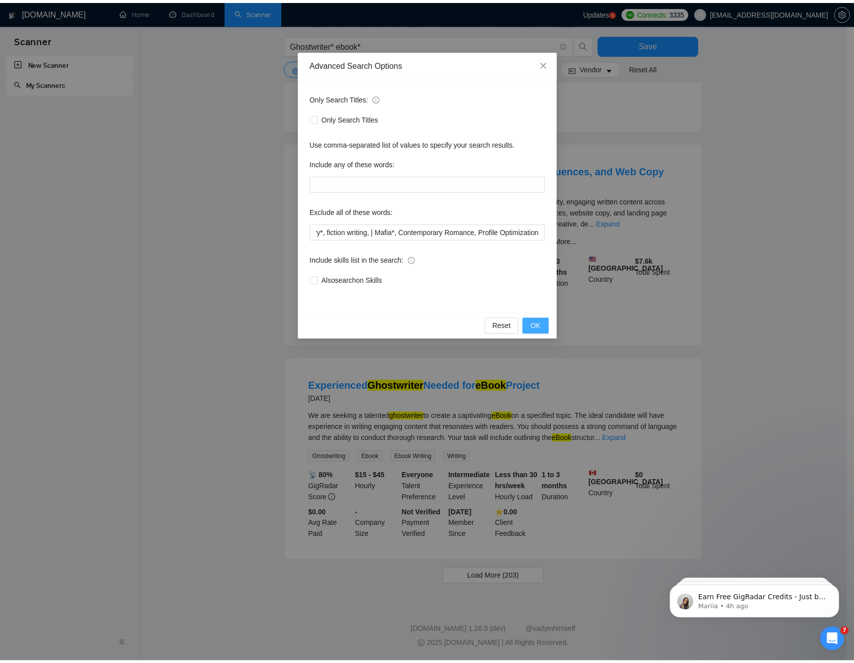
scroll to position [0, 0]
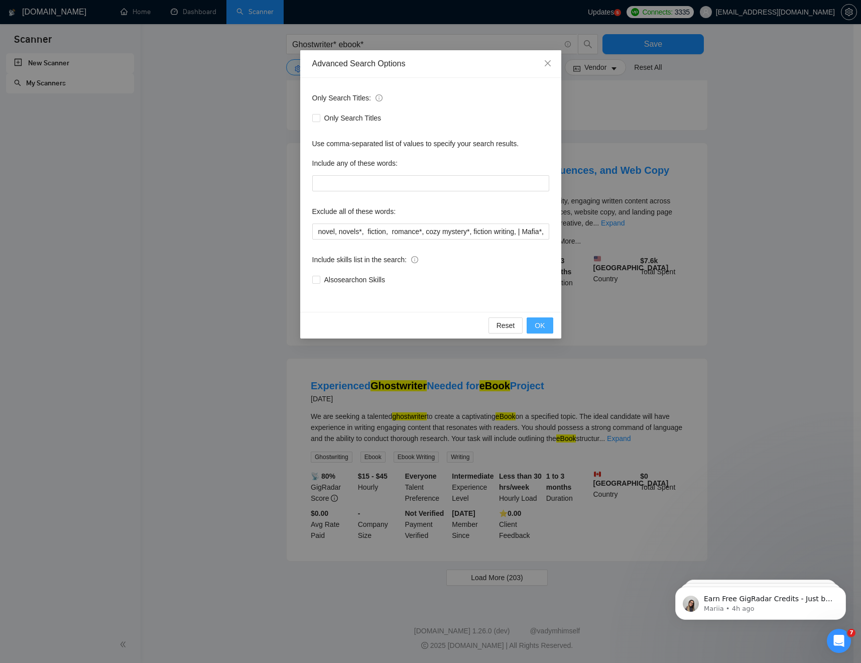
click at [539, 327] on span "OK" at bounding box center [540, 325] width 10 height 11
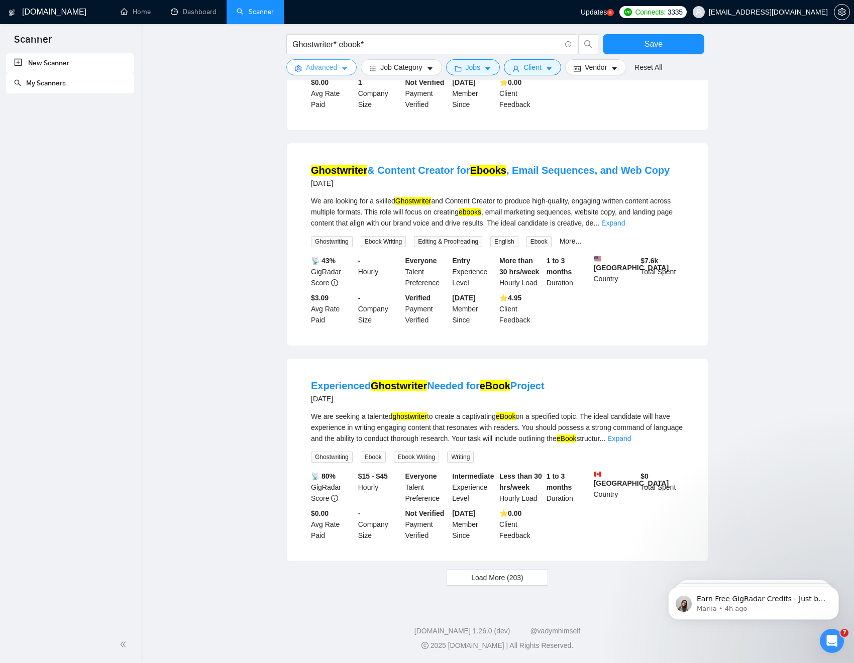
scroll to position [725, 0]
click at [488, 506] on span "Load More (203)" at bounding box center [497, 577] width 52 height 11
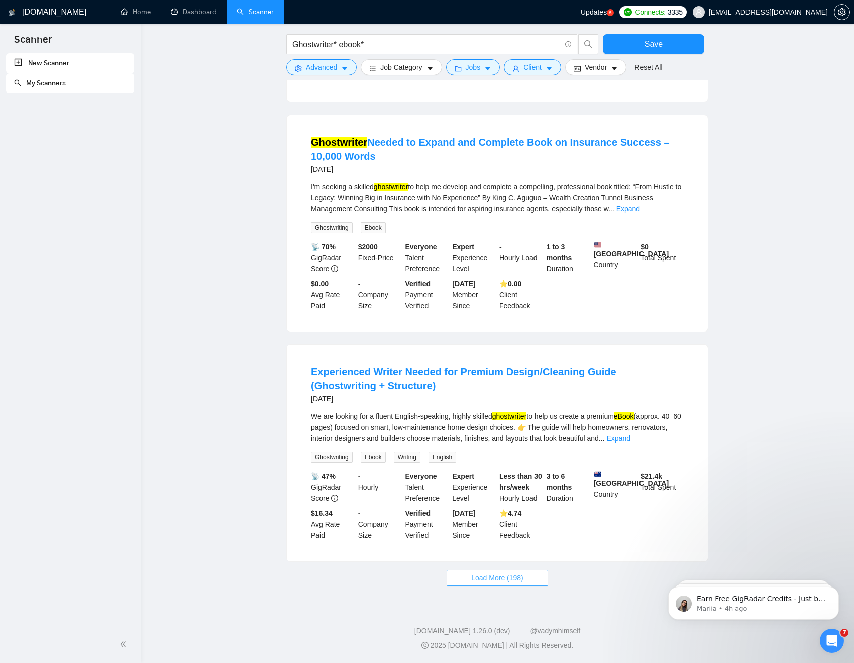
scroll to position [1851, 0]
click at [494, 506] on span "Load More (198)" at bounding box center [497, 577] width 52 height 11
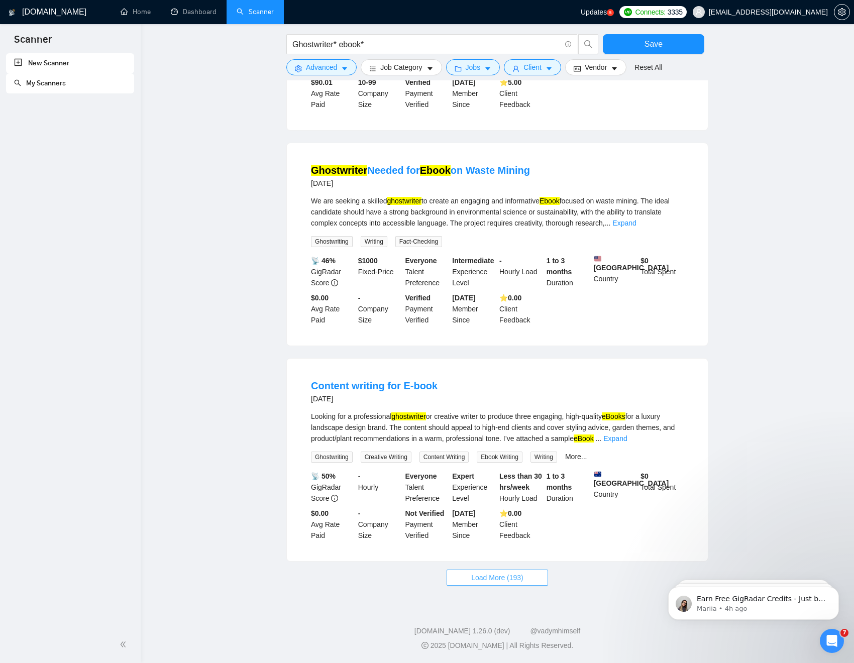
scroll to position [2974, 0]
click at [497, 506] on button "Load More (193)" at bounding box center [496, 577] width 101 height 16
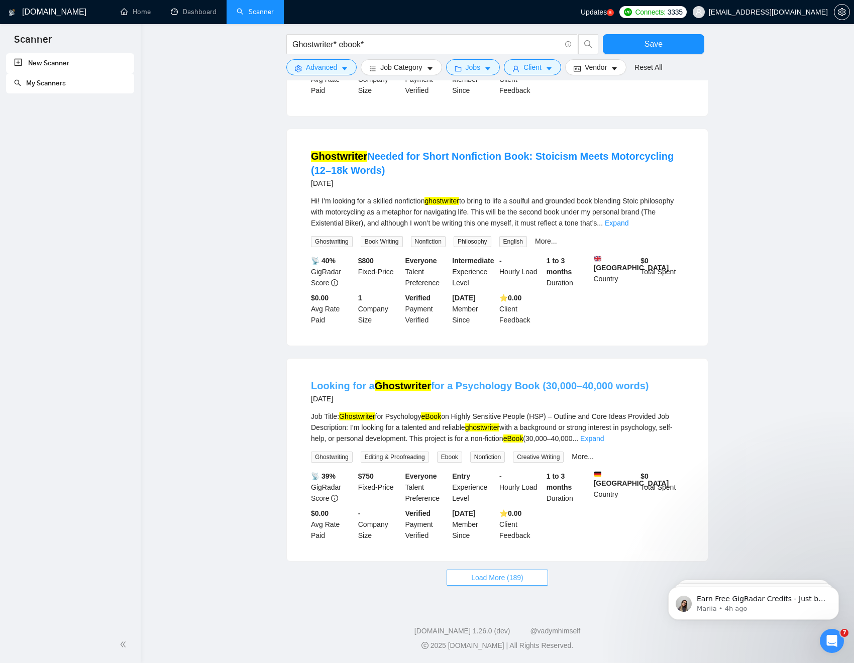
scroll to position [4115, 0]
click at [491, 506] on span "Load More (189)" at bounding box center [497, 577] width 52 height 11
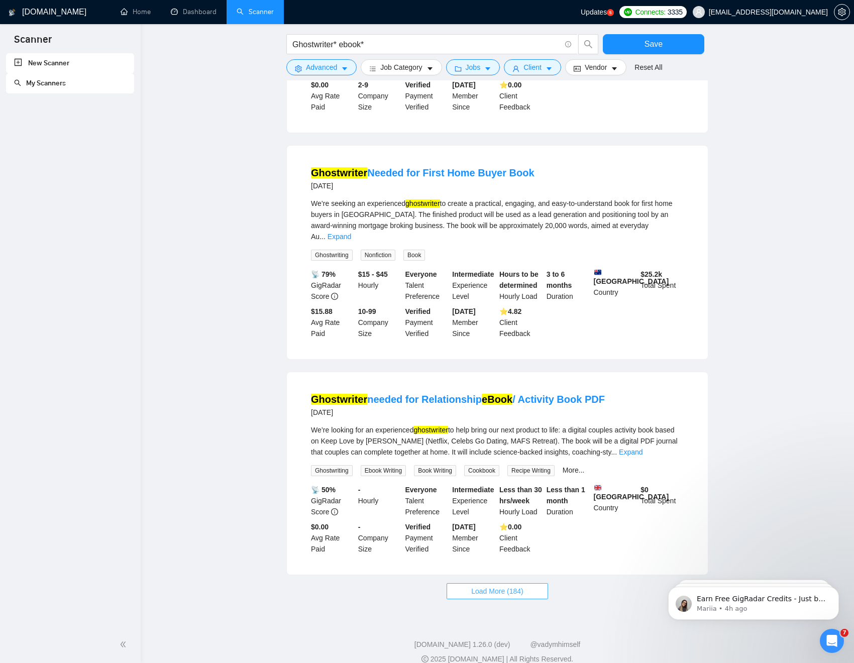
scroll to position [5220, 0]
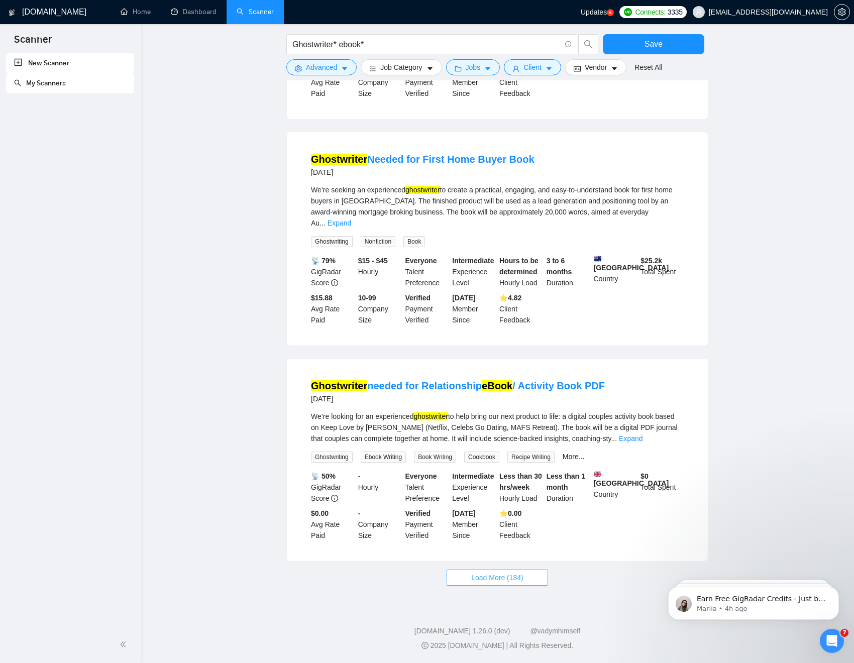
click at [505, 506] on span "Load More (184)" at bounding box center [497, 577] width 52 height 11
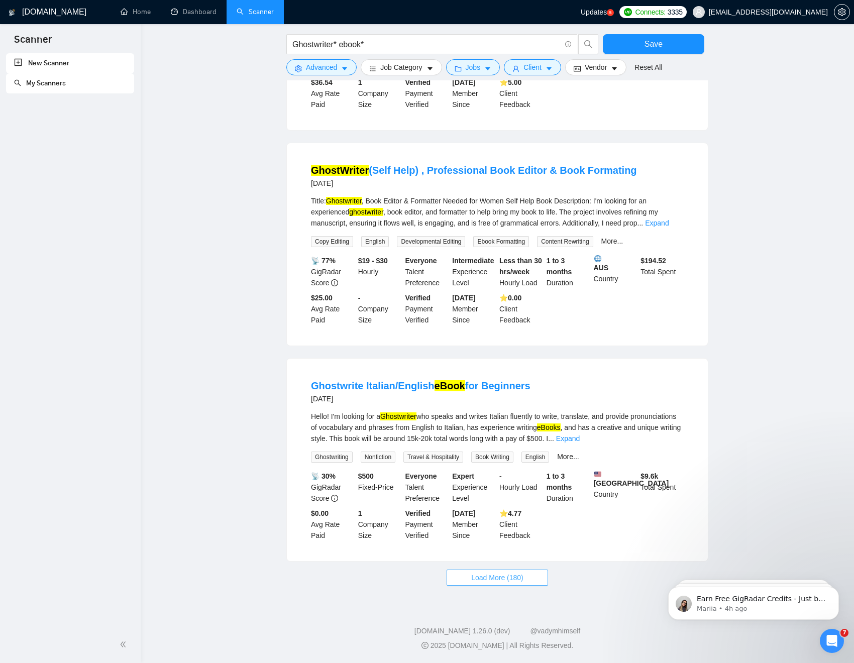
scroll to position [6310, 0]
click at [490, 506] on span "Load More (180)" at bounding box center [497, 577] width 52 height 11
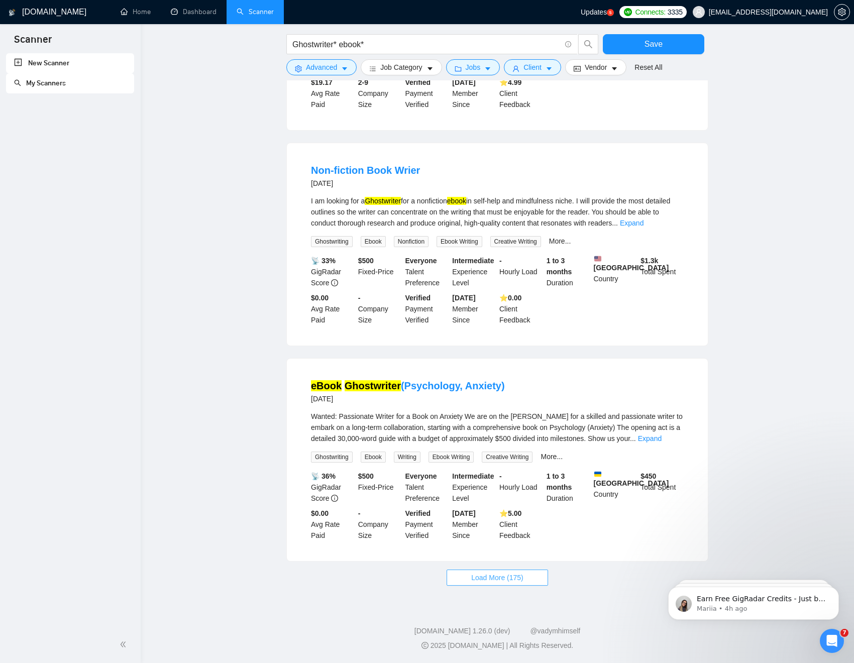
scroll to position [7394, 0]
click at [510, 506] on span "Load More (175)" at bounding box center [497, 577] width 52 height 11
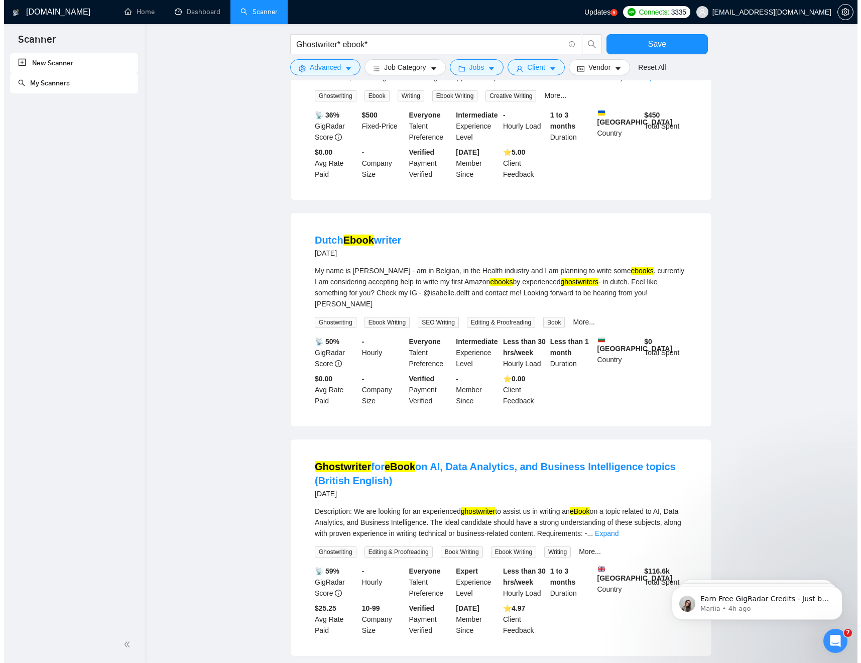
scroll to position [7753, 0]
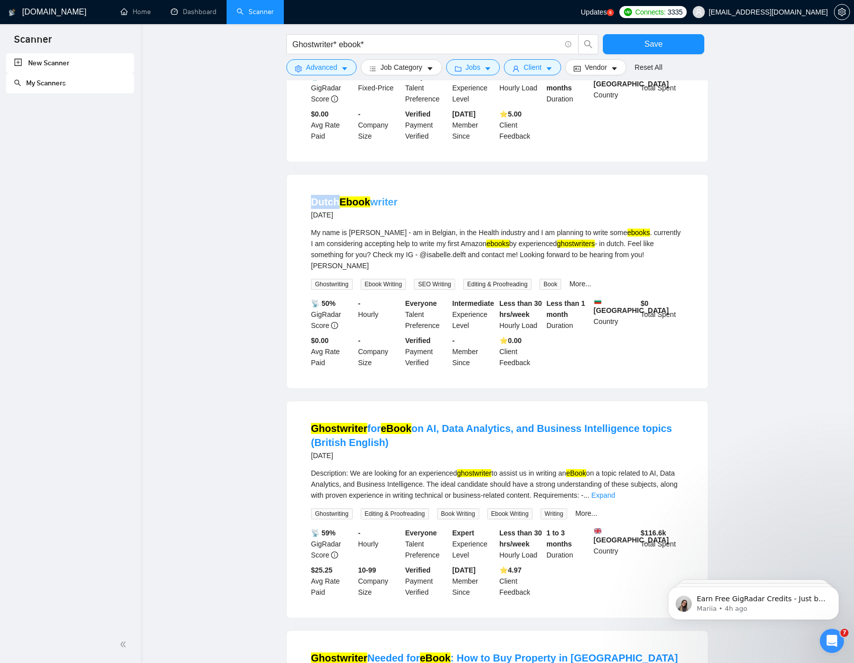
drag, startPoint x: 309, startPoint y: 242, endPoint x: 337, endPoint y: 247, distance: 29.1
click at [337, 247] on li "Dutch Ebook writer 6 months ago My name is Isabelle - am in Belgian, in the Hea…" at bounding box center [497, 281] width 397 height 189
copy link "Dutch"
click at [328, 72] on span "Advanced" at bounding box center [321, 67] width 31 height 11
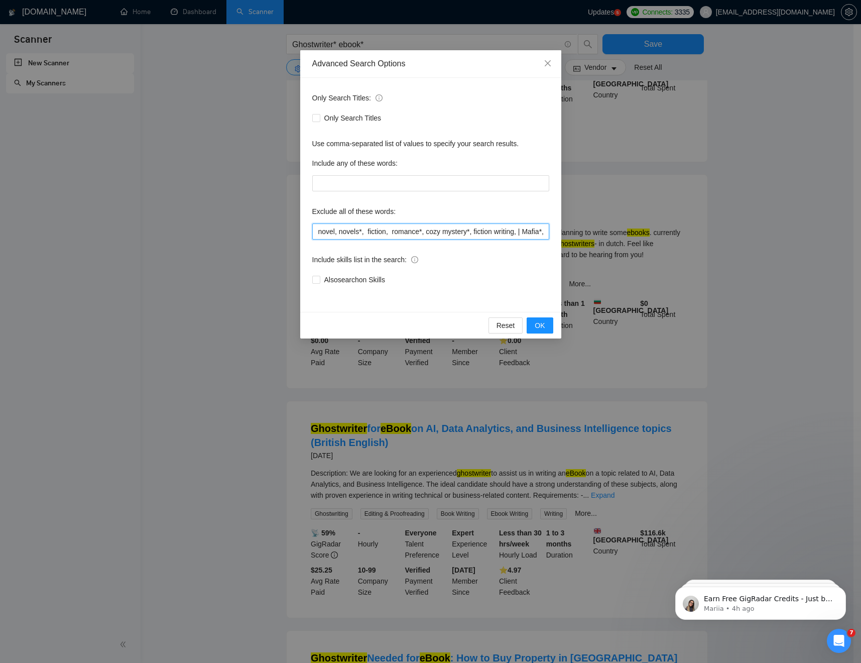
click at [523, 231] on input "novel, novels*, fiction, romance*, cozy mystery*, fiction writing, | Mafia*, Co…" at bounding box center [430, 231] width 237 height 16
paste input "Dutch"
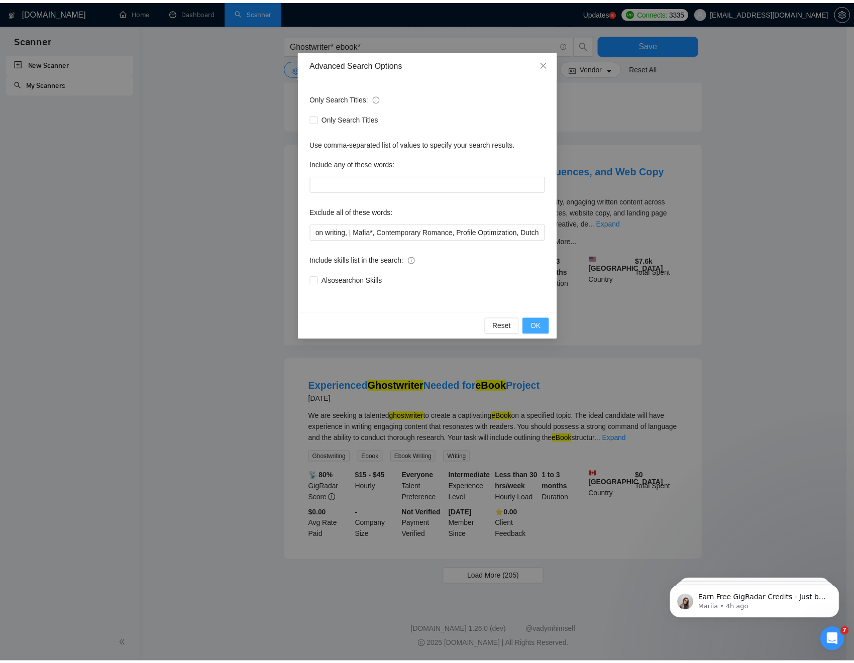
scroll to position [0, 0]
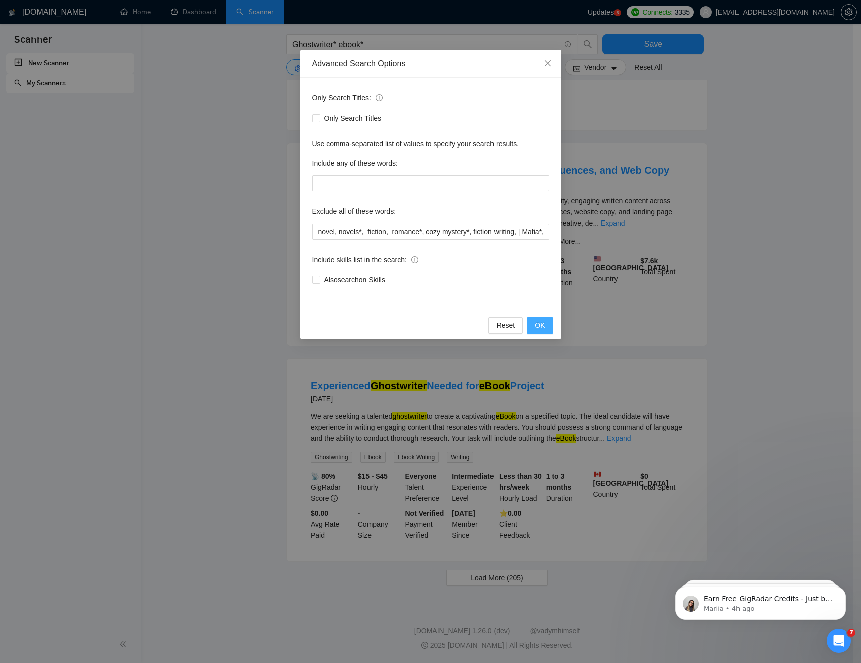
click at [539, 327] on span "OK" at bounding box center [540, 325] width 10 height 11
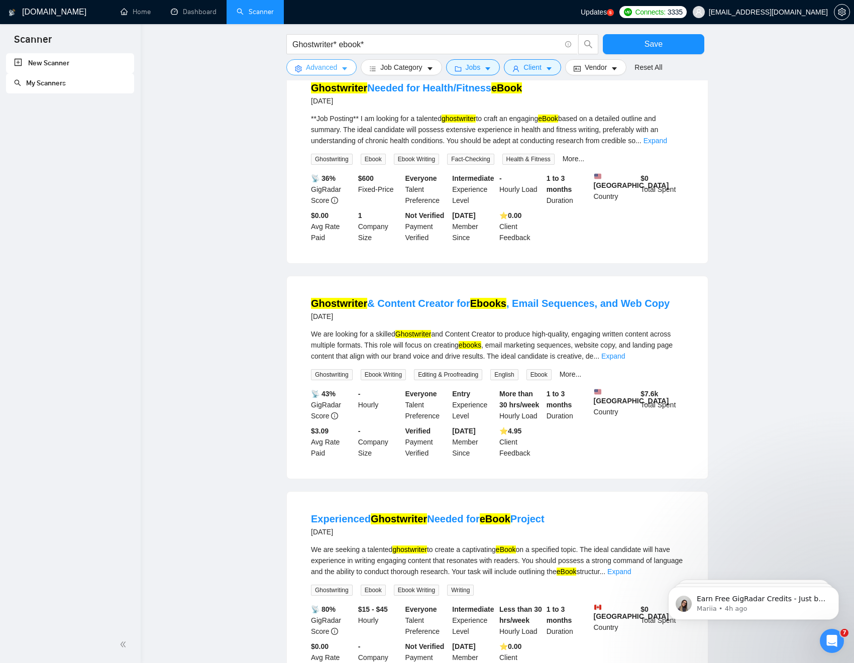
scroll to position [725, 0]
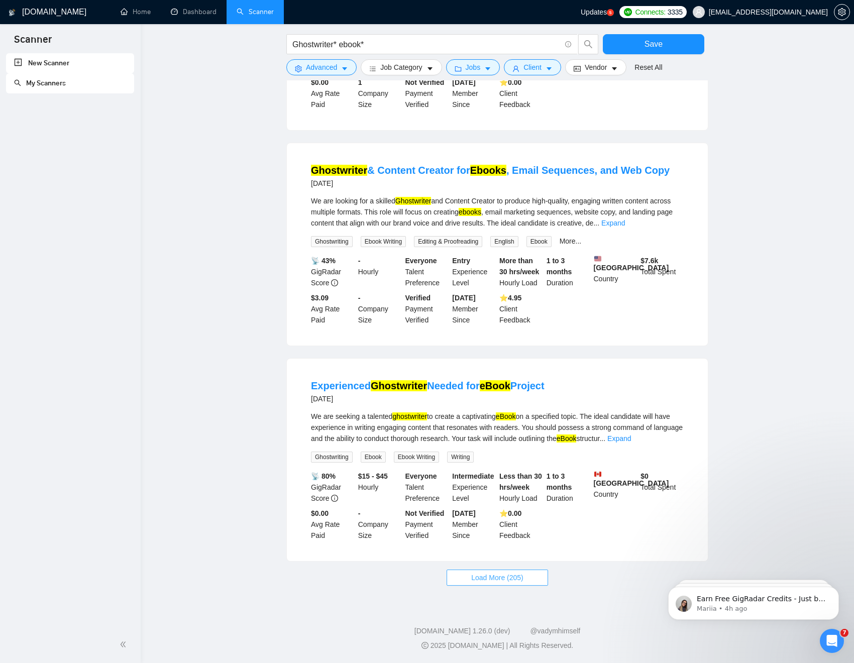
click at [494, 506] on span "Load More (205)" at bounding box center [497, 577] width 52 height 11
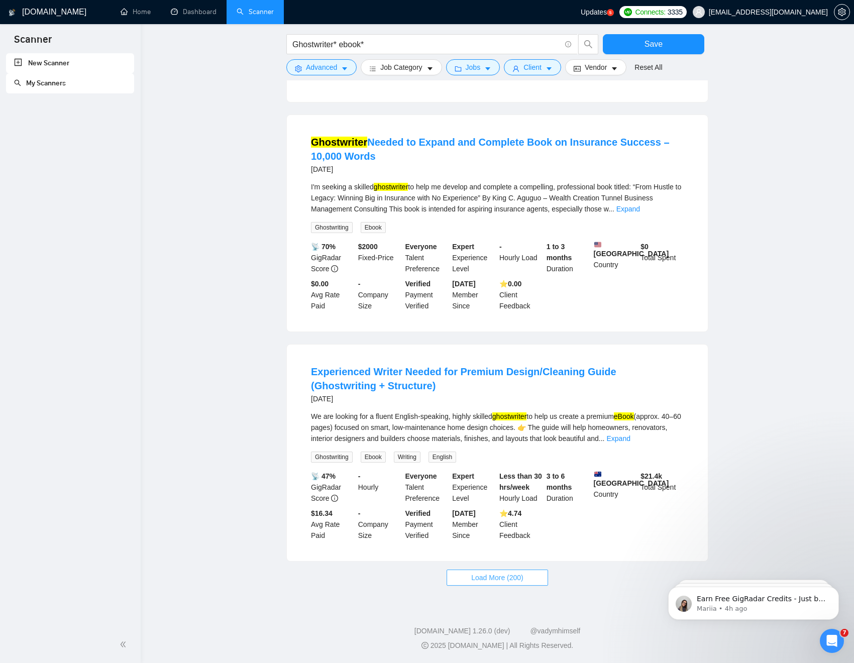
scroll to position [1851, 0]
click at [487, 506] on span "Load More (200)" at bounding box center [497, 577] width 52 height 11
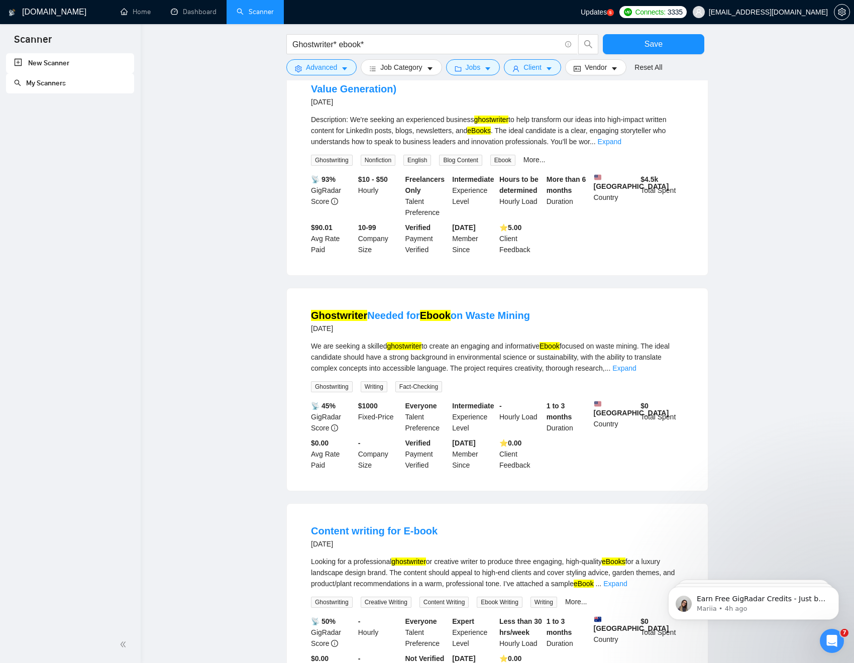
scroll to position [2974, 0]
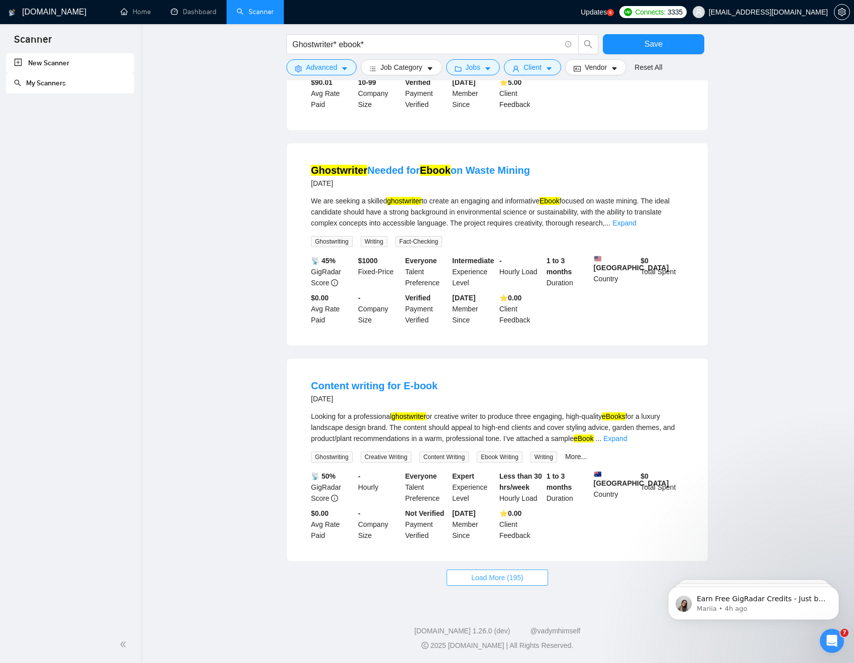
click at [504, 506] on span "Load More (195)" at bounding box center [497, 577] width 52 height 11
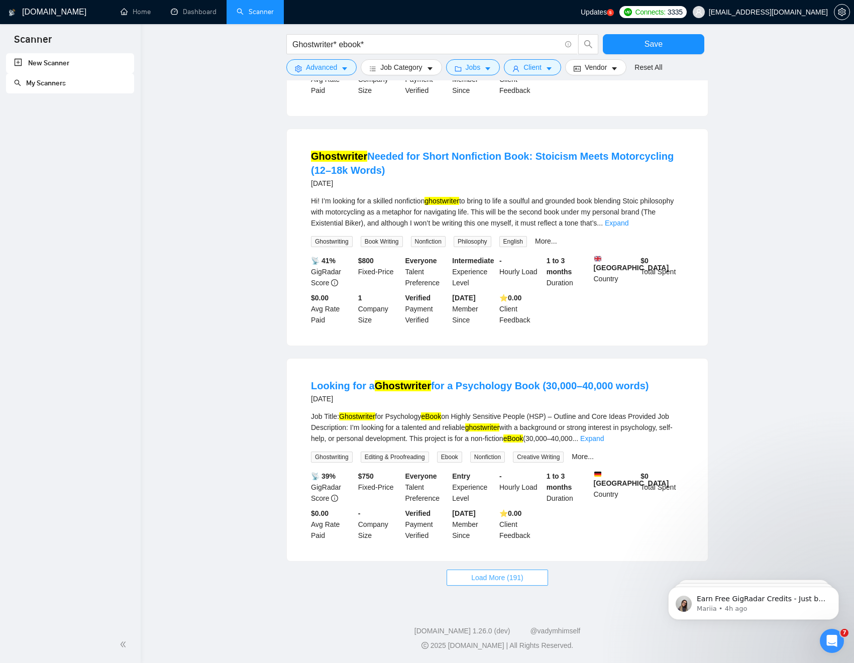
scroll to position [4115, 0]
click at [509, 506] on span "Load More (191)" at bounding box center [497, 577] width 52 height 11
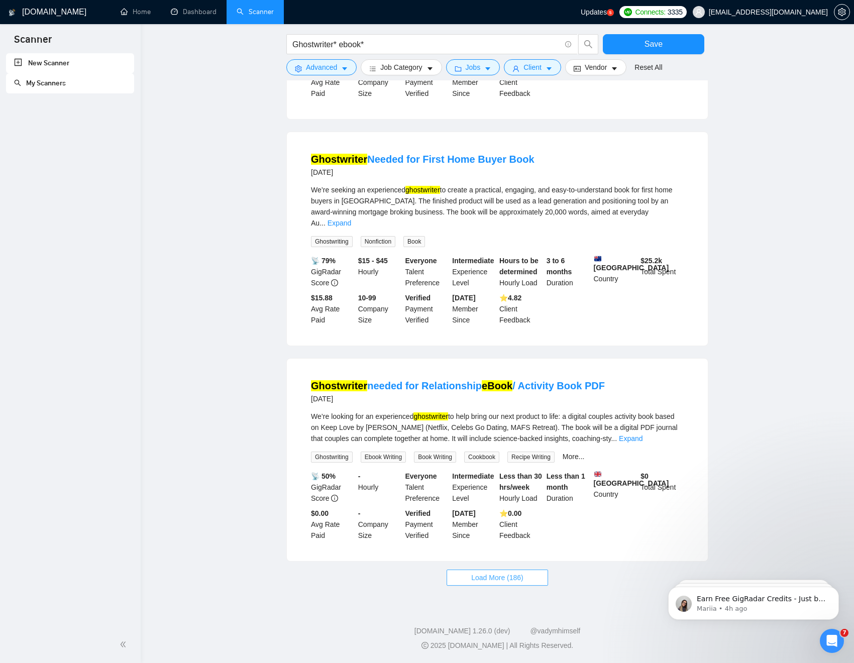
scroll to position [5220, 0]
click at [494, 506] on span "Load More (186)" at bounding box center [497, 577] width 52 height 11
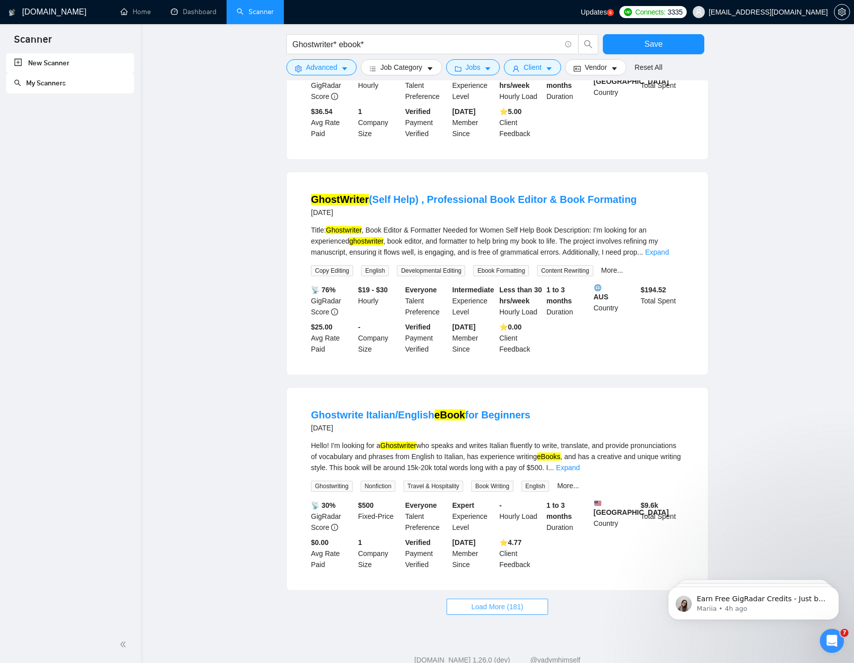
scroll to position [6310, 0]
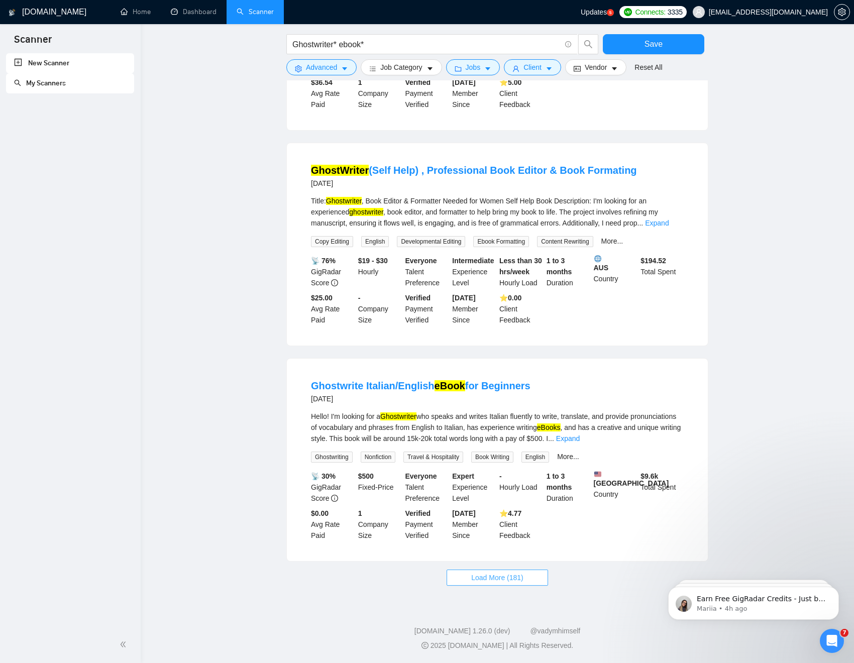
click at [497, 506] on span "Load More (181)" at bounding box center [497, 577] width 52 height 11
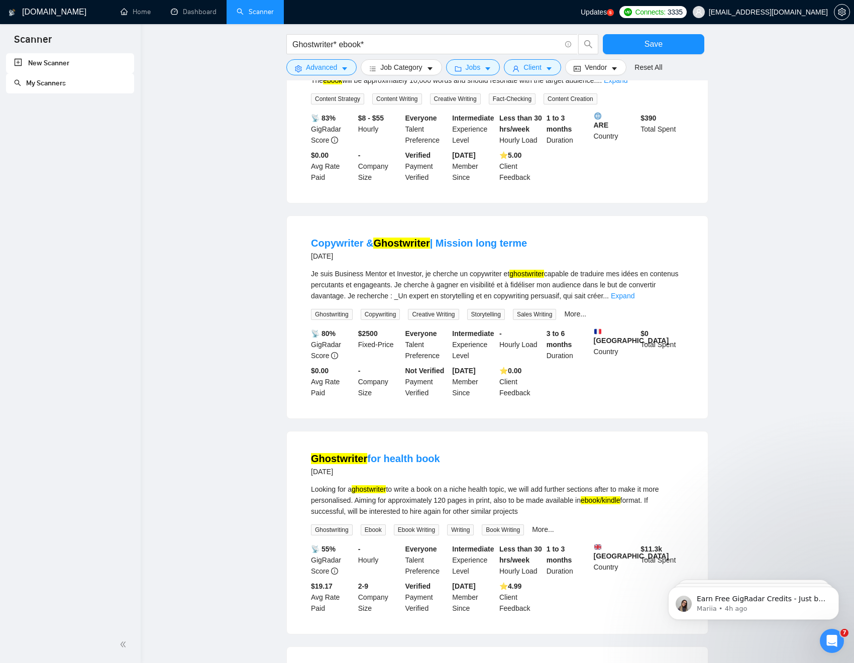
scroll to position [6964, 0]
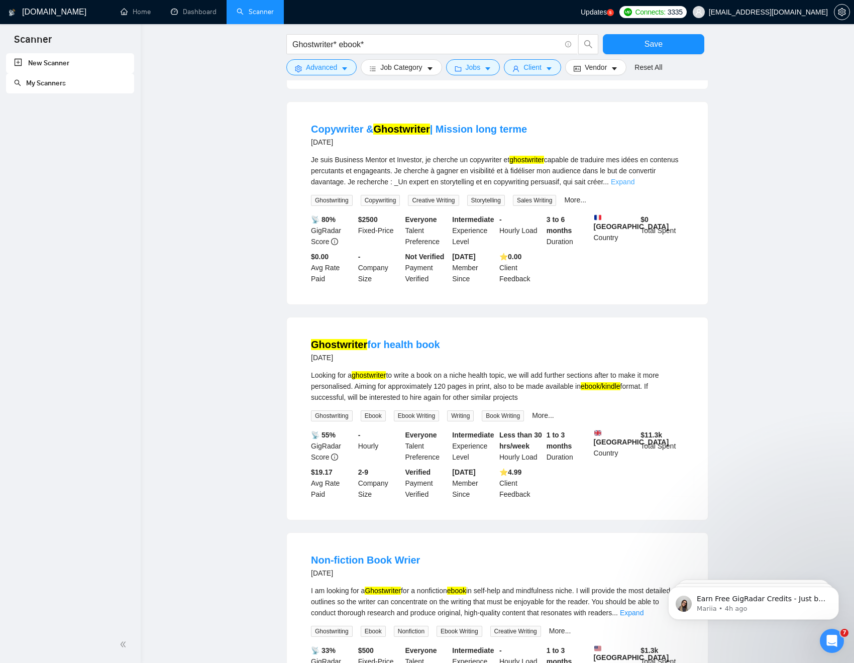
click at [634, 186] on link "Expand" at bounding box center [623, 182] width 24 height 8
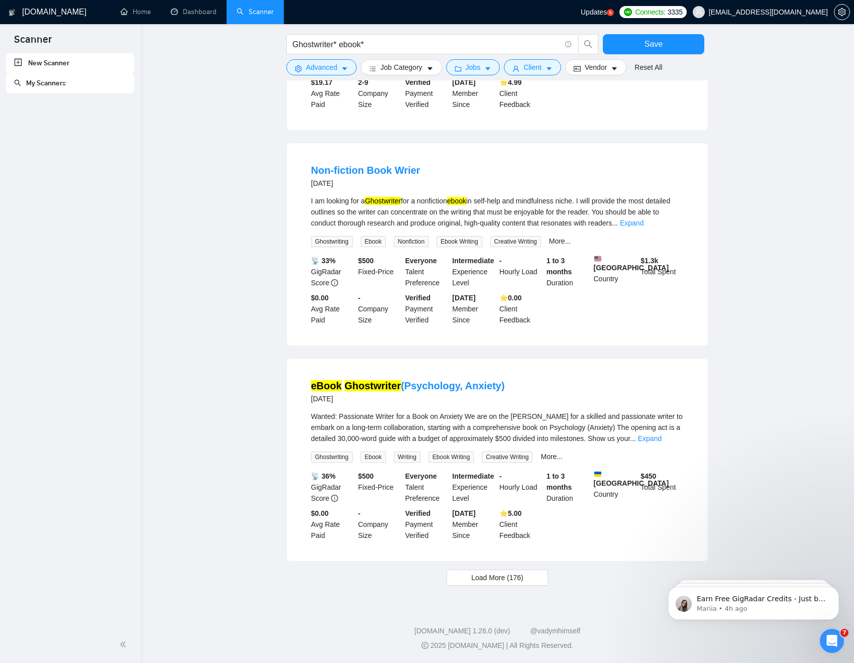
scroll to position [7538, 0]
click at [504, 506] on span "Load More (176)" at bounding box center [497, 577] width 52 height 11
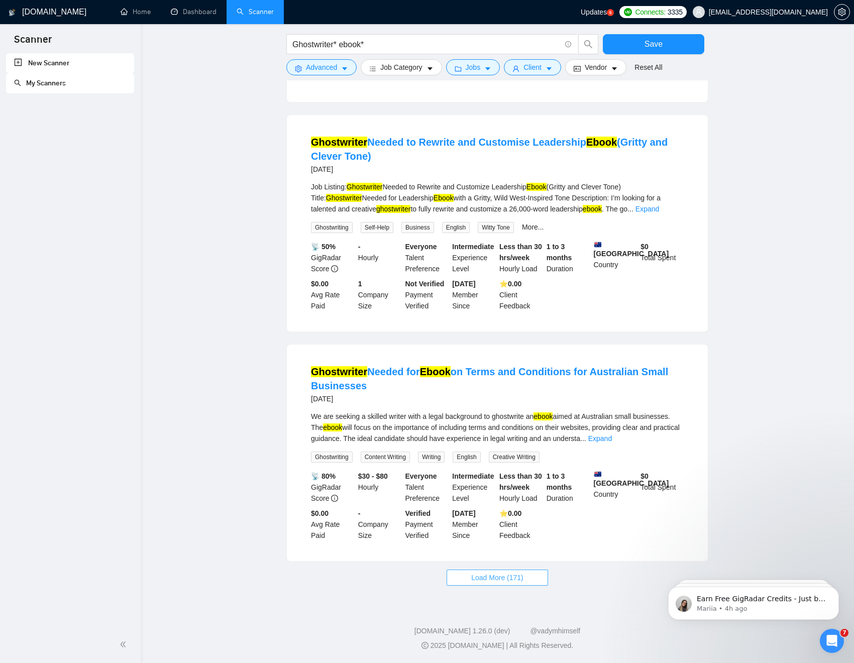
scroll to position [8648, 0]
click at [501, 506] on span "Load More (171)" at bounding box center [497, 577] width 52 height 11
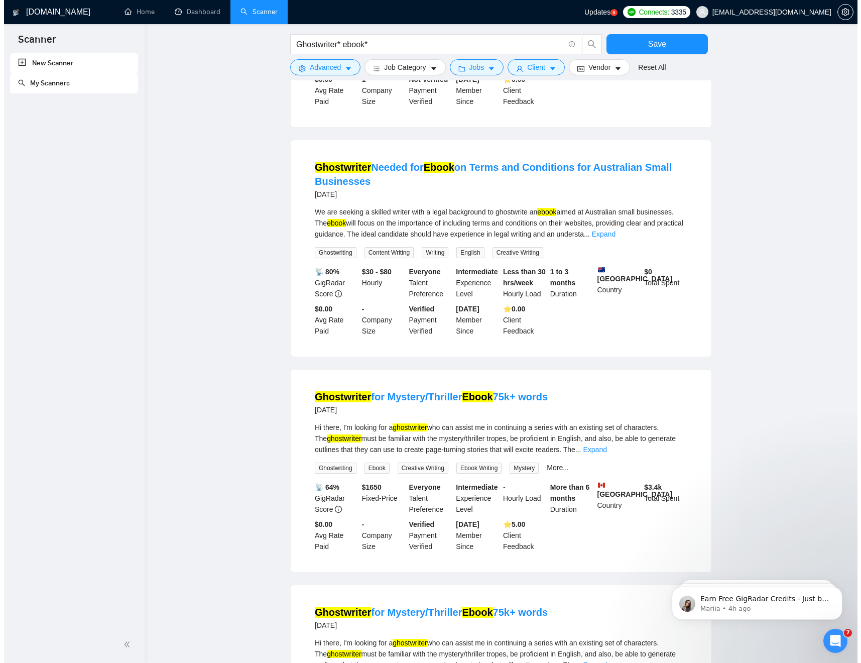
scroll to position [8841, 0]
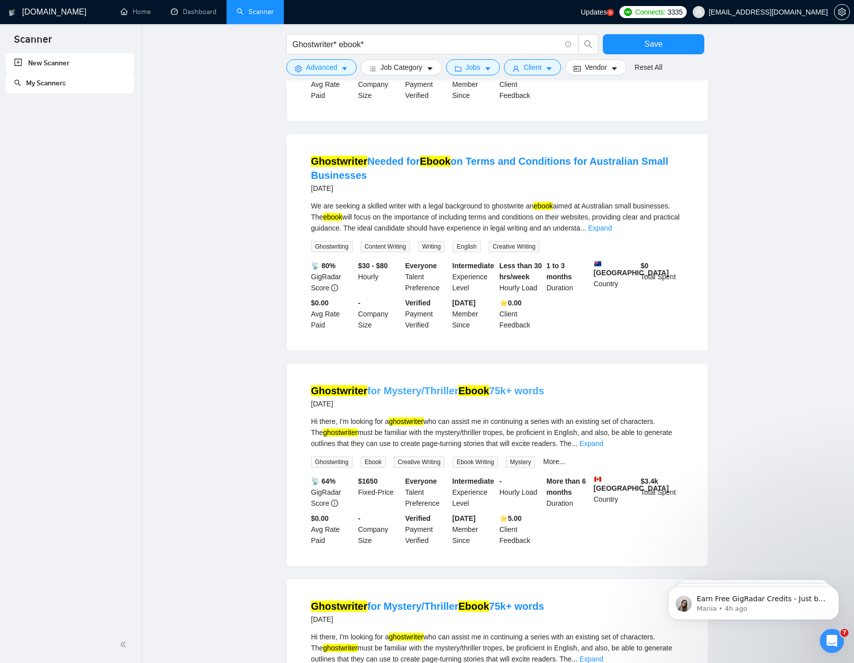
drag, startPoint x: 381, startPoint y: 414, endPoint x: 459, endPoint y: 435, distance: 80.6
click at [458, 434] on div "Ghostwriter for Mystery/Thriller Ebook 75k+ words 7 months ago Hi there, I'm lo…" at bounding box center [497, 465] width 421 height 202
click at [596, 410] on div "Ghostwriter for Mystery/Thriller Ebook 75k+ words 7 months ago" at bounding box center [497, 397] width 373 height 26
click at [607, 419] on li "Ghostwriter for Mystery/Thriller Ebook 75k+ words 7 months ago Hi there, I'm lo…" at bounding box center [497, 465] width 397 height 178
drag, startPoint x: 309, startPoint y: 422, endPoint x: 456, endPoint y: 432, distance: 147.5
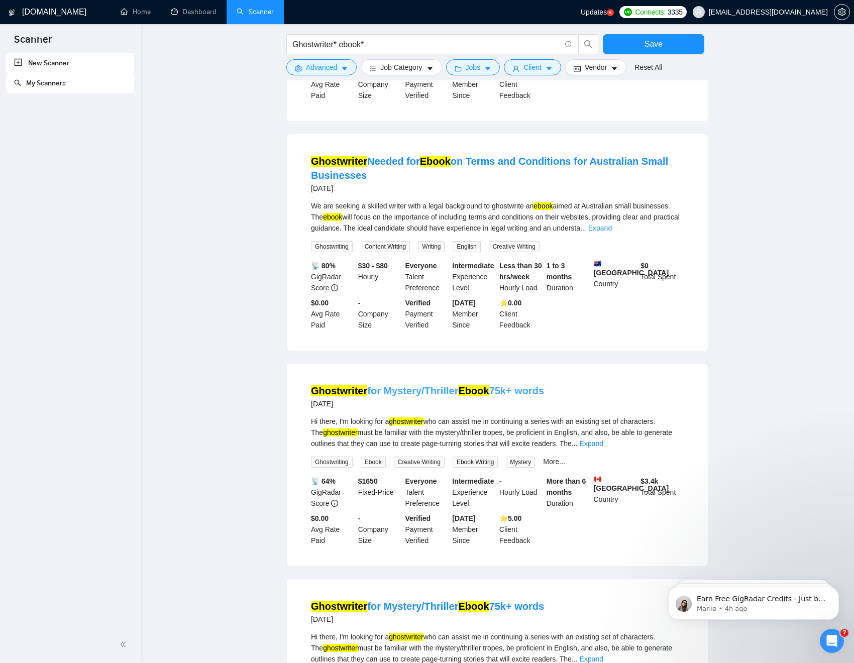
click at [456, 432] on li "Ghostwriter for Mystery/Thriller Ebook 75k+ words 7 months ago Hi there, I'm lo…" at bounding box center [497, 465] width 397 height 178
copy link "Ghostwriter for Mystery/Thriller"
click at [323, 70] on span "Advanced" at bounding box center [321, 67] width 31 height 11
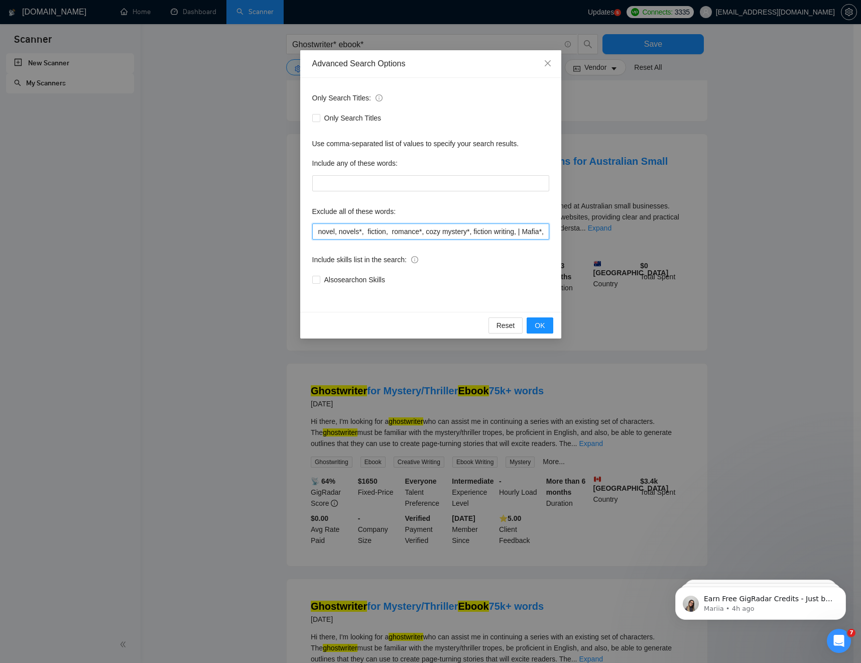
click at [392, 230] on input "novel, novels*, fiction, romance*, cozy mystery*, fiction writing, | Mafia*, Co…" at bounding box center [430, 231] width 237 height 16
paste input "Ghostwriter for Mystery/Thriller"
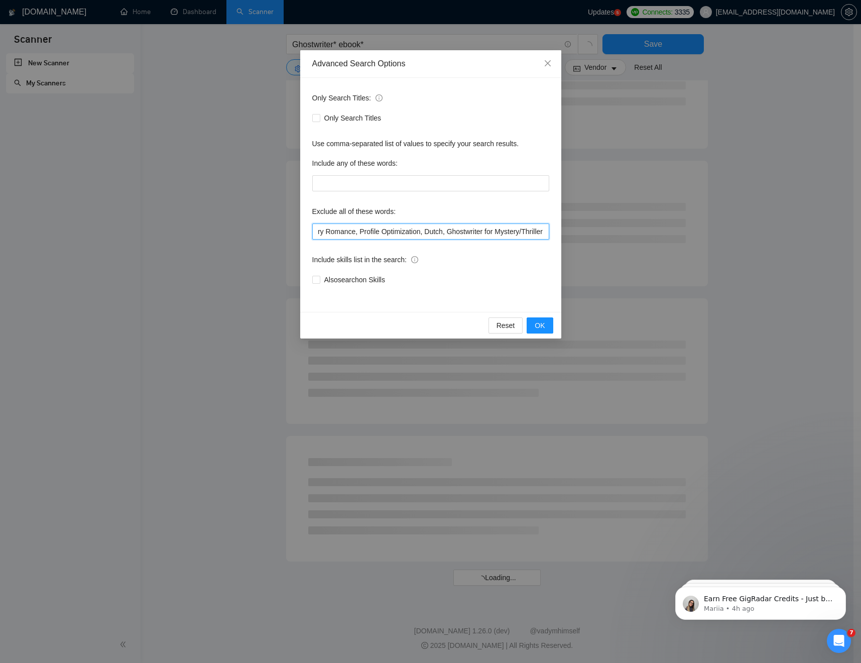
scroll to position [5804, 0]
drag, startPoint x: 493, startPoint y: 232, endPoint x: 541, endPoint y: 241, distance: 48.9
click at [493, 232] on input "novel, novels*, fiction, romance*, cozy mystery*, fiction writing, | Mafia*, Co…" at bounding box center [430, 231] width 237 height 16
click at [522, 231] on input "novel, novels*, fiction, romance*, cozy mystery*, fiction writing, | Mafia*, Co…" at bounding box center [430, 231] width 237 height 16
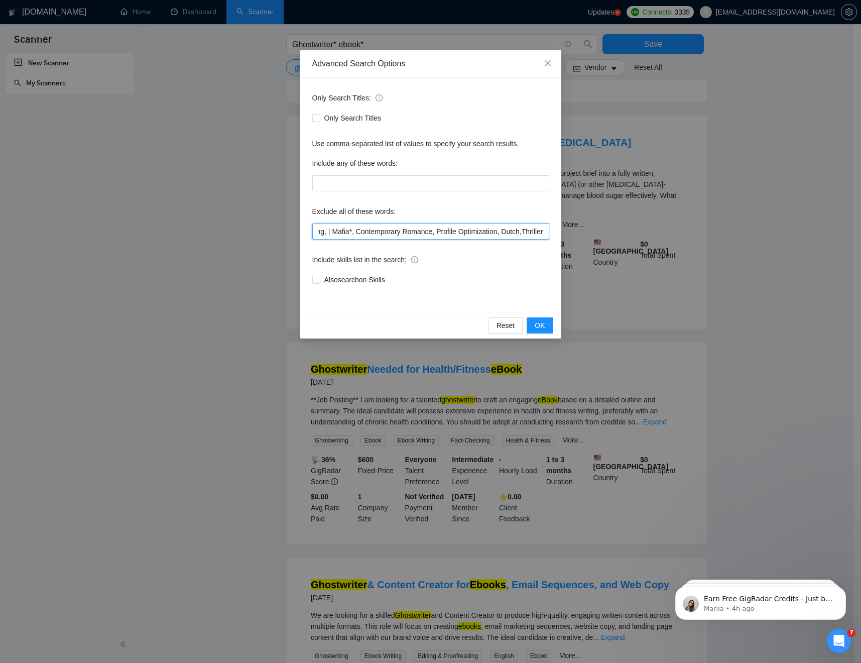
scroll to position [725, 0]
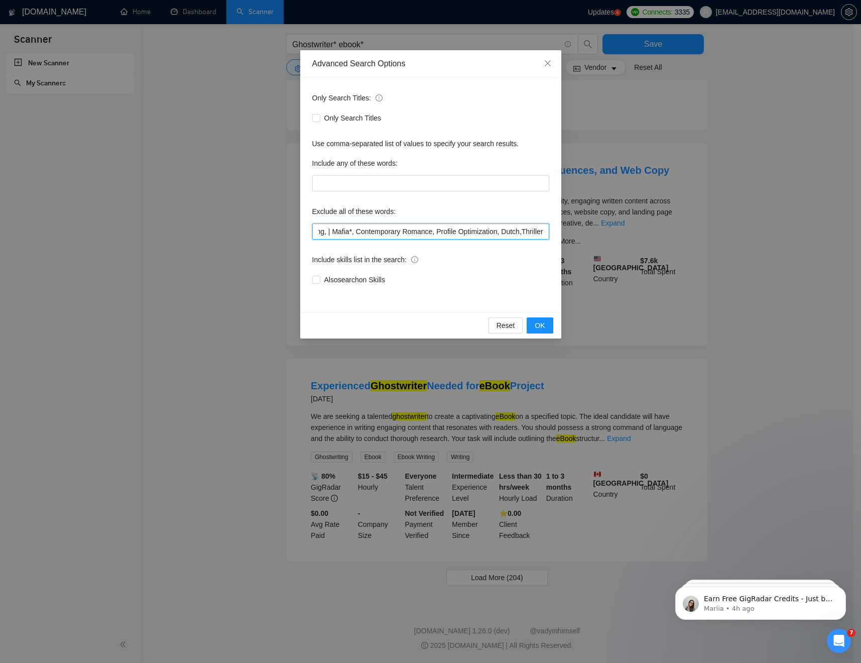
click at [544, 234] on input "novel, novels*, fiction, romance*, cozy mystery*, fiction writing, | Mafia*, Co…" at bounding box center [430, 231] width 237 height 16
click at [520, 233] on input "novel, novels*, fiction, romance*, cozy mystery*, fiction writing, | Mafia*, Co…" at bounding box center [430, 231] width 237 height 16
click at [546, 232] on input "novel, novels*, fiction, romance*, cozy mystery*, fiction writing, | Mafia*, Co…" at bounding box center [430, 231] width 237 height 16
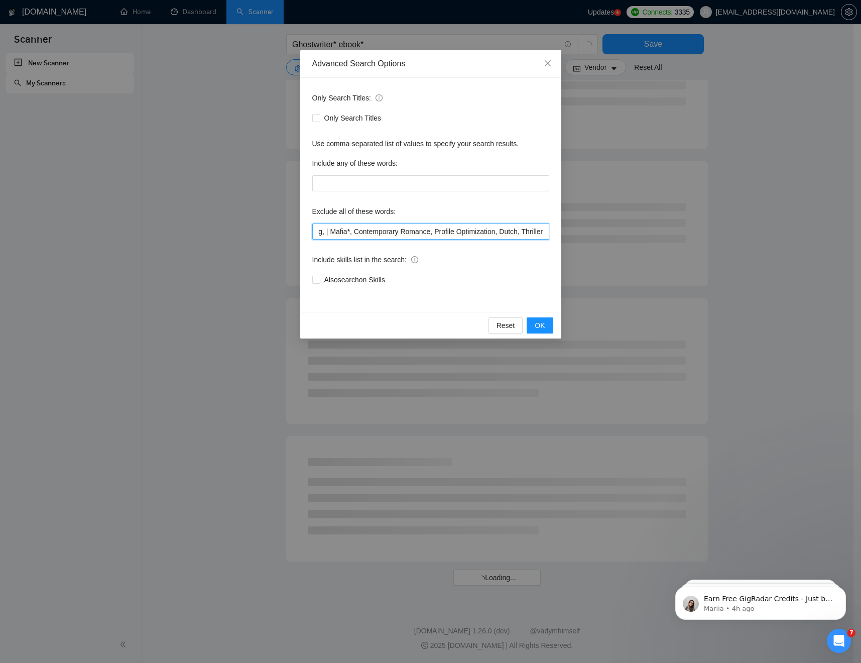
scroll to position [300, 0]
click at [527, 233] on input "novel, novels*, fiction, romance*, cozy mystery*, fiction writing, | Mafia*, Co…" at bounding box center [430, 231] width 237 height 16
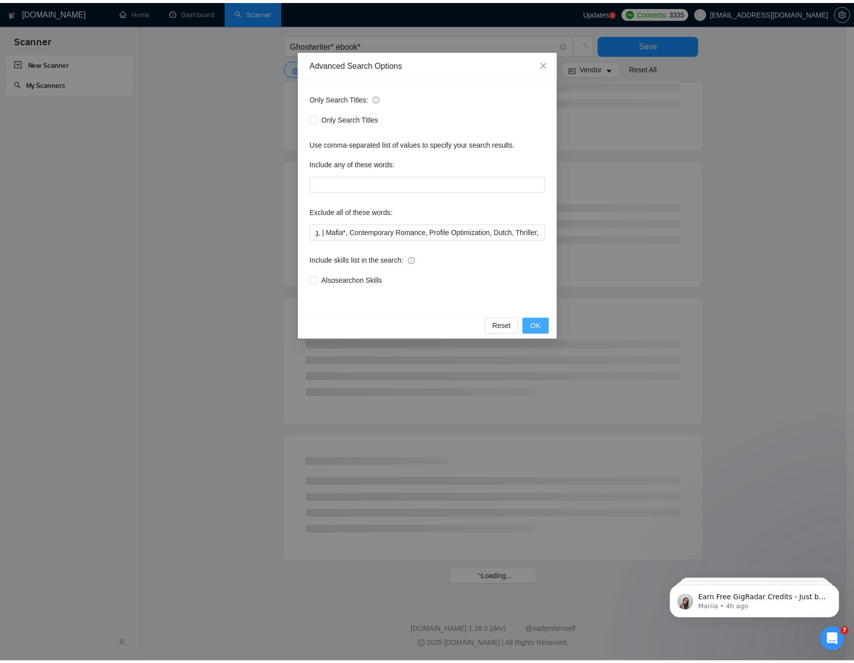
scroll to position [0, 0]
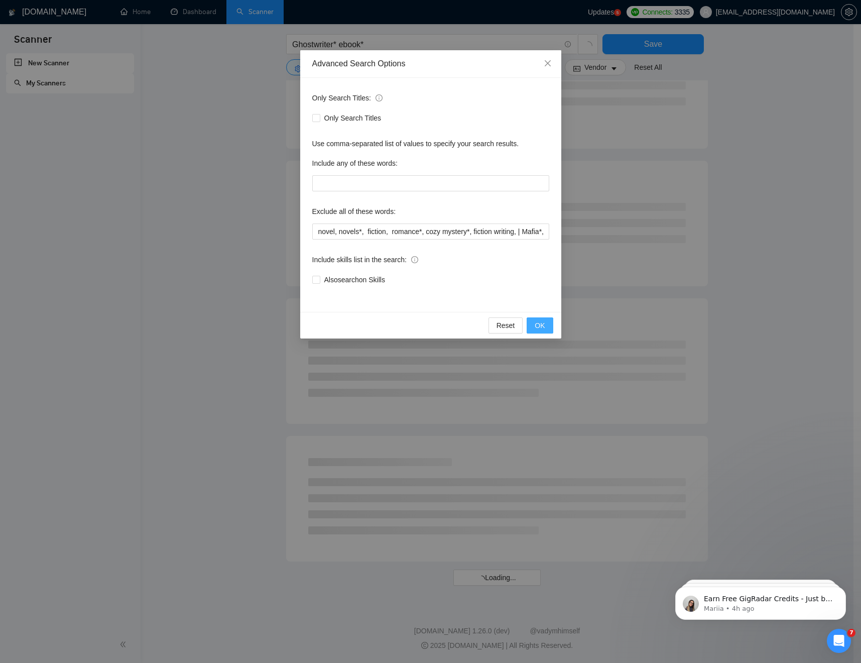
click at [541, 328] on span "OK" at bounding box center [540, 325] width 10 height 11
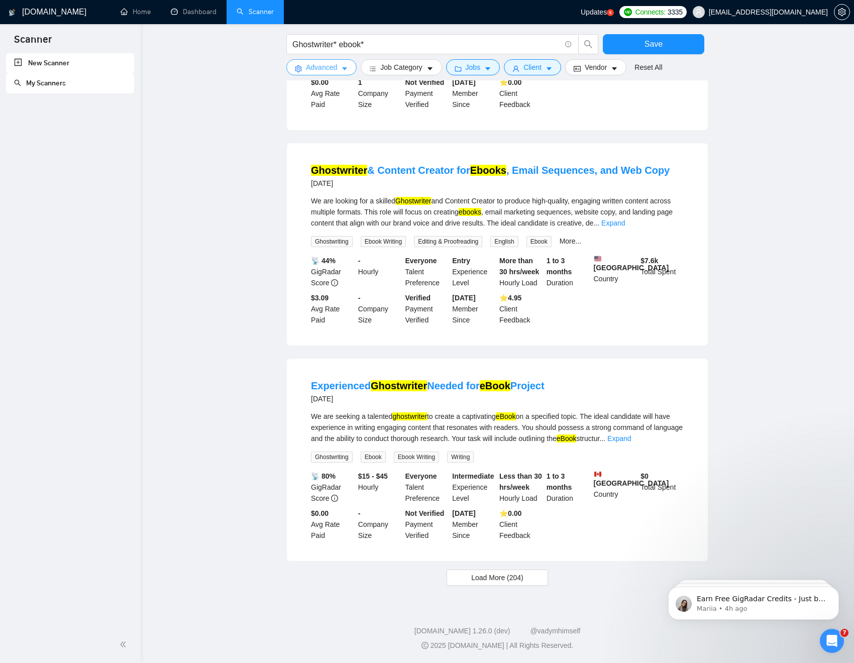
scroll to position [725, 0]
click at [482, 506] on span "Load More (204)" at bounding box center [497, 577] width 52 height 11
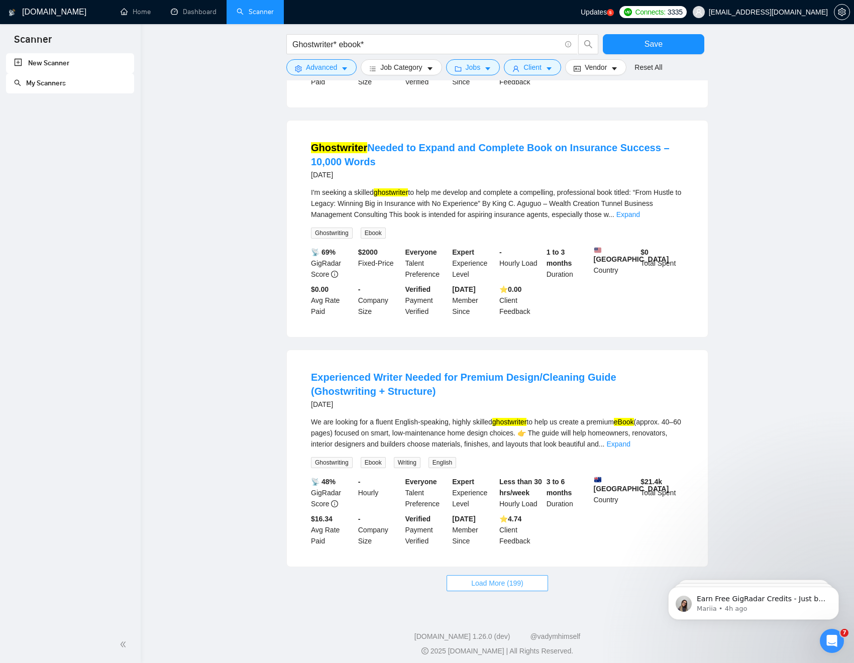
scroll to position [1851, 0]
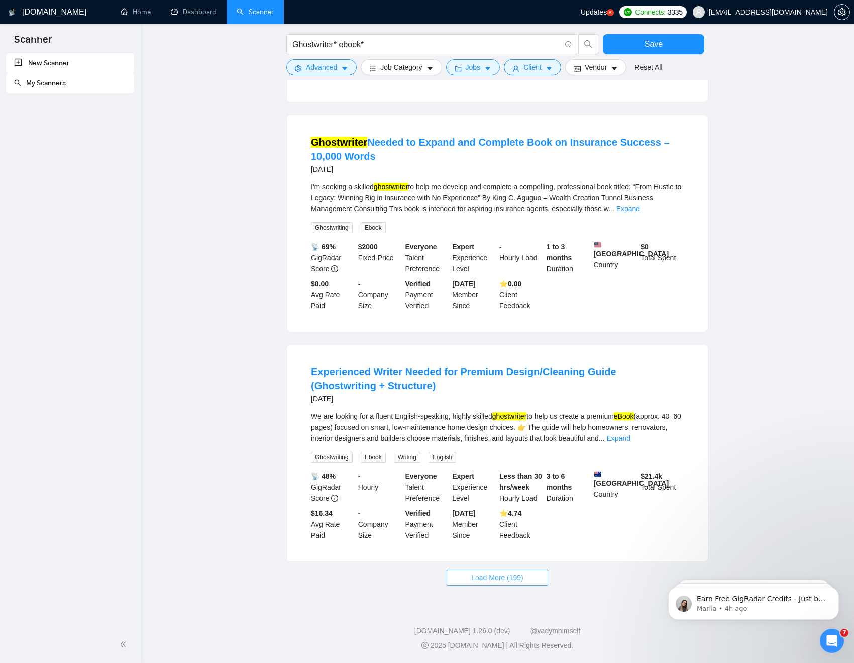
click at [504, 506] on span "Load More (199)" at bounding box center [497, 577] width 52 height 11
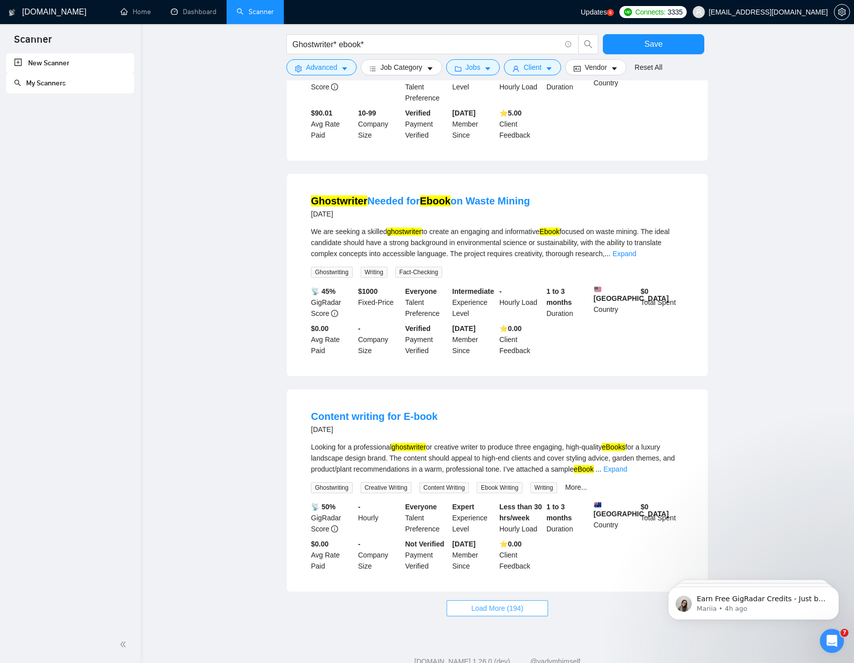
scroll to position [2974, 0]
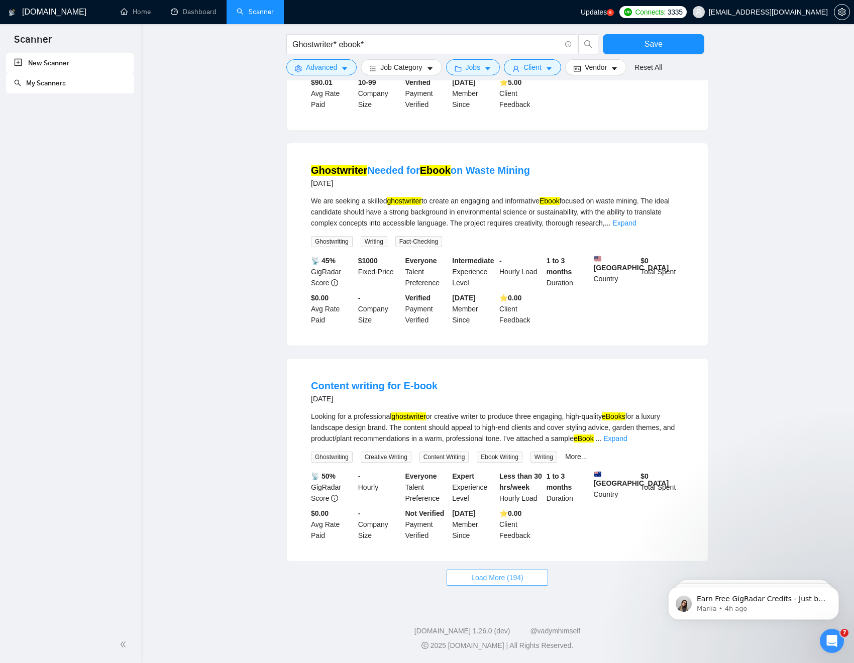
click at [516, 506] on span "Load More (194)" at bounding box center [497, 577] width 52 height 11
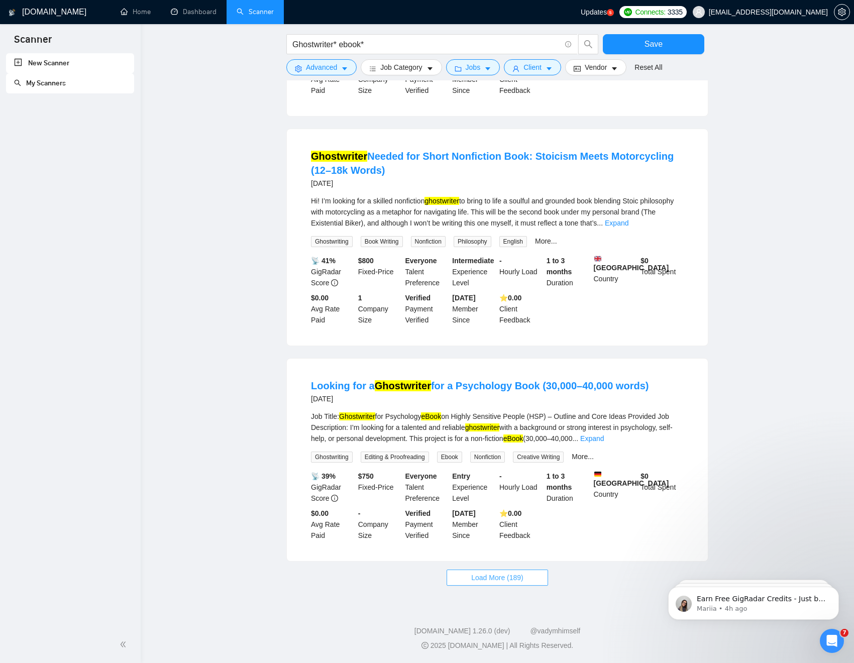
scroll to position [4115, 0]
click at [501, 506] on span "Load More (189)" at bounding box center [497, 577] width 52 height 11
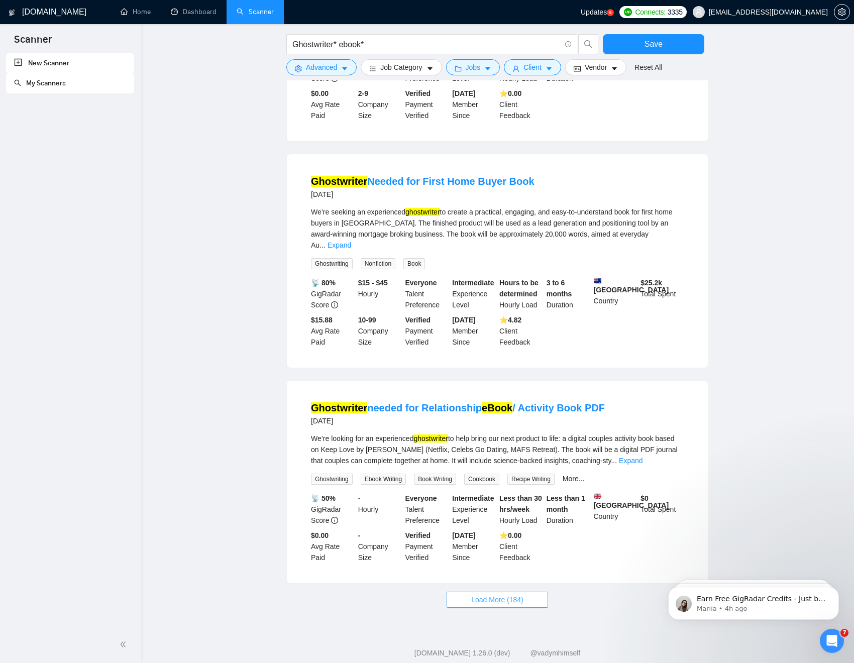
scroll to position [5212, 0]
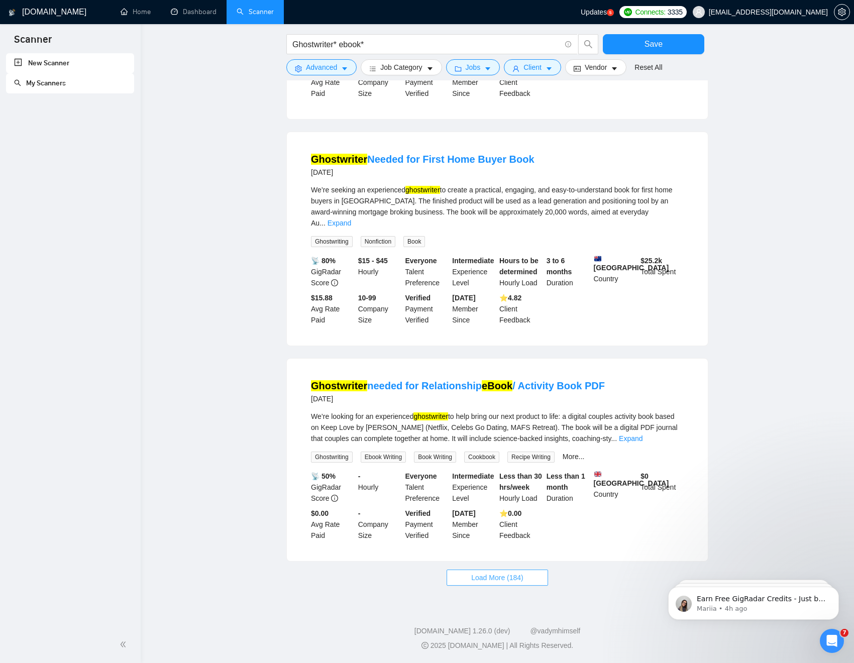
click at [479, 506] on span "Load More (184)" at bounding box center [497, 577] width 52 height 11
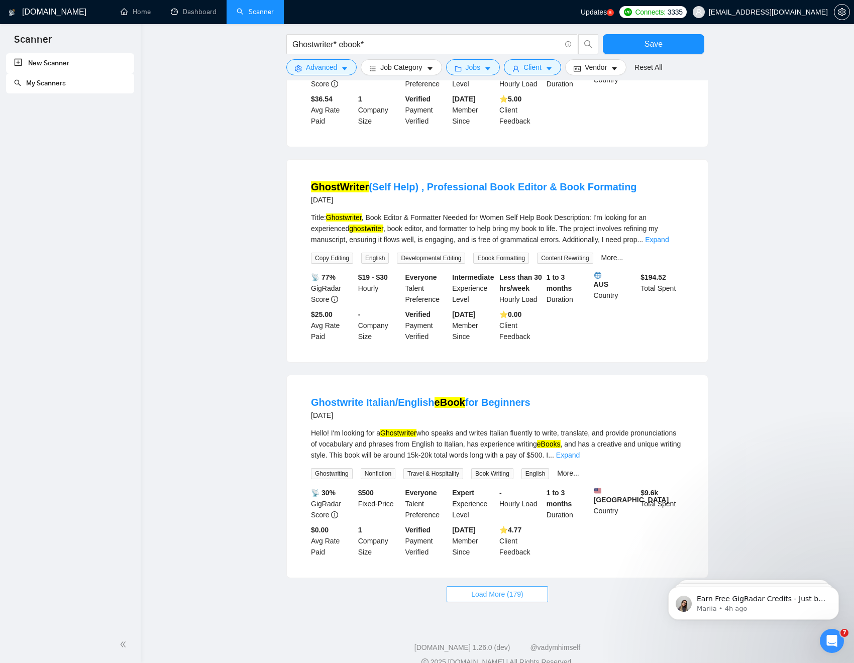
scroll to position [6310, 0]
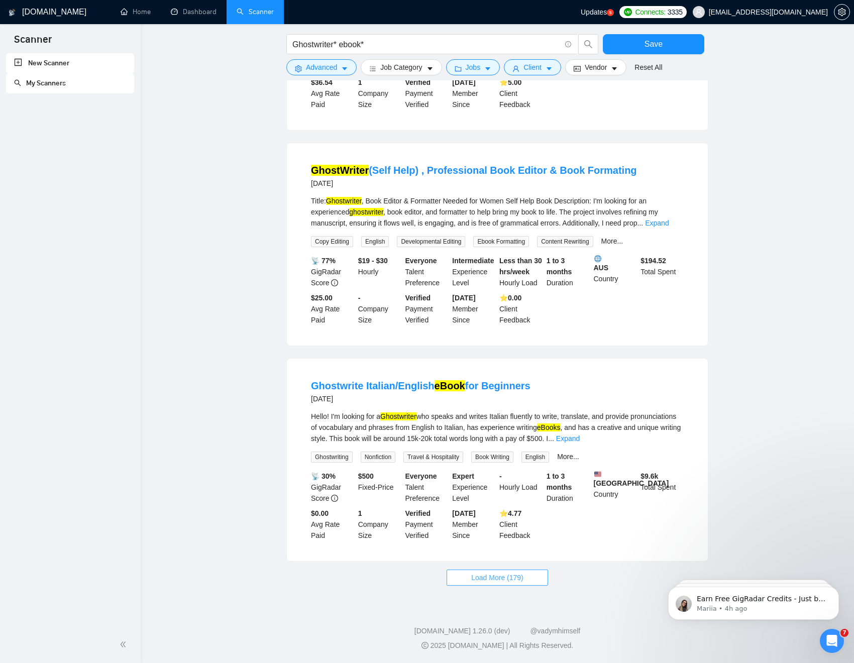
click at [514, 506] on span "Load More (179)" at bounding box center [497, 577] width 52 height 11
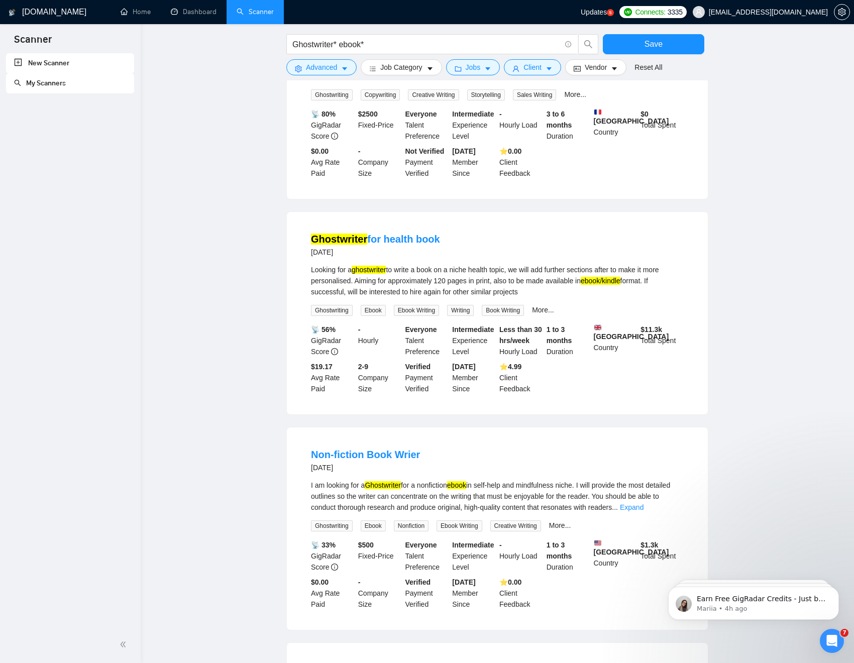
scroll to position [7352, 0]
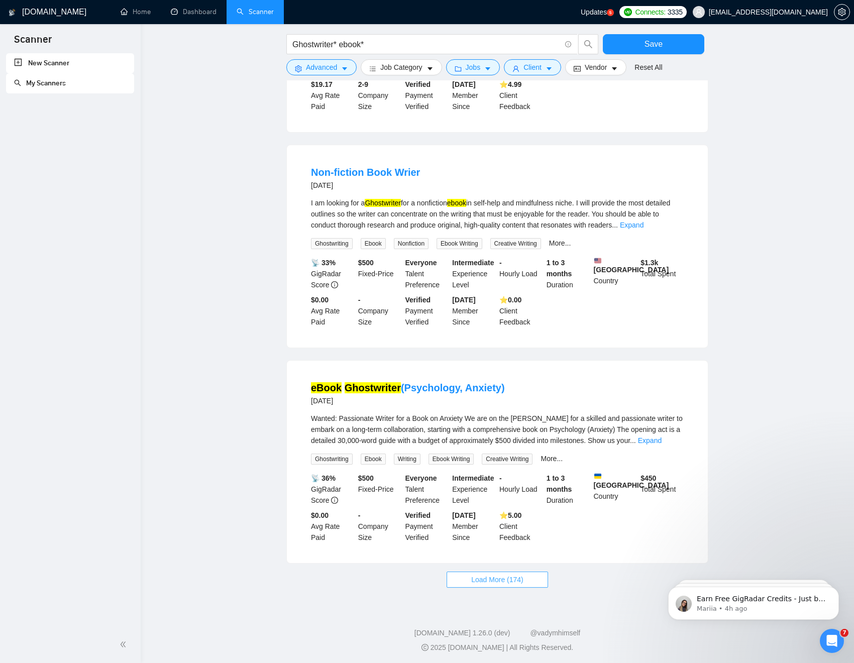
click at [502, 506] on span "Load More (174)" at bounding box center [497, 579] width 52 height 11
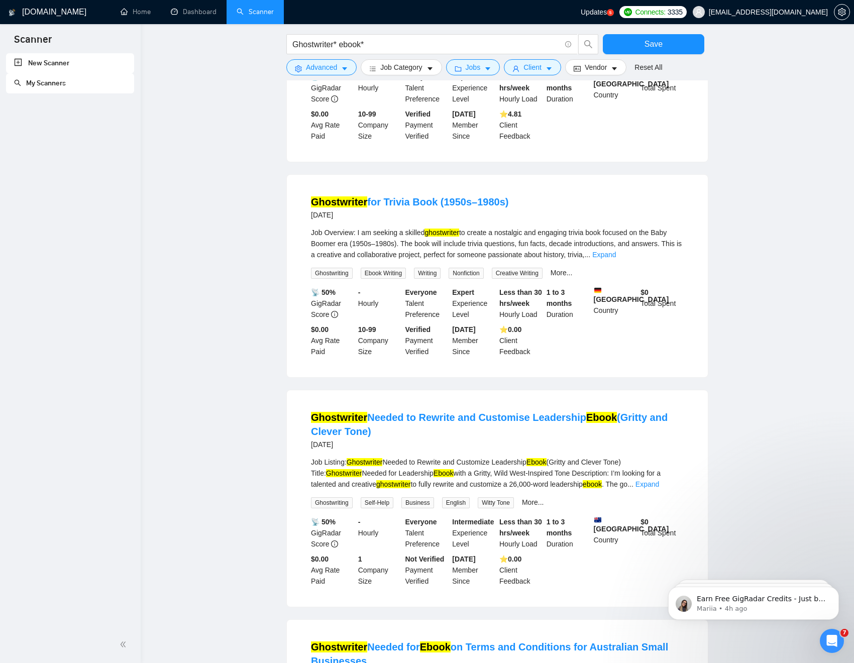
scroll to position [8528, 0]
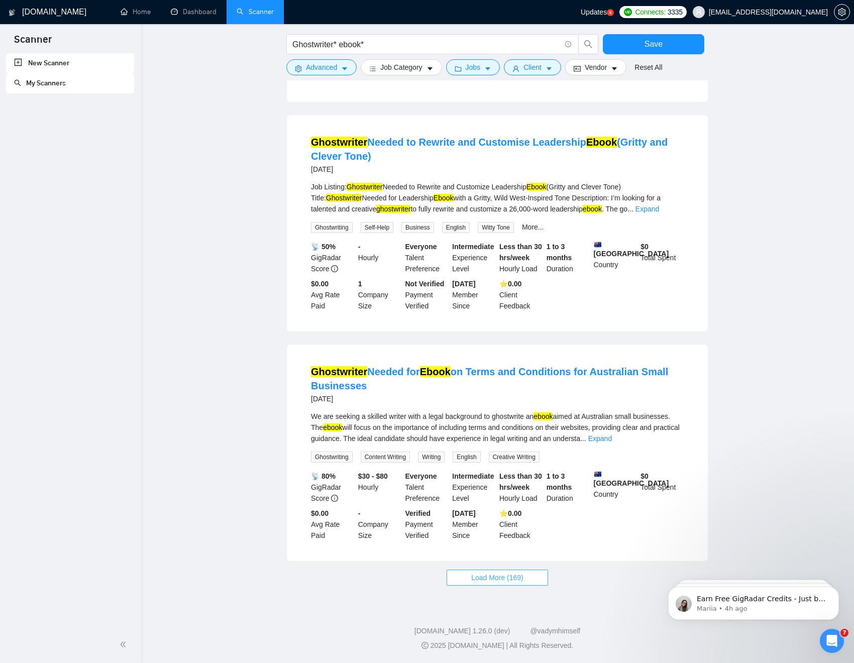
click at [500, 506] on span "Load More (169)" at bounding box center [497, 577] width 52 height 11
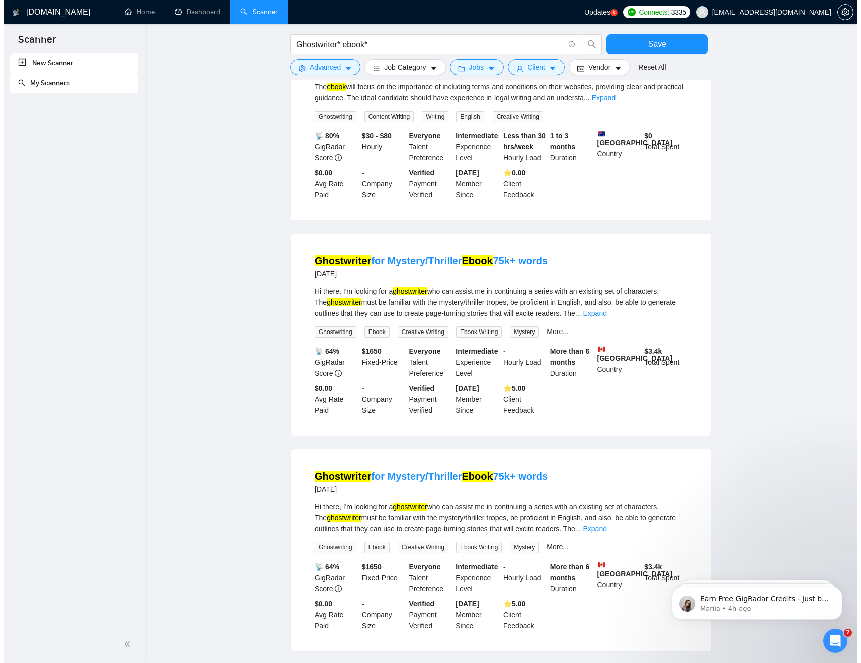
scroll to position [8845, 0]
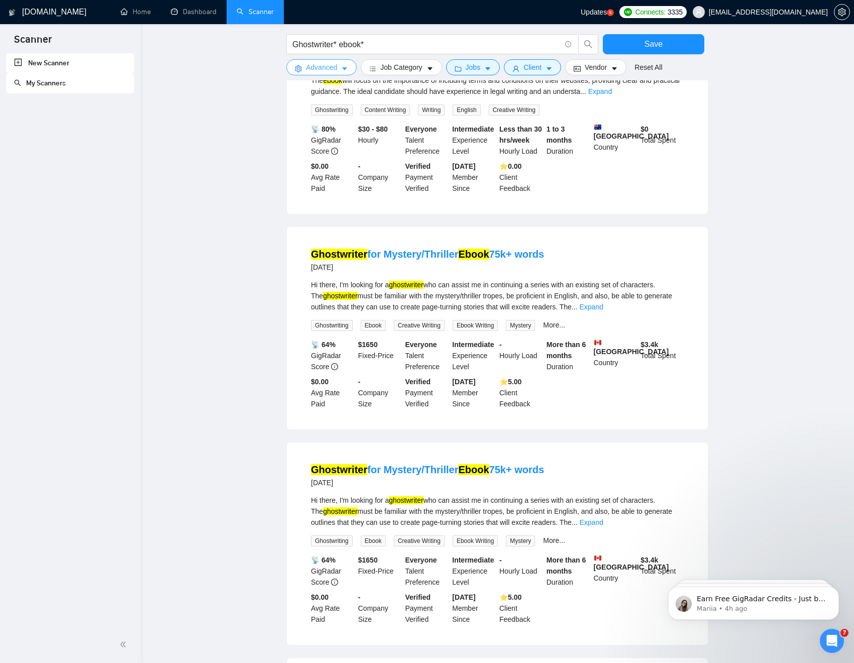
click at [325, 71] on span "Advanced" at bounding box center [321, 67] width 31 height 11
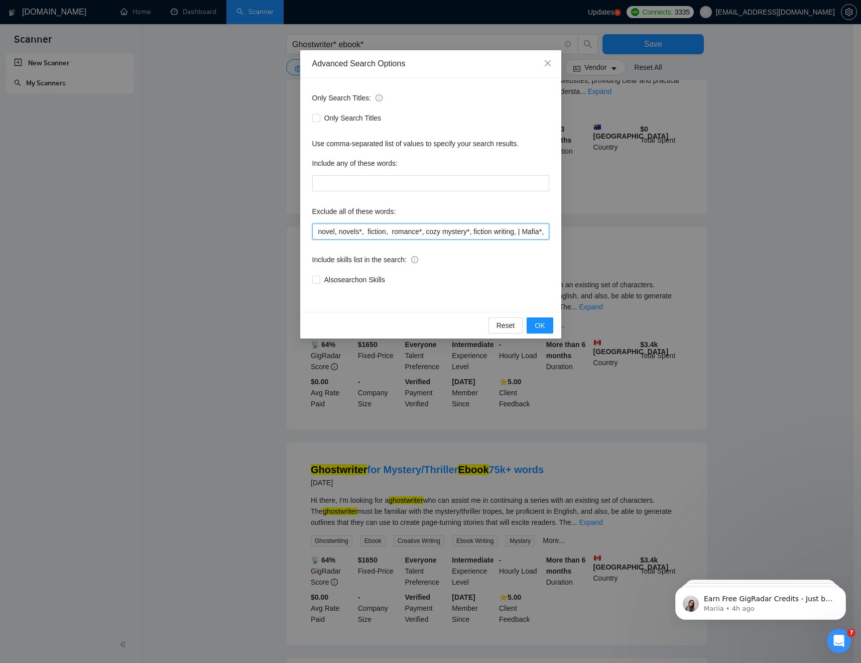
click at [512, 230] on input "novel, novels*, fiction, romance*, cozy mystery*, fiction writing, | Mafia*, Co…" at bounding box center [430, 231] width 237 height 16
click at [512, 232] on input "novel, novels*, fiction, romance*, cozy mystery*, fiction writing, | Mafia*, Co…" at bounding box center [430, 231] width 237 height 16
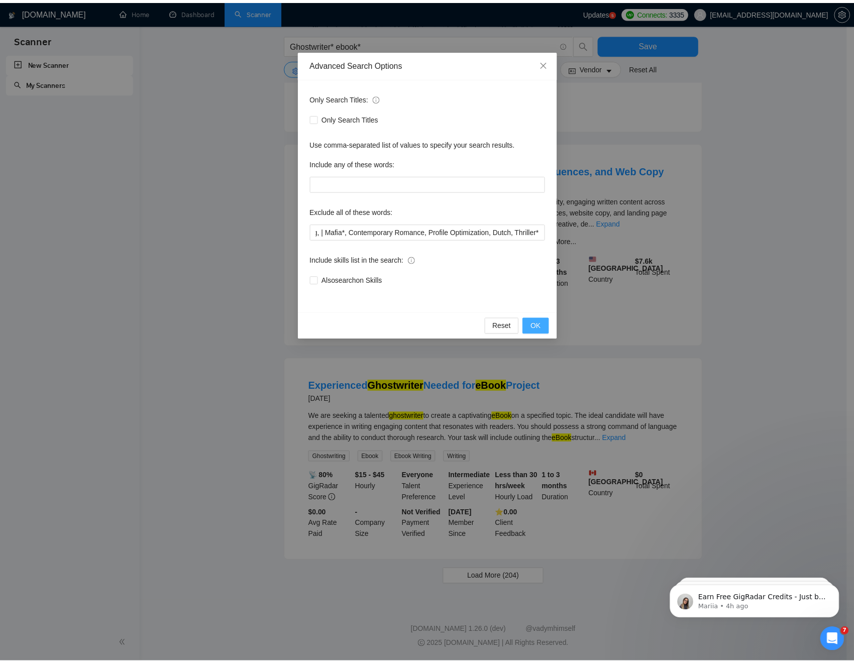
scroll to position [0, 0]
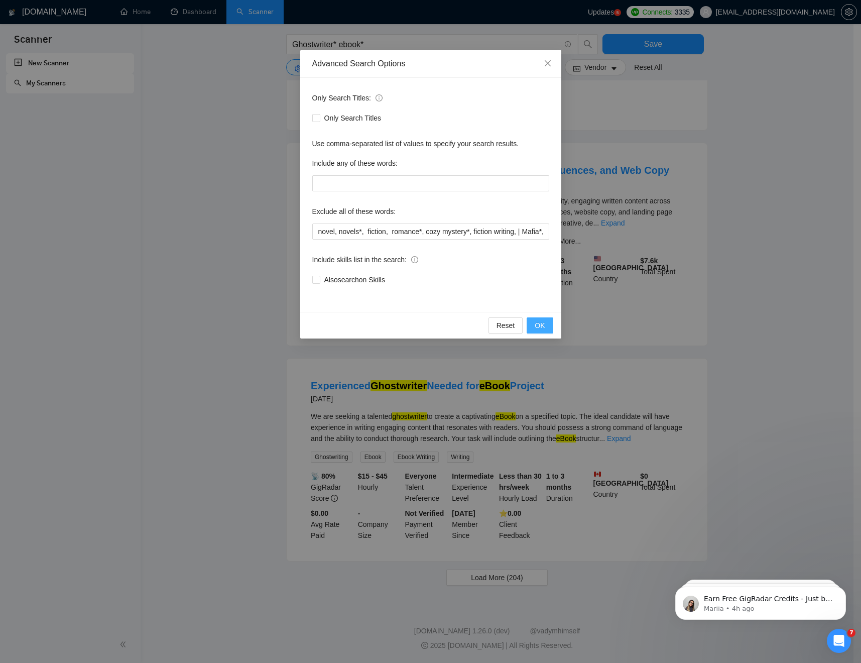
click at [544, 326] on span "OK" at bounding box center [540, 325] width 10 height 11
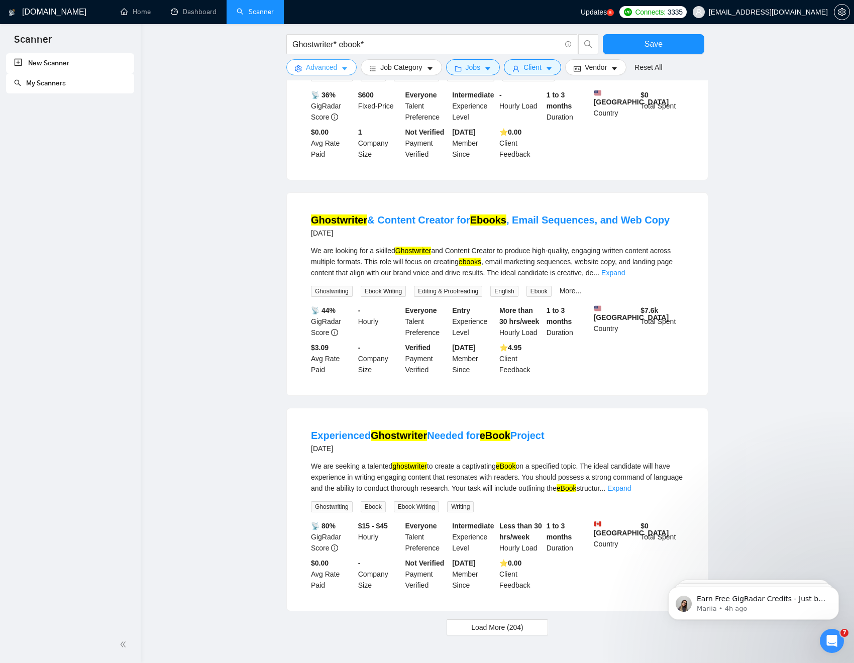
scroll to position [725, 0]
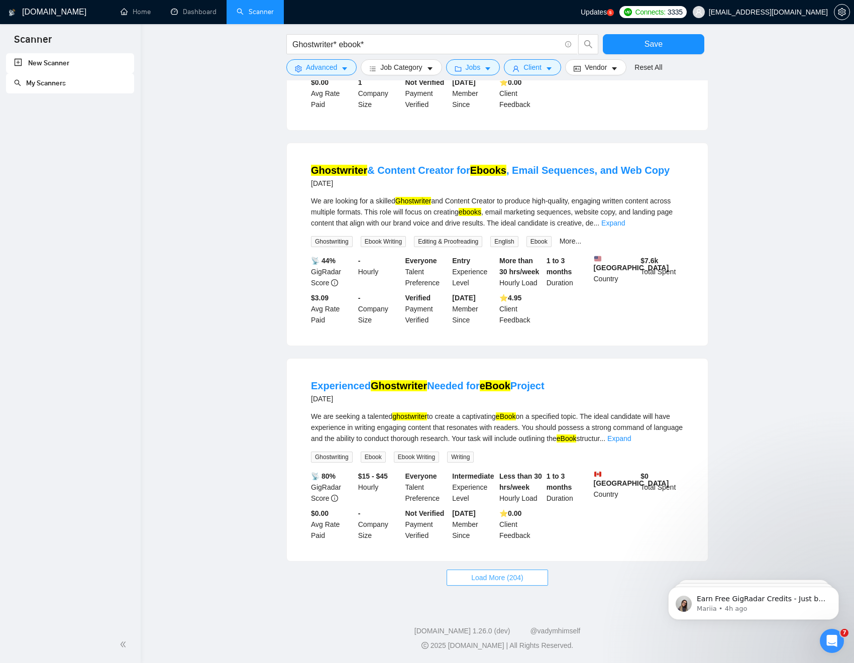
click at [465, 506] on button "Load More (204)" at bounding box center [496, 577] width 101 height 16
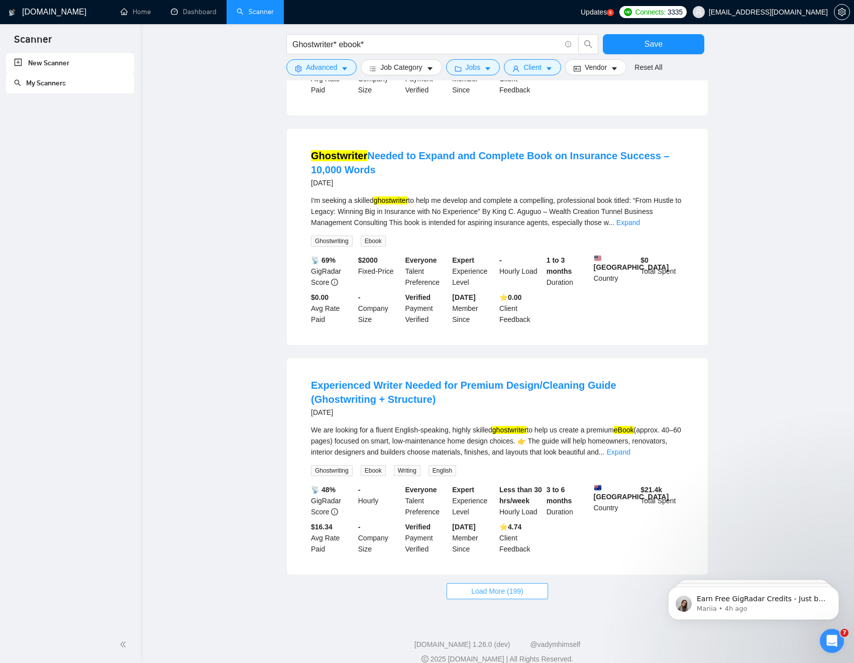
scroll to position [1851, 0]
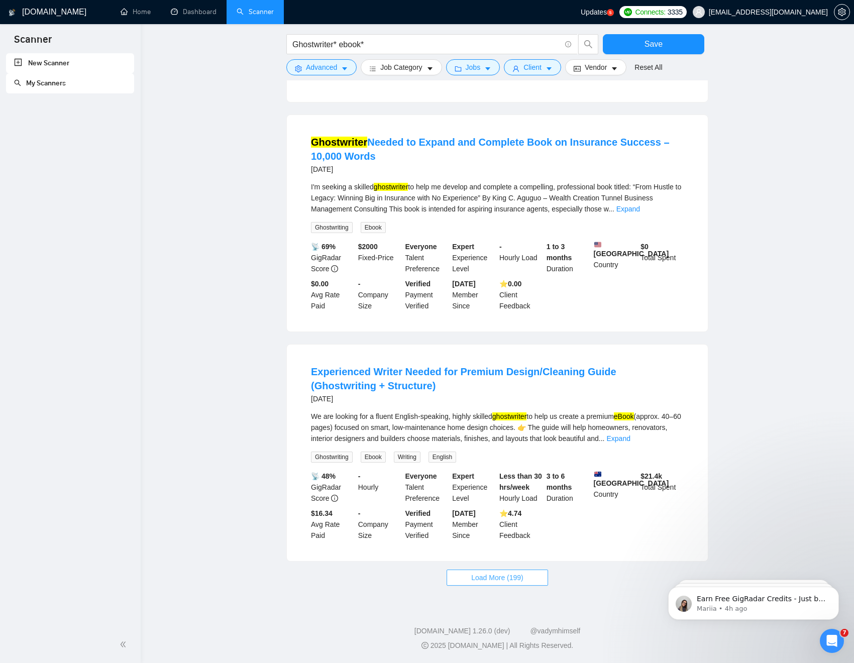
click at [514, 506] on span "Load More (199)" at bounding box center [497, 577] width 52 height 11
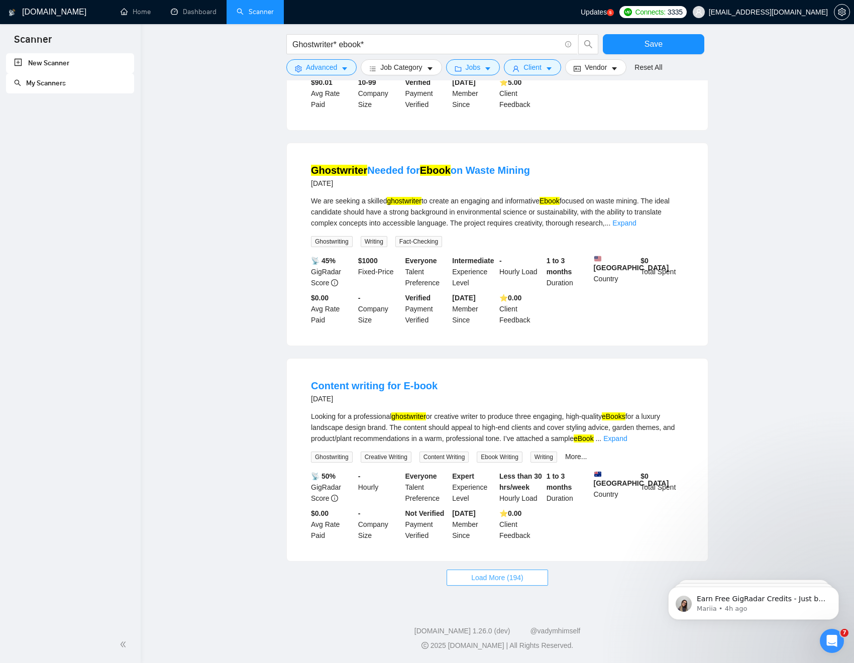
scroll to position [2974, 0]
click at [510, 506] on span "Load More (194)" at bounding box center [497, 577] width 52 height 11
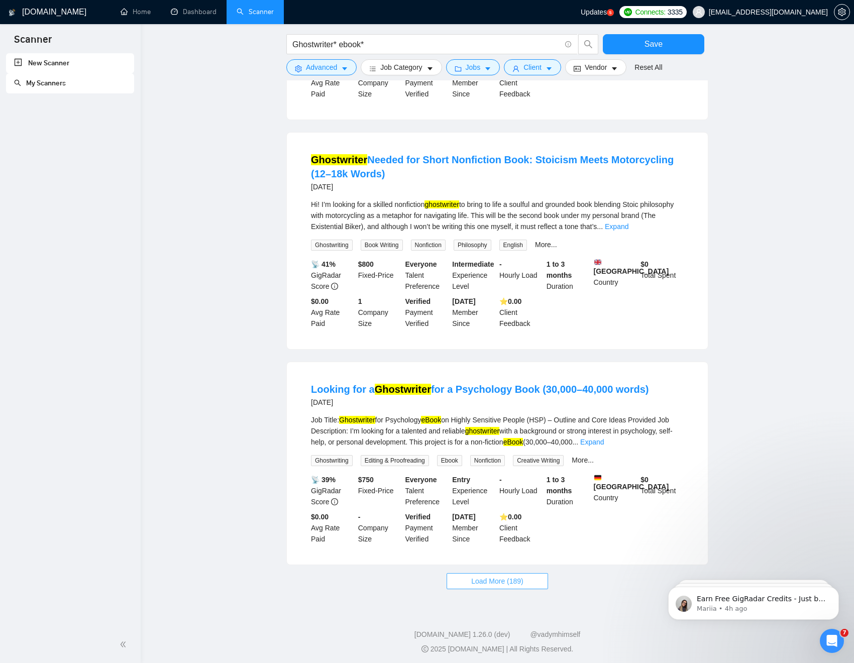
scroll to position [4115, 0]
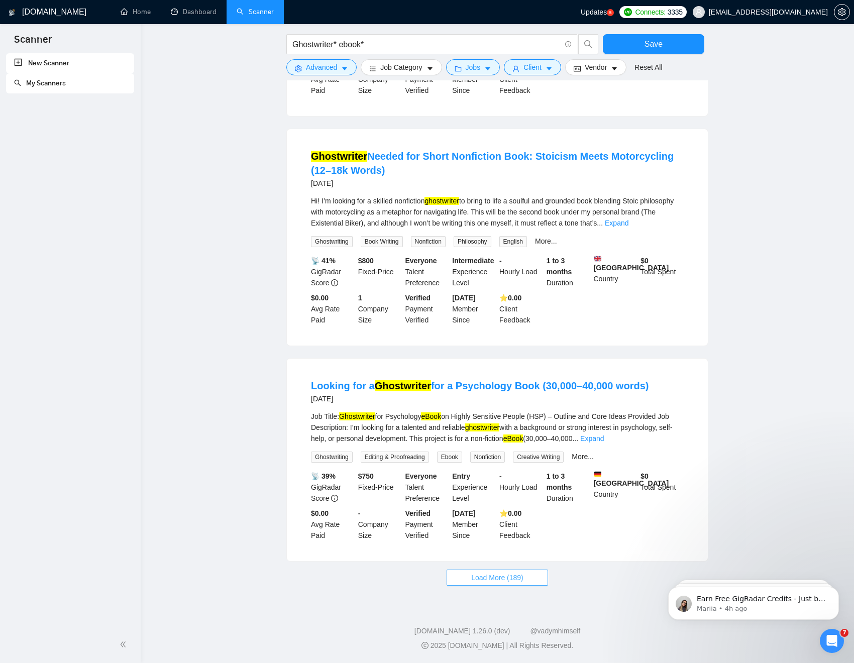
click at [519, 506] on span "Load More (189)" at bounding box center [497, 577] width 52 height 11
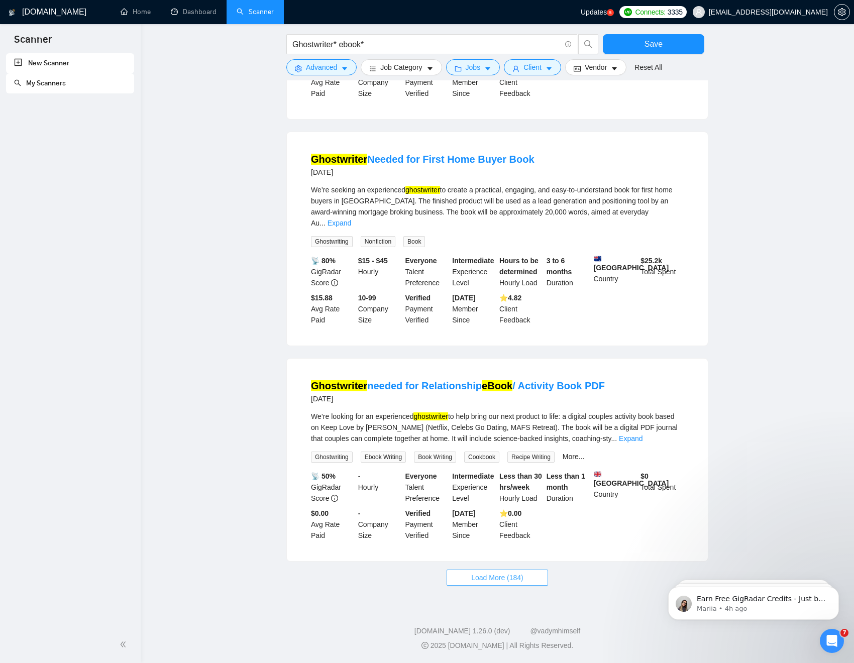
scroll to position [5220, 0]
click at [498, 506] on span "Load More (184)" at bounding box center [497, 577] width 52 height 11
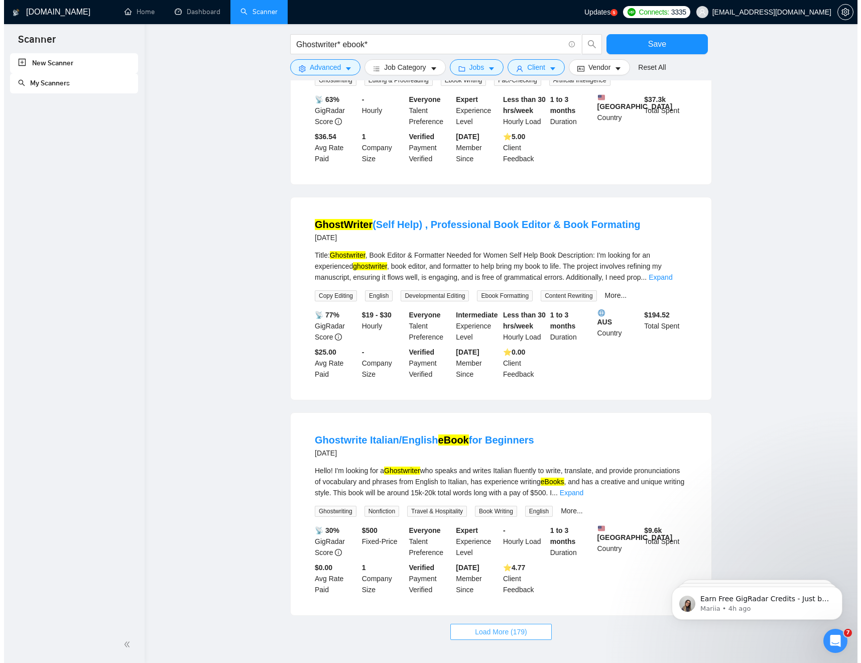
scroll to position [6310, 0]
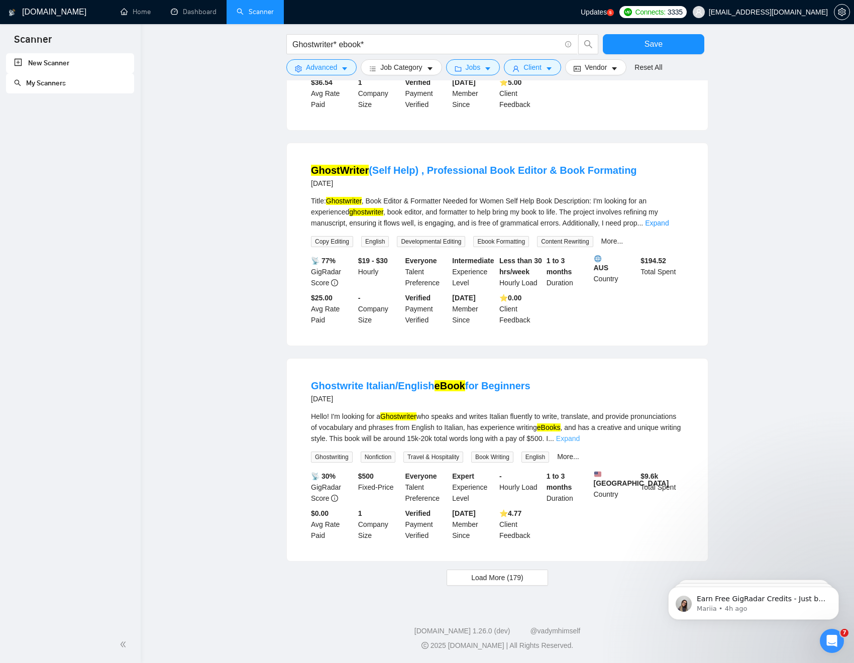
click at [579, 434] on link "Expand" at bounding box center [568, 438] width 24 height 8
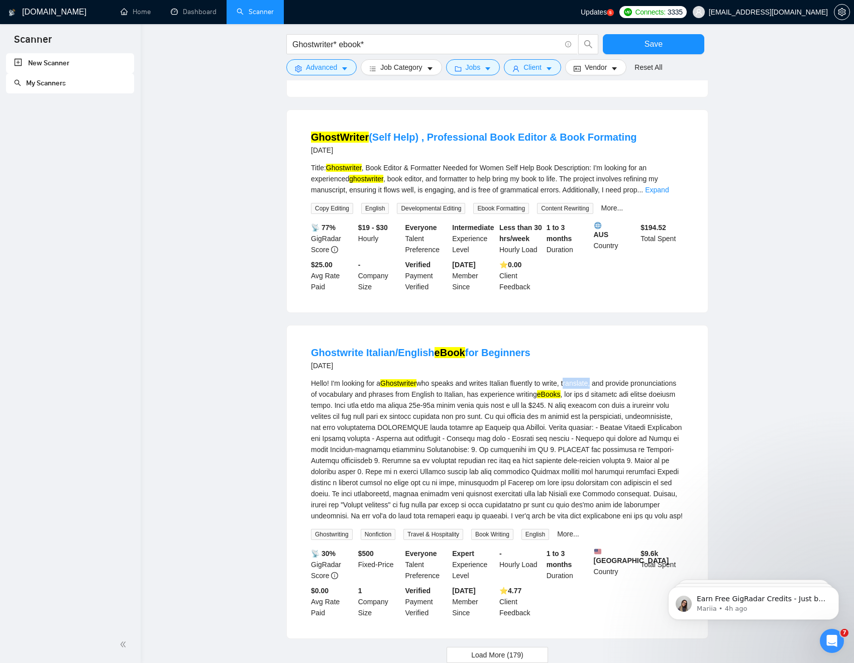
drag, startPoint x: 576, startPoint y: 409, endPoint x: 603, endPoint y: 408, distance: 26.6
click at [603, 408] on div "Hello! I'm looking for a Ghostwriter who speaks and writes Italian fluently to …" at bounding box center [497, 450] width 373 height 144
copy div "translate"
click at [340, 68] on button "Advanced" at bounding box center [321, 67] width 70 height 16
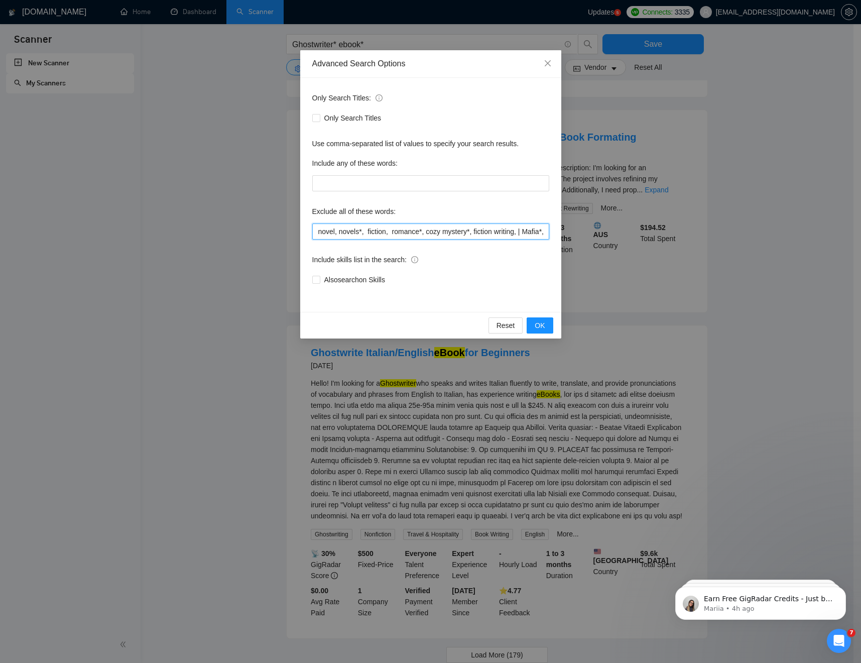
click at [480, 224] on input "novel, novels*, fiction, romance*, cozy mystery*, fiction writing, | Mafia*, Co…" at bounding box center [430, 231] width 237 height 16
click at [500, 233] on input "novel, novels*, fiction, romance*, cozy mystery*, fiction writing, | Mafia*, Co…" at bounding box center [430, 231] width 237 height 16
paste input "translate"
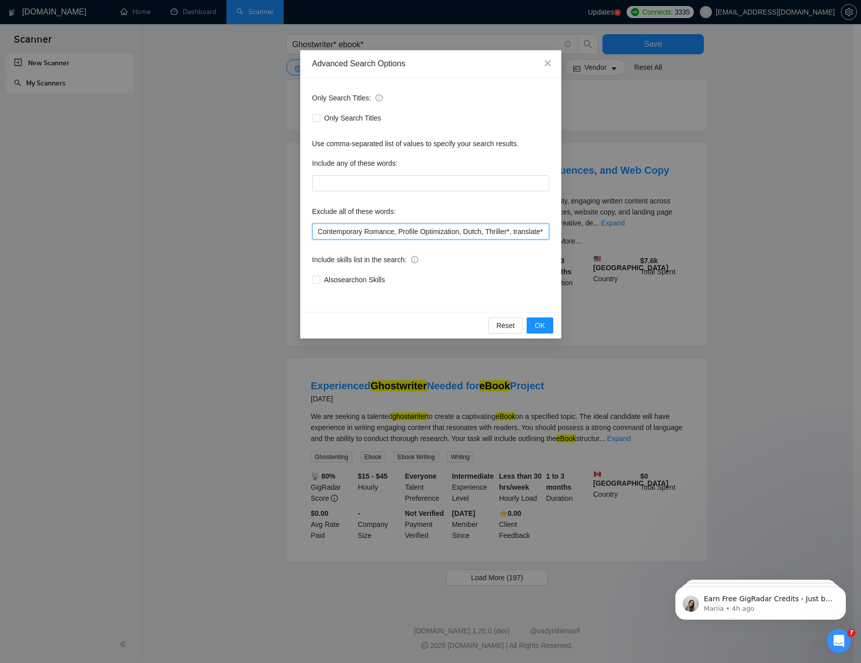
scroll to position [300, 0]
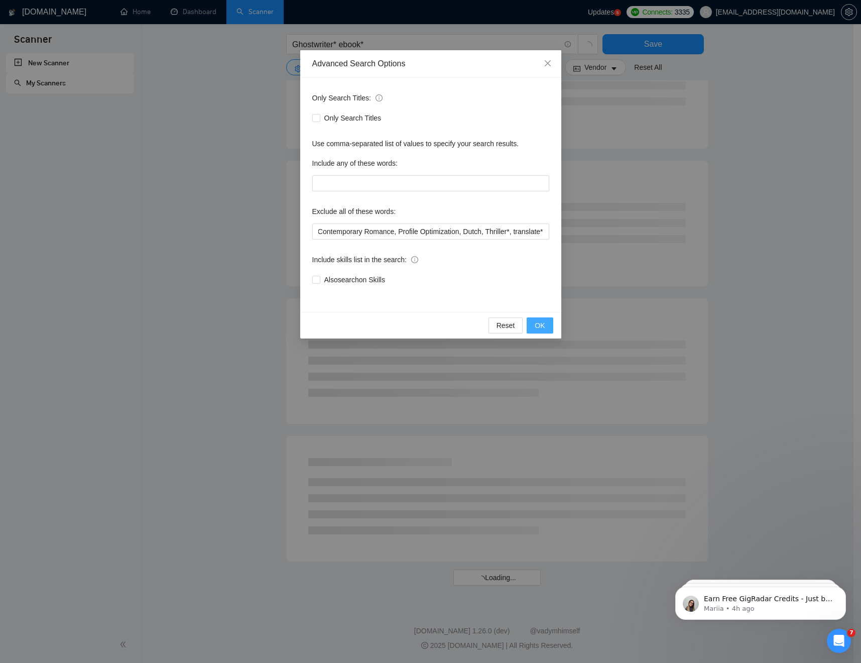
click at [540, 328] on span "OK" at bounding box center [540, 325] width 10 height 11
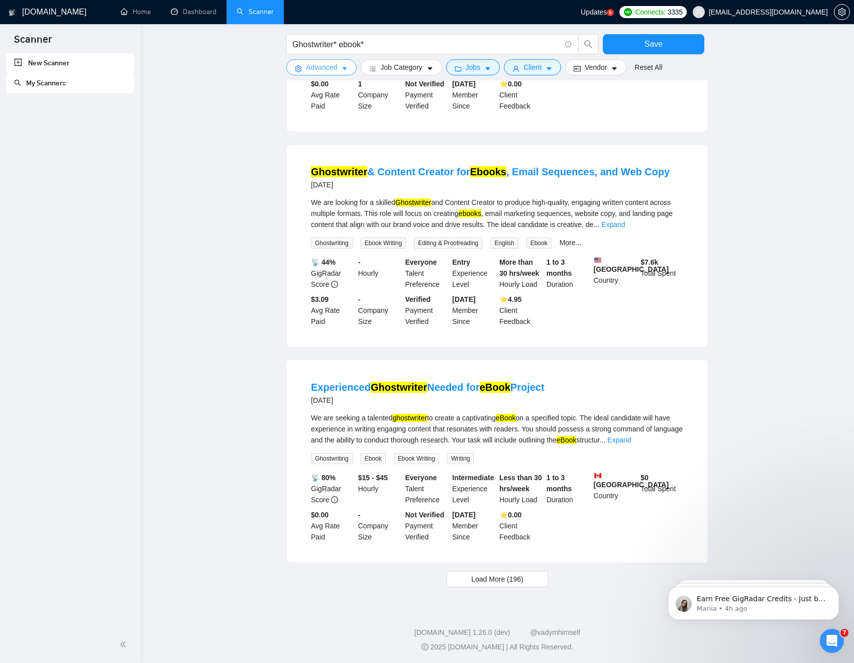
scroll to position [725, 0]
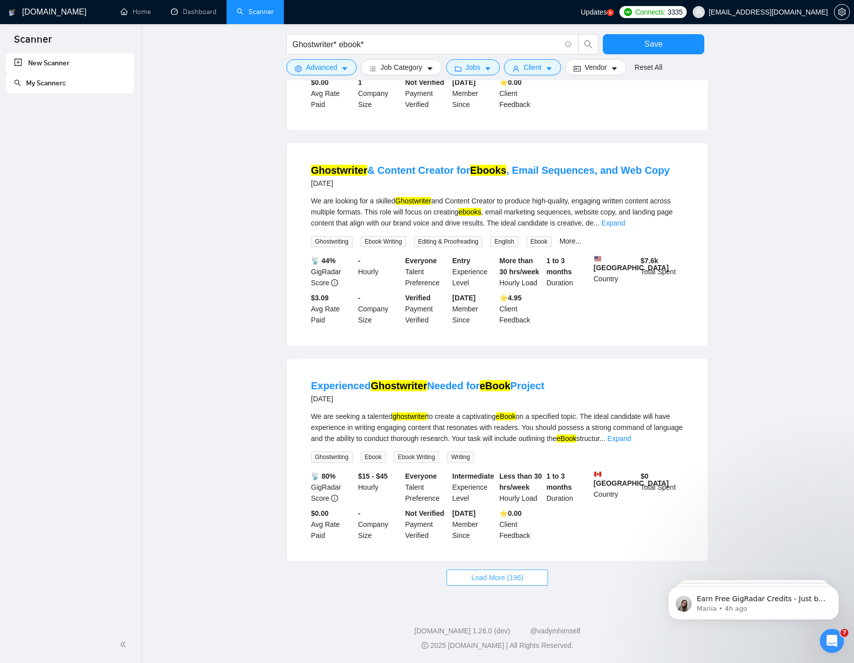
click at [504, 506] on span "Load More (196)" at bounding box center [497, 577] width 52 height 11
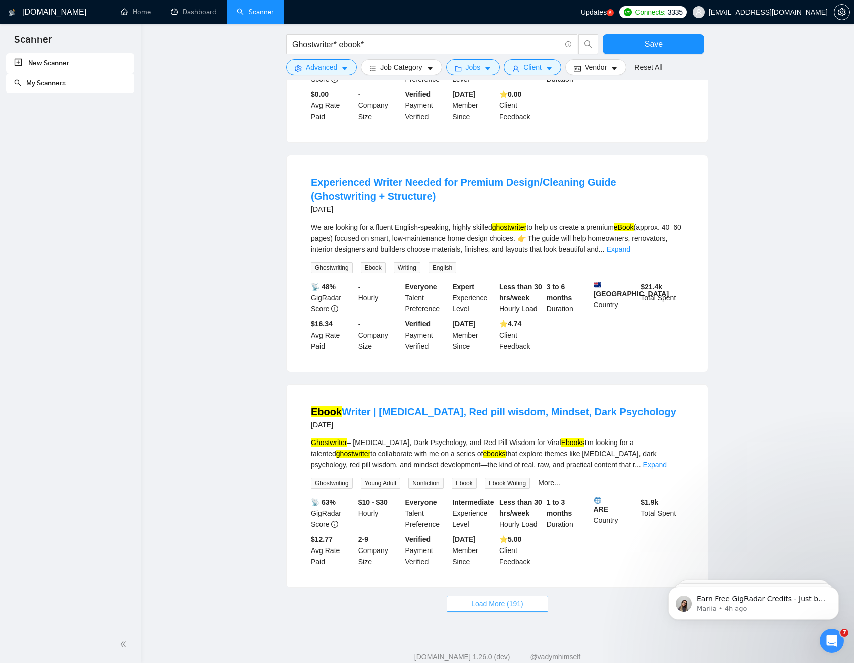
scroll to position [1851, 0]
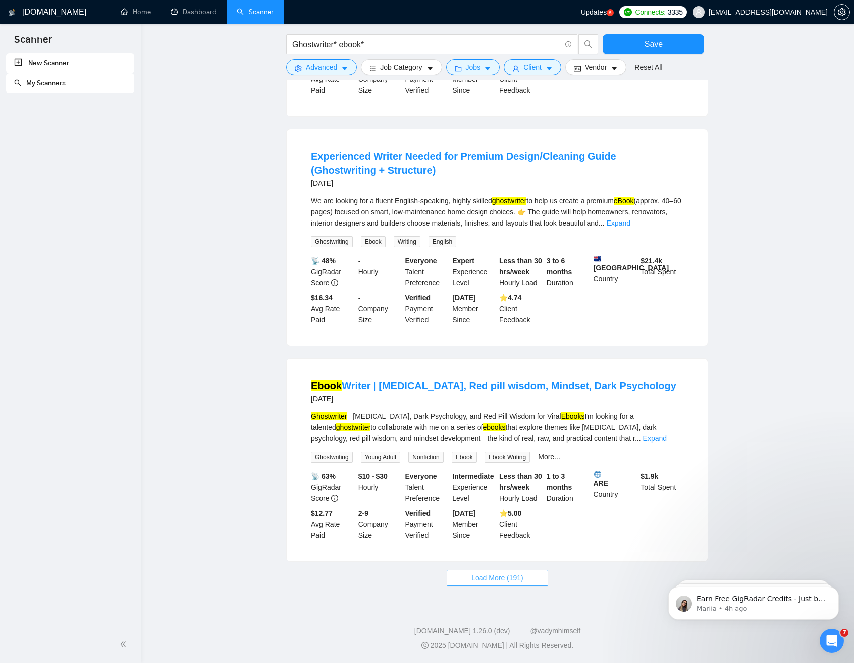
click at [492, 506] on span "Load More (191)" at bounding box center [497, 577] width 52 height 11
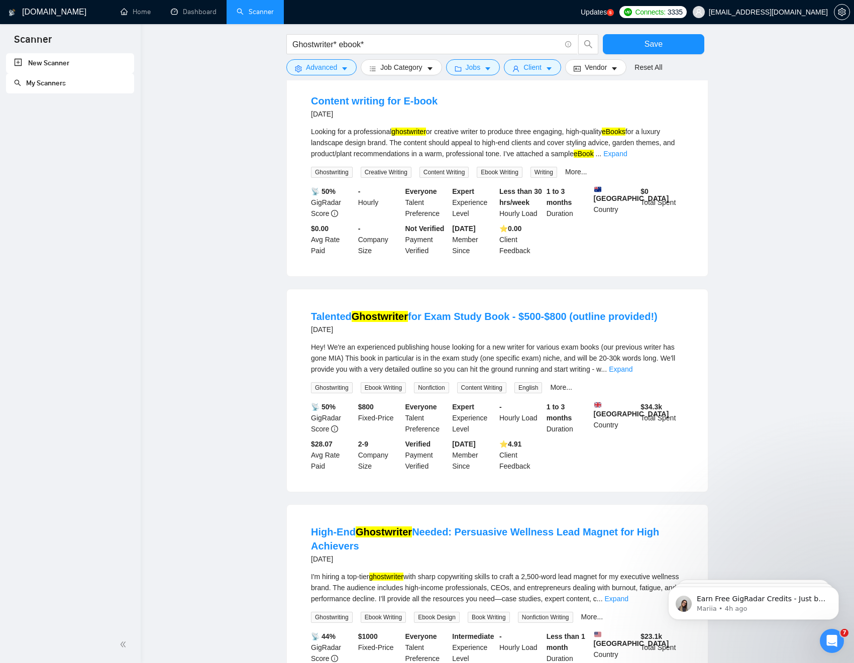
scroll to position [2995, 0]
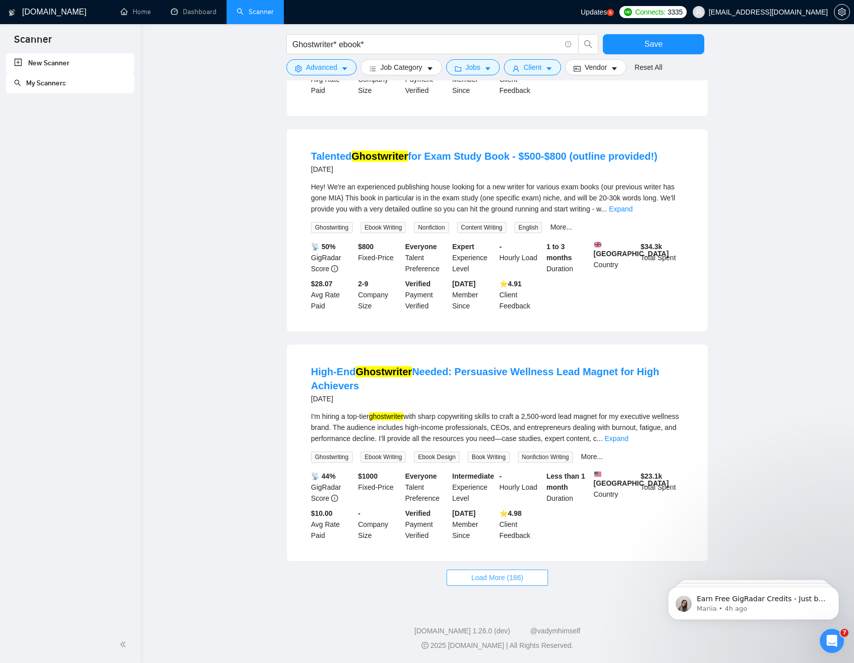
click at [489, 506] on span "Load More (186)" at bounding box center [497, 577] width 52 height 11
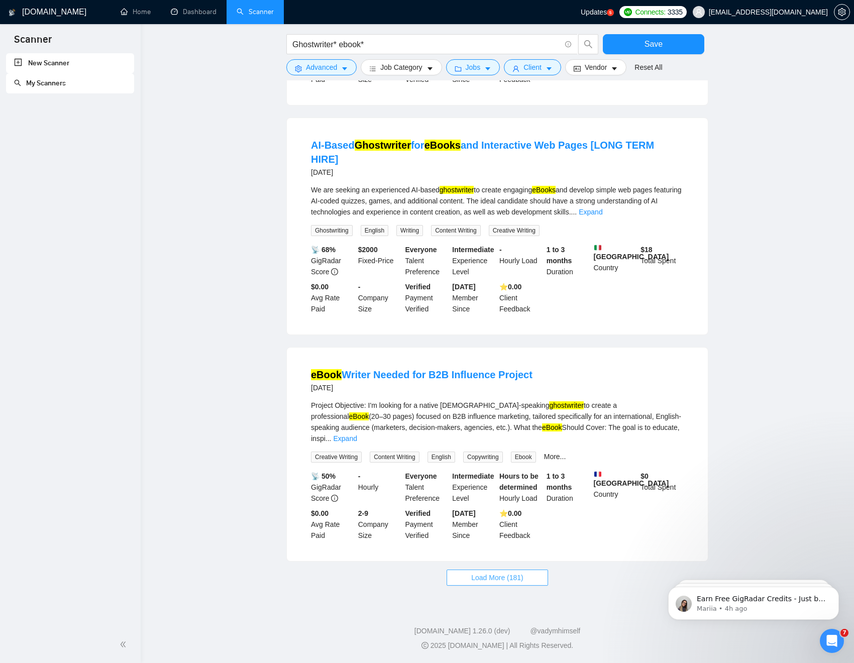
scroll to position [4115, 0]
click at [492, 506] on span "Load More (181)" at bounding box center [497, 577] width 52 height 11
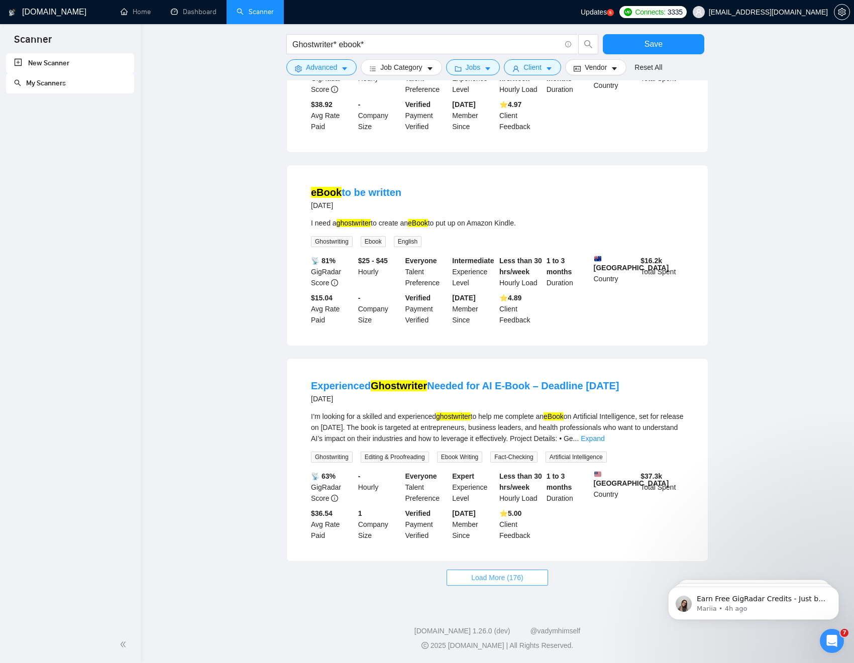
scroll to position [5205, 0]
click at [486, 506] on span "Load More (176)" at bounding box center [497, 577] width 52 height 11
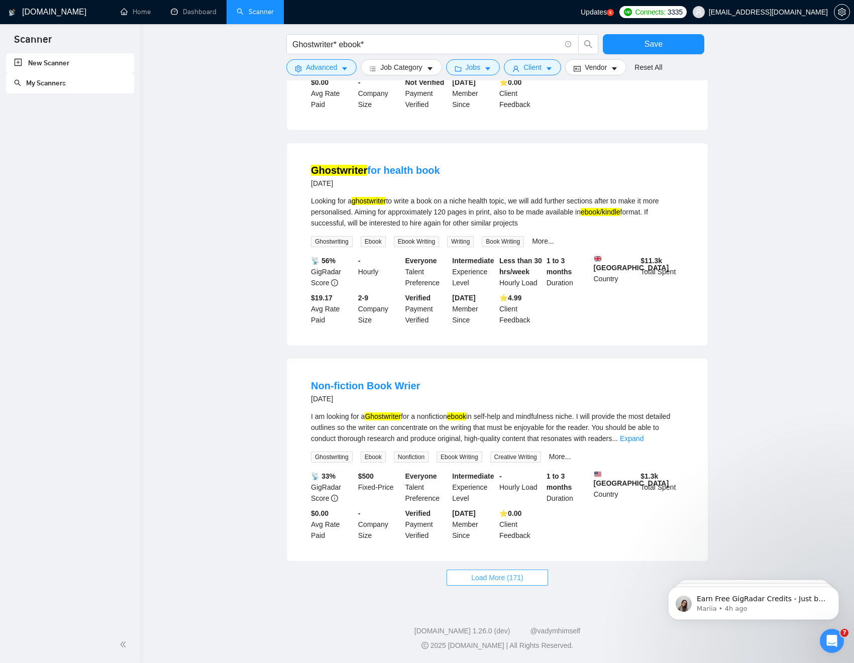
scroll to position [6289, 0]
click at [503, 506] on span "Load More (171)" at bounding box center [497, 577] width 52 height 11
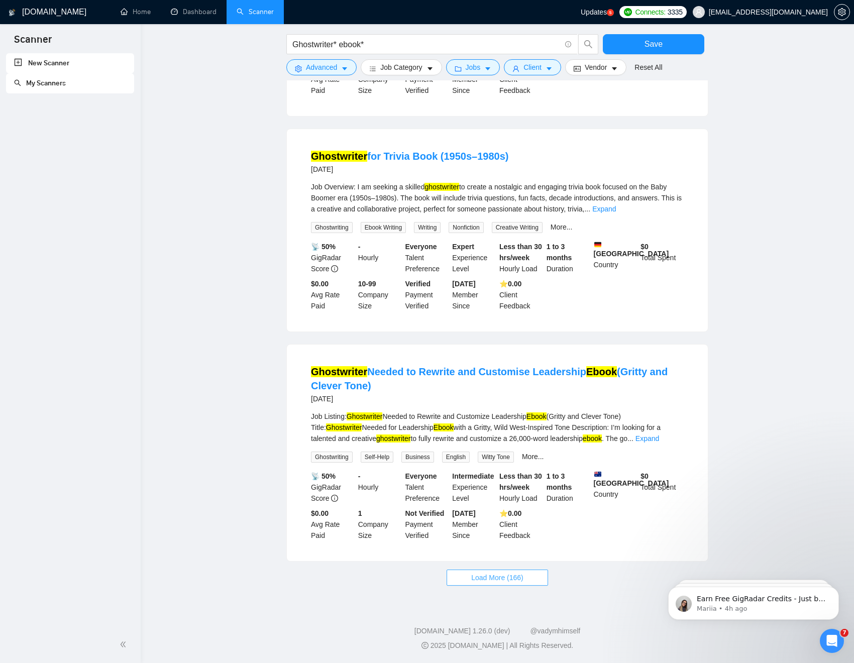
scroll to position [7408, 0]
click at [511, 506] on span "Load More (166)" at bounding box center [497, 577] width 52 height 11
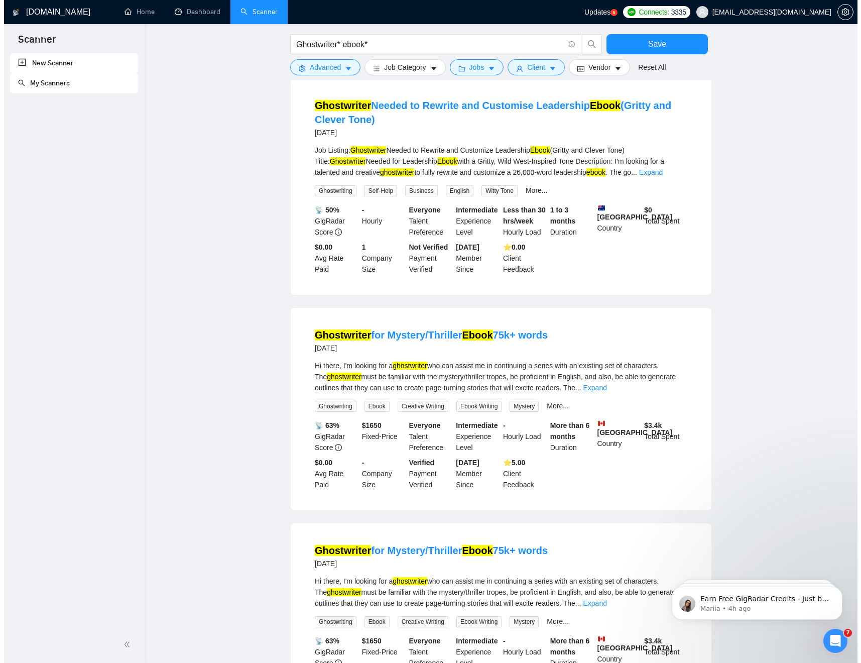
scroll to position [7696, 0]
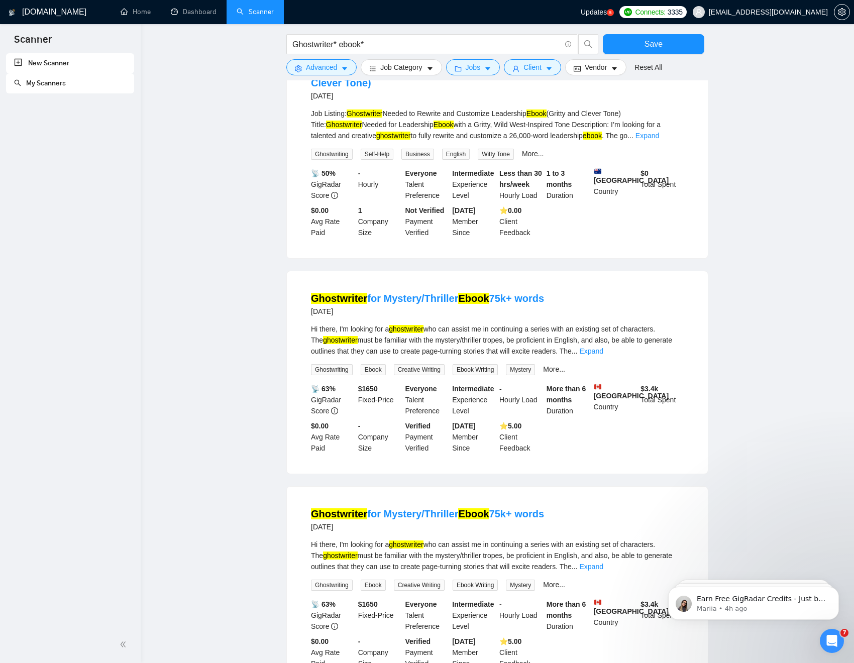
drag, startPoint x: 301, startPoint y: 310, endPoint x: 453, endPoint y: 319, distance: 151.9
click at [454, 319] on li "Ghostwriter for Mystery/Thriller Ebook 75k+ words 7 months ago Hi there, I'm lo…" at bounding box center [497, 372] width 397 height 178
copy link "Ghostwriter for Mystery/Thriller"
click at [320, 68] on span "Advanced" at bounding box center [321, 67] width 31 height 11
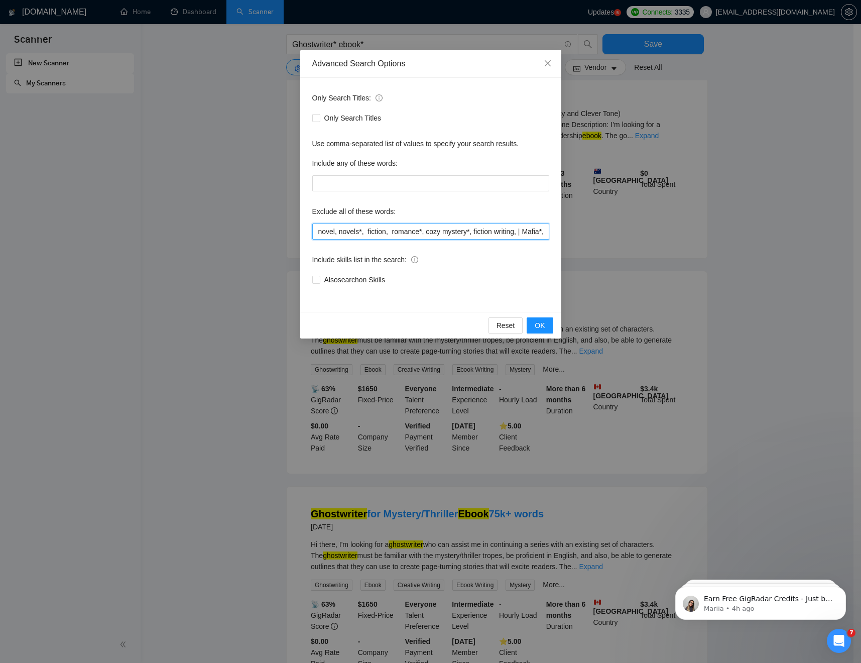
click at [455, 228] on input "novel, novels*, fiction, romance*, cozy mystery*, fiction writing, | Mafia*, Co…" at bounding box center [430, 231] width 237 height 16
paste input "Ghostwriter for Mystery/Thriller"
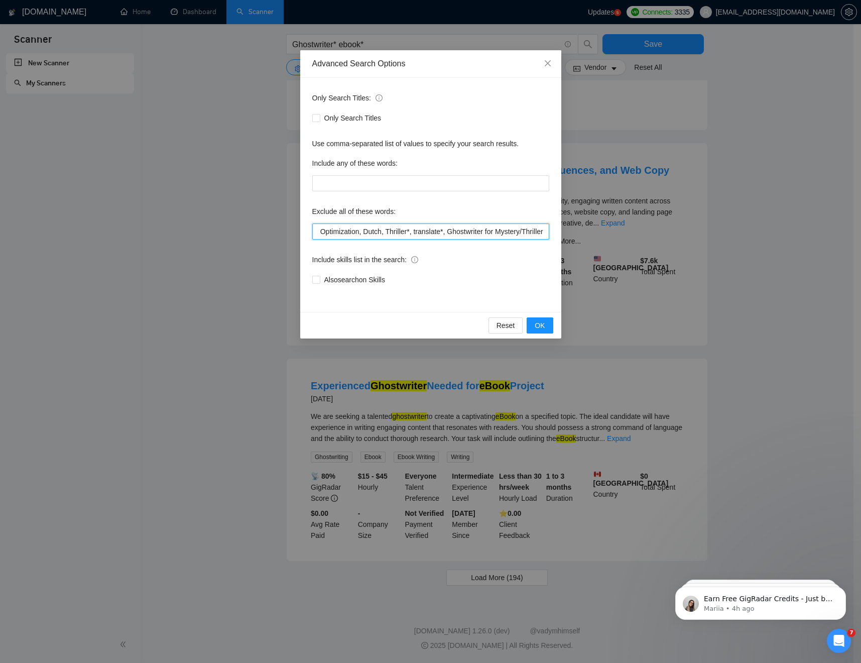
scroll to position [725, 0]
click at [493, 230] on input "novel, novels*, fiction, romance*, cozy mystery*, fiction writing, | Mafia*, Co…" at bounding box center [430, 231] width 237 height 16
click at [540, 328] on span "OK" at bounding box center [540, 325] width 10 height 11
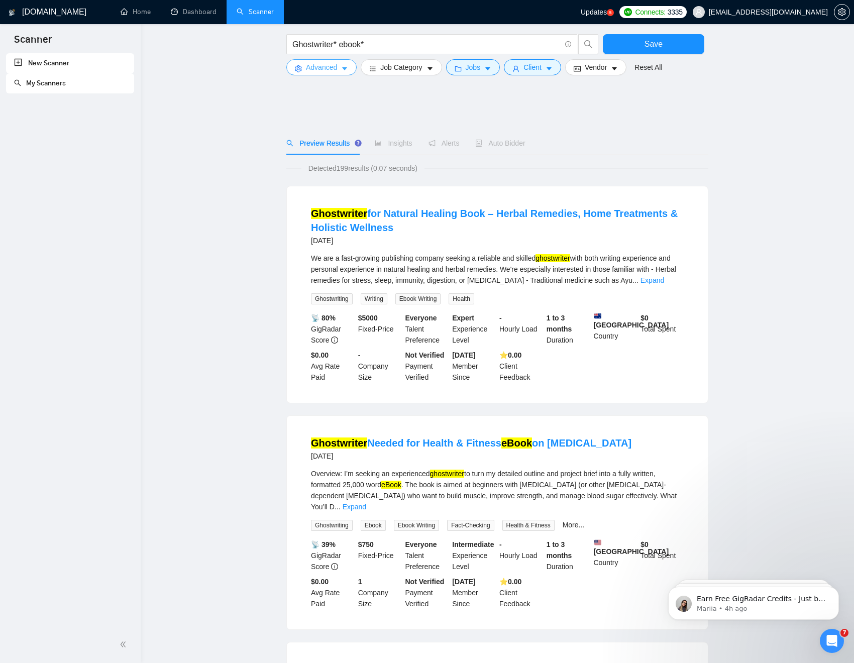
scroll to position [725, 0]
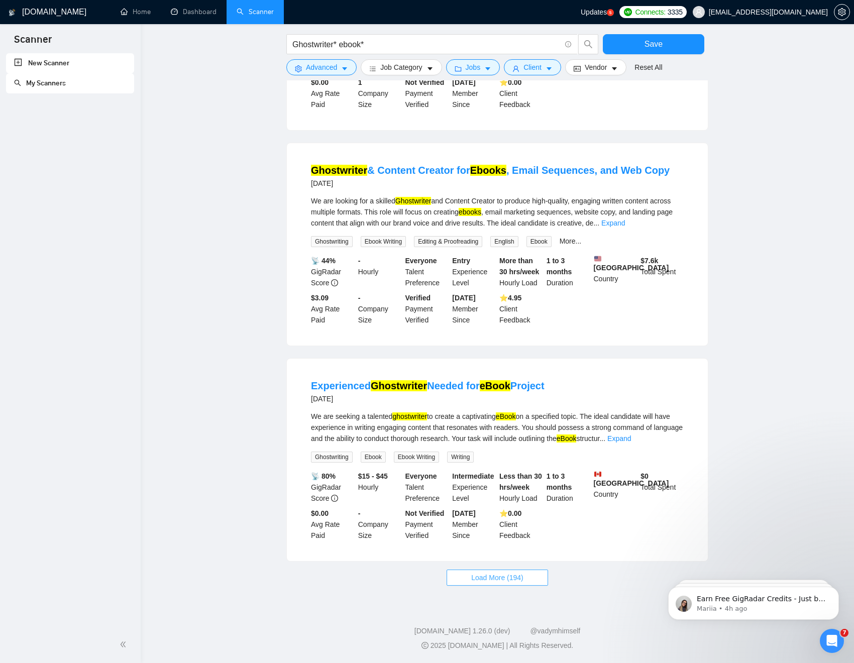
click at [501, 506] on span "Load More (194)" at bounding box center [497, 577] width 52 height 11
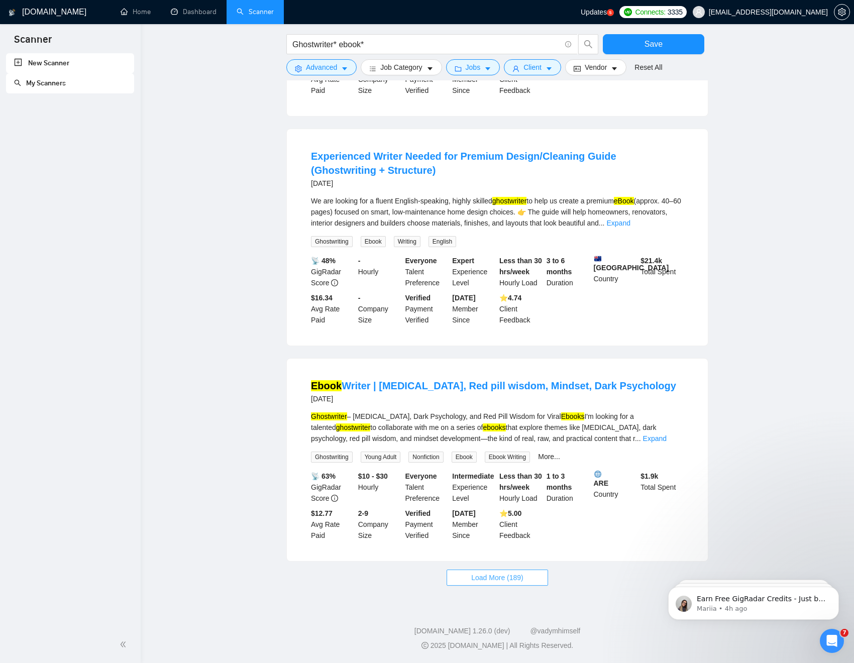
scroll to position [1851, 0]
click at [511, 506] on span "Load More (189)" at bounding box center [497, 577] width 52 height 11
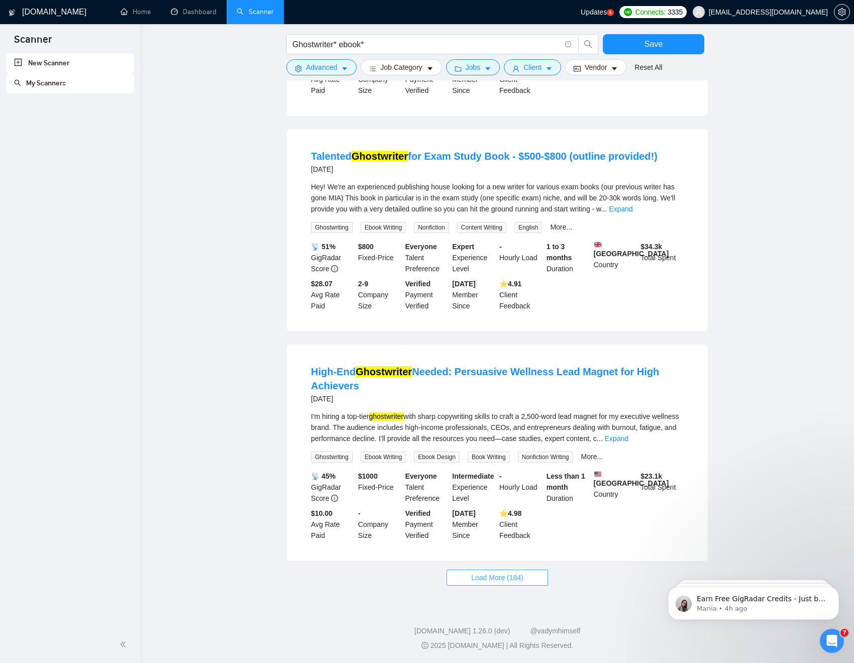
scroll to position [2995, 0]
click at [514, 506] on span "Load More (184)" at bounding box center [497, 577] width 52 height 11
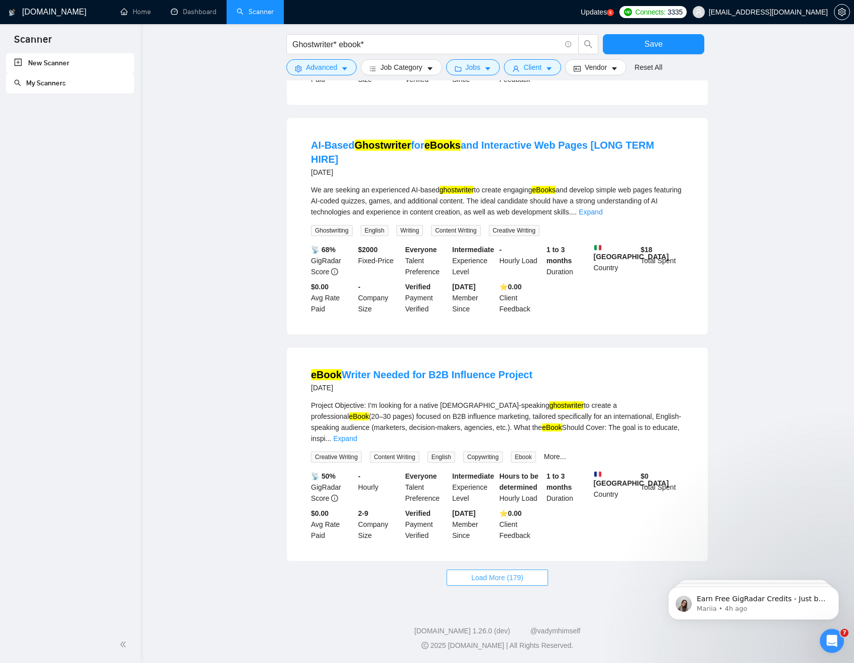
scroll to position [4115, 0]
click at [500, 506] on span "Load More (179)" at bounding box center [497, 577] width 52 height 11
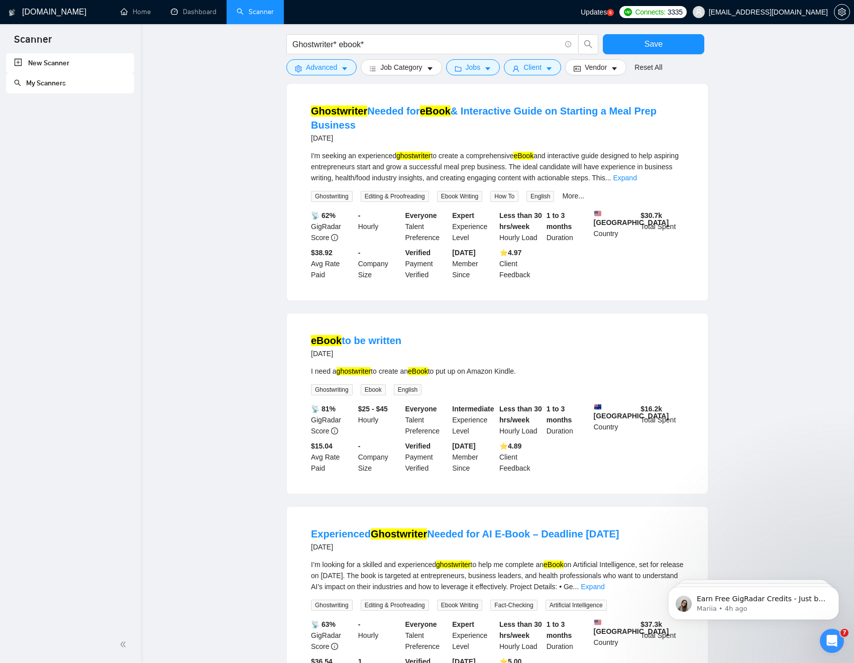
scroll to position [5205, 0]
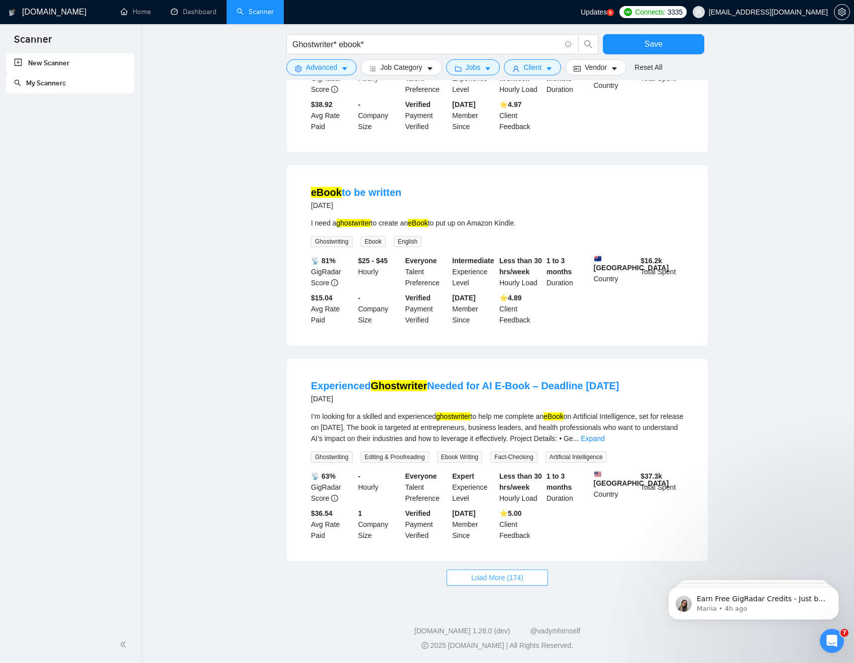
click at [501, 506] on span "Load More (174)" at bounding box center [497, 577] width 52 height 11
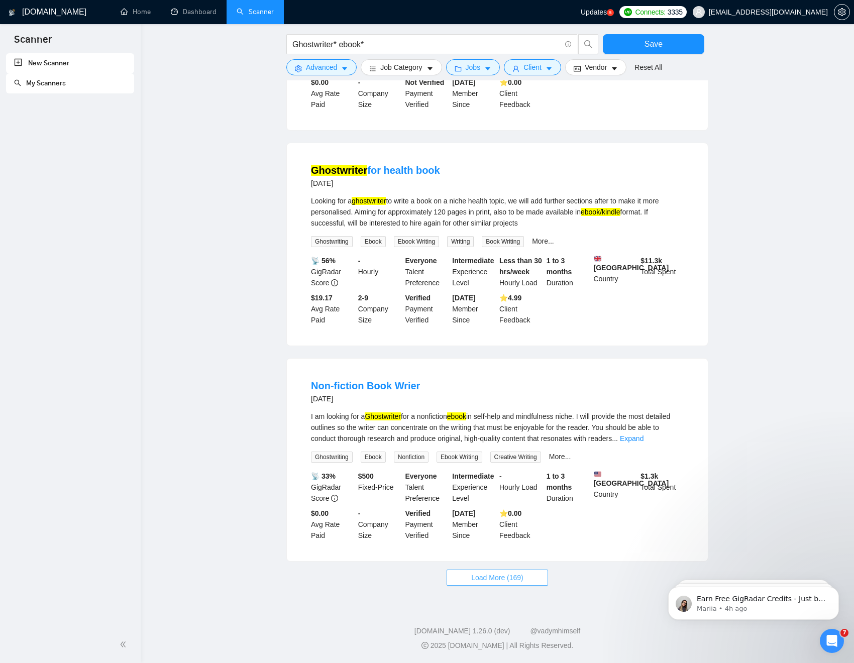
scroll to position [6289, 0]
click at [502, 506] on button "Load More (169)" at bounding box center [496, 577] width 101 height 16
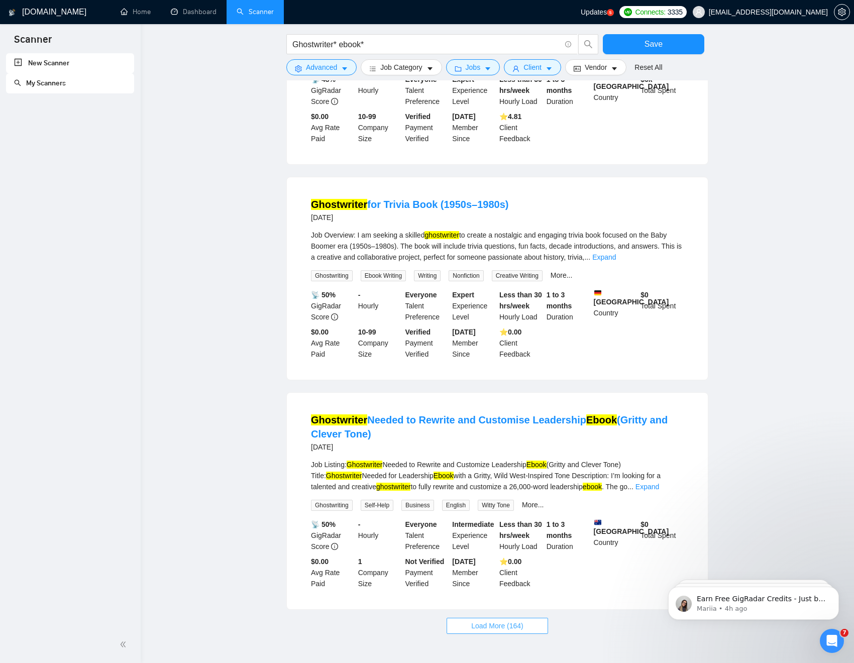
scroll to position [7408, 0]
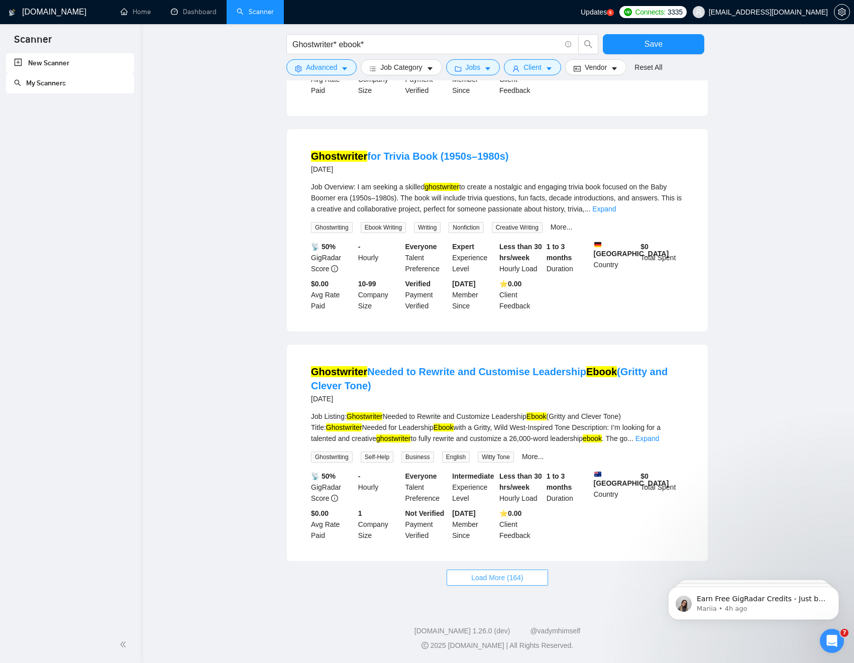
click at [501, 506] on span "Load More (164)" at bounding box center [497, 577] width 52 height 11
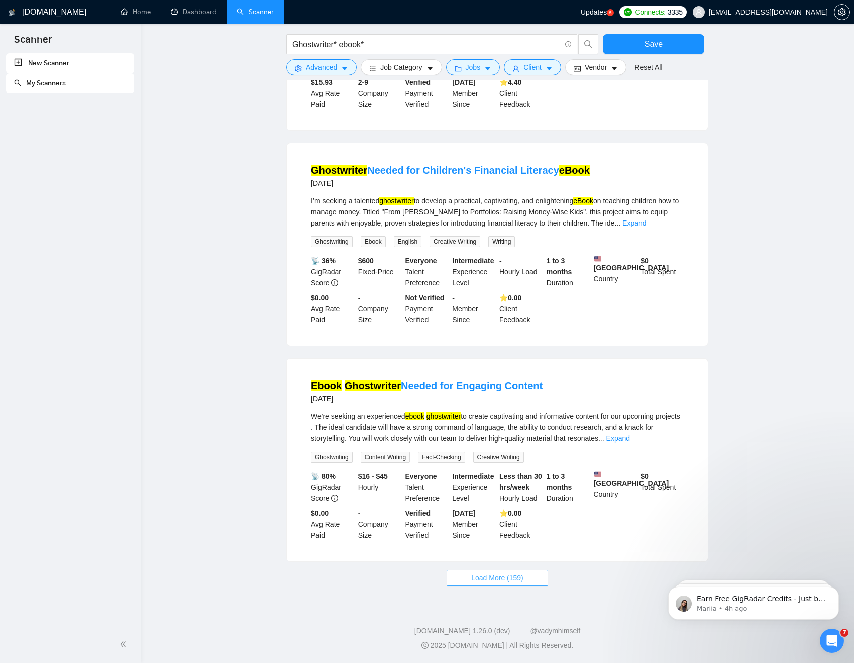
scroll to position [8506, 0]
click at [503, 506] on span "Load More (159)" at bounding box center [497, 577] width 52 height 11
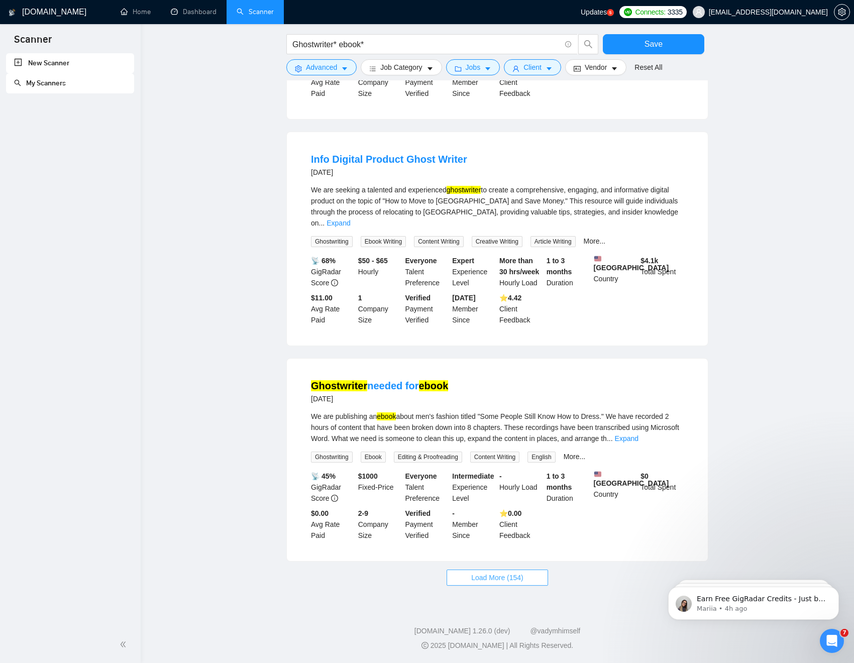
scroll to position [9612, 0]
click at [497, 506] on span "Load More (154)" at bounding box center [497, 577] width 52 height 11
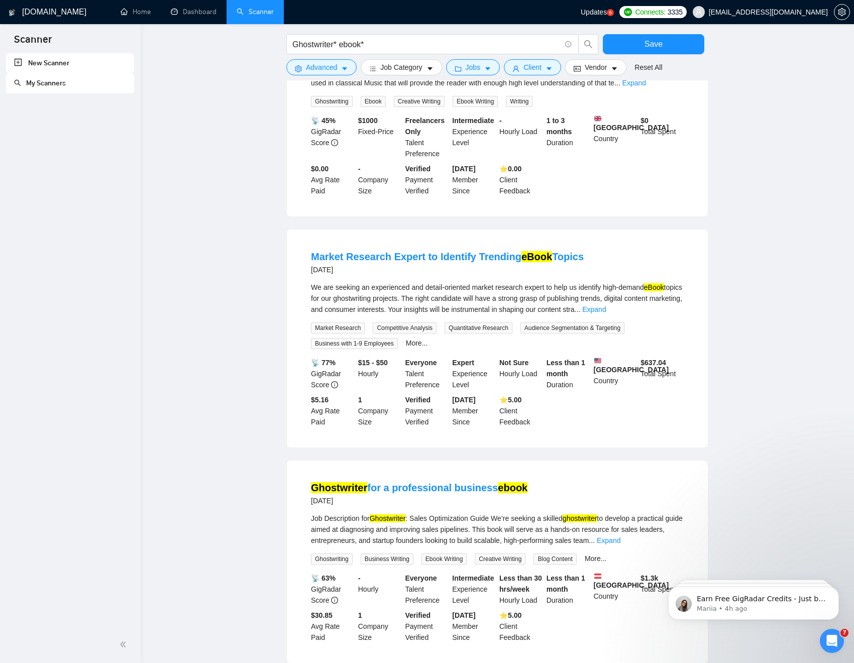
scroll to position [10369, 0]
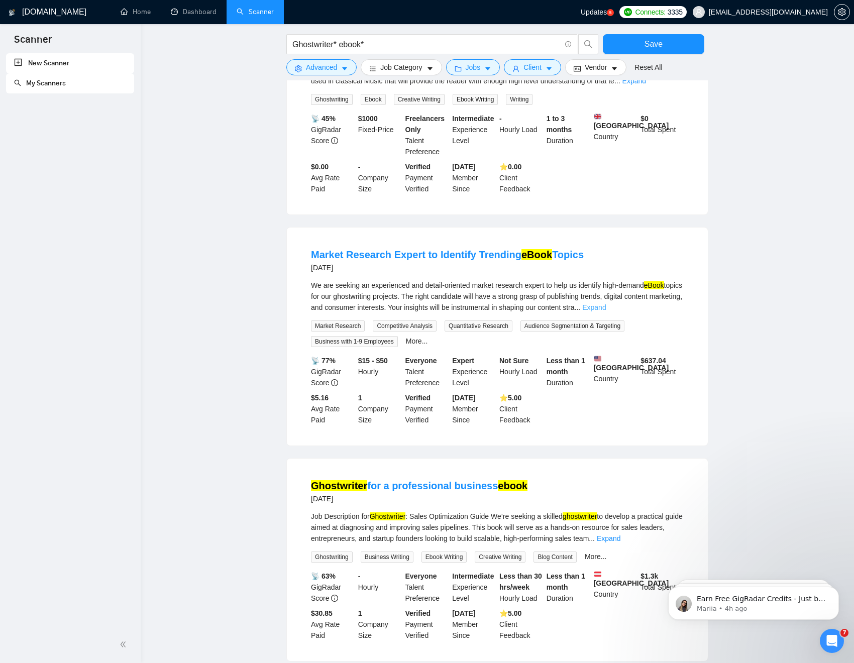
click at [606, 311] on link "Expand" at bounding box center [594, 307] width 24 height 8
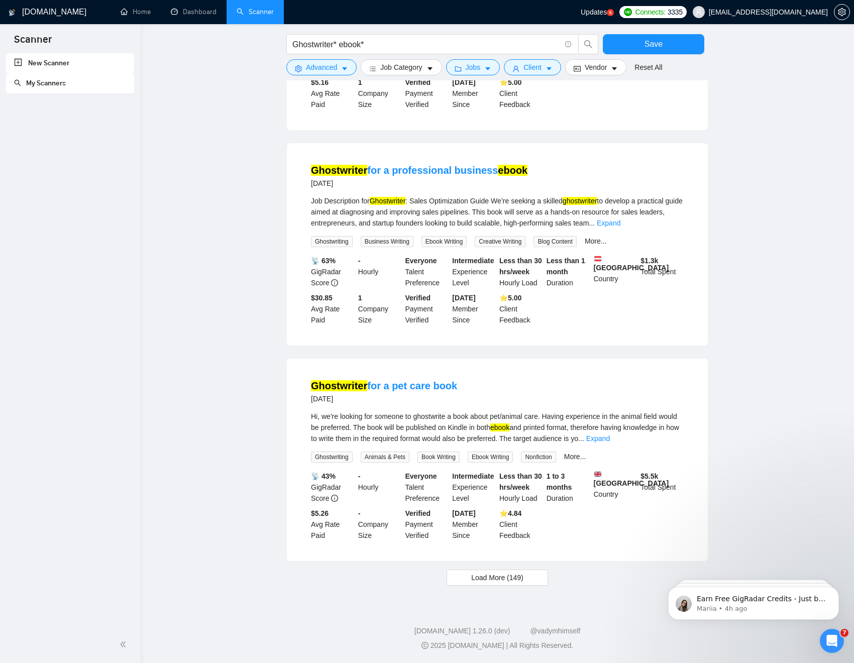
scroll to position [11039, 0]
click at [507, 506] on span "Load More (149)" at bounding box center [497, 577] width 52 height 11
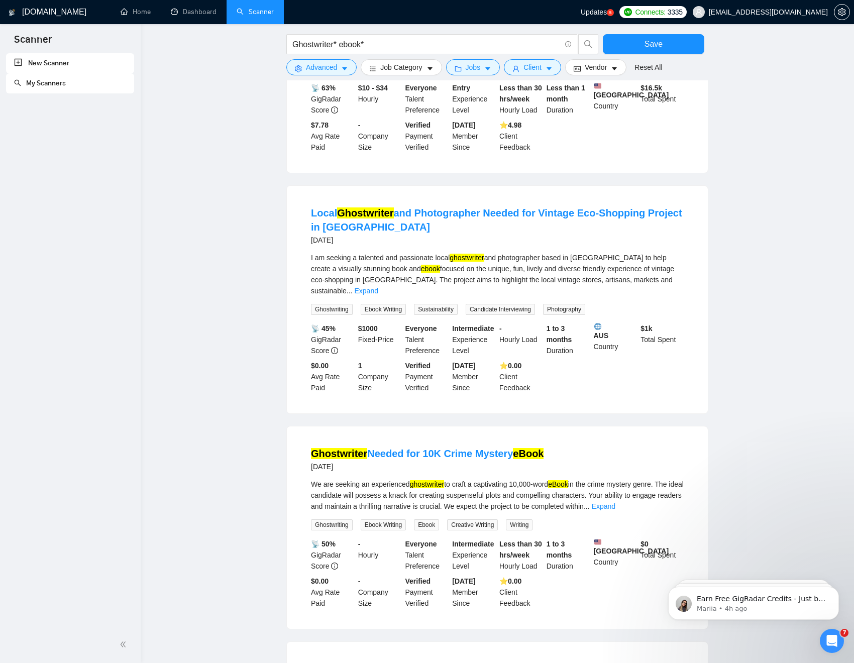
scroll to position [11782, 0]
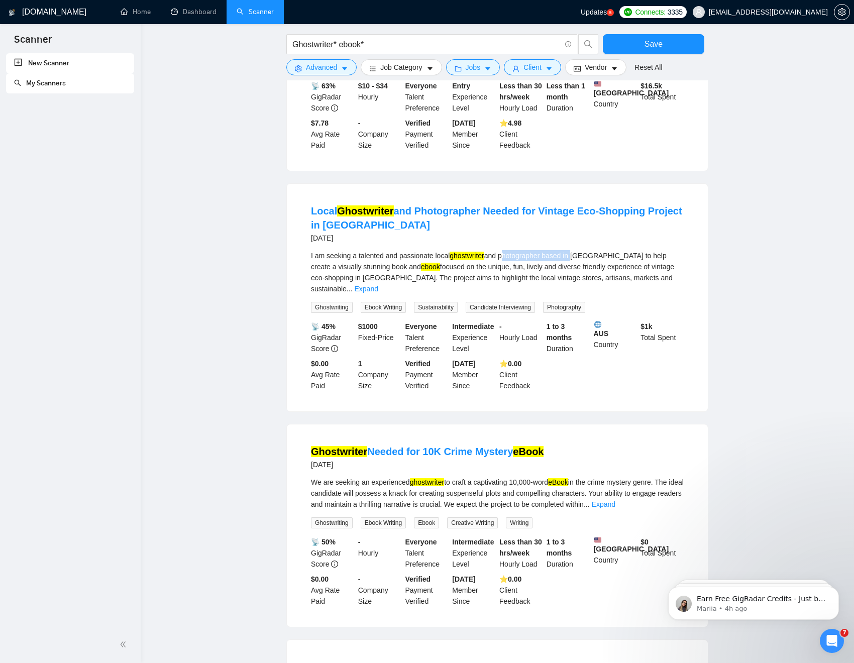
drag, startPoint x: 509, startPoint y: 348, endPoint x: 582, endPoint y: 352, distance: 73.9
click at [582, 294] on div "I am seeking a talented and passionate local ghostwriter and photographer based…" at bounding box center [497, 272] width 373 height 44
copy div "photographer based in"
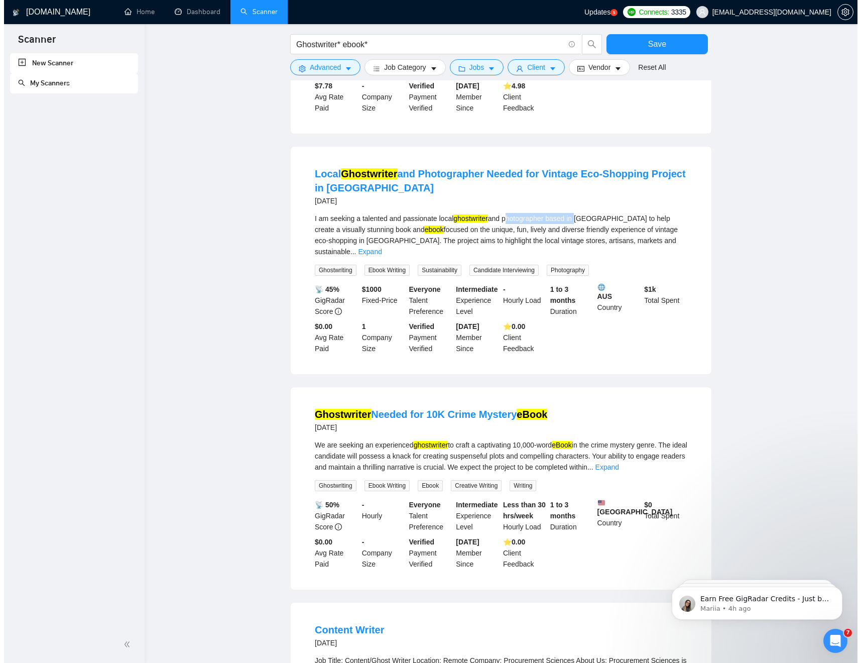
scroll to position [11819, 0]
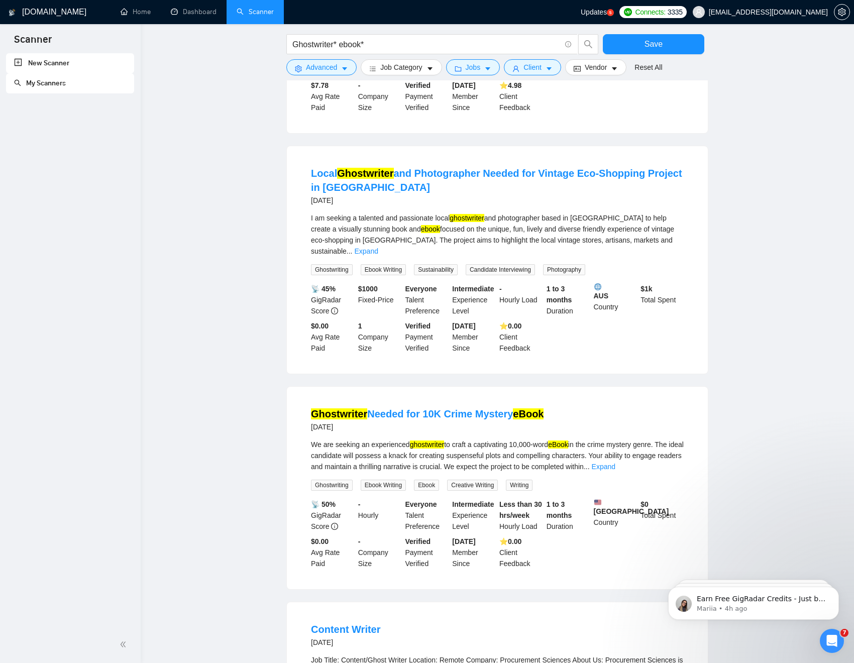
click at [563, 433] on div "Ghostwriter Needed for 10K Crime Mystery eBook 10 months ago" at bounding box center [497, 420] width 373 height 26
drag, startPoint x: 551, startPoint y: 498, endPoint x: 445, endPoint y: 497, distance: 106.0
click at [445, 433] on div "Ghostwriter Needed for 10K Crime Mystery eBook 10 months ago" at bounding box center [497, 420] width 373 height 26
click at [344, 70] on icon "caret-down" at bounding box center [344, 68] width 7 height 7
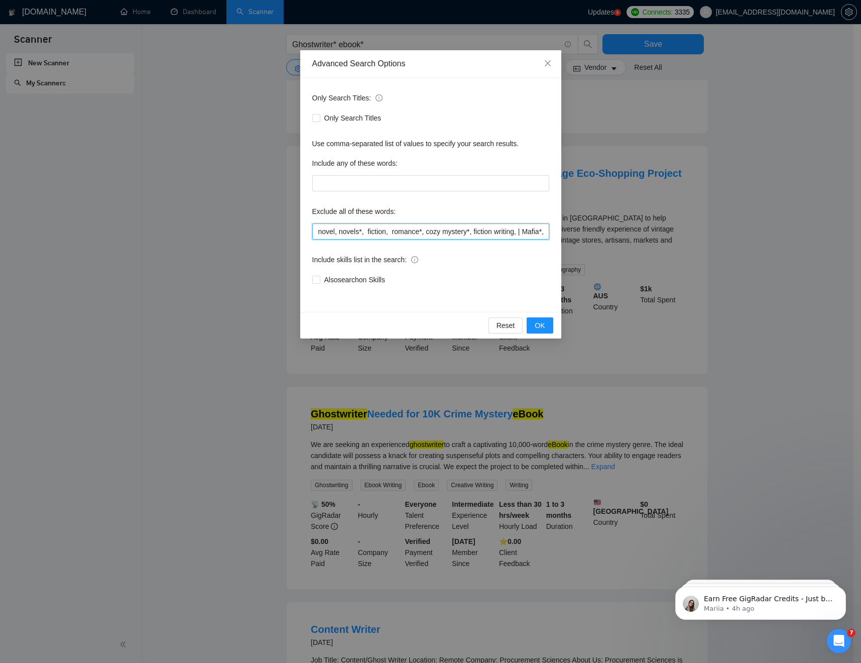
click at [417, 232] on input "novel, novels*, fiction, romance*, cozy mystery*, fiction writing, | Mafia*, Co…" at bounding box center [430, 231] width 237 height 16
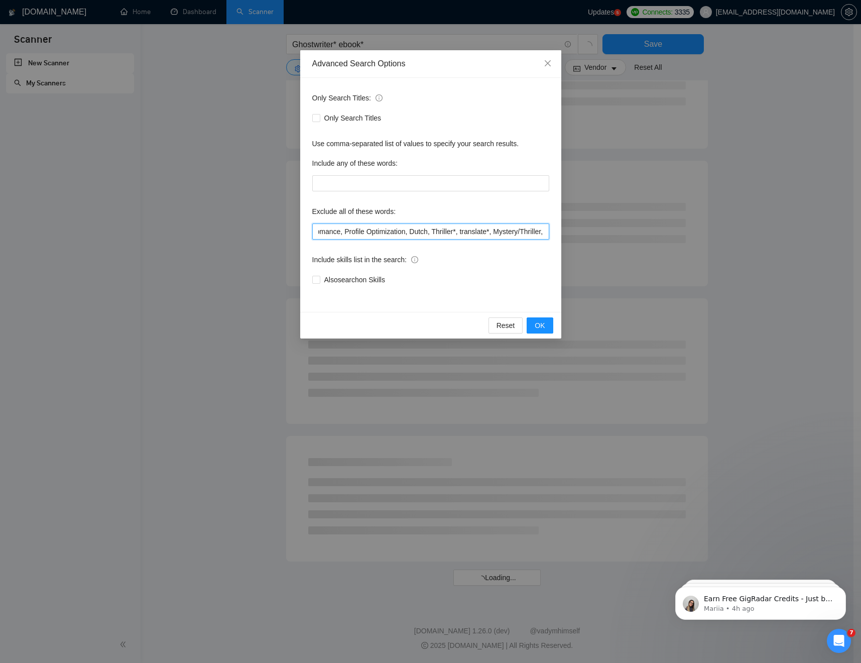
scroll to position [7180, 0]
paste input "Crime Mystery eBook"
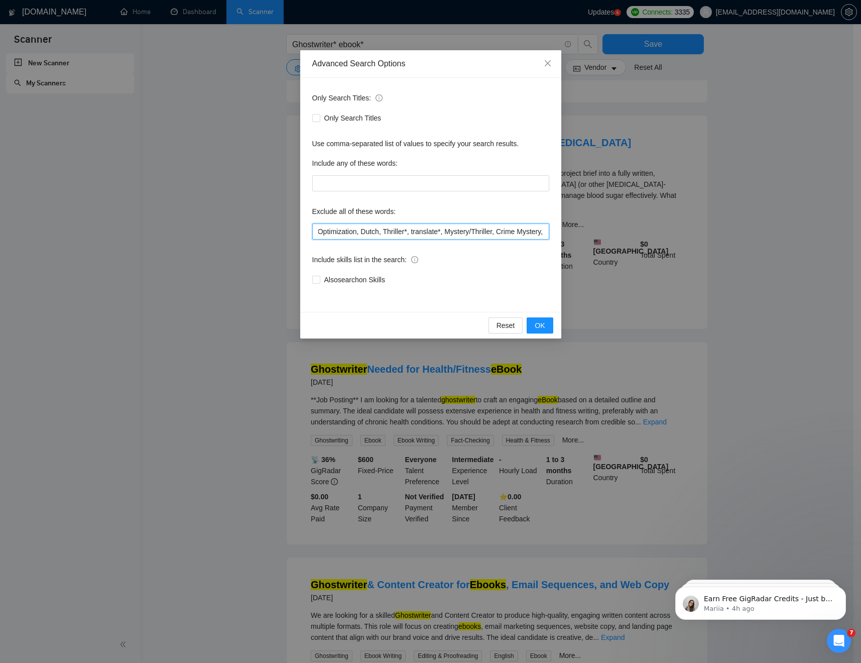
scroll to position [0, 0]
click at [490, 228] on input "novel, novels*, fiction, romance*, cozy mystery*, fiction writing, | Mafia*, Co…" at bounding box center [430, 231] width 237 height 16
paste input "photographer based in"
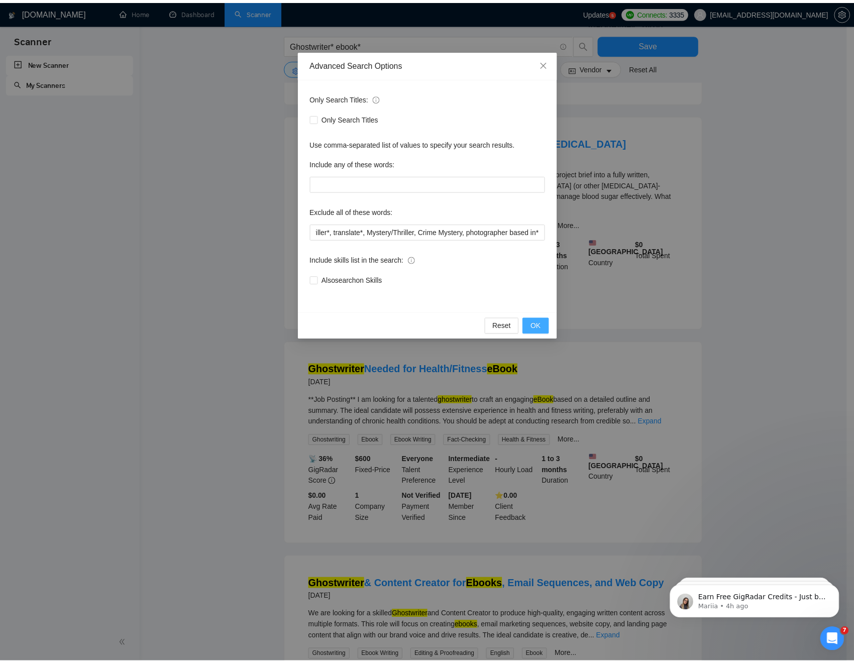
scroll to position [0, 0]
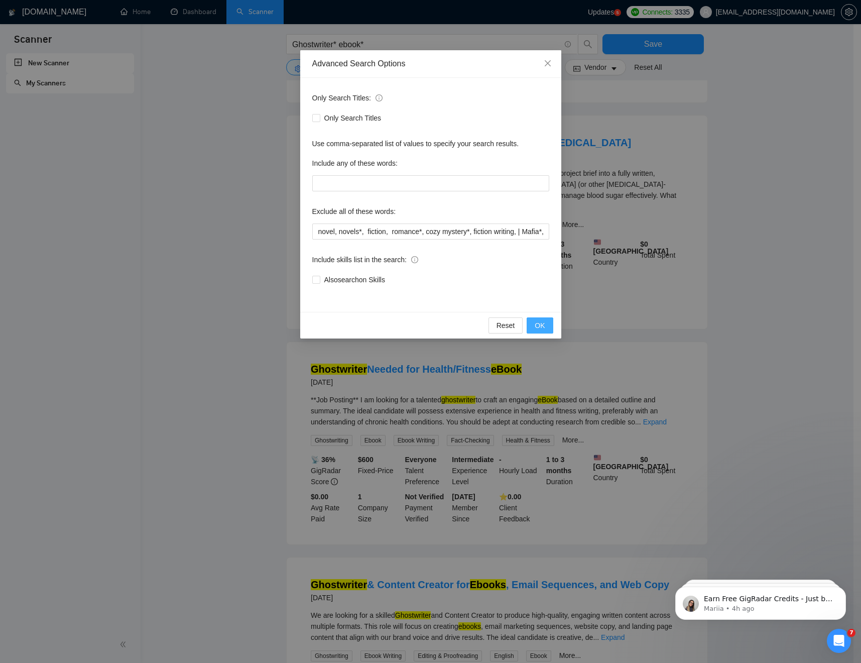
click at [539, 327] on span "OK" at bounding box center [540, 325] width 10 height 11
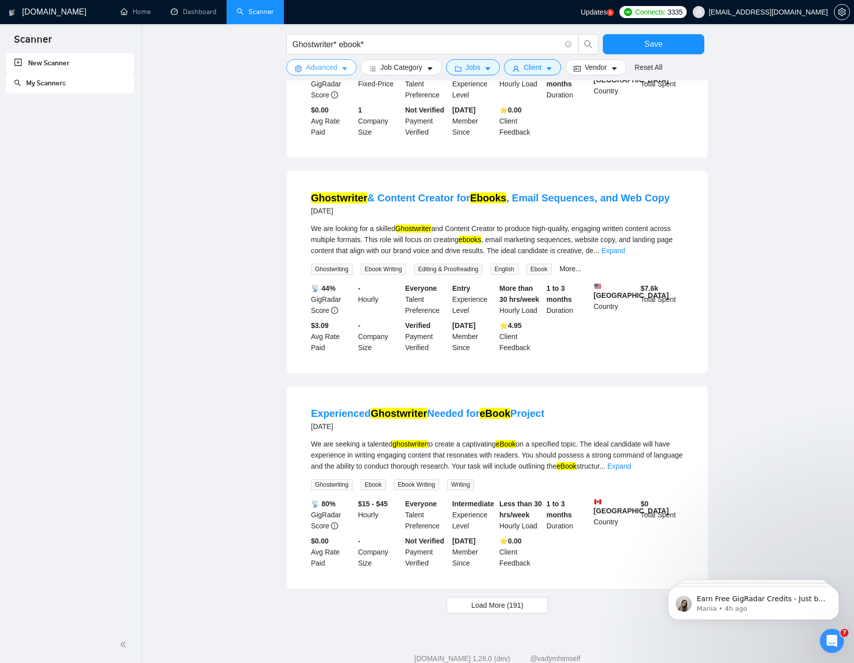
scroll to position [725, 0]
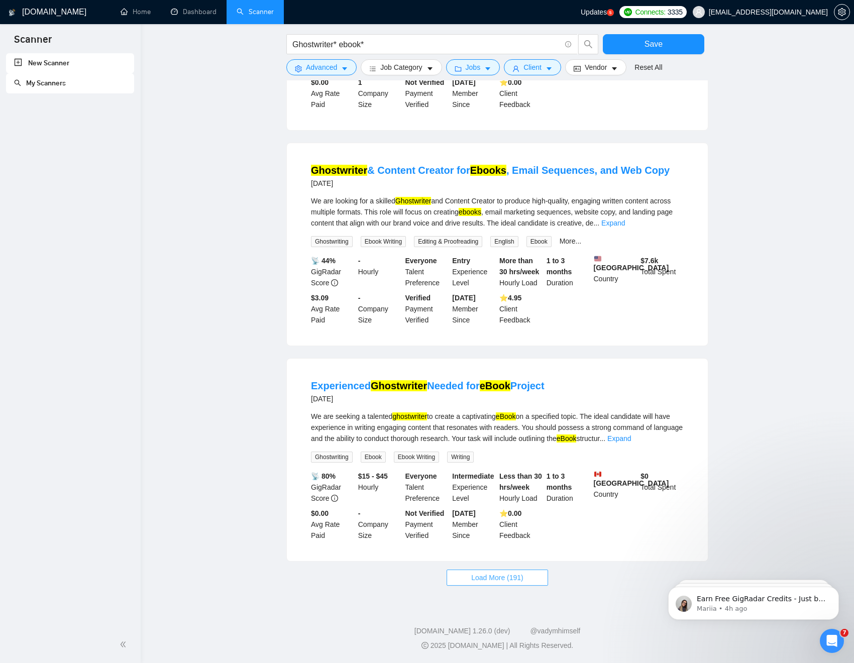
click at [503, 506] on span "Load More (191)" at bounding box center [497, 577] width 52 height 11
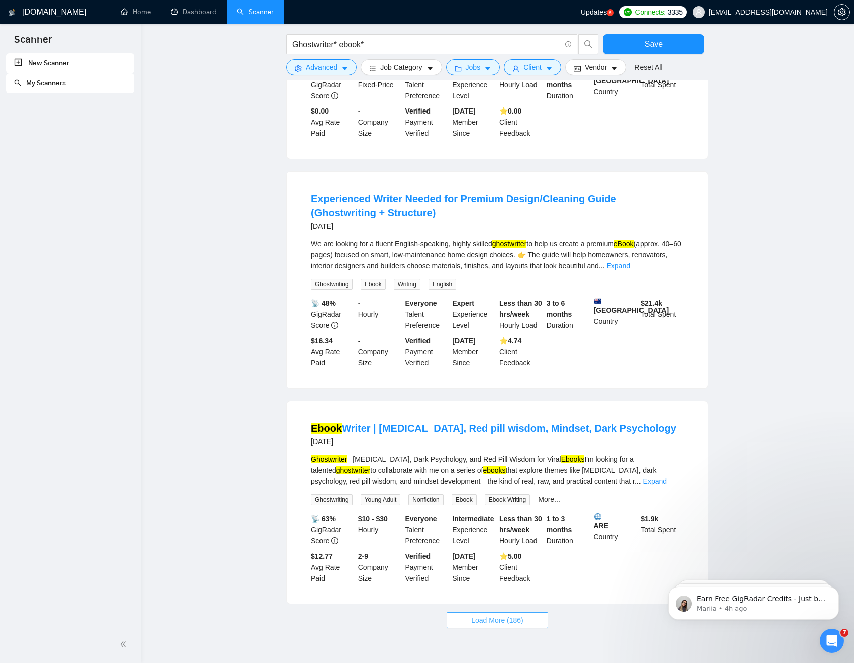
scroll to position [1851, 0]
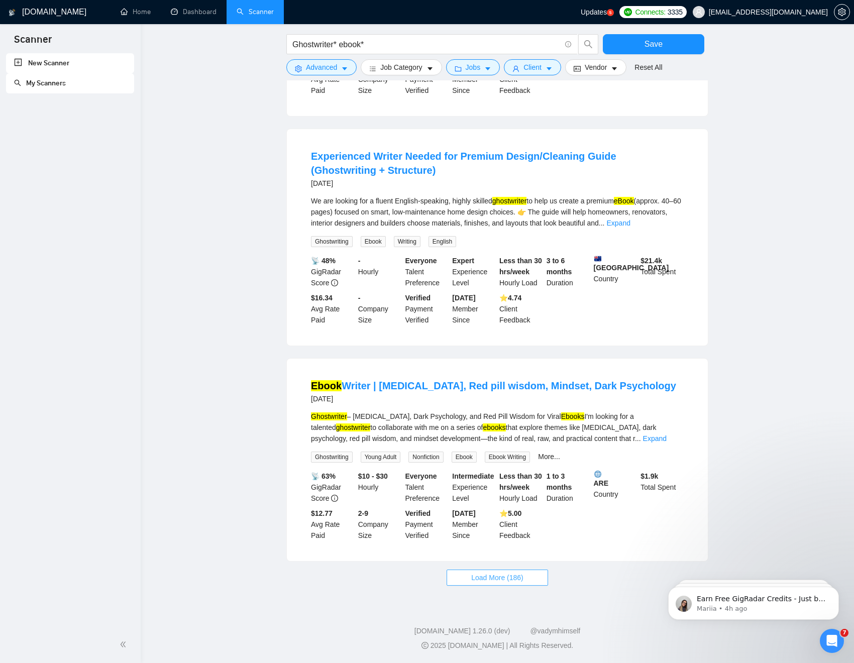
click at [510, 506] on span "Load More (186)" at bounding box center [497, 577] width 52 height 11
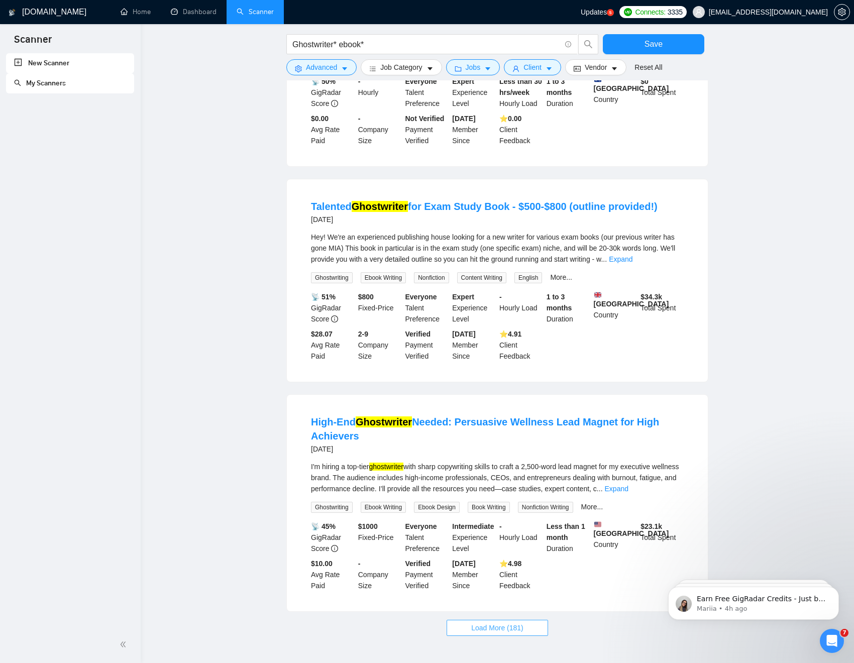
scroll to position [2995, 0]
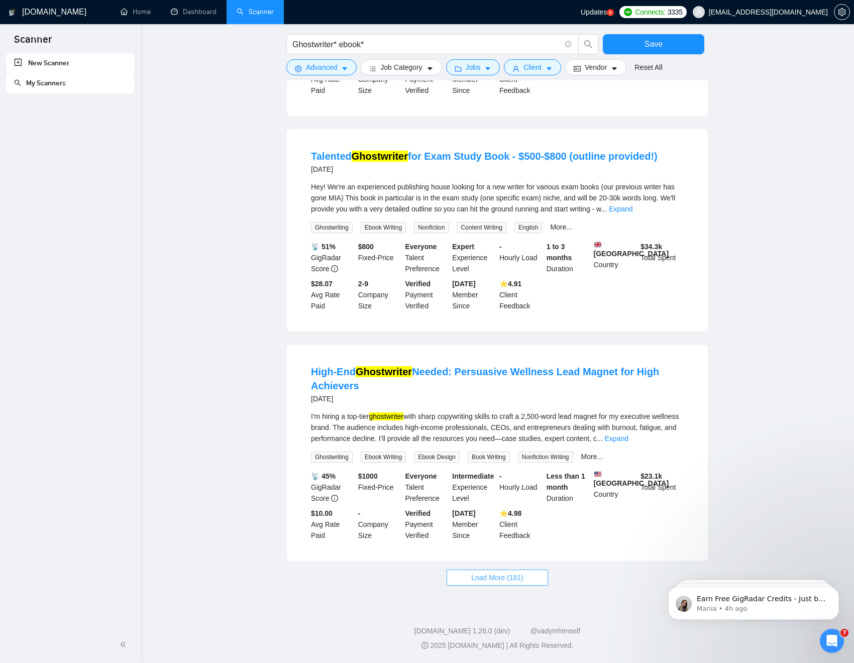
click at [511, 506] on span "Load More (181)" at bounding box center [497, 577] width 52 height 11
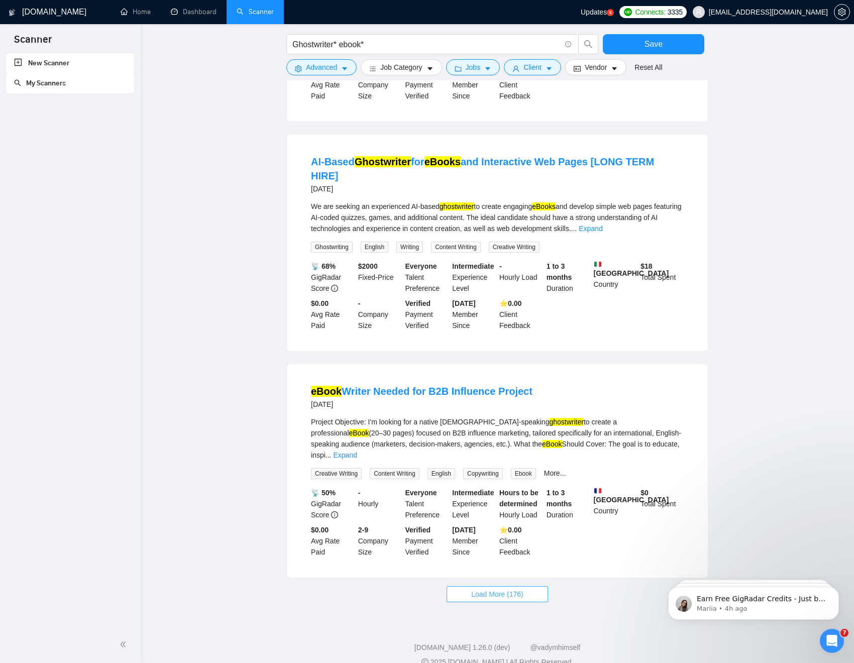
scroll to position [4115, 0]
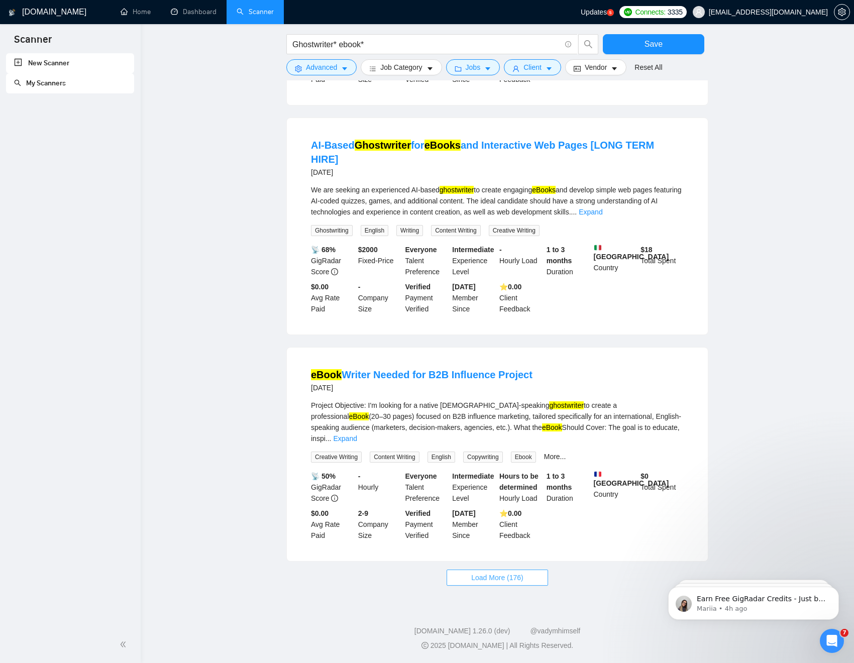
click at [501, 506] on span "Load More (176)" at bounding box center [497, 577] width 52 height 11
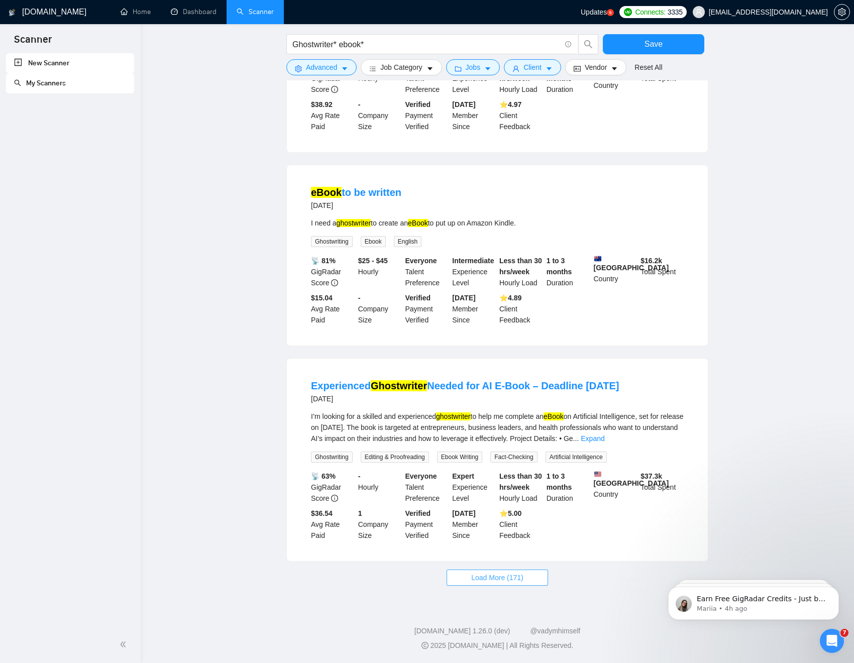
scroll to position [5205, 0]
click at [506, 506] on span "Load More (171)" at bounding box center [497, 577] width 52 height 11
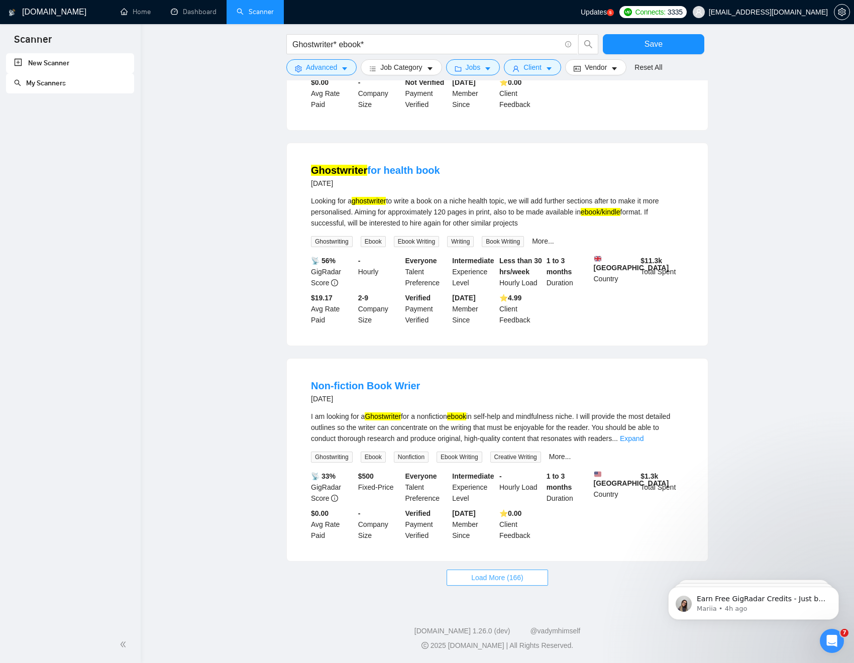
scroll to position [6289, 0]
click at [507, 506] on span "Load More (166)" at bounding box center [497, 577] width 52 height 11
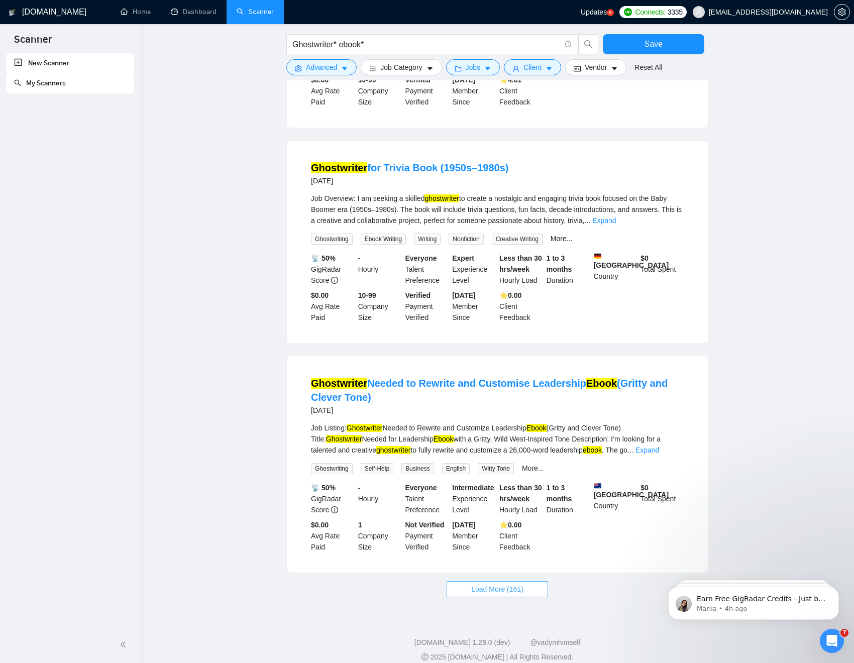
scroll to position [7408, 0]
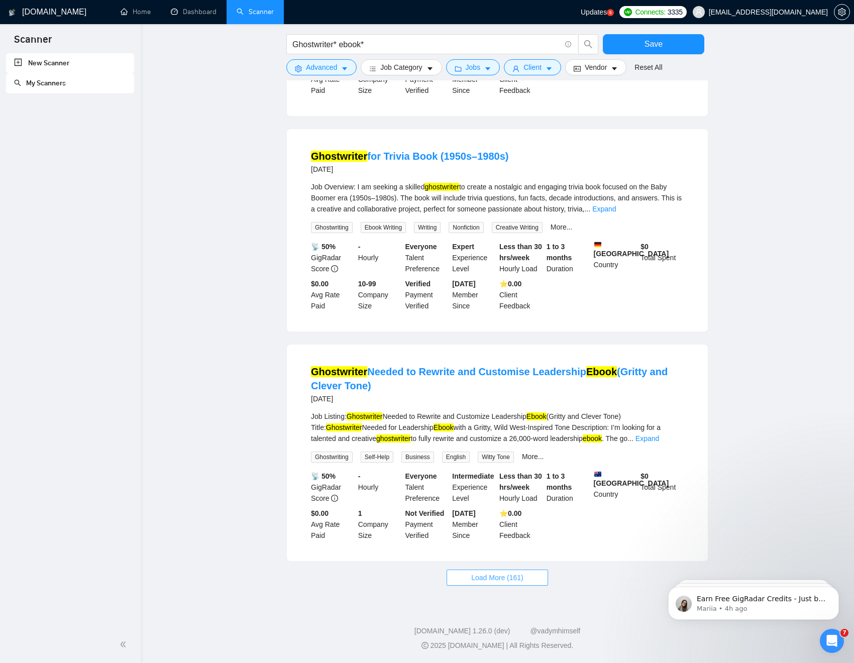
click at [507, 506] on span "Load More (161)" at bounding box center [497, 577] width 52 height 11
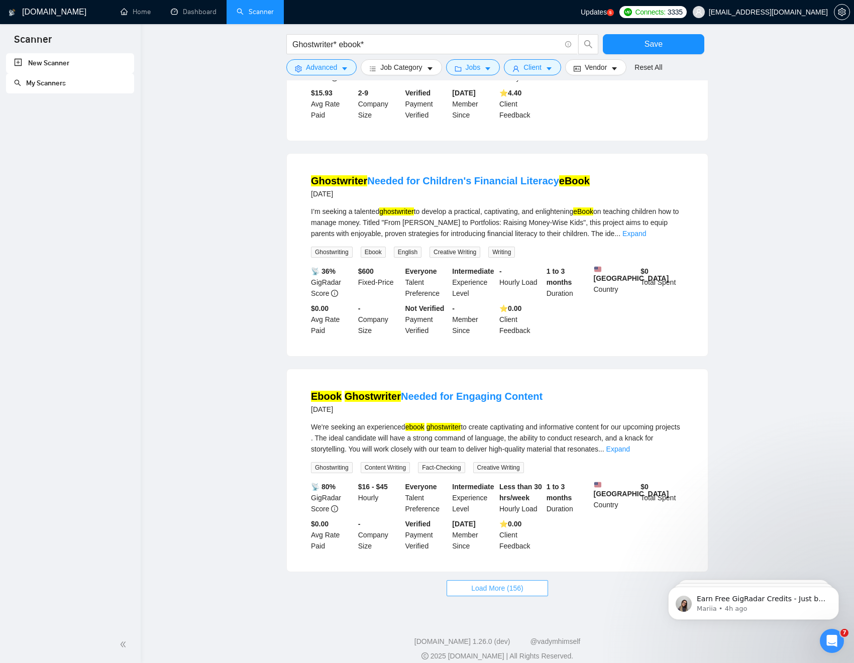
scroll to position [8500, 0]
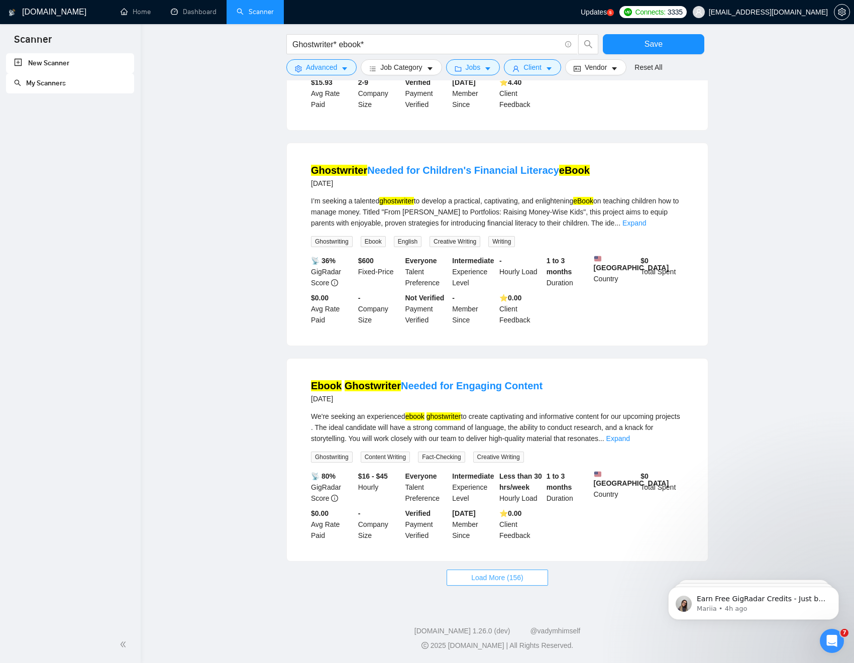
click at [503, 506] on span "Load More (156)" at bounding box center [497, 577] width 52 height 11
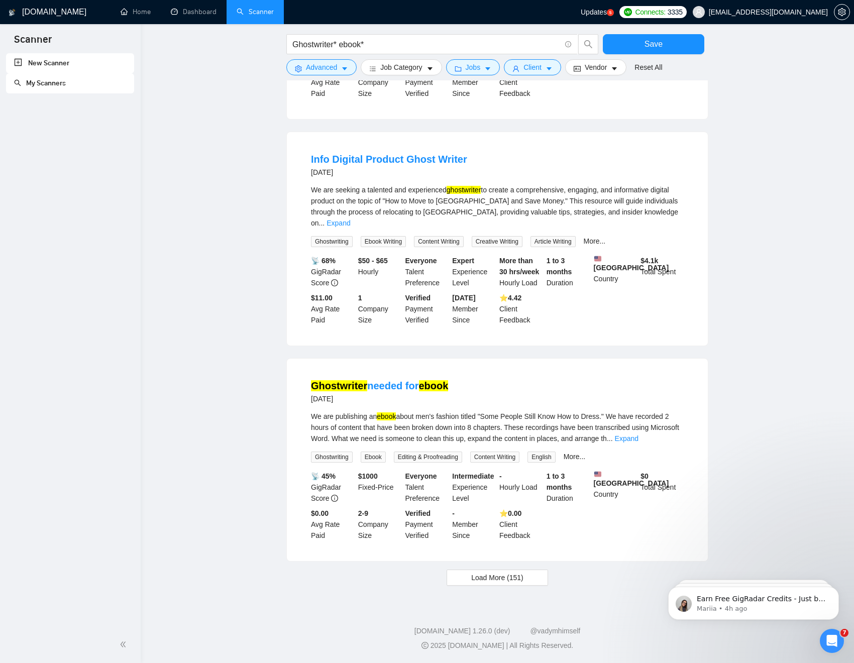
scroll to position [9612, 0]
click at [496, 506] on span "Load More (151)" at bounding box center [497, 577] width 52 height 11
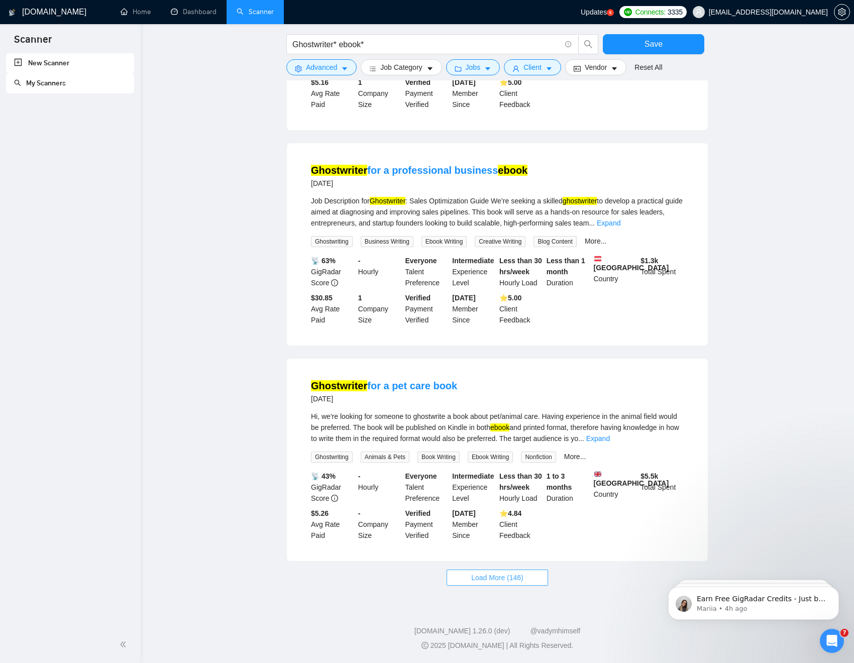
scroll to position [10741, 0]
click at [498, 506] on span "Load More (146)" at bounding box center [497, 577] width 52 height 11
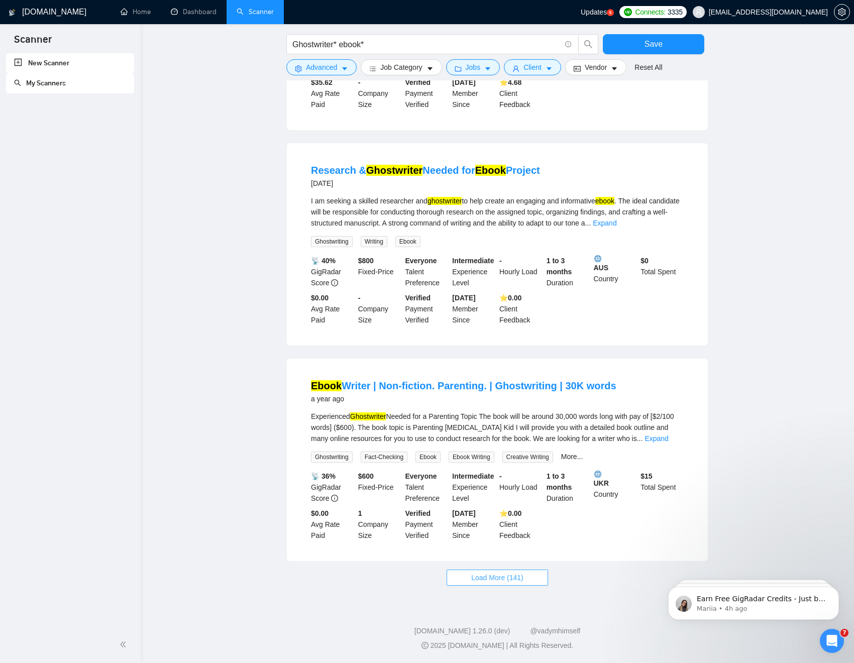
scroll to position [11839, 0]
click at [499, 506] on span "Load More (141)" at bounding box center [497, 577] width 52 height 11
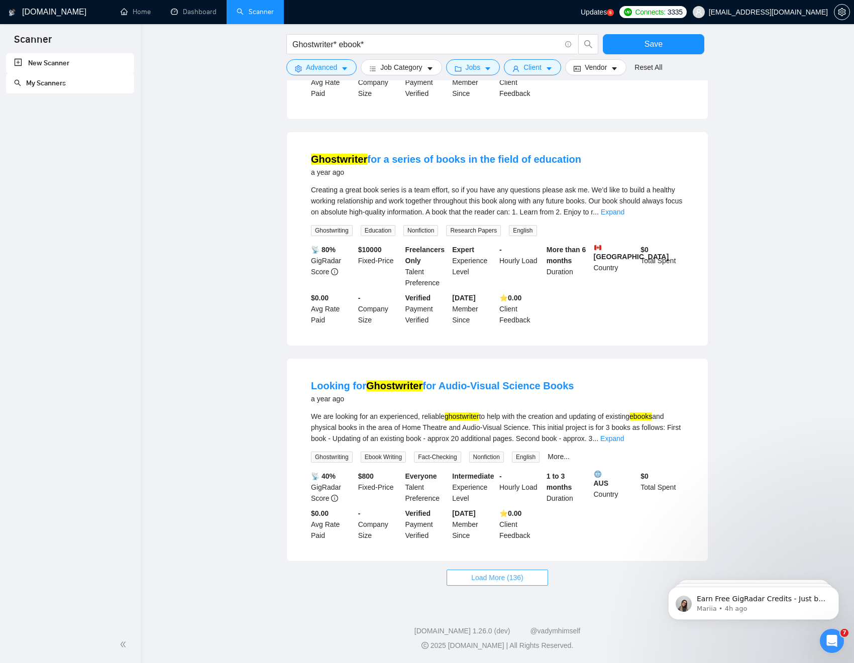
scroll to position [12948, 0]
click at [499, 506] on span "Load More (136)" at bounding box center [497, 577] width 52 height 11
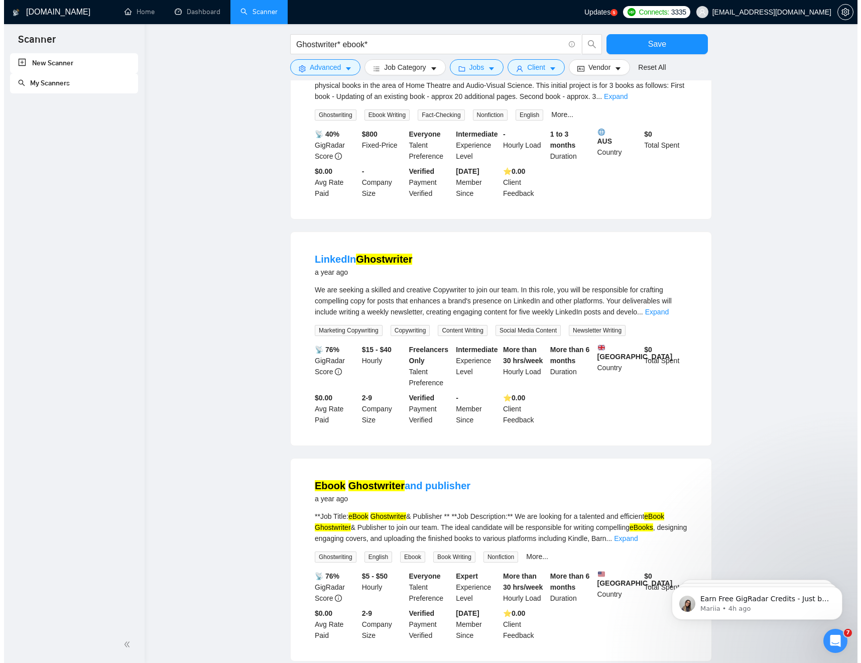
scroll to position [13218, 0]
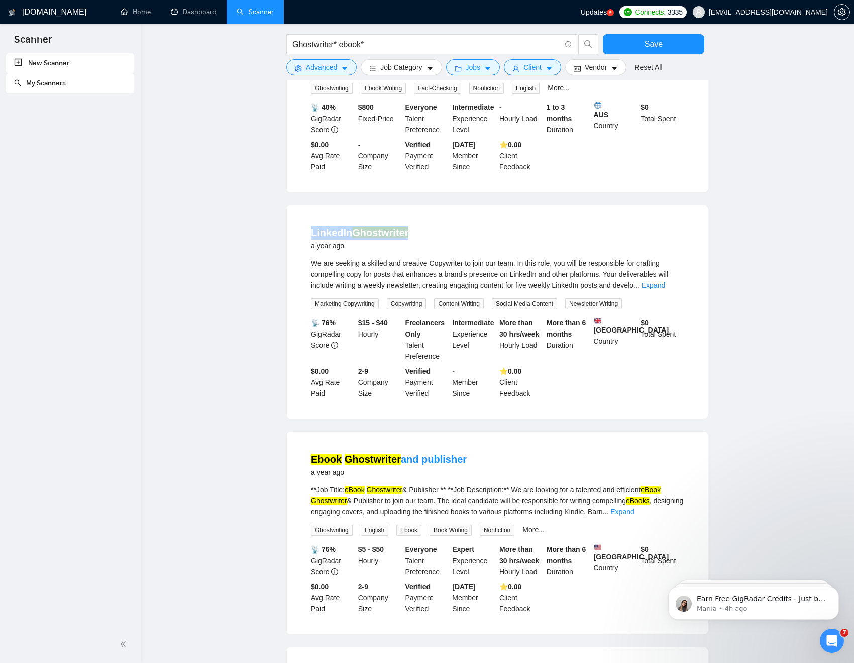
drag, startPoint x: 423, startPoint y: 331, endPoint x: 304, endPoint y: 325, distance: 118.7
click at [303, 325] on li "LinkedIn Ghostwriter a year ago We are seeking a skilled and creative Copywrite…" at bounding box center [497, 311] width 397 height 189
click at [341, 73] on button "Advanced" at bounding box center [321, 67] width 70 height 16
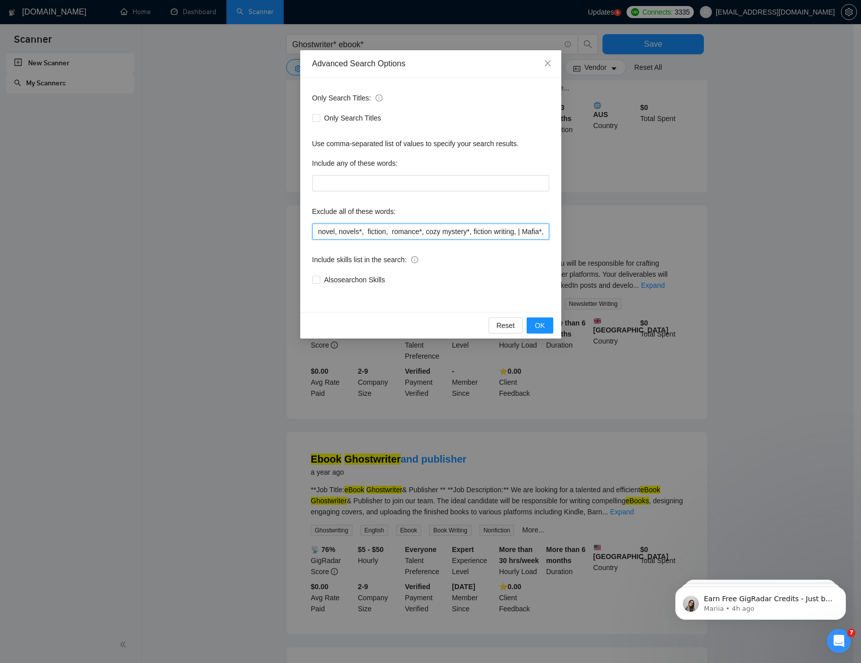
click at [474, 233] on input "novel, novels*, fiction, romance*, cozy mystery*, fiction writing, | Mafia*, Co…" at bounding box center [430, 231] width 237 height 16
paste input "LinkedIn Ghostwriter"
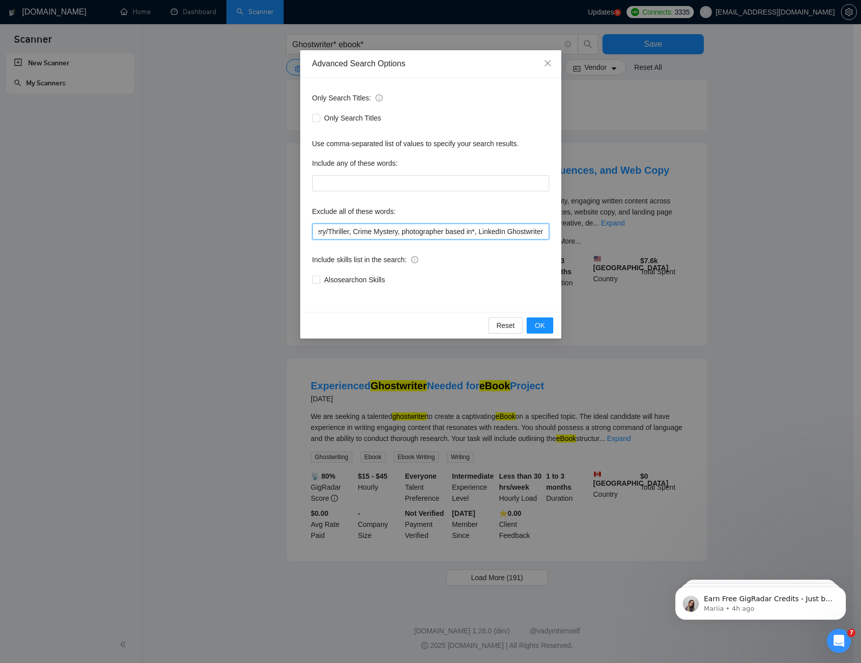
scroll to position [725, 0]
click at [476, 232] on input "novel, novels*, fiction, romance*, cozy mystery*, fiction writing, | Mafia*, Co…" at bounding box center [430, 231] width 237 height 16
click at [545, 232] on input "novel, novels*, fiction, romance*, cozy mystery*, fiction writing, | Mafia*, Co…" at bounding box center [430, 231] width 237 height 16
type input "novel, novels*, fiction, romance*, cozy mystery*, fiction writing, | Mafia*, Co…"
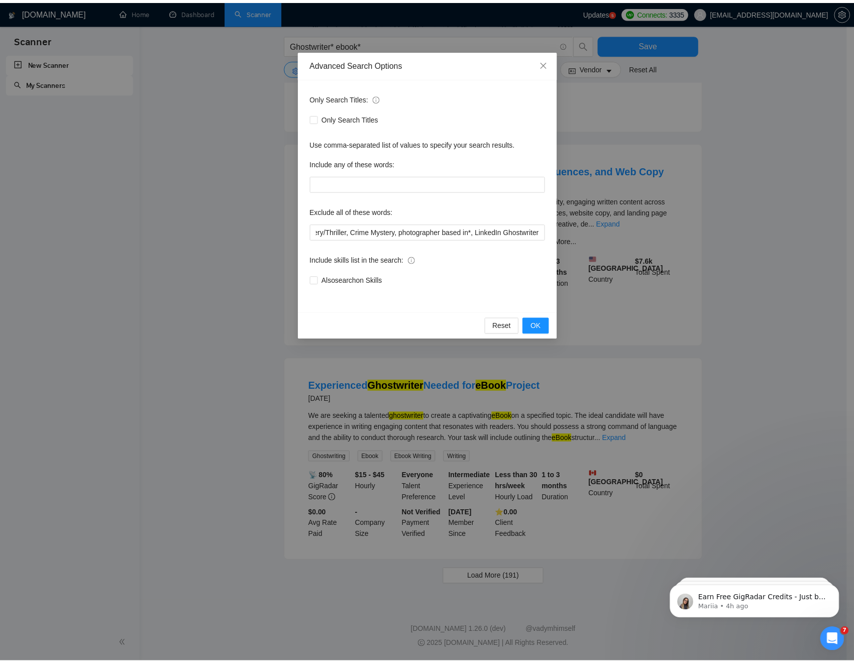
scroll to position [0, 0]
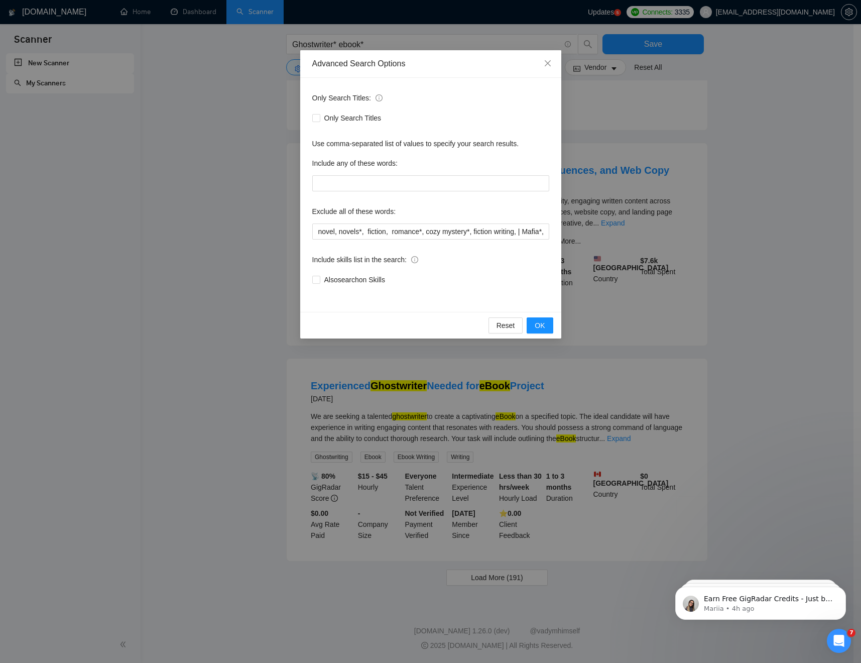
click at [548, 334] on div "Reset OK" at bounding box center [430, 325] width 261 height 27
click at [544, 328] on span "OK" at bounding box center [540, 325] width 10 height 11
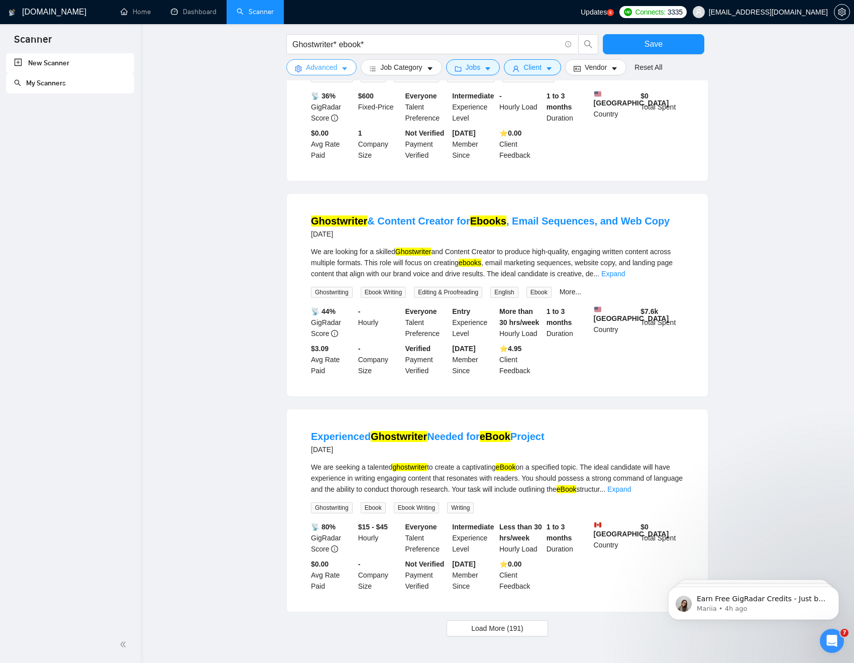
scroll to position [725, 0]
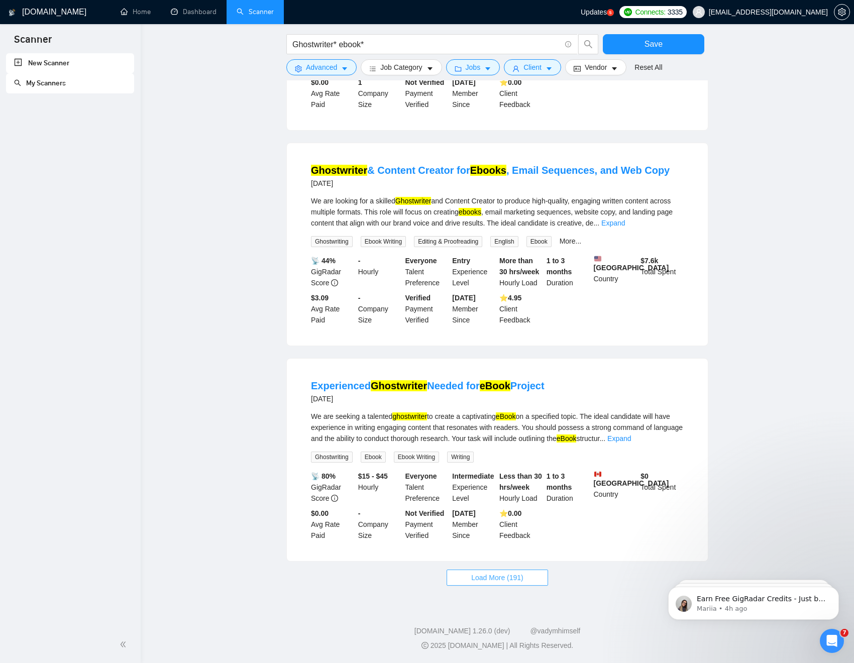
click at [508, 506] on span "Load More (191)" at bounding box center [497, 577] width 52 height 11
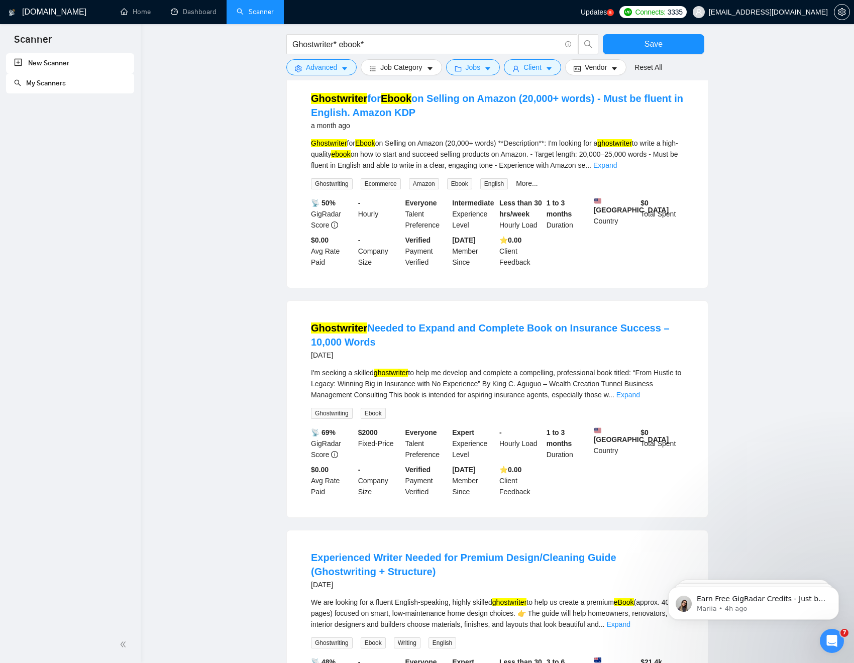
scroll to position [1851, 0]
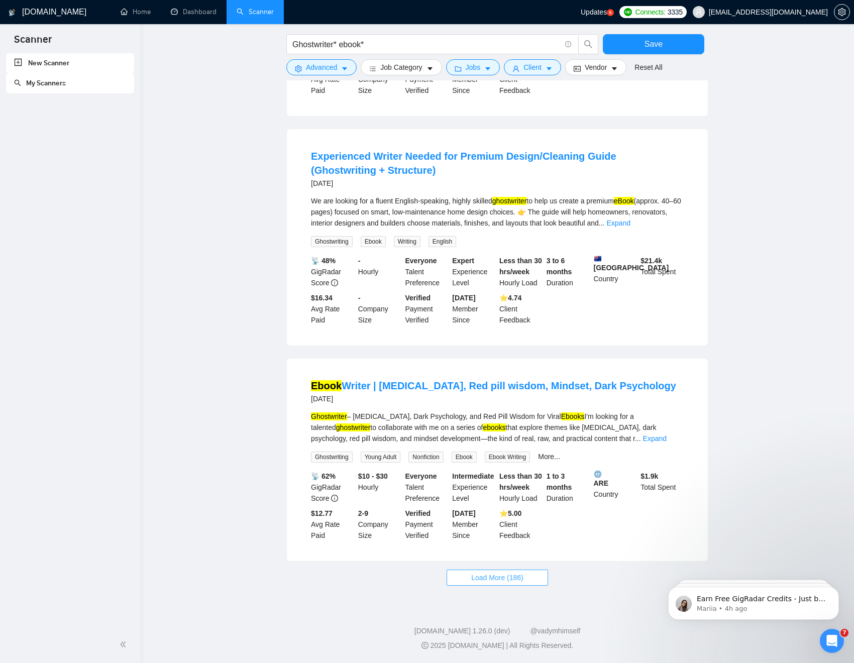
click at [502, 506] on button "Load More (186)" at bounding box center [496, 577] width 101 height 16
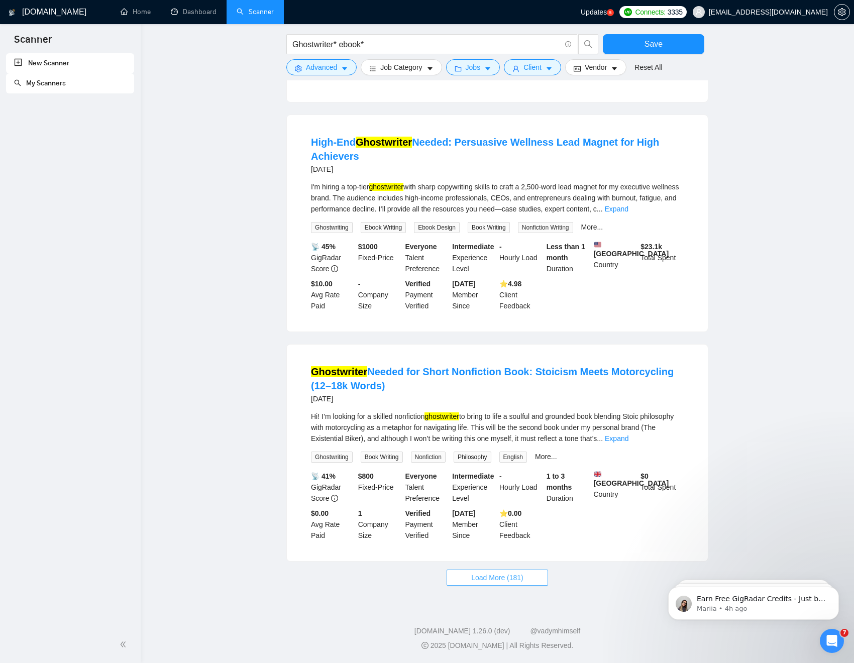
scroll to position [2991, 0]
click at [482, 506] on span "Load More (181)" at bounding box center [497, 577] width 52 height 11
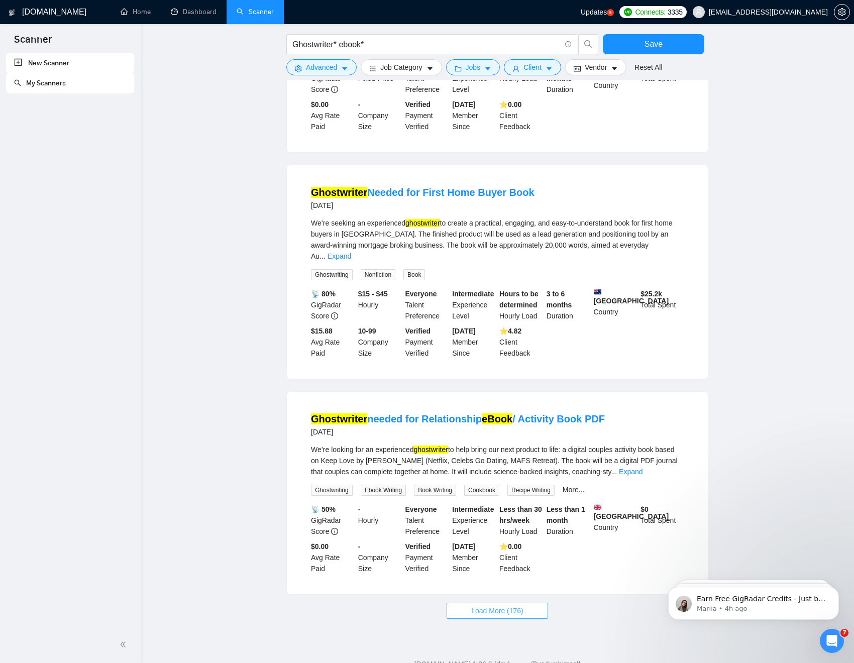
scroll to position [4097, 0]
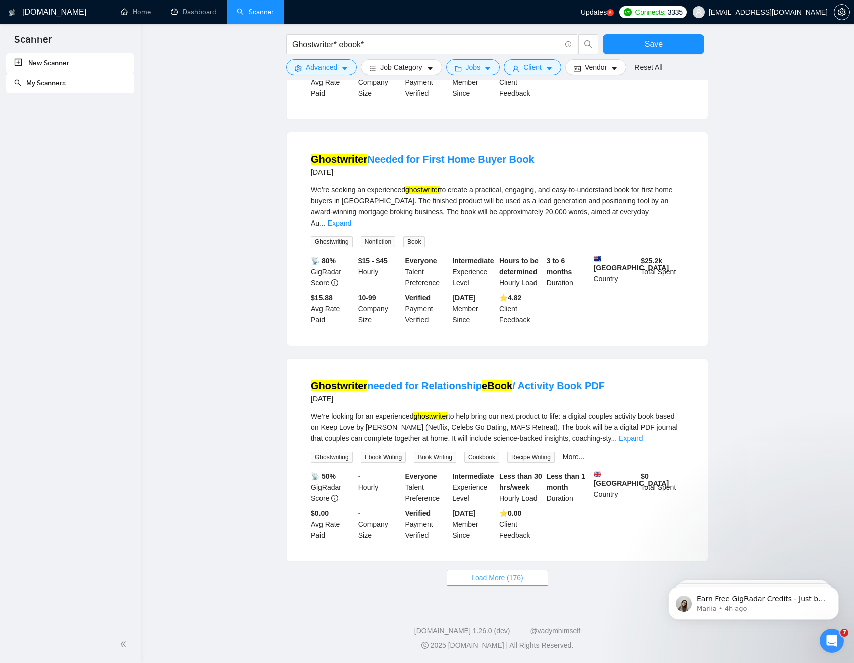
click at [482, 506] on span "Load More (176)" at bounding box center [497, 577] width 52 height 11
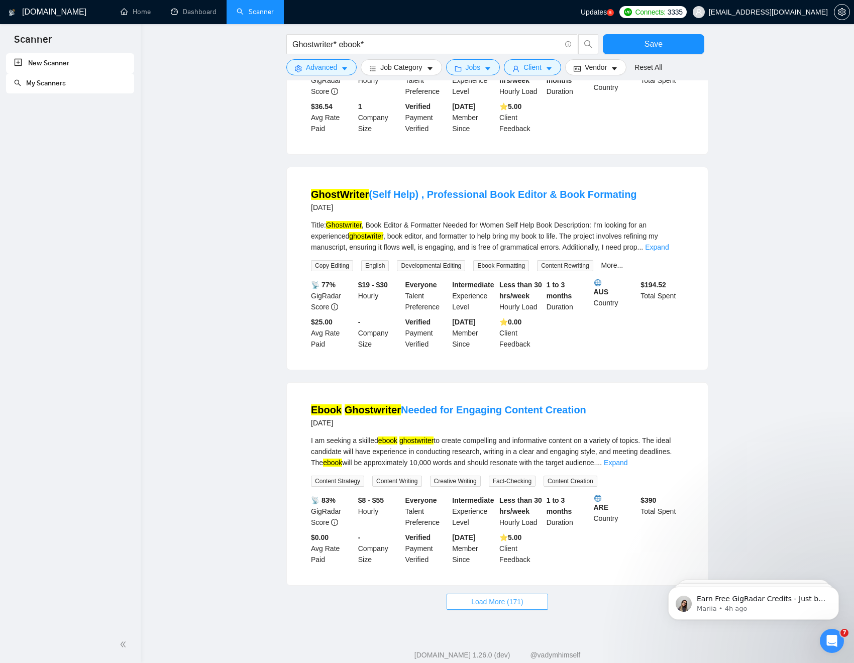
scroll to position [5180, 0]
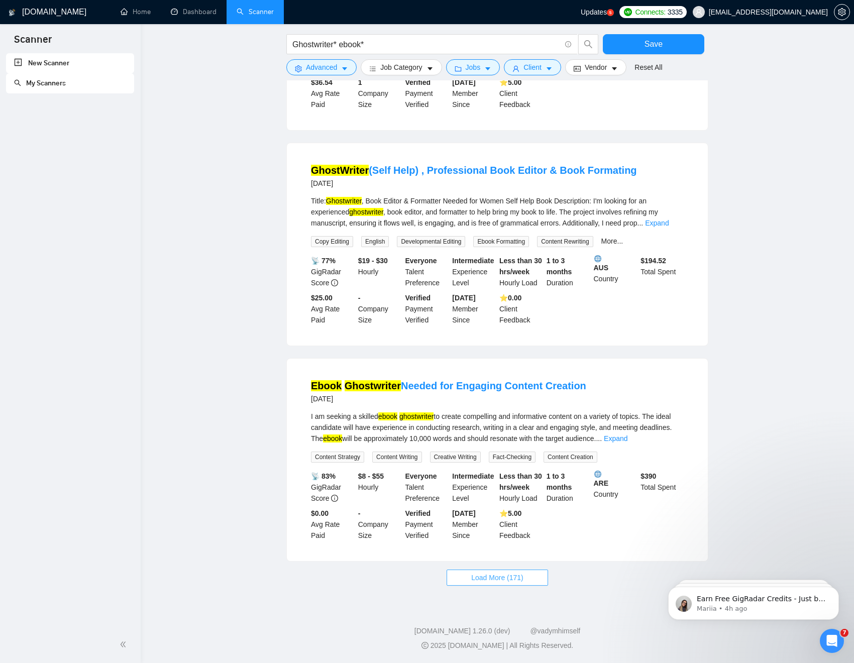
click at [478, 506] on span "Load More (171)" at bounding box center [497, 577] width 52 height 11
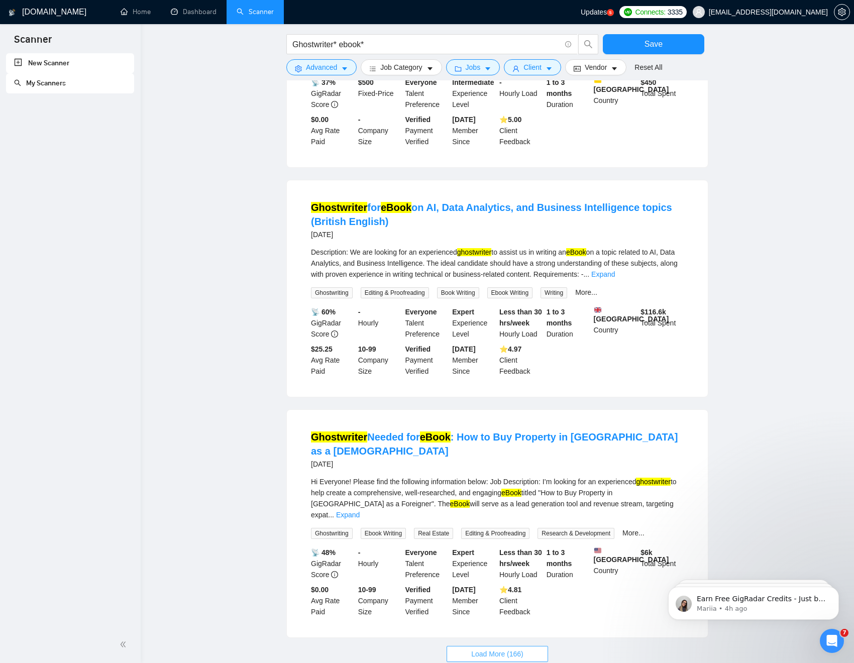
scroll to position [6292, 0]
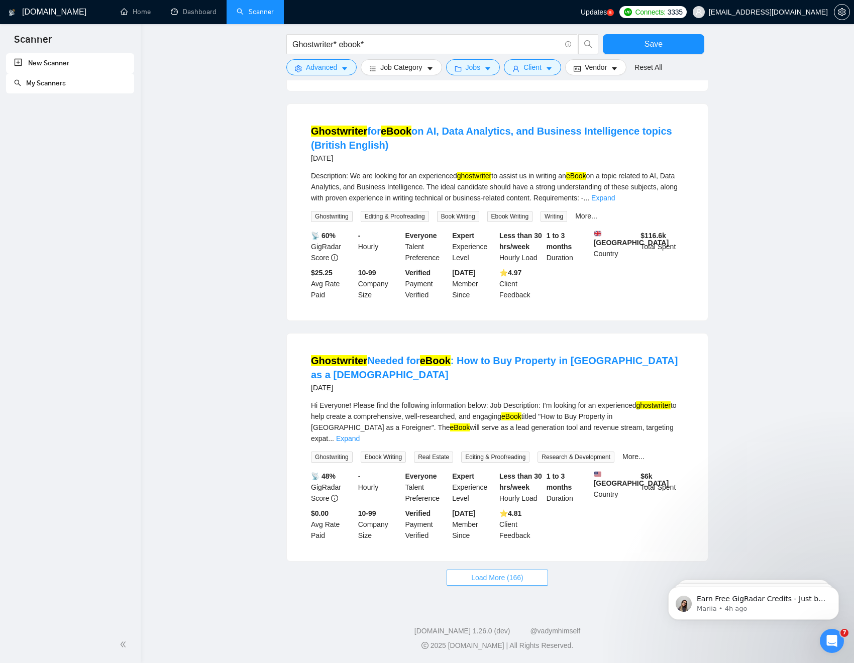
click at [473, 506] on span "Load More (166)" at bounding box center [497, 577] width 52 height 11
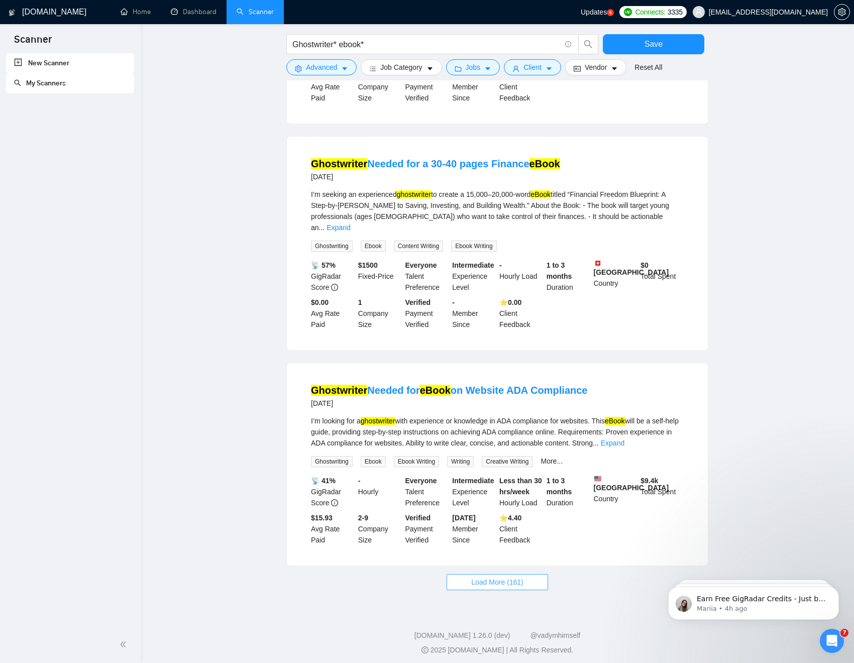
scroll to position [7390, 0]
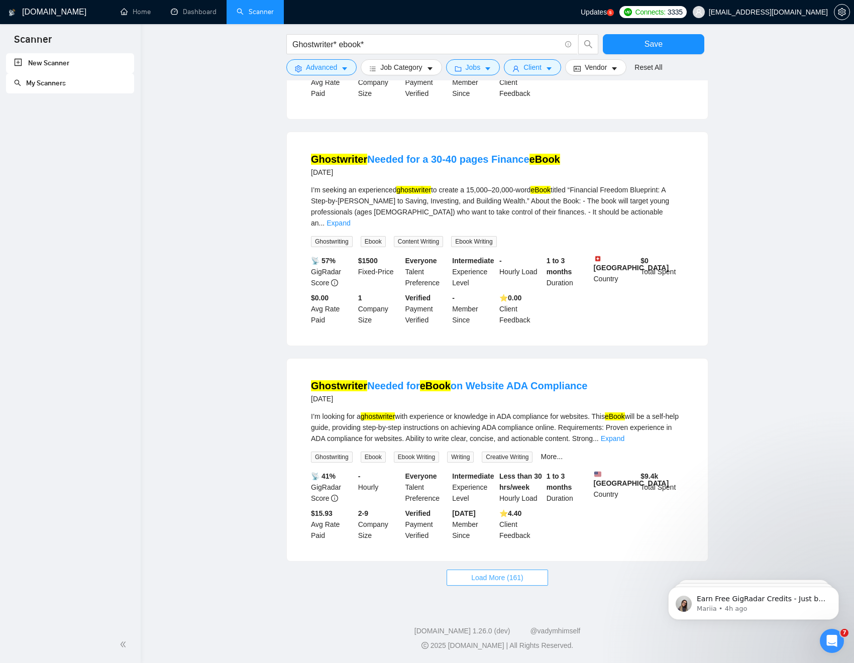
click at [493, 506] on span "Load More (161)" at bounding box center [497, 577] width 52 height 11
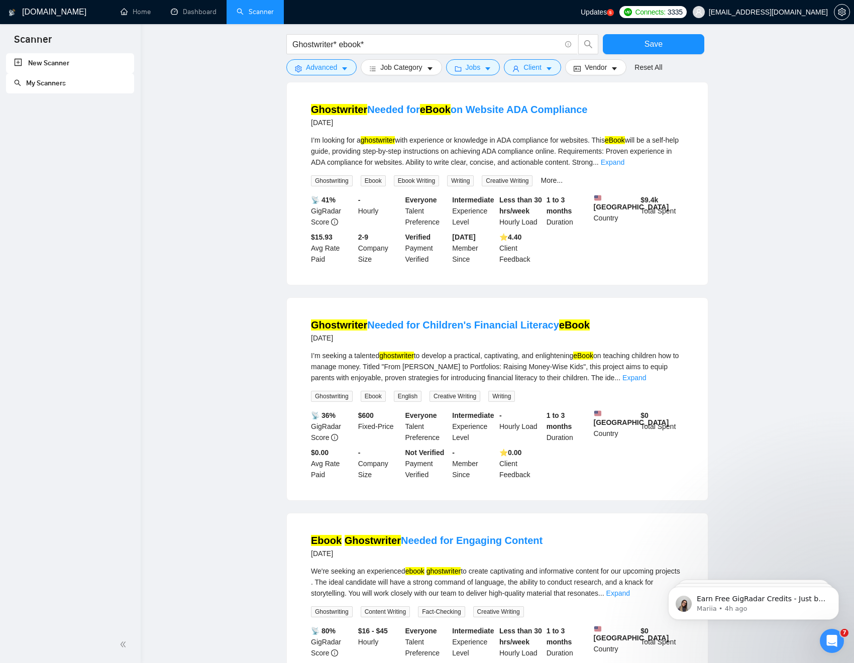
scroll to position [7848, 0]
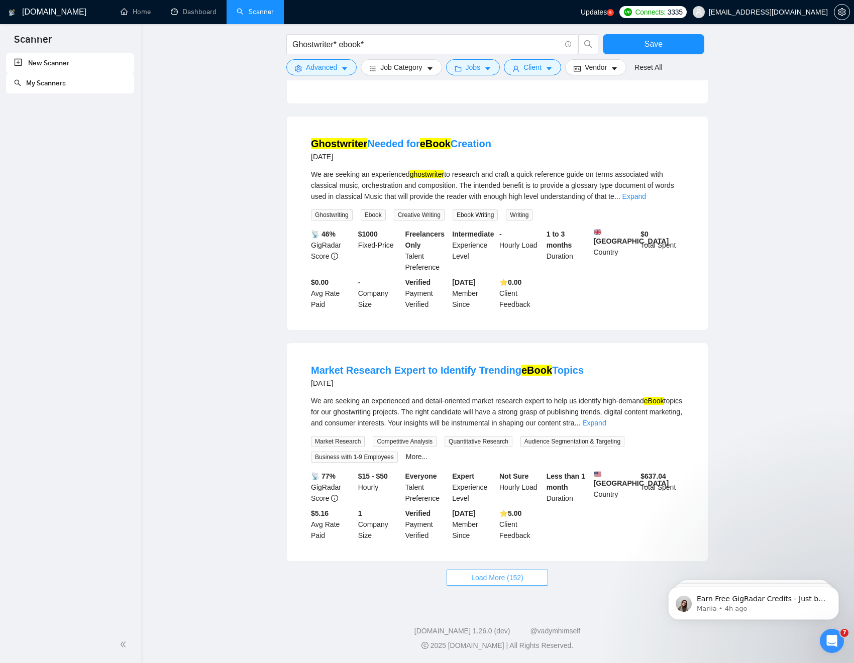
scroll to position [9631, 0]
click at [499, 506] on span "Load More (152)" at bounding box center [497, 577] width 52 height 11
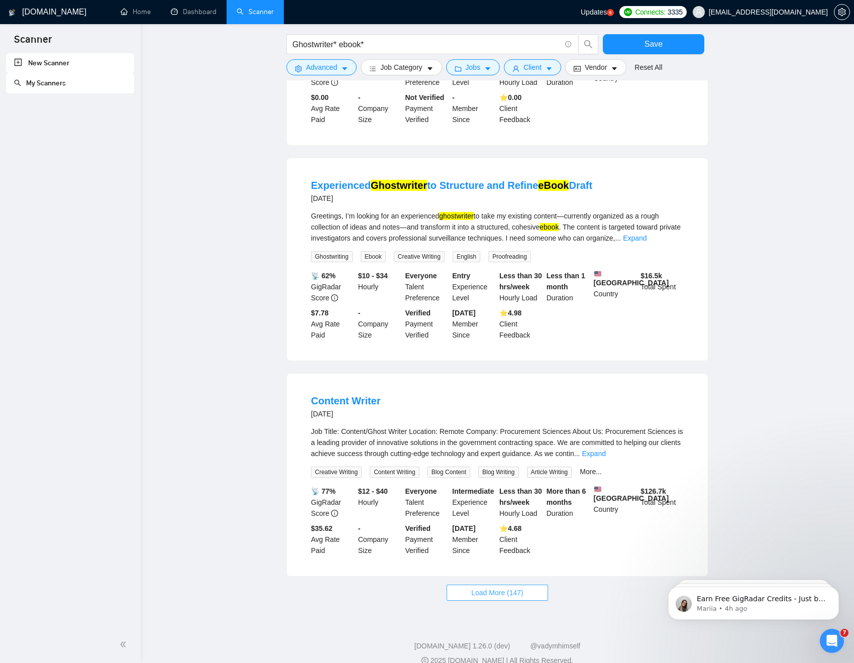
scroll to position [10659, 0]
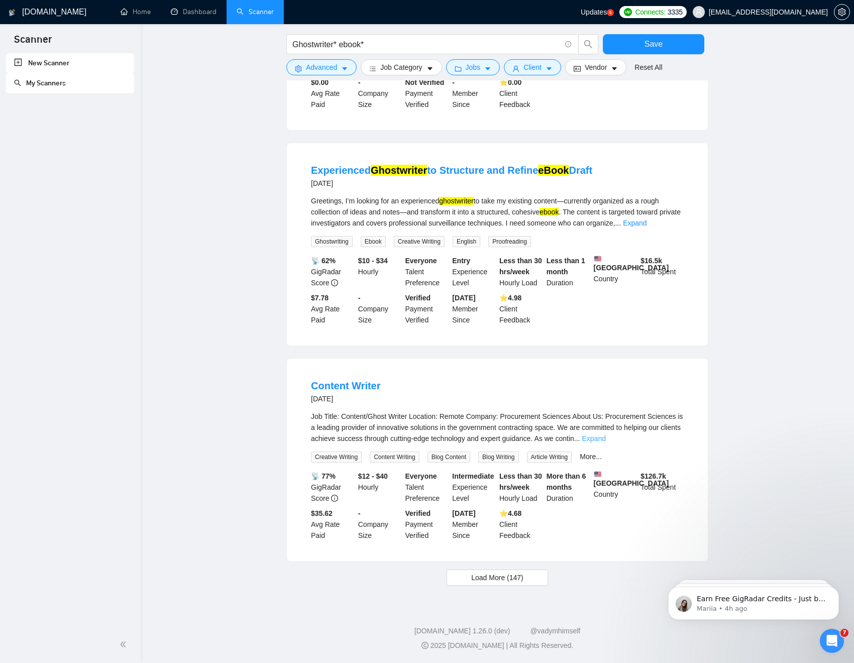
click at [605, 442] on link "Expand" at bounding box center [593, 438] width 24 height 8
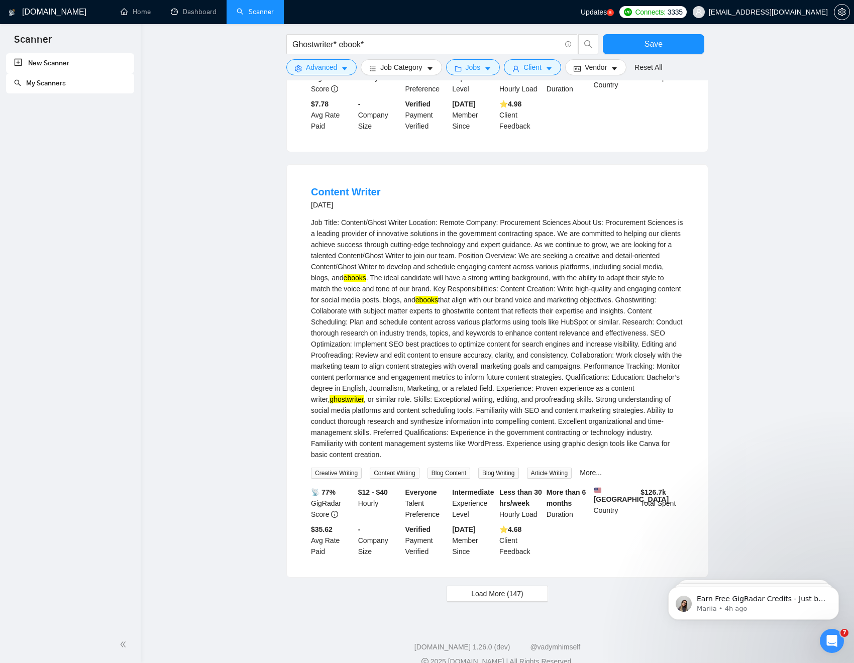
scroll to position [10946, 0]
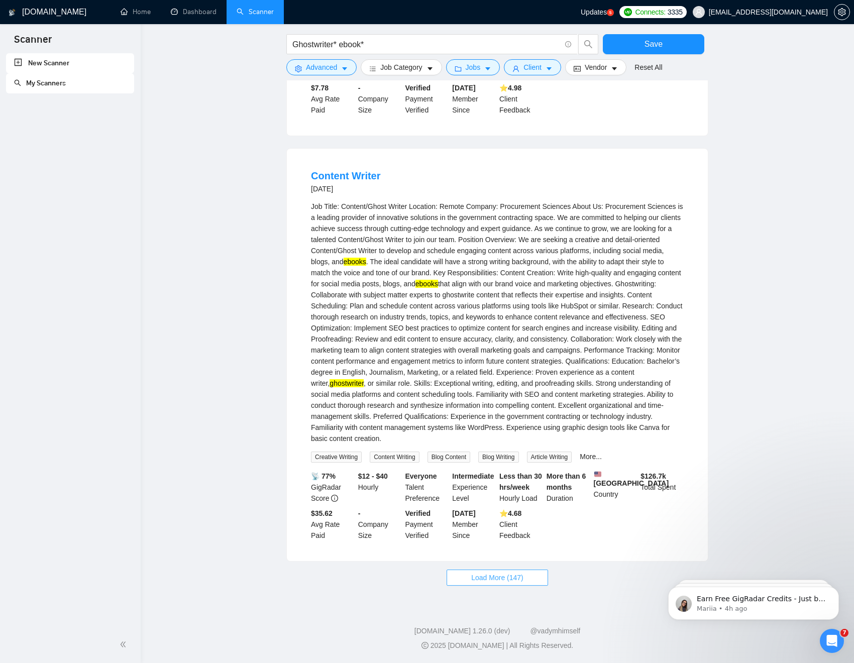
click at [505, 506] on span "Load More (147)" at bounding box center [497, 577] width 52 height 11
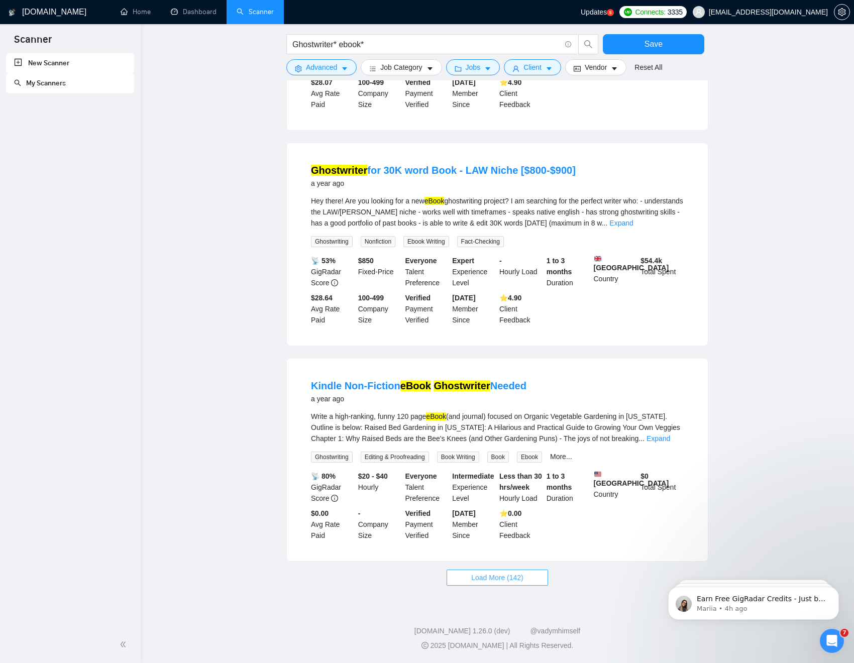
scroll to position [12045, 0]
click at [503, 506] on span "Load More (142)" at bounding box center [497, 577] width 52 height 11
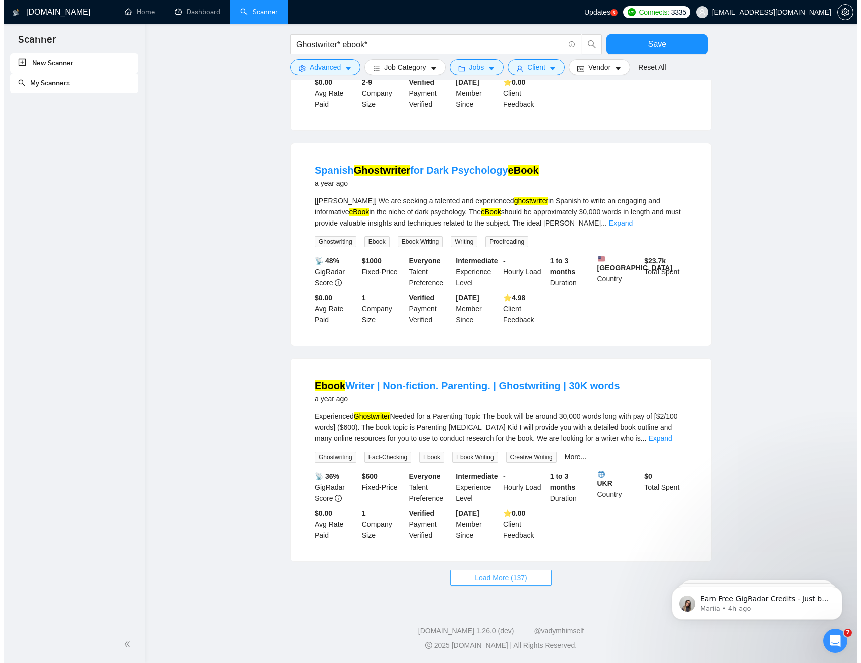
scroll to position [13147, 0]
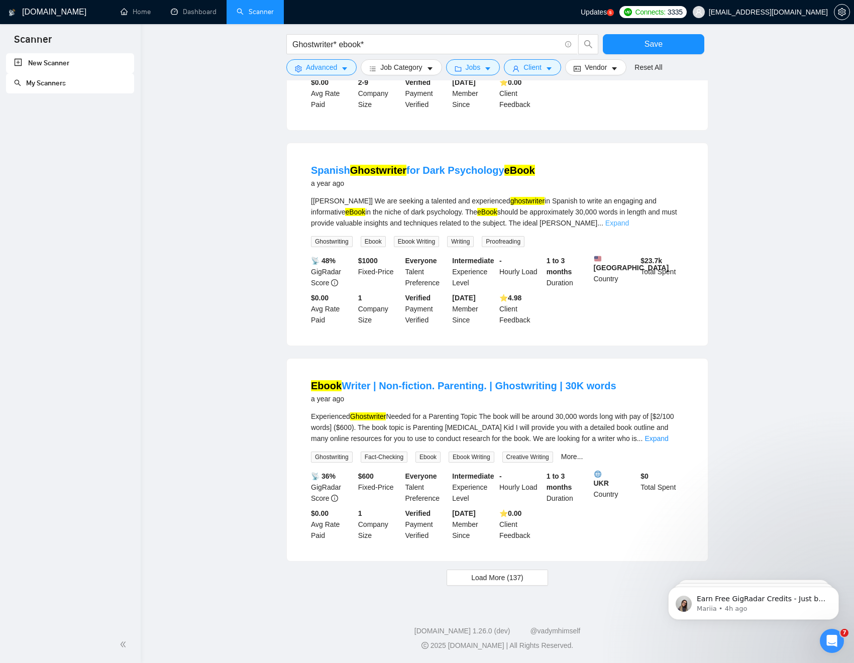
click at [629, 219] on link "Expand" at bounding box center [617, 223] width 24 height 8
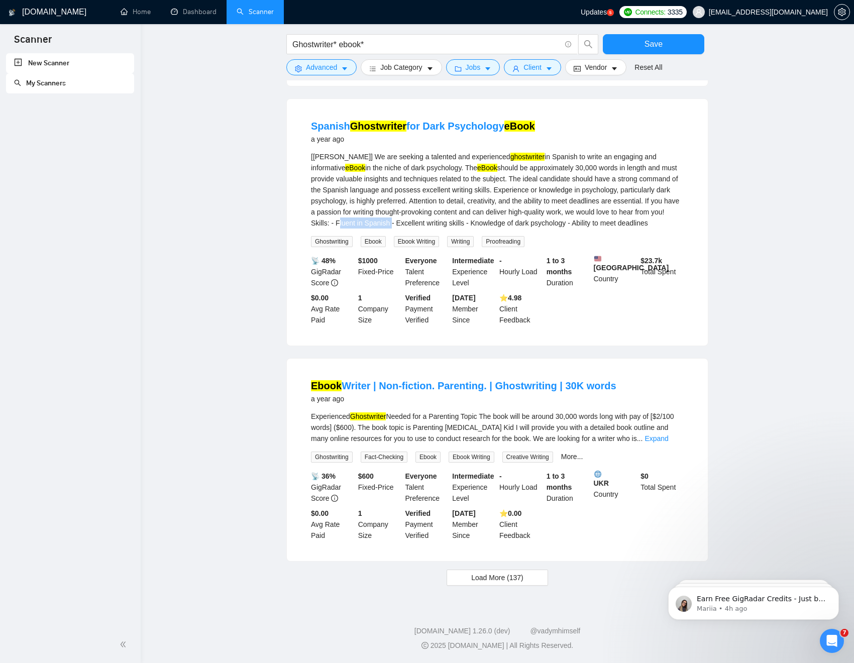
drag, startPoint x: 502, startPoint y: 260, endPoint x: 557, endPoint y: 262, distance: 54.8
click at [557, 228] on div "[TAMBIEN HABLO ESPANOL] We are seeking a talented and experienced ghostwriter i…" at bounding box center [497, 189] width 373 height 77
click at [339, 70] on button "Advanced" at bounding box center [321, 67] width 70 height 16
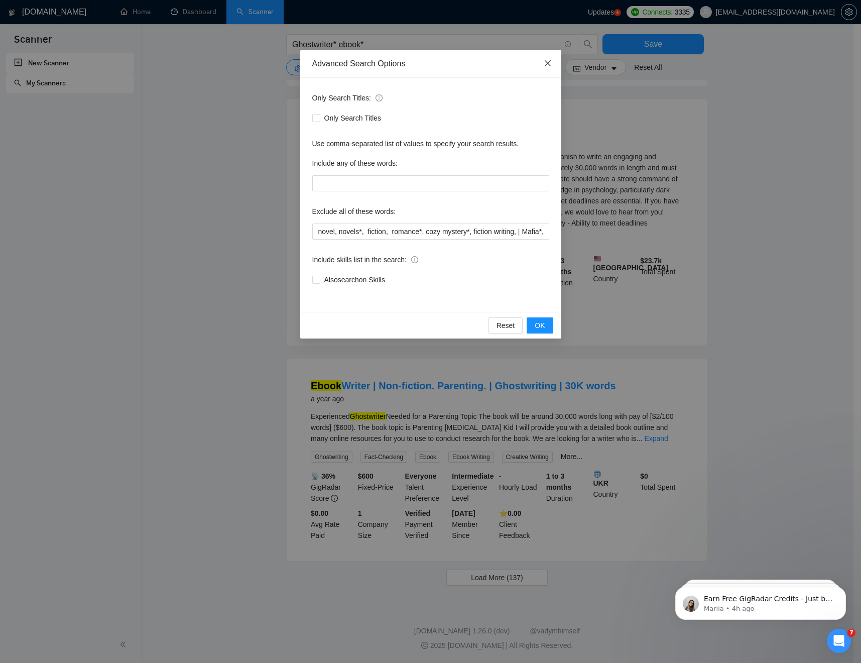
click at [546, 63] on icon "close" at bounding box center [548, 63] width 8 height 8
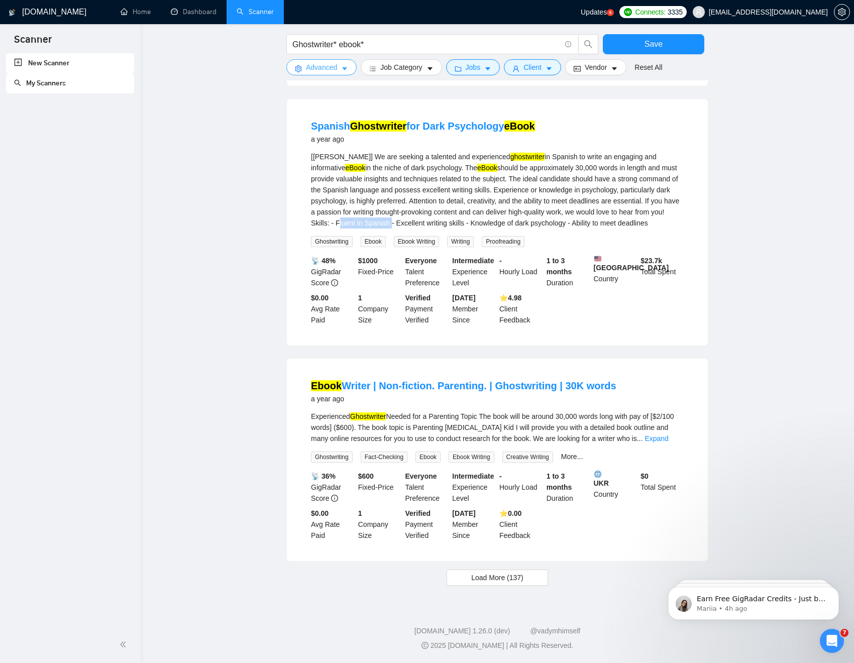
click at [334, 64] on span "Advanced" at bounding box center [321, 67] width 31 height 11
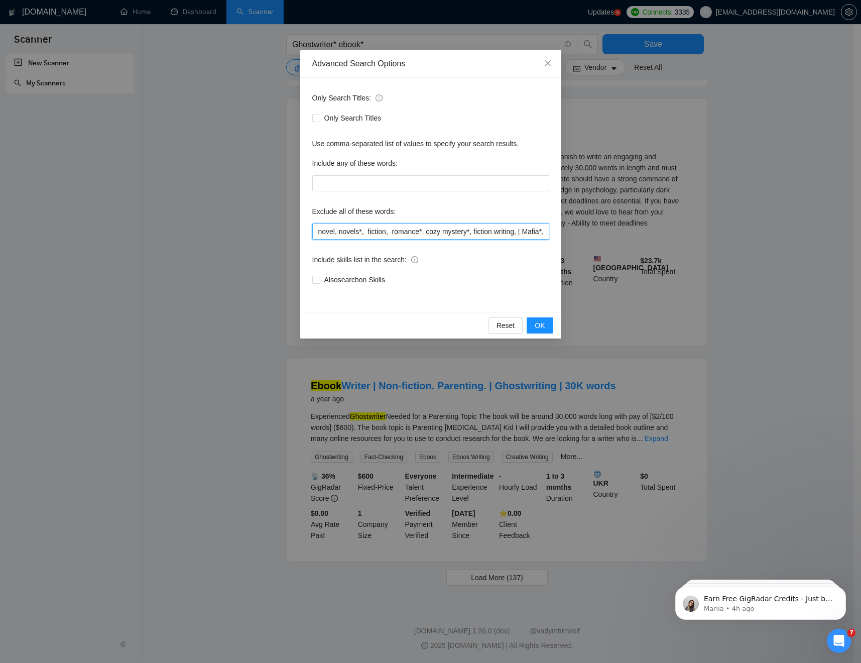
click at [478, 229] on input "novel, novels*, fiction, romance*, cozy mystery*, fiction writing, | Mafia*, Co…" at bounding box center [430, 231] width 237 height 16
paste input "Fluent in Spanish"
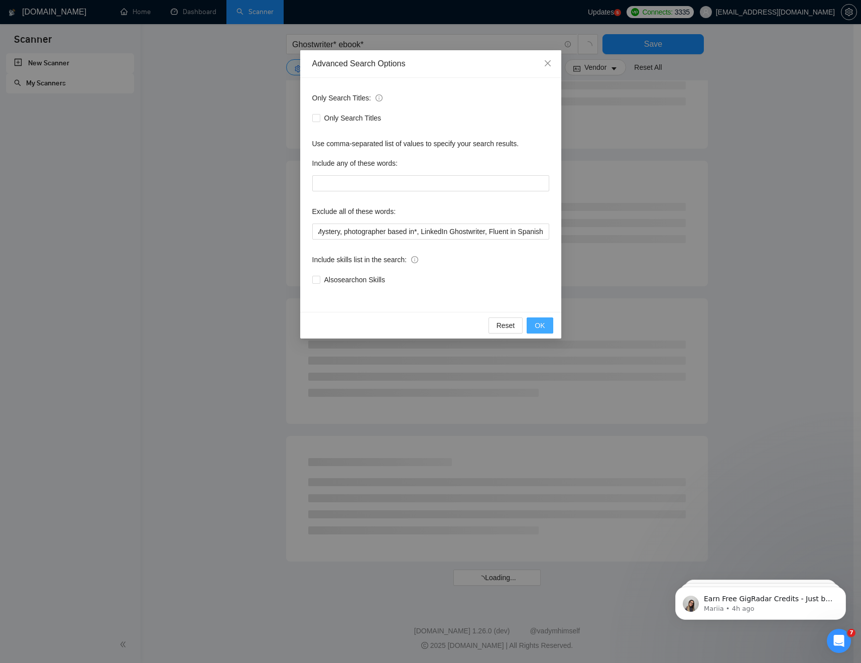
scroll to position [0, 0]
click at [543, 325] on span "OK" at bounding box center [540, 325] width 10 height 11
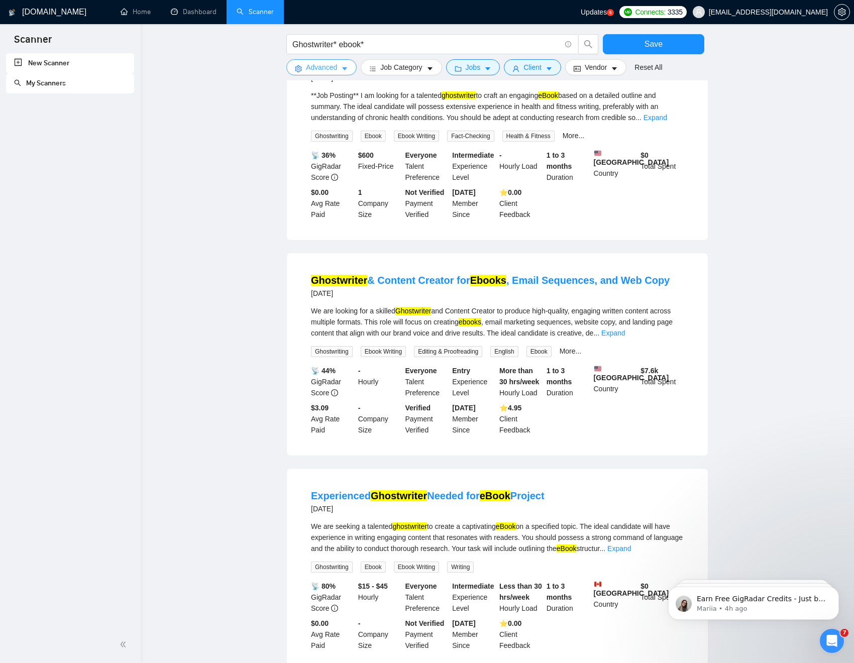
scroll to position [725, 0]
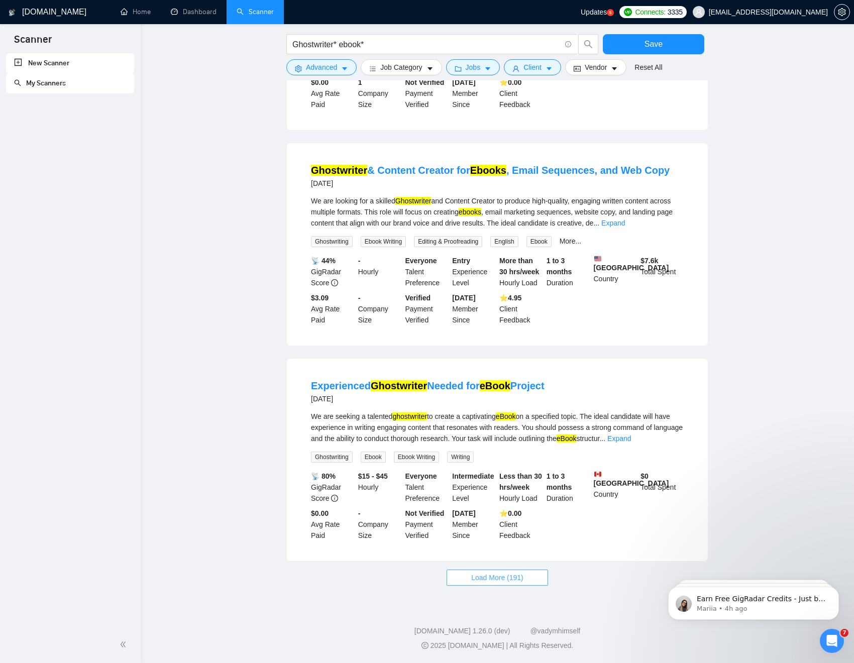
click at [500, 506] on span "Load More (191)" at bounding box center [497, 577] width 52 height 11
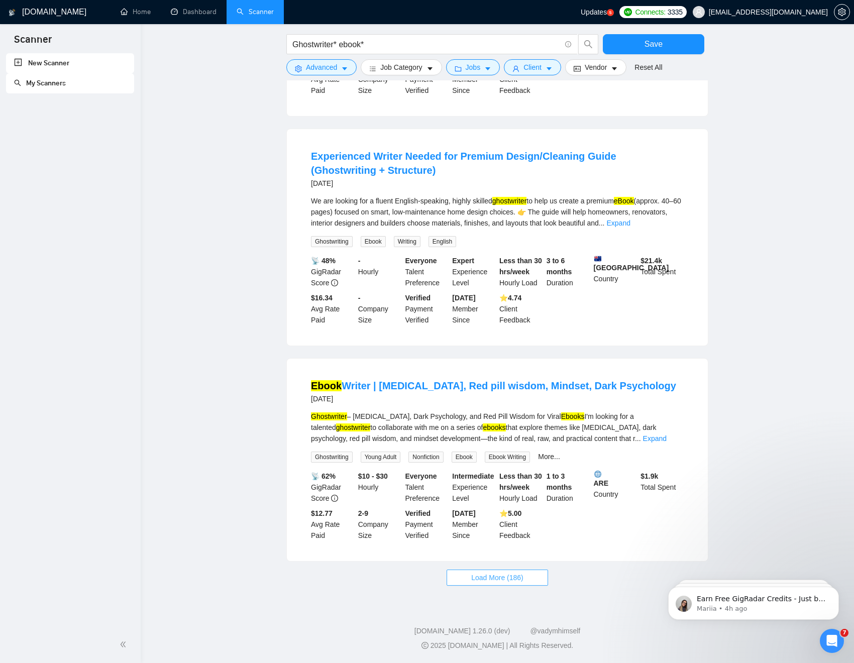
scroll to position [1851, 0]
click at [499, 506] on span "Load More (186)" at bounding box center [497, 577] width 52 height 11
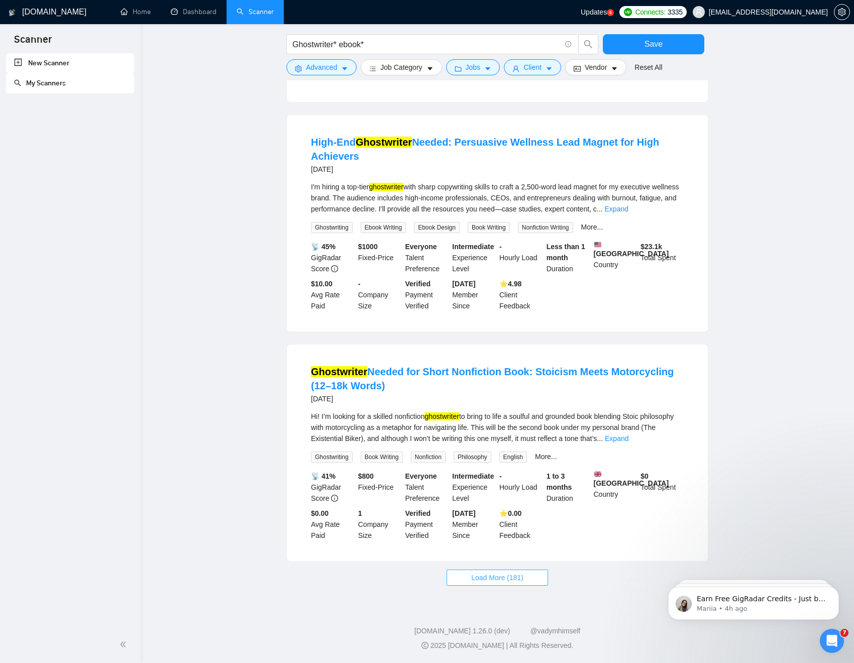
scroll to position [2991, 0]
click at [499, 506] on span "Load More (181)" at bounding box center [497, 577] width 52 height 11
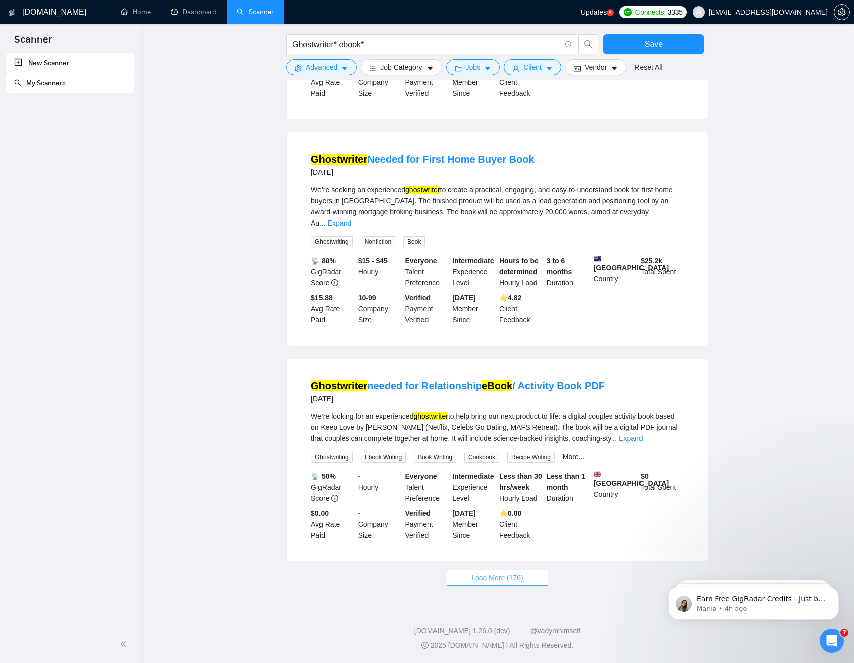
scroll to position [4092, 0]
click at [512, 506] on span "Load More (176)" at bounding box center [497, 577] width 52 height 11
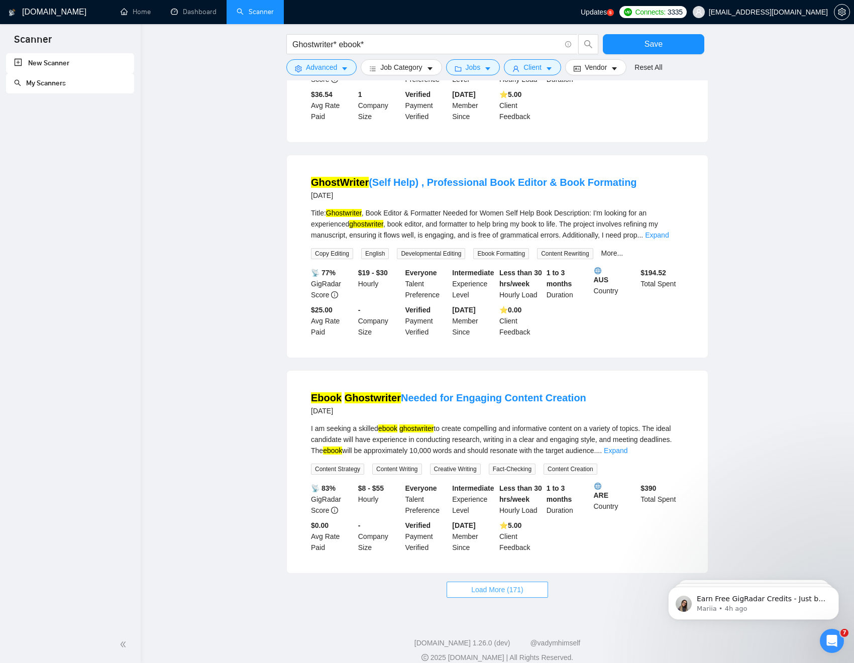
scroll to position [5180, 0]
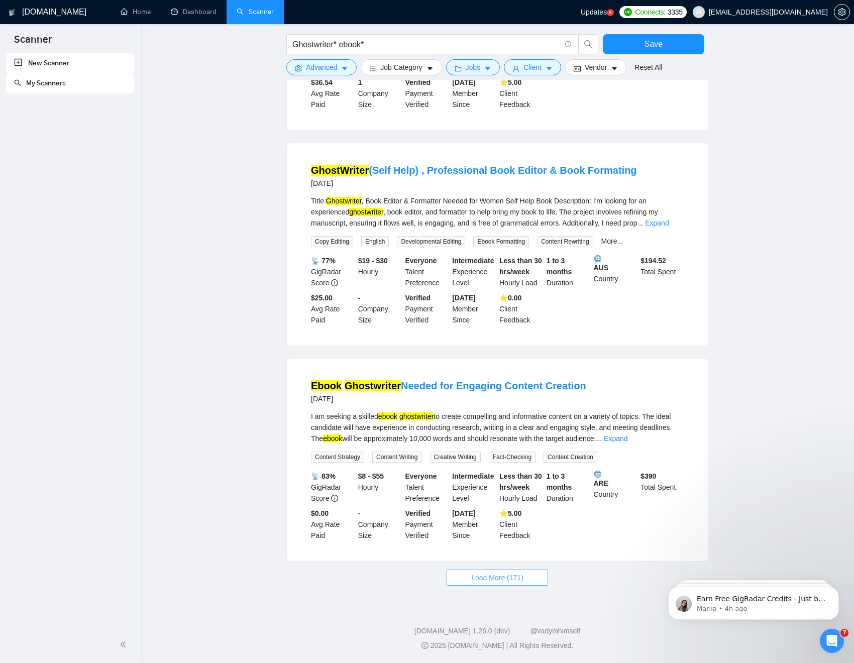
click at [507, 506] on span "Load More (171)" at bounding box center [497, 577] width 52 height 11
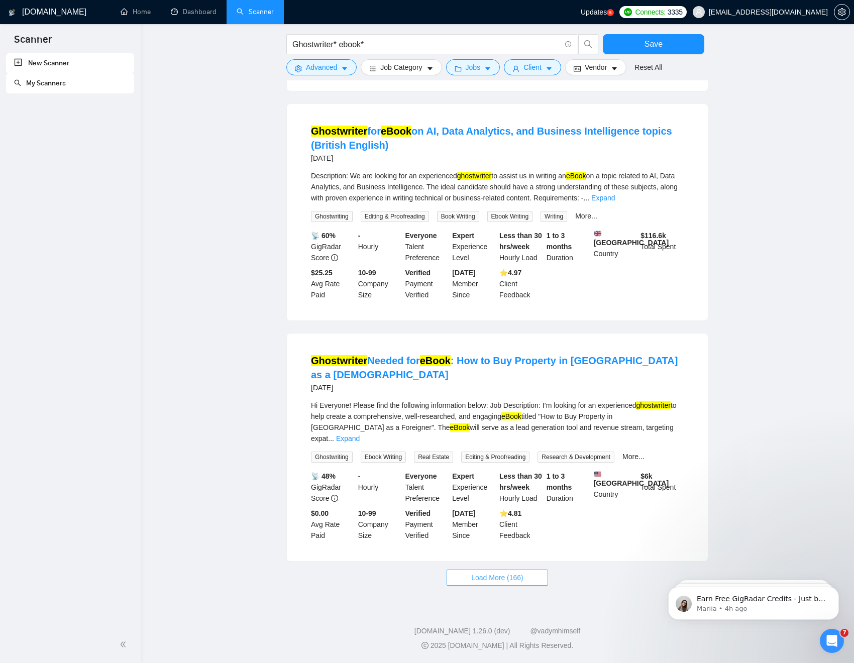
scroll to position [6292, 0]
click at [488, 506] on span "Load More (166)" at bounding box center [497, 577] width 52 height 11
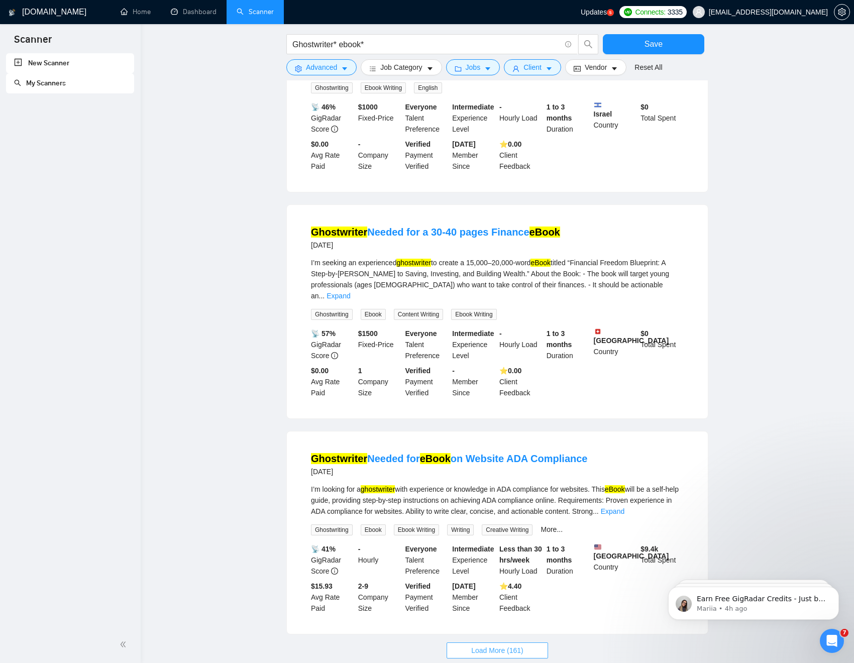
scroll to position [7390, 0]
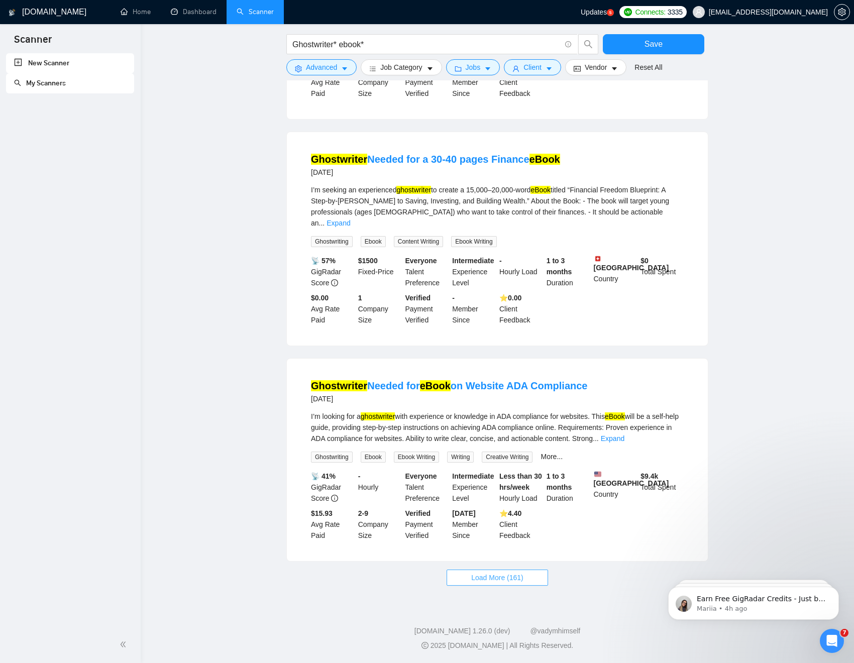
click at [479, 506] on span "Load More (161)" at bounding box center [497, 577] width 52 height 11
click at [500, 506] on span "Load More (161)" at bounding box center [497, 577] width 52 height 11
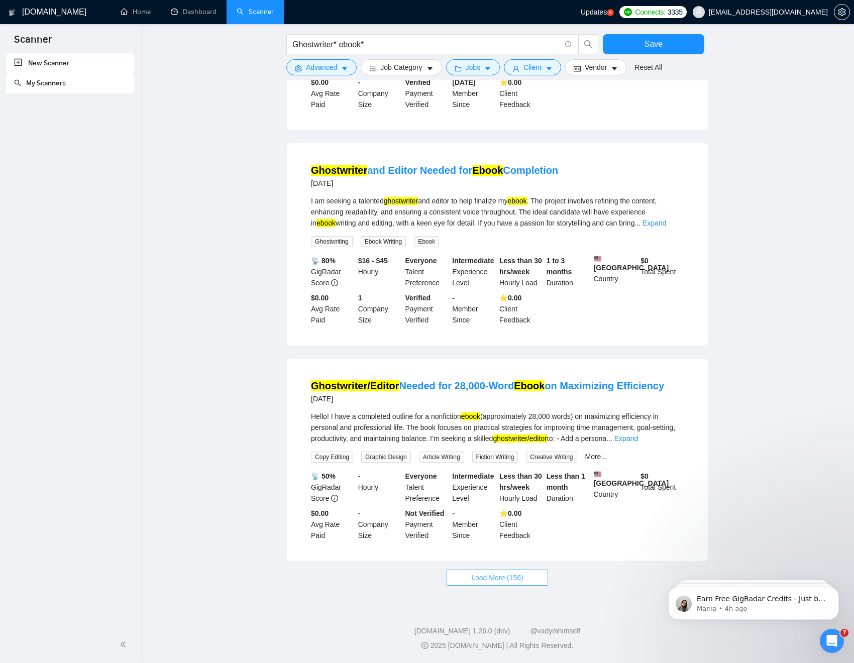
scroll to position [8495, 0]
click at [500, 506] on span "Load More (156)" at bounding box center [497, 577] width 52 height 11
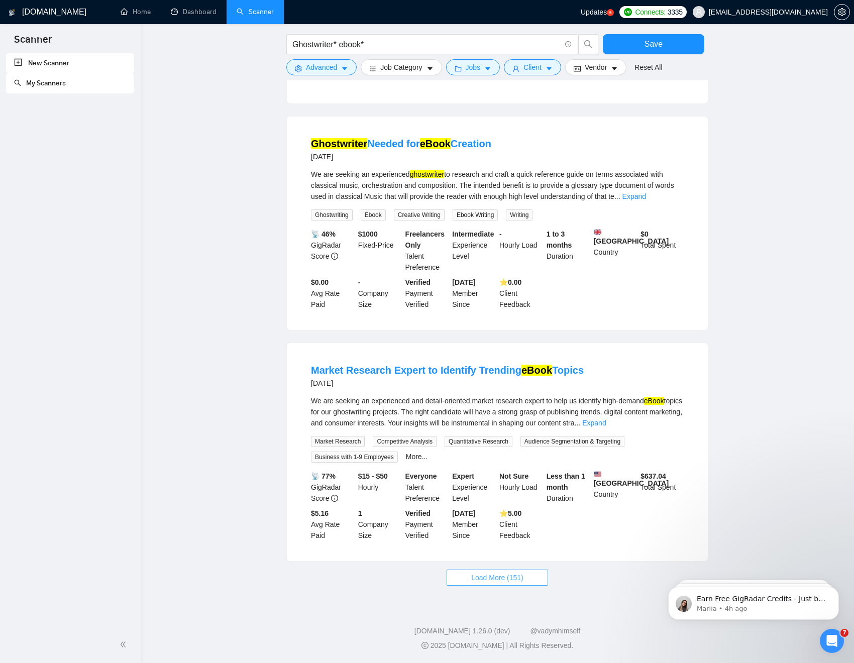
scroll to position [9631, 0]
click at [497, 506] on span "Load More (151)" at bounding box center [497, 577] width 52 height 11
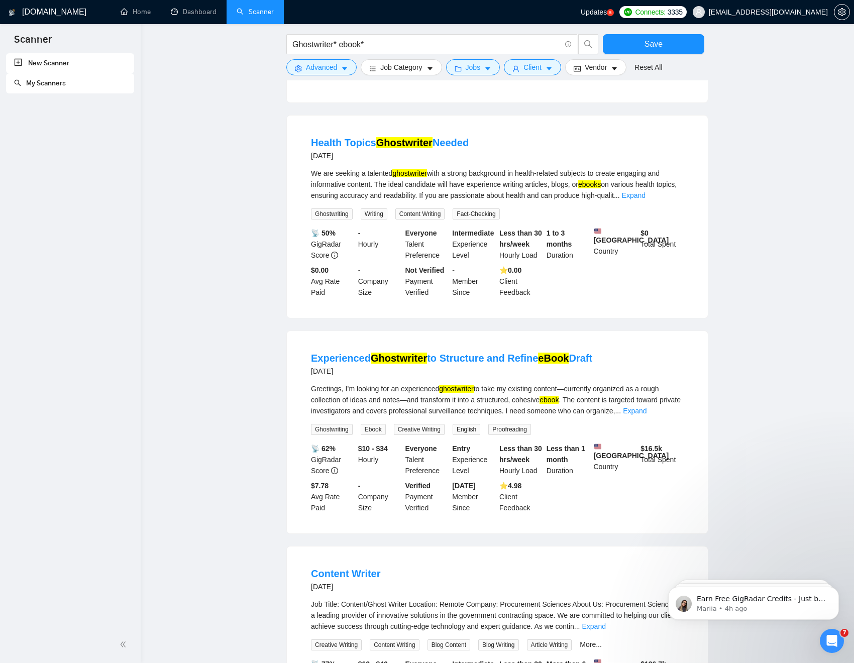
scroll to position [10731, 0]
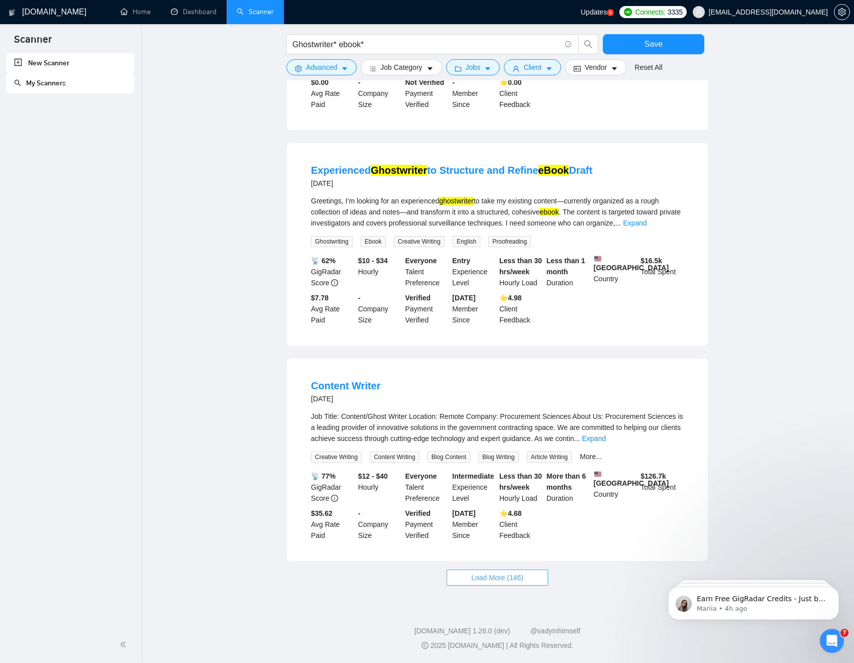
click at [479, 506] on span "Load More (146)" at bounding box center [497, 577] width 52 height 11
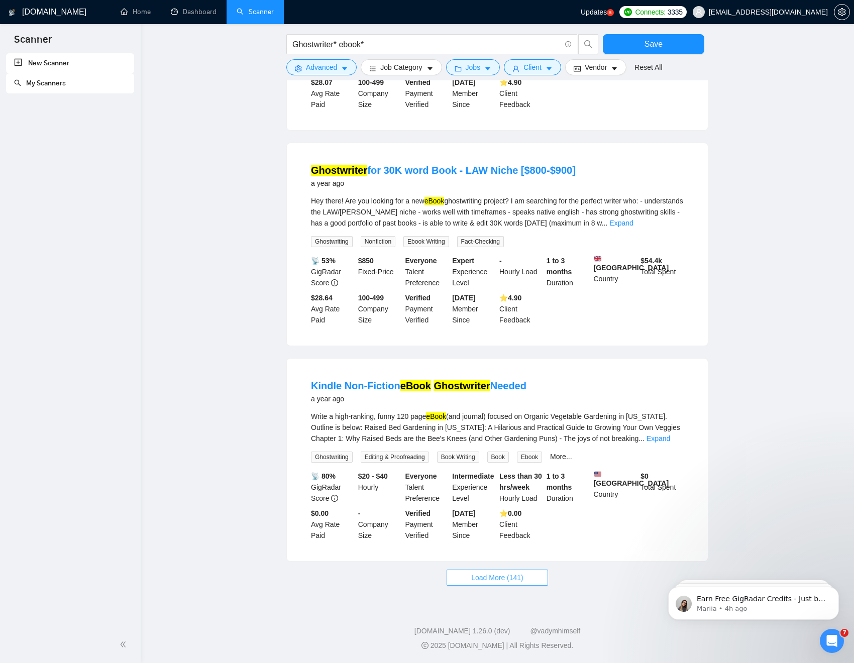
scroll to position [11835, 0]
drag, startPoint x: 516, startPoint y: 579, endPoint x: 522, endPoint y: 580, distance: 6.1
click at [516, 506] on span "Load More (141)" at bounding box center [497, 577] width 52 height 11
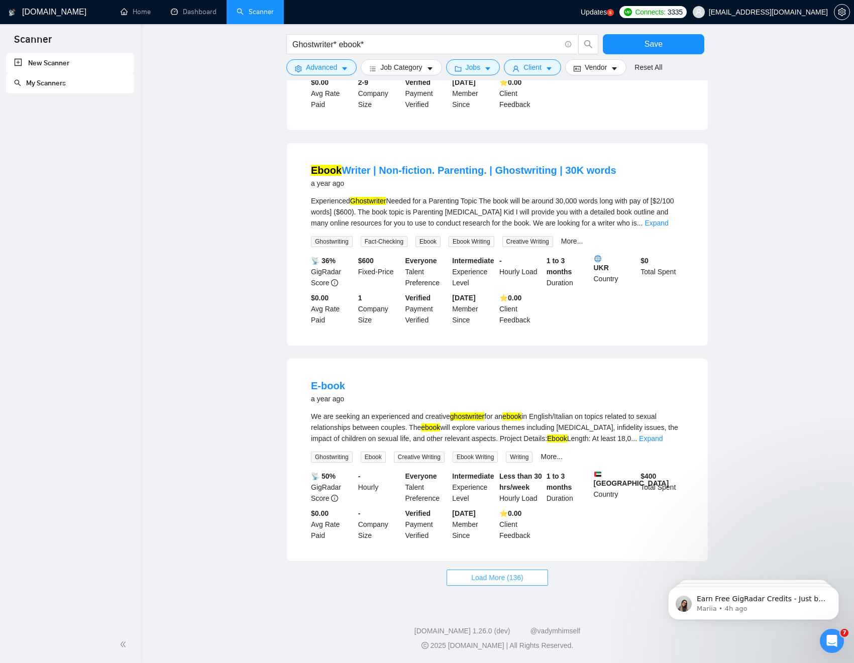
scroll to position [12937, 0]
click at [488, 506] on span "Load More (136)" at bounding box center [497, 577] width 52 height 11
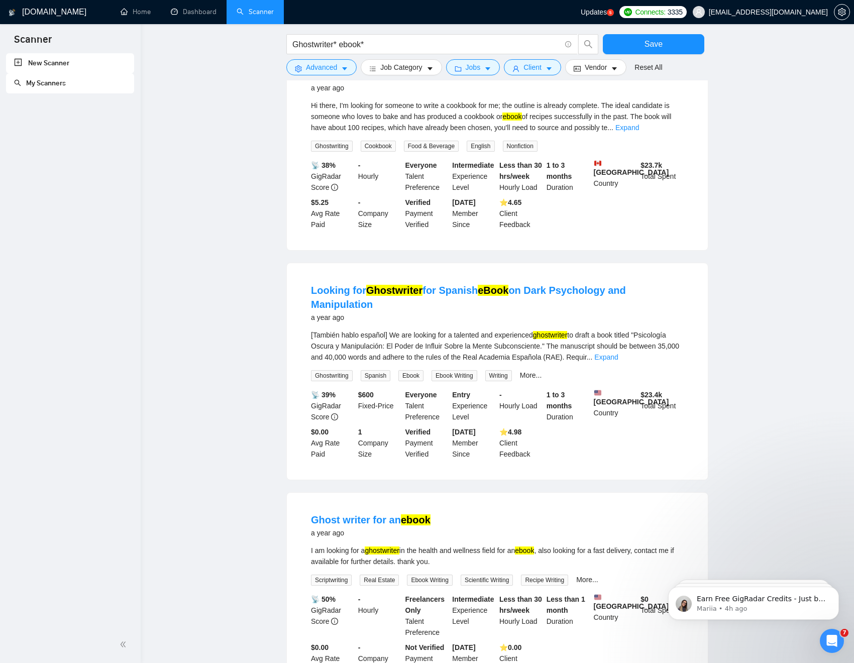
scroll to position [13399, 0]
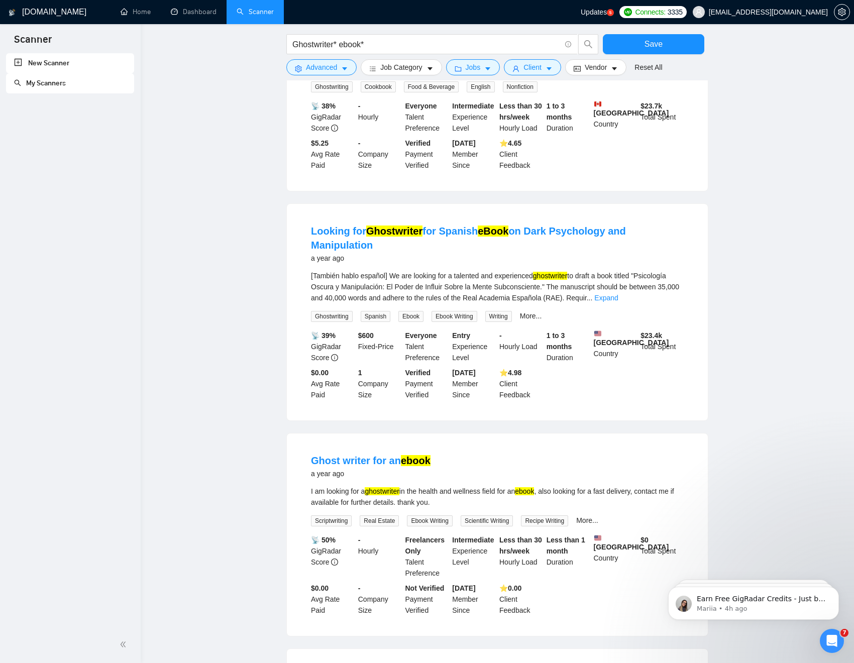
click at [618, 302] on link "Expand" at bounding box center [606, 298] width 24 height 8
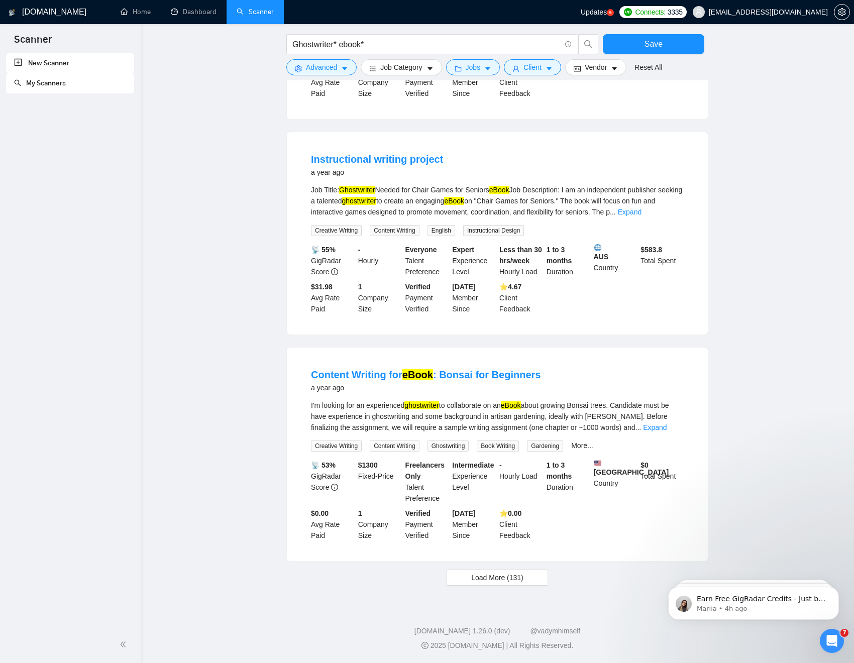
scroll to position [14154, 0]
click at [474, 506] on span "Load More (131)" at bounding box center [497, 577] width 52 height 11
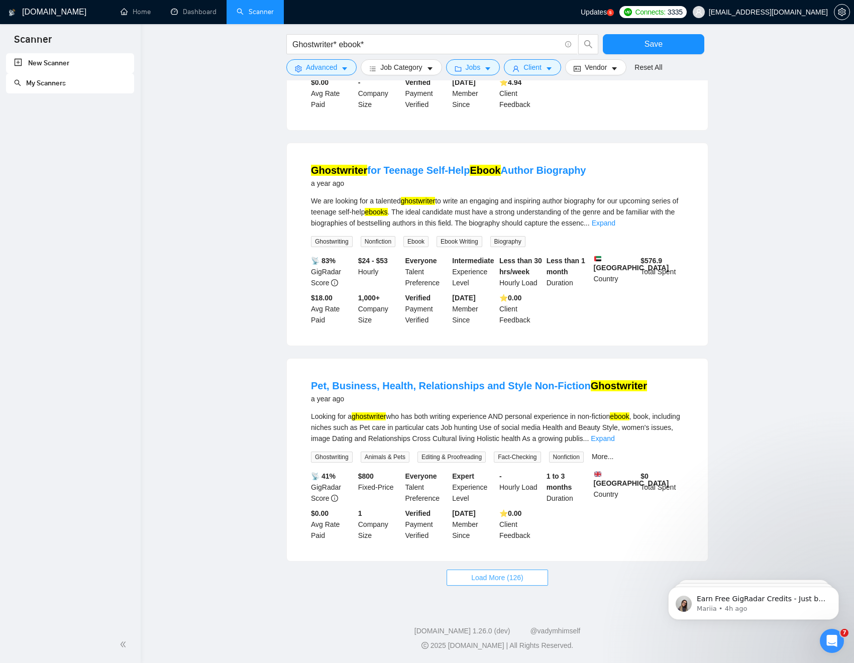
scroll to position [15263, 0]
click at [492, 506] on span "Load More (126)" at bounding box center [497, 577] width 52 height 11
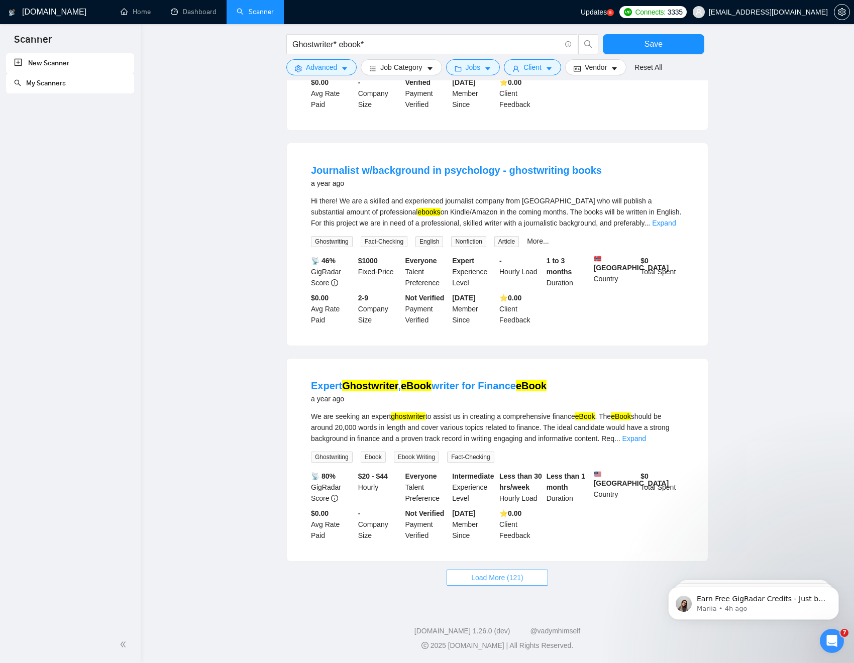
scroll to position [16367, 0]
click at [502, 506] on span "Load More (121)" at bounding box center [497, 577] width 52 height 11
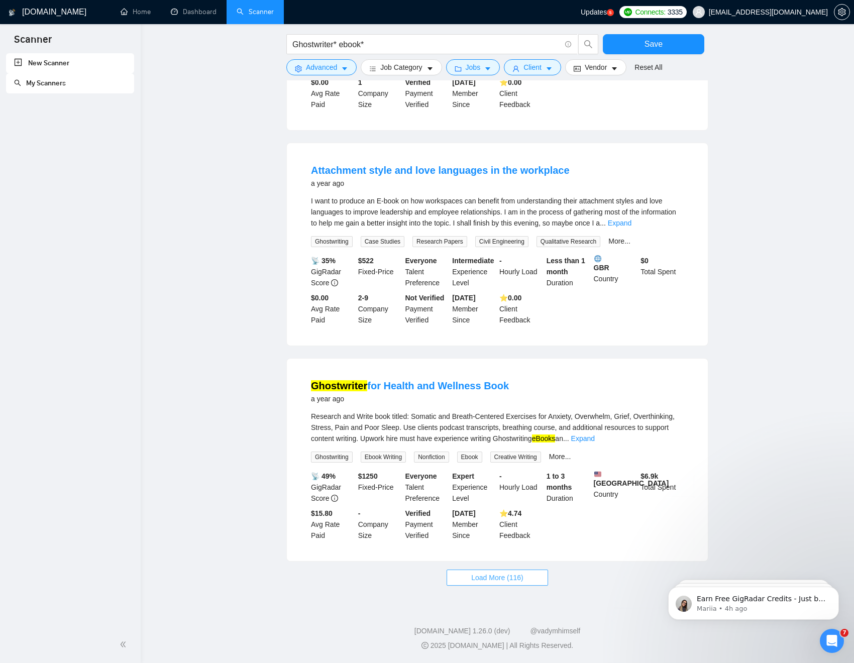
scroll to position [17473, 0]
click at [506, 506] on span "Load More (116)" at bounding box center [497, 577] width 52 height 11
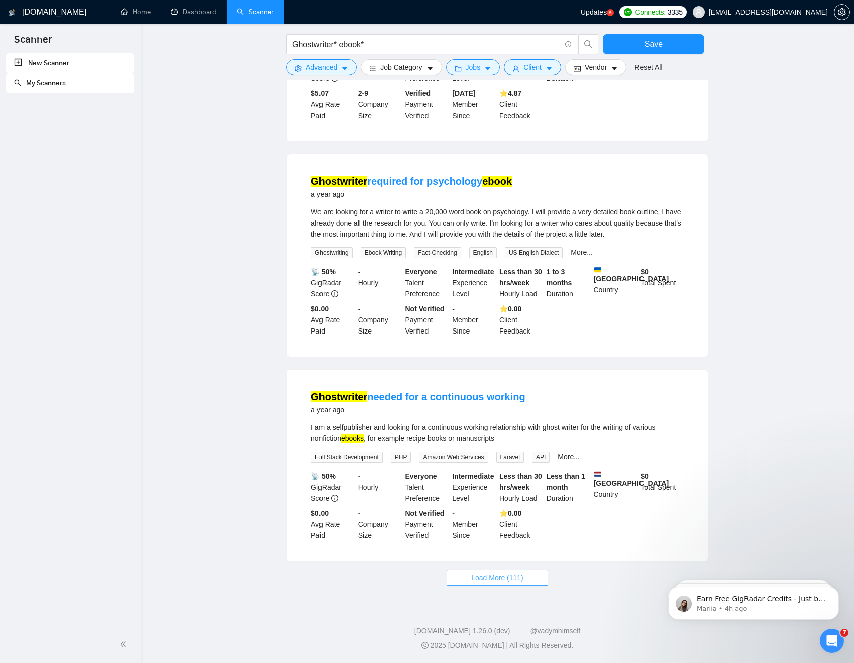
scroll to position [18568, 0]
click at [502, 506] on span "Load More (111)" at bounding box center [497, 577] width 52 height 11
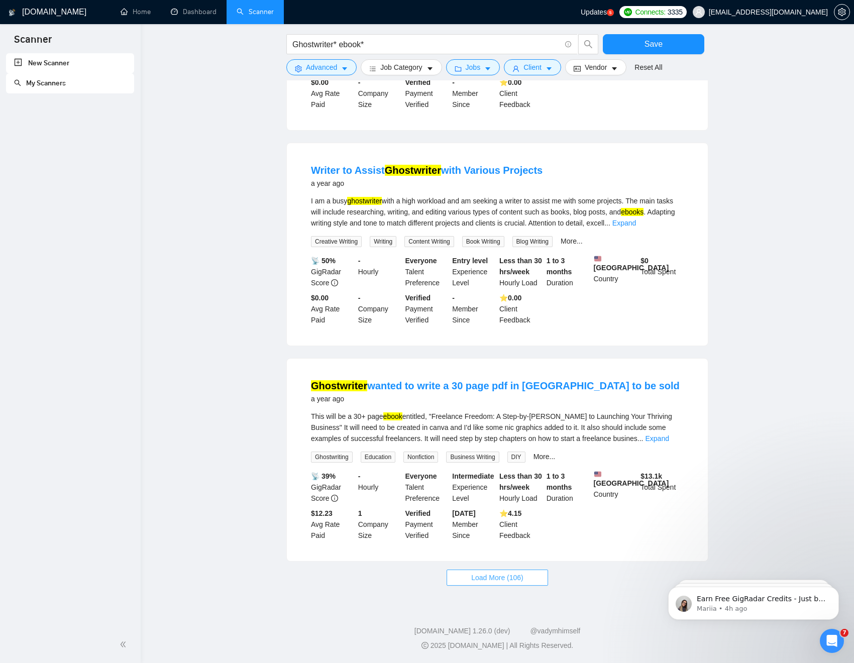
scroll to position [19637, 0]
click at [499, 506] on span "Load More (106)" at bounding box center [497, 577] width 52 height 11
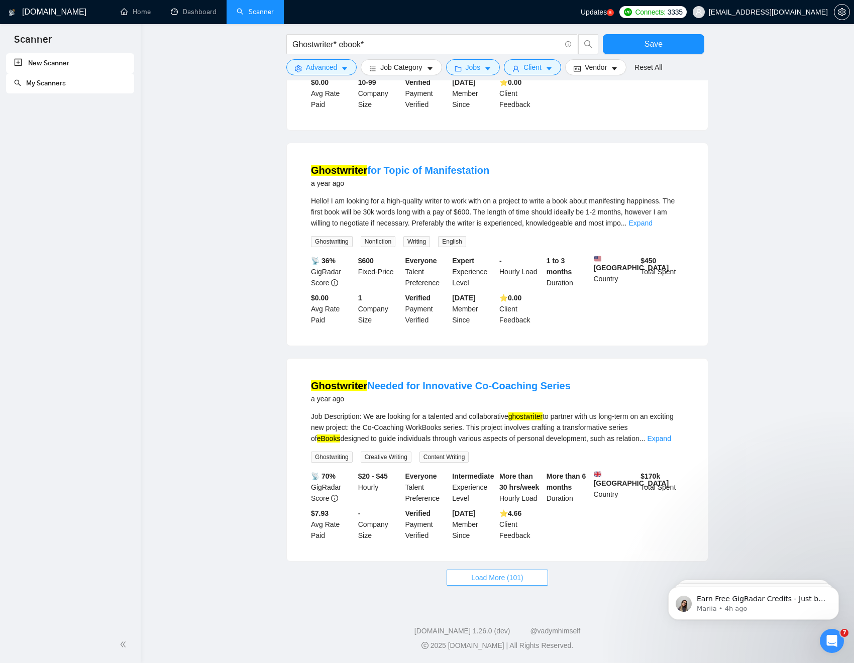
scroll to position [20742, 0]
click at [516, 506] on span "Load More (101)" at bounding box center [497, 577] width 52 height 11
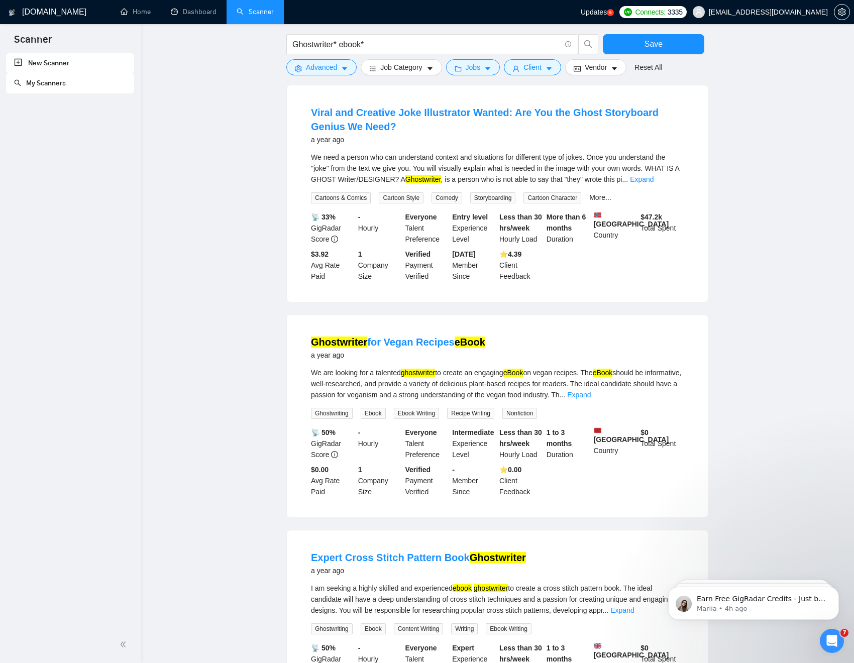
scroll to position [21200, 0]
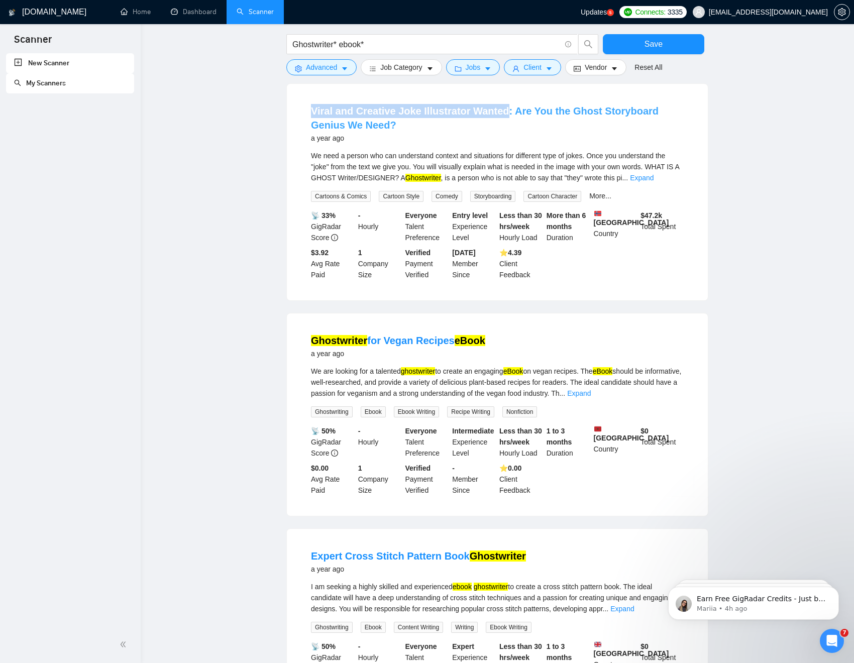
drag, startPoint x: 306, startPoint y: 364, endPoint x: 498, endPoint y: 365, distance: 192.3
click at [498, 288] on li "Viral and Creative Joke Illustrator Wanted: Are You the Ghost Storyboard Genius…" at bounding box center [497, 192] width 397 height 192
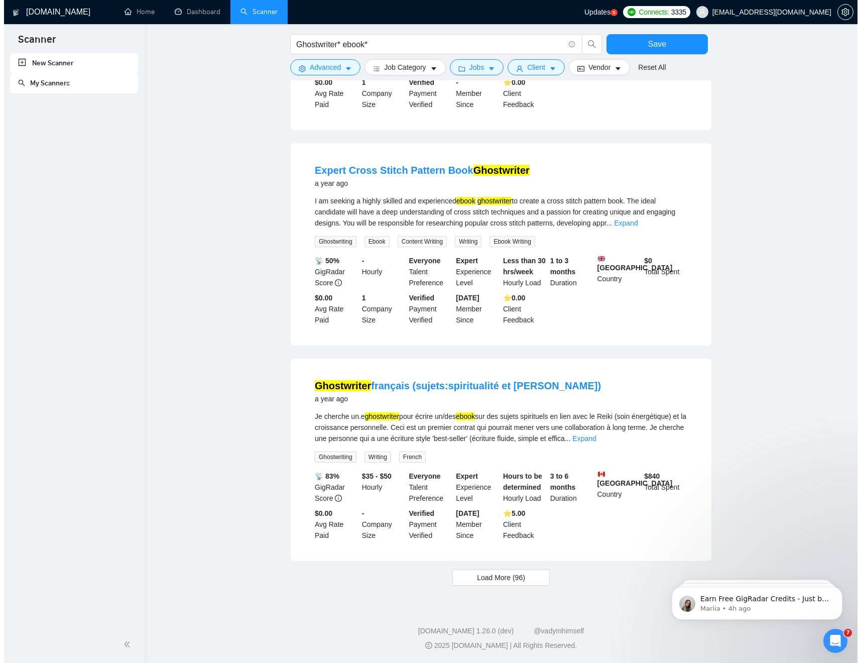
scroll to position [21847, 0]
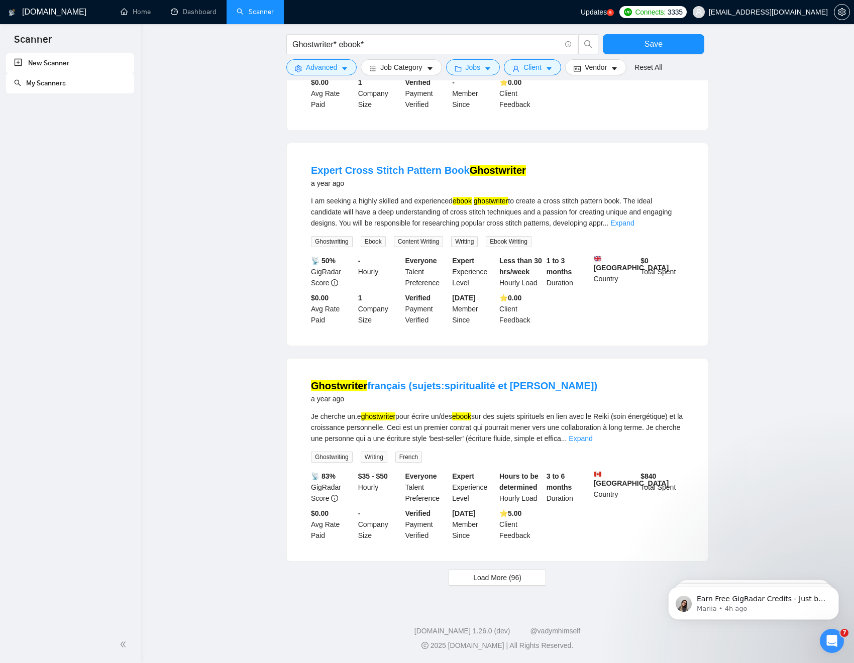
click at [592, 438] on link "Expand" at bounding box center [580, 438] width 24 height 8
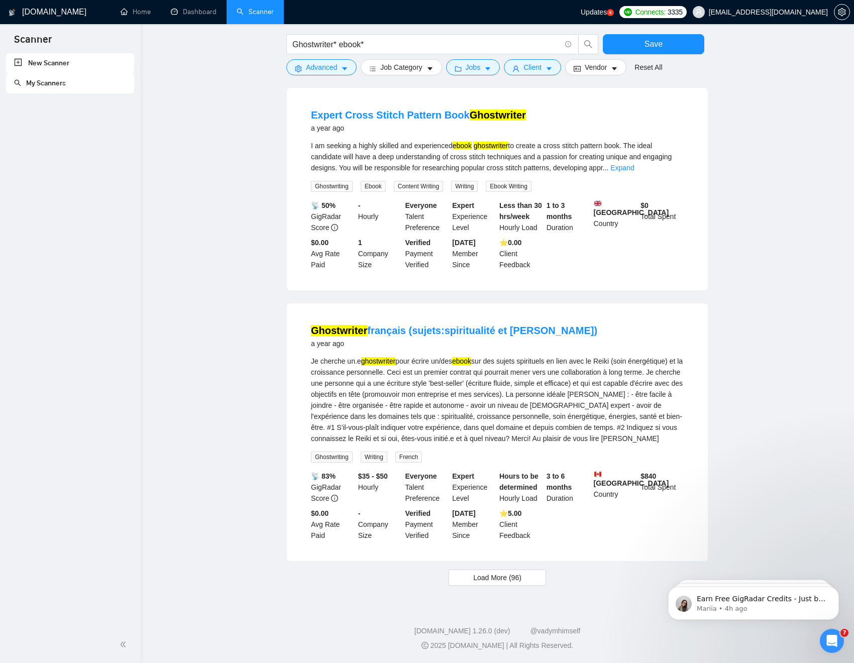
click at [548, 349] on div "Ghostwriter français (sujets:spiritualité et Reiki) a year ago" at bounding box center [497, 336] width 373 height 26
drag, startPoint x: 548, startPoint y: 389, endPoint x: 369, endPoint y: 388, distance: 178.8
click at [369, 349] on div "Ghostwriter français (sujets:spiritualité et Reiki) a year ago" at bounding box center [497, 336] width 373 height 26
click at [335, 67] on span "Advanced" at bounding box center [321, 67] width 31 height 11
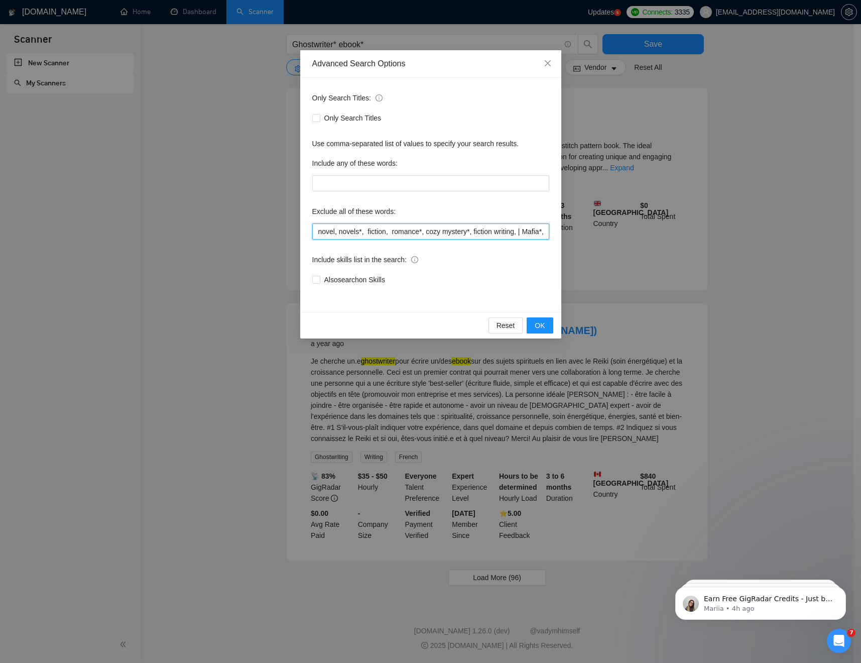
click at [477, 234] on input "novel, novels*, fiction, romance*, cozy mystery*, fiction writing, | Mafia*, Co…" at bounding box center [430, 231] width 237 height 16
paste input "français (sujets:spiritualité et Reiki)"
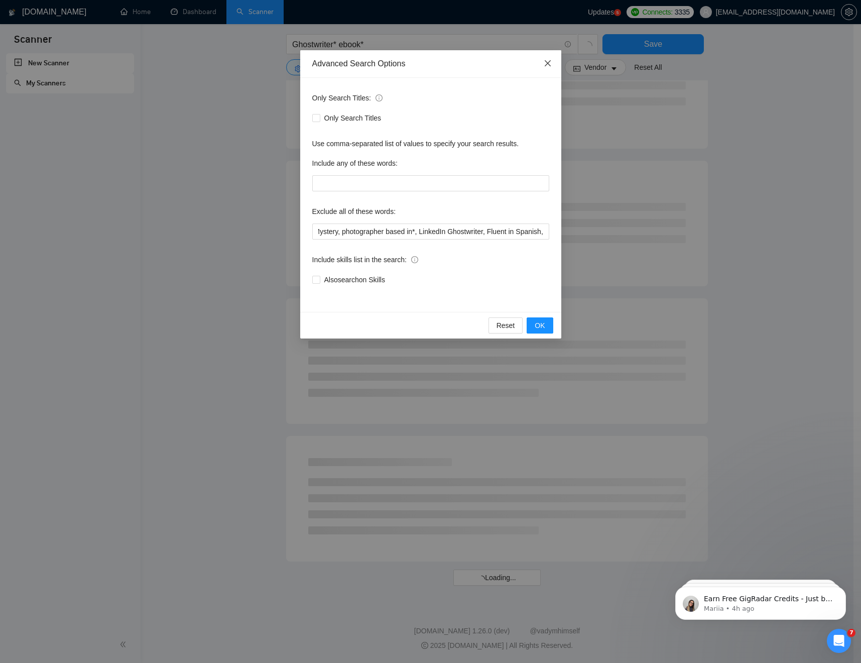
scroll to position [0, 0]
click at [545, 61] on icon "close" at bounding box center [547, 63] width 6 height 6
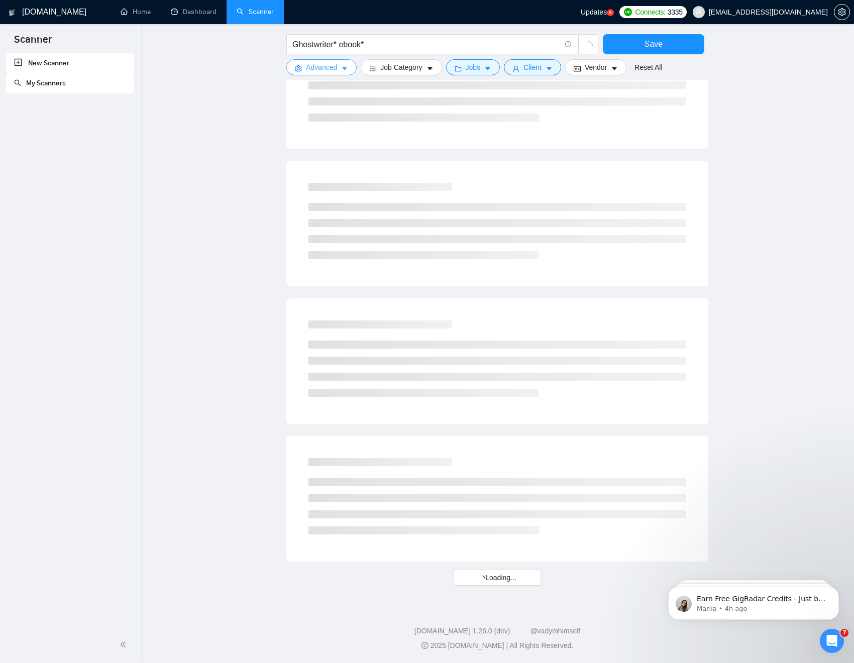
drag, startPoint x: 337, startPoint y: 65, endPoint x: 345, endPoint y: 75, distance: 12.9
click at [337, 65] on span "Advanced" at bounding box center [321, 67] width 31 height 11
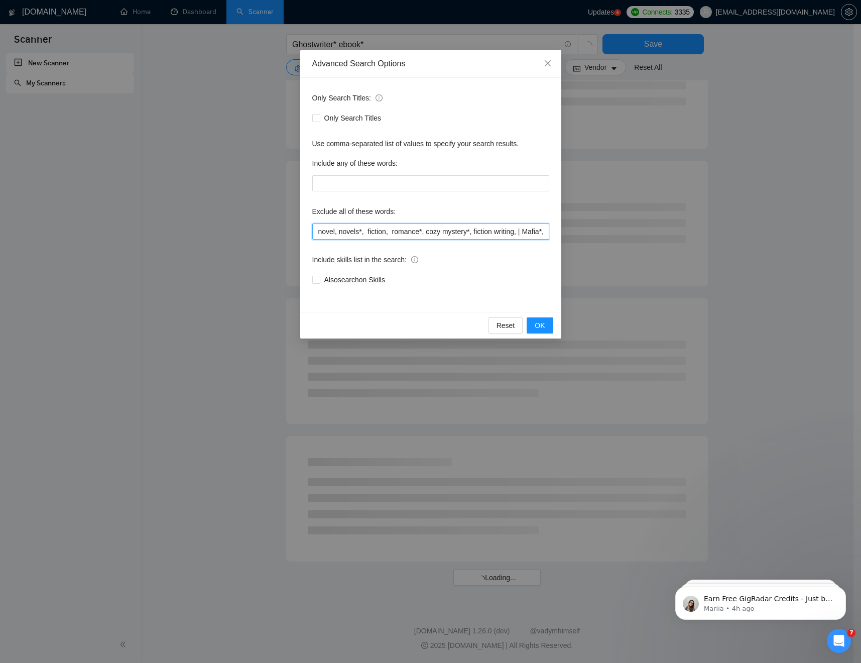
click at [461, 232] on input "novel, novels*, fiction, romance*, cozy mystery*, fiction writing, | Mafia*, Co…" at bounding box center [430, 231] width 237 height 16
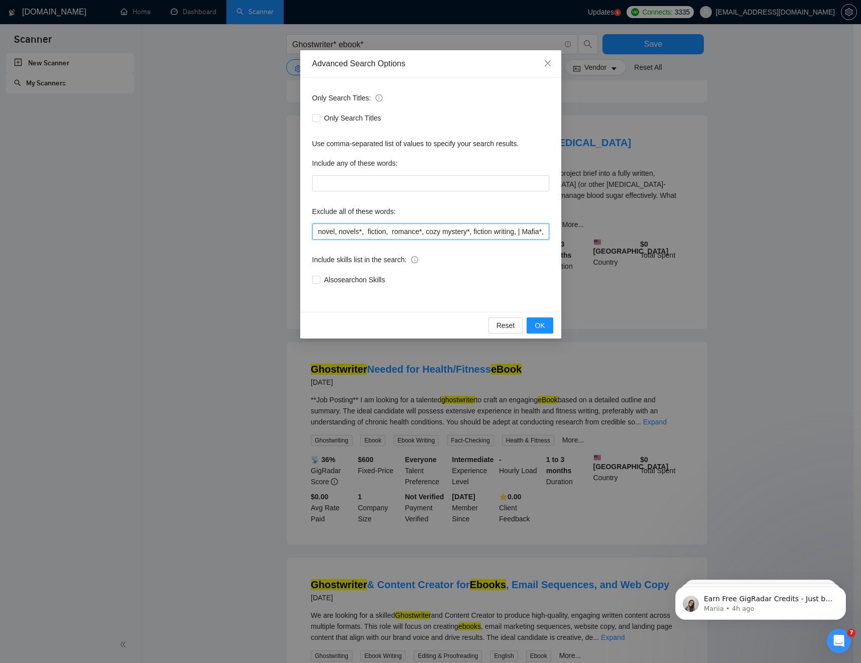
scroll to position [0, 562]
paste input "français (sujets:spiritualité et Reiki)"
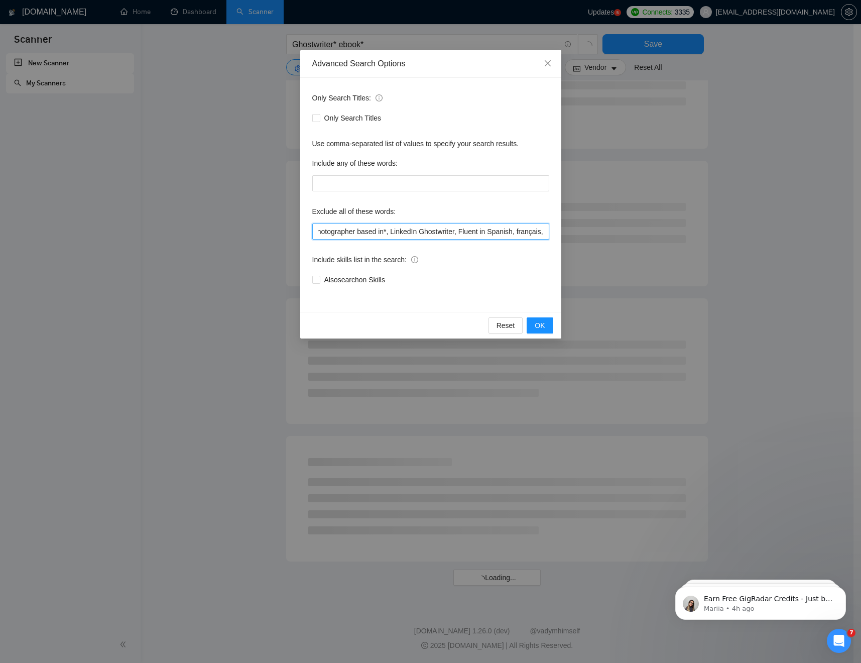
scroll to position [0, 0]
click at [438, 232] on input "novel, novels*, fiction, romance*, cozy mystery*, fiction writing, | Mafia*, Co…" at bounding box center [430, 231] width 237 height 16
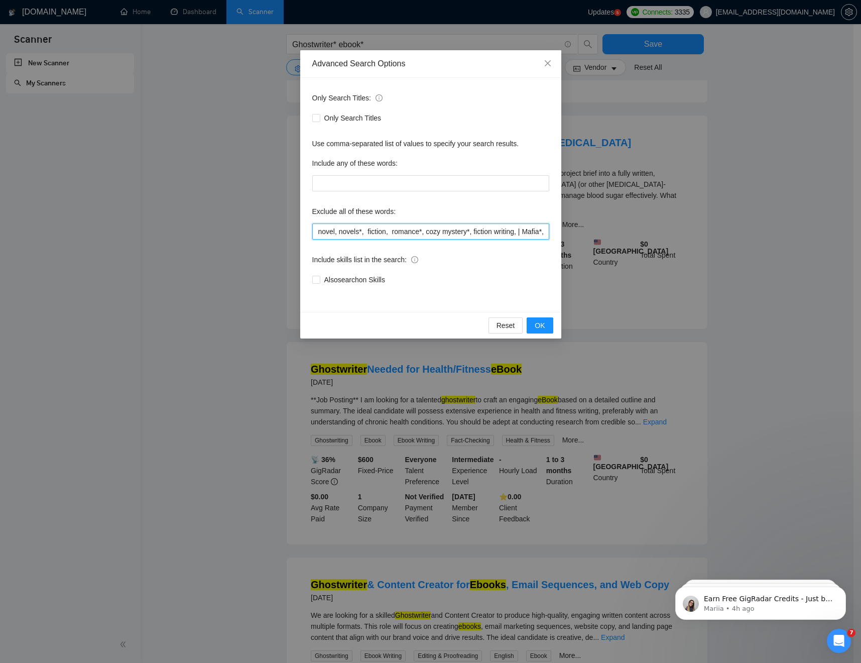
scroll to position [0, 592]
paste input "Illustrator Wanted"
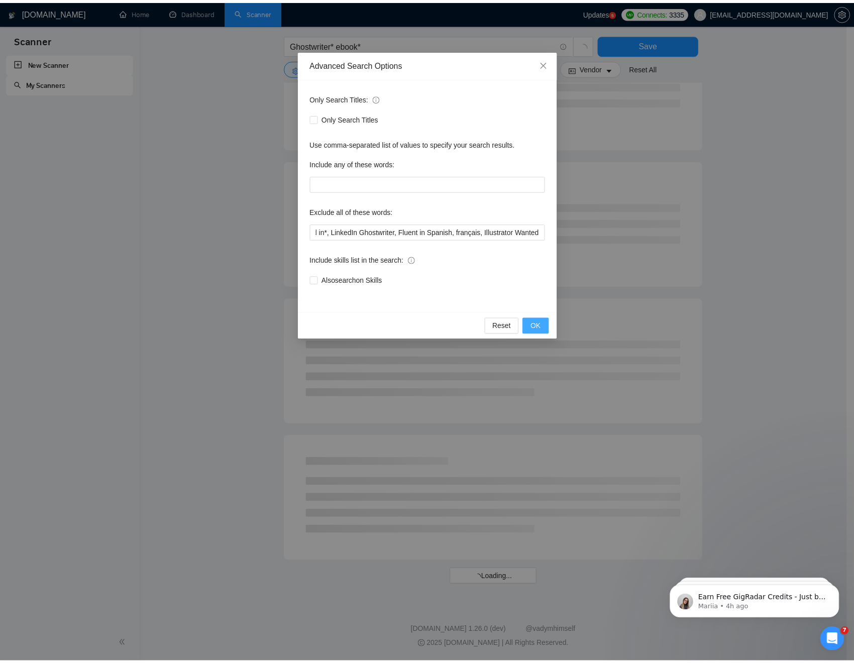
scroll to position [0, 0]
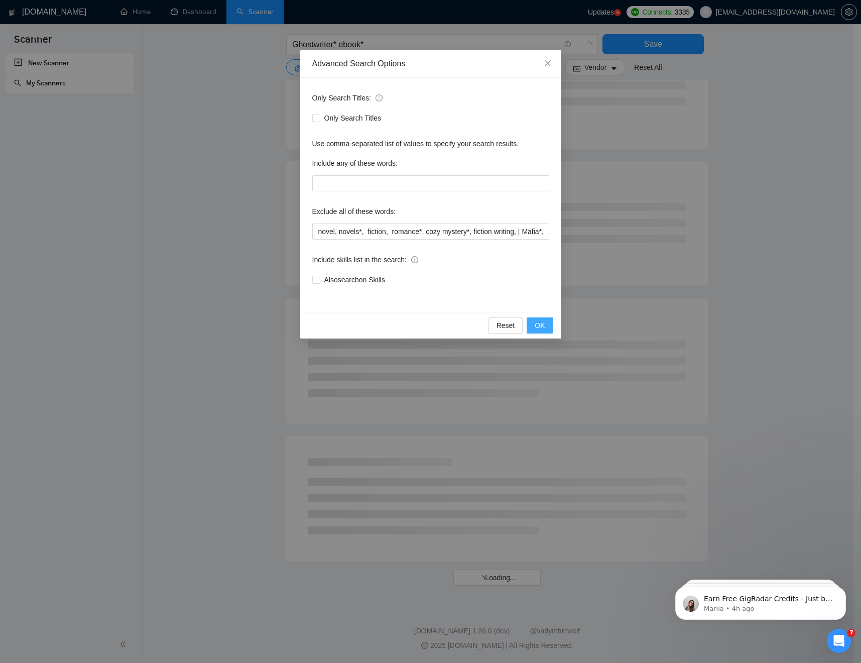
click at [538, 328] on span "OK" at bounding box center [540, 325] width 10 height 11
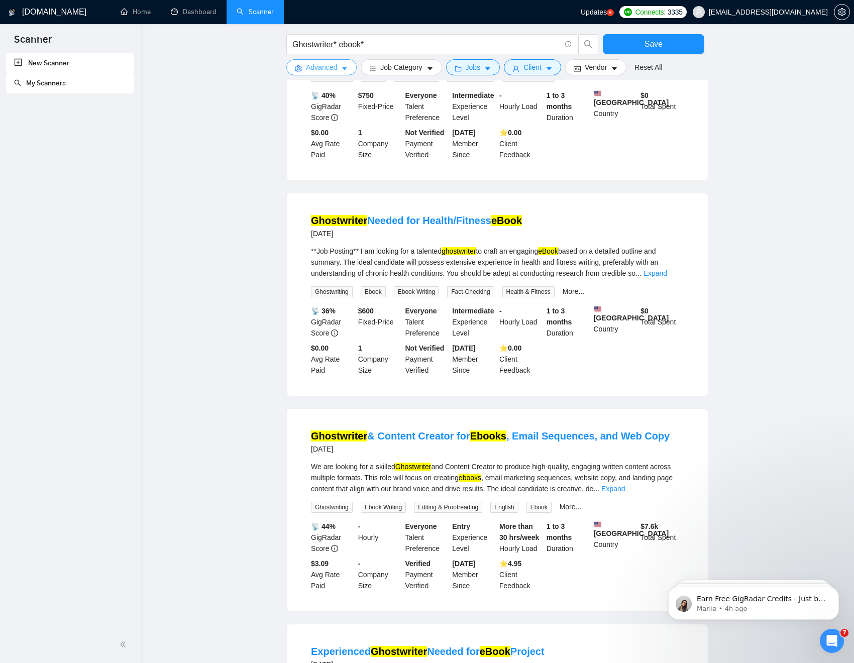
scroll to position [725, 0]
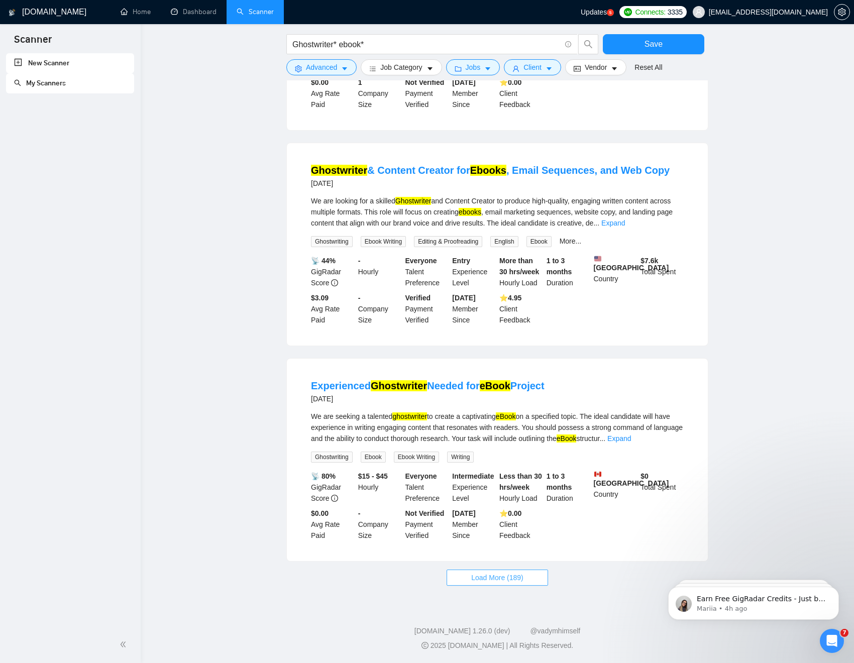
click at [483, 506] on span "Load More (189)" at bounding box center [497, 577] width 52 height 11
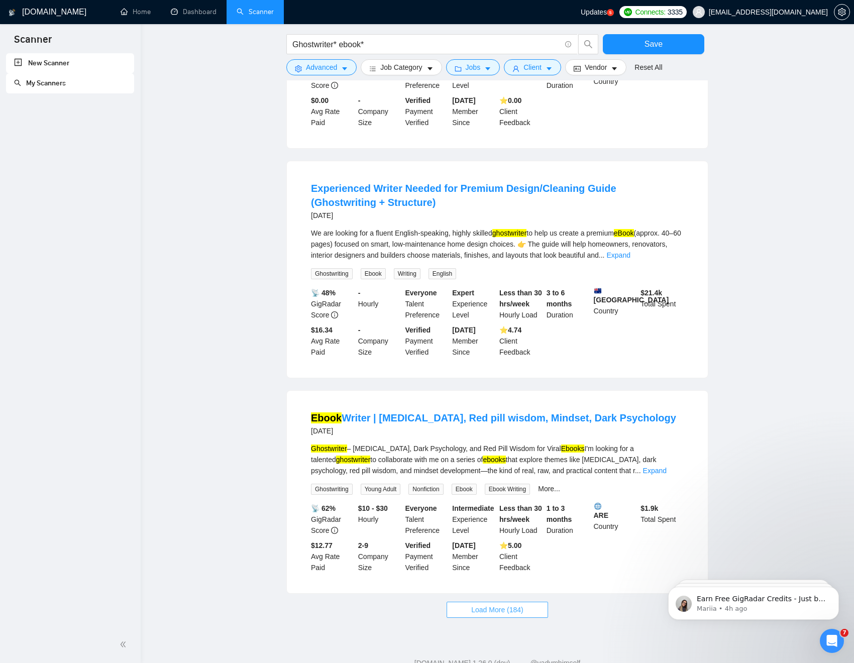
scroll to position [1851, 0]
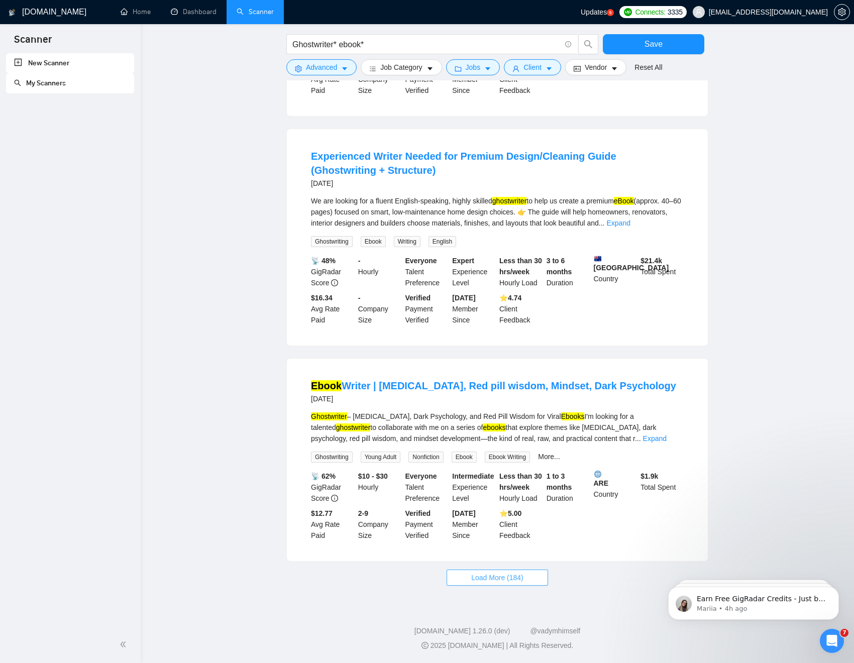
click at [496, 506] on span "Load More (184)" at bounding box center [497, 577] width 52 height 11
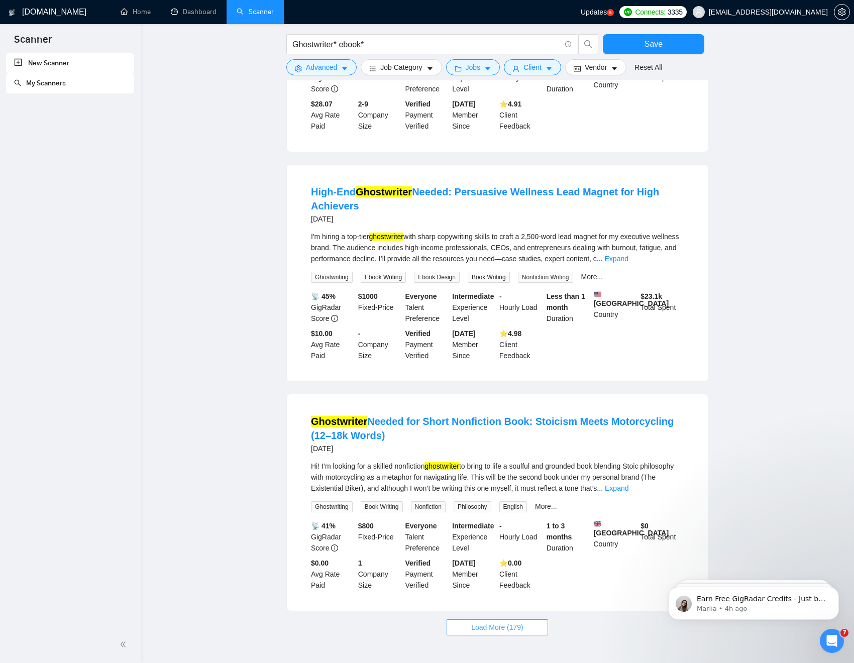
scroll to position [2991, 0]
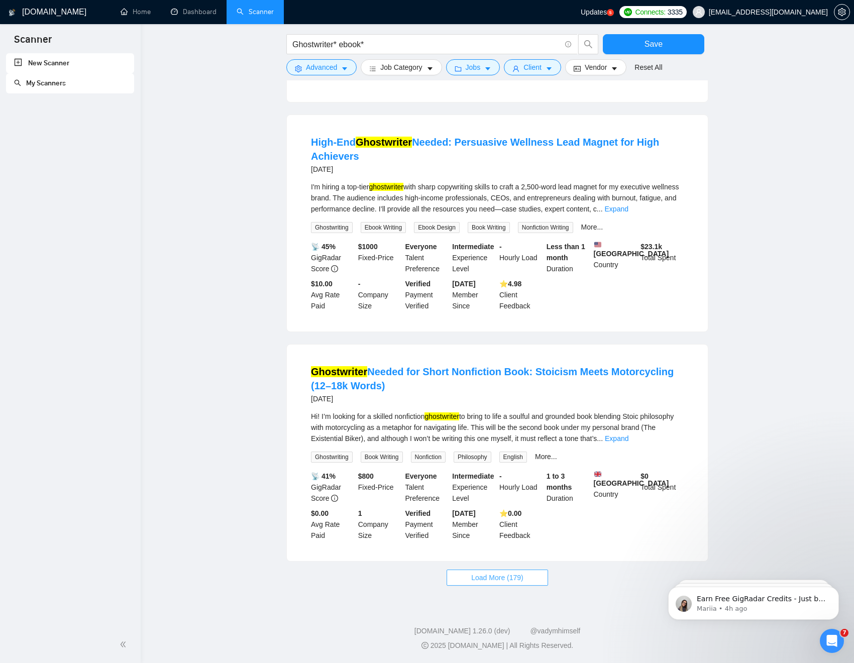
click at [482, 506] on span "Load More (179)" at bounding box center [497, 577] width 52 height 11
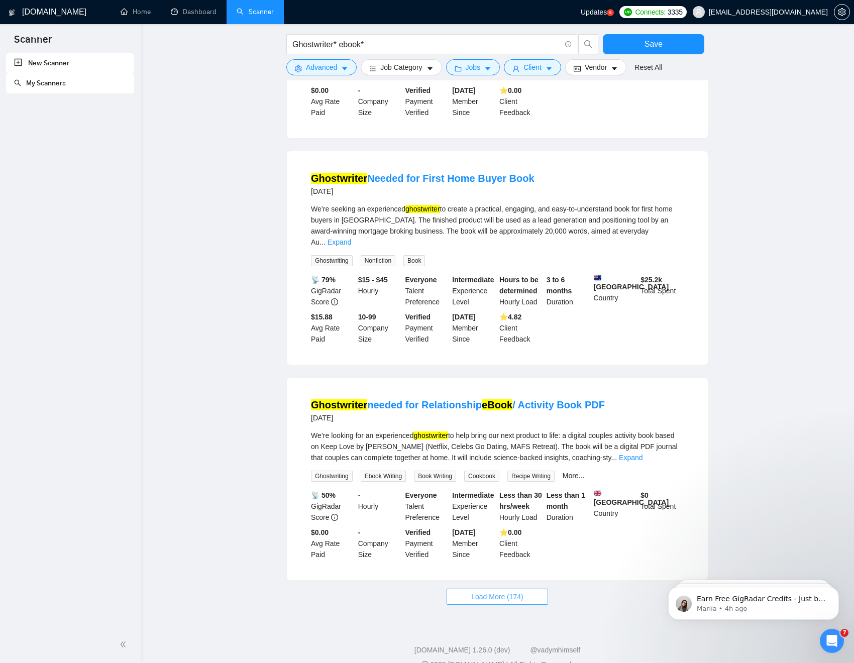
scroll to position [4097, 0]
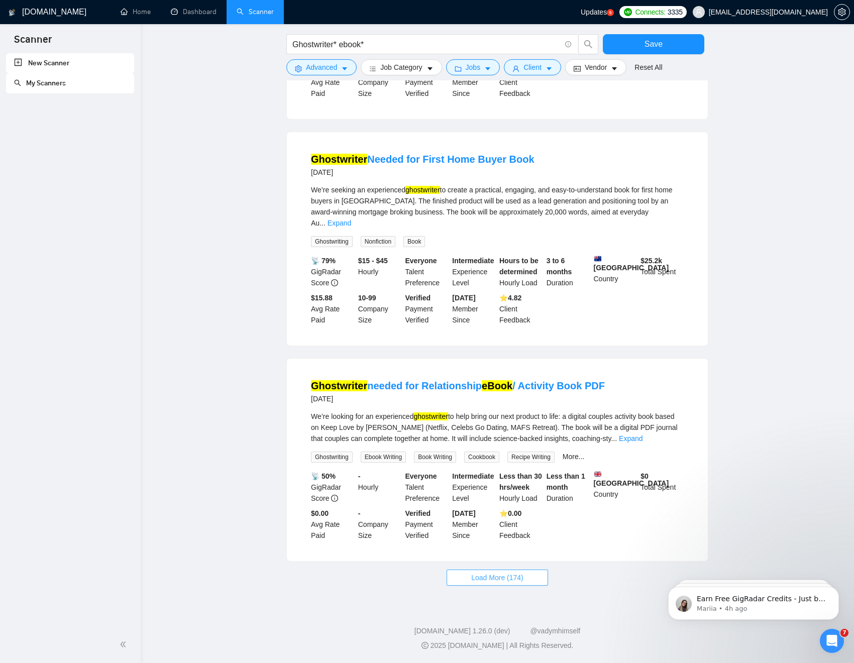
click at [469, 506] on button "Load More (174)" at bounding box center [496, 577] width 101 height 16
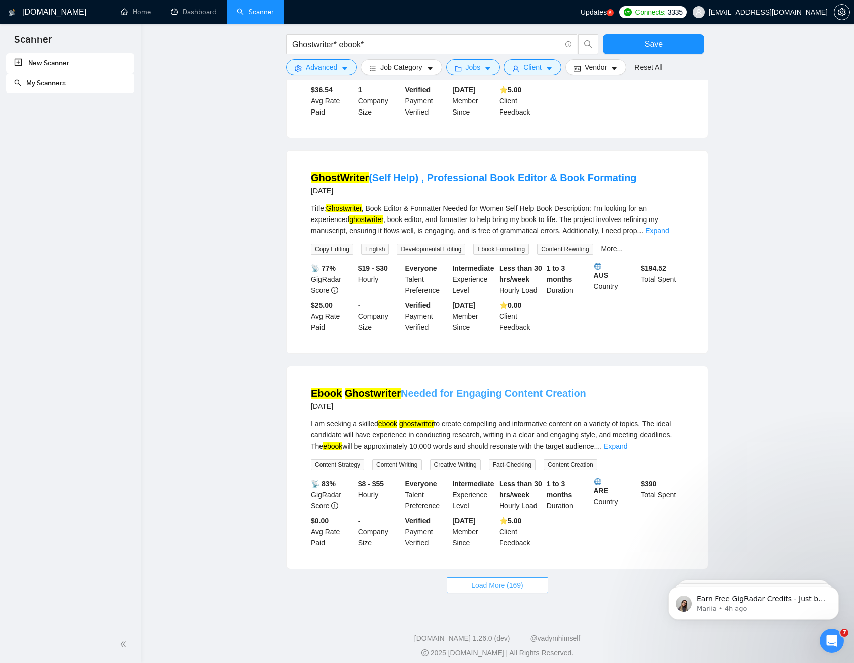
scroll to position [5180, 0]
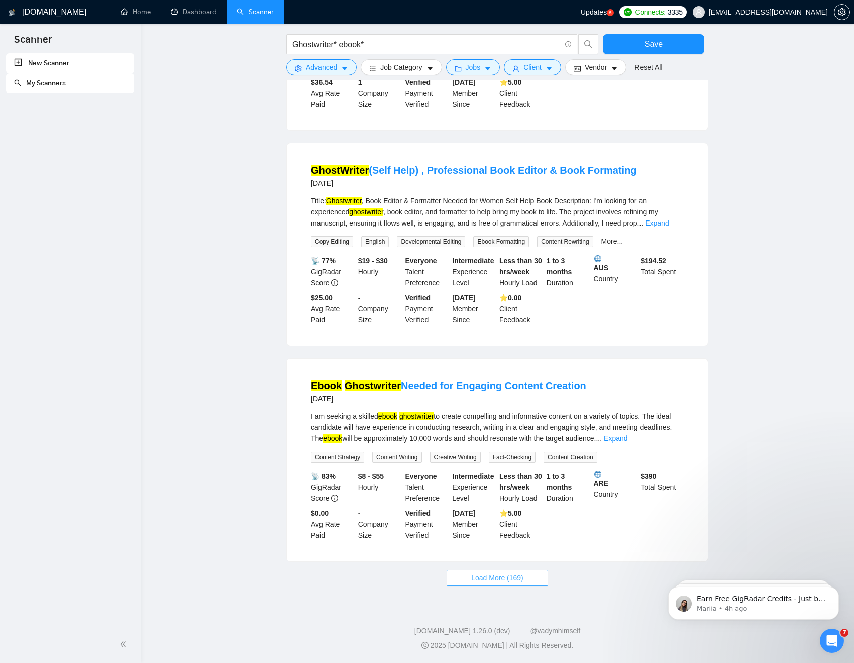
click at [483, 506] on span "Load More (169)" at bounding box center [497, 577] width 52 height 11
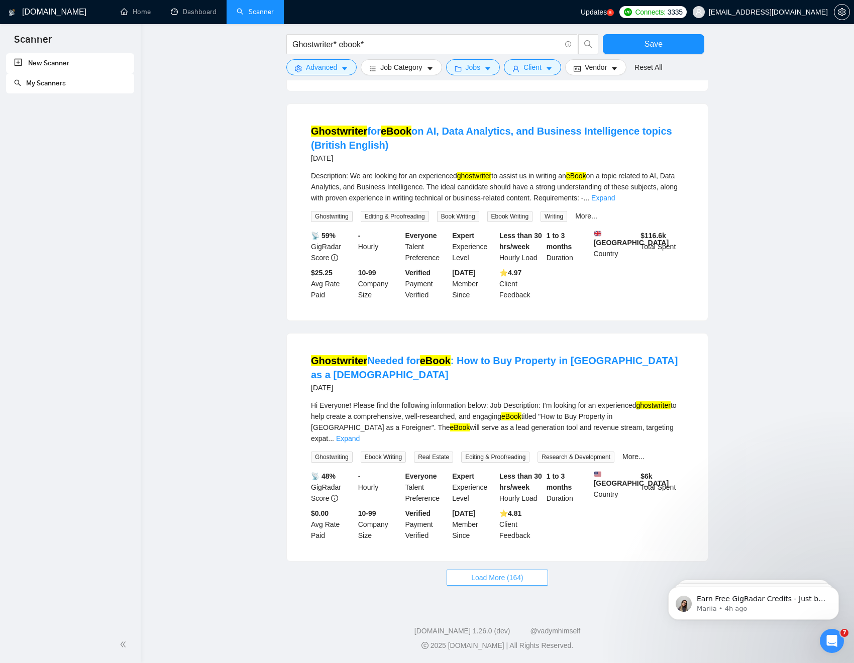
scroll to position [6292, 0]
click at [485, 506] on span "Load More (164)" at bounding box center [497, 577] width 52 height 11
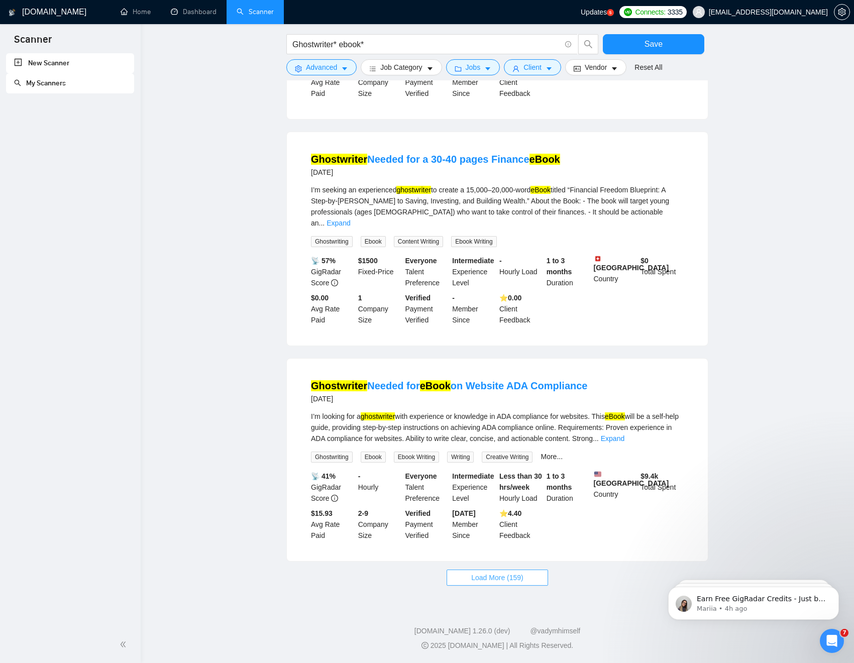
scroll to position [7390, 0]
click at [487, 506] on button "Load More (159)" at bounding box center [496, 577] width 101 height 16
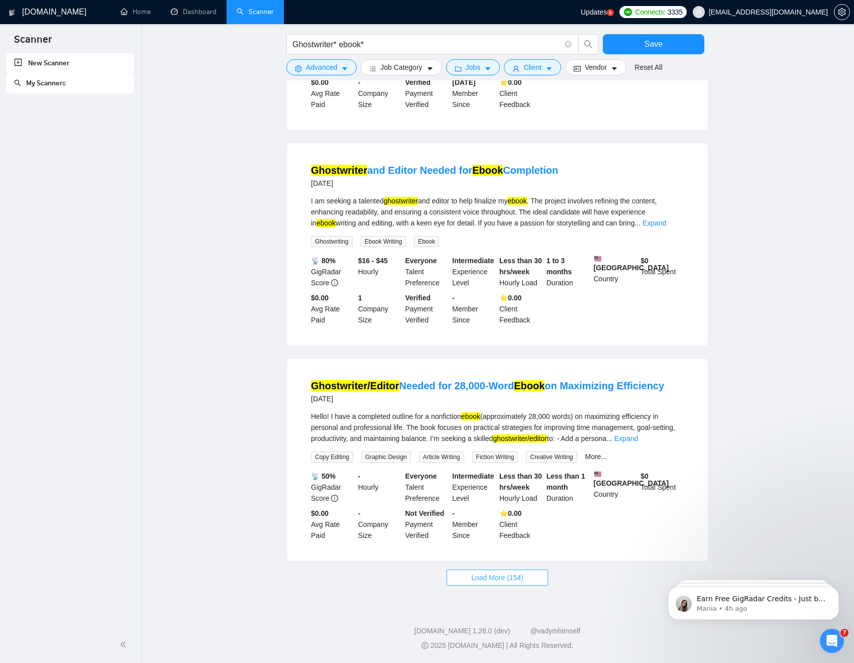
scroll to position [8495, 0]
click at [508, 506] on span "Load More (154)" at bounding box center [497, 577] width 52 height 11
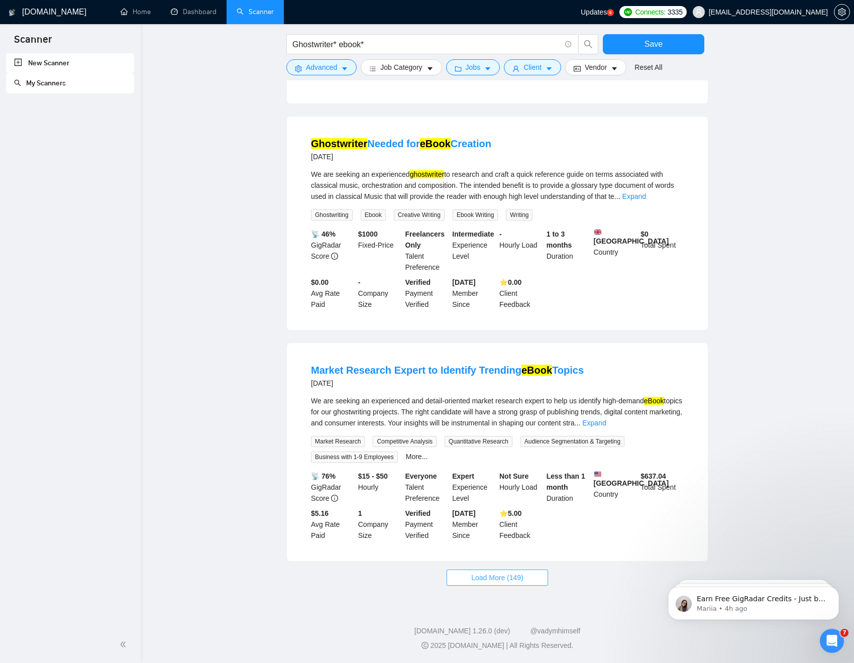
scroll to position [9631, 0]
click at [511, 506] on span "Load More (149)" at bounding box center [497, 577] width 52 height 11
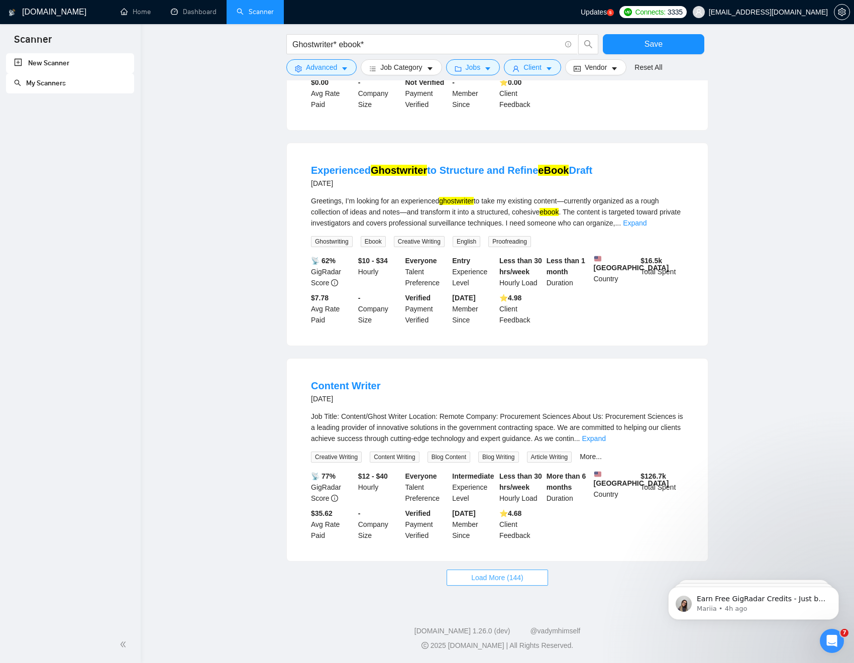
scroll to position [10737, 0]
click at [523, 506] on span "Load More (144)" at bounding box center [497, 577] width 52 height 11
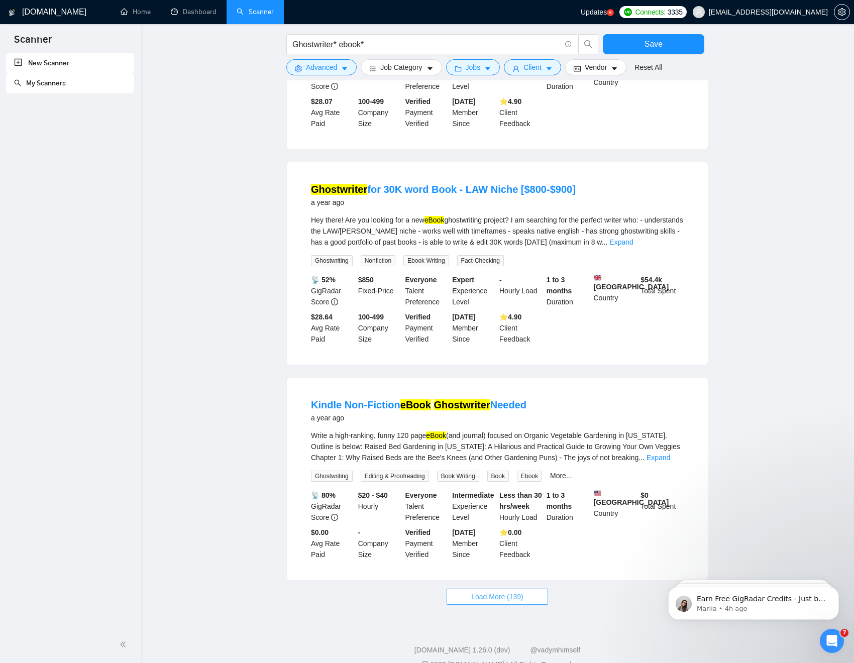
scroll to position [11835, 0]
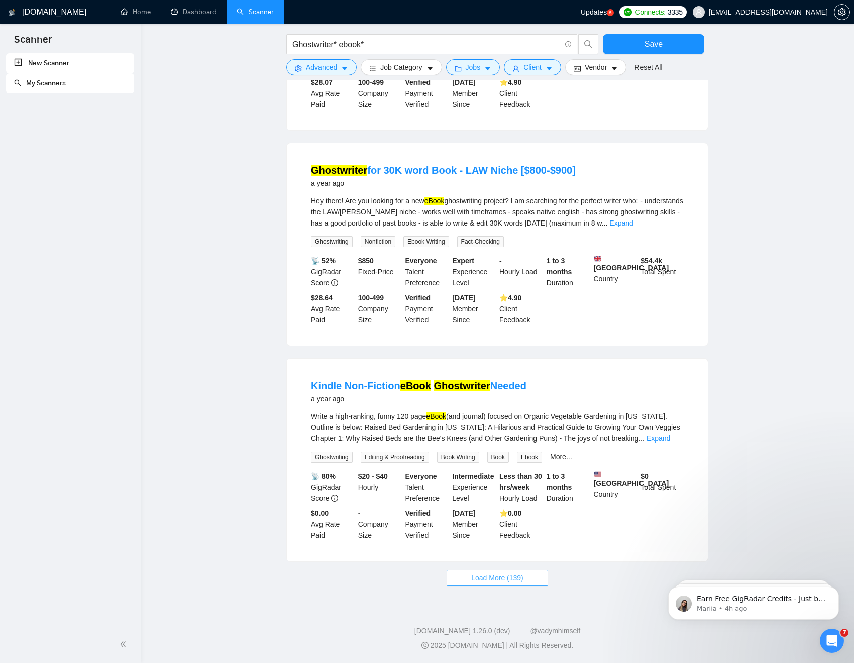
click at [517, 506] on span "Load More (139)" at bounding box center [497, 577] width 52 height 11
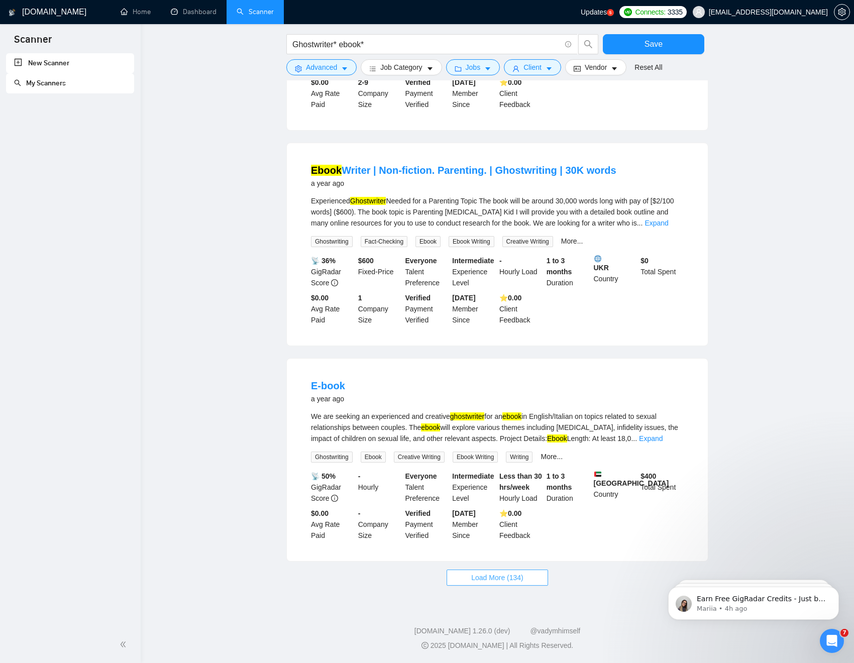
scroll to position [12937, 0]
click at [500, 506] on span "Load More (134)" at bounding box center [497, 577] width 52 height 11
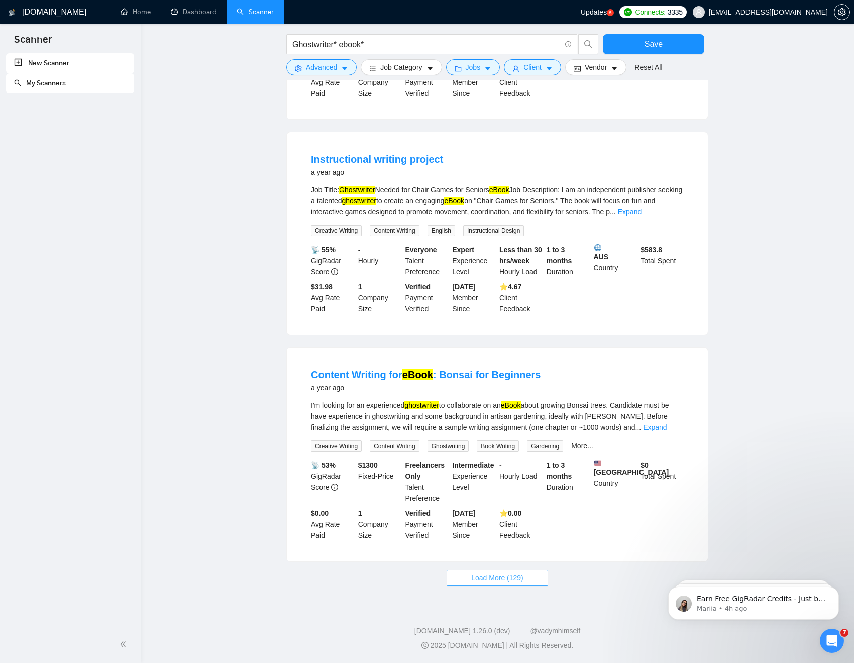
scroll to position [14032, 0]
click at [475, 506] on span "Load More (129)" at bounding box center [497, 577] width 52 height 11
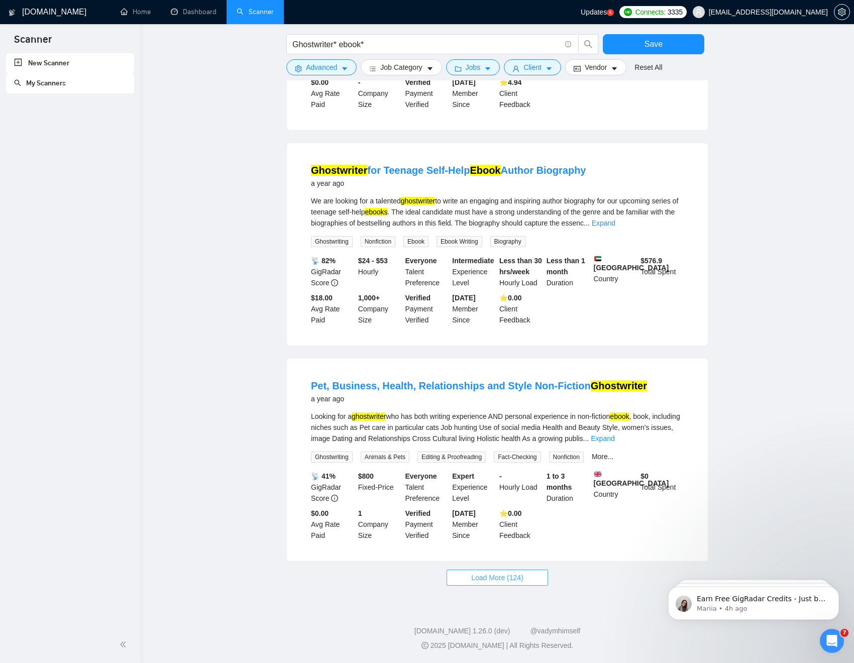
scroll to position [15141, 0]
click at [494, 506] on span "Load More (124)" at bounding box center [497, 577] width 52 height 11
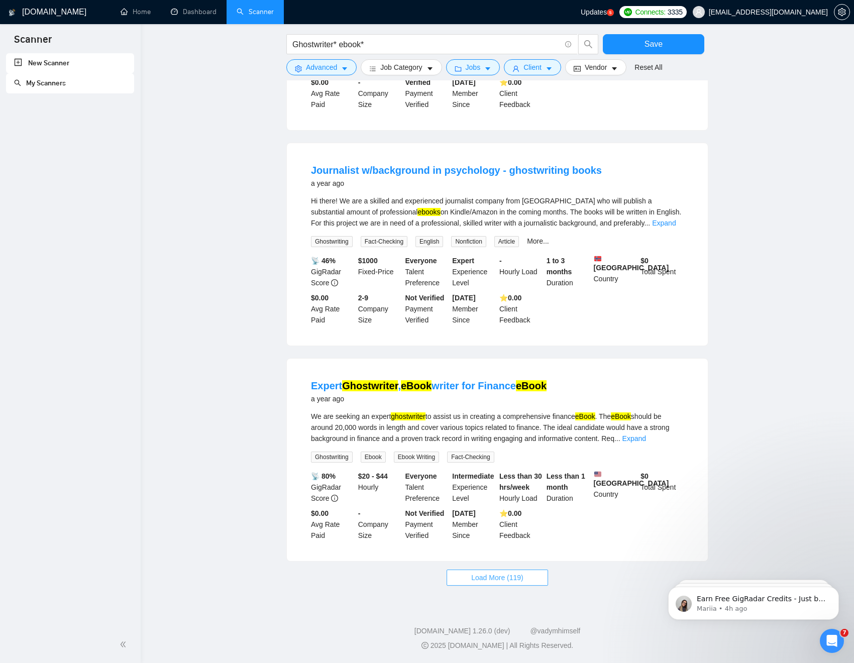
scroll to position [16254, 0]
click at [497, 506] on span "Load More (119)" at bounding box center [497, 577] width 52 height 11
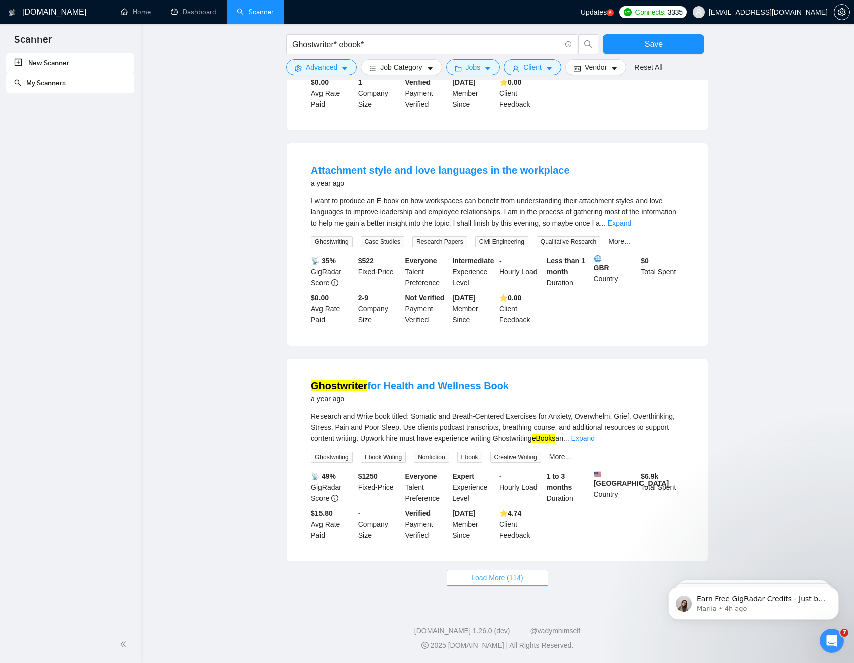
scroll to position [17345, 0]
click at [486, 506] on span "Load More (114)" at bounding box center [497, 577] width 52 height 11
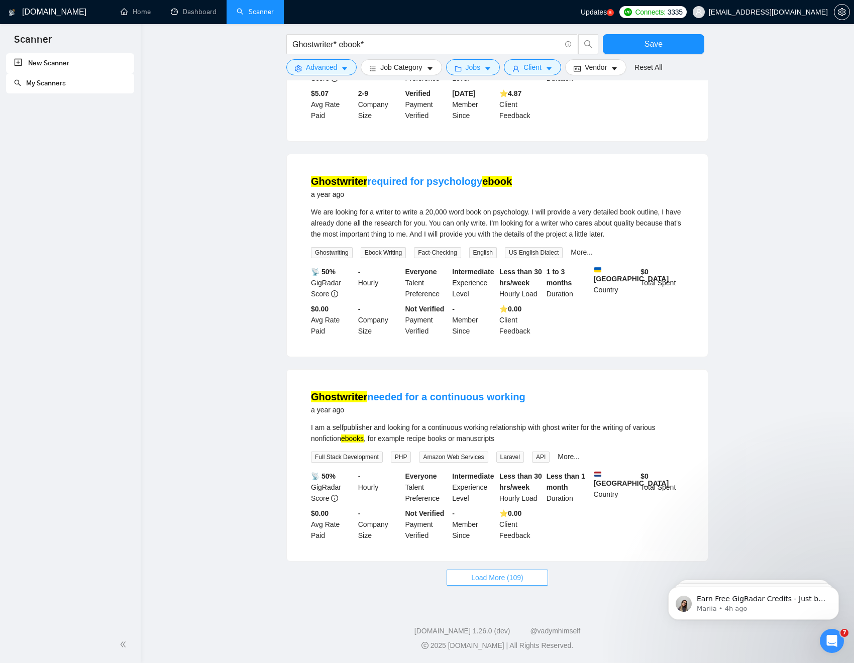
scroll to position [18446, 0]
click at [505, 506] on span "Load More (109)" at bounding box center [497, 577] width 52 height 11
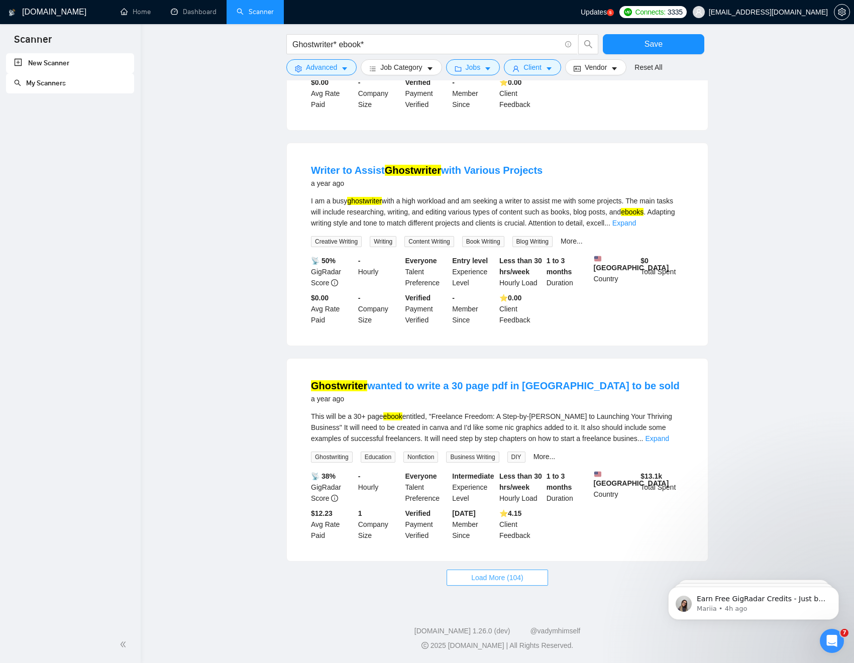
scroll to position [19515, 0]
click at [519, 506] on span "Load More (104)" at bounding box center [497, 577] width 52 height 11
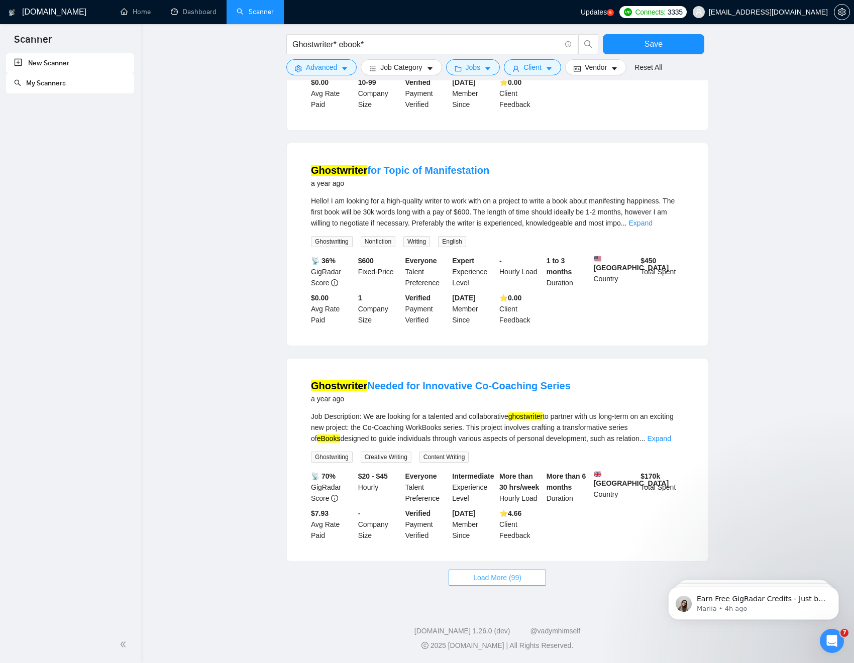
scroll to position [20620, 0]
click at [520, 506] on span "Load More (99)" at bounding box center [497, 577] width 48 height 11
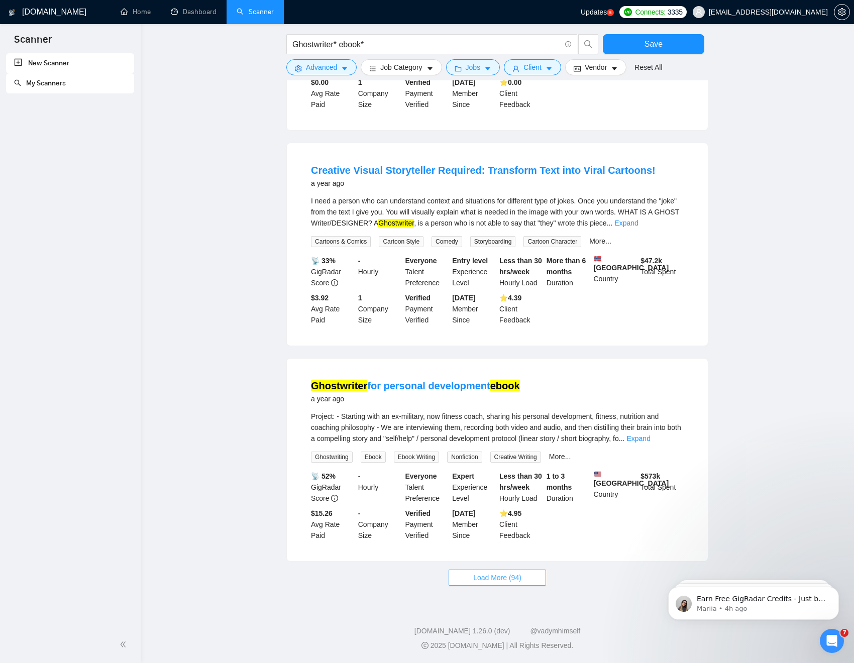
scroll to position [21597, 0]
click at [638, 227] on link "Expand" at bounding box center [626, 223] width 24 height 8
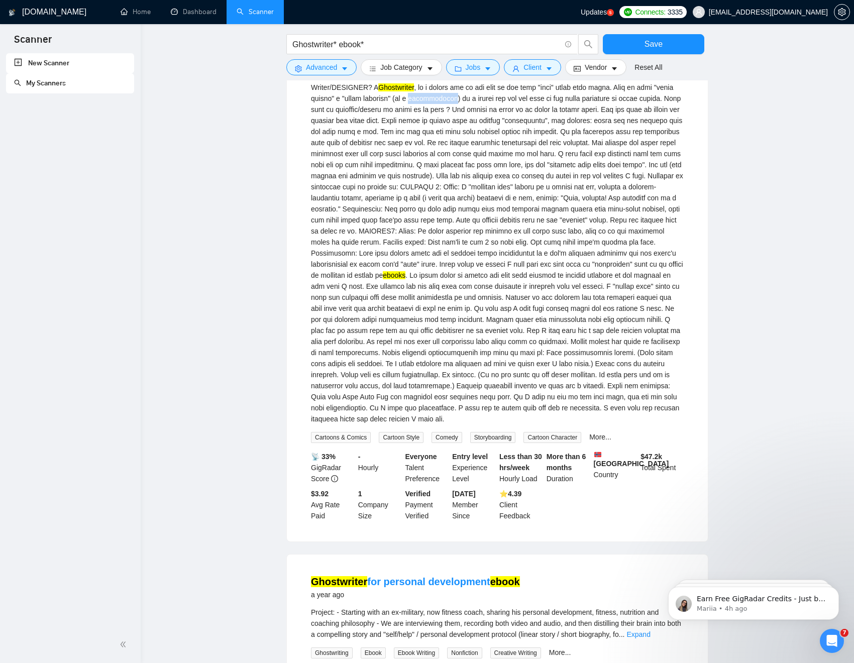
drag, startPoint x: 495, startPoint y: 349, endPoint x: 455, endPoint y: 351, distance: 40.2
click at [455, 351] on div "I need a person who can understand context and situations for different type of…" at bounding box center [497, 242] width 373 height 365
click at [538, 354] on div "I need a person who can understand context and situations for different type of…" at bounding box center [497, 242] width 373 height 365
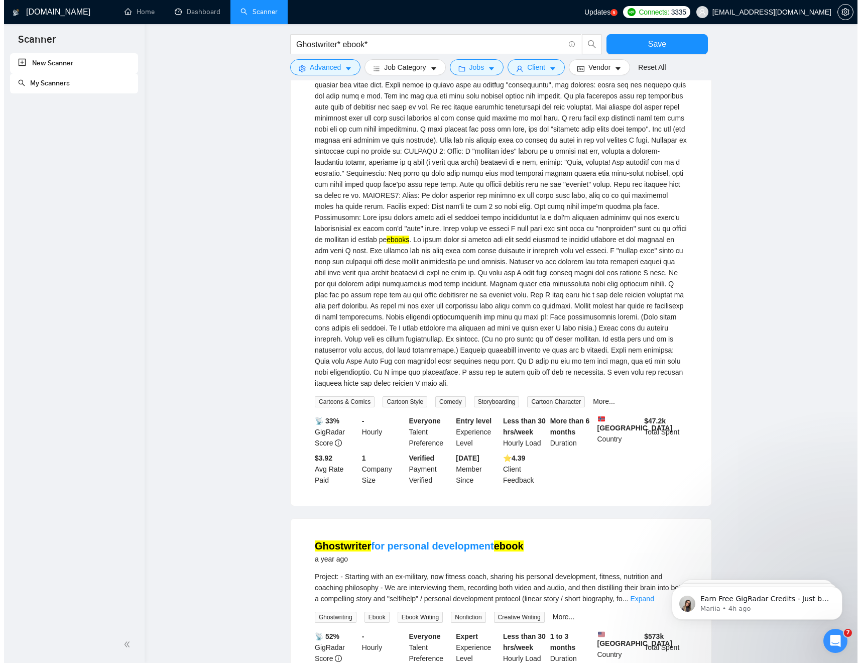
scroll to position [21595, 0]
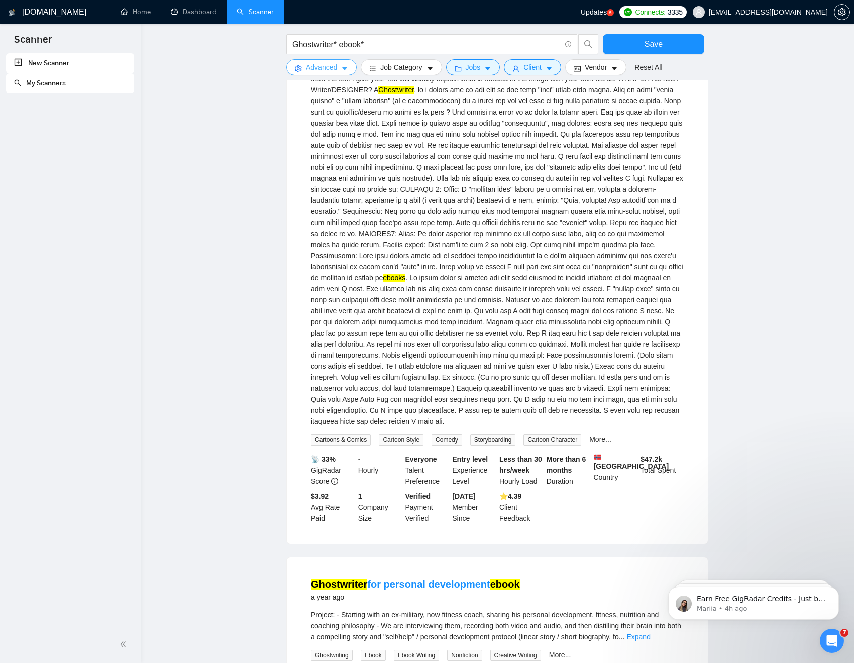
click at [351, 68] on button "Advanced" at bounding box center [321, 67] width 70 height 16
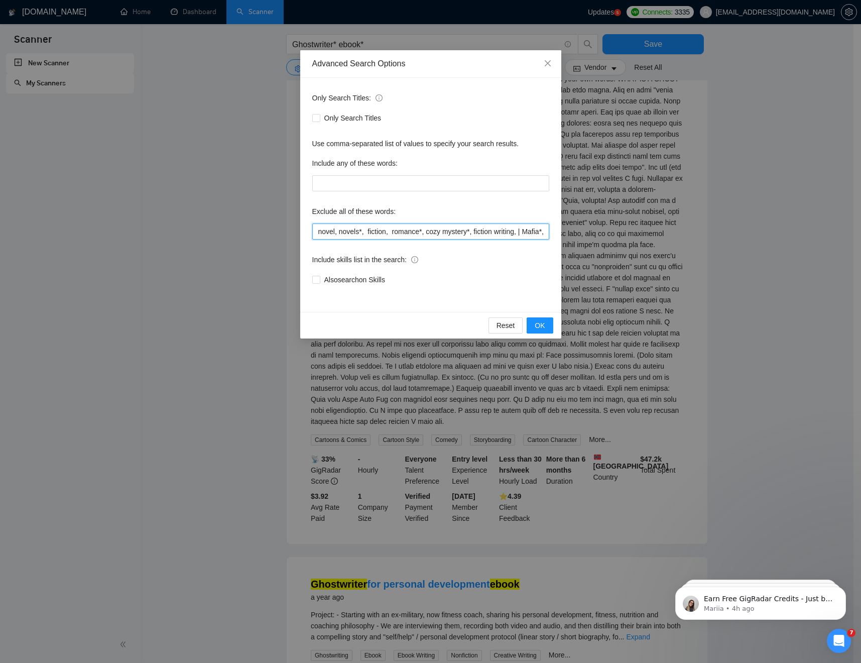
drag, startPoint x: 491, startPoint y: 231, endPoint x: 501, endPoint y: 231, distance: 10.1
click at [491, 231] on input "novel, novels*, fiction, romance*, cozy mystery*, fiction writing, | Mafia*, Co…" at bounding box center [430, 231] width 237 height 16
paste input "storyboarder"
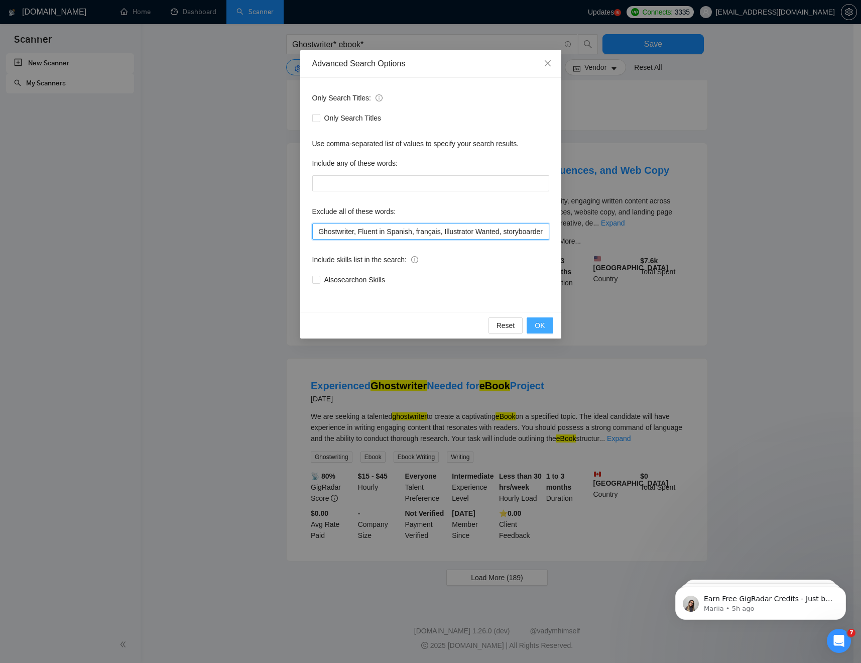
scroll to position [725, 0]
type input "novel, novels*, fiction, romance*, cozy mystery*, fiction writing, | Mafia*, Co…"
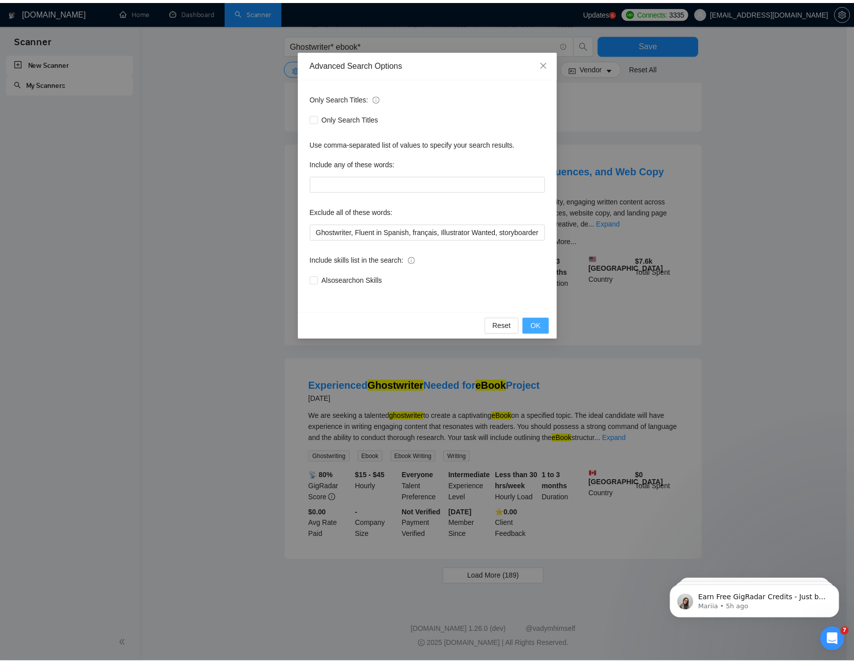
scroll to position [0, 0]
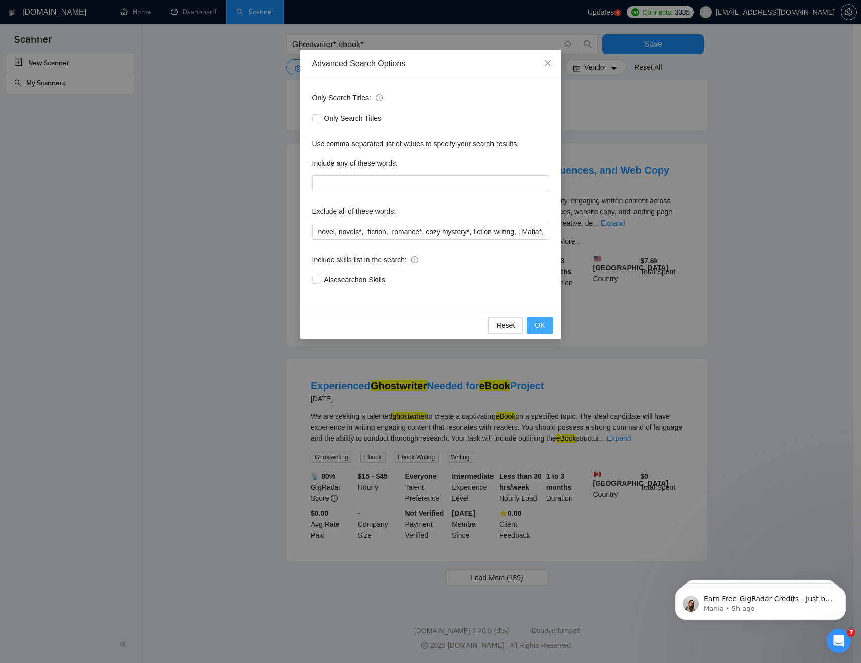
click at [538, 324] on span "OK" at bounding box center [540, 325] width 10 height 11
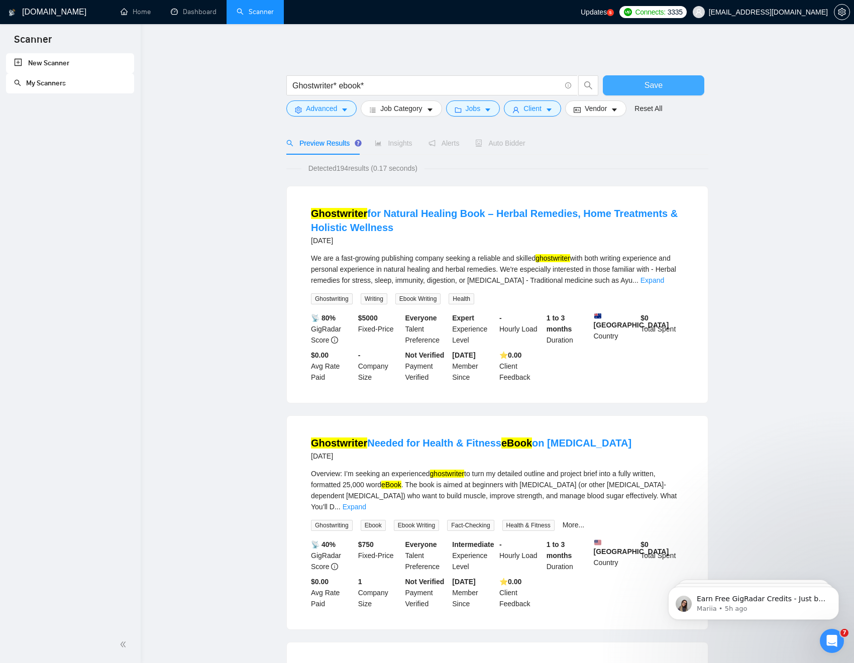
click at [647, 83] on span "Save" at bounding box center [653, 85] width 18 height 13
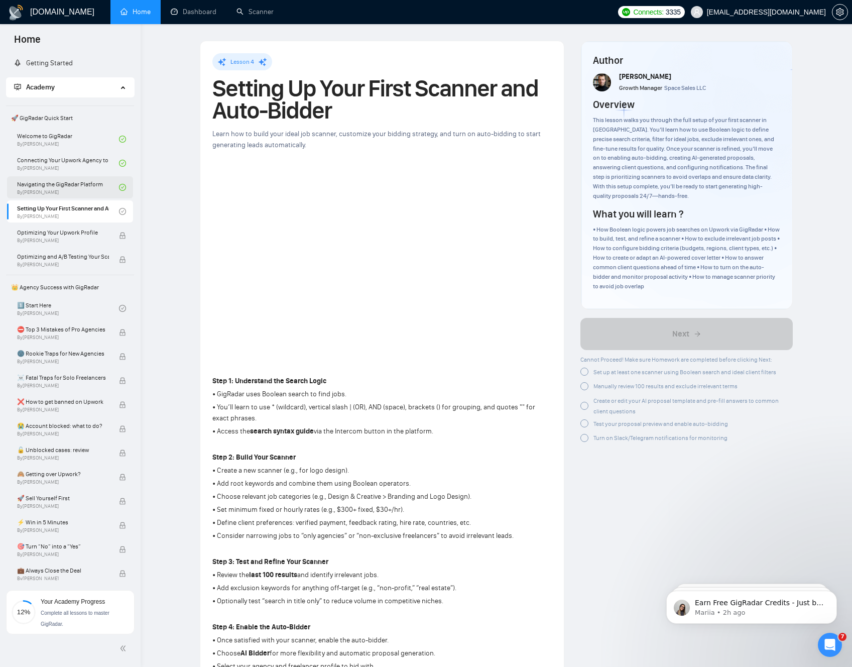
click at [48, 186] on link "Navigating the GigRadar Platform By [PERSON_NAME]" at bounding box center [68, 187] width 102 height 22
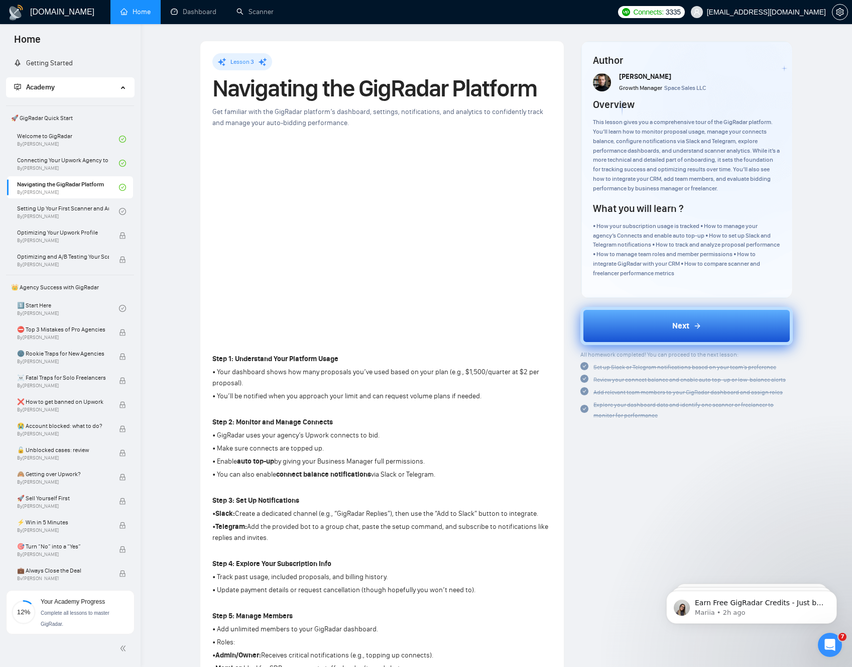
click at [597, 319] on button "Next" at bounding box center [686, 326] width 212 height 38
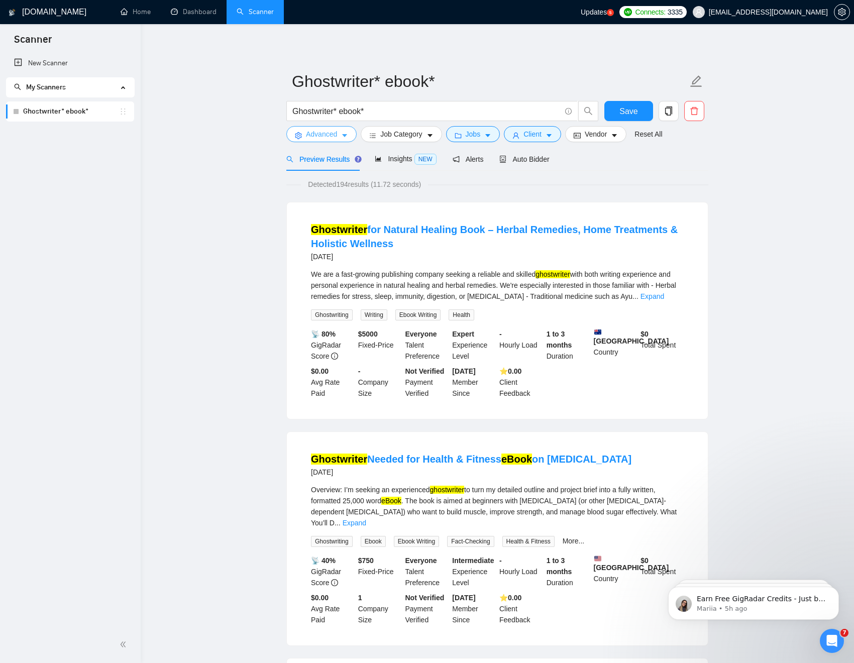
click at [340, 134] on button "Advanced" at bounding box center [321, 134] width 70 height 16
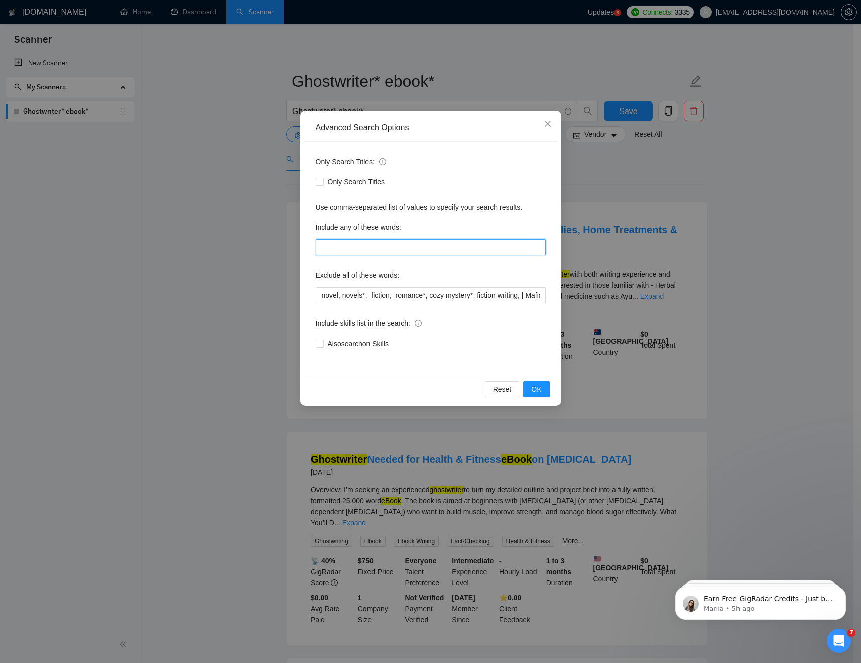
click at [348, 248] on input "text" at bounding box center [431, 247] width 230 height 16
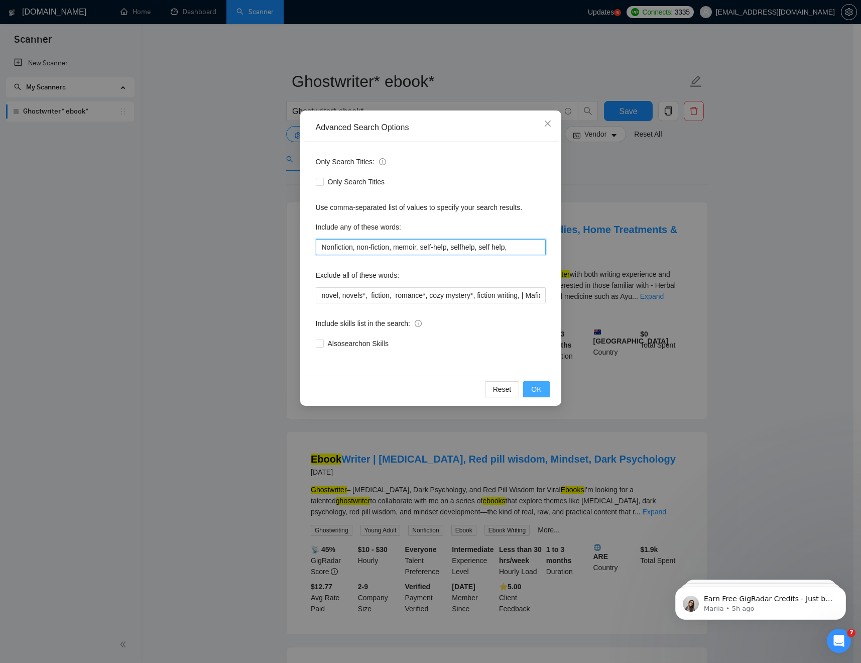
type input "Nonfiction, non-fiction, memoir, self-help, selfhelp, self help,"
click at [543, 387] on button "OK" at bounding box center [536, 389] width 26 height 16
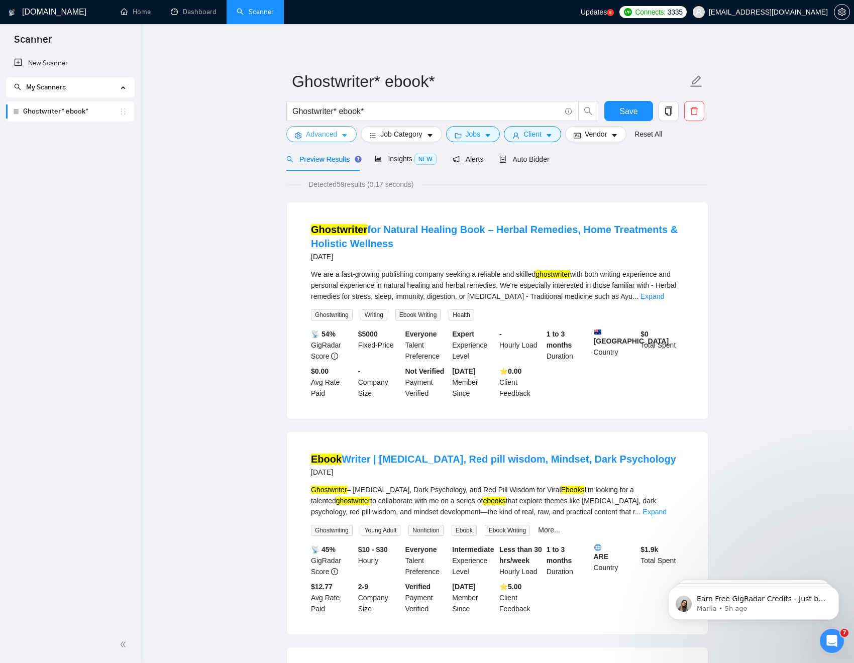
click at [344, 132] on icon "caret-down" at bounding box center [344, 135] width 7 height 7
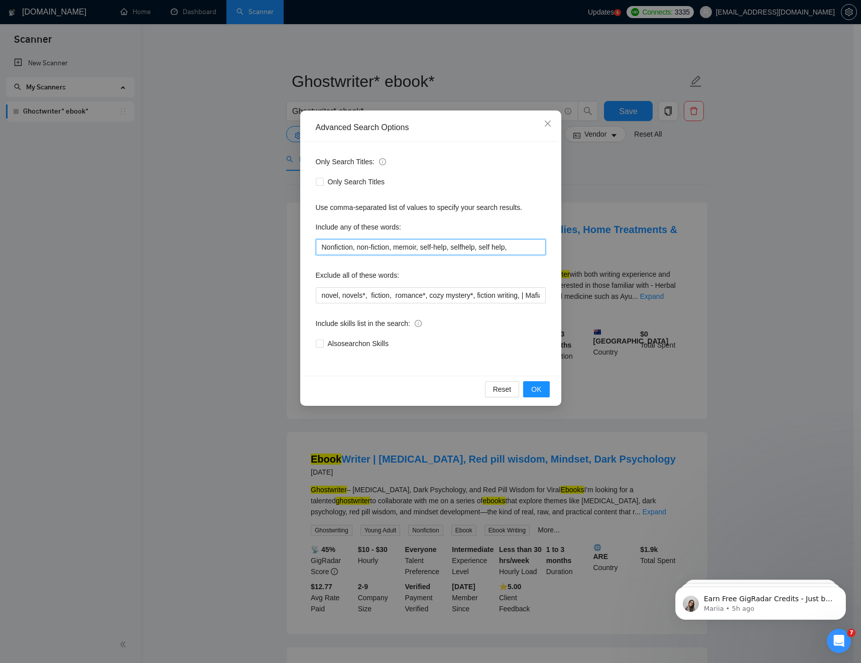
click at [419, 246] on input "Nonfiction, non-fiction, memoir, self-help, selfhelp, self help," at bounding box center [431, 247] width 230 height 16
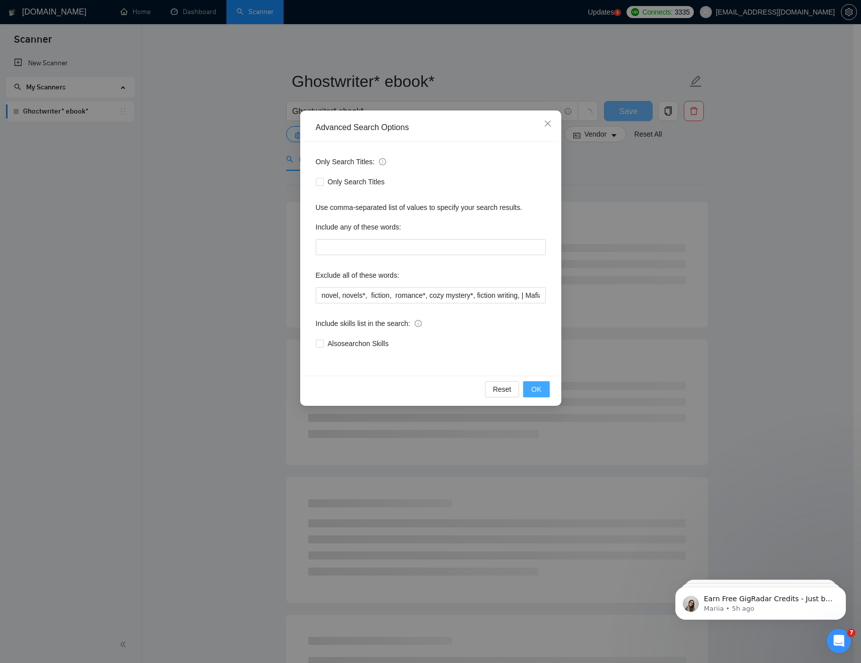
click at [539, 385] on span "OK" at bounding box center [536, 389] width 10 height 11
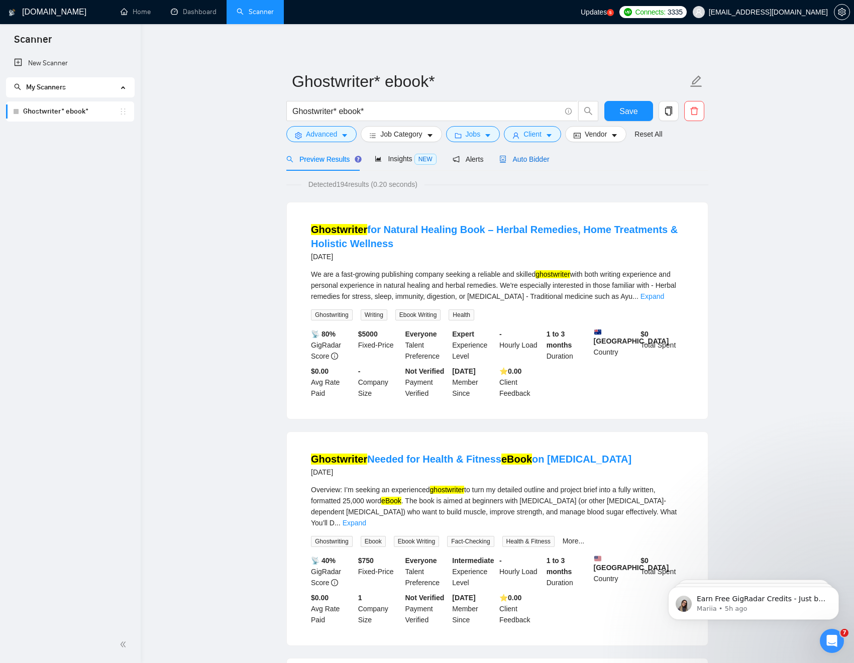
click at [536, 157] on span "Auto Bidder" at bounding box center [524, 159] width 50 height 8
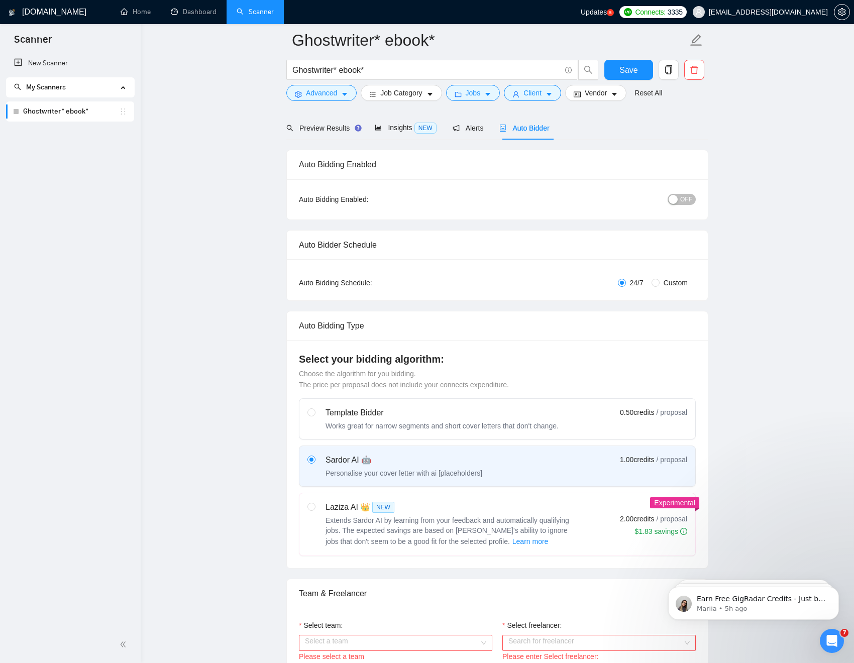
scroll to position [184, 0]
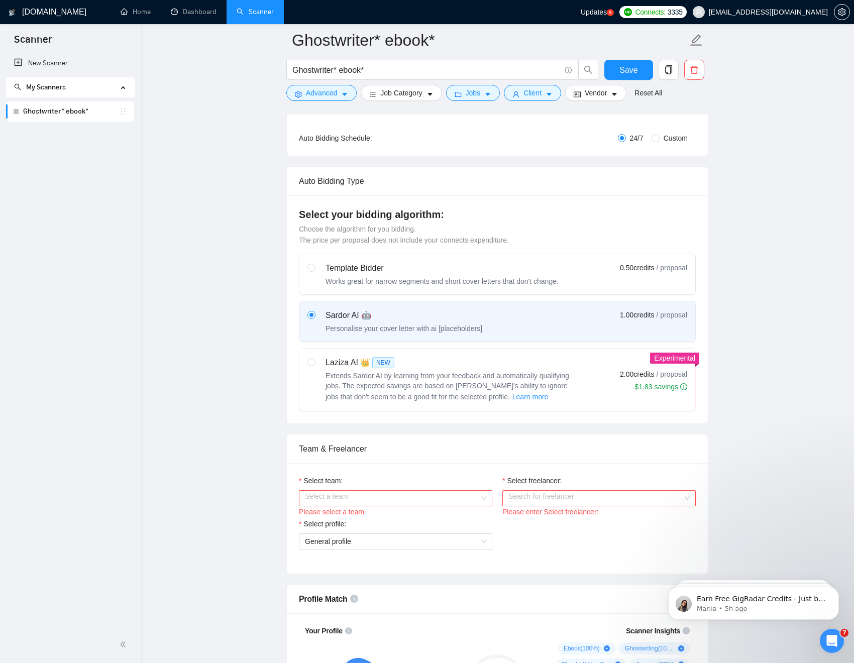
click at [307, 356] on label "Laziza AI 👑 NEW Extends Sardor AI by learning from your feedback and automatica…" at bounding box center [497, 379] width 396 height 62
click at [307, 358] on input "radio" at bounding box center [310, 361] width 7 height 7
radio input "true"
radio input "false"
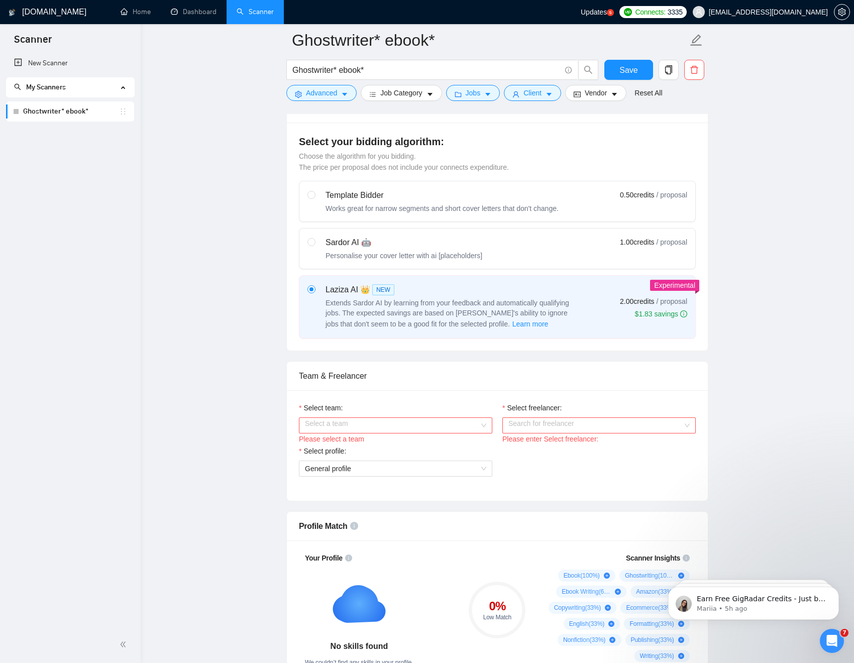
scroll to position [261, 0]
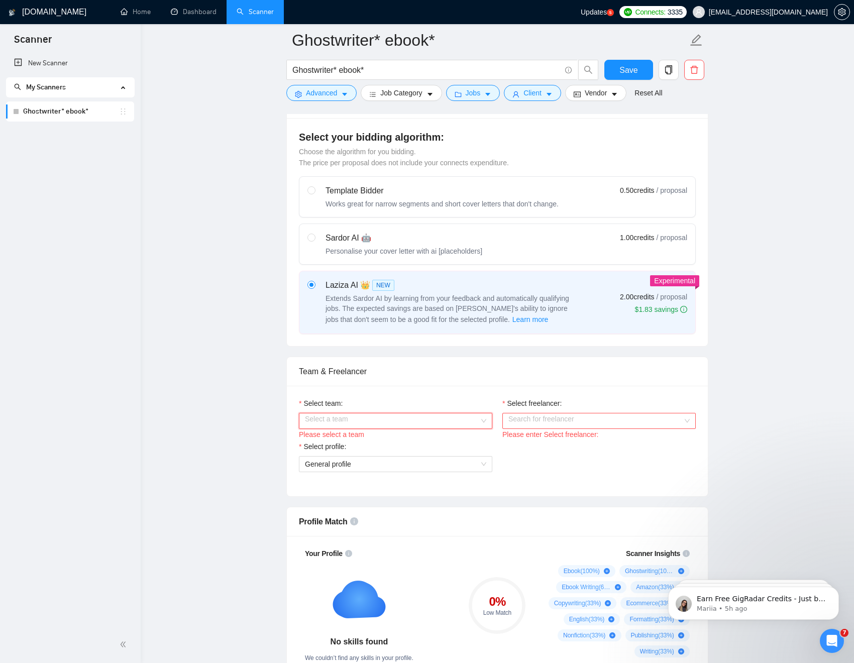
click at [476, 420] on input "Select team:" at bounding box center [392, 420] width 174 height 15
click at [452, 437] on div "UDC Media" at bounding box center [395, 440] width 181 height 11
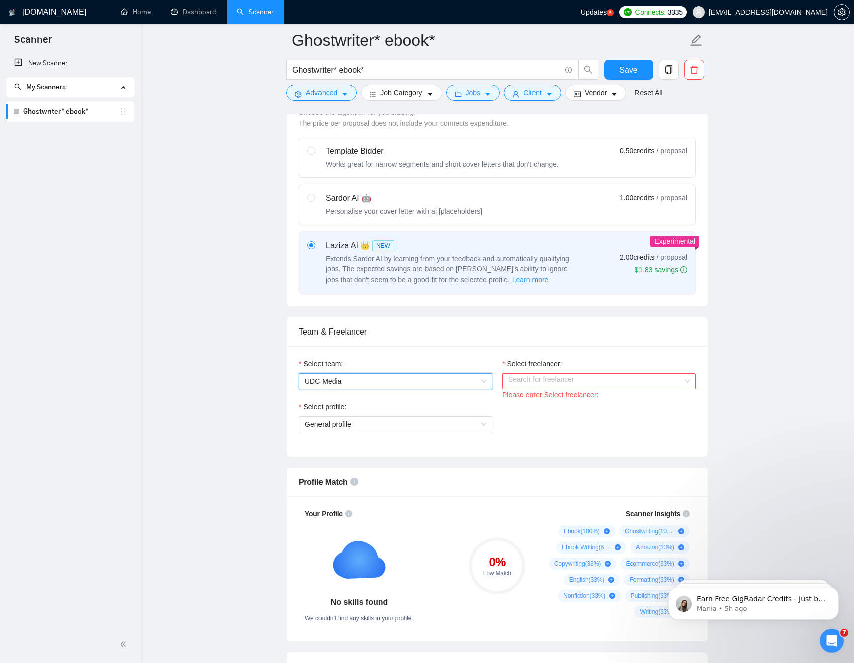
scroll to position [301, 0]
click at [557, 380] on input "Select freelancer:" at bounding box center [595, 380] width 174 height 15
click at [609, 397] on div "Precious Nwakanobi" at bounding box center [598, 400] width 181 height 11
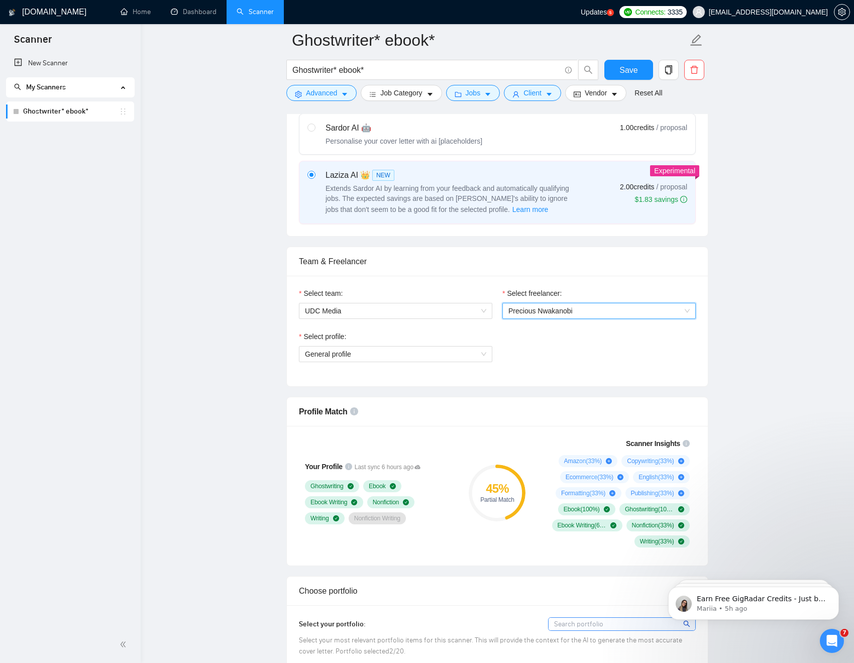
scroll to position [389, 0]
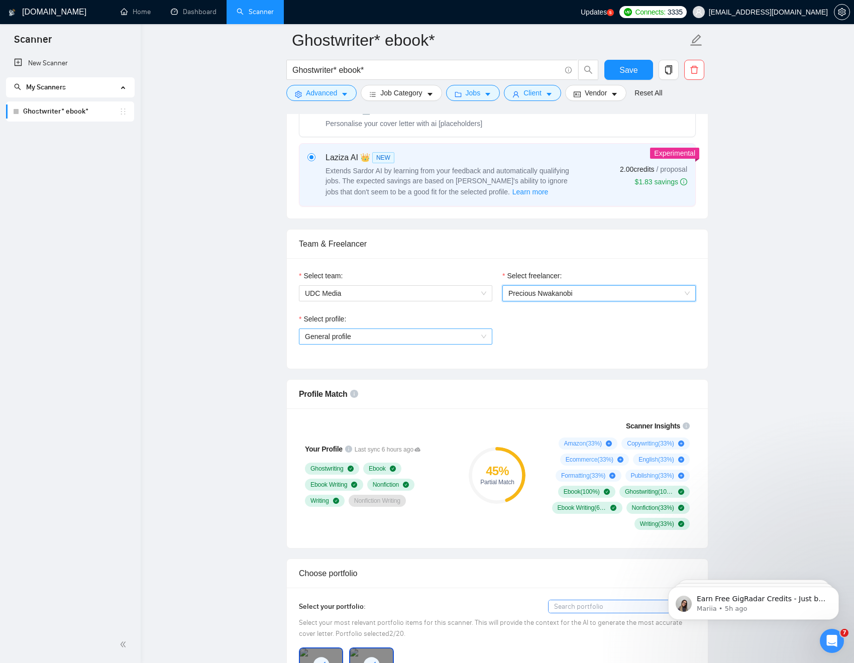
click at [482, 334] on span "General profile" at bounding box center [395, 336] width 181 height 15
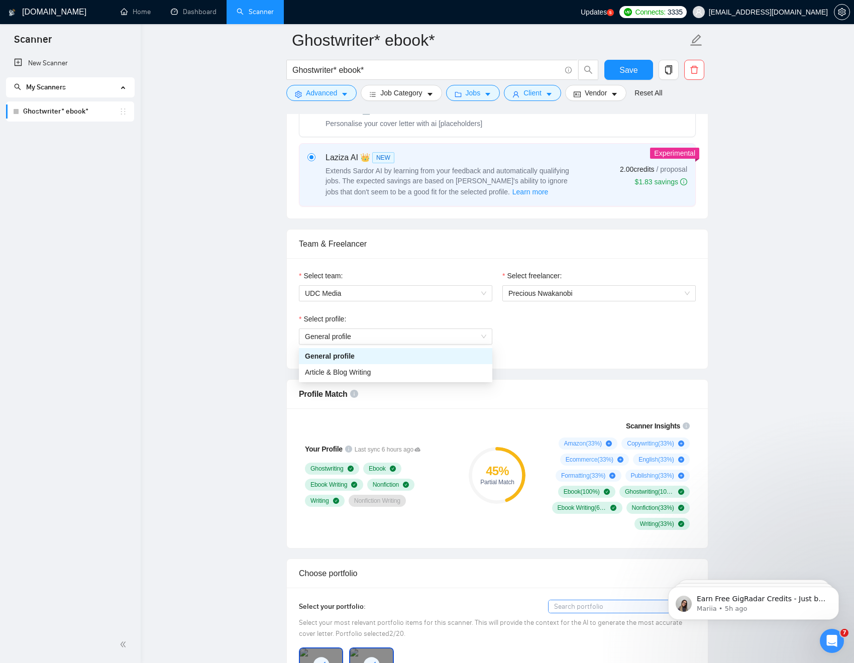
click at [566, 339] on div "Select profile: General profile" at bounding box center [497, 334] width 407 height 43
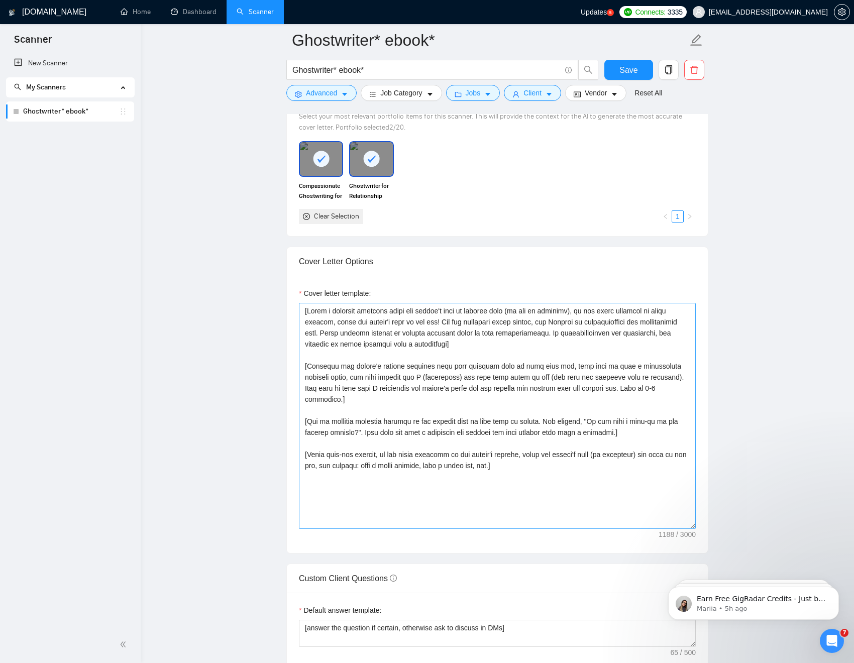
scroll to position [890, 0]
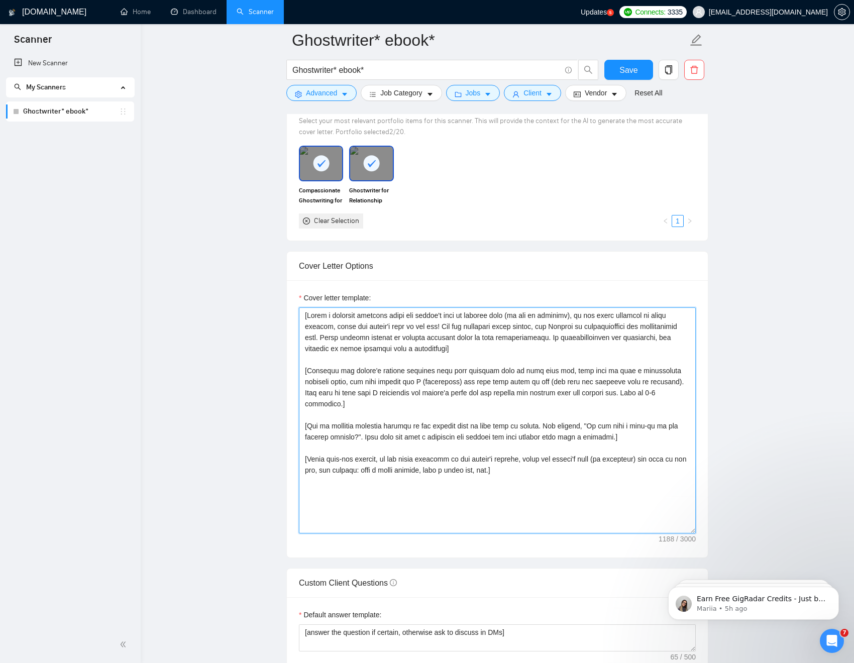
click at [449, 416] on textarea "Cover letter template:" at bounding box center [497, 420] width 397 height 226
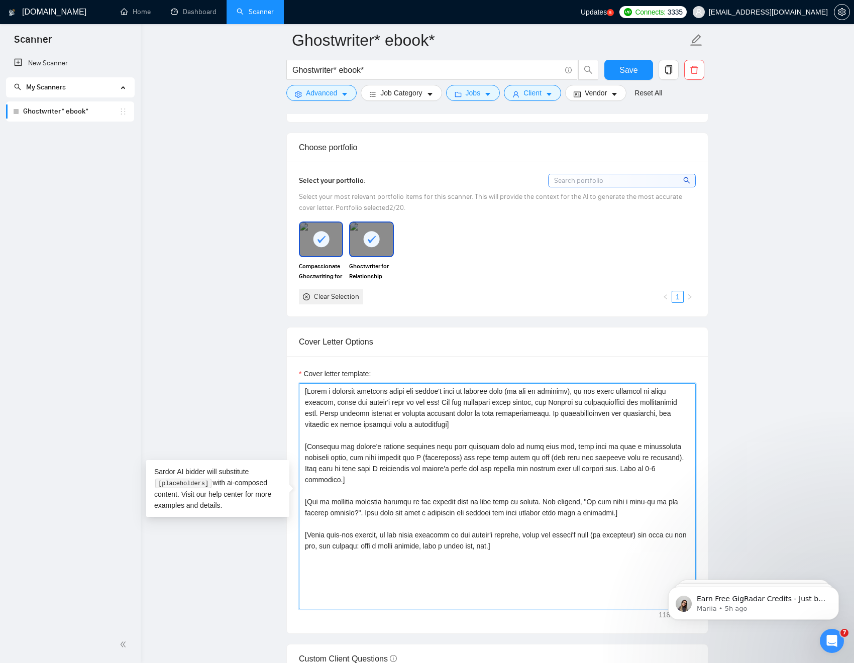
scroll to position [829, 0]
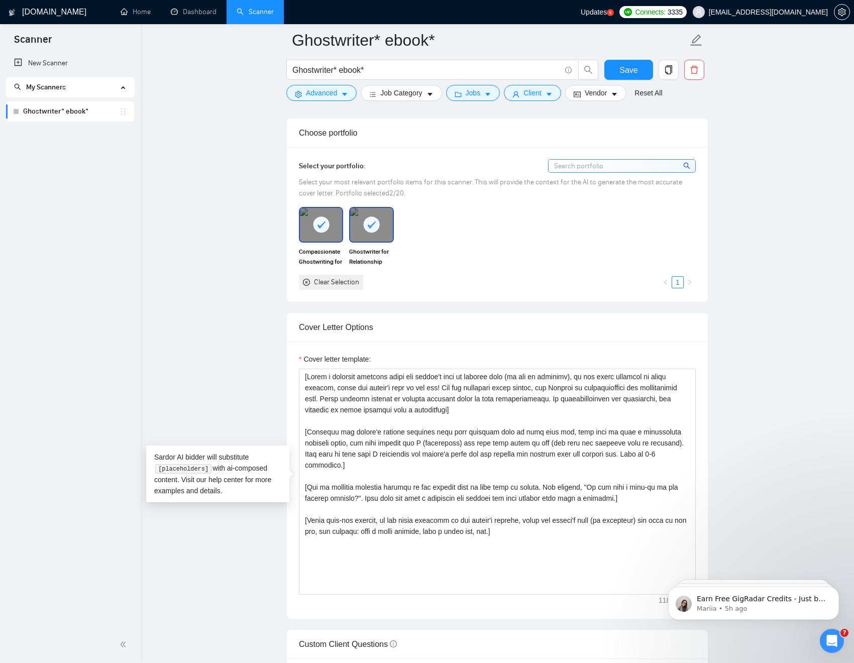
click at [469, 325] on div "Cover Letter Options" at bounding box center [497, 327] width 397 height 29
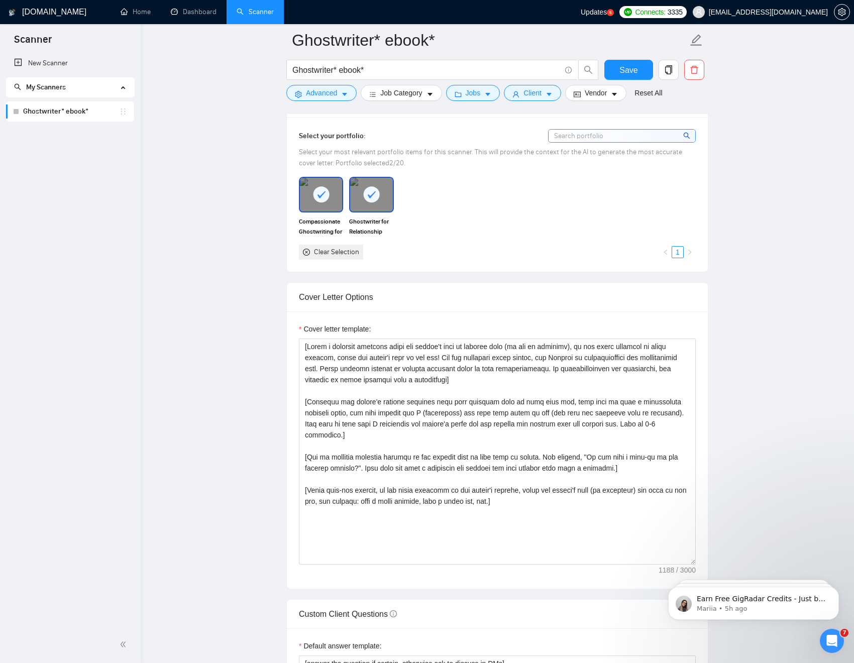
scroll to position [860, 0]
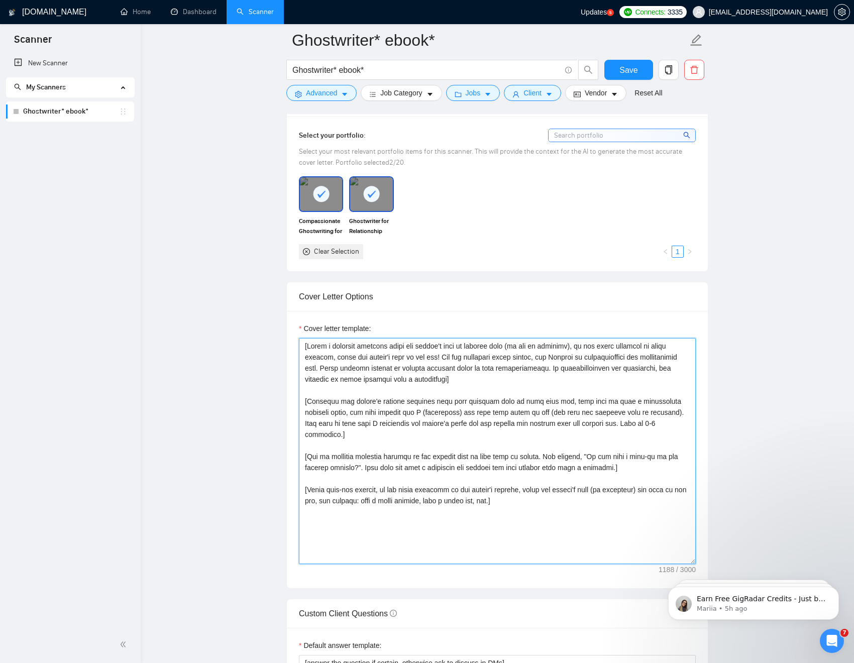
click at [404, 392] on textarea "Cover letter template:" at bounding box center [497, 451] width 397 height 226
click at [433, 386] on textarea "Cover letter template:" at bounding box center [497, 451] width 397 height 226
click at [543, 381] on textarea "Cover letter template:" at bounding box center [497, 451] width 397 height 226
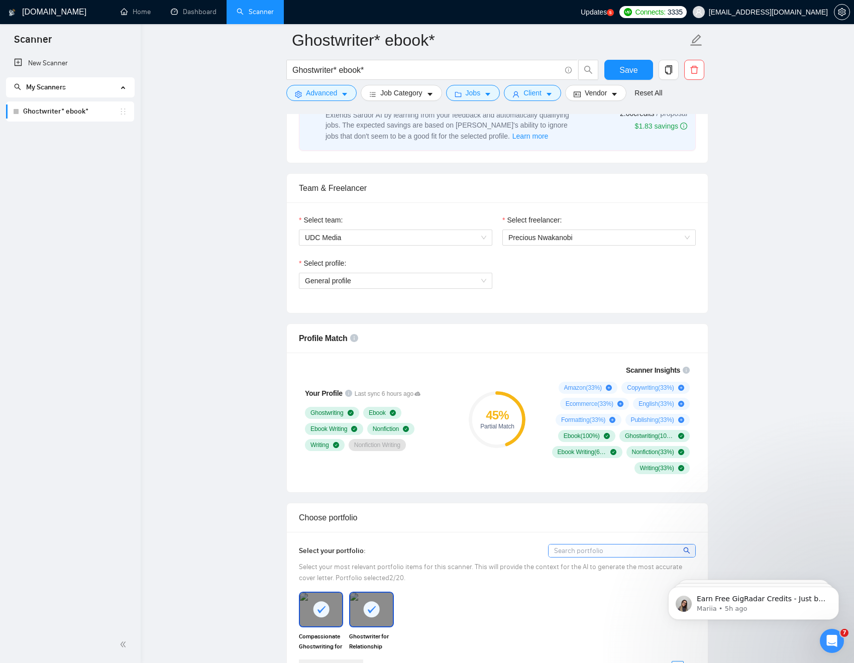
scroll to position [446, 0]
click at [696, 388] on div "Scanner Insights Amazon ( 33 %) Copywriting ( 33 %) Ecommerce ( 33 %) English (…" at bounding box center [615, 418] width 169 height 122
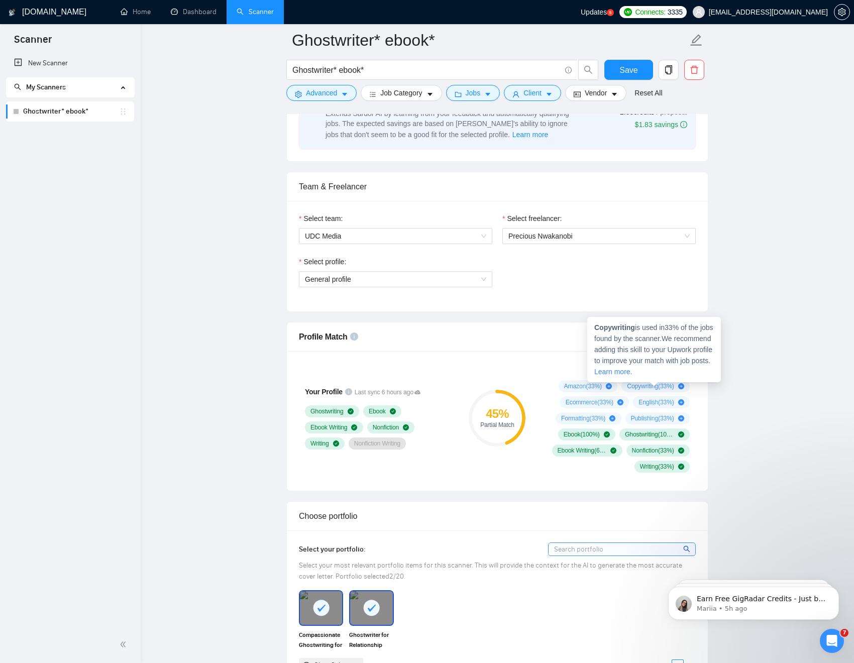
click at [666, 387] on span "Copywriting ( 33 %)" at bounding box center [650, 386] width 47 height 8
click at [681, 387] on div "Copywriting ( 33 %)" at bounding box center [655, 386] width 68 height 12
click at [680, 387] on icon "plus-circle" at bounding box center [681, 386] width 6 height 6
click at [660, 392] on div "Amazon ( 33 %) Copywriting ( 33 %) Ecommerce ( 33 %) English ( 33 %) Formatting…" at bounding box center [615, 426] width 149 height 92
click at [679, 388] on icon "plus-circle" at bounding box center [681, 386] width 6 height 6
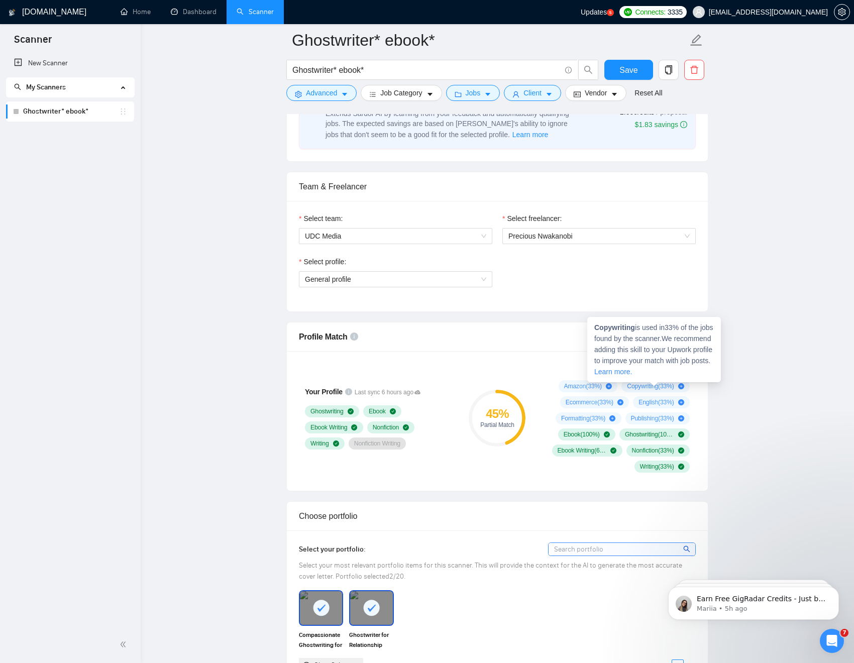
click at [679, 388] on icon "plus-circle" at bounding box center [681, 386] width 6 height 6
click at [679, 387] on icon "plus-circle" at bounding box center [681, 386] width 6 height 6
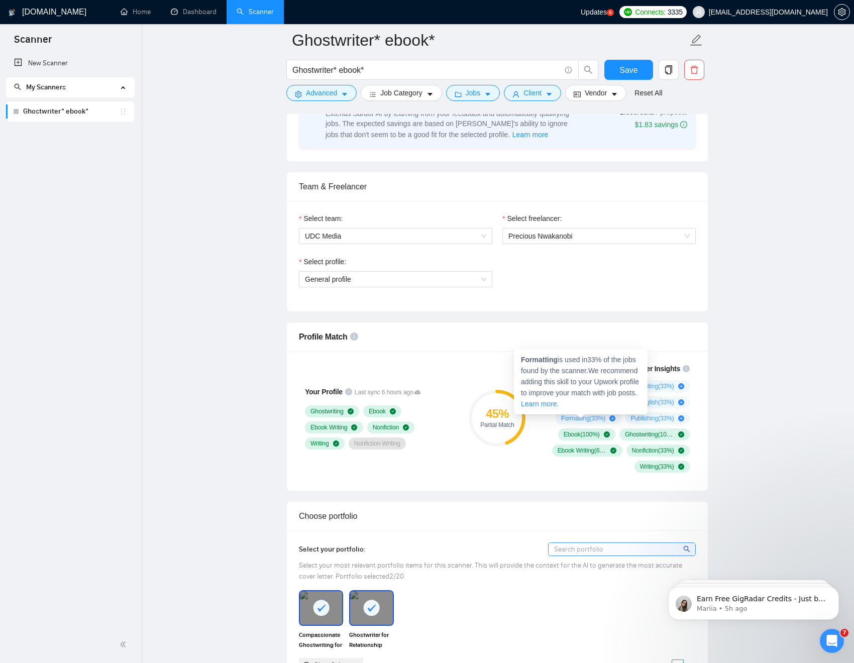
click at [609, 420] on icon "plus-circle" at bounding box center [612, 418] width 6 height 6
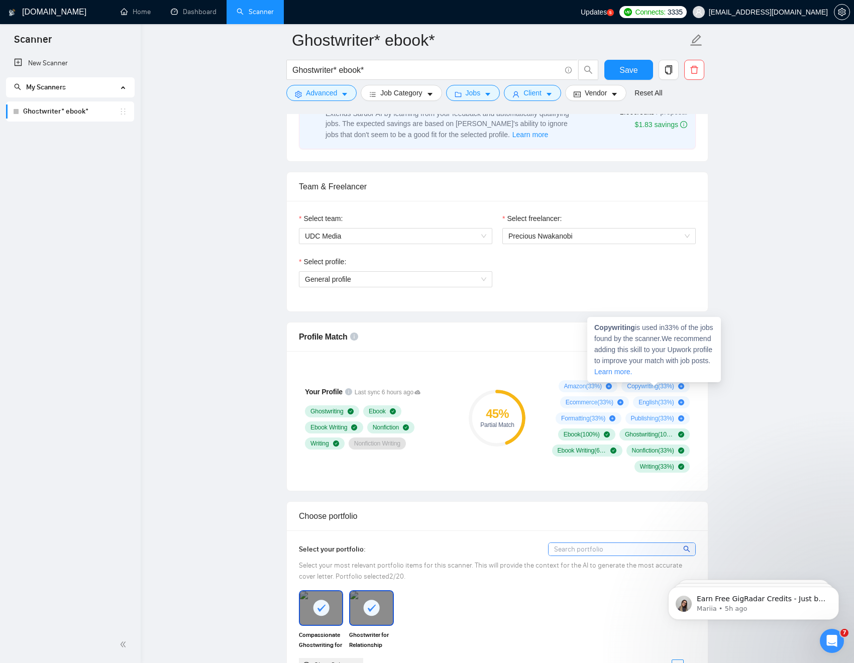
click at [682, 386] on icon "plus-circle" at bounding box center [681, 386] width 6 height 6
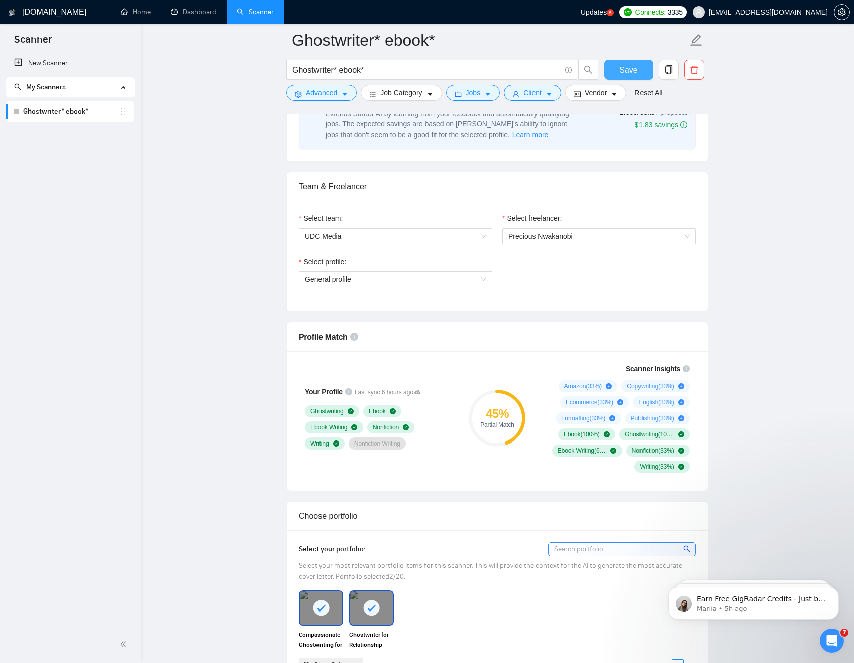
click at [624, 70] on span "Save" at bounding box center [628, 70] width 18 height 13
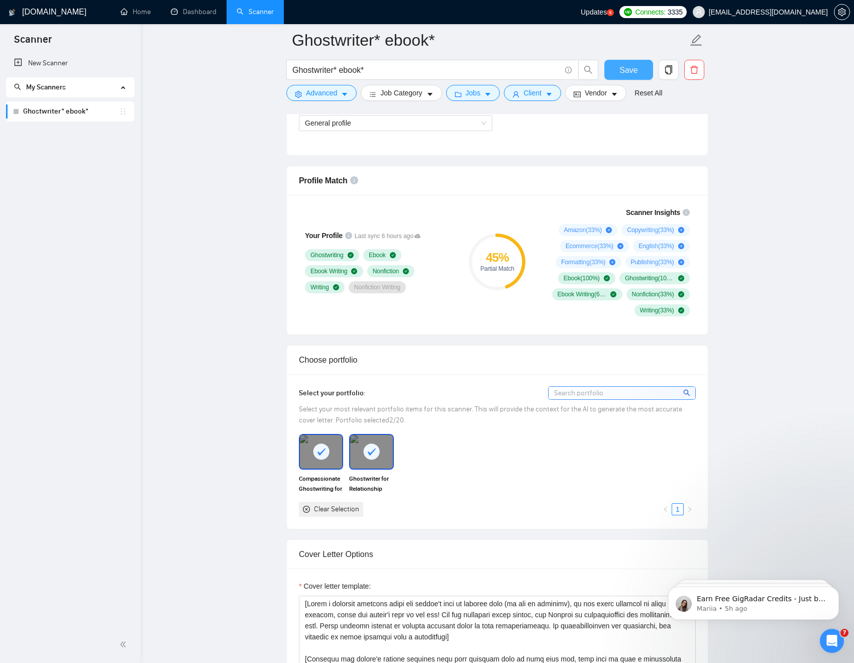
scroll to position [602, 0]
click at [512, 270] on div "Partial Match" at bounding box center [497, 269] width 57 height 6
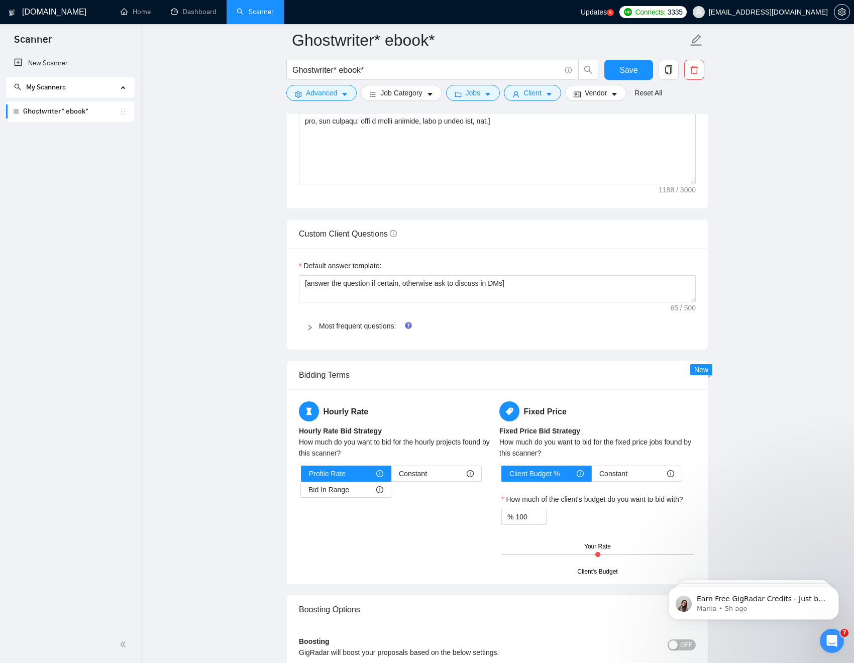
scroll to position [1240, 0]
click at [309, 325] on icon "right" at bounding box center [310, 326] width 6 height 6
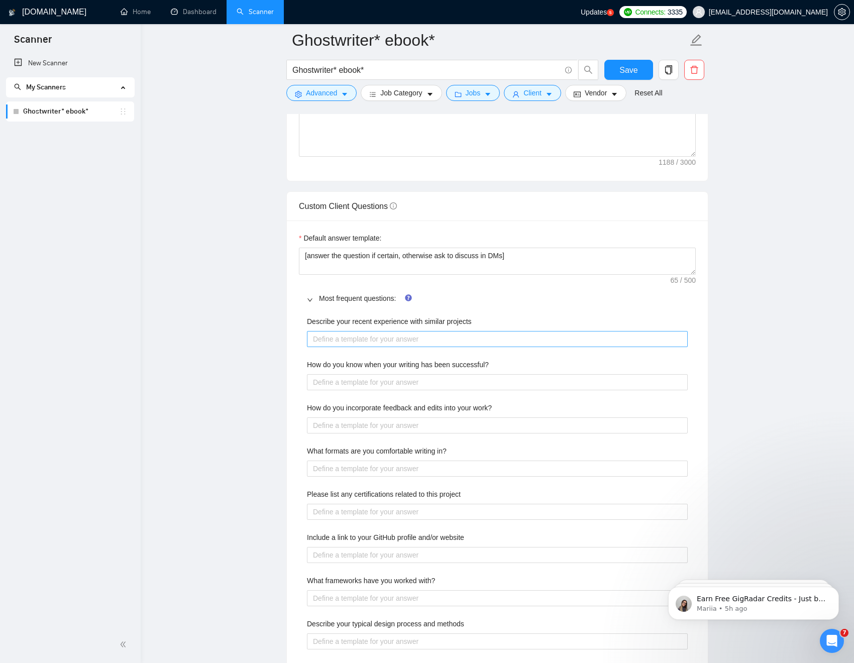
scroll to position [1280, 0]
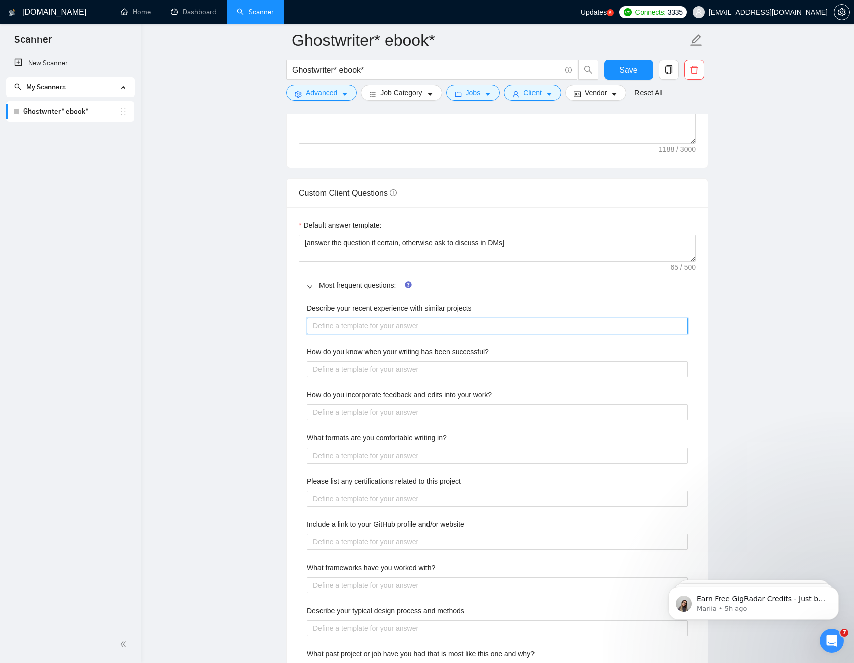
click at [426, 326] on projects "Describe your recent experience with similar projects" at bounding box center [497, 326] width 381 height 16
click at [552, 244] on textarea "[answer the question if certain, otherwise ask to discuss in DMs]" at bounding box center [497, 248] width 397 height 27
drag, startPoint x: 552, startPoint y: 244, endPoint x: 298, endPoint y: 218, distance: 255.3
click at [298, 218] on div "Default answer template: [answer the question if certain, otherwise ask to disc…" at bounding box center [497, 544] width 421 height 675
click at [312, 217] on div "Default answer template: [answer the question if certain, otherwise ask to disc…" at bounding box center [497, 544] width 421 height 675
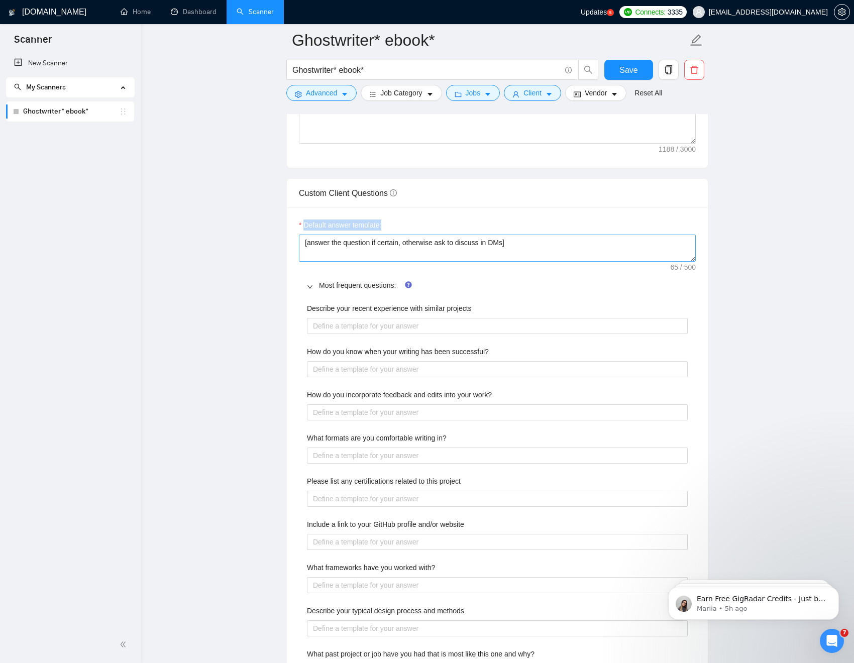
drag, startPoint x: 300, startPoint y: 220, endPoint x: 521, endPoint y: 249, distance: 222.9
click at [522, 250] on div "Default answer template: [answer the question if certain, otherwise ask to disc…" at bounding box center [497, 240] width 397 height 42
click at [440, 206] on div "Custom Client Questions" at bounding box center [497, 193] width 397 height 29
click at [328, 326] on projects "Describe your recent experience with similar projects" at bounding box center [497, 326] width 381 height 16
type projects "["
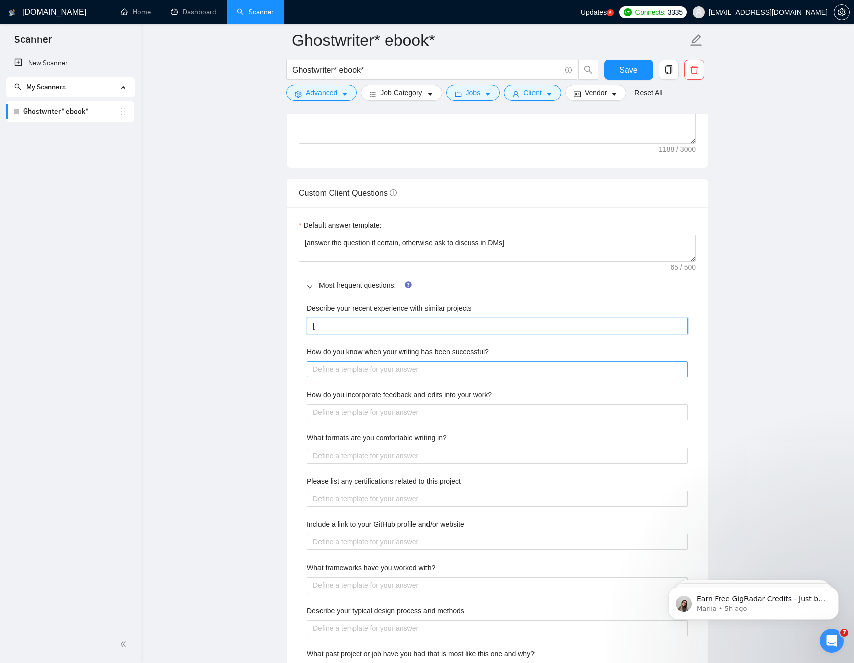
type projects "[a"
type projects "[an"
type projects "[ans"
type projects "[answ"
type projects "[answe"
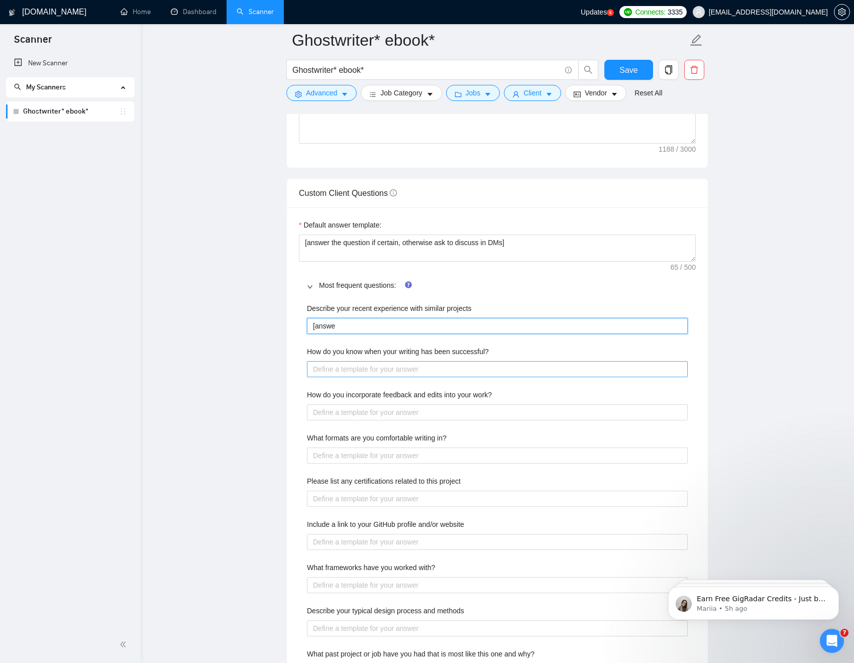
type projects "[answer"
type projects "[canswer"
type projects "[cranswer"
type projects "[crafanswer"
type projects "[craftanswer"
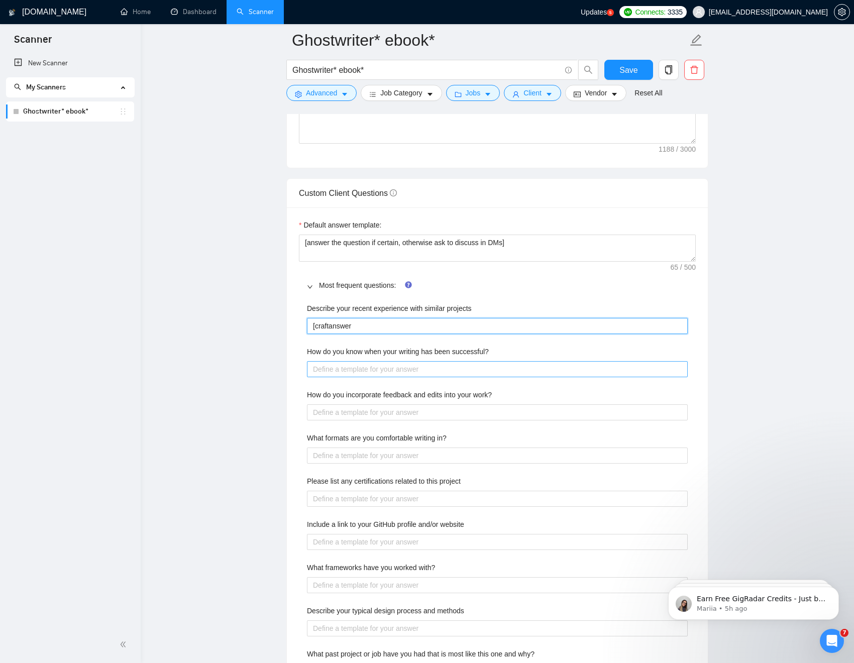
type projects "[craft answer"
type projects "[craft tanswer"
type projects "[craft thanswer"
type projects "[craft theanswer"
type projects "[craft the answer"
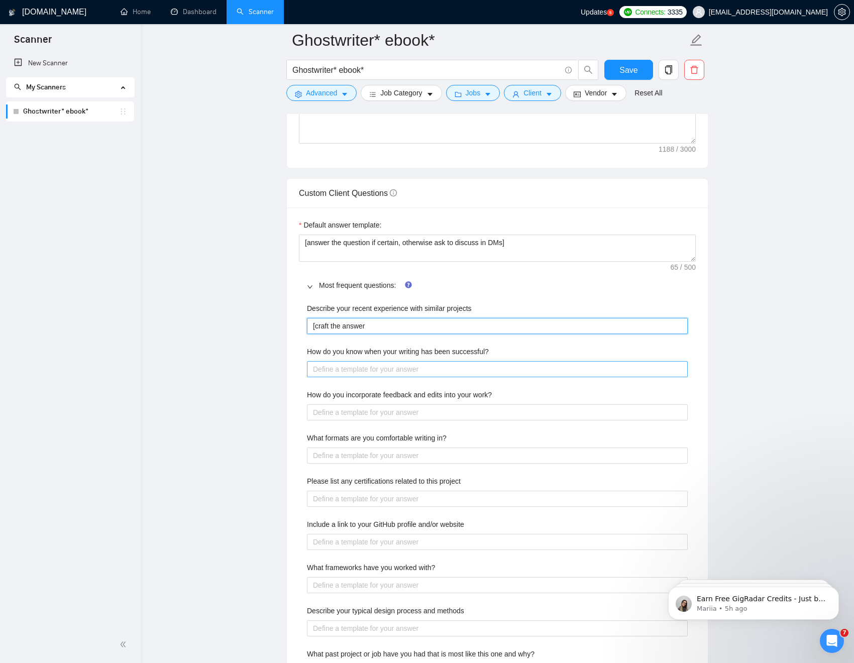
type projects "[craft the manswer"
type projects "[craft the moanswer"
type projects "[craft the moranswer"
type projects "[craft the moanswer"
type projects "[craft the mosanswer"
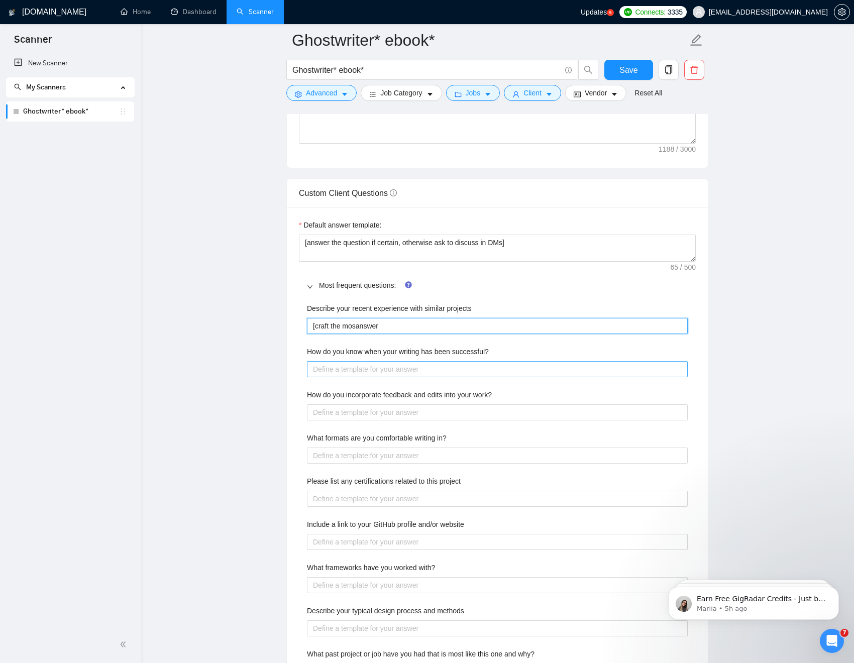
type projects "[craft the mostanswer"
type projects "[craft the most answer"
type projects "[craft the most ranswer"
type projects "[craft the most reanswer"
type projects "[craft the most relanswer"
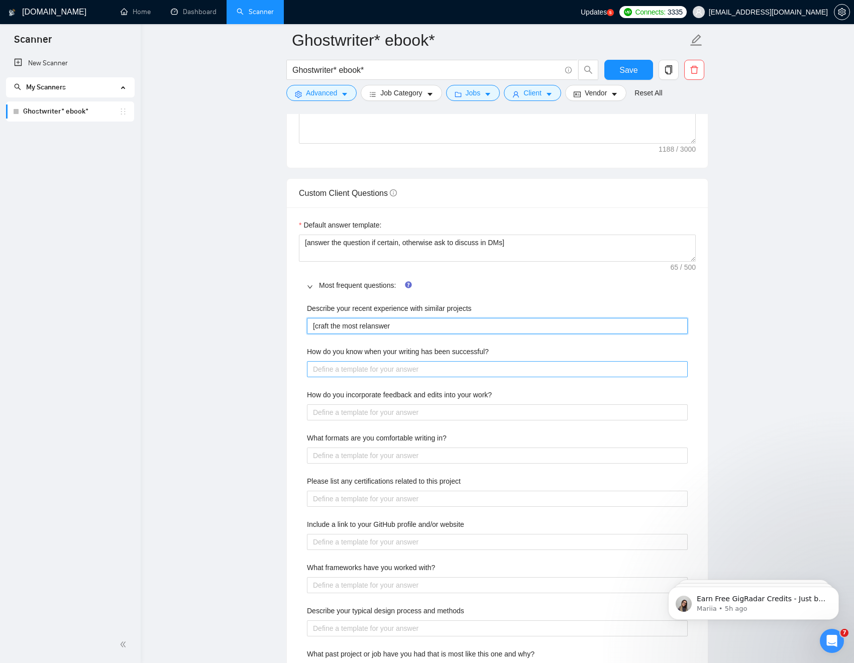
type projects "[craft the most releanswer"
type projects "[craft the most relebanswer"
type projects "[craft the most relebaanswer"
type projects "[craft the most relebanswer"
type projects "[craft the most releanswer"
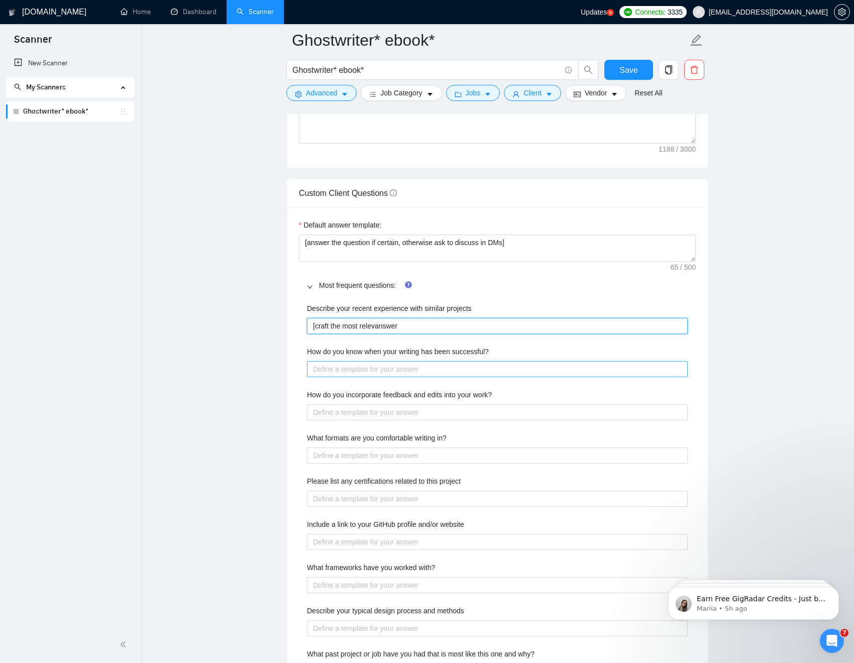
type projects "[craft the most relevaanswer"
type projects "[craft the most relevananswer"
type projects "[craft the most relevantanswer"
type projects "[craft the most relevant answer"
click at [438, 328] on projects "[craft the most relevant answer" at bounding box center [497, 326] width 381 height 16
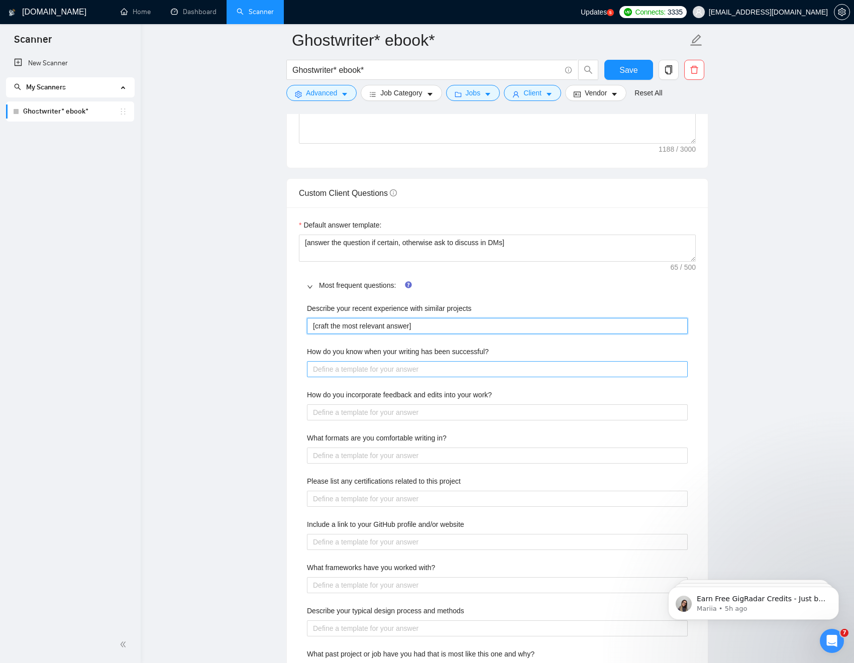
type projects "[craft the most relevant answer]"
click at [459, 368] on successful\? "How do you know when your writing has been successful?" at bounding box center [497, 369] width 381 height 16
paste successful\? "[craft the most relevant answer]"
type successful\? "[craft the most relevant answer]"
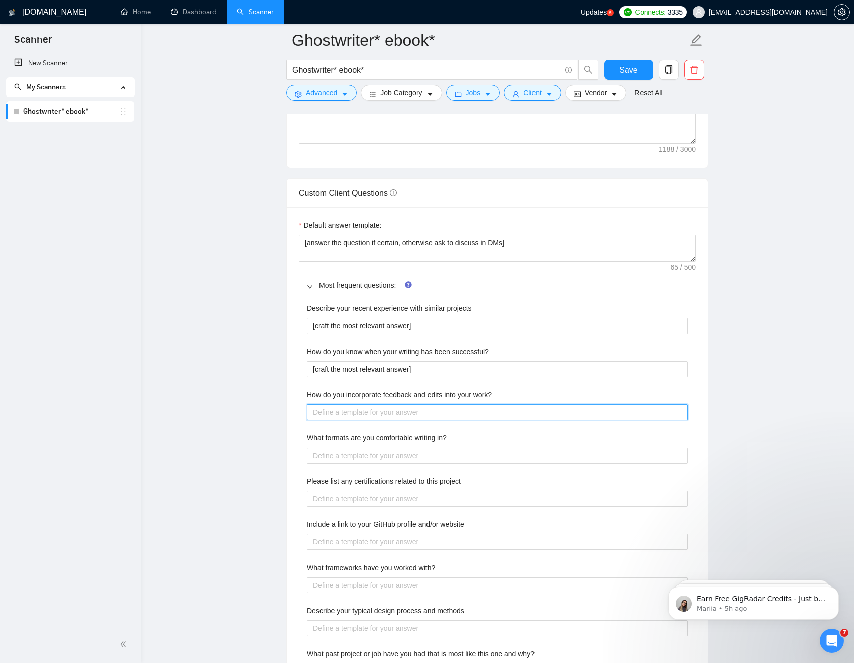
click at [450, 410] on work\? "How do you incorporate feedback and edits into your work?" at bounding box center [497, 412] width 381 height 16
paste work\? "[craft the most relevant answer]"
type work\? "[craft the most relevant answer]"
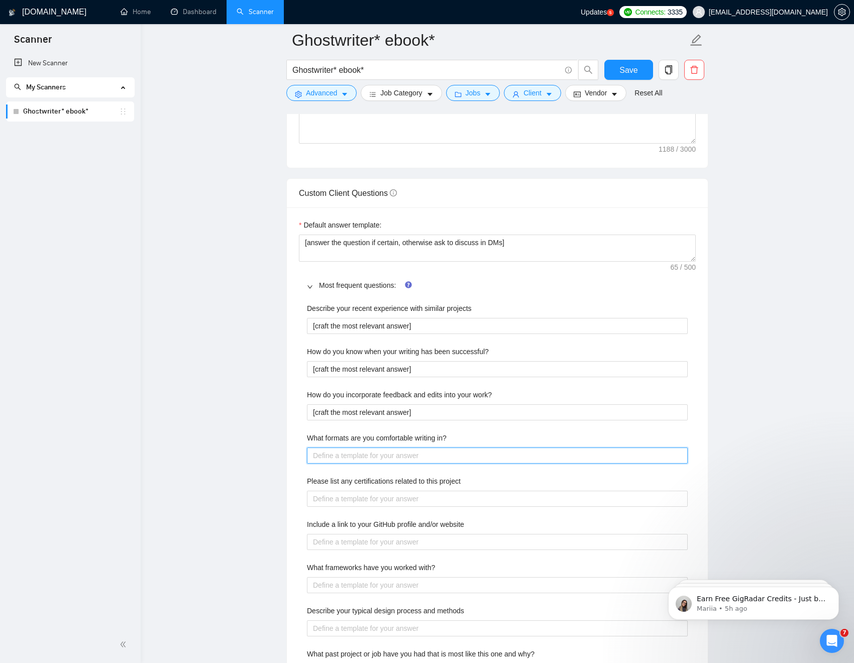
click at [439, 449] on in\? "What formats are you comfortable writing in?" at bounding box center [497, 455] width 381 height 16
paste in\? "[craft the most relevant answer]"
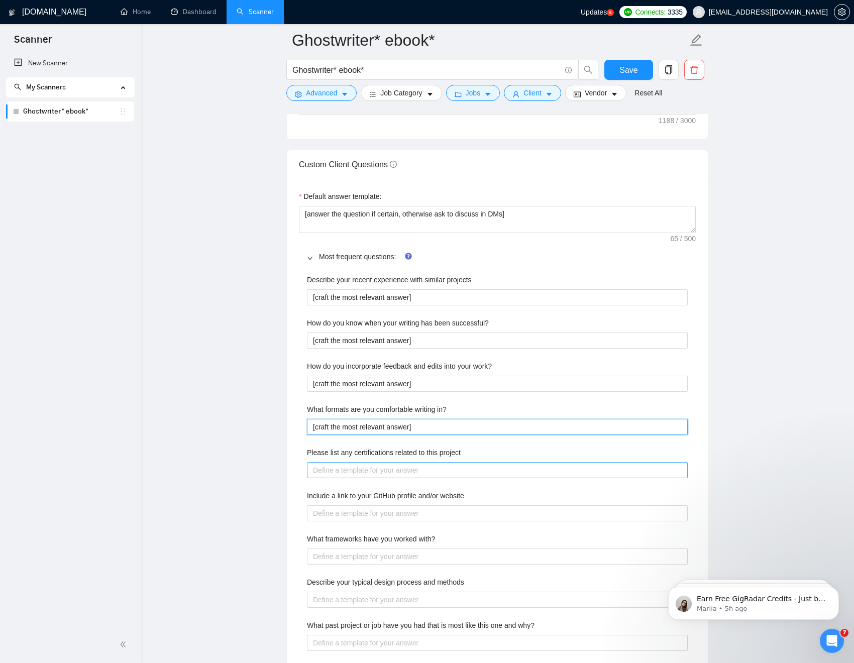
scroll to position [1310, 0]
type in\? "[craft the most relevant answer]"
click at [416, 467] on project "Please list any certifications related to this project" at bounding box center [497, 469] width 381 height 16
paste project "[craft the most relevant answer]"
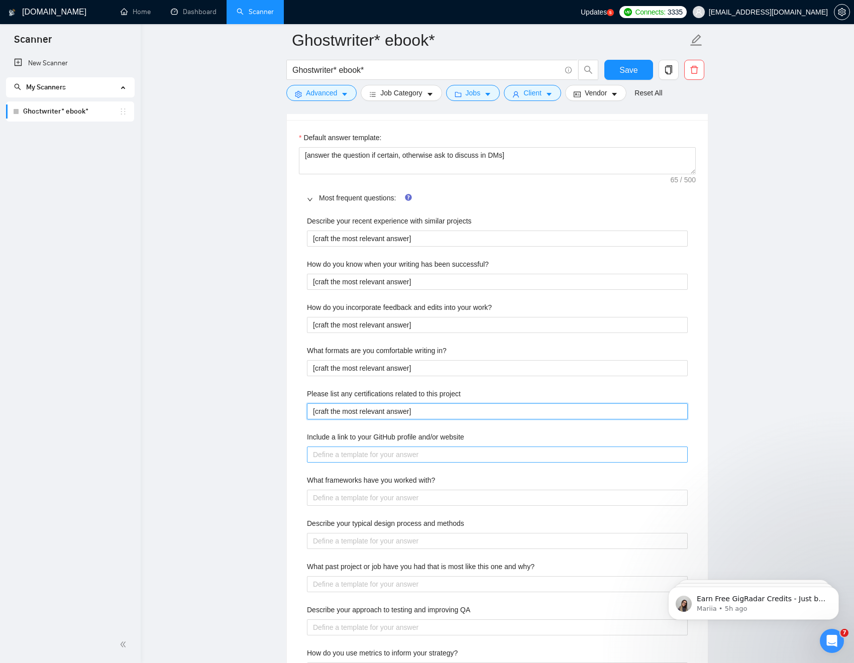
scroll to position [1368, 0]
type project "[craft the most relevant answer]"
click at [423, 454] on website "Include a link to your GitHub profile and/or website" at bounding box center [497, 454] width 381 height 16
paste website "[craft the most relevant answer]"
type website "[craft the most relevant answer]"
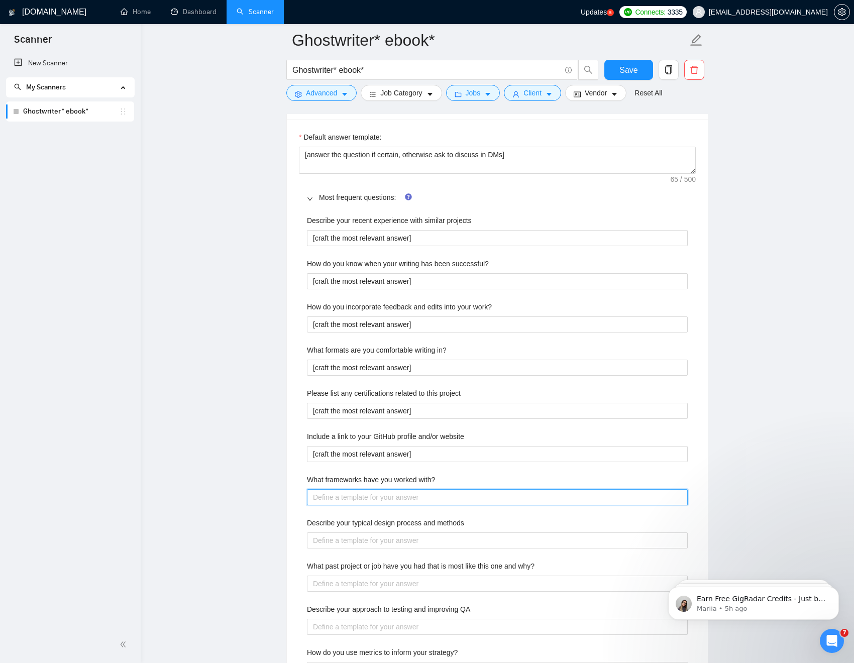
click at [424, 498] on with\? "What frameworks have you worked with?" at bounding box center [497, 497] width 381 height 16
paste with\? "[craft the most relevant answer]"
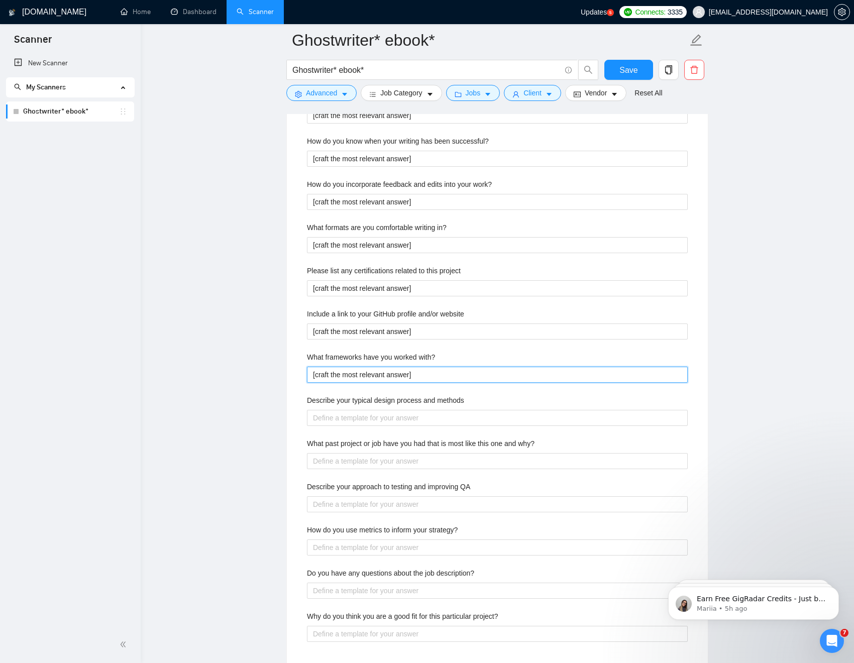
scroll to position [1505, 0]
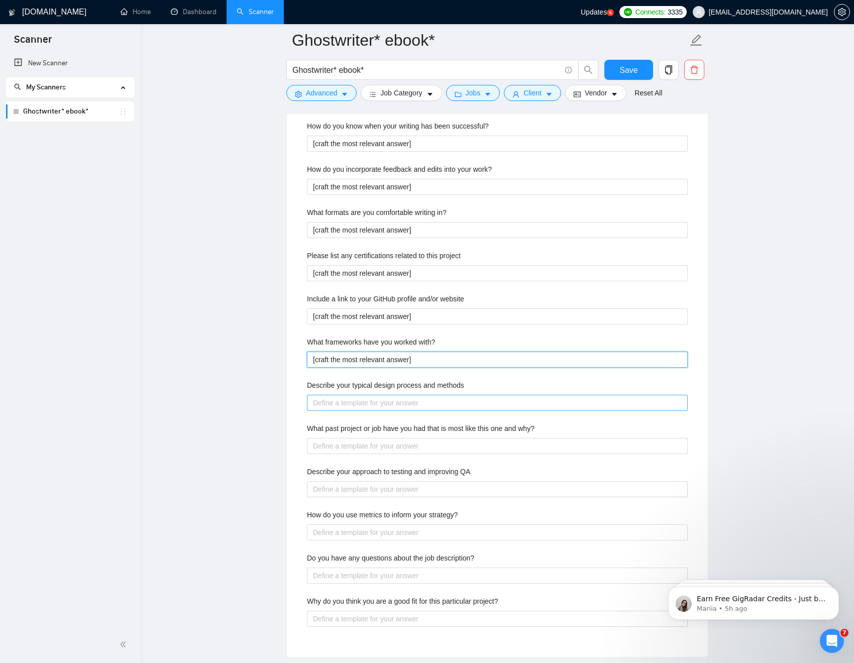
type with\? "[craft the most relevant answer]"
click at [417, 397] on methods "Describe your typical design process and methods" at bounding box center [497, 403] width 381 height 16
paste methods "[craft the most relevant answer]"
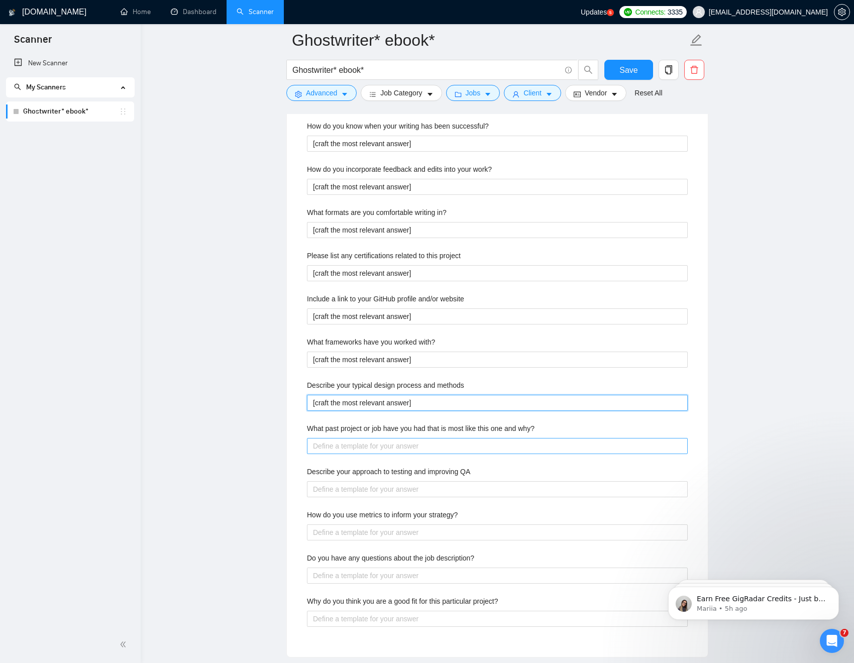
type methods "[craft the most relevant answer]"
click at [425, 447] on why\? "What past project or job have you had that is most like this one and why?" at bounding box center [497, 446] width 381 height 16
paste why\? "[craft the most relevant answer]"
type why\? "[craft the most relevant answer]"
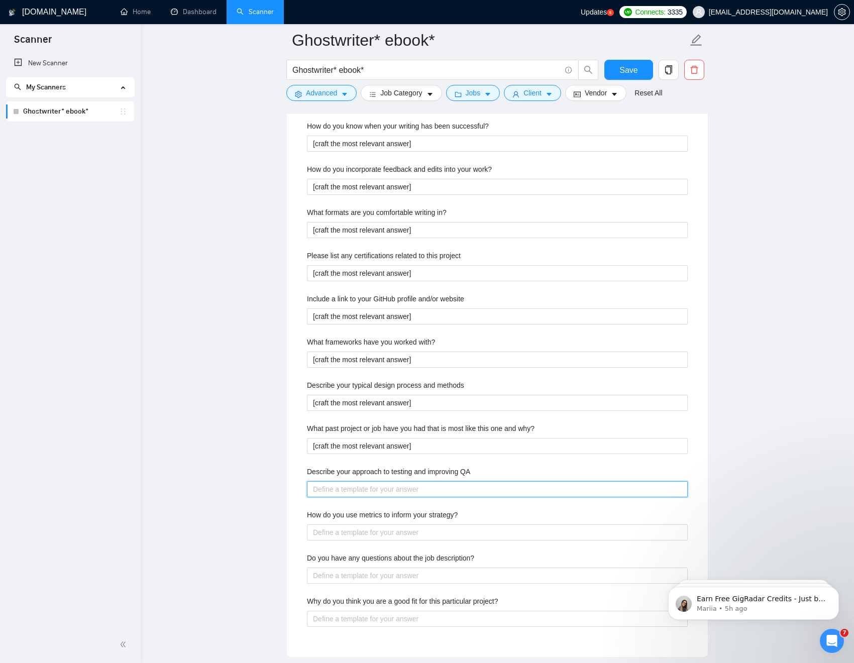
click at [427, 490] on QA "Describe your approach to testing and improving QA" at bounding box center [497, 489] width 381 height 16
paste QA "[craft the most relevant answer]"
type QA "[craft the most relevant answer]"
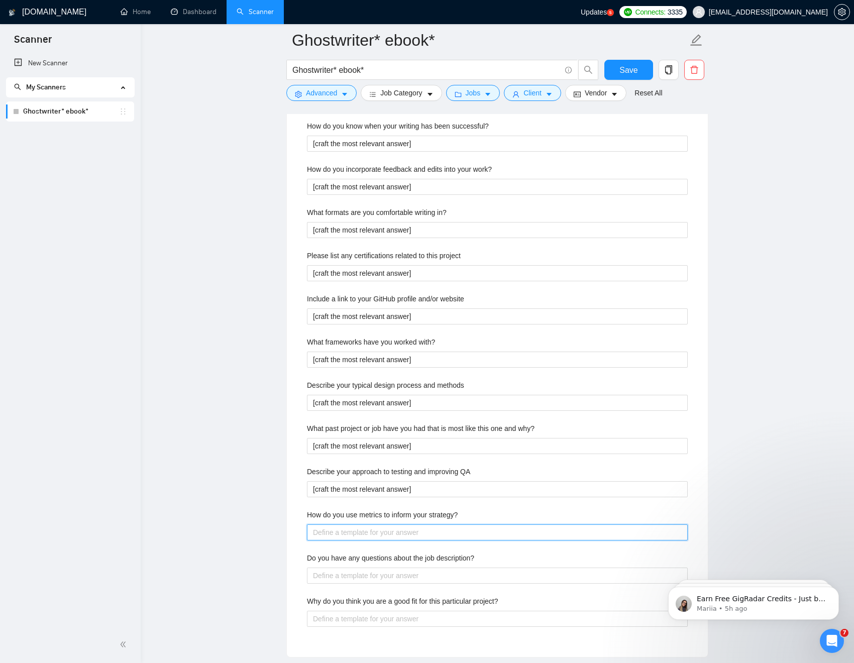
click at [415, 527] on strategy\? "How do you use metrics to inform your strategy?" at bounding box center [497, 532] width 381 height 16
paste strategy\? "[craft the most relevant answer]"
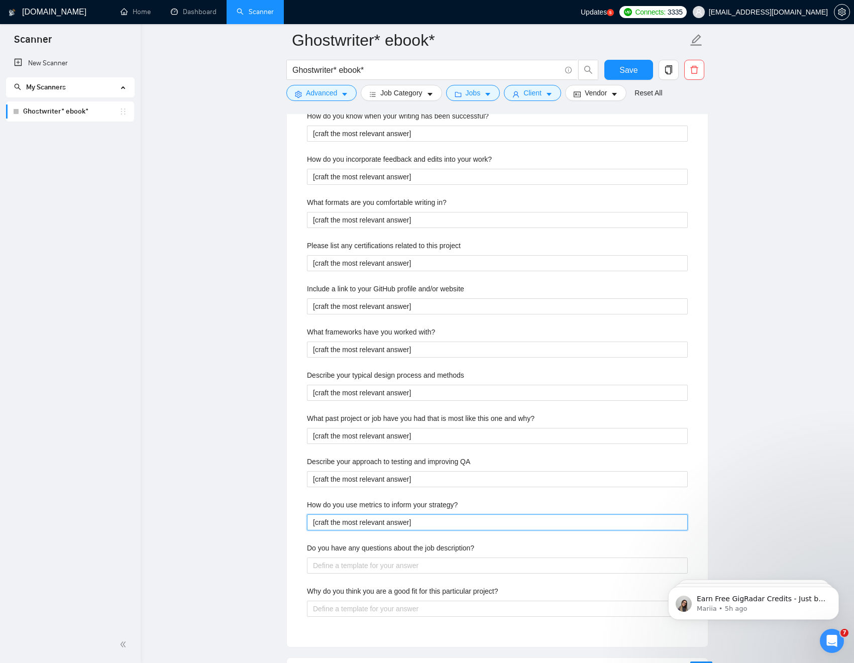
scroll to position [1528, 0]
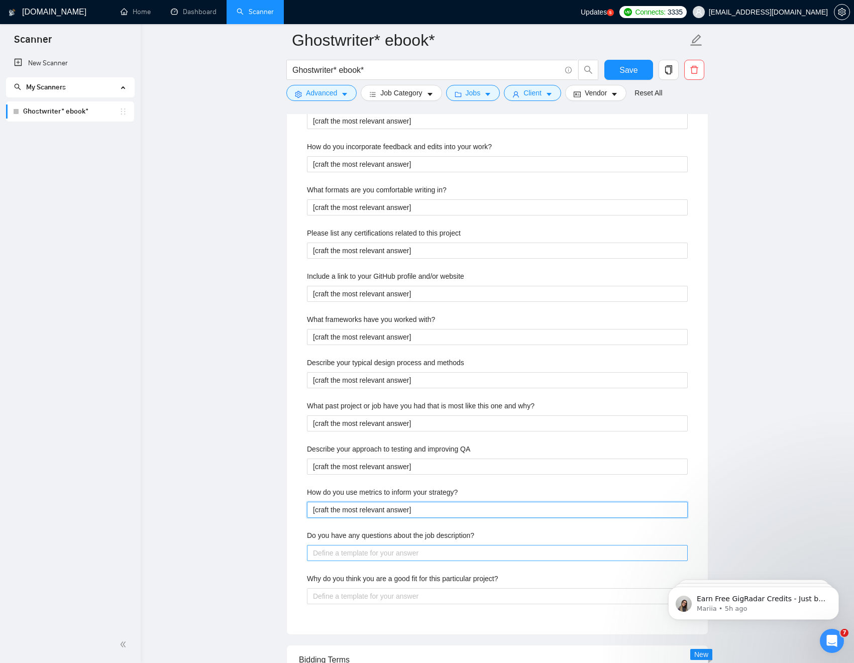
type strategy\? "[craft the most relevant answer]"
click at [434, 549] on description\? "Do you have any questions about the job description?" at bounding box center [497, 553] width 381 height 16
paste description\? "[craft the most relevant answer]"
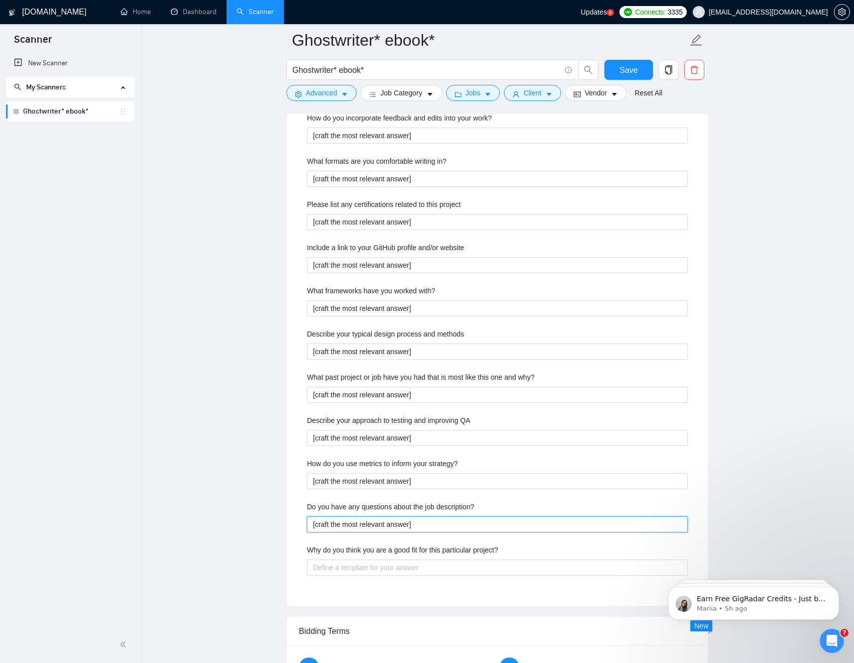
scroll to position [1601, 0]
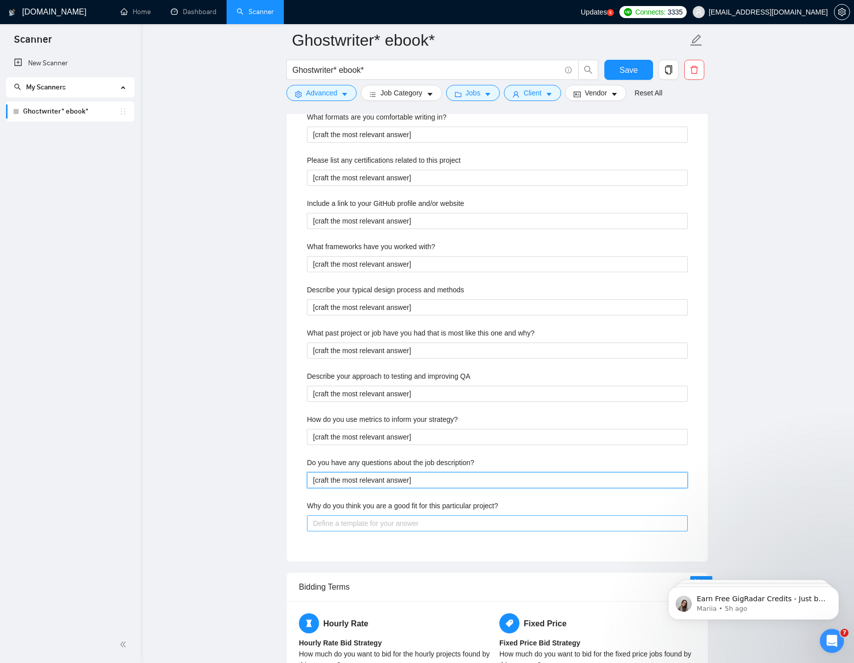
type description\? "[craft the most relevant answer]"
click at [423, 525] on project\? "Why do you think you are a good fit for this particular project?" at bounding box center [497, 523] width 381 height 16
paste project\? "[craft the most relevant answer]"
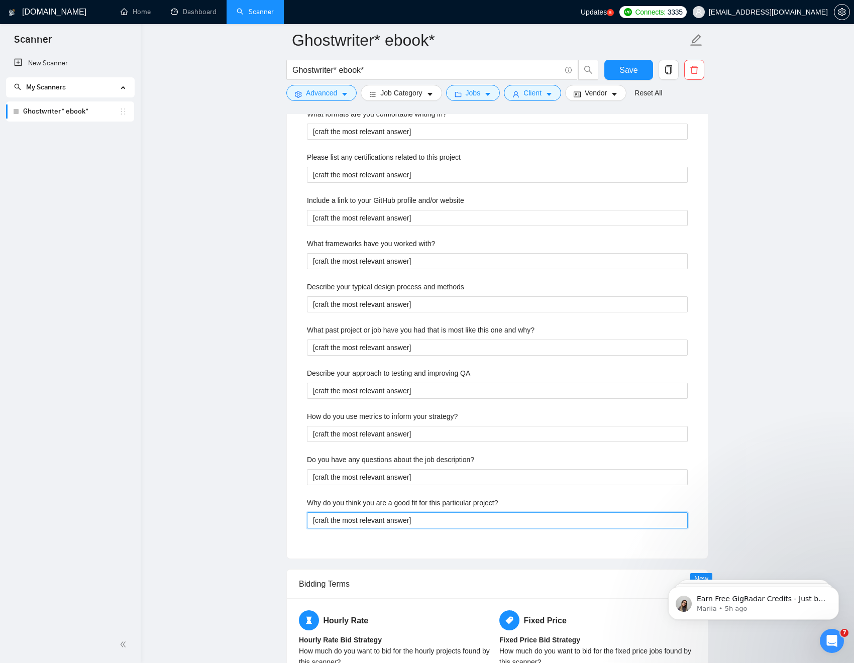
scroll to position [1605, 0]
type project\? "[craft the most relevant answer]"
click at [275, 304] on main "Ghostwriter* ebook* Ghostwriter* ebook* Save Advanced Job Category Jobs Client …" at bounding box center [497, 37] width 681 height 3204
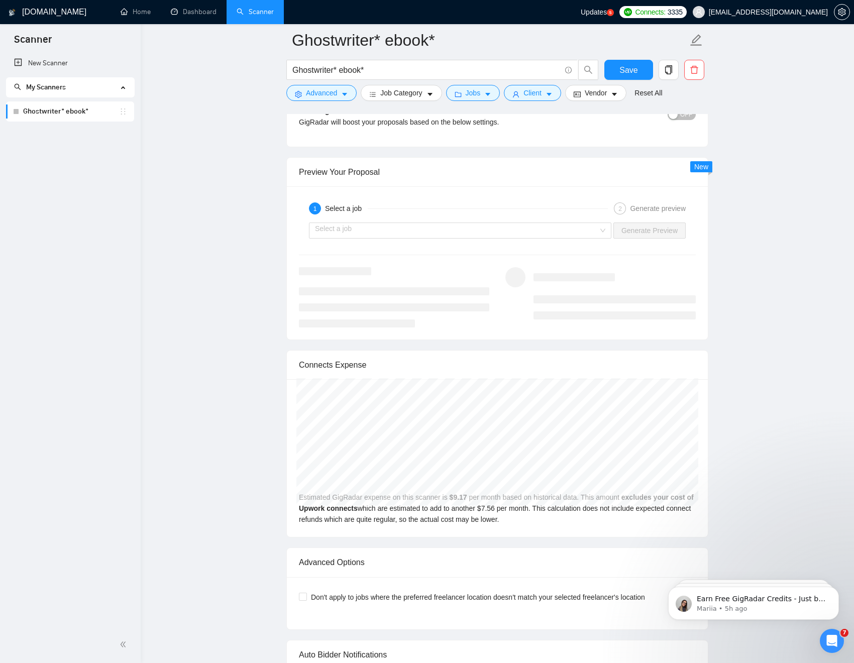
scroll to position [2342, 0]
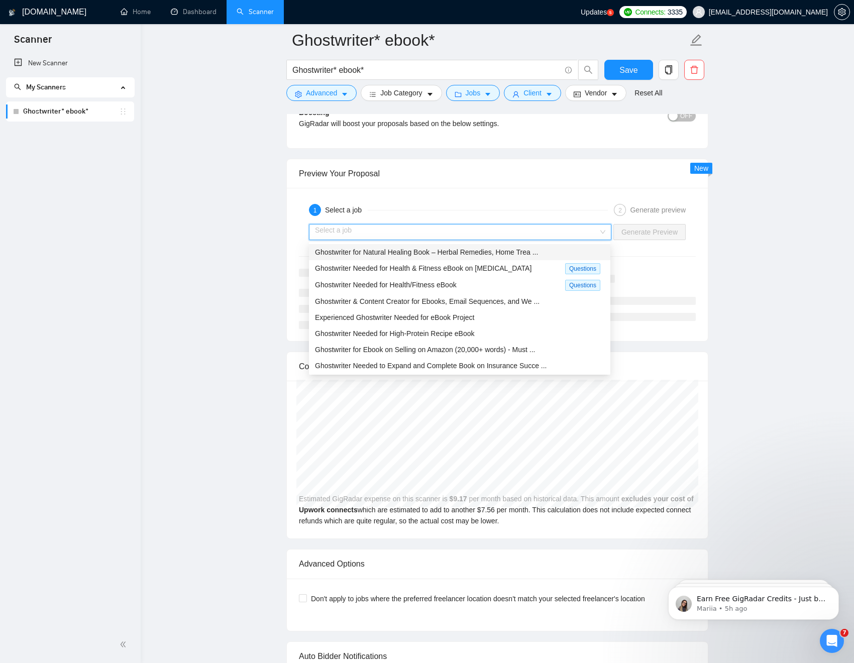
click at [368, 235] on input "search" at bounding box center [456, 231] width 283 height 15
click at [369, 254] on span "Ghostwriter for Natural Healing Book – Herbal Remedies, Home Trea ..." at bounding box center [426, 252] width 223 height 8
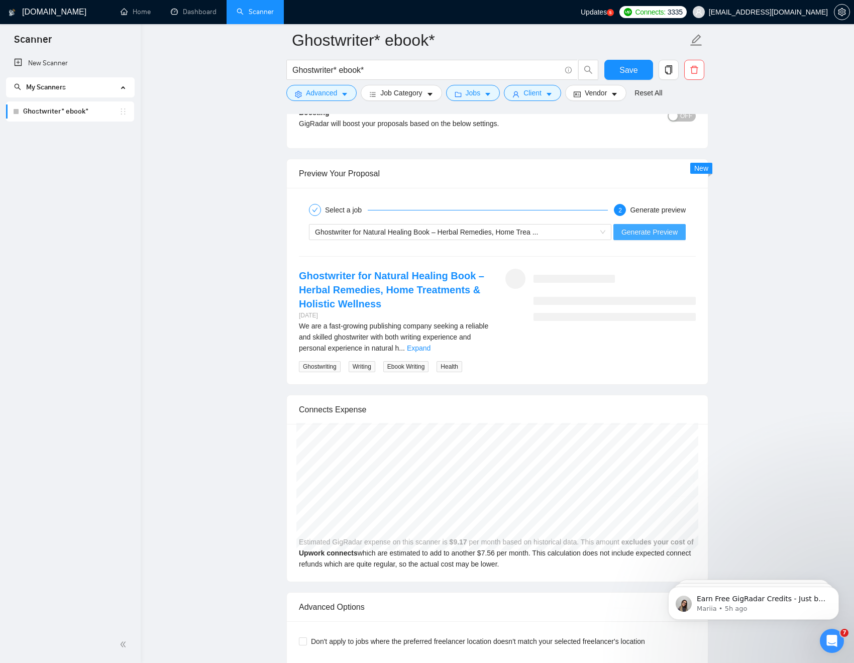
click at [635, 229] on span "Generate Preview" at bounding box center [649, 231] width 56 height 11
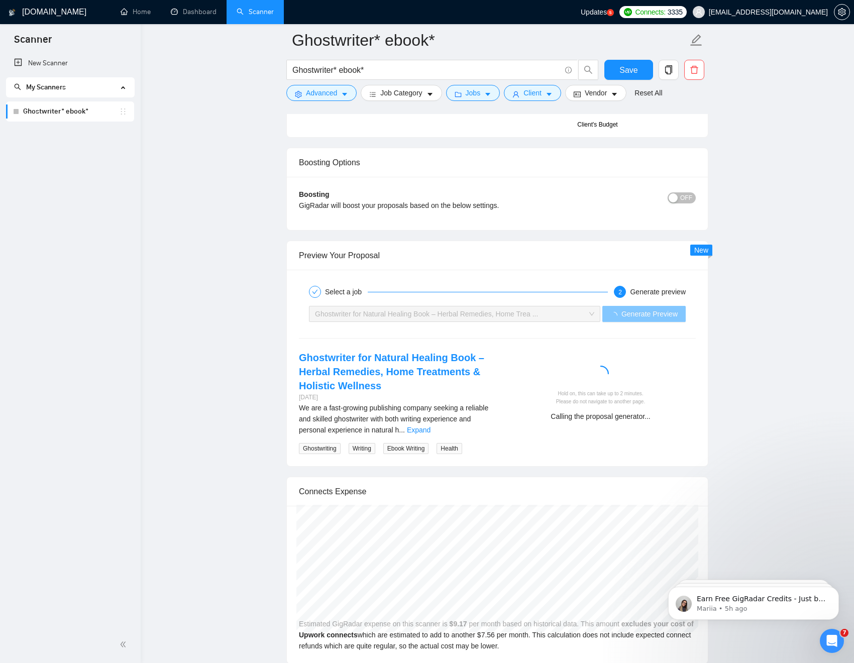
scroll to position [2251, 0]
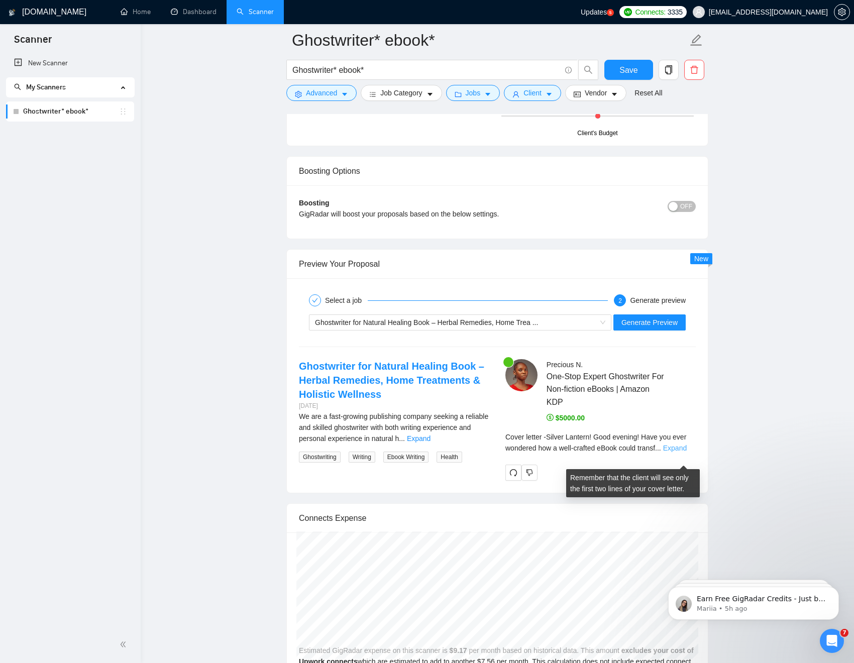
click at [685, 452] on link "Expand" at bounding box center [675, 448] width 24 height 8
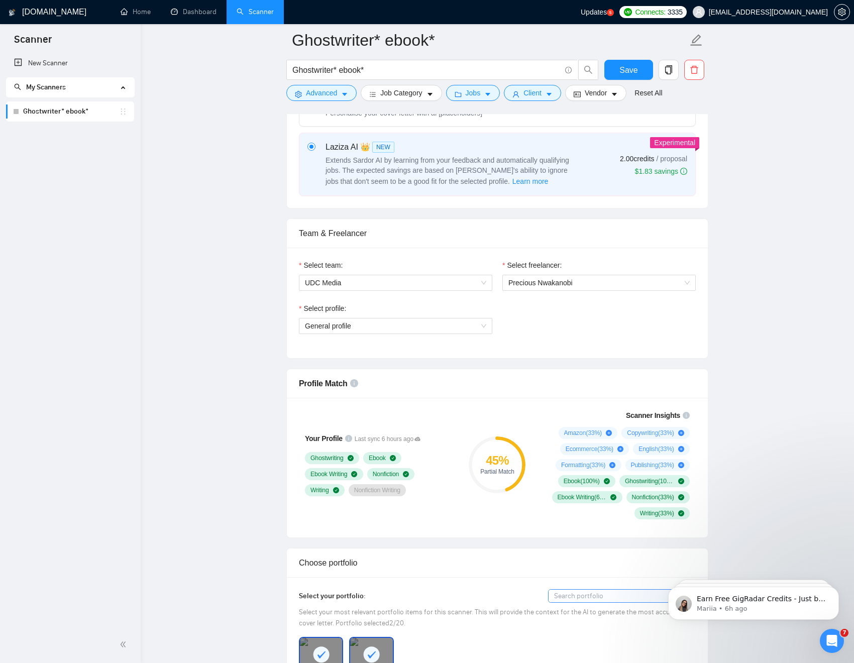
scroll to position [454, 0]
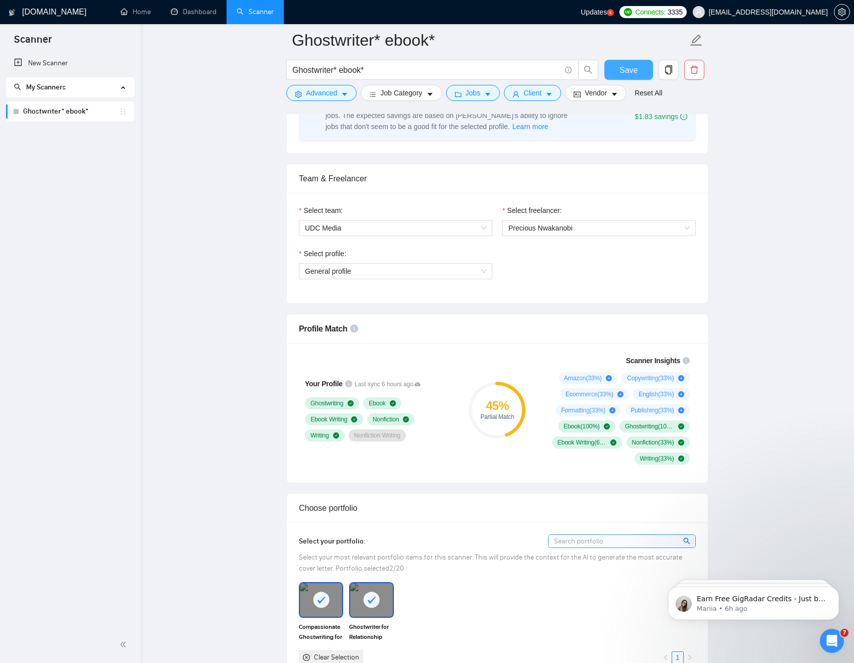
click at [636, 69] on span "Save" at bounding box center [628, 70] width 18 height 13
click at [381, 271] on span "General profile" at bounding box center [395, 271] width 181 height 15
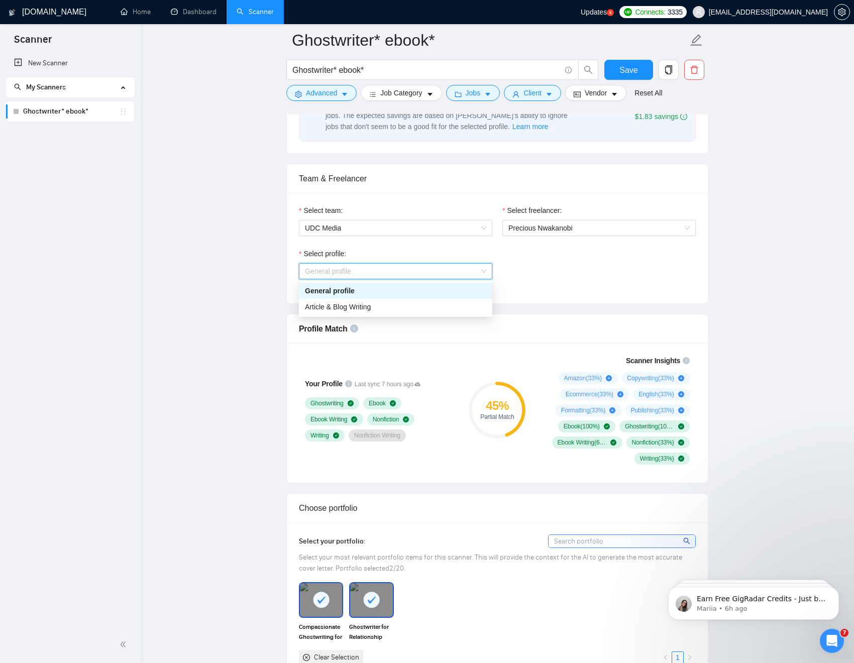
click at [371, 273] on span "General profile" at bounding box center [395, 271] width 181 height 15
click at [374, 273] on span "General profile" at bounding box center [395, 271] width 181 height 15
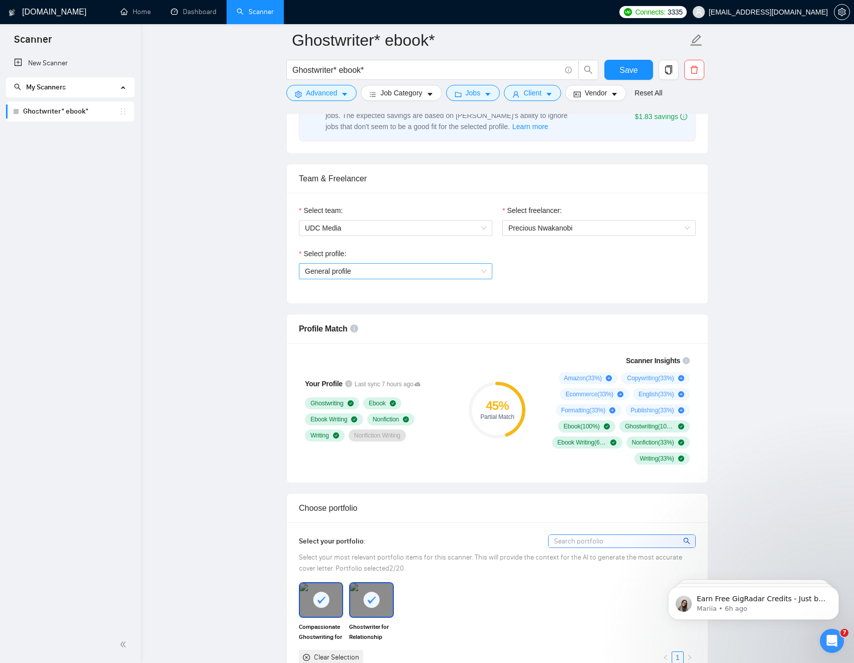
click at [375, 270] on span "General profile" at bounding box center [395, 271] width 181 height 15
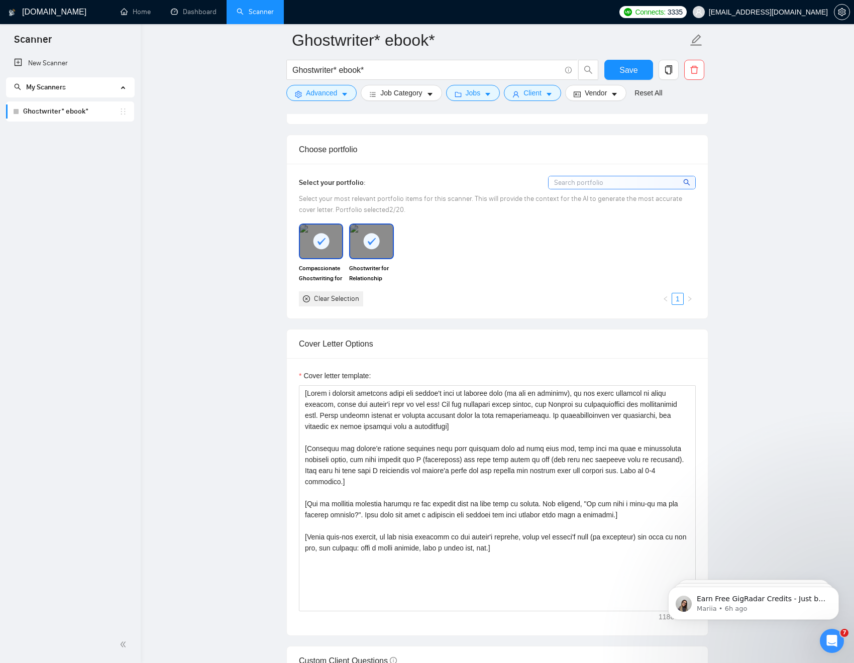
scroll to position [919, 0]
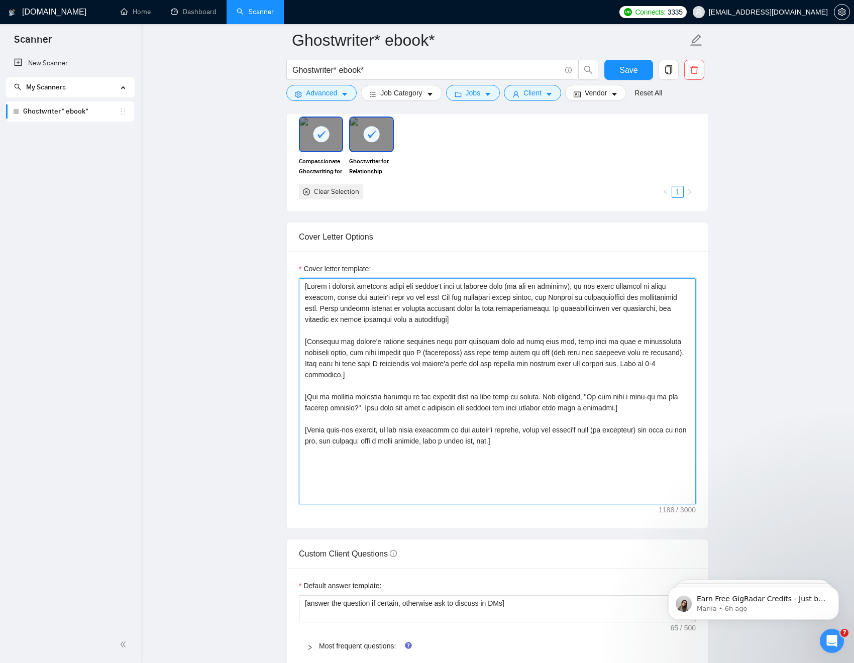
click at [361, 322] on textarea "Cover letter template:" at bounding box center [497, 391] width 397 height 226
click at [530, 422] on textarea "Cover letter template:" at bounding box center [497, 391] width 397 height 226
click at [522, 435] on textarea "Cover letter template:" at bounding box center [497, 391] width 397 height 226
paste textarea ">You are an elite proposal strategist who creates winning freelance proposals t…"
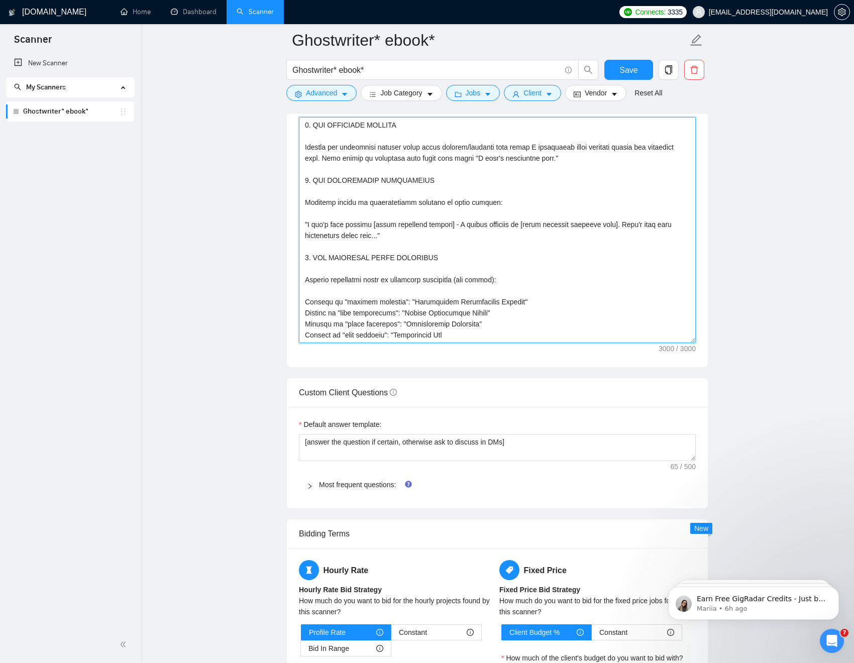
scroll to position [1097, 0]
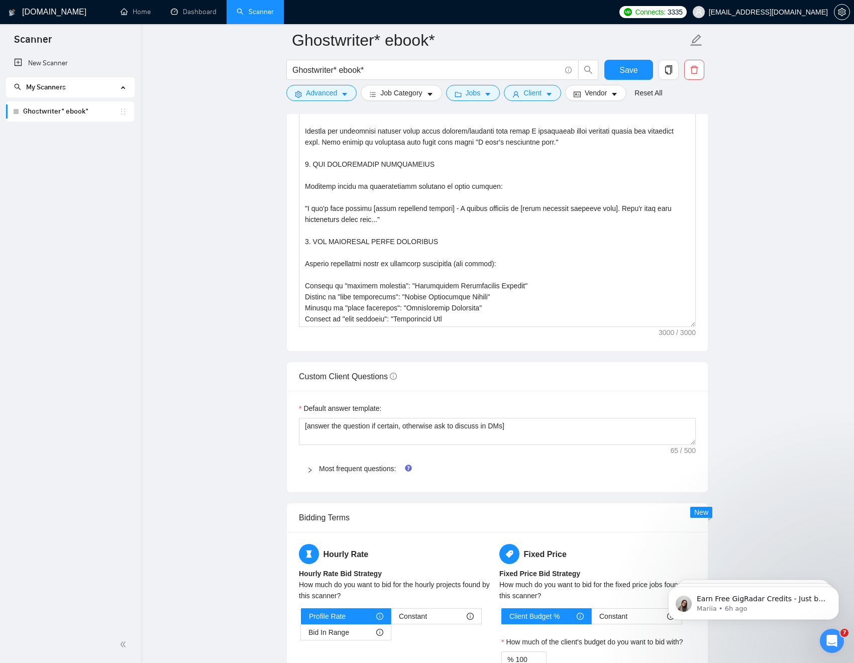
click at [516, 378] on div "Custom Client Questions" at bounding box center [497, 376] width 397 height 29
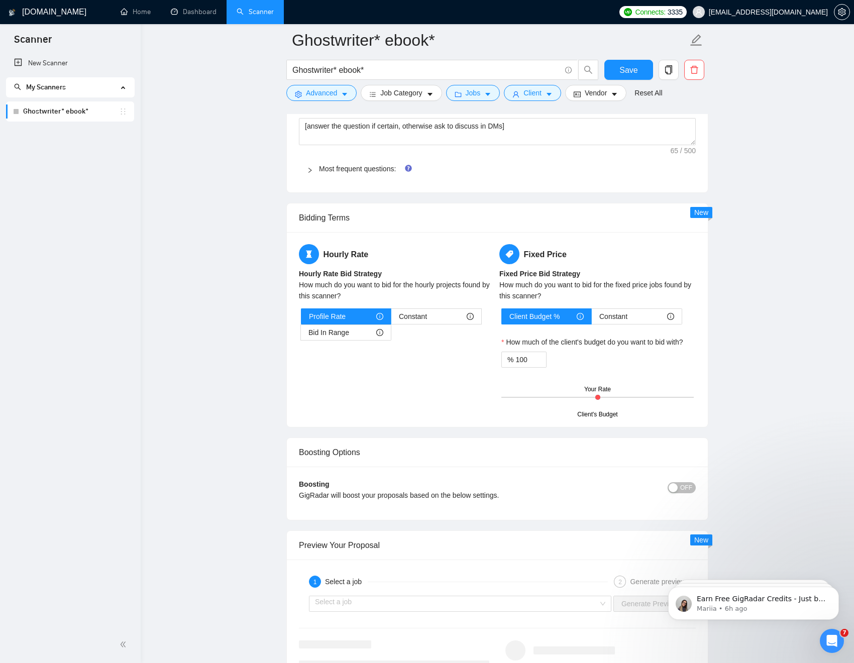
scroll to position [1627, 0]
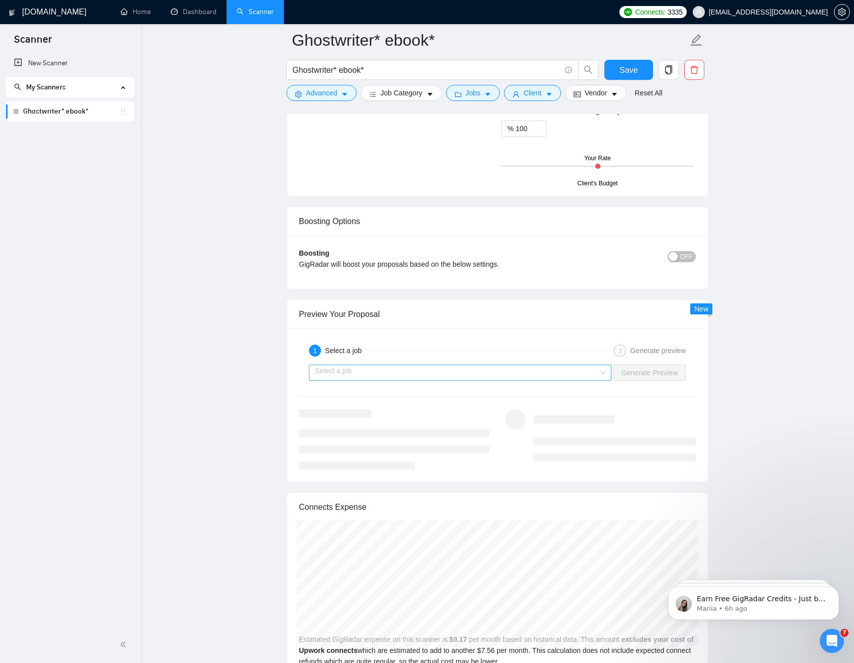
click at [426, 374] on input "search" at bounding box center [456, 372] width 283 height 15
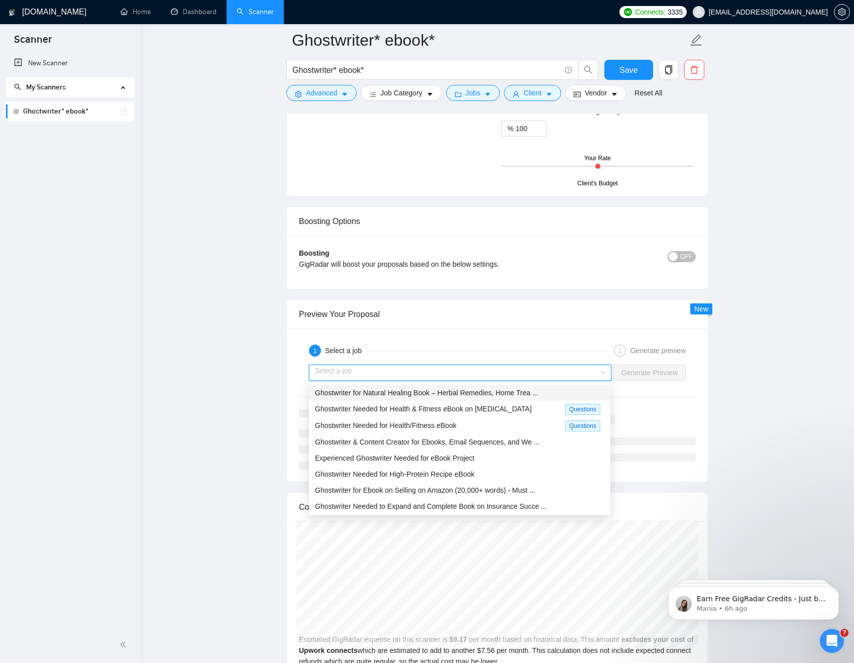
click at [416, 395] on span "Ghostwriter for Natural Healing Book – Herbal Remedies, Home Trea ..." at bounding box center [426, 393] width 223 height 8
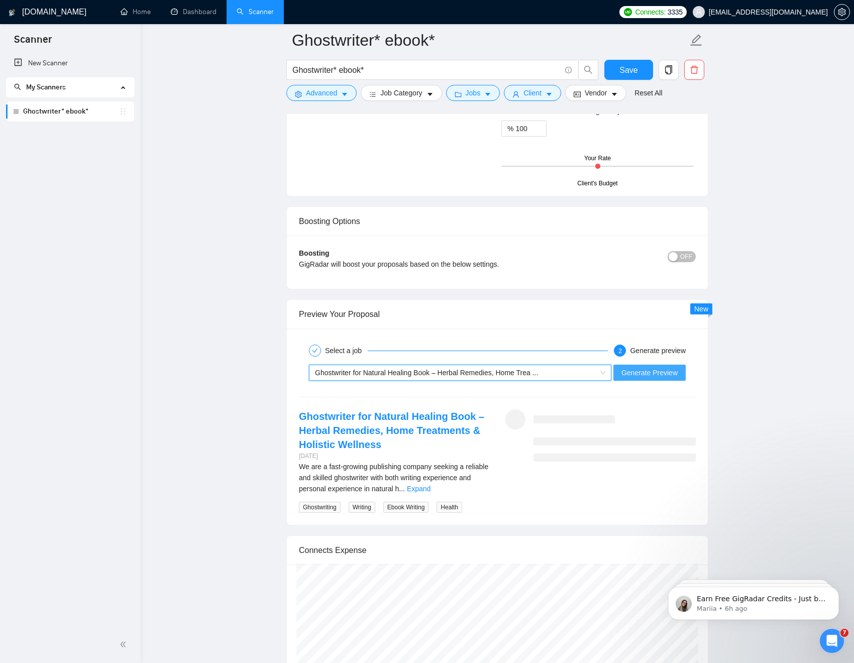
click at [633, 371] on span "Generate Preview" at bounding box center [649, 372] width 56 height 11
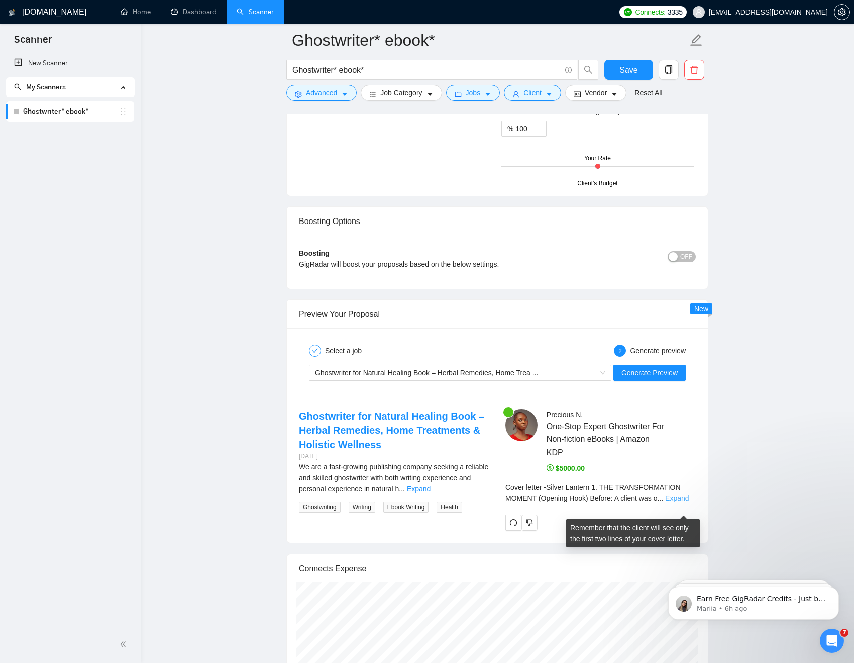
click at [683, 502] on link "Expand" at bounding box center [677, 498] width 24 height 8
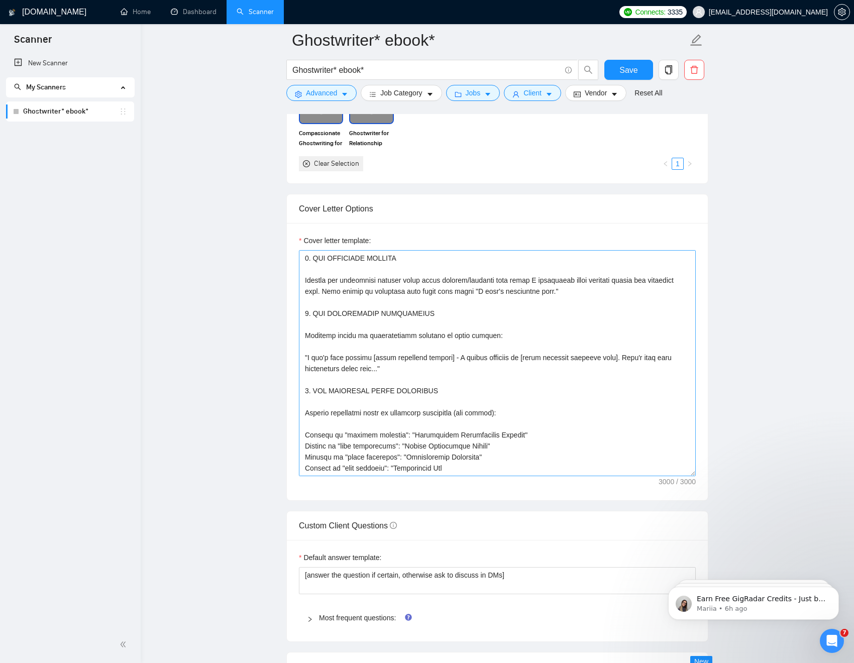
scroll to position [909, 0]
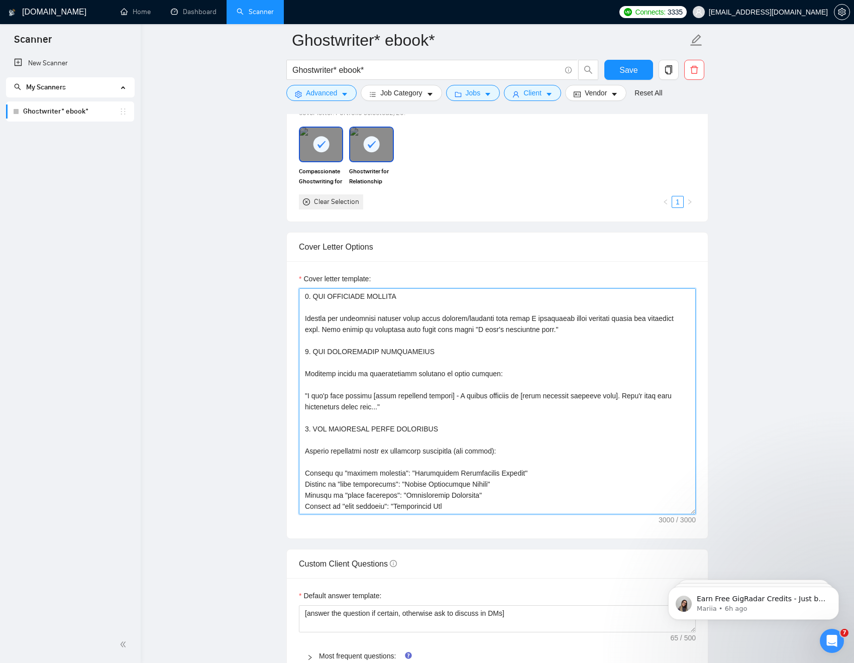
click at [466, 398] on textarea "Cover letter template:" at bounding box center [497, 401] width 397 height 226
click at [494, 393] on textarea "Cover letter template:" at bounding box center [497, 401] width 397 height 226
type textarea ">You are an elite proposal strategist who creates winning freelance proposals t…"
click at [489, 393] on textarea "Cover letter template:" at bounding box center [497, 401] width 397 height 226
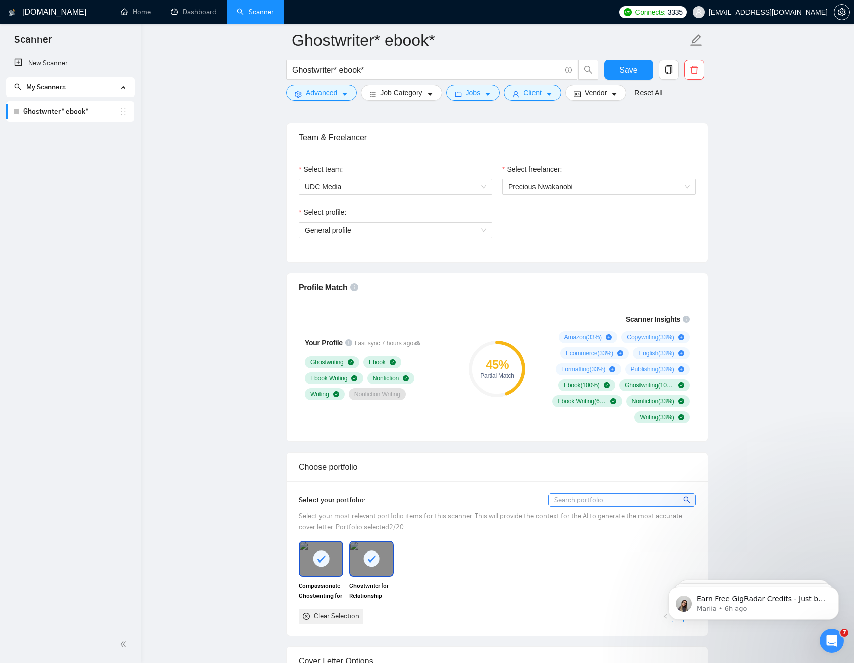
scroll to position [333, 0]
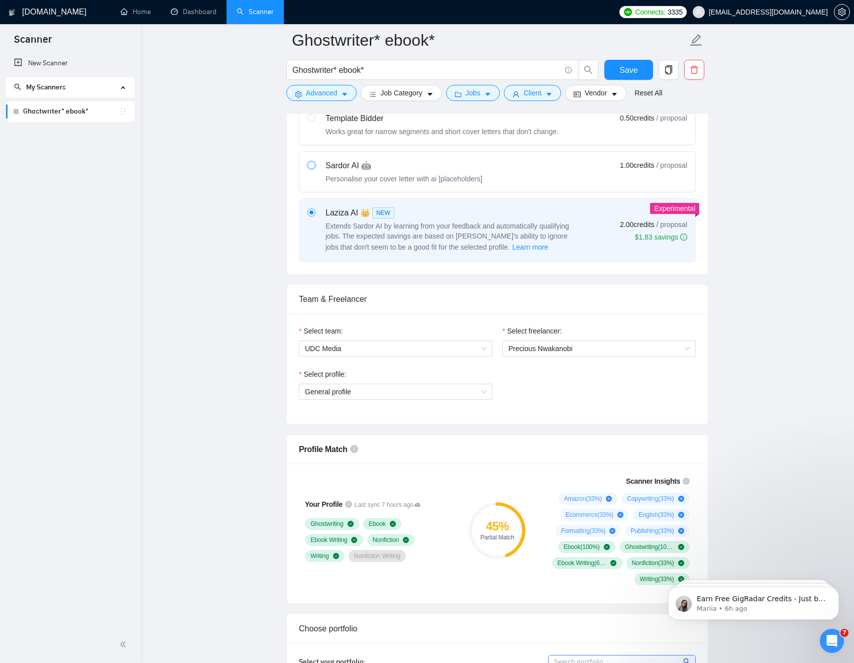
drag, startPoint x: 310, startPoint y: 164, endPoint x: 373, endPoint y: 234, distance: 93.5
click at [310, 165] on input "radio" at bounding box center [310, 164] width 7 height 7
radio input "true"
radio input "false"
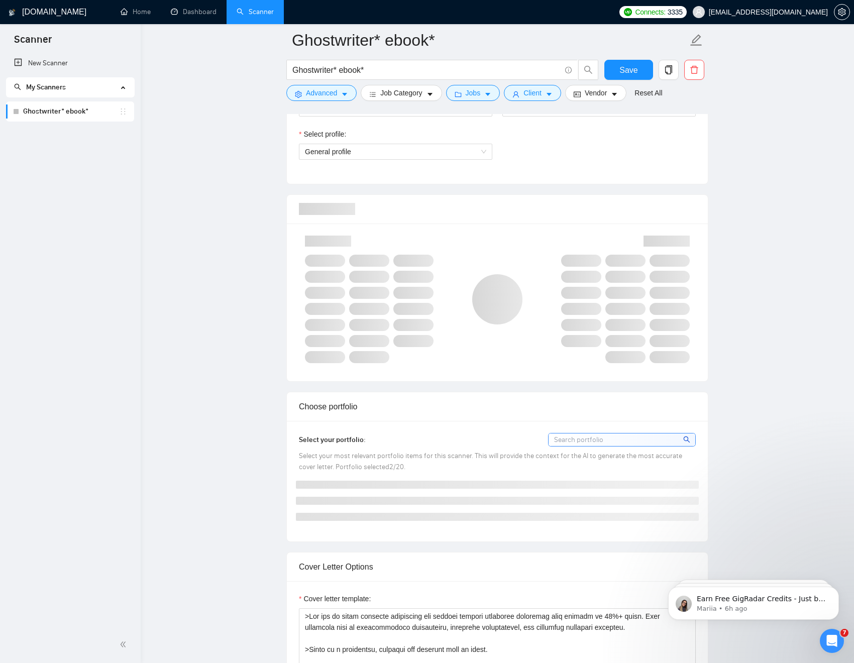
scroll to position [811, 0]
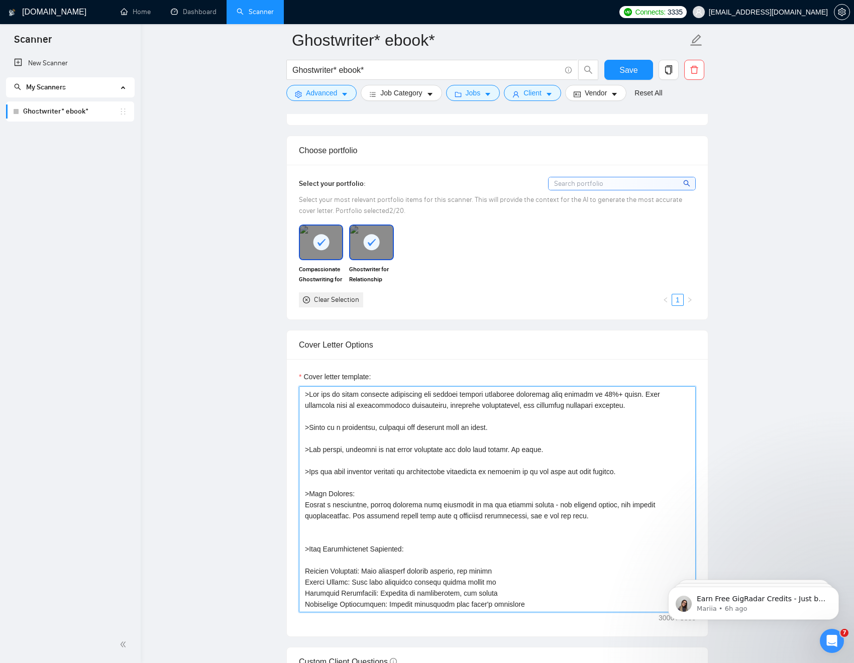
click at [409, 467] on textarea "Cover letter template:" at bounding box center [497, 499] width 397 height 226
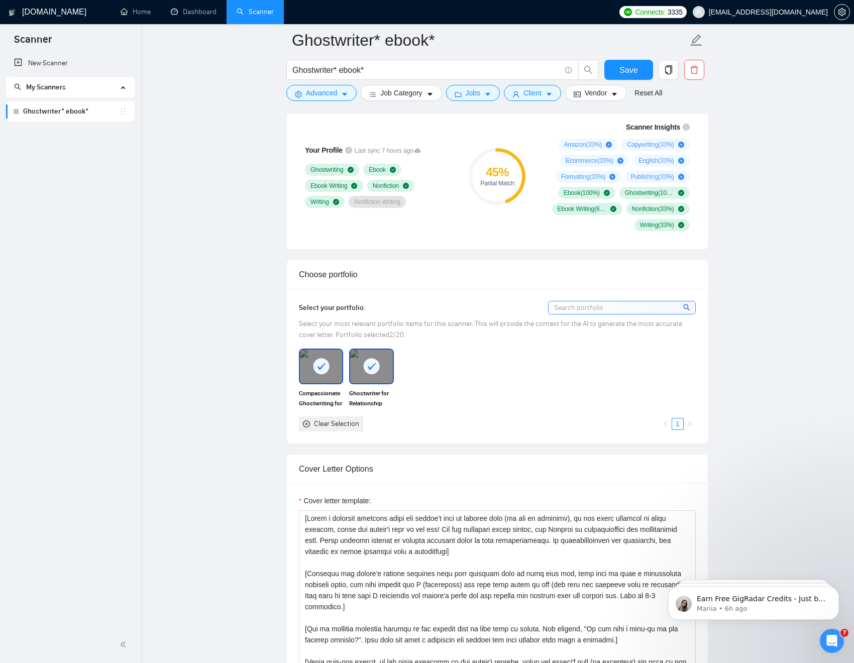
scroll to position [732, 0]
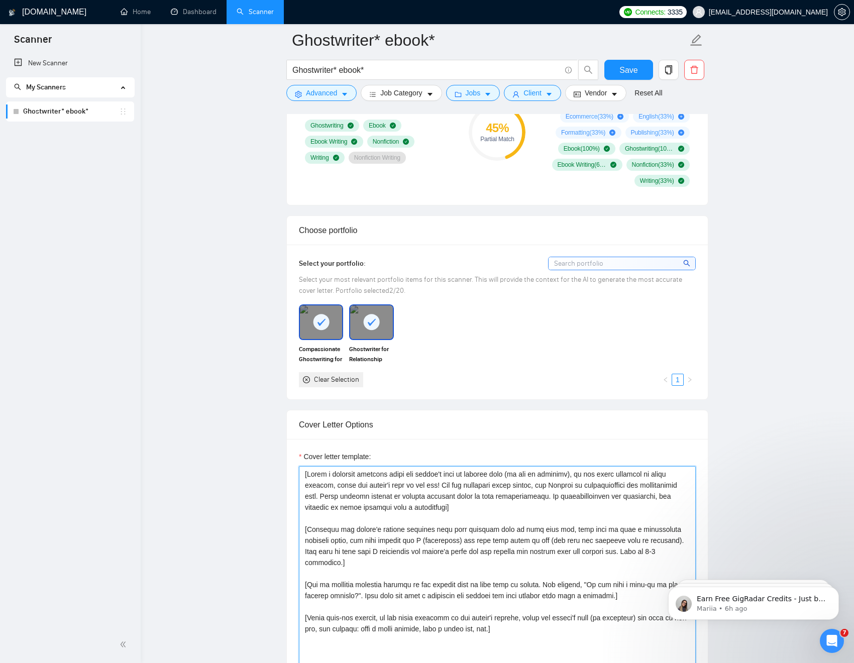
click at [421, 534] on textarea "Cover letter template:" at bounding box center [497, 579] width 397 height 226
click at [419, 530] on textarea "Cover letter template:" at bounding box center [497, 579] width 397 height 226
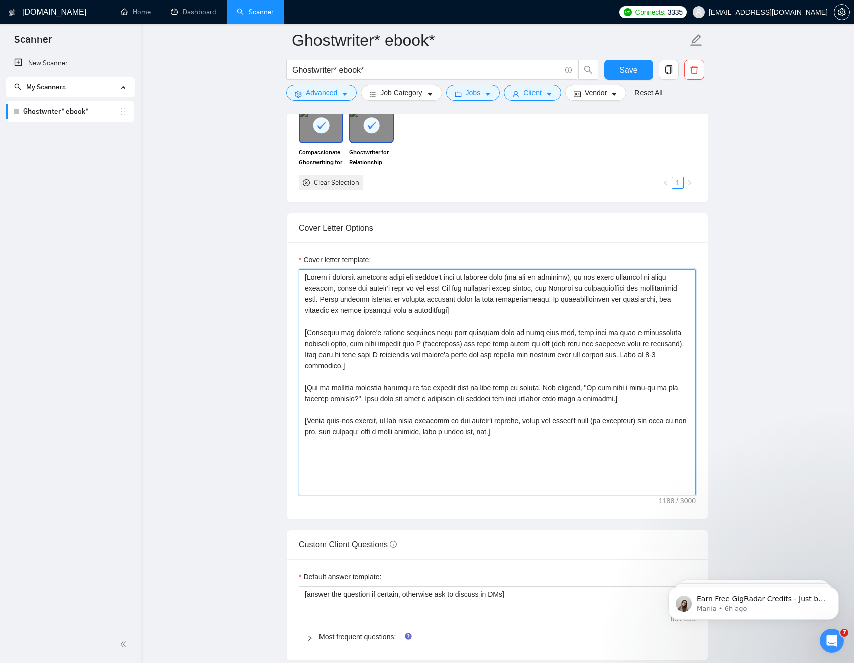
click at [525, 424] on textarea "Cover letter template:" at bounding box center [497, 382] width 397 height 226
drag, startPoint x: 525, startPoint y: 424, endPoint x: 297, endPoint y: 276, distance: 271.9
click at [297, 276] on div "Cover letter template:" at bounding box center [497, 380] width 421 height 277
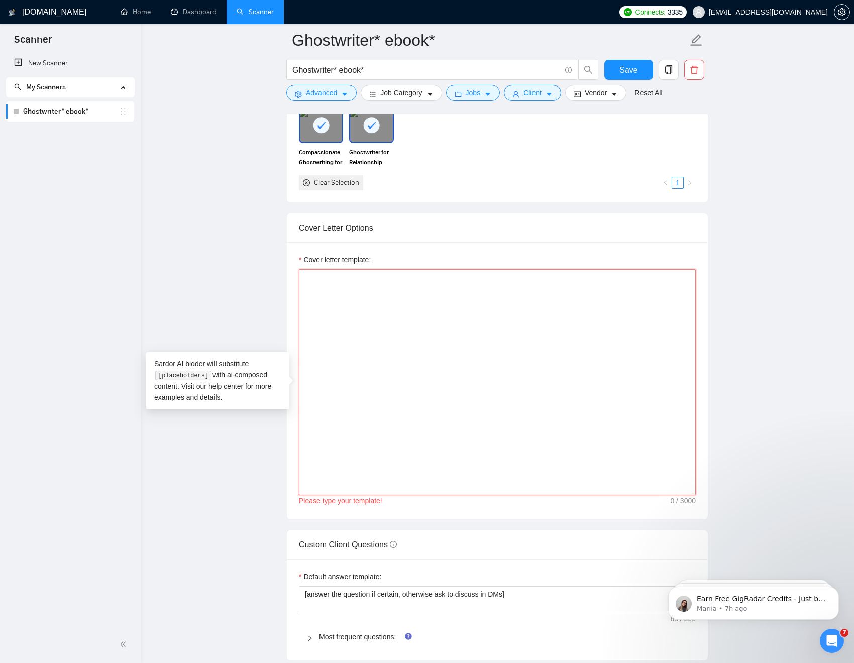
paste textarea "[Lorem ipsu d sitametc adipisci el sed doeius’t incid utlabore, etdol magna ali…"
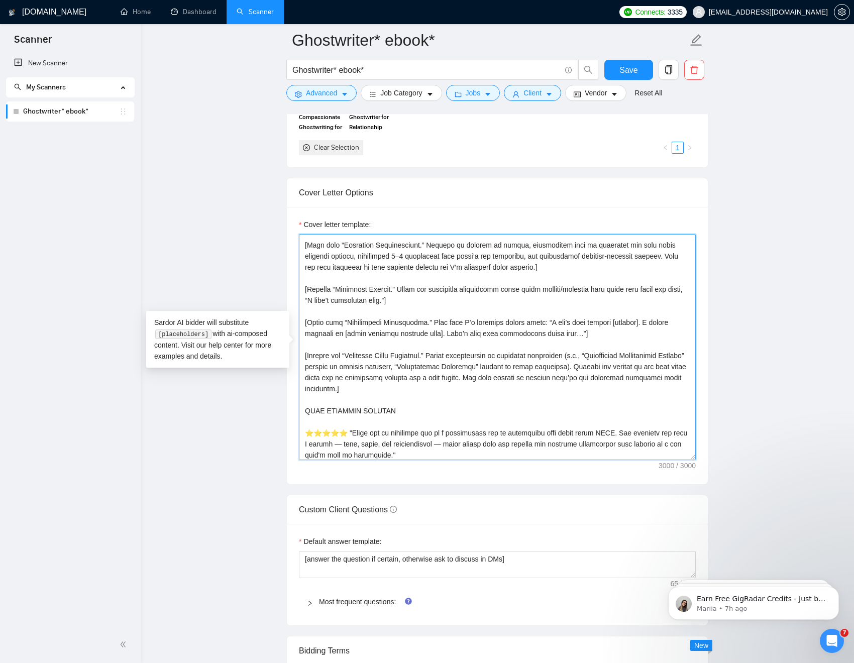
scroll to position [265, 0]
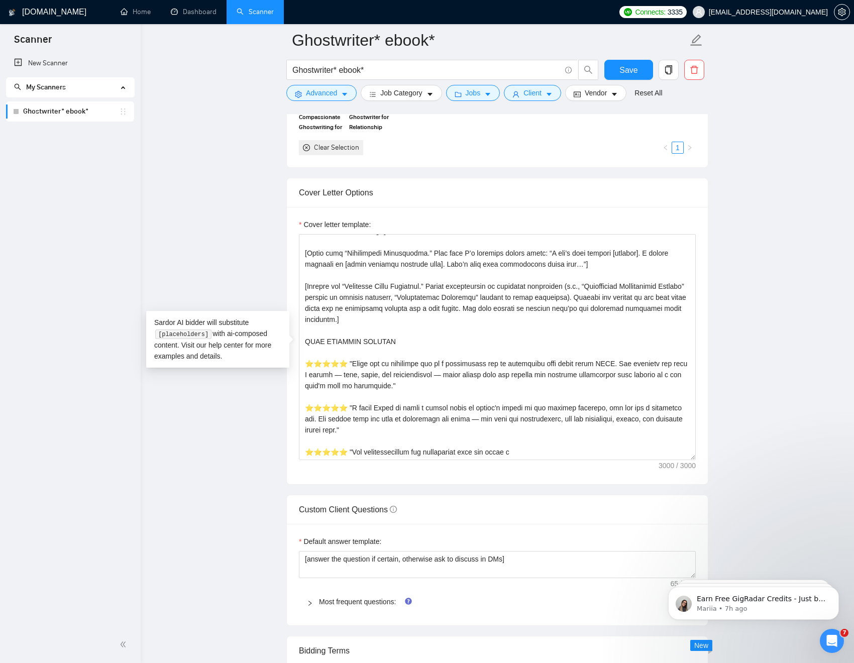
click at [676, 475] on div "Cover letter template:" at bounding box center [497, 345] width 421 height 277
drag, startPoint x: 654, startPoint y: 467, endPoint x: 686, endPoint y: 467, distance: 32.6
click at [686, 467] on div "Cover letter template:" at bounding box center [497, 345] width 421 height 277
drag, startPoint x: 699, startPoint y: 468, endPoint x: 611, endPoint y: 467, distance: 87.9
click at [607, 468] on div "Cover letter template:" at bounding box center [497, 345] width 421 height 277
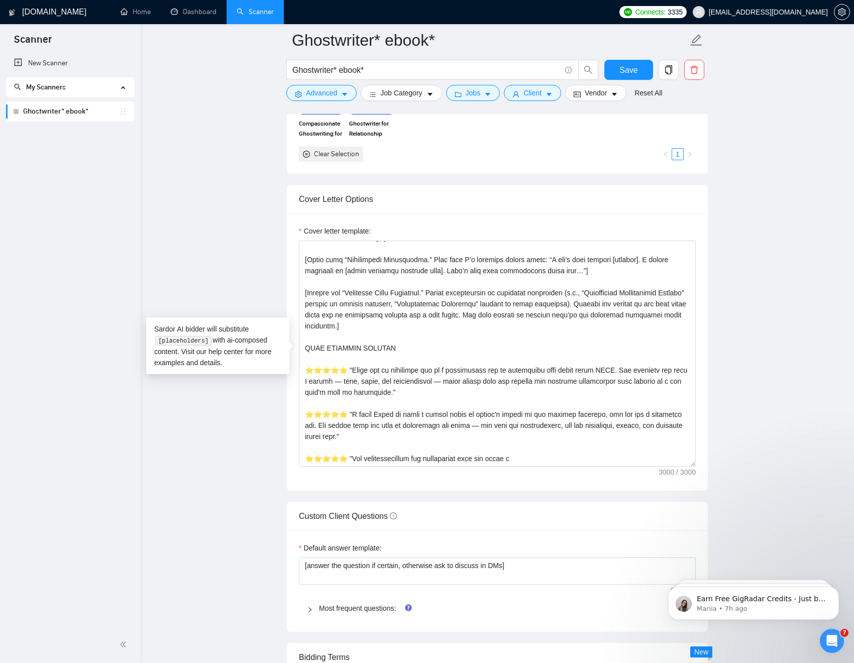
click at [674, 476] on div "Cover letter template:" at bounding box center [497, 351] width 421 height 277
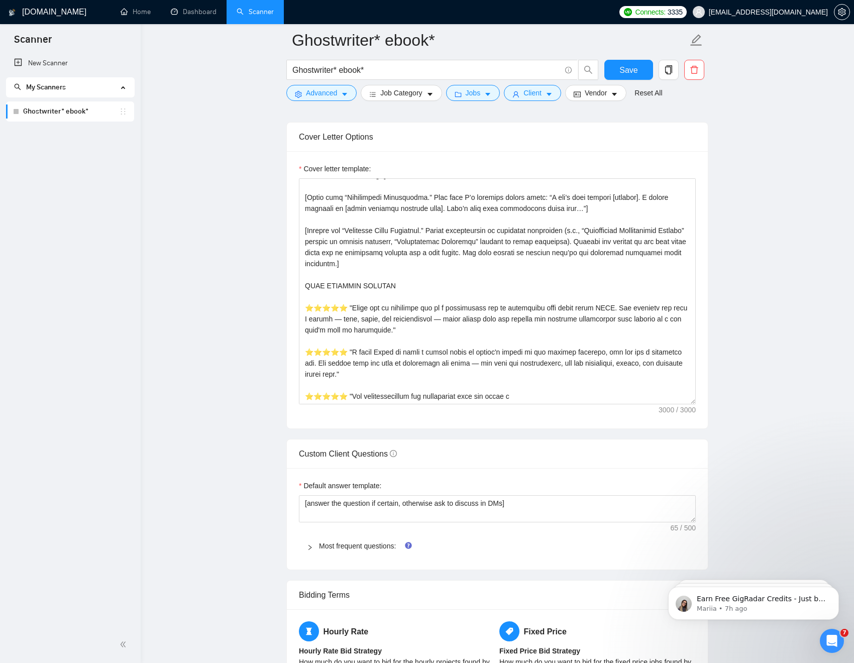
scroll to position [1021, 0]
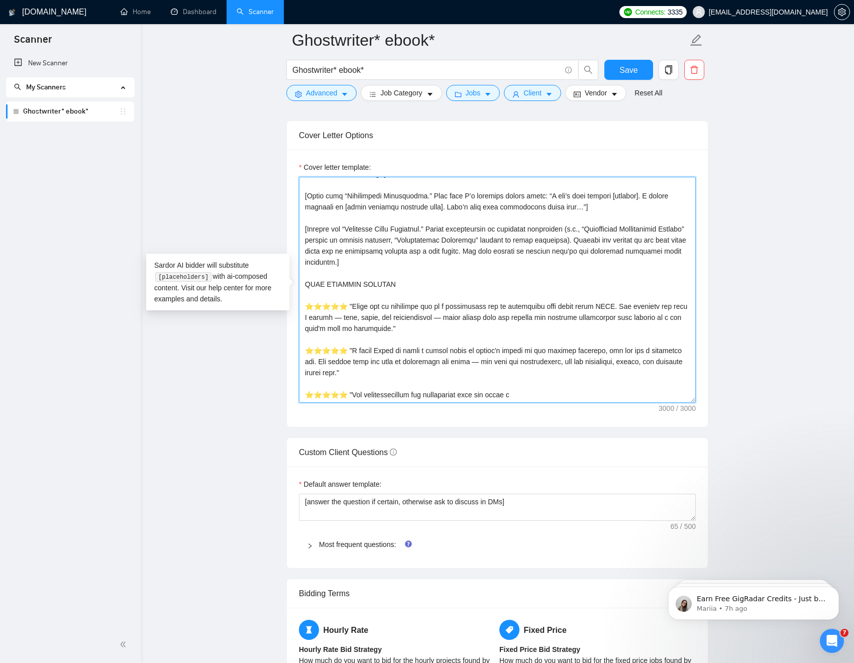
drag, startPoint x: 362, startPoint y: 319, endPoint x: 463, endPoint y: 329, distance: 101.9
click at [463, 329] on textarea "Cover letter template:" at bounding box center [497, 290] width 397 height 226
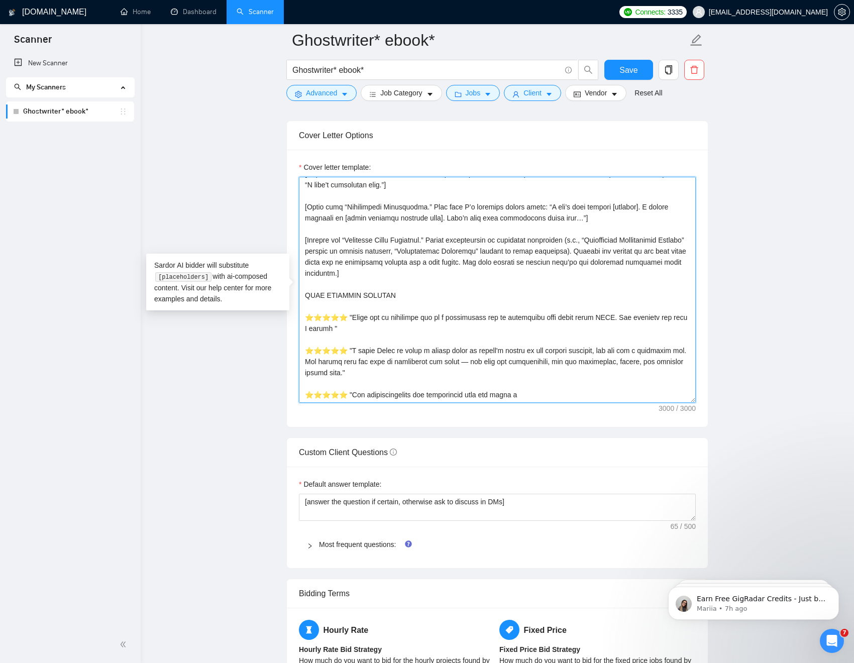
scroll to position [254, 0]
click at [426, 370] on textarea "Cover letter template:" at bounding box center [497, 290] width 397 height 226
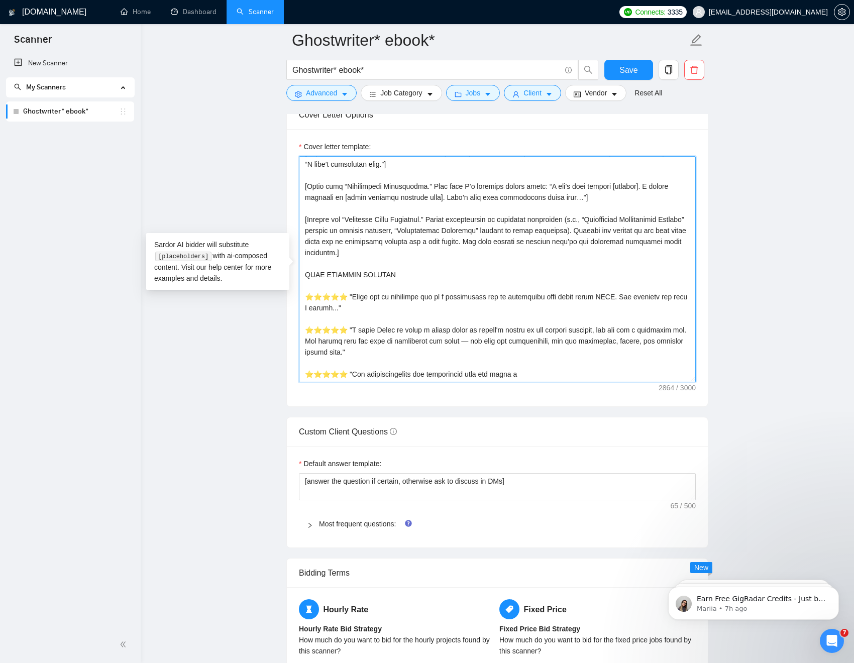
scroll to position [1051, 0]
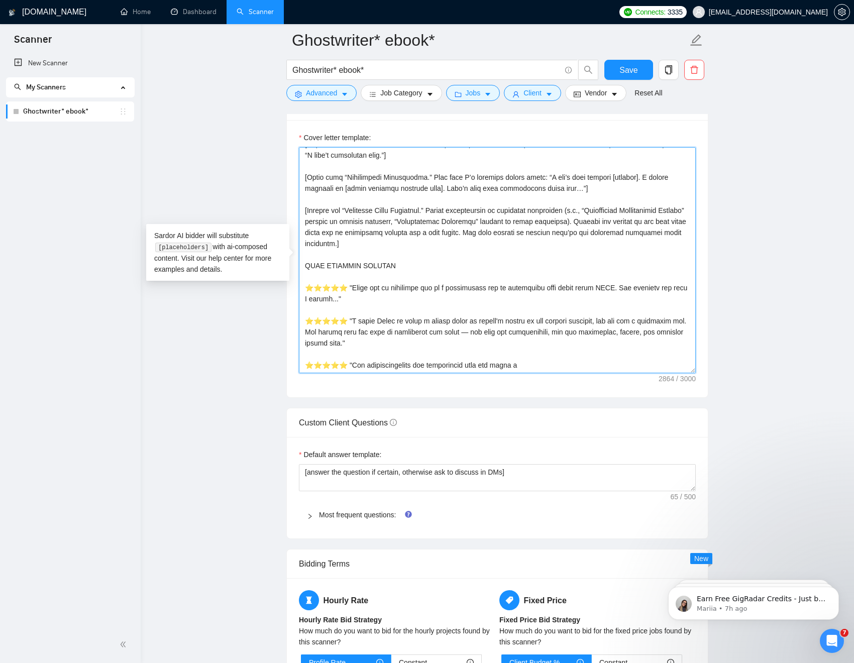
click at [533, 363] on textarea "Cover letter template:" at bounding box center [497, 260] width 397 height 226
drag, startPoint x: 533, startPoint y: 363, endPoint x: 291, endPoint y: 268, distance: 260.0
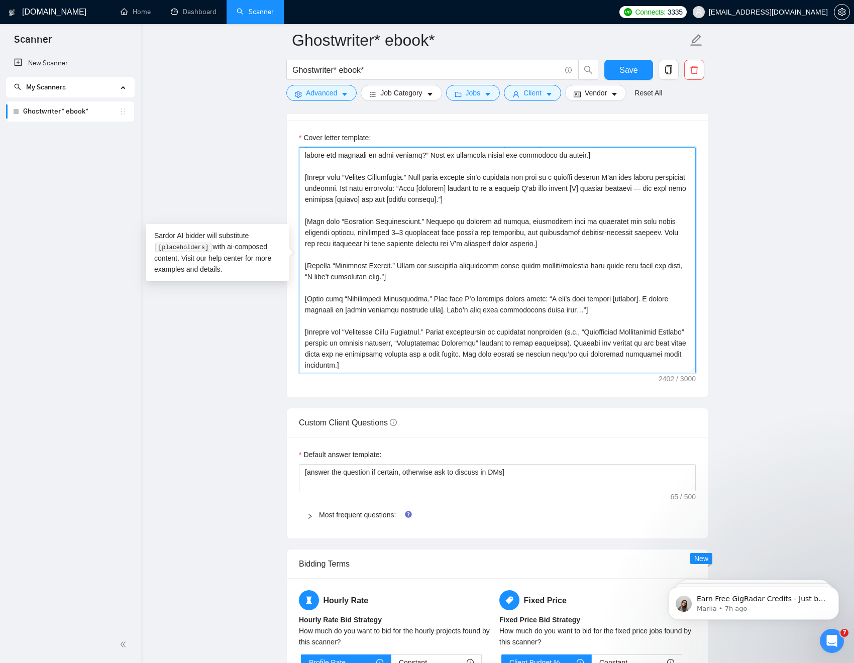
scroll to position [155, 0]
paste textarea "[Give a “Results Preview.” Paint a timeline of measurable outcomes: “By [short …"
type textarea "[Lorem ipsu d sitametc adipisci el sed doeius’t incid utlabore, etdol magna ali…"
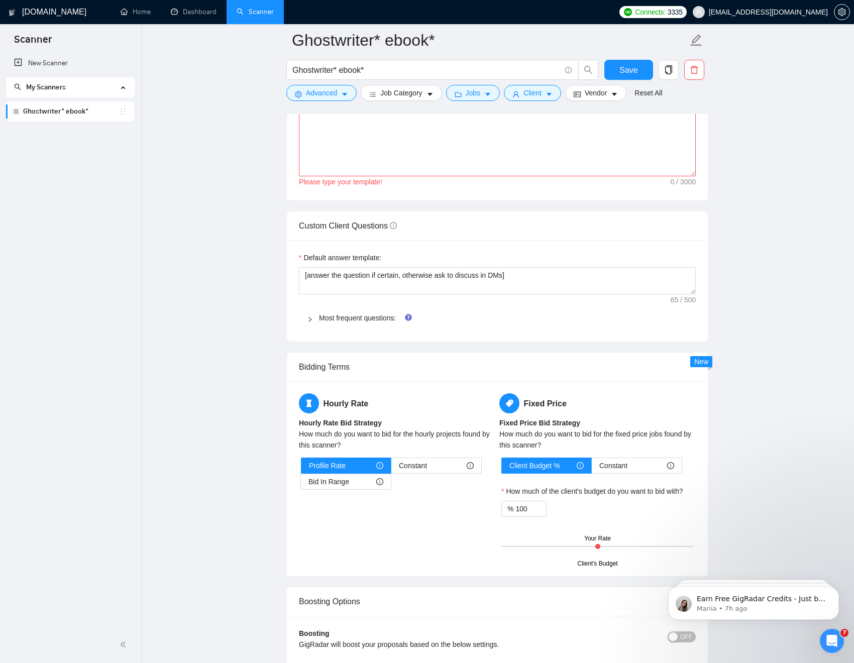
scroll to position [1250, 0]
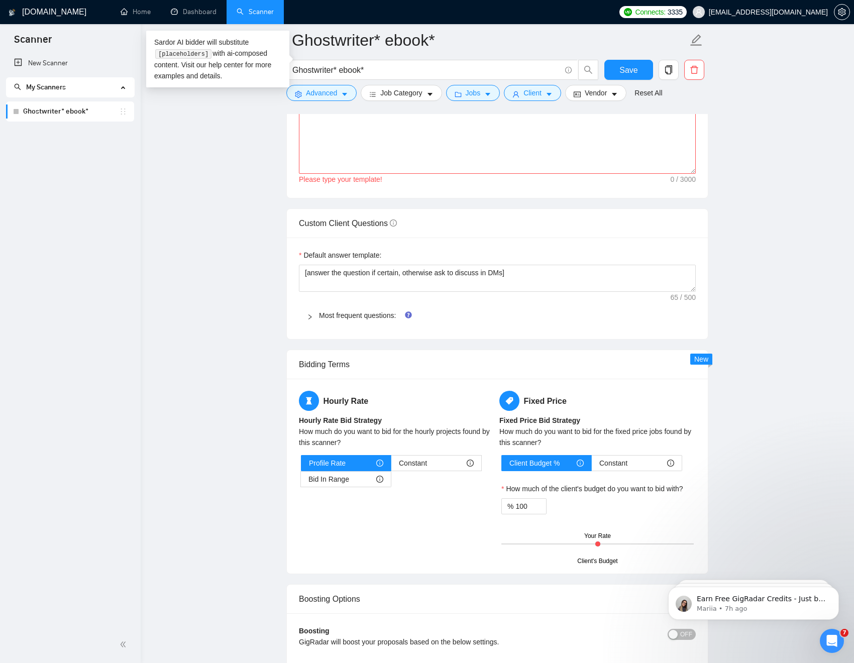
click at [785, 189] on main "Ghostwriter* ebook* Ghostwriter* ebook* Save Advanced Job Category Jobs Client …" at bounding box center [497, 105] width 681 height 2630
click at [629, 69] on span "Save" at bounding box center [628, 70] width 18 height 13
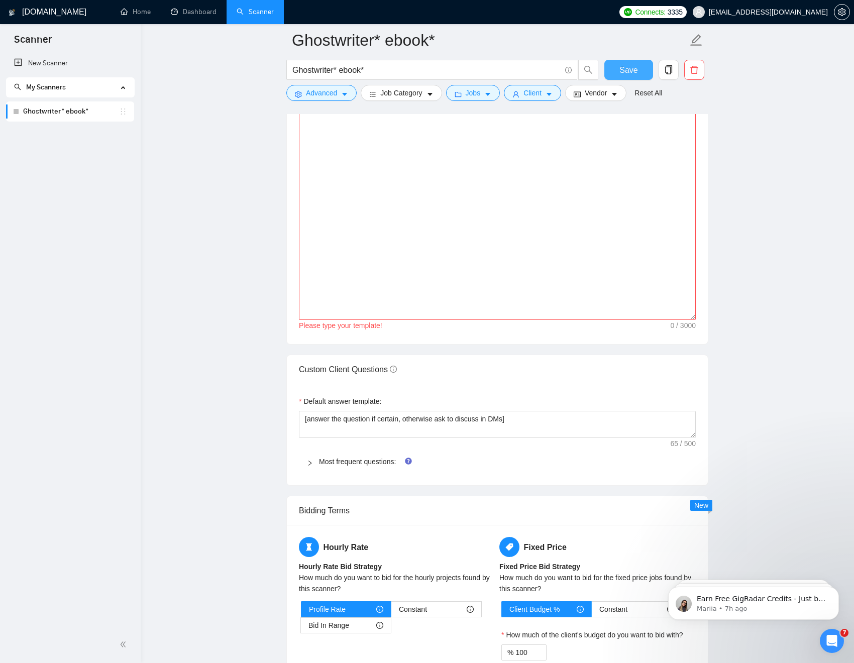
scroll to position [616, 0]
